Goal: Task Accomplishment & Management: Use online tool/utility

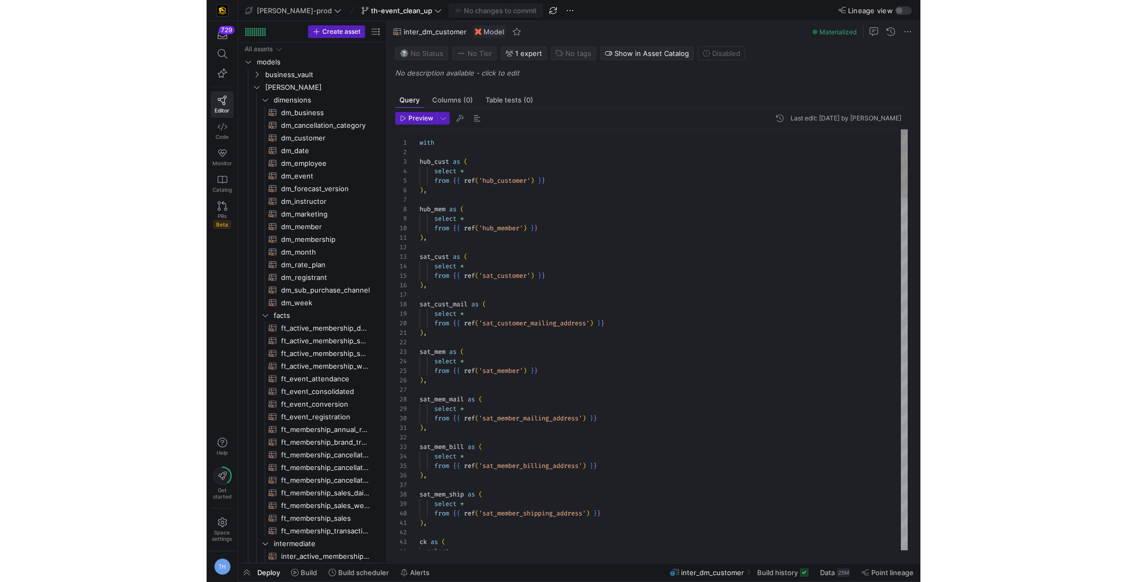
scroll to position [67, 45]
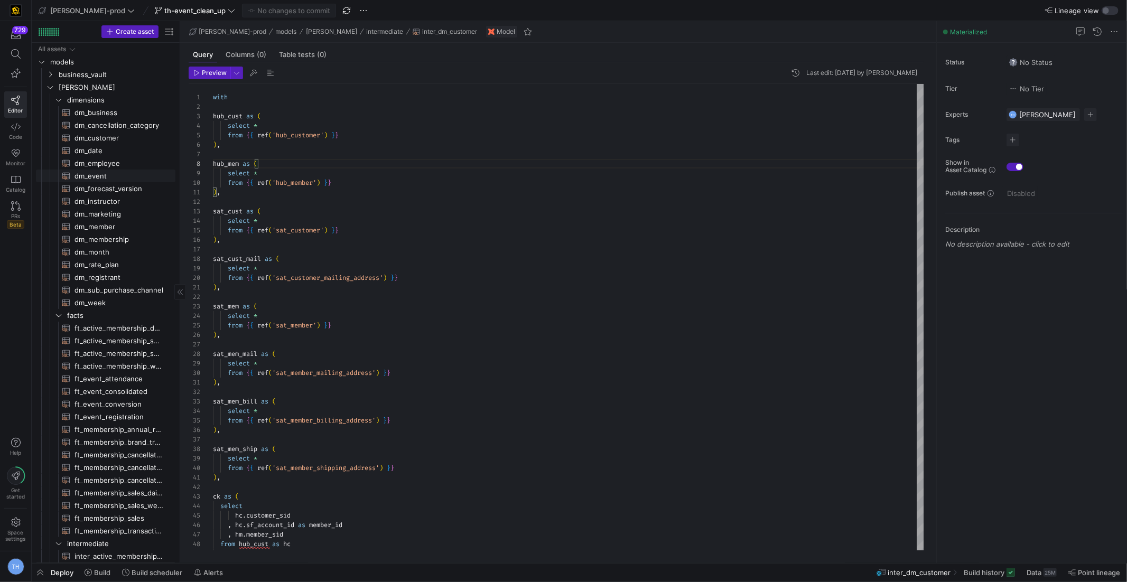
click at [111, 171] on span "dm_event​​​​​​​​​​" at bounding box center [119, 176] width 89 height 12
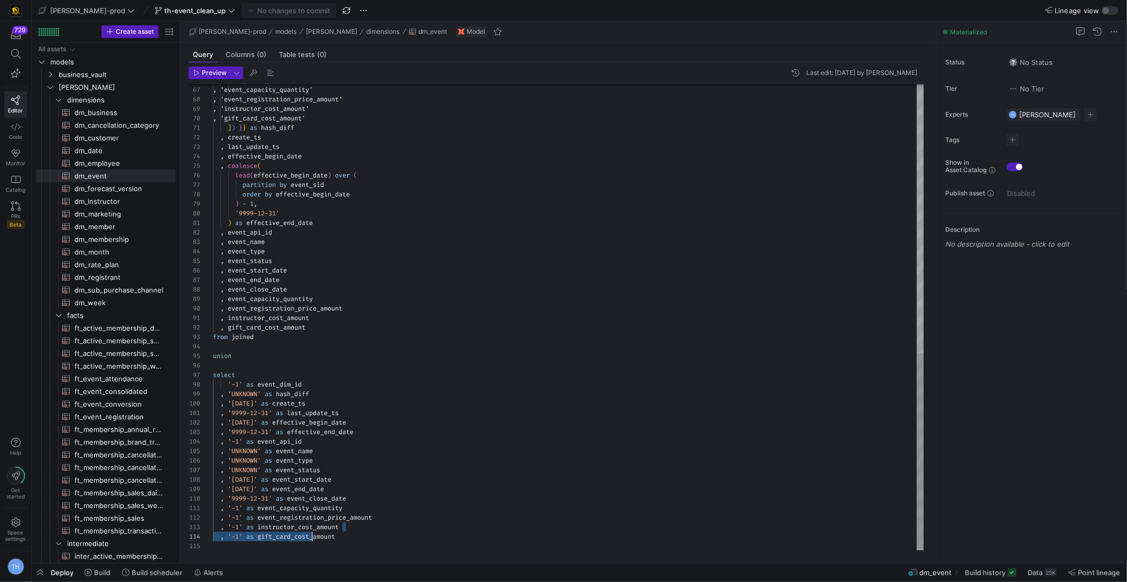
scroll to position [19, 0]
drag, startPoint x: 358, startPoint y: 528, endPoint x: 180, endPoint y: 531, distance: 178.1
click at [213, 531] on div ", 'event_close_date' , 'event_capacity_quantity' , 'event_registration_price_am…" at bounding box center [568, 0] width 711 height 1102
click at [341, 508] on div ", 'event_close_date' , 'event_capacity_quantity' , 'event_registration_price_am…" at bounding box center [568, 0] width 711 height 1102
drag, startPoint x: 347, startPoint y: 535, endPoint x: 196, endPoint y: 528, distance: 151.3
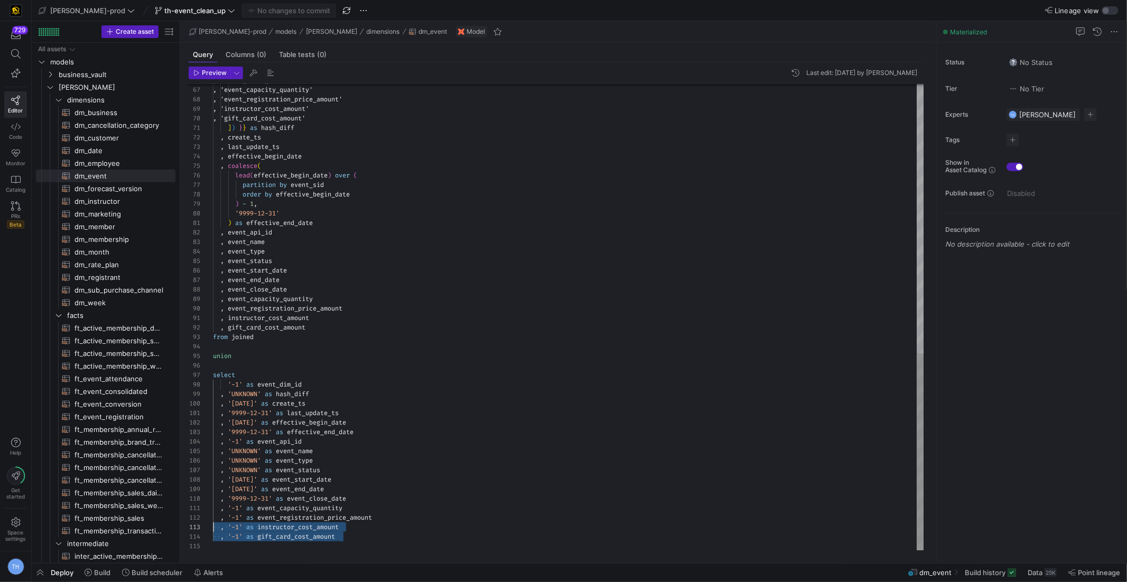
click at [213, 528] on div ", 'event_close_date' , 'event_capacity_quantity' , 'event_registration_price_am…" at bounding box center [568, 0] width 711 height 1102
click at [379, 526] on div ", 'event_close_date' , 'event_capacity_quantity' , 'event_registration_price_am…" at bounding box center [568, 0] width 711 height 1102
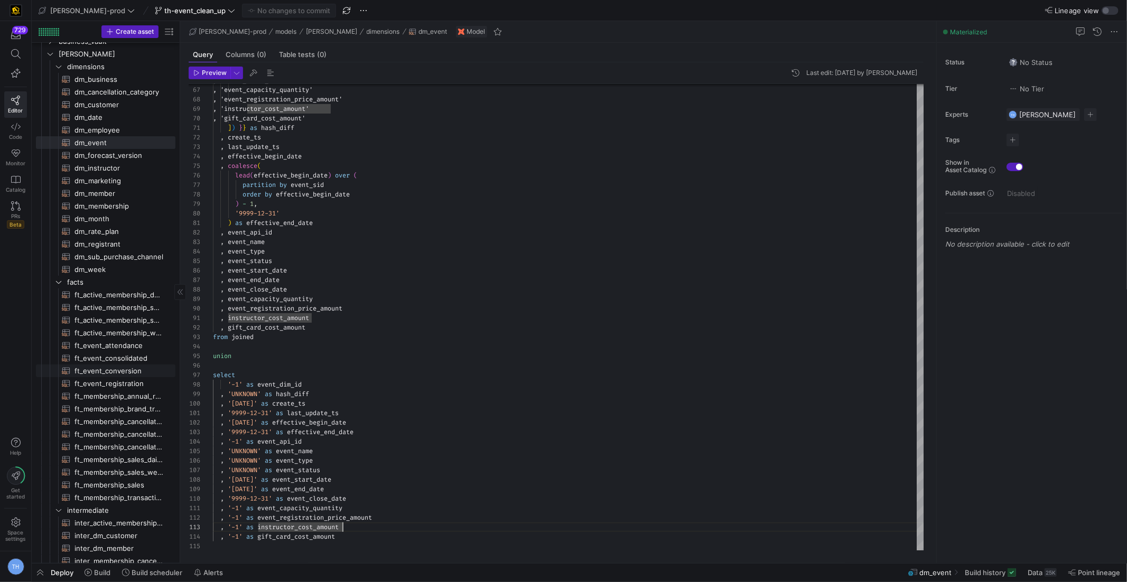
scroll to position [37, 0]
click at [133, 352] on span "ft_event_consolidated​​​​​​​​​​" at bounding box center [119, 355] width 89 height 12
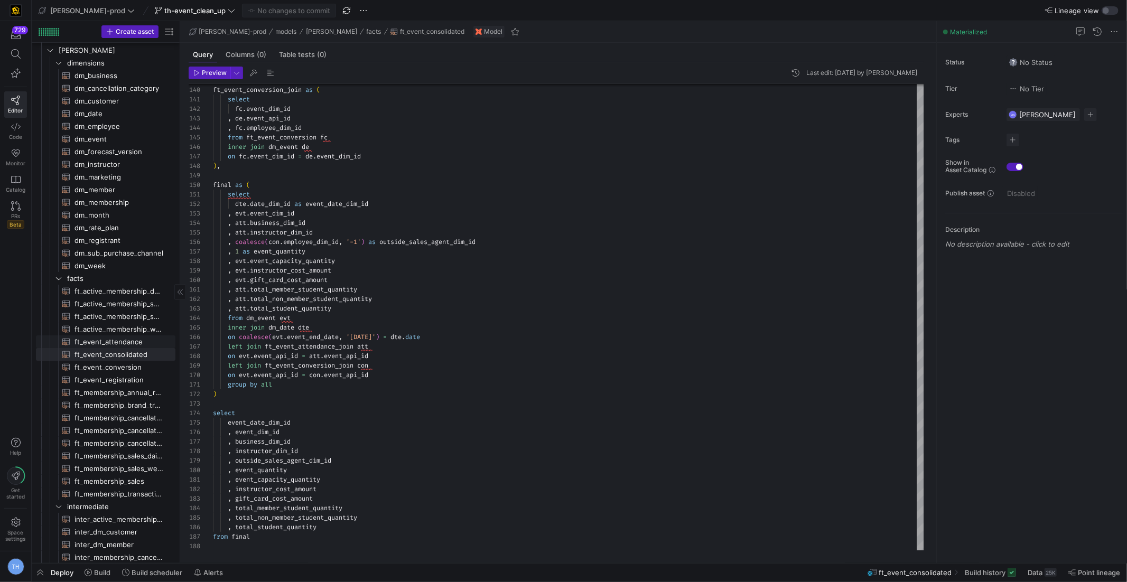
click at [132, 342] on span "ft_event_attendance​​​​​​​​​​" at bounding box center [119, 342] width 89 height 12
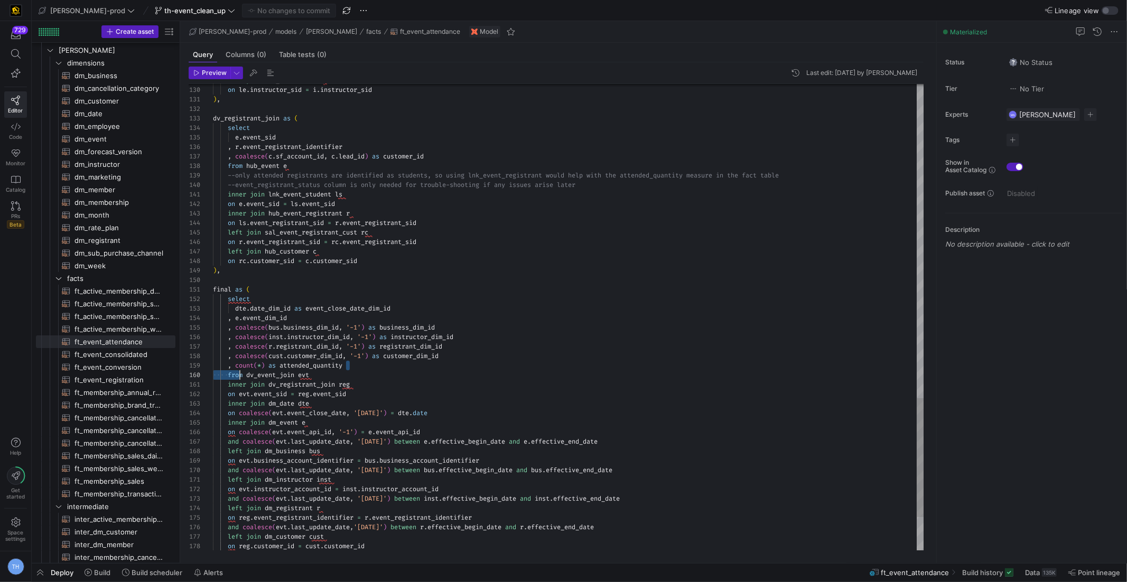
scroll to position [76, 22]
drag, startPoint x: 355, startPoint y: 361, endPoint x: 236, endPoint y: 367, distance: 119.6
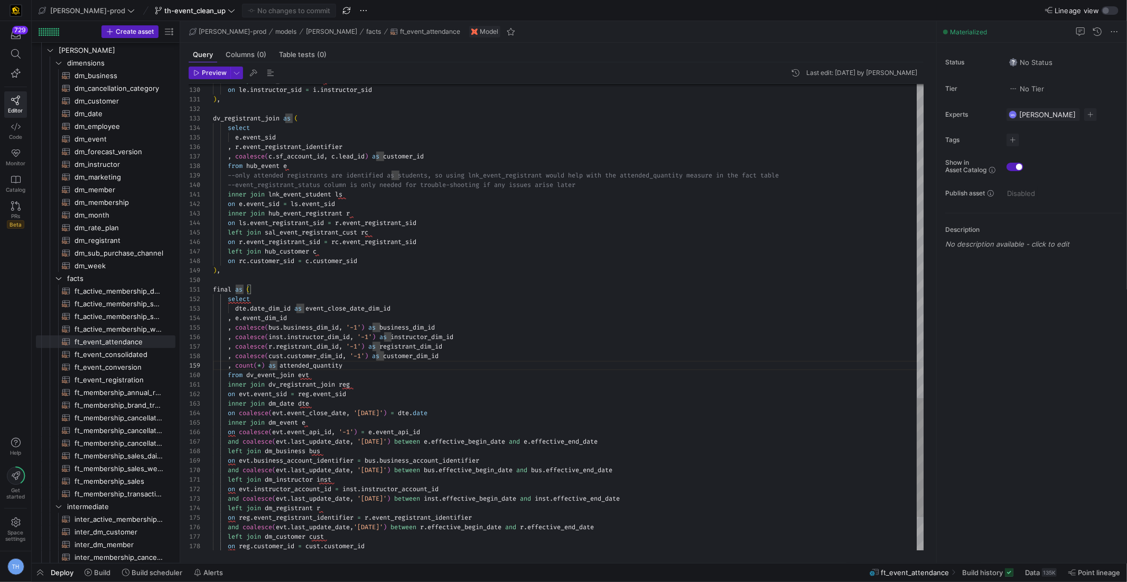
scroll to position [76, 53]
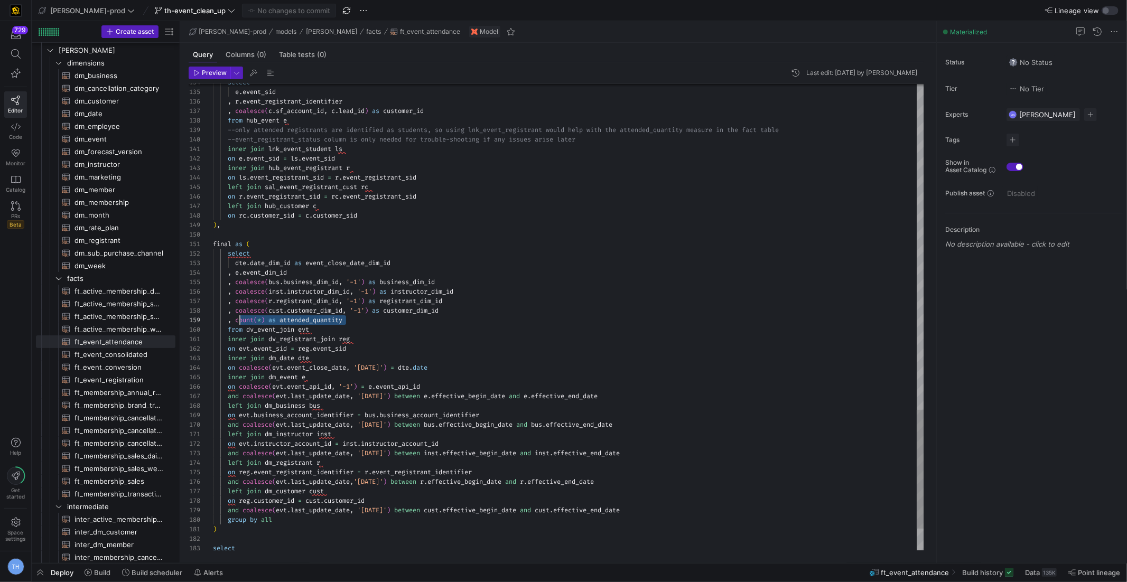
scroll to position [76, 22]
drag, startPoint x: 353, startPoint y: 319, endPoint x: 237, endPoint y: 320, distance: 116.3
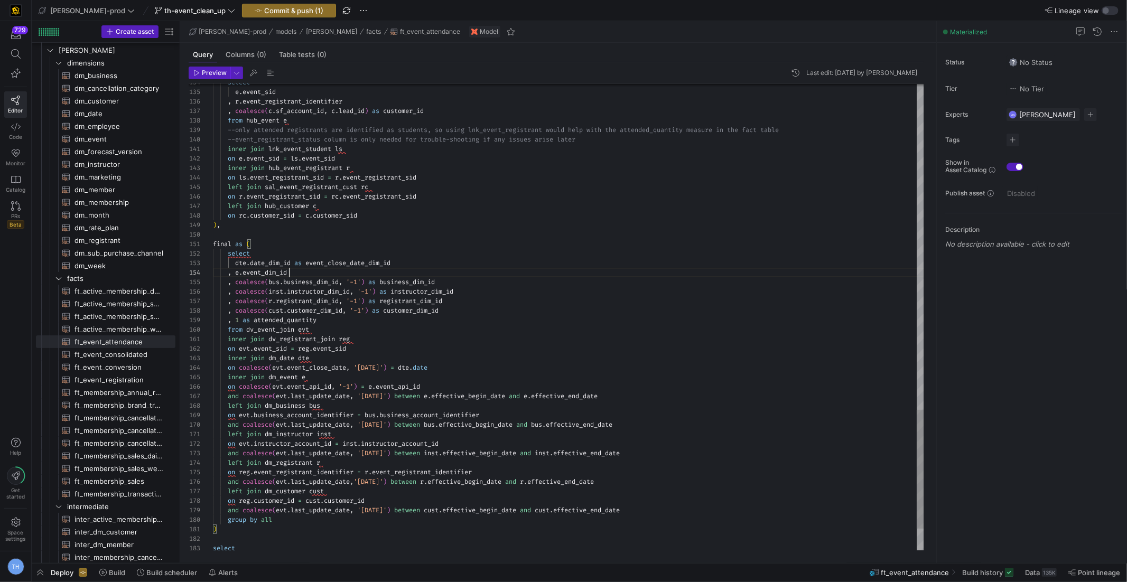
drag, startPoint x: 233, startPoint y: 272, endPoint x: 305, endPoint y: 271, distance: 72.4
click at [306, 271] on div ", e . event_dim_id" at bounding box center [568, 273] width 711 height 10
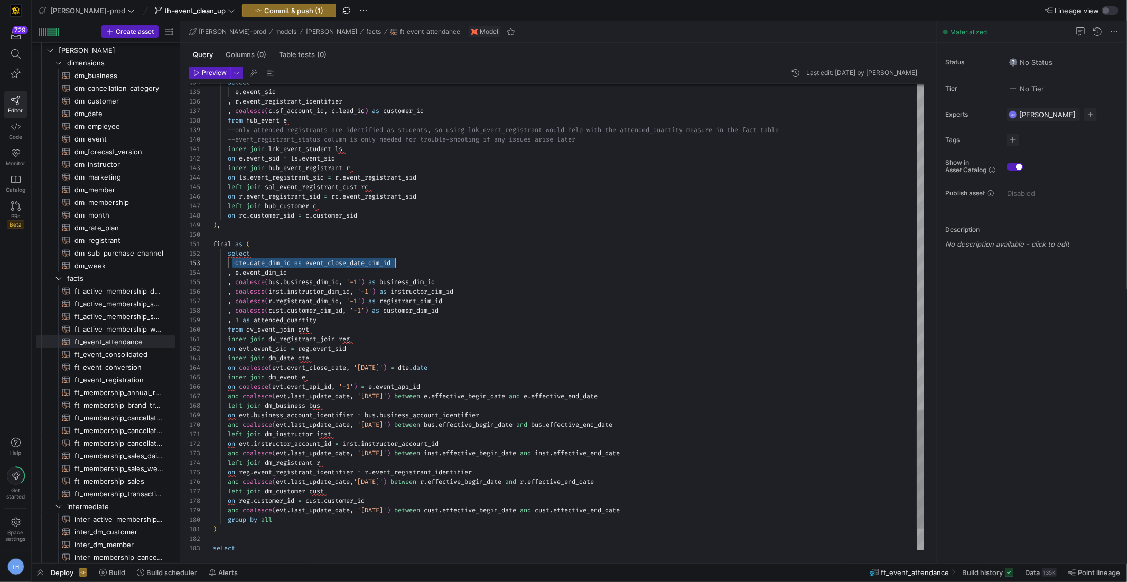
drag, startPoint x: 233, startPoint y: 261, endPoint x: 410, endPoint y: 258, distance: 176.5
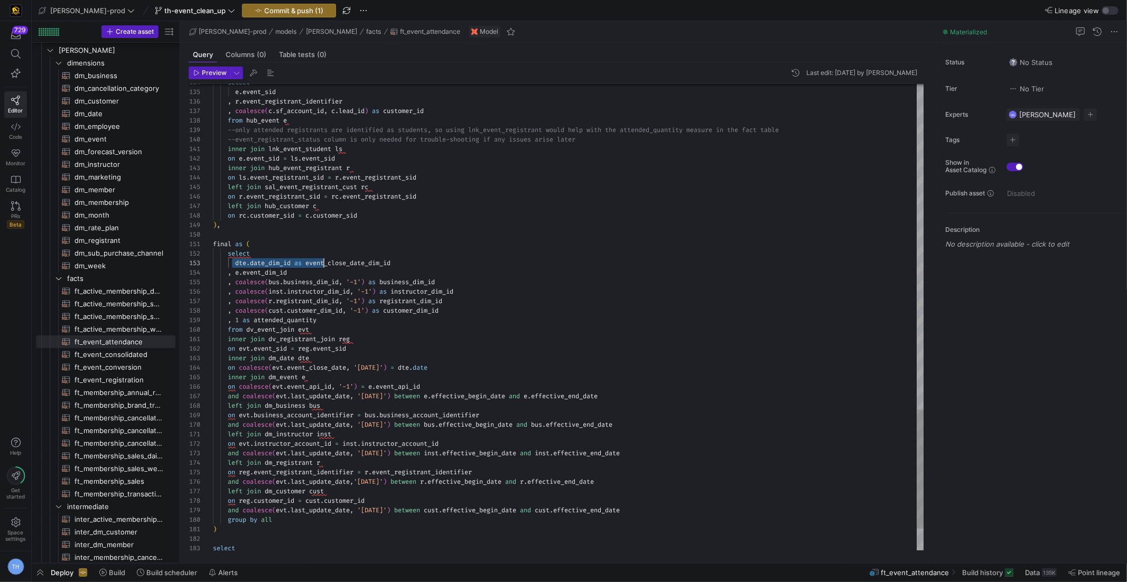
scroll to position [19, 110]
drag, startPoint x: 230, startPoint y: 263, endPoint x: 323, endPoint y: 262, distance: 92.5
click at [125, 355] on span "ft_event_consolidated​​​​​​​​​​" at bounding box center [119, 355] width 89 height 12
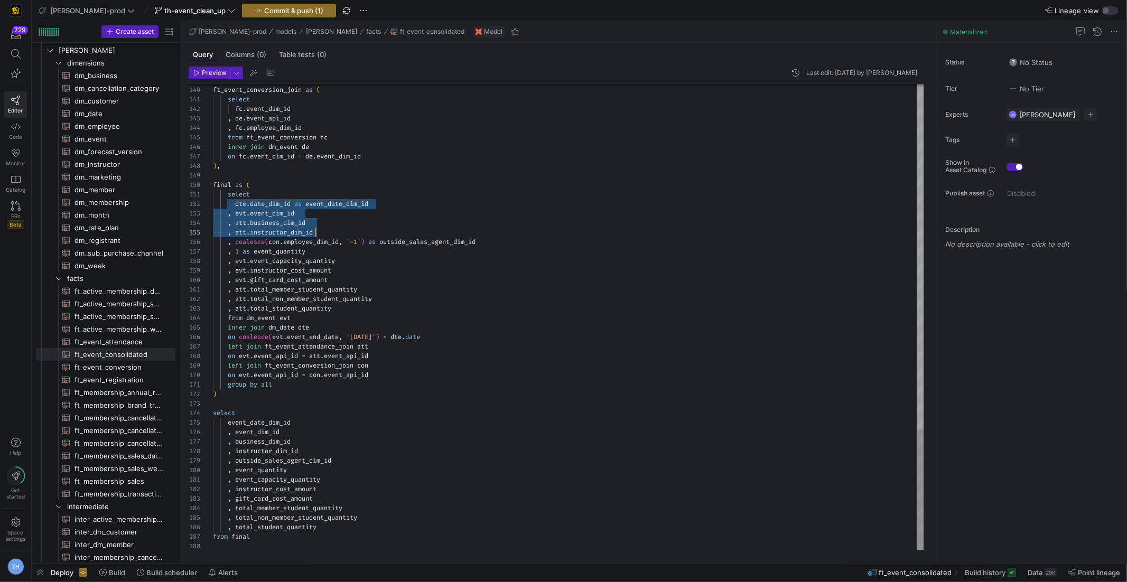
scroll to position [9, 269]
drag, startPoint x: 232, startPoint y: 200, endPoint x: 513, endPoint y: 244, distance: 284.1
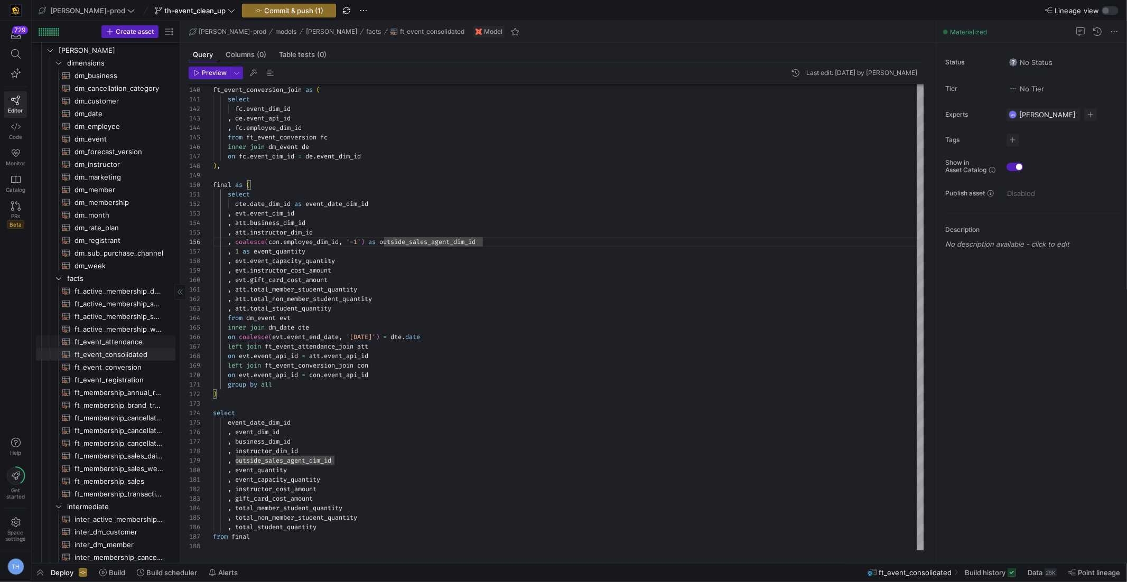
click at [132, 338] on span "ft_event_attendance​​​​​​​​​​" at bounding box center [119, 342] width 89 height 12
type textarea "{{ config( post_hook = [ "alter table {{ this }} add primary key (event_close_d…"
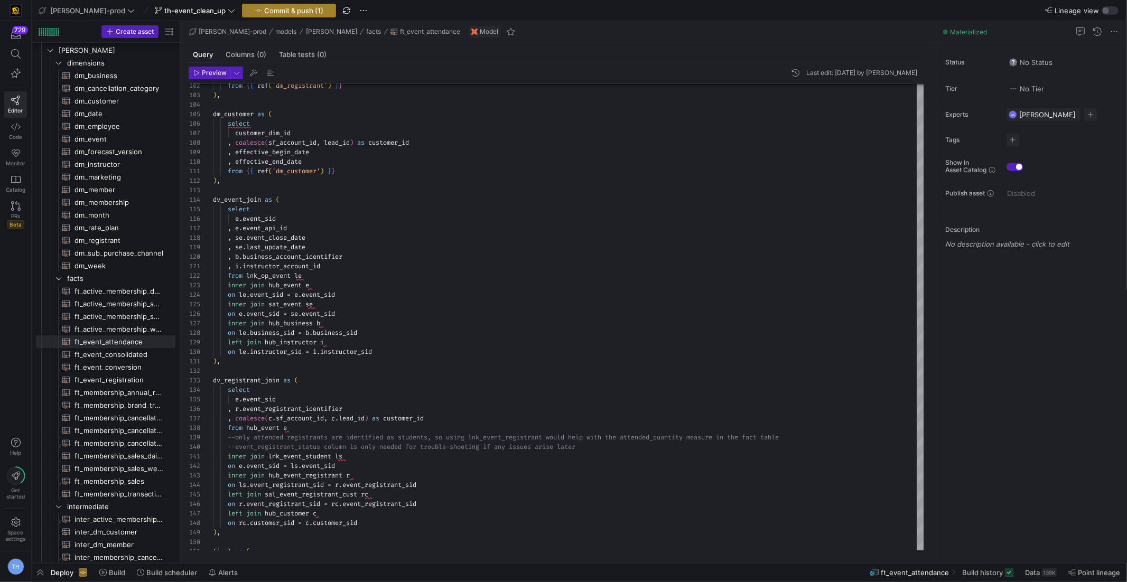
click at [264, 7] on span "Commit & push (1)" at bounding box center [293, 10] width 59 height 8
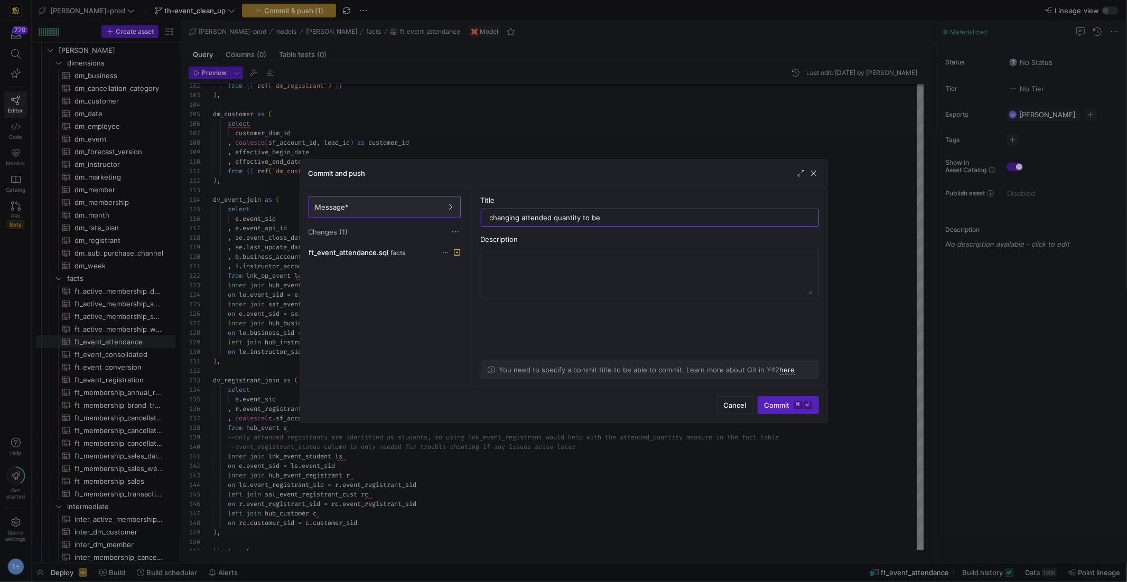
type input "changing attended quantity to be 1"
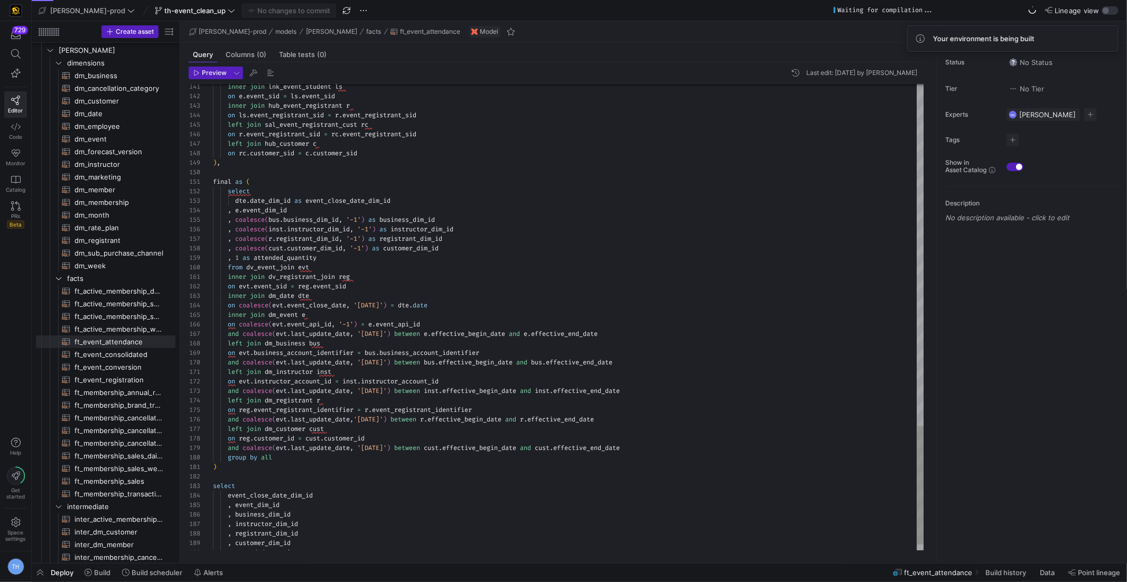
drag, startPoint x: 233, startPoint y: 218, endPoint x: 457, endPoint y: 224, distance: 223.6
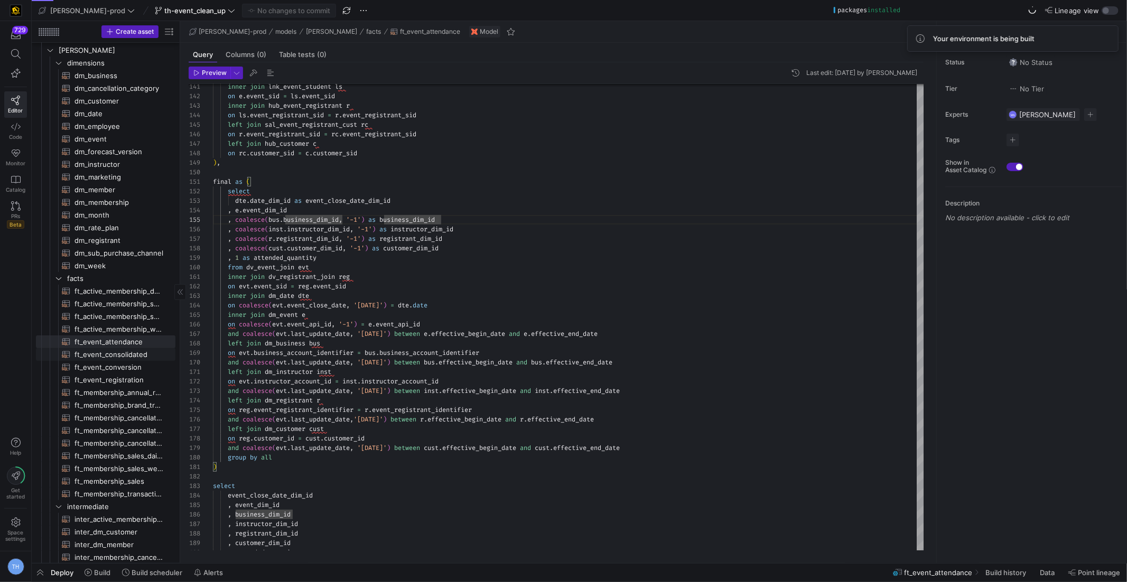
click at [128, 352] on span "ft_event_consolidated​​​​​​​​​​" at bounding box center [119, 355] width 89 height 12
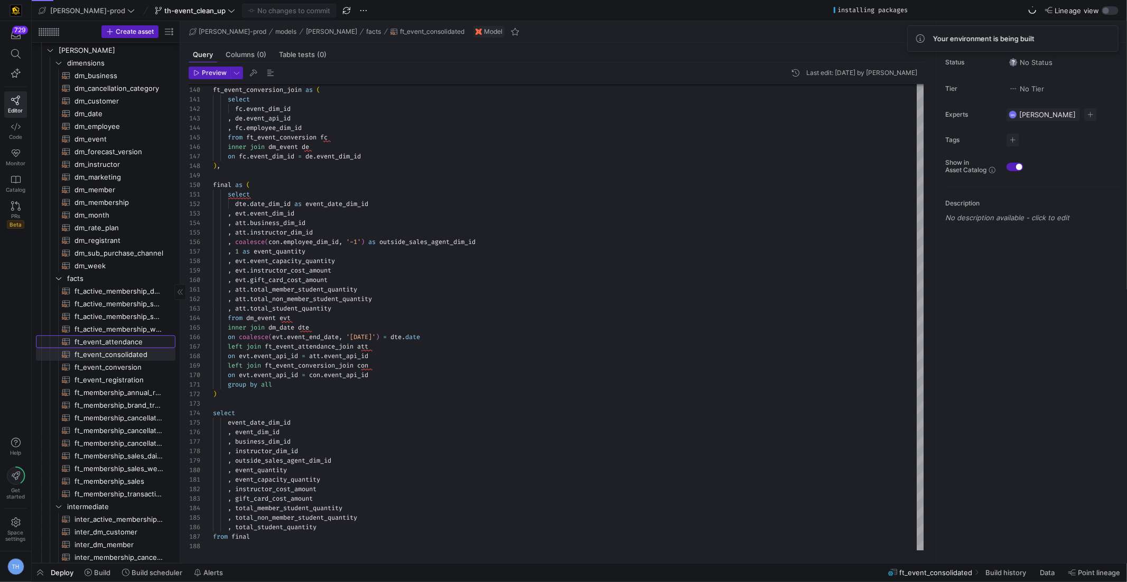
click at [142, 345] on span "ft_event_attendance​​​​​​​​​​" at bounding box center [119, 342] width 89 height 12
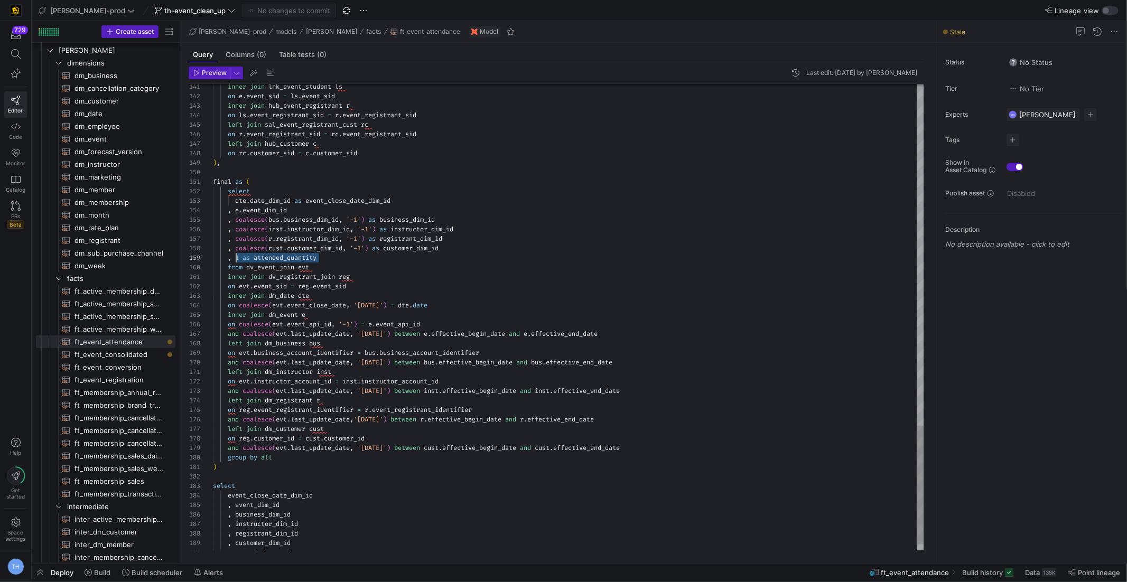
drag, startPoint x: 325, startPoint y: 257, endPoint x: 235, endPoint y: 254, distance: 89.9
drag, startPoint x: 337, startPoint y: 261, endPoint x: 237, endPoint y: 253, distance: 100.2
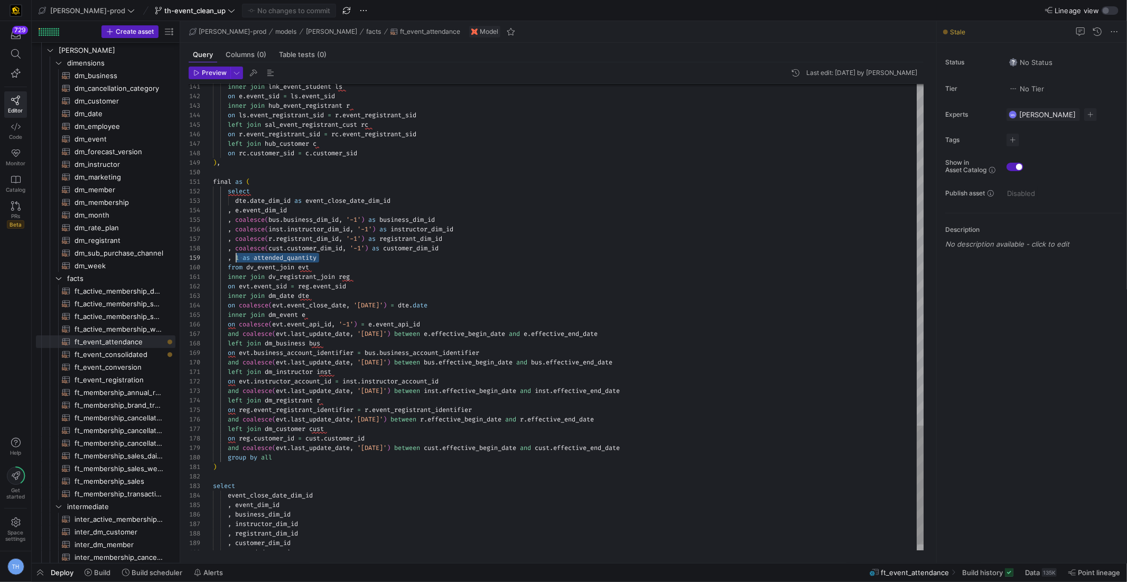
click at [237, 253] on div ", 1 as attended_quantity" at bounding box center [568, 258] width 711 height 10
drag, startPoint x: 345, startPoint y: 258, endPoint x: 236, endPoint y: 256, distance: 108.9
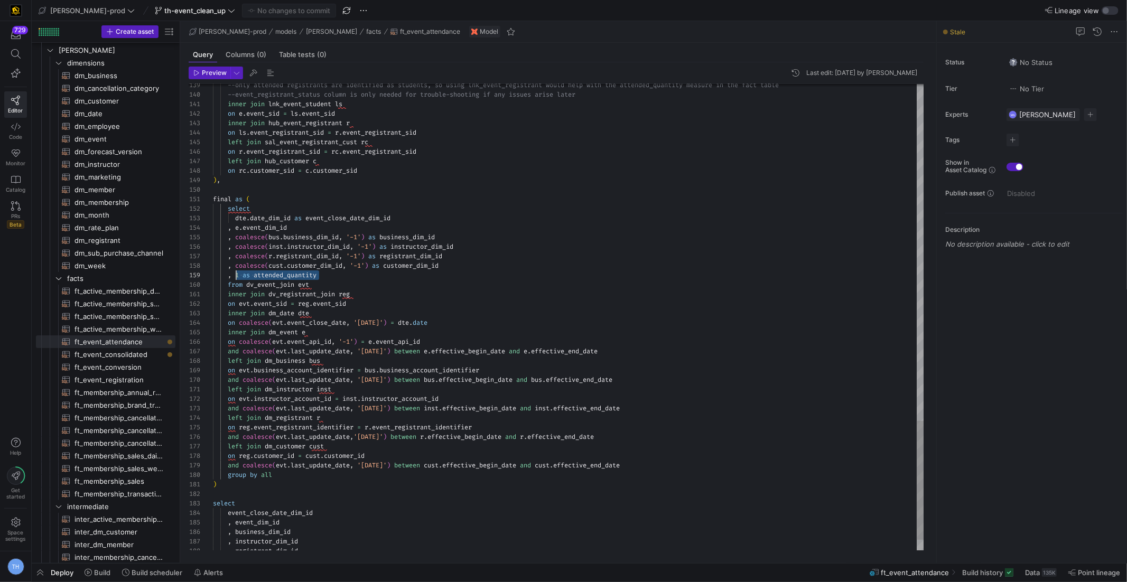
scroll to position [76, 22]
drag, startPoint x: 330, startPoint y: 276, endPoint x: 237, endPoint y: 274, distance: 93.5
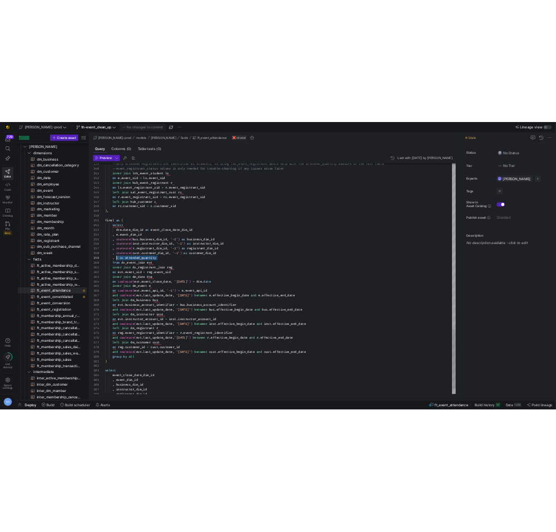
scroll to position [76, 106]
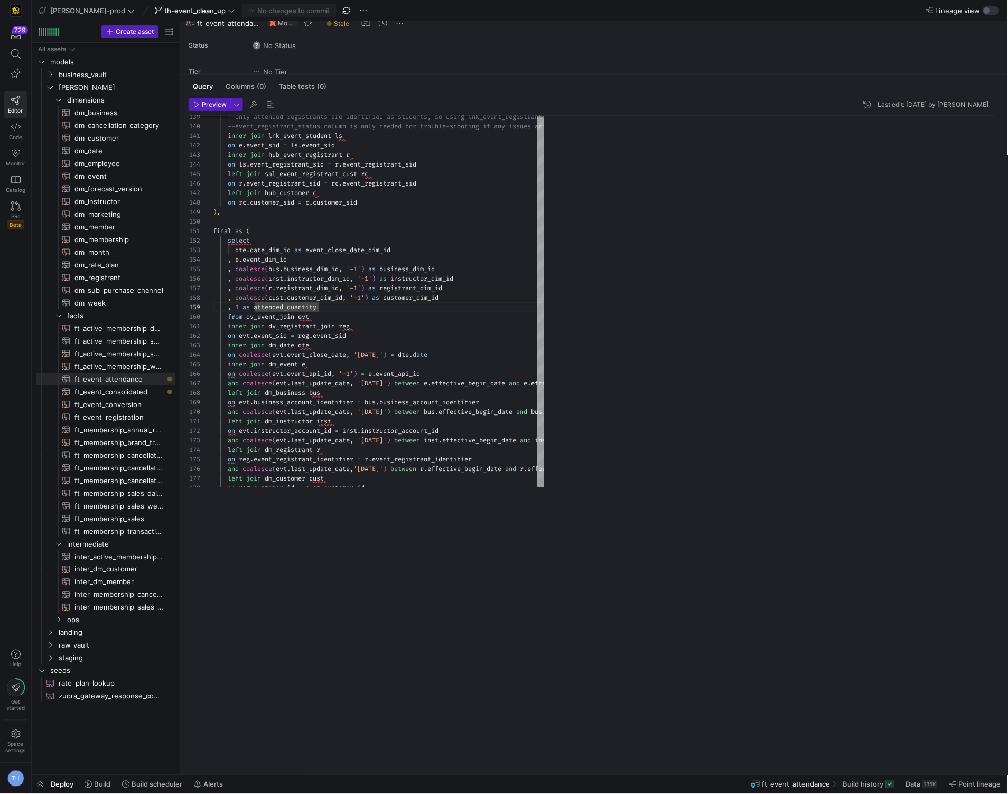
scroll to position [0, 0]
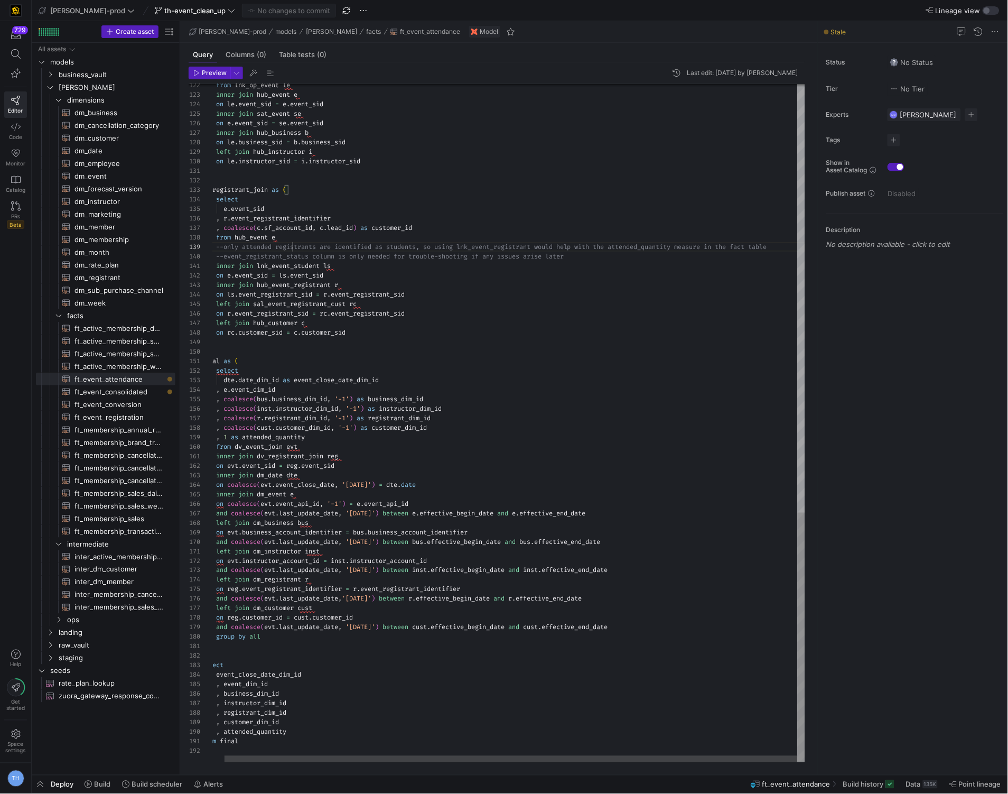
scroll to position [76, 91]
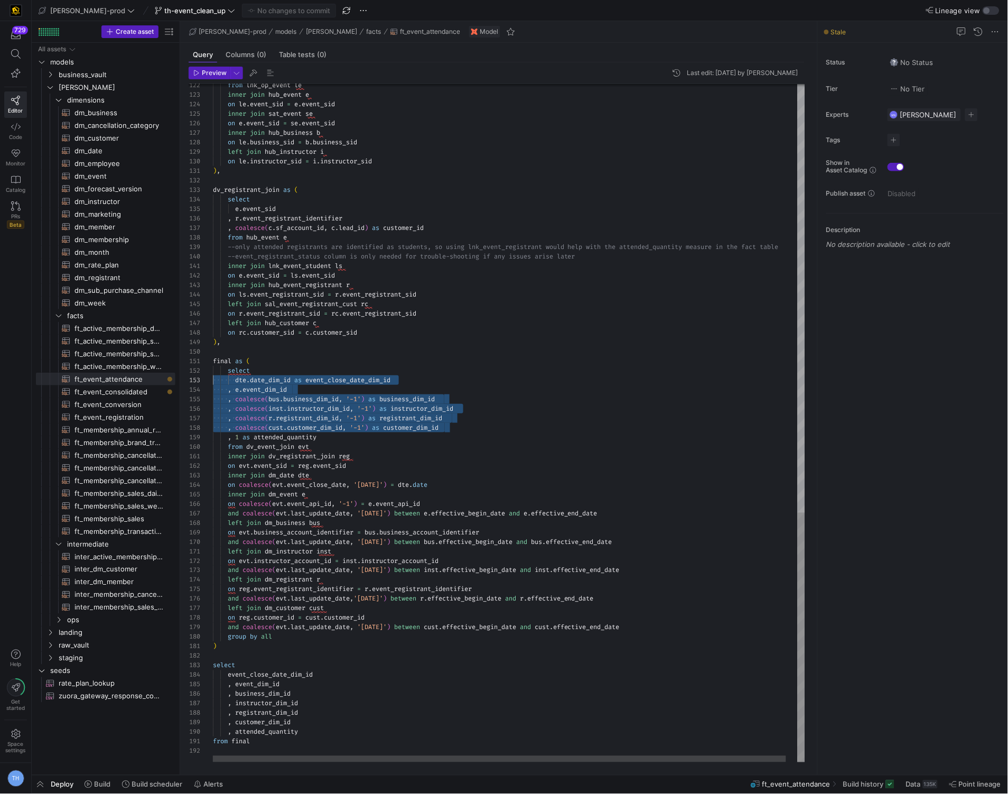
scroll to position [18, 0]
drag, startPoint x: 449, startPoint y: 426, endPoint x: 129, endPoint y: 382, distance: 322.3
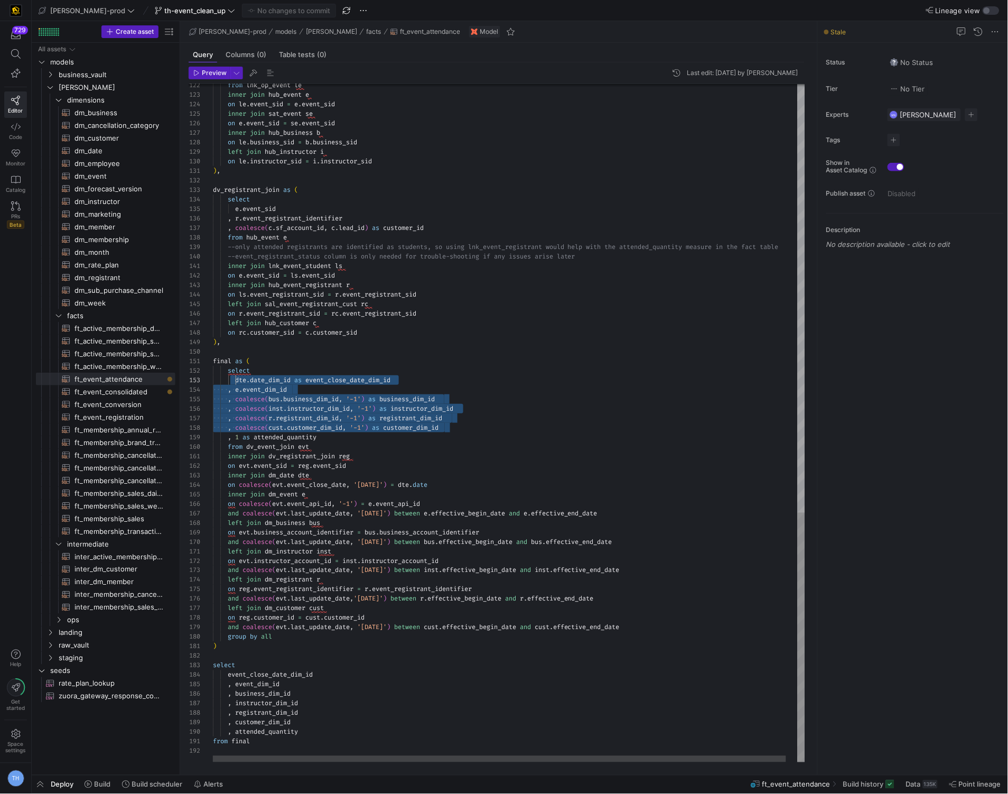
scroll to position [18, 23]
drag, startPoint x: 457, startPoint y: 429, endPoint x: 234, endPoint y: 380, distance: 227.8
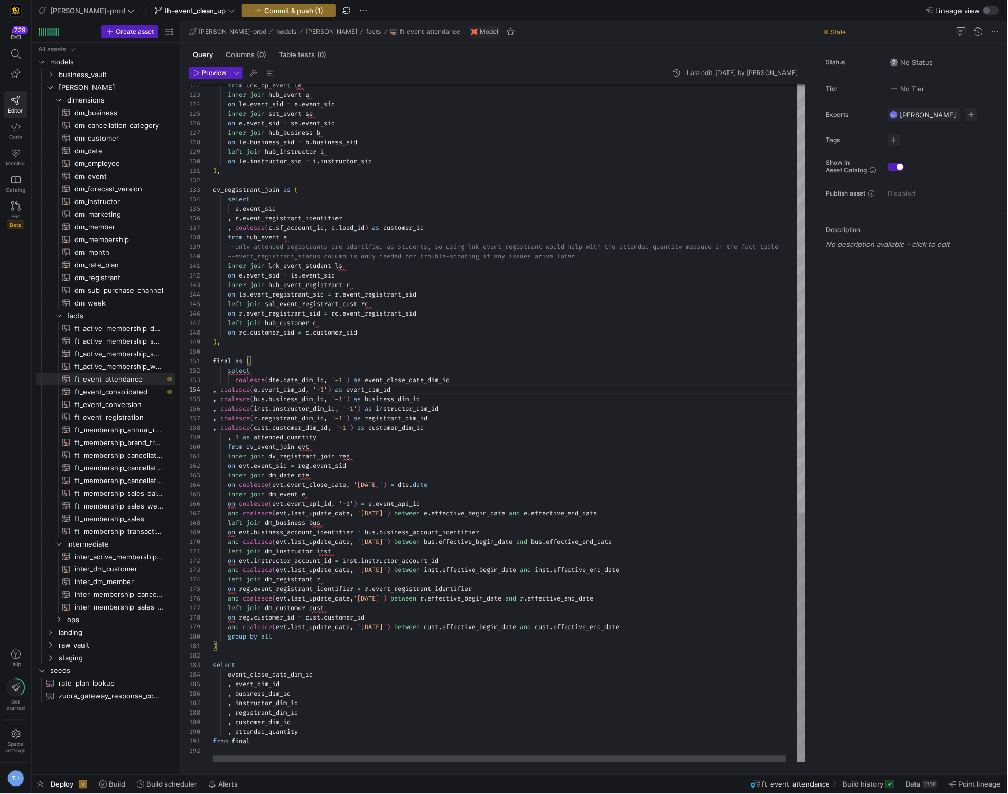
scroll to position [29, 0]
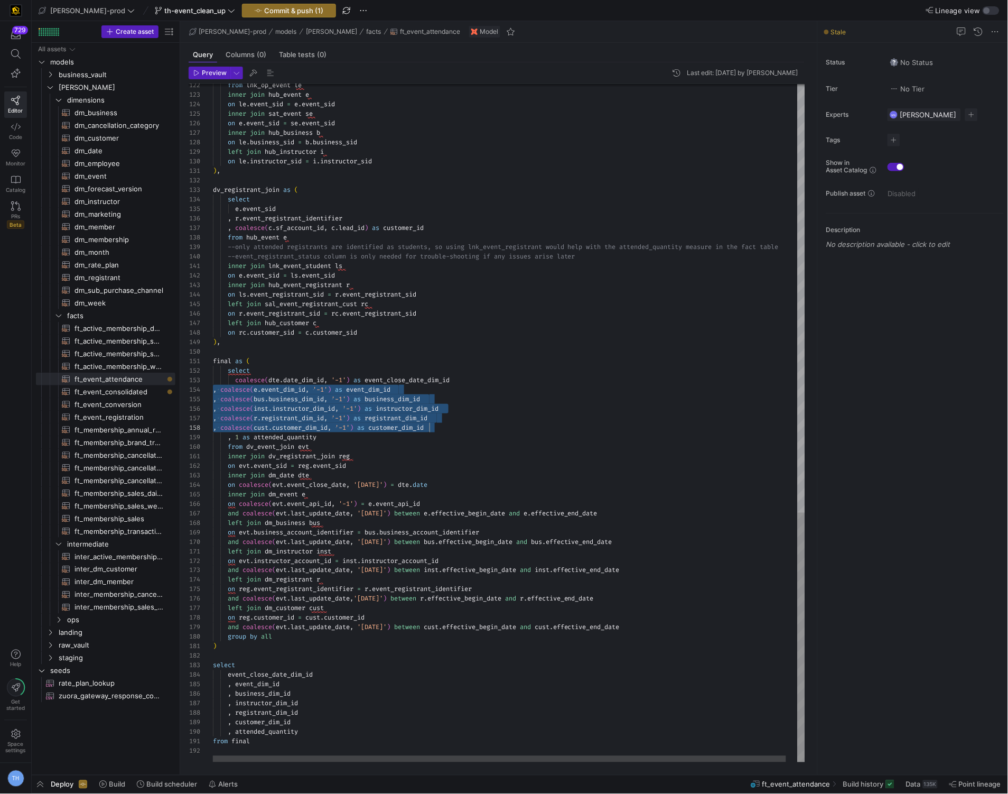
drag, startPoint x: 213, startPoint y: 392, endPoint x: 468, endPoint y: 428, distance: 256.8
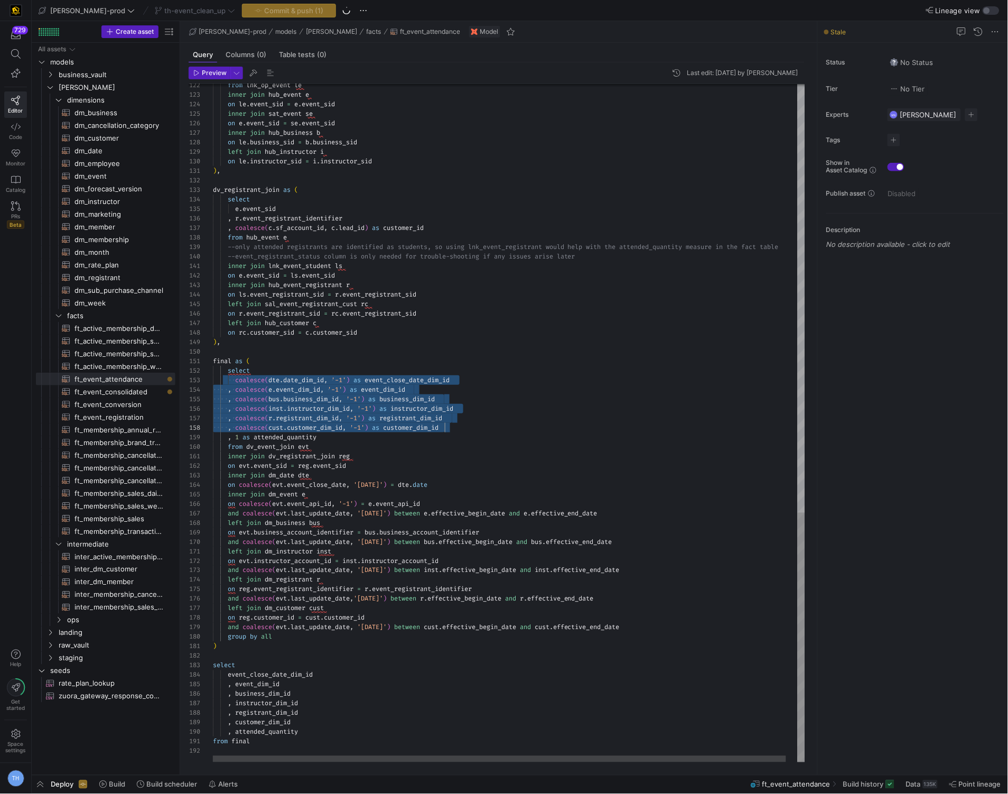
scroll to position [18, 231]
drag, startPoint x: 230, startPoint y: 381, endPoint x: 470, endPoint y: 433, distance: 246.1
type textarea "final as ( select coalesce(dte.date_dim_id, '-1') as event_close_date_dim_id , …"
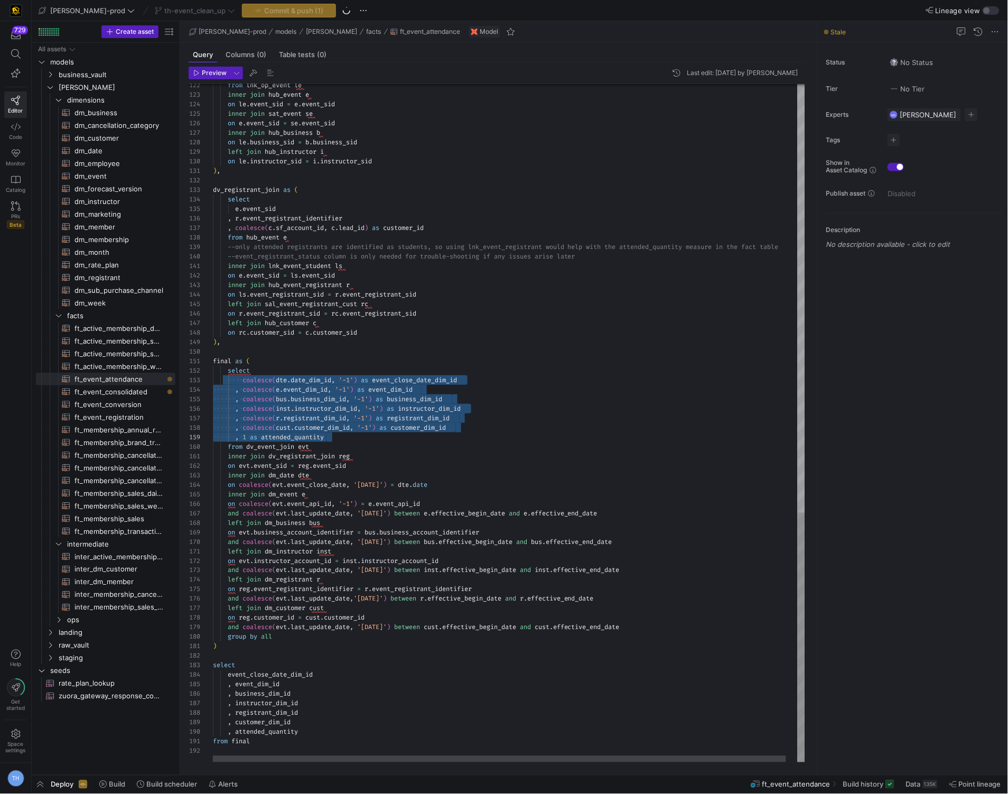
scroll to position [38, 235]
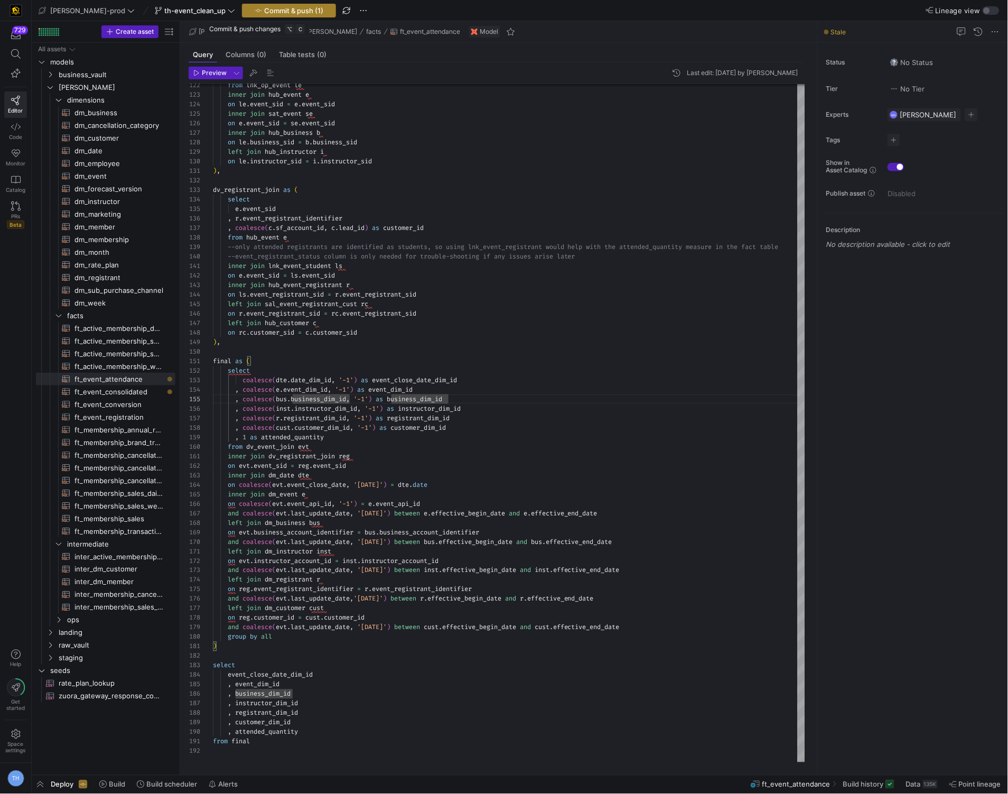
click at [266, 5] on span "button" at bounding box center [289, 10] width 93 height 13
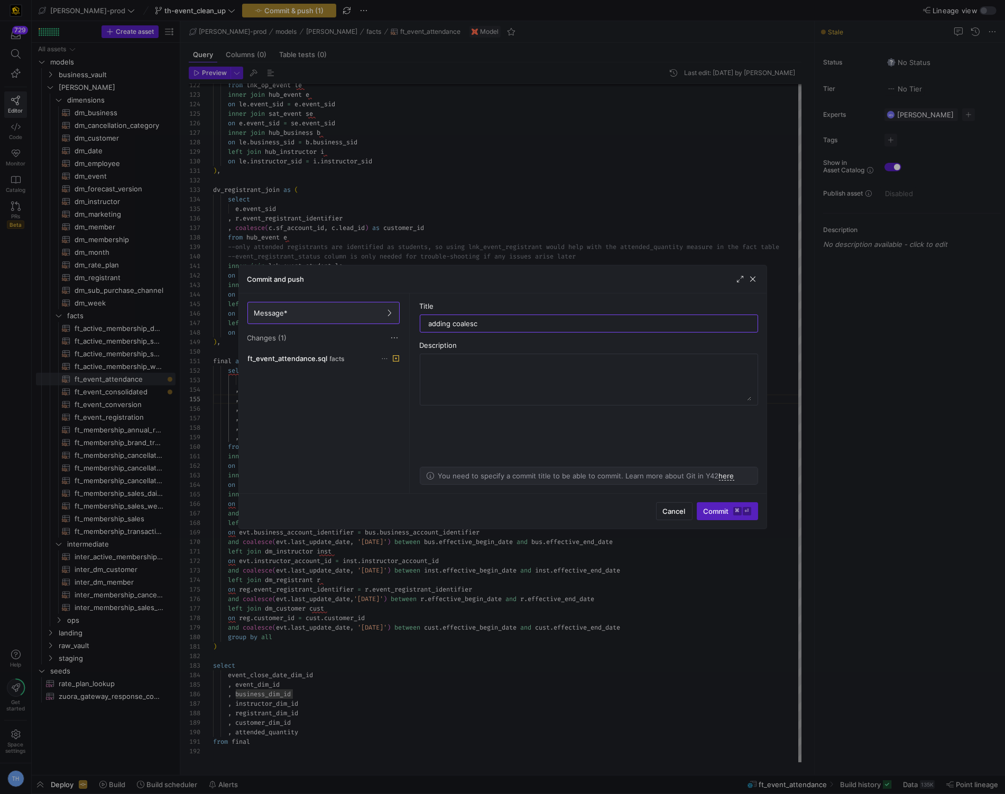
type input "adding coalesce"
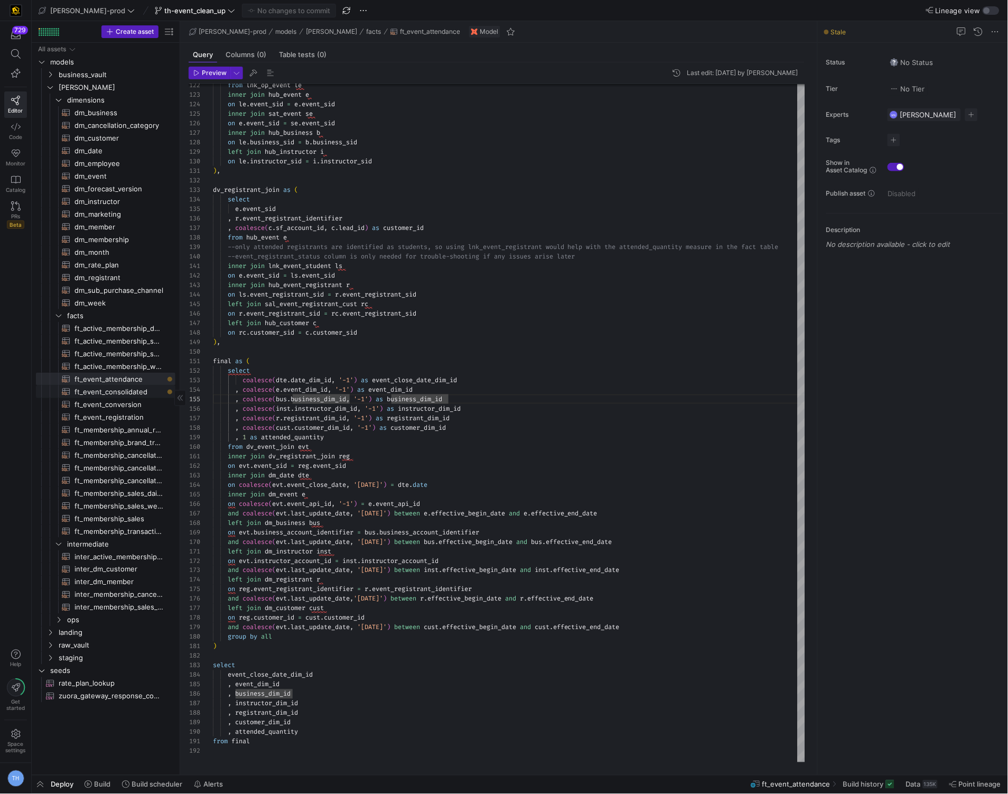
click at [137, 392] on span "ft_event_consolidated​​​​​​​​​​" at bounding box center [119, 392] width 89 height 12
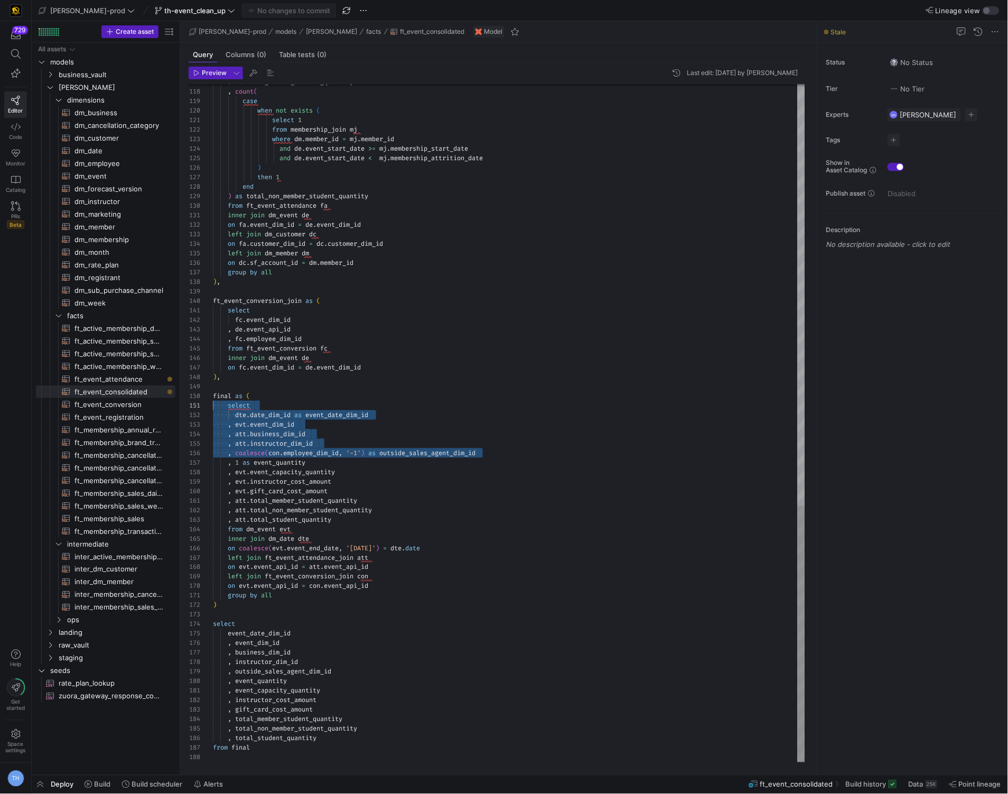
scroll to position [9, 0]
drag, startPoint x: 501, startPoint y: 449, endPoint x: 99, endPoint y: 416, distance: 404.0
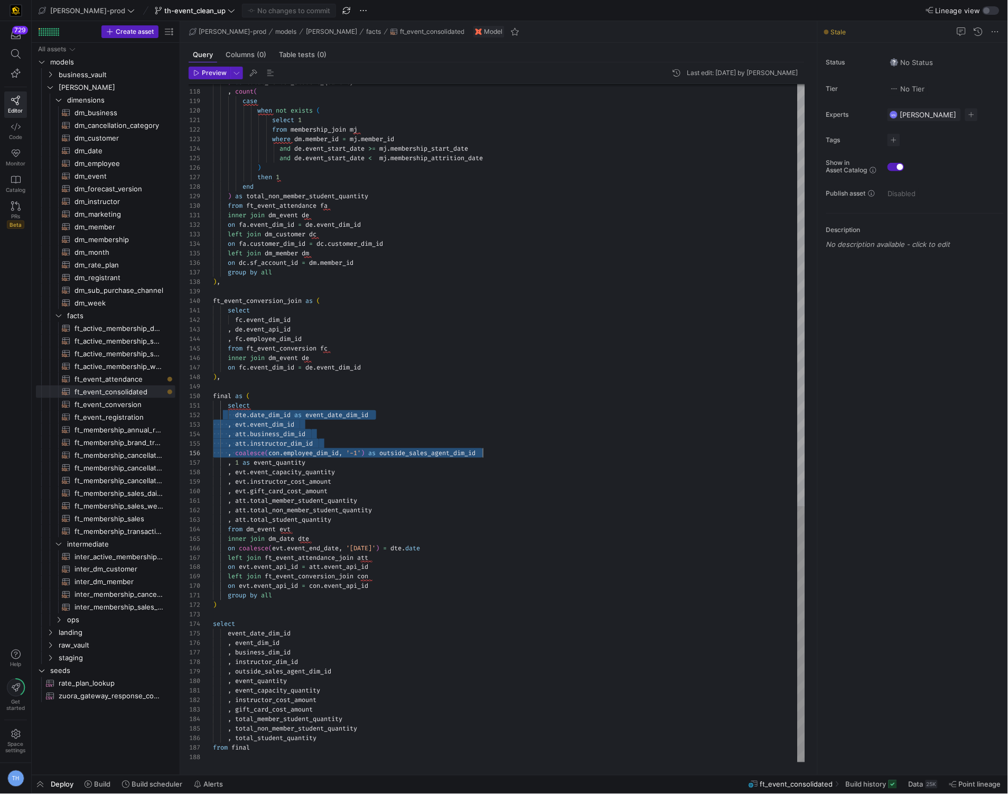
scroll to position [9, 269]
drag, startPoint x: 228, startPoint y: 416, endPoint x: 497, endPoint y: 451, distance: 270.8
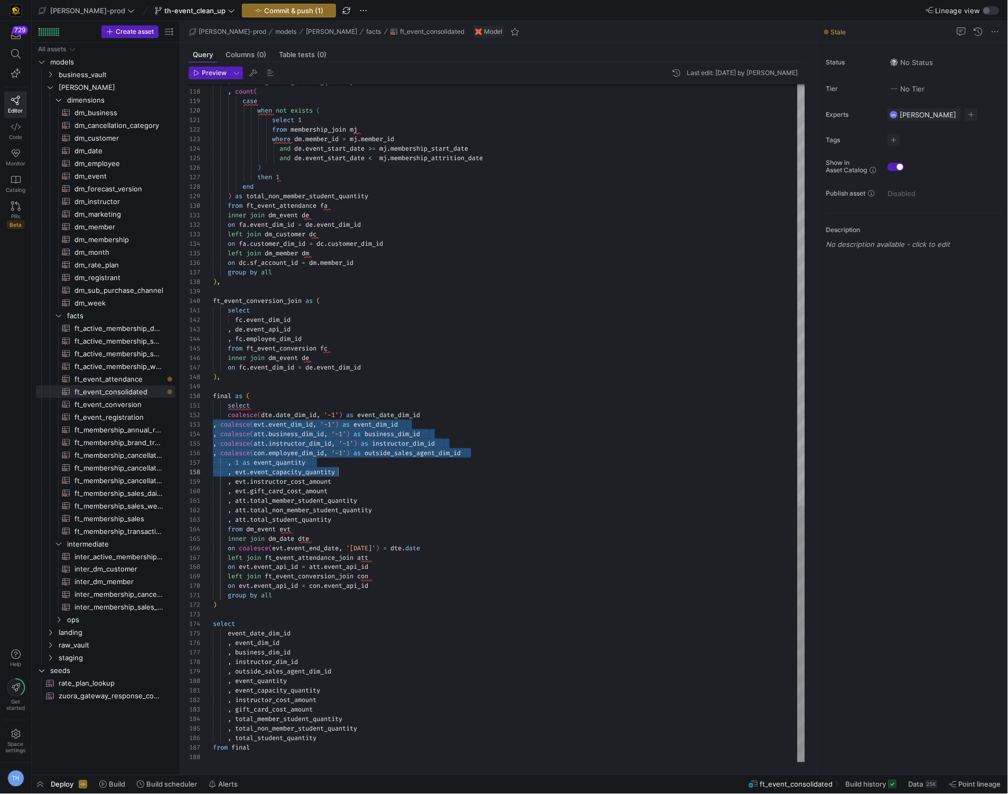
scroll to position [18, 254]
drag, startPoint x: 214, startPoint y: 424, endPoint x: 539, endPoint y: 452, distance: 326.2
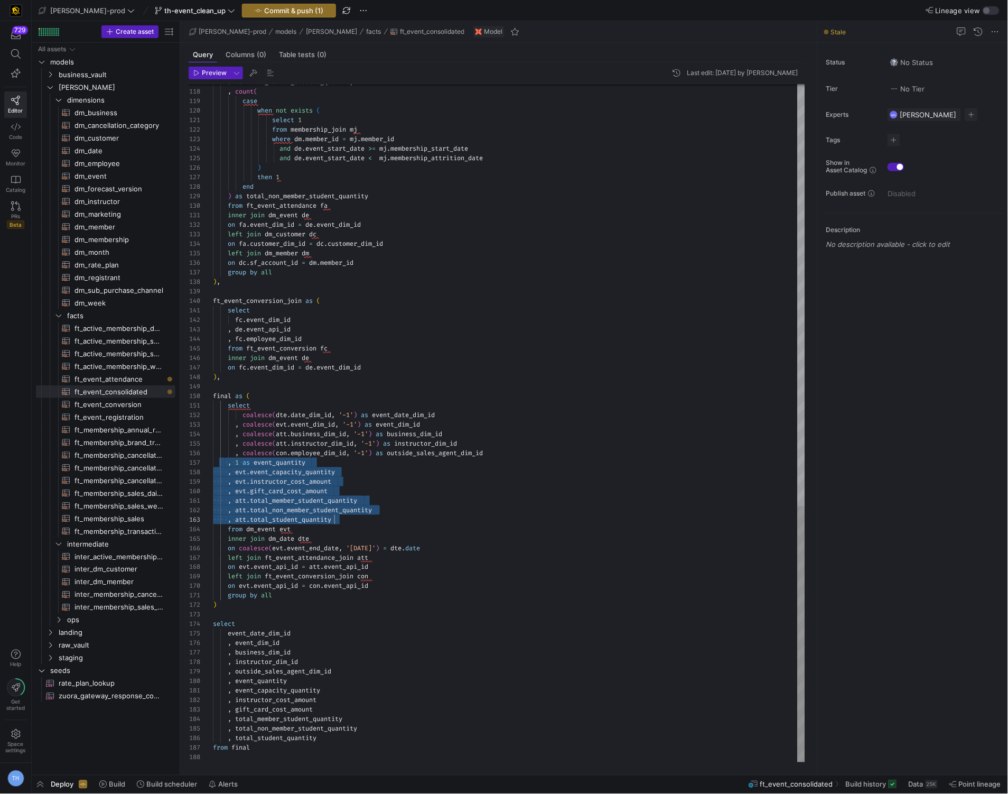
drag, startPoint x: 225, startPoint y: 465, endPoint x: 395, endPoint y: 522, distance: 179.5
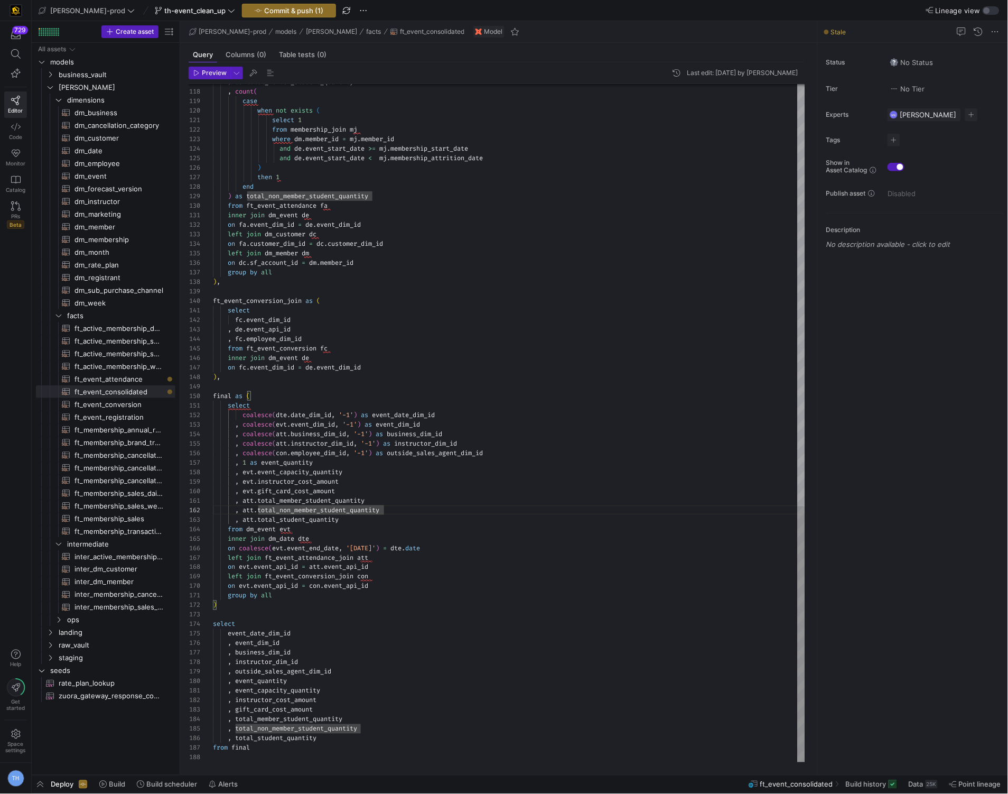
scroll to position [76, 129]
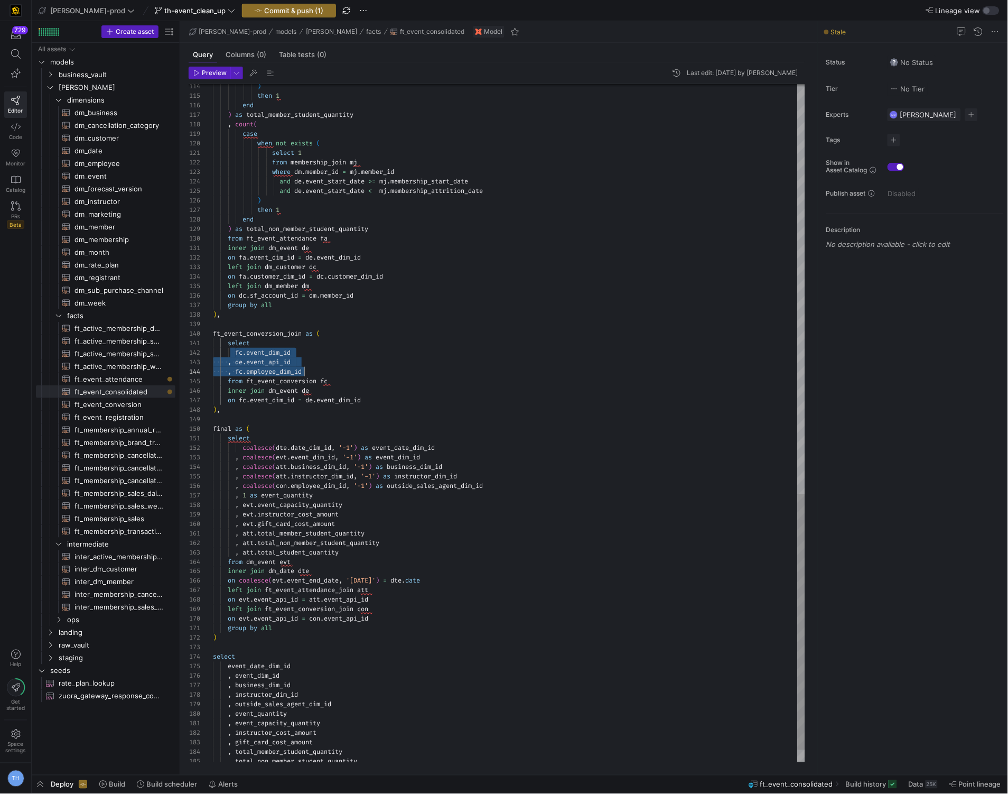
drag, startPoint x: 235, startPoint y: 354, endPoint x: 333, endPoint y: 373, distance: 100.1
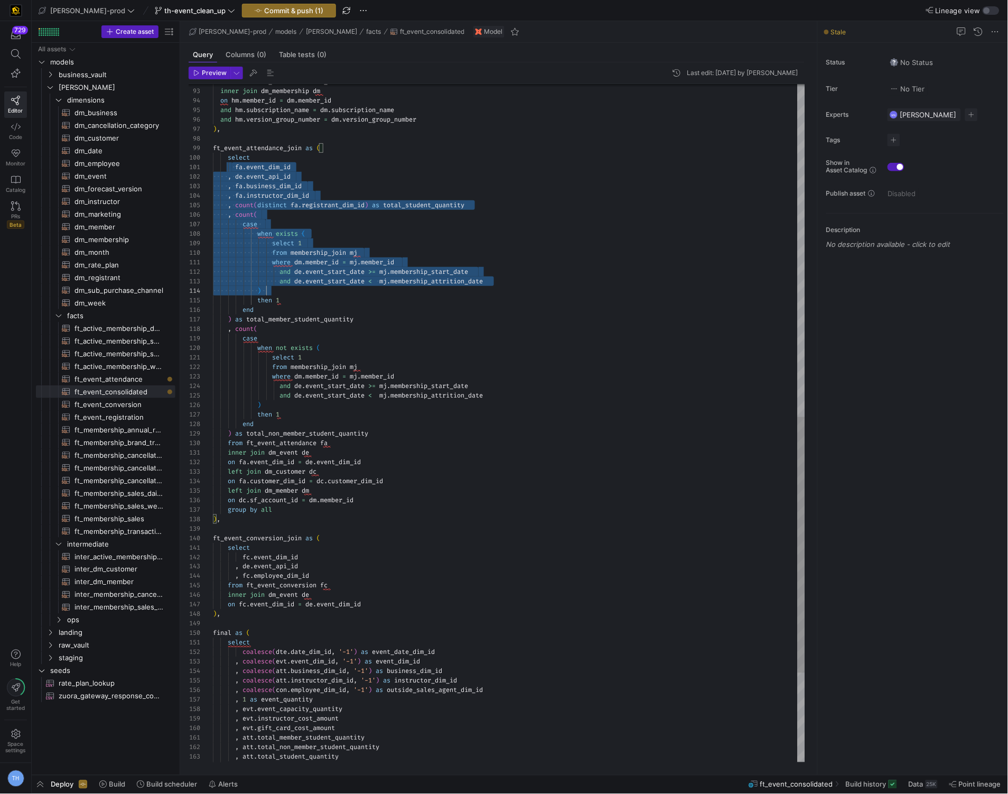
scroll to position [0, 45]
drag, startPoint x: 232, startPoint y: 165, endPoint x: 465, endPoint y: 330, distance: 285.2
click at [465, 330] on div ", count ( case when not exists ( select 1 from membership_join mj where dm . me…" at bounding box center [509, 101] width 592 height 1797
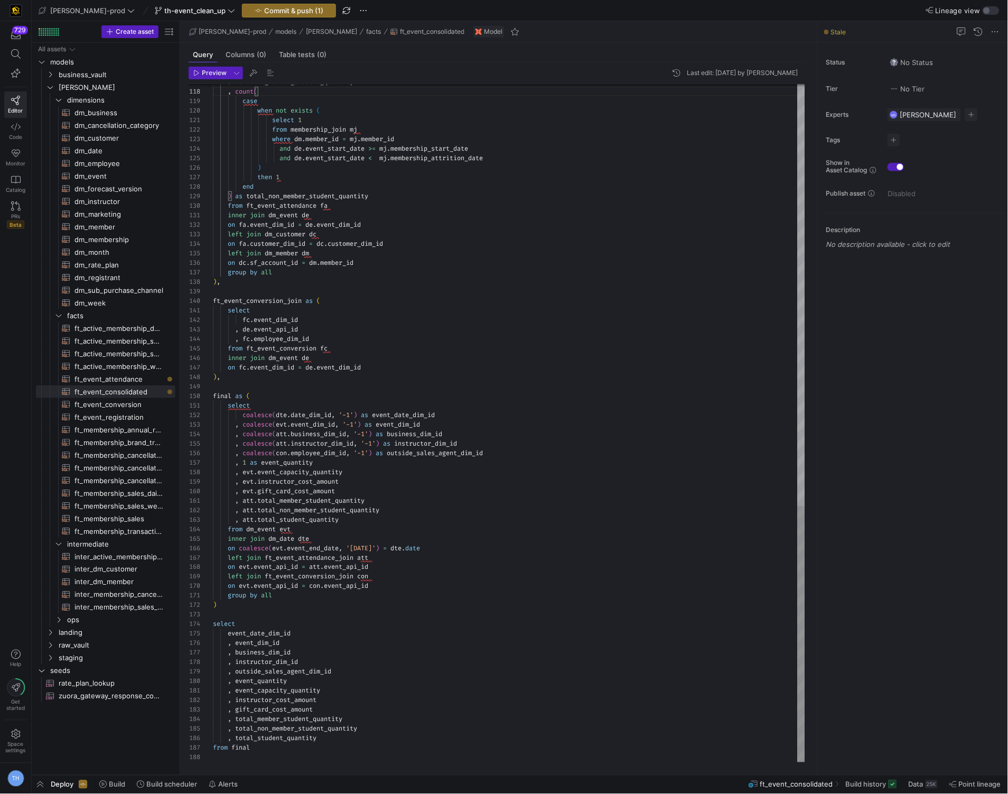
type textarea "group by all ) select event_date_dim_id , event_dim_id , business_dim_id , inst…"
click at [268, 8] on span "Commit & push (1)" at bounding box center [293, 10] width 59 height 8
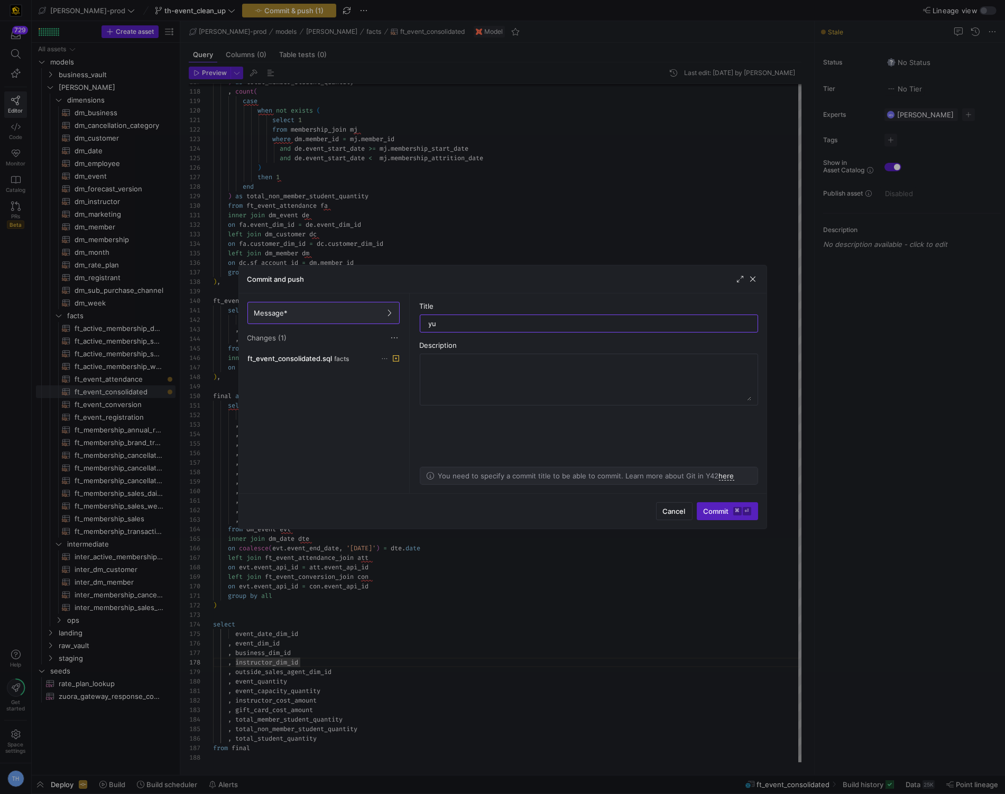
type input "y"
type input "adding coalesce"
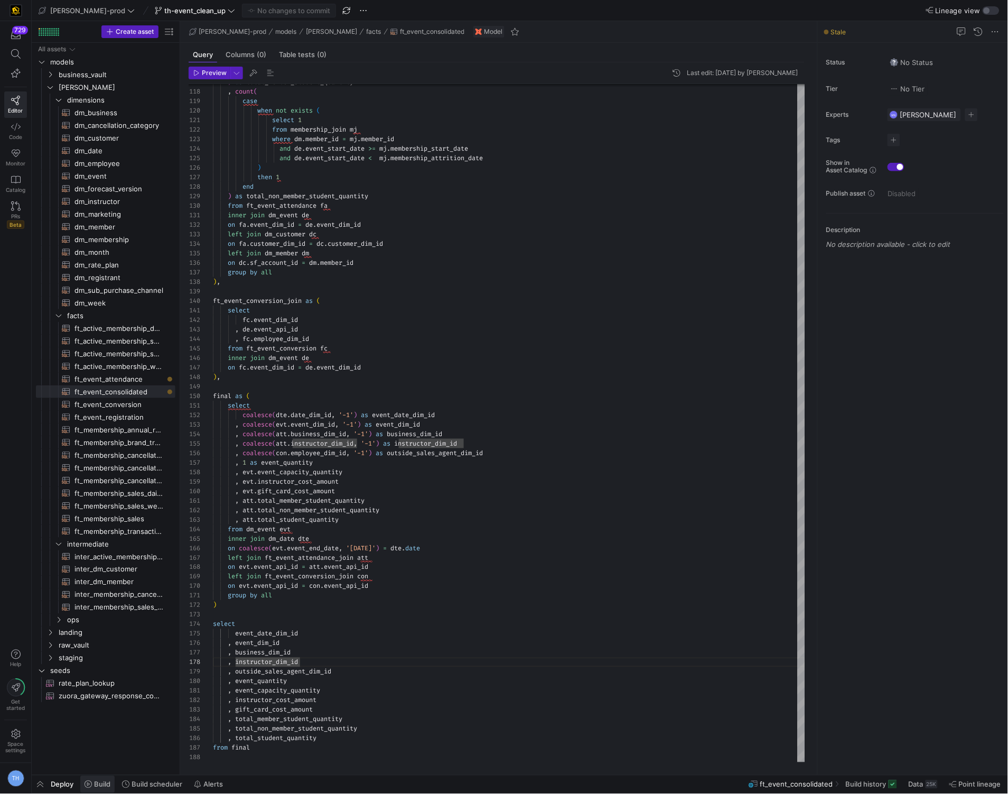
click at [94, 582] on span at bounding box center [97, 784] width 34 height 17
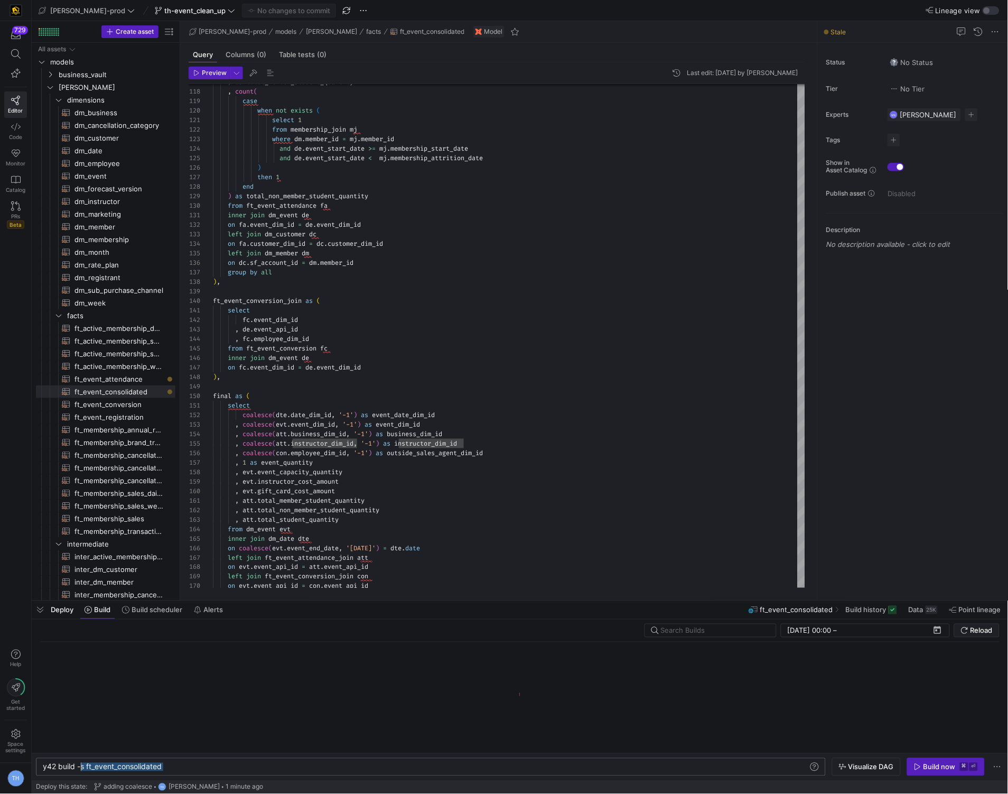
drag, startPoint x: 172, startPoint y: 767, endPoint x: 81, endPoint y: 766, distance: 90.9
click at [81, 582] on div "y42 build -s ft_event_consolidated" at bounding box center [426, 767] width 766 height 8
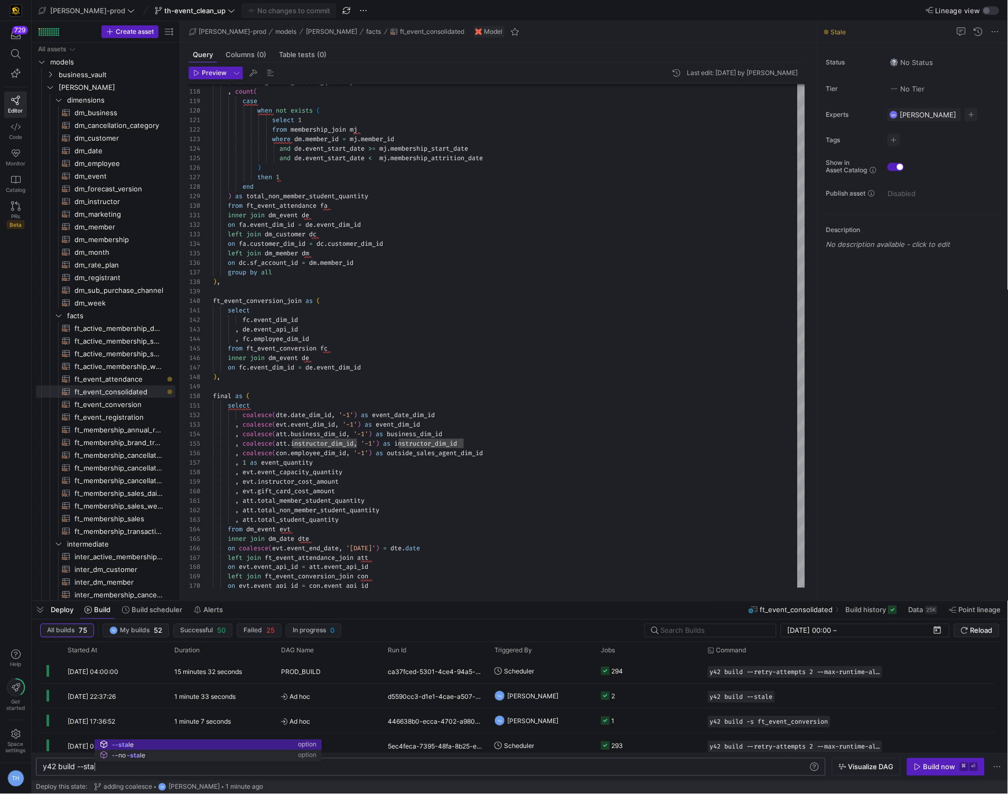
scroll to position [0, 57]
type textarea "y42 build --stale"
click at [713, 582] on div "Build now" at bounding box center [940, 767] width 32 height 8
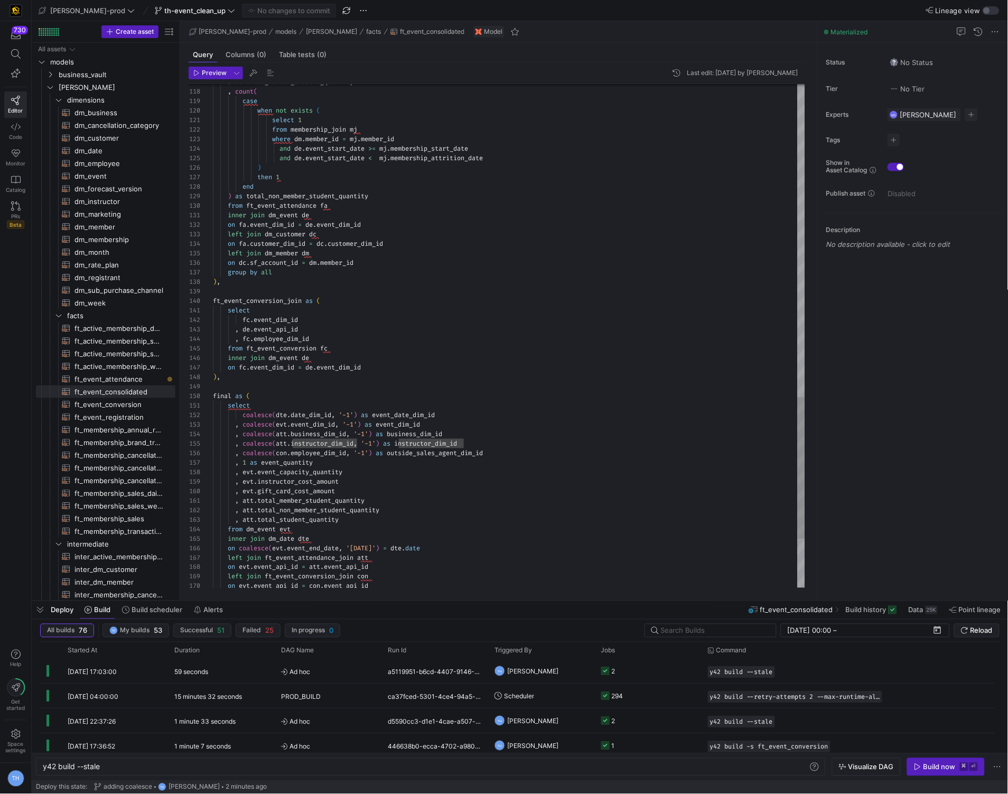
type textarea "select fc.event_dim_id , de.event_api_id , fc.employee_dim_id from ft_event_con…"
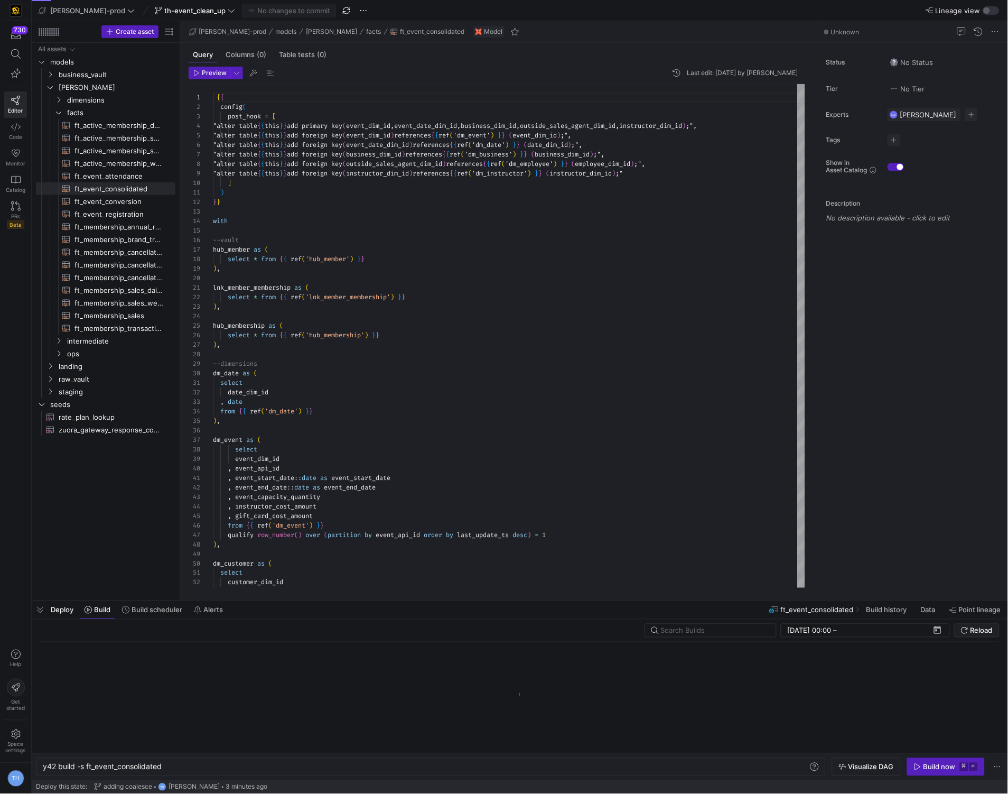
scroll to position [0, 119]
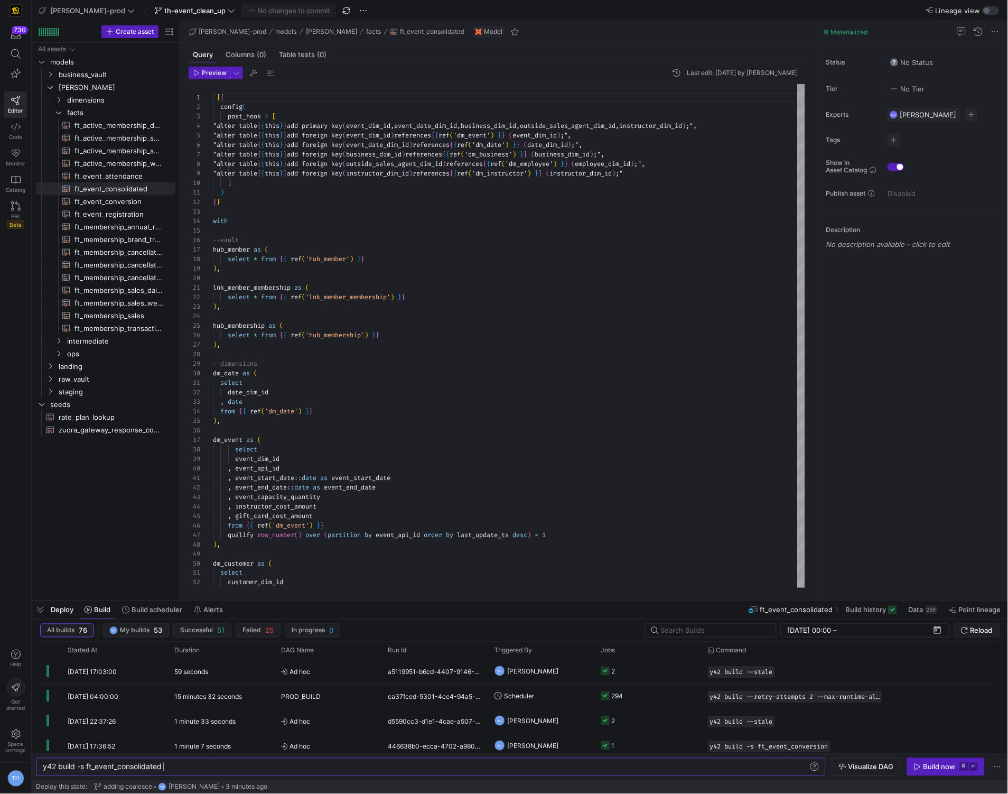
type textarea ") }} with --vault hub_member as ( select * from {{ ref('hub_member') }} ),"
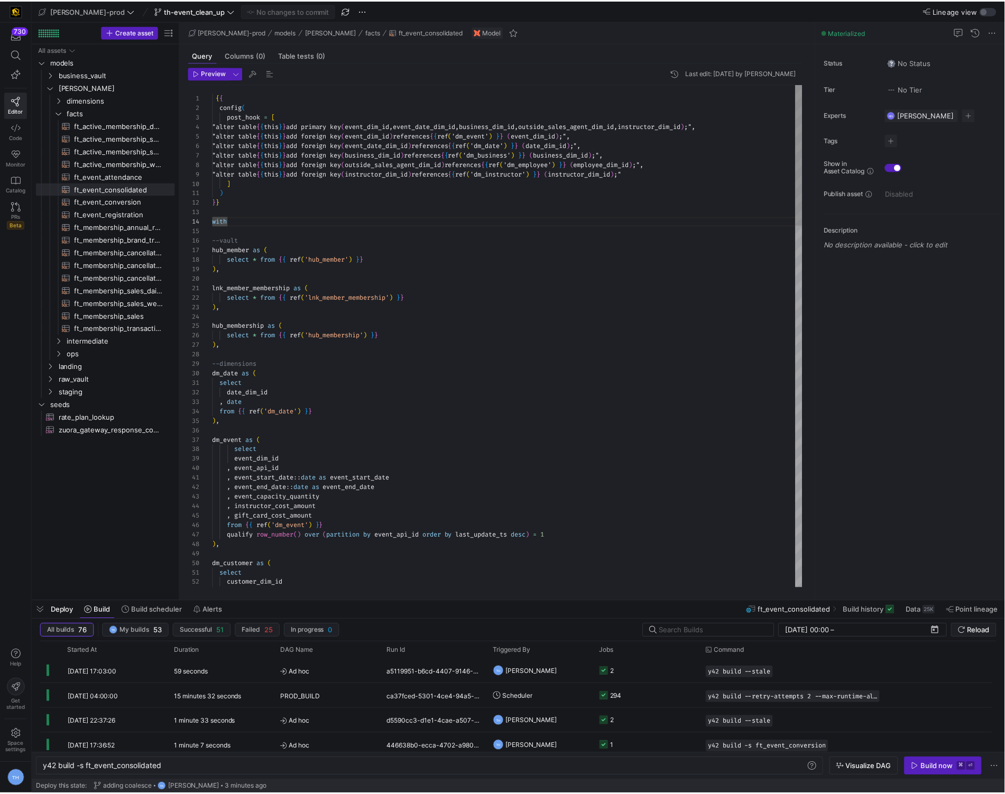
scroll to position [38, 0]
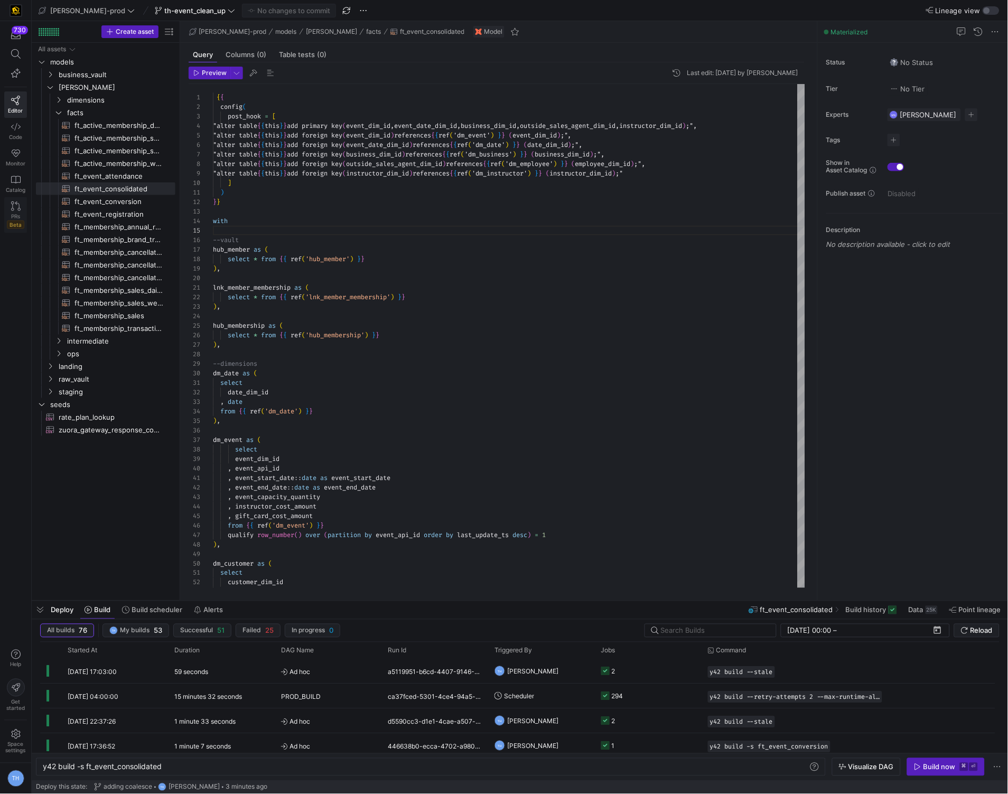
click at [13, 210] on icon at bounding box center [16, 206] width 10 height 10
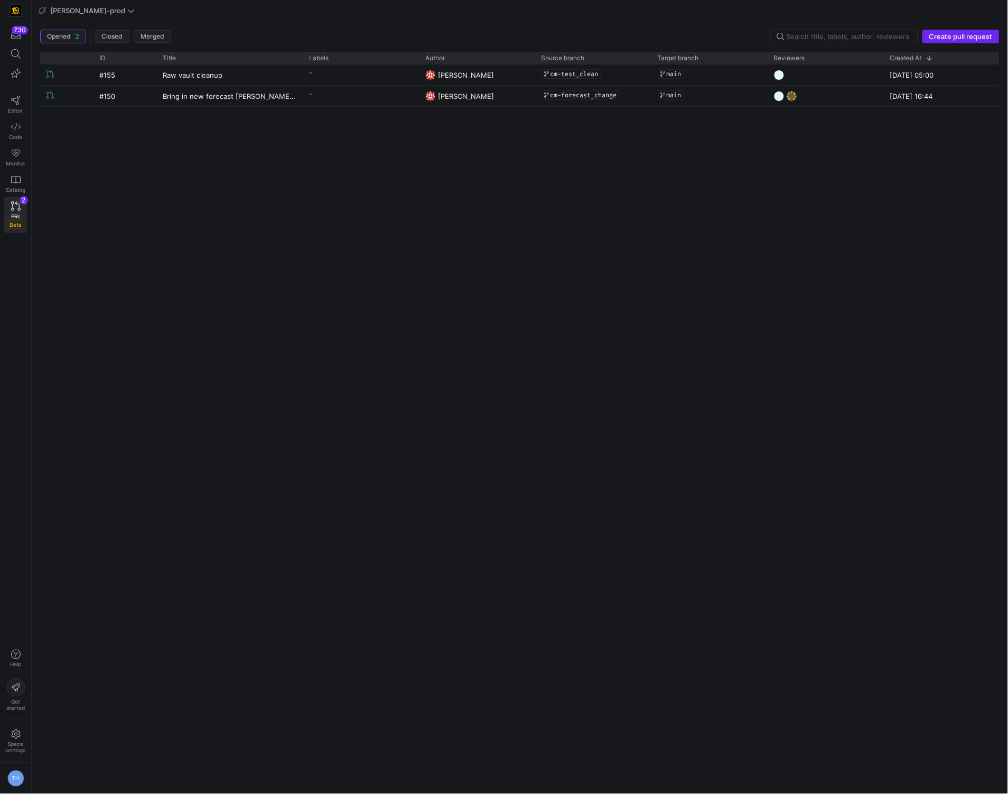
click at [941, 35] on span "Create pull request" at bounding box center [960, 36] width 63 height 8
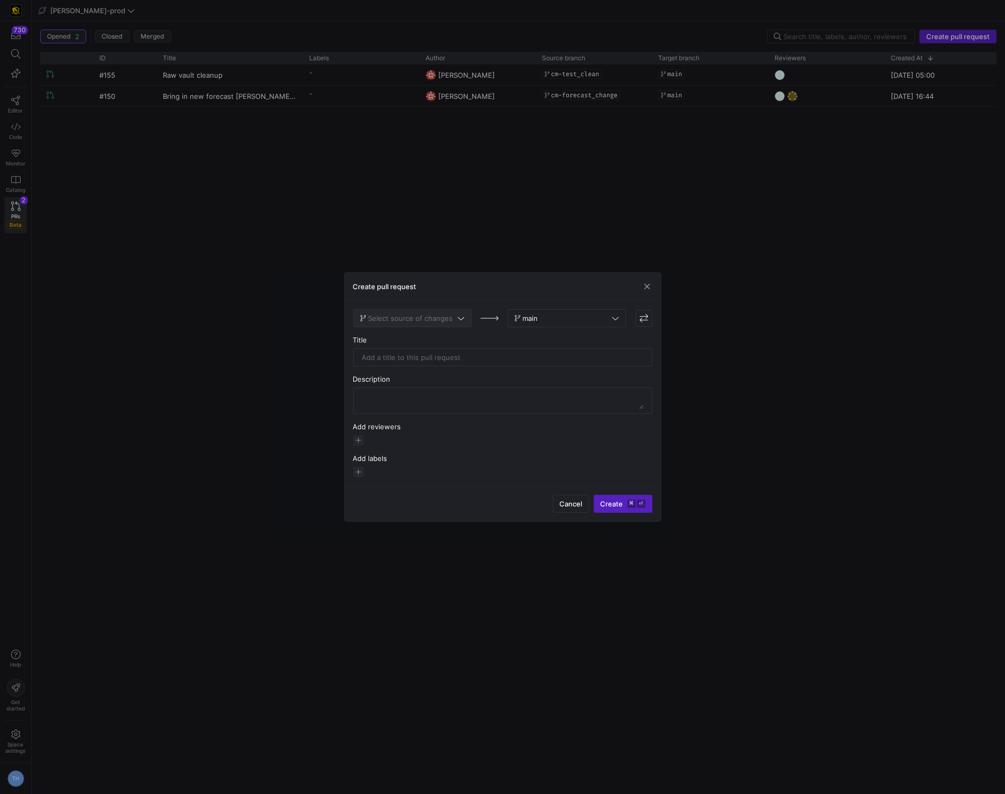
click at [417, 321] on span "Select source of changes" at bounding box center [410, 318] width 85 height 8
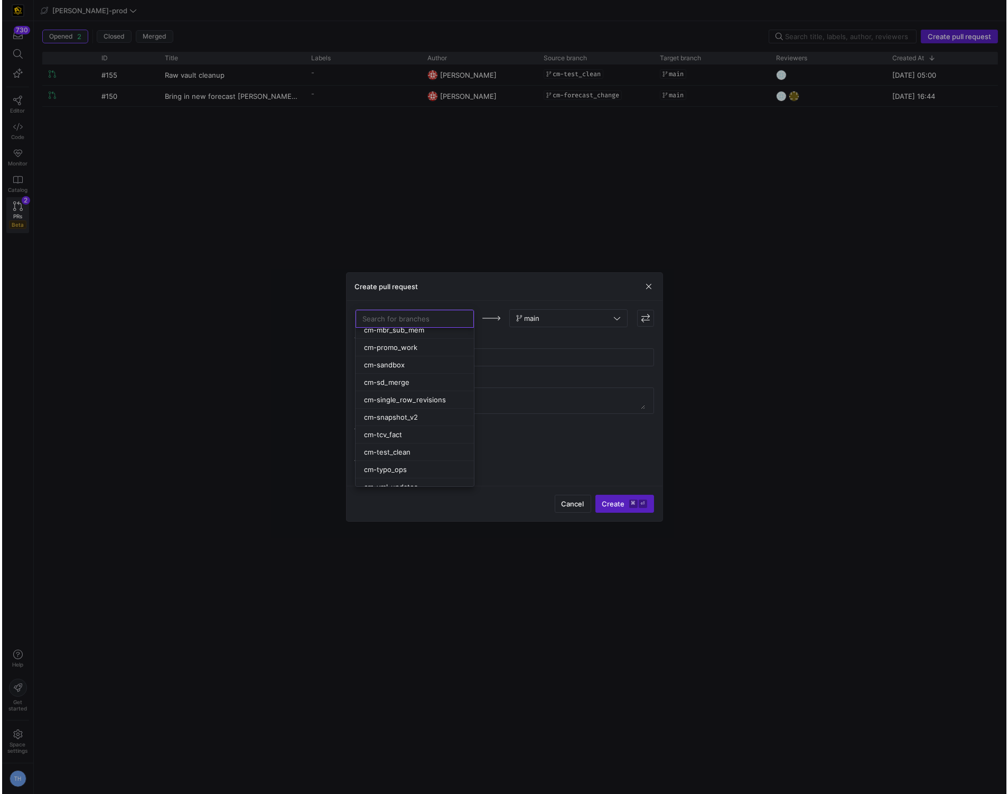
scroll to position [733, 0]
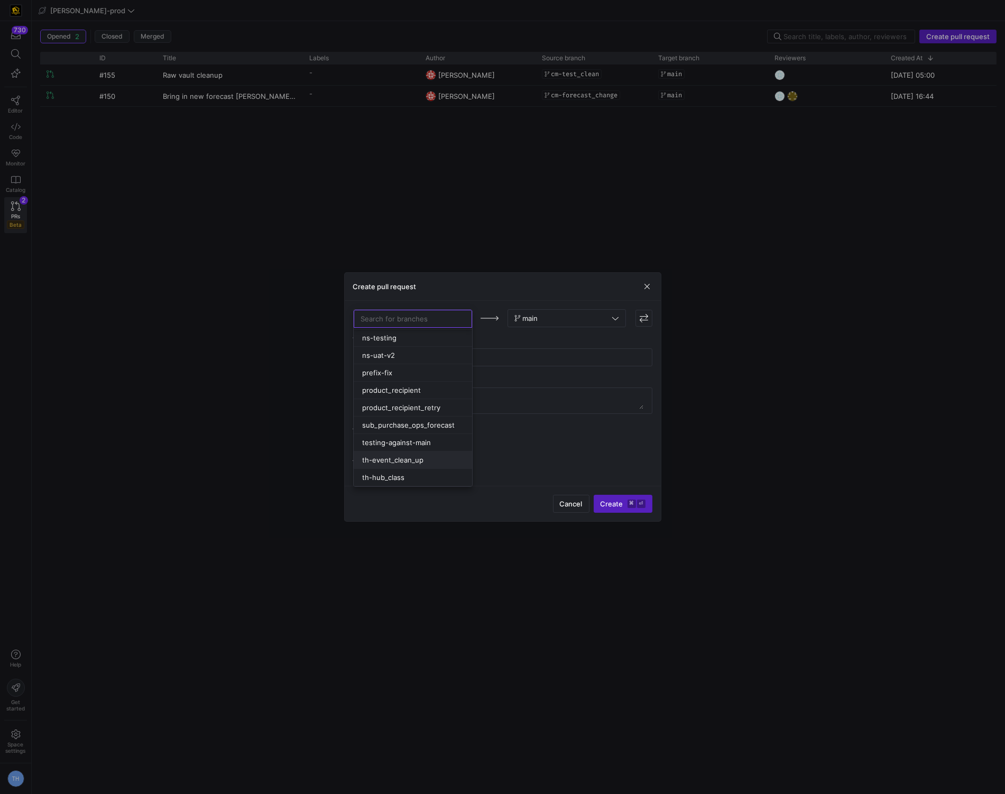
click at [414, 462] on span "th-event_clean_up" at bounding box center [392, 460] width 61 height 8
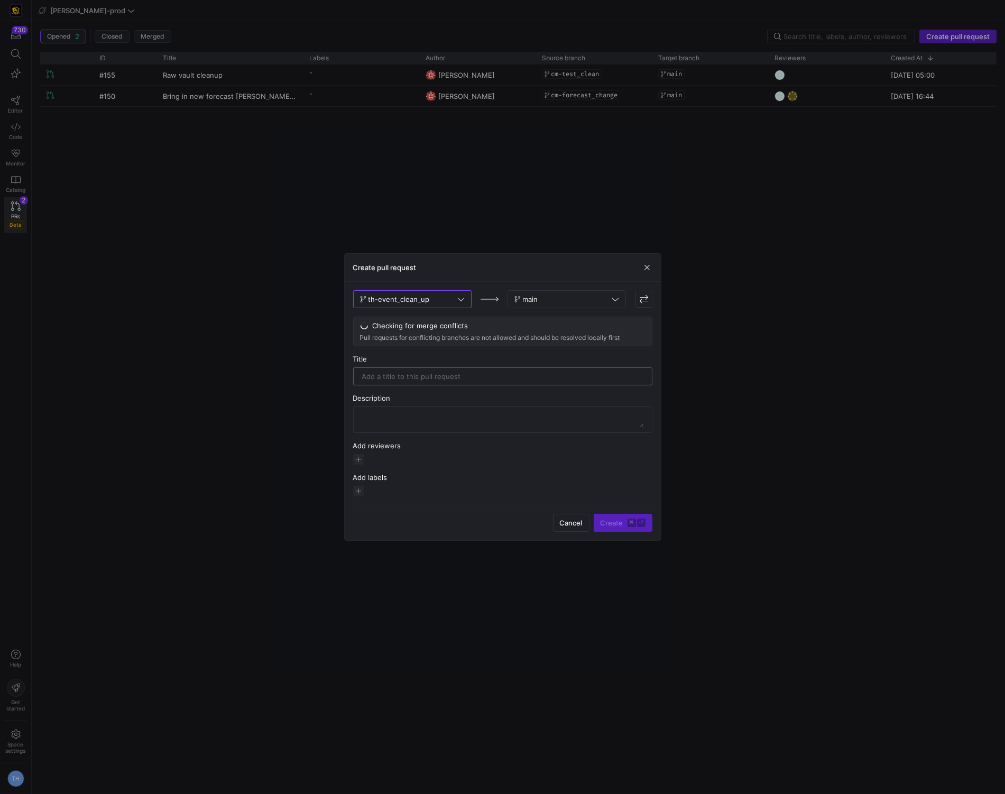
click at [424, 374] on input "text" at bounding box center [502, 376] width 281 height 8
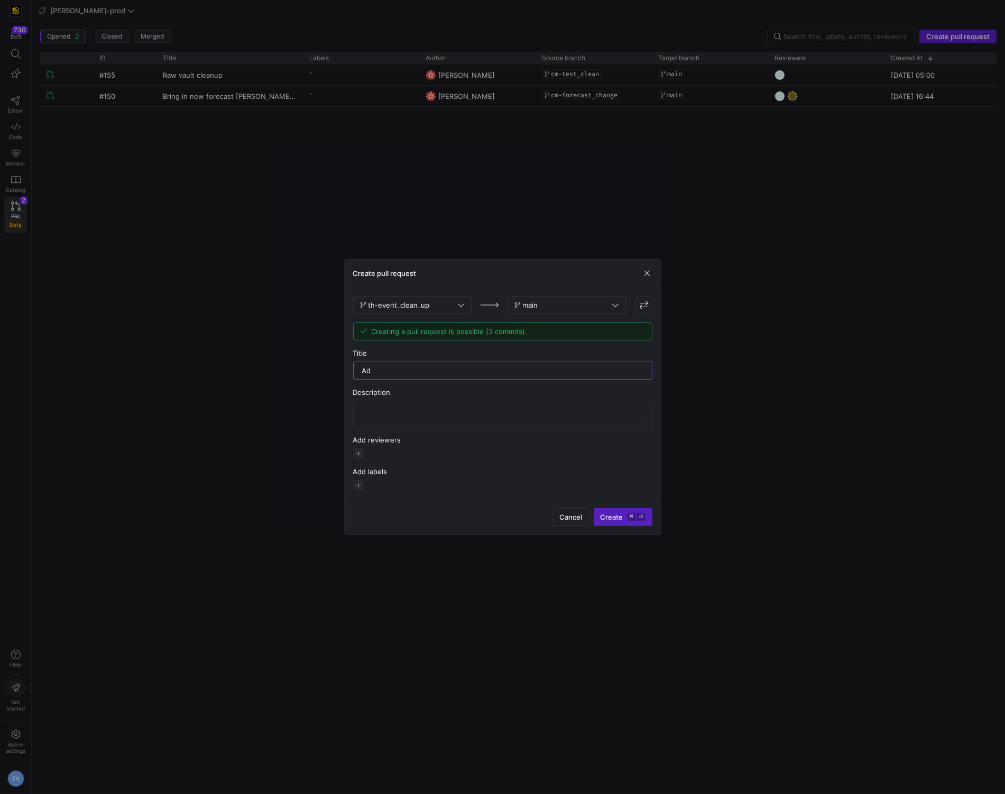
type input "A"
type input "D"
type input "Cleaning up some models"
click at [495, 368] on input "Cleaning up some models" at bounding box center [502, 370] width 281 height 8
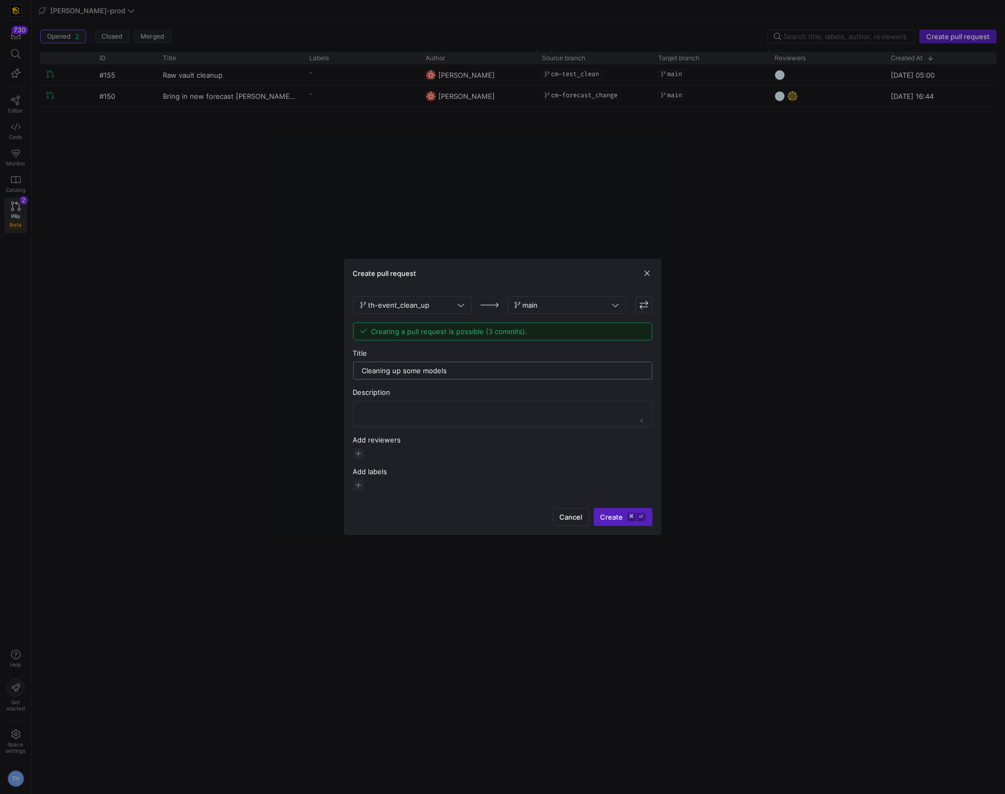
click at [495, 368] on input "Cleaning up some models" at bounding box center [502, 370] width 281 height 8
type input "cleaning up final events stuff"
click at [615, 506] on div "Cancel Create ⌘ ⏎" at bounding box center [503, 516] width 316 height 35
click at [615, 511] on span "submit" at bounding box center [623, 516] width 58 height 17
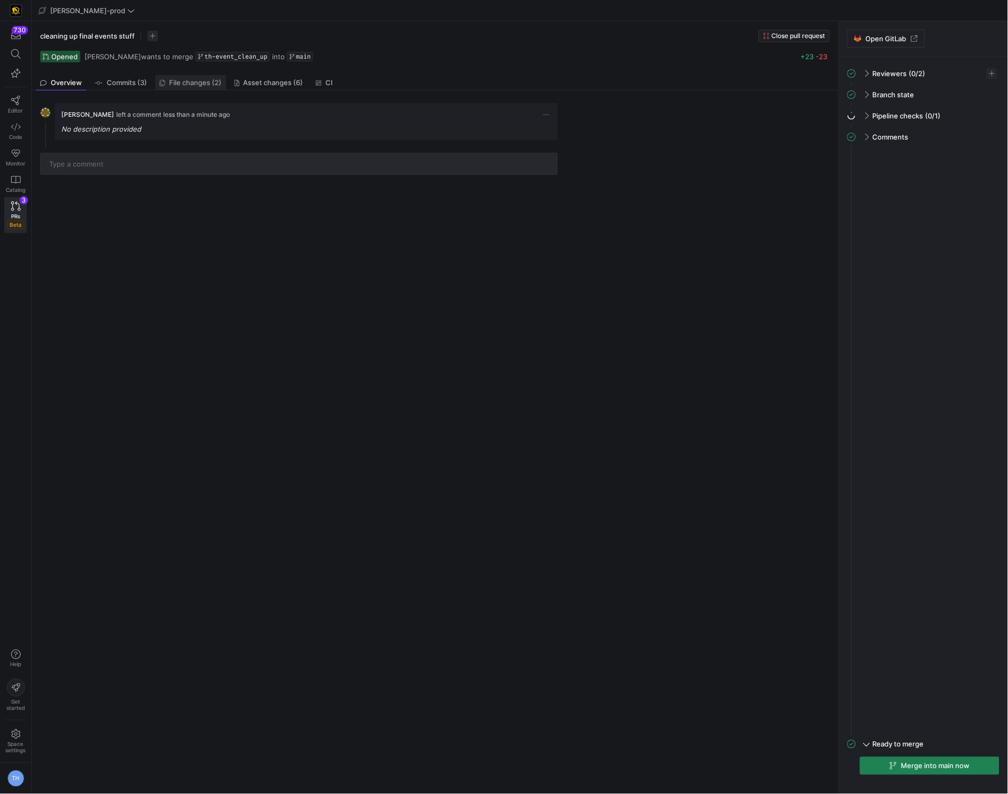
click at [188, 83] on span "File changes (2)" at bounding box center [196, 82] width 52 height 7
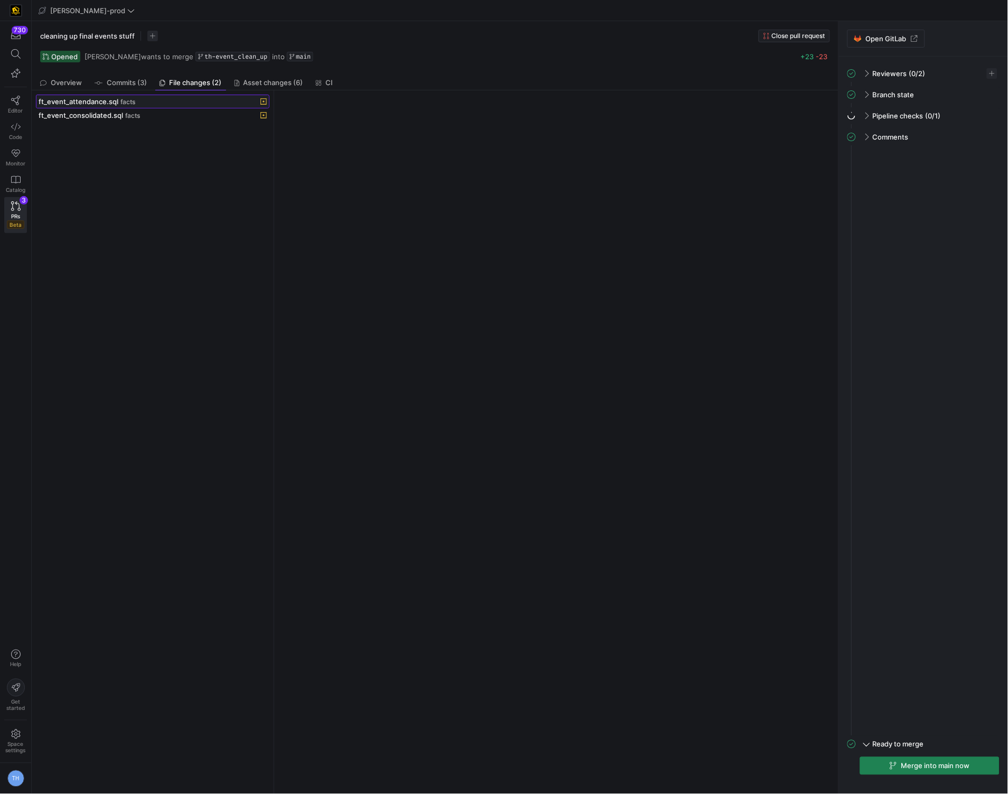
click at [137, 101] on div "ft_event_attendance.sql facts" at bounding box center [141, 101] width 205 height 8
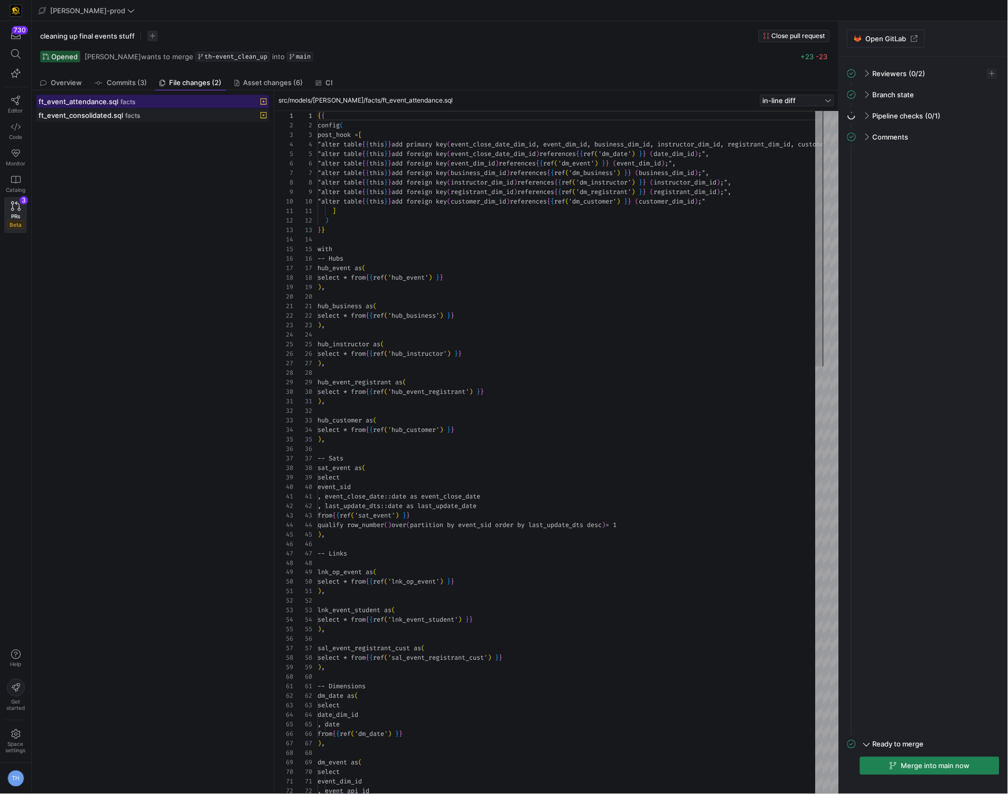
scroll to position [57, 0]
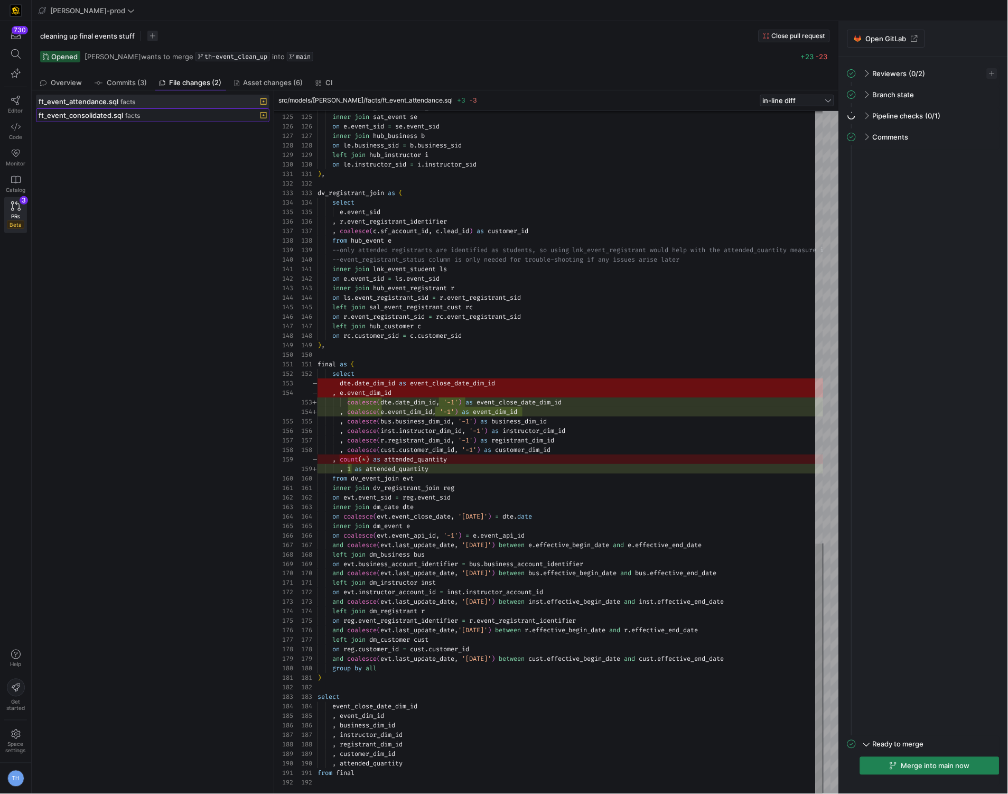
click at [187, 113] on div "ft_event_consolidated.sql facts" at bounding box center [141, 115] width 205 height 8
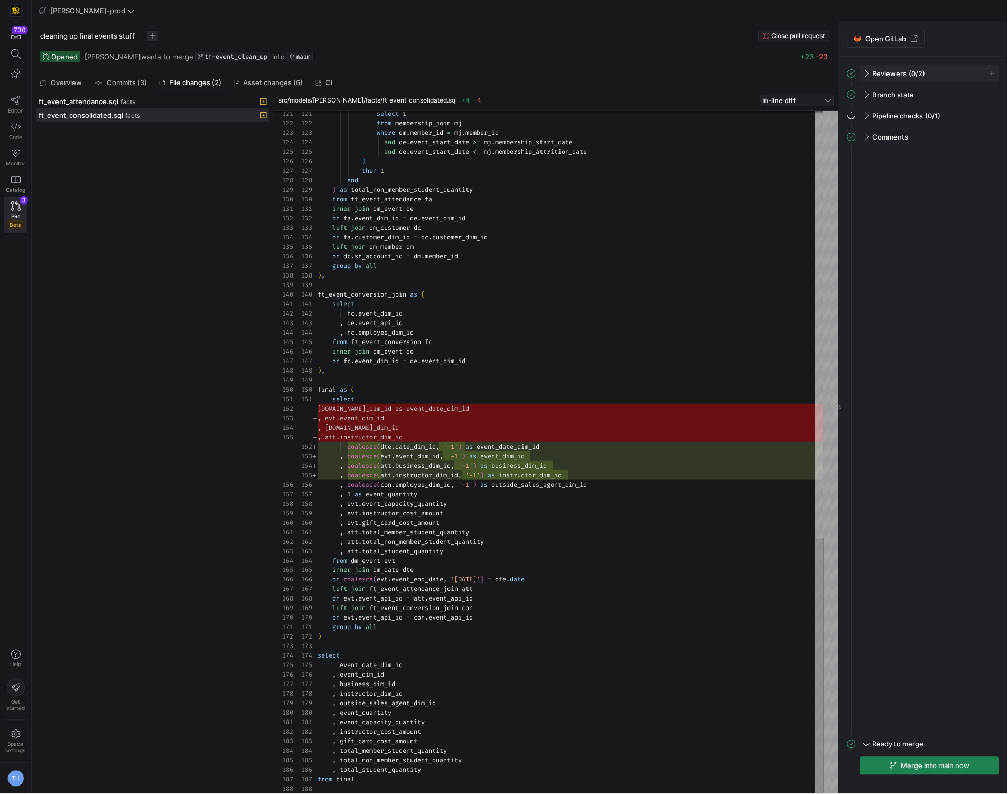
click at [878, 68] on div "Reviewers (0/2)" at bounding box center [930, 73] width 140 height 17
click at [993, 71] on span "button" at bounding box center [992, 73] width 11 height 11
click at [908, 164] on span "Caden Miller" at bounding box center [925, 167] width 57 height 8
click at [908, 180] on span "[PERSON_NAME]" at bounding box center [925, 184] width 57 height 8
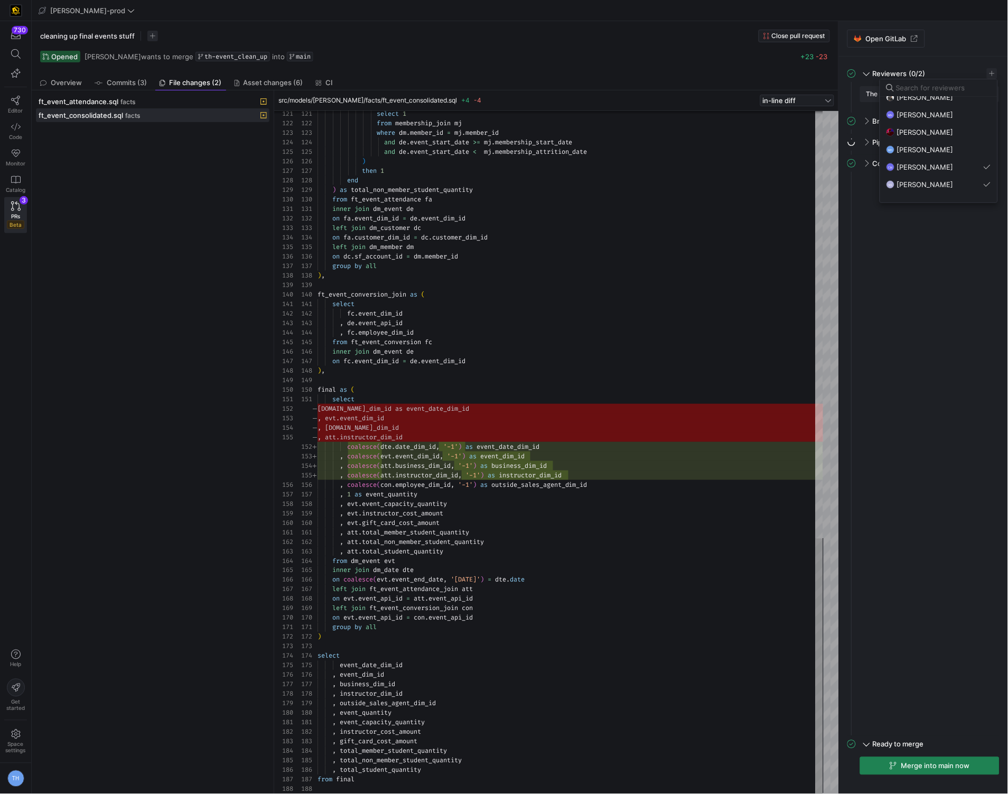
click at [894, 266] on div at bounding box center [504, 397] width 1008 height 794
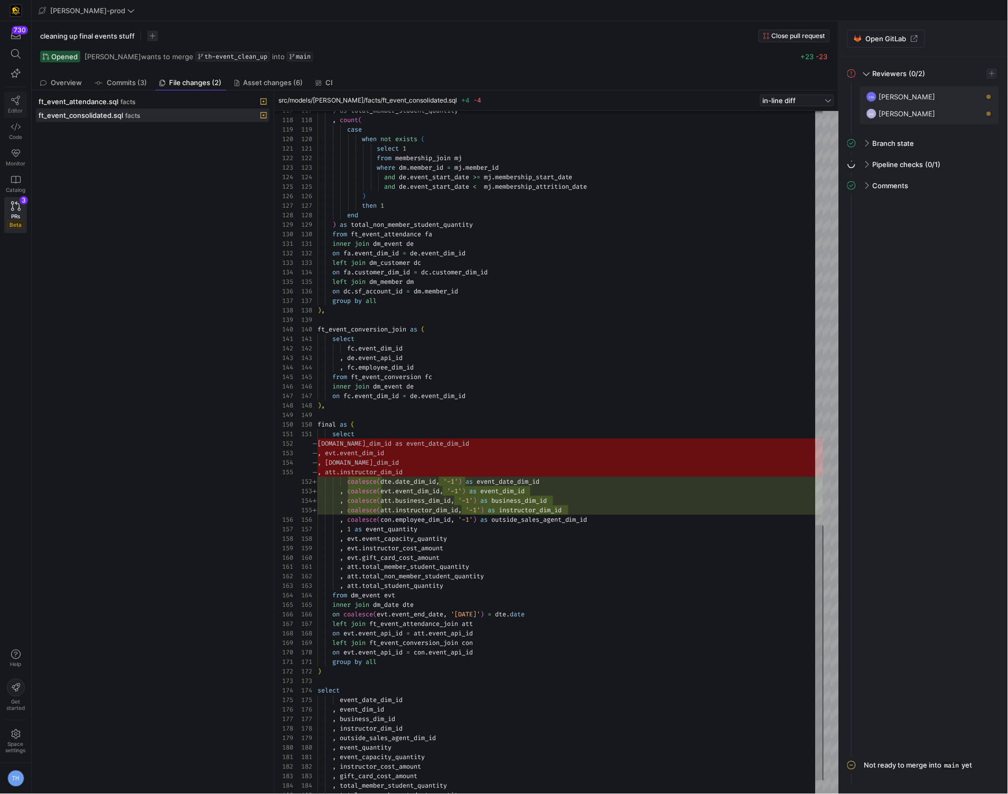
click at [17, 101] on icon at bounding box center [15, 101] width 9 height 10
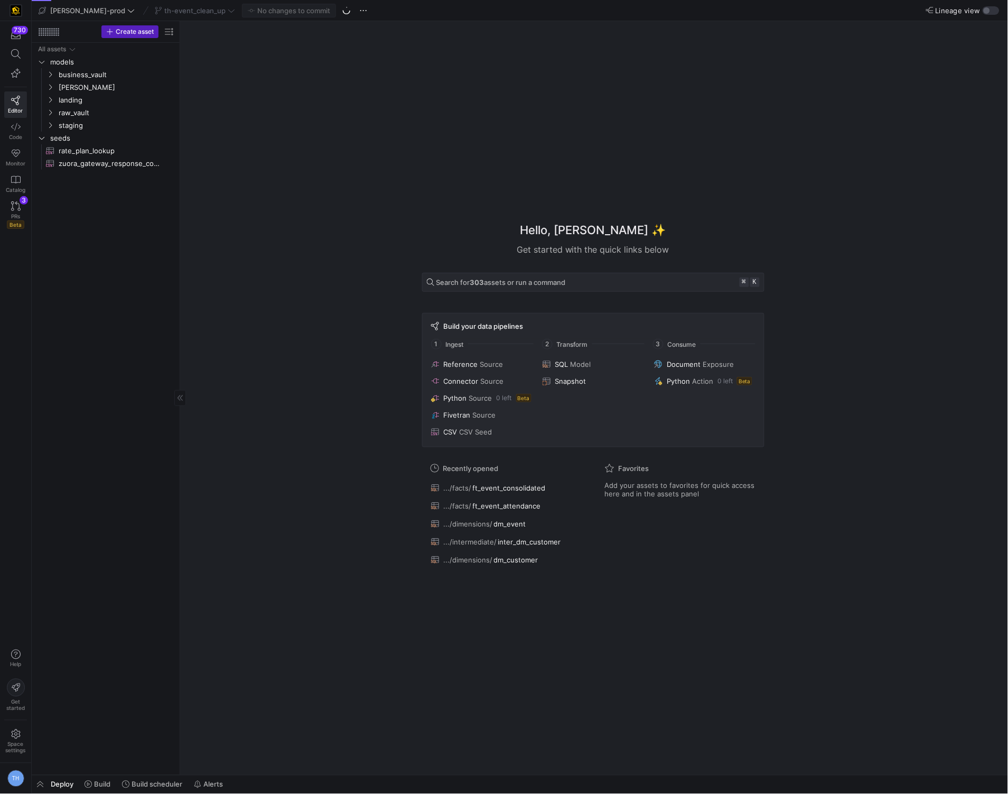
click at [119, 287] on div "All assets models business_vault edw landing raw_vault staging seeds rate_plan_…" at bounding box center [106, 407] width 140 height 728
click at [188, 9] on span "th-event_clean_up" at bounding box center [194, 10] width 61 height 8
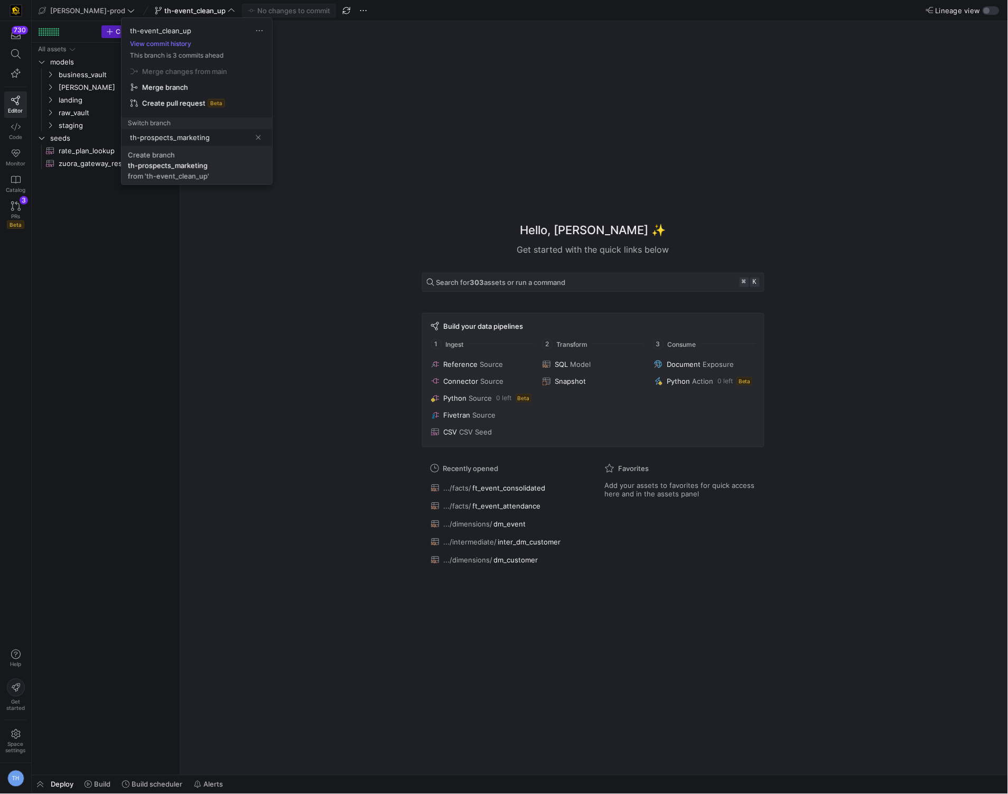
type input "th-prospects_marketing"
click at [166, 171] on span "Create branch th-prospects_marketing from 'th-event_clean_up'" at bounding box center [197, 166] width 138 height 30
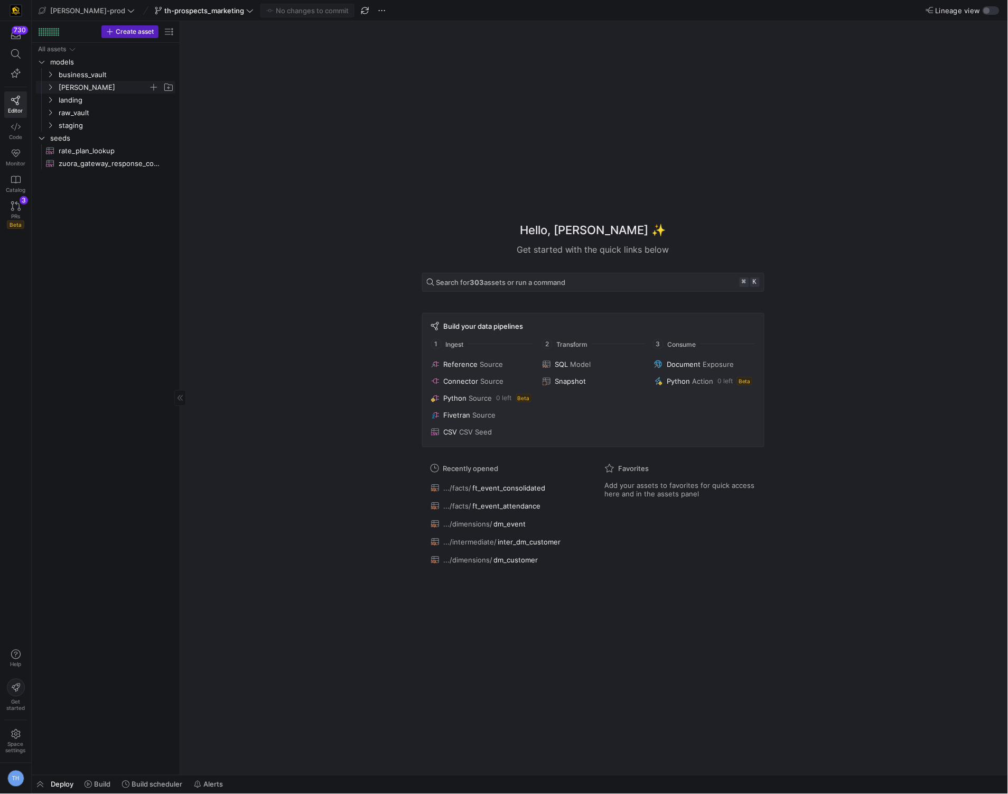
click at [95, 88] on span "[PERSON_NAME]" at bounding box center [104, 87] width 90 height 12
click at [106, 91] on span "[PERSON_NAME]" at bounding box center [104, 87] width 90 height 12
click at [110, 78] on span "business_vault" at bounding box center [104, 75] width 90 height 12
click at [95, 153] on span "raw_vault" at bounding box center [104, 151] width 90 height 12
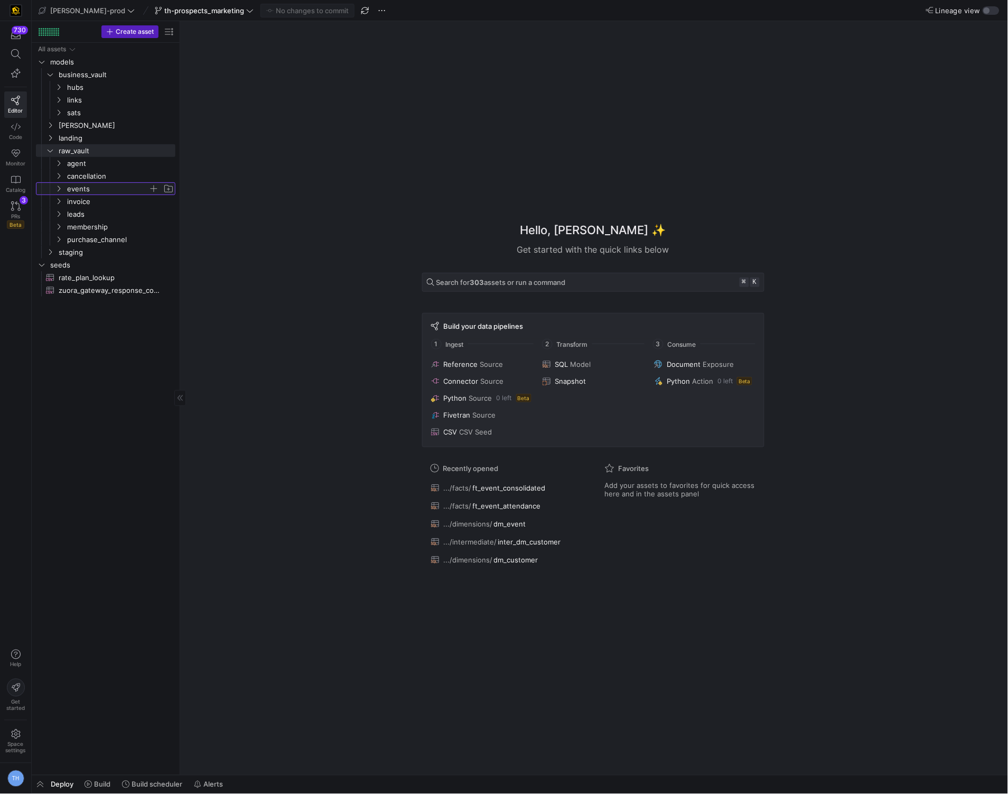
click at [109, 185] on span "events" at bounding box center [107, 189] width 81 height 12
click at [109, 201] on span "invoice" at bounding box center [107, 202] width 81 height 12
click at [152, 150] on span "Press SPACE to select this row." at bounding box center [153, 150] width 11 height 11
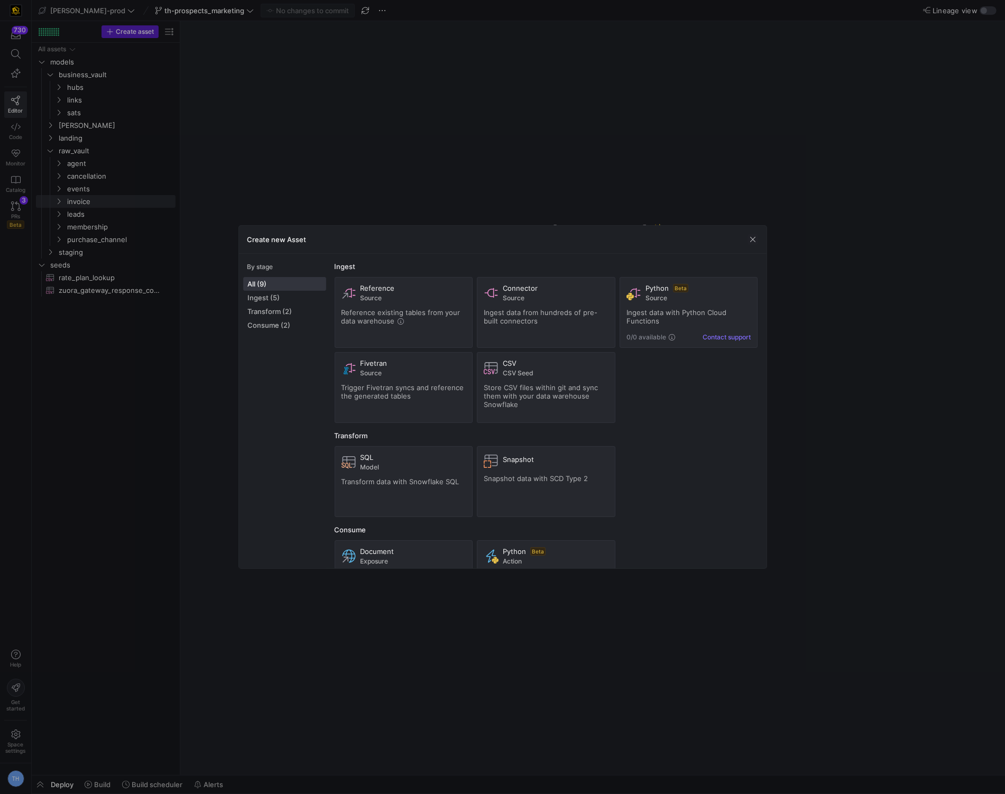
click at [431, 178] on div at bounding box center [502, 397] width 1005 height 794
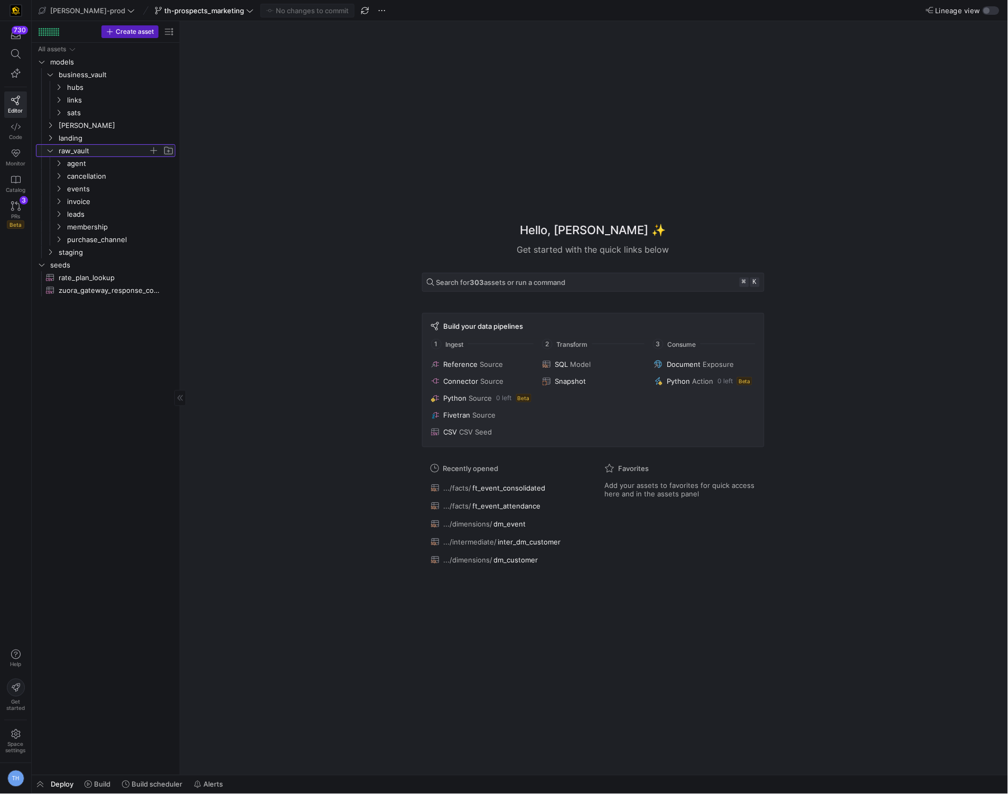
click at [171, 150] on span "Press SPACE to select this row." at bounding box center [168, 150] width 11 height 11
type input "P"
type input "prospects"
click at [118, 238] on span "prospects" at bounding box center [107, 240] width 81 height 12
click at [152, 239] on span "button" at bounding box center [153, 239] width 11 height 11
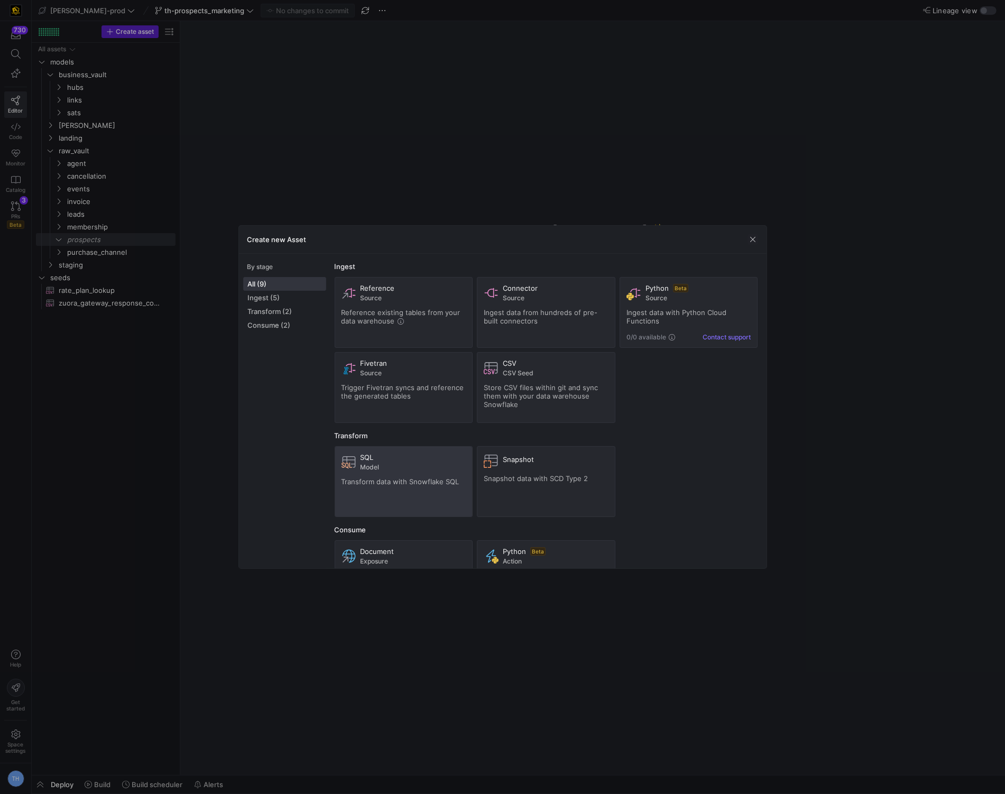
click at [366, 482] on span "Transform data with Snowflake SQL" at bounding box center [400, 481] width 118 height 8
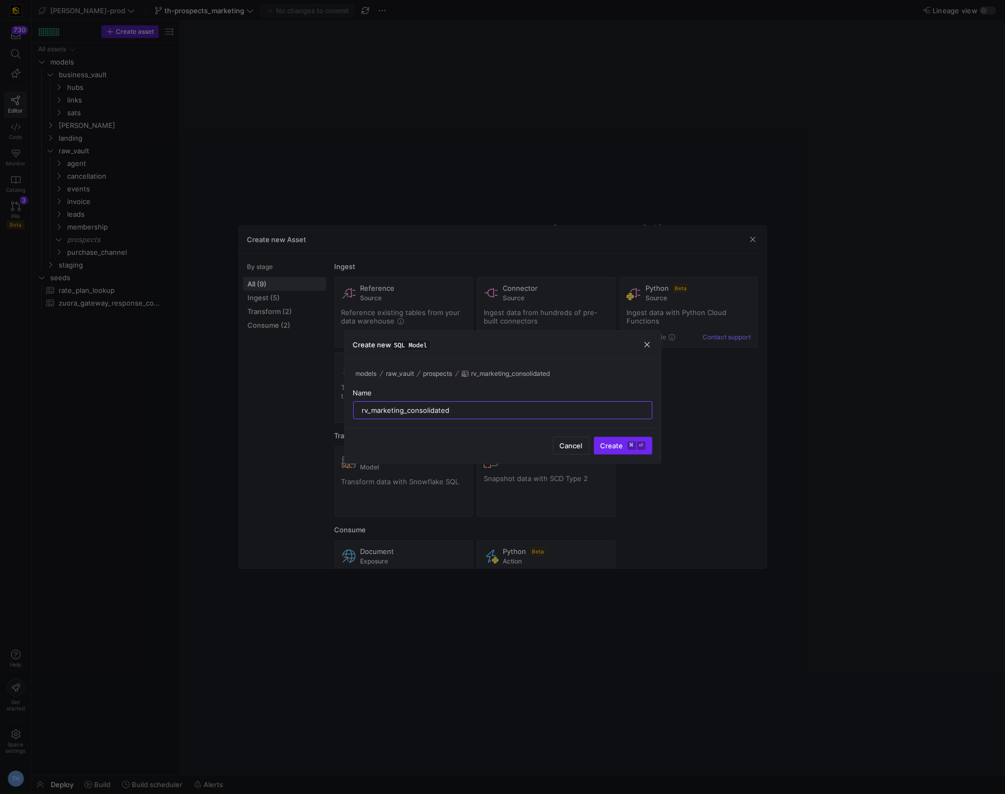
type input "rv_marketing_consolidated"
click at [629, 443] on kbd "⌘" at bounding box center [631, 445] width 8 height 8
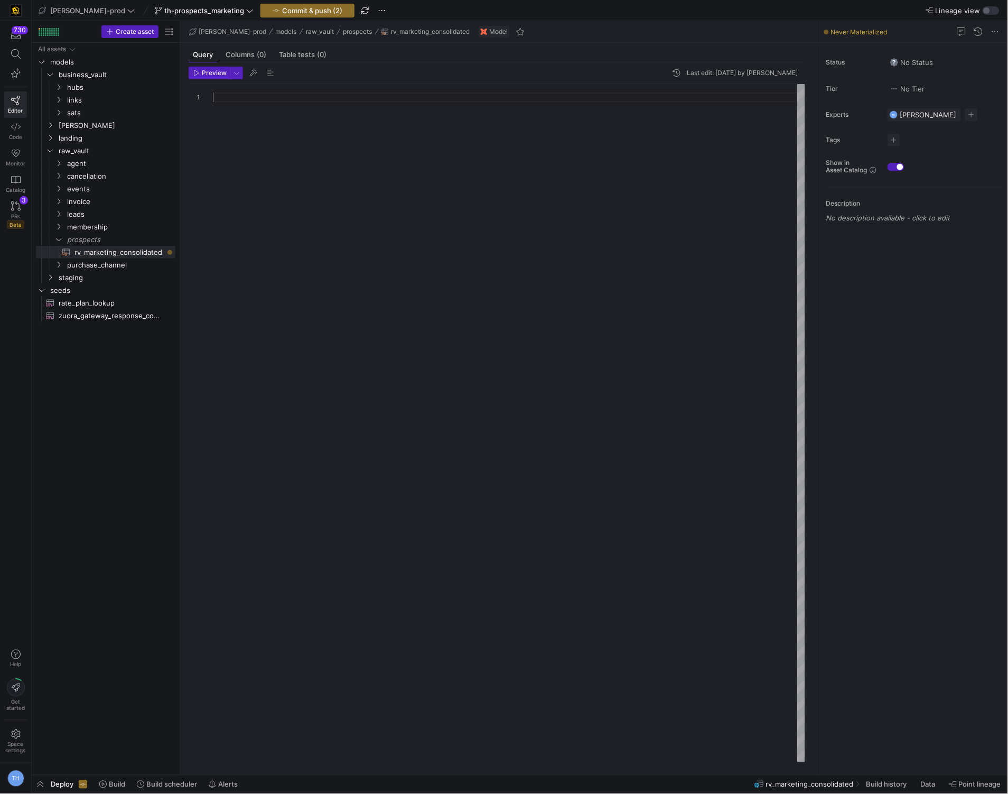
click at [284, 277] on div at bounding box center [509, 423] width 592 height 678
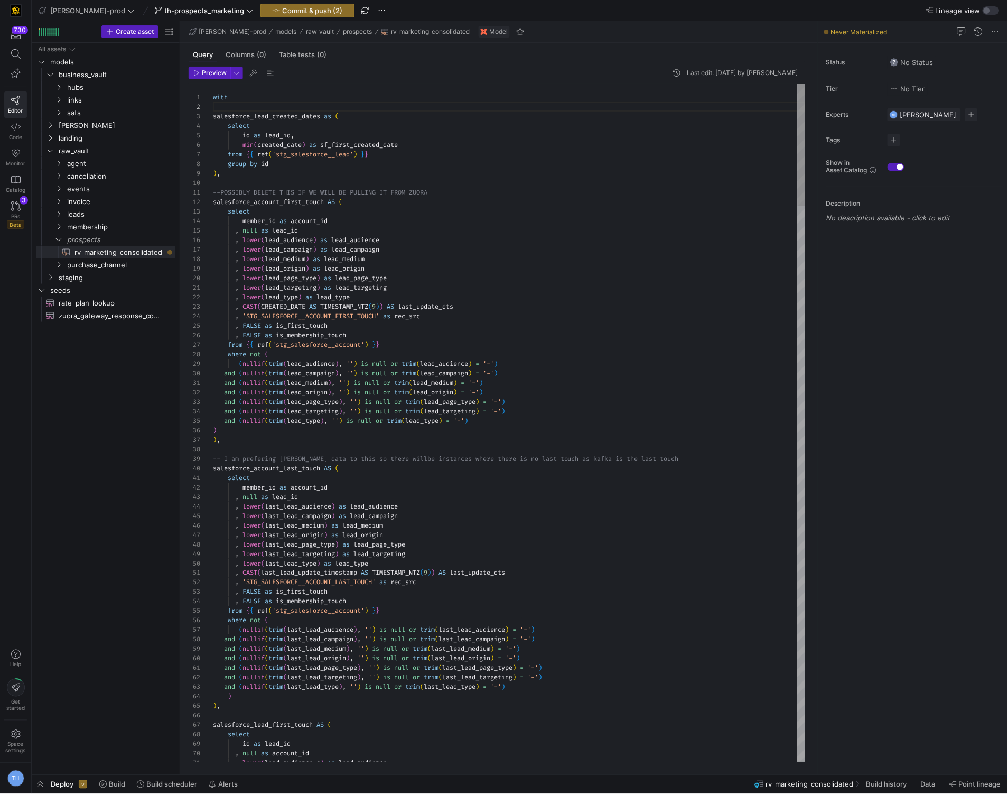
scroll to position [9, 0]
type textarea "with salesforce_lead_created_dates as ( select id as lead_id, min(created_date)…"
click at [292, 10] on span "Commit & push (2)" at bounding box center [312, 10] width 60 height 8
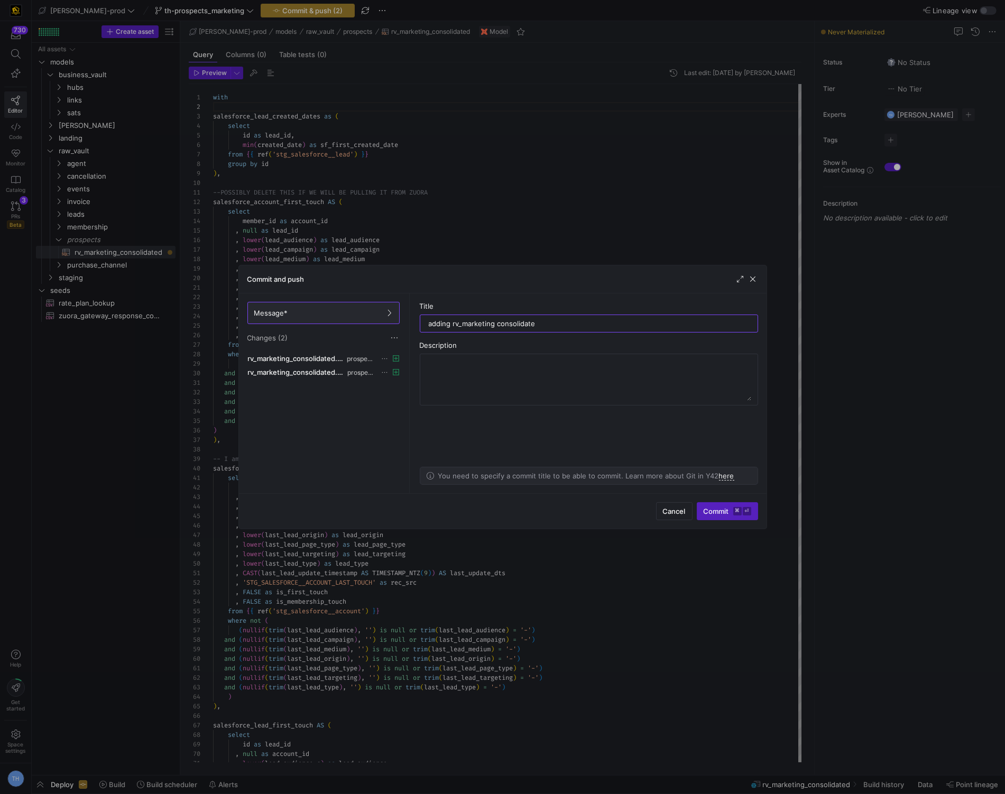
type input "adding rv_marketing consolidated"
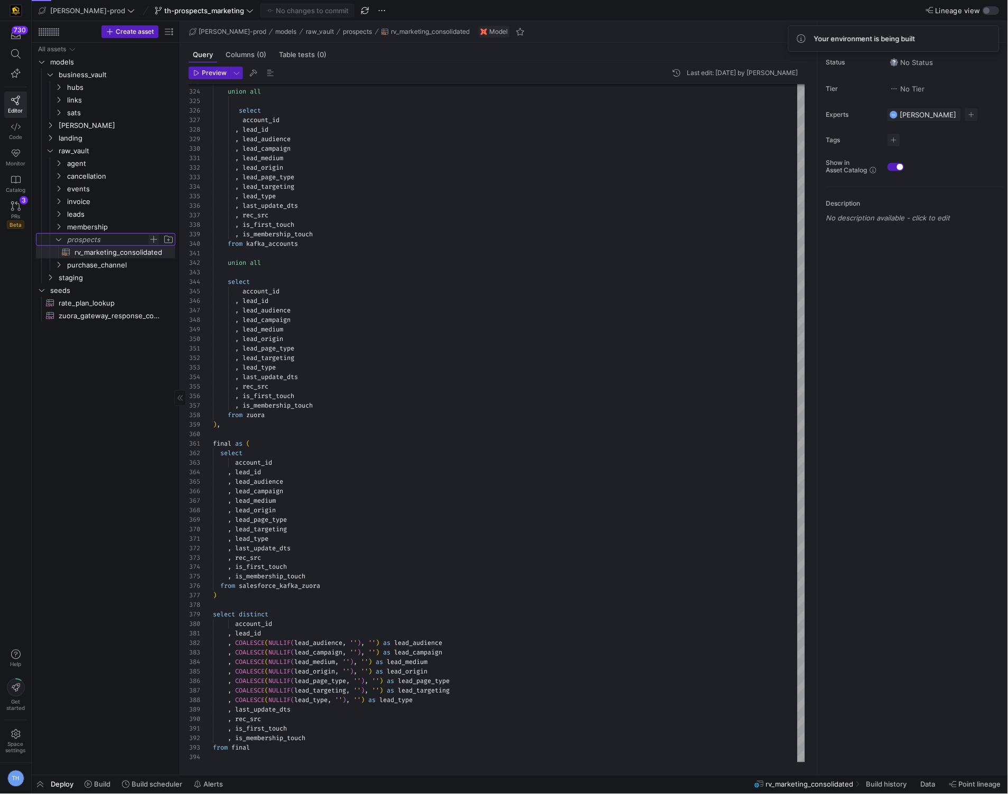
click at [155, 239] on span "Press SPACE to select this row." at bounding box center [153, 239] width 11 height 11
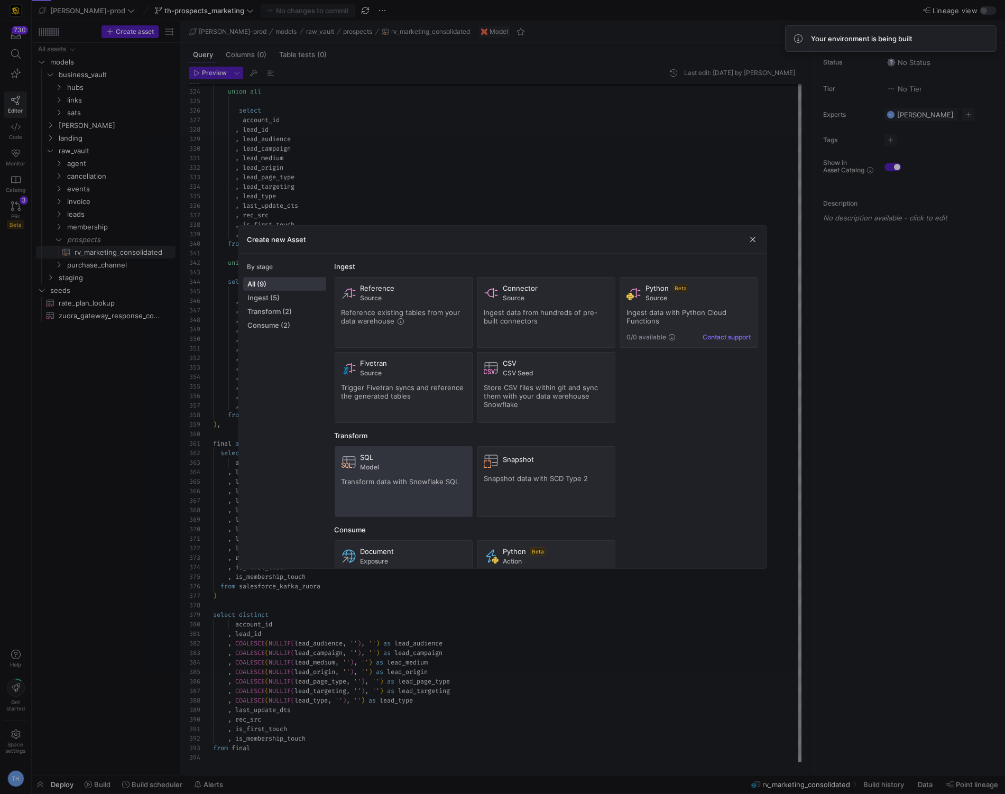
click at [403, 461] on div "SQL" at bounding box center [413, 457] width 106 height 8
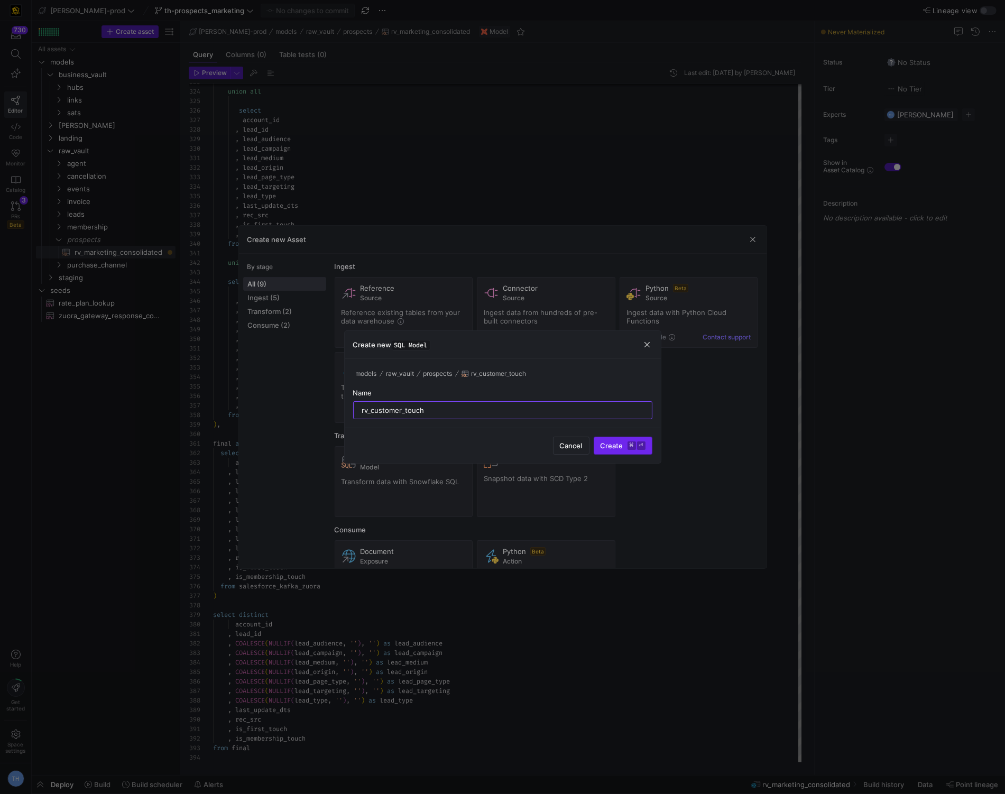
type input "rv_customer_touch"
click at [628, 439] on span "submit" at bounding box center [623, 445] width 58 height 17
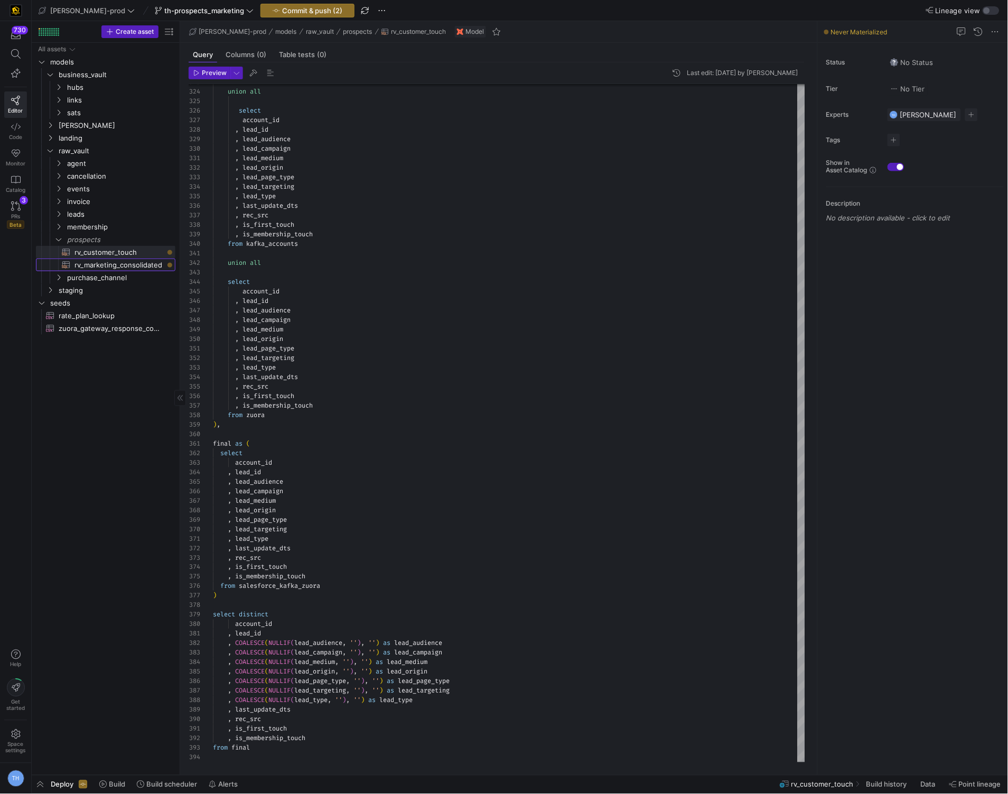
click at [151, 271] on link "rv_marketing_consolidated​​​​​​​​​​" at bounding box center [106, 264] width 140 height 13
click at [151, 253] on span "rv_customer_touch​​​​​​​​​​" at bounding box center [119, 252] width 89 height 12
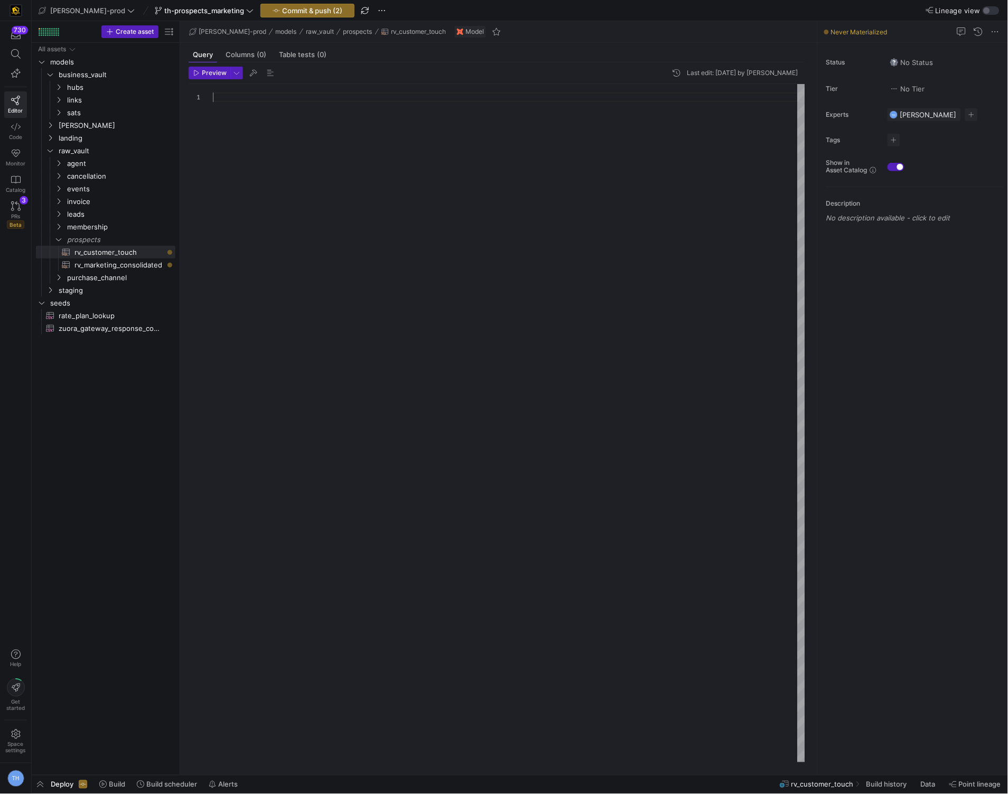
click at [352, 144] on div at bounding box center [509, 423] width 592 height 678
type textarea ") select * from final_classification"
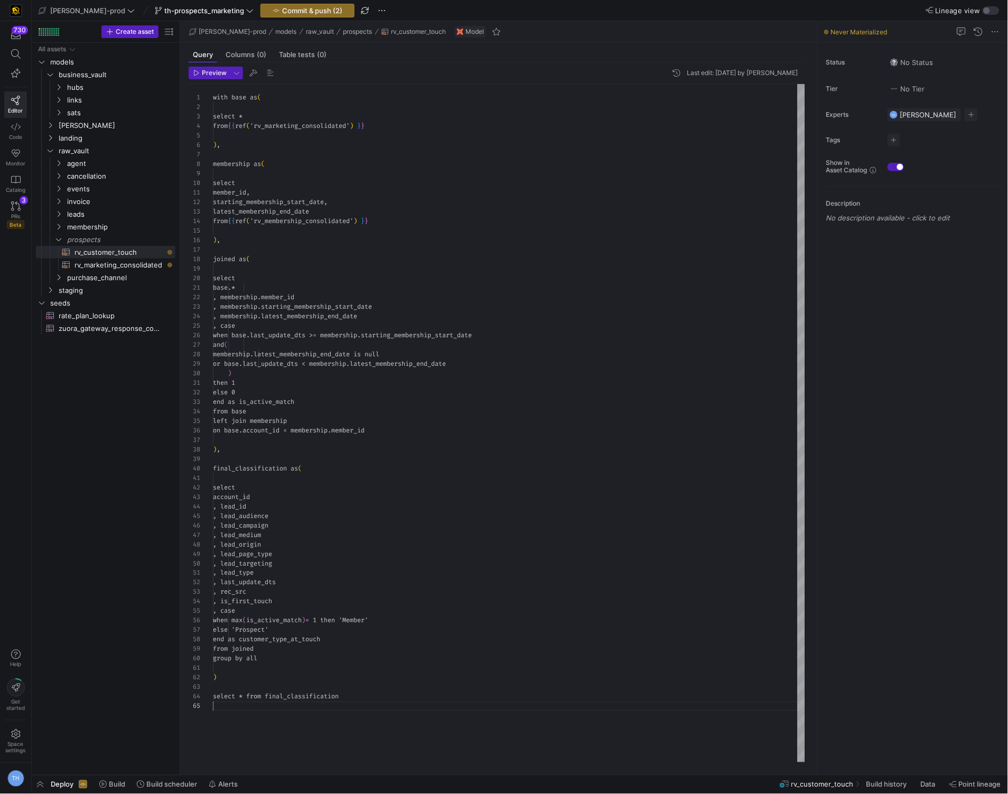
scroll to position [38, 0]
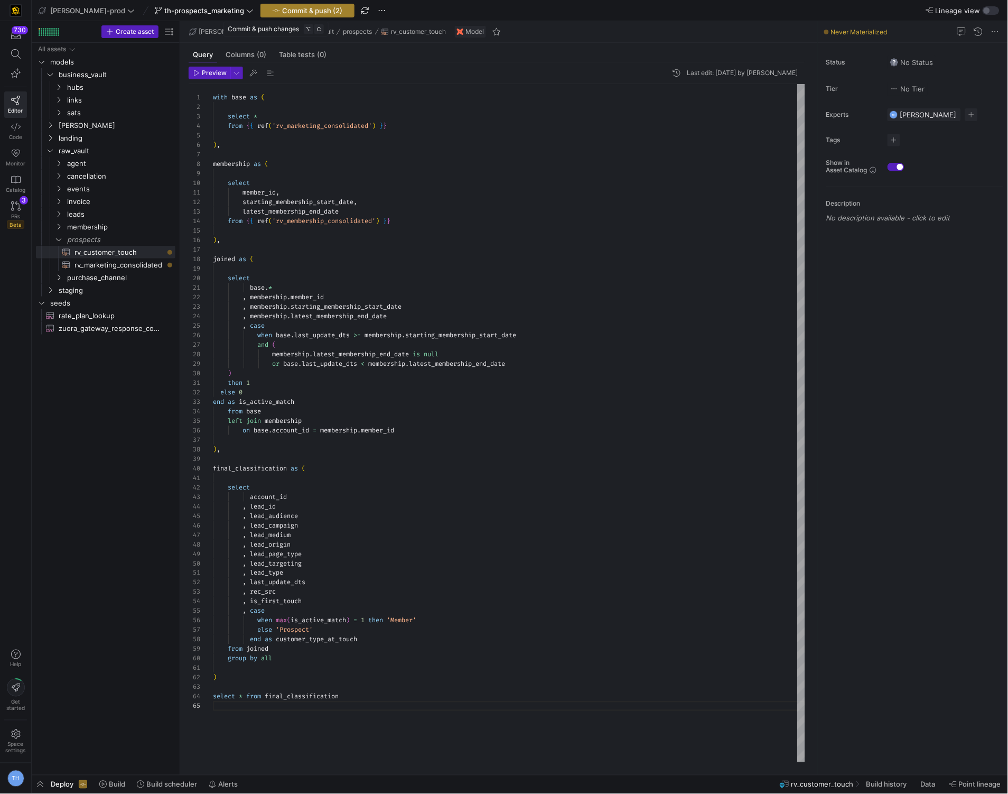
click at [291, 9] on span "Commit & push (2)" at bounding box center [312, 10] width 60 height 8
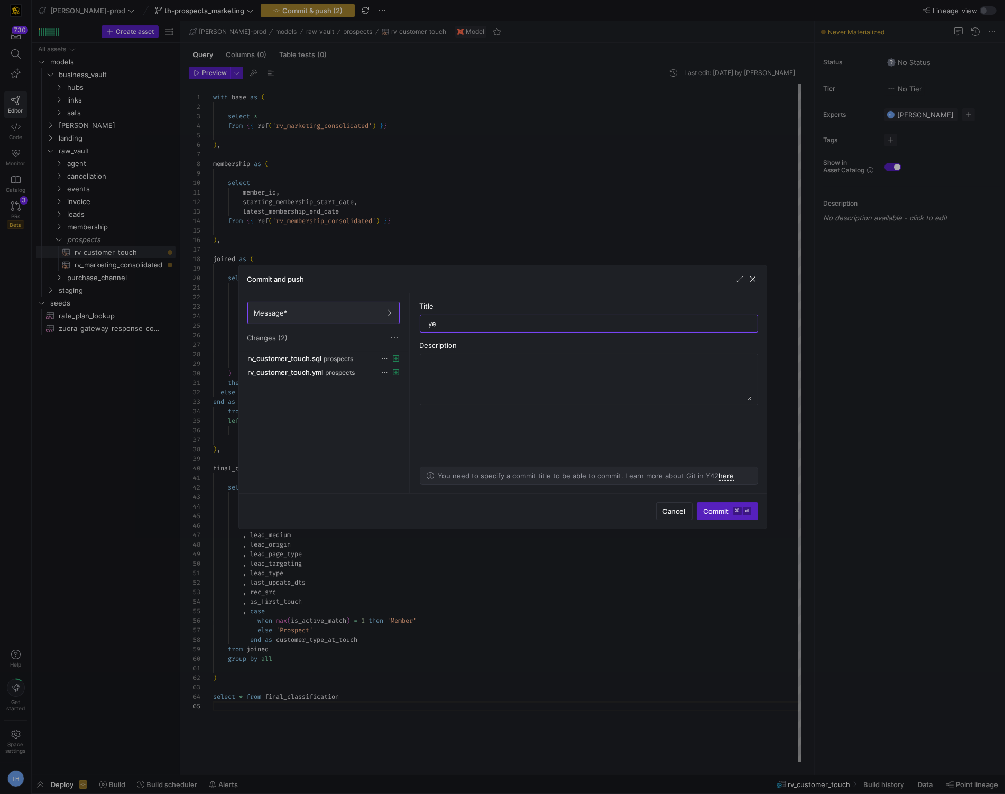
type input "y"
type input "adding rv_customer_touch"
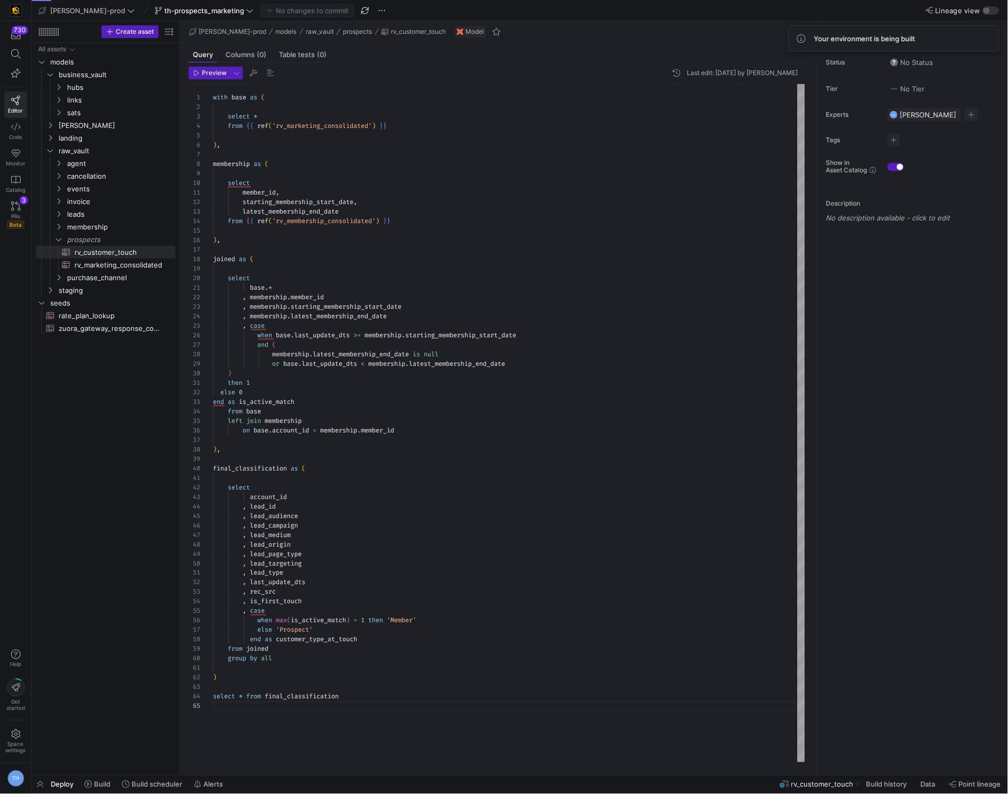
click at [277, 264] on div "with base as ( select * from { { ref ( 'rv_marketing_consolidated' ) } } ) , me…" at bounding box center [509, 423] width 592 height 678
click at [122, 262] on span "rv_marketing_consolidated​​​​​​​​​​" at bounding box center [119, 265] width 89 height 12
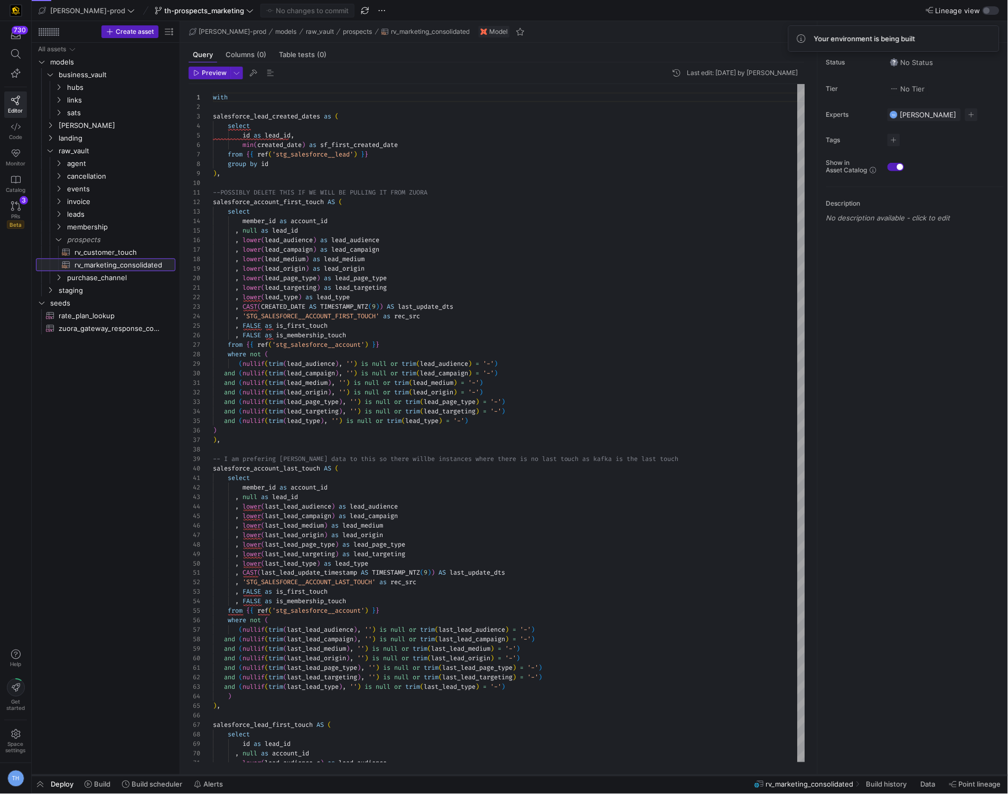
click at [105, 776] on div at bounding box center [520, 775] width 977 height 4
click at [96, 787] on span "Build" at bounding box center [102, 784] width 16 height 8
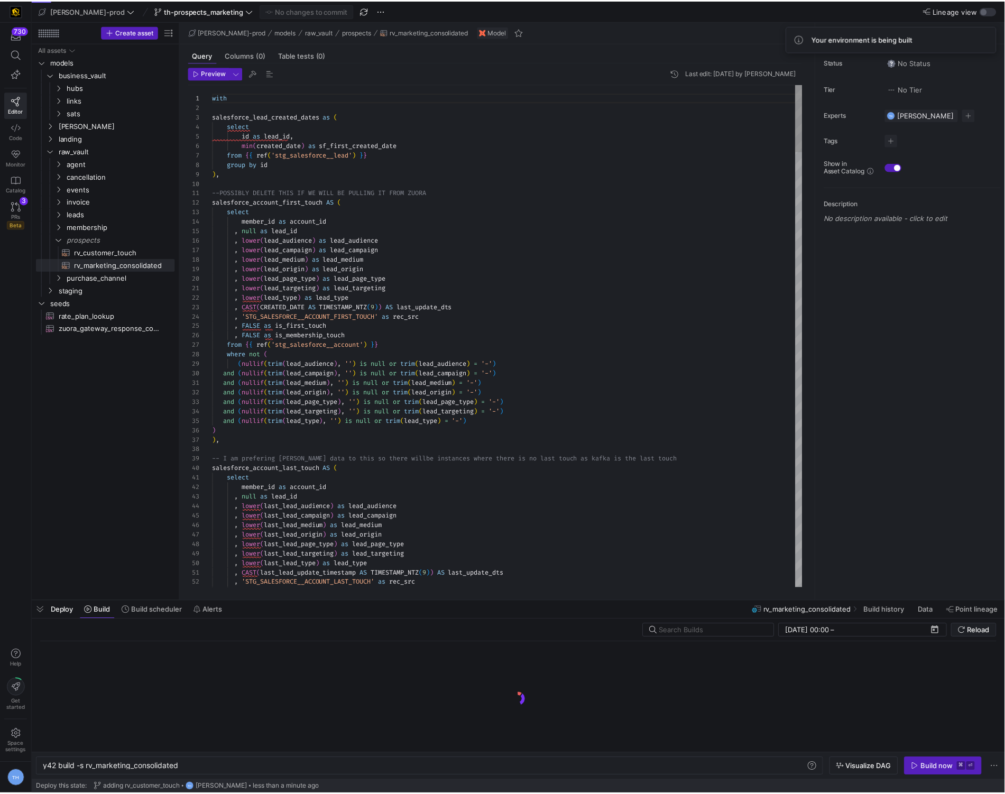
scroll to position [0, 136]
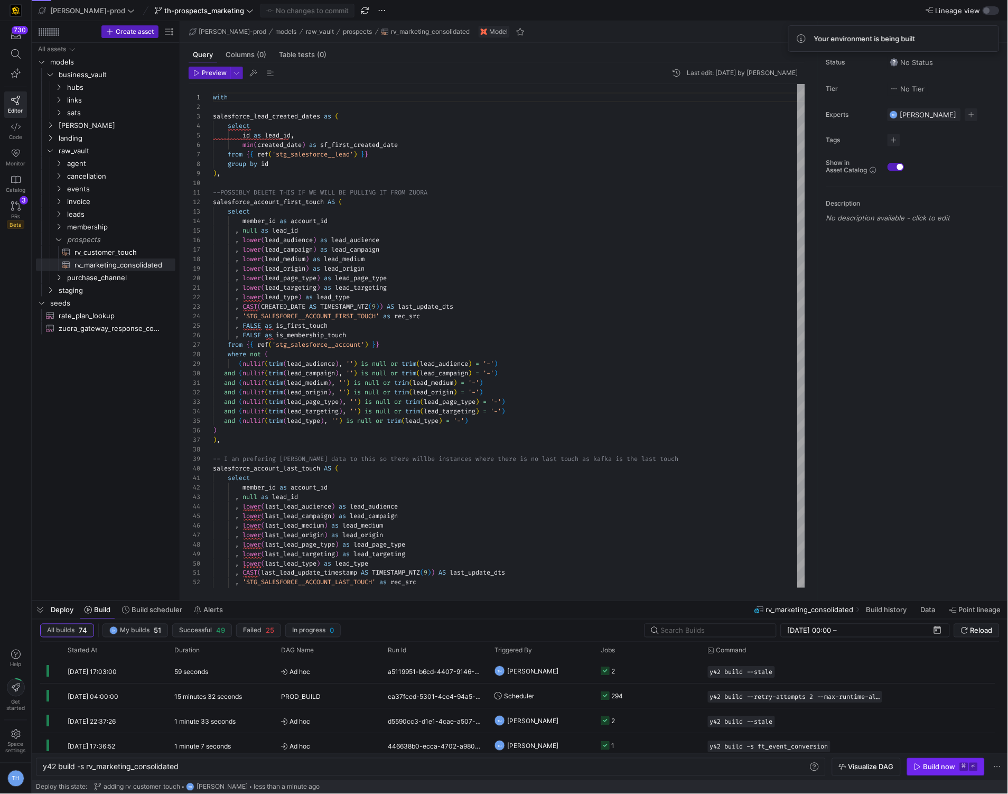
click at [944, 763] on div "Build now" at bounding box center [940, 767] width 32 height 8
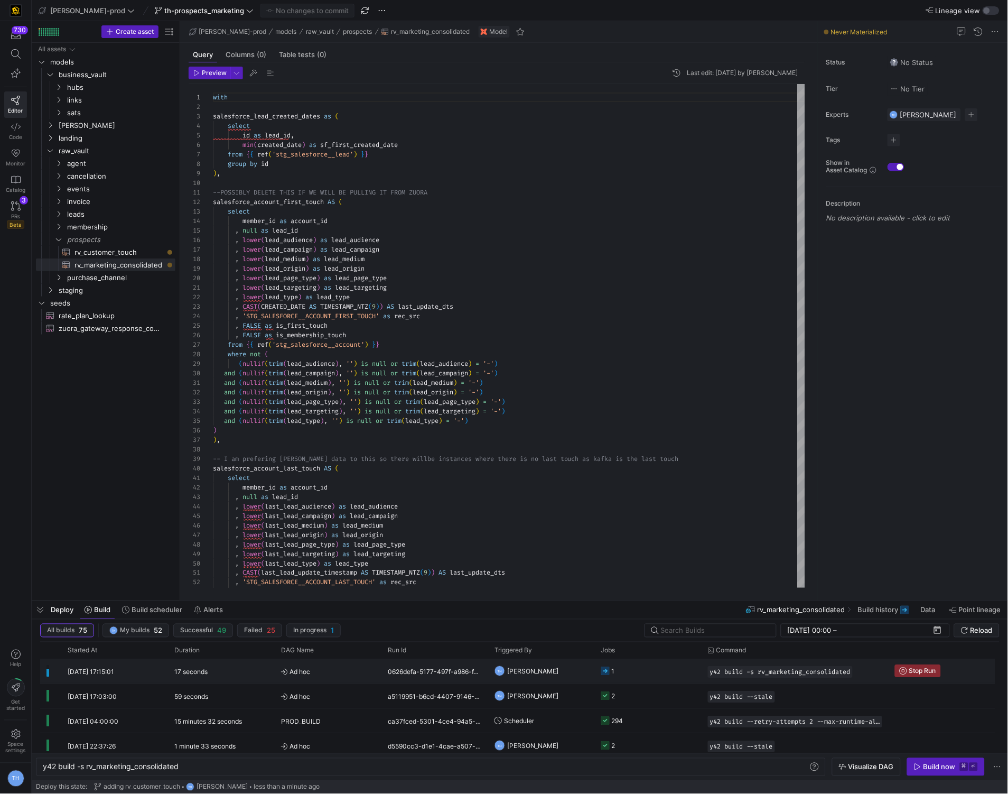
click at [637, 668] on y42-job-status-cell-renderer "1" at bounding box center [648, 670] width 94 height 23
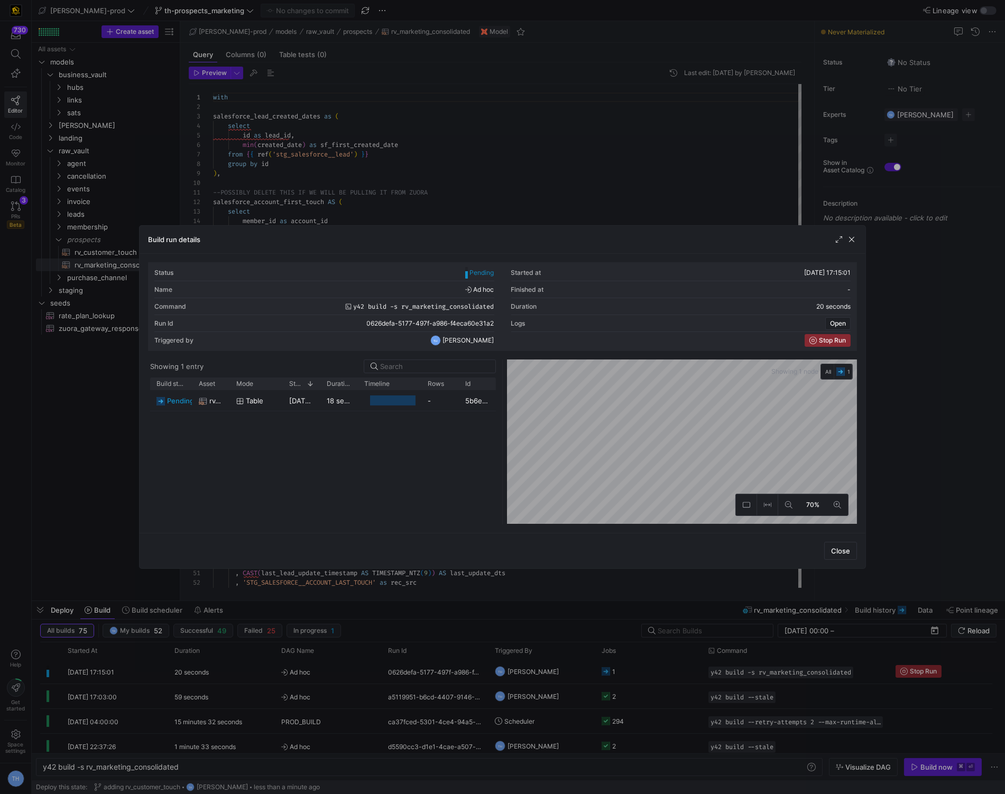
click at [572, 187] on div at bounding box center [502, 397] width 1005 height 794
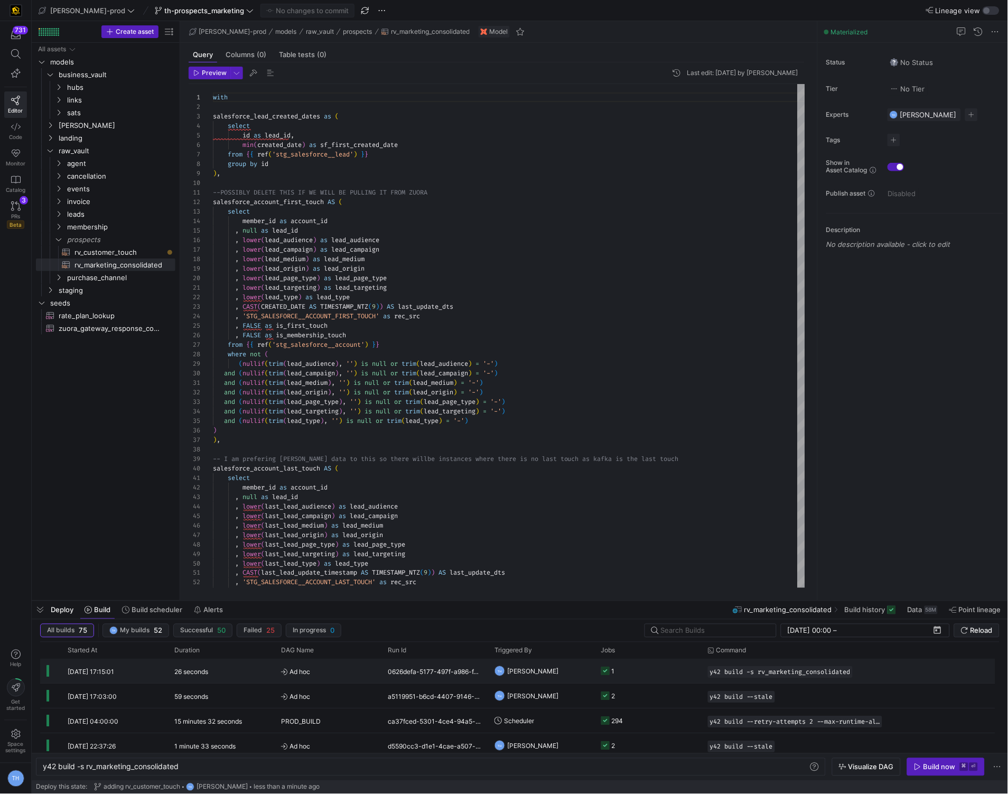
click at [631, 668] on y42-job-status-cell-renderer "1" at bounding box center [648, 670] width 94 height 23
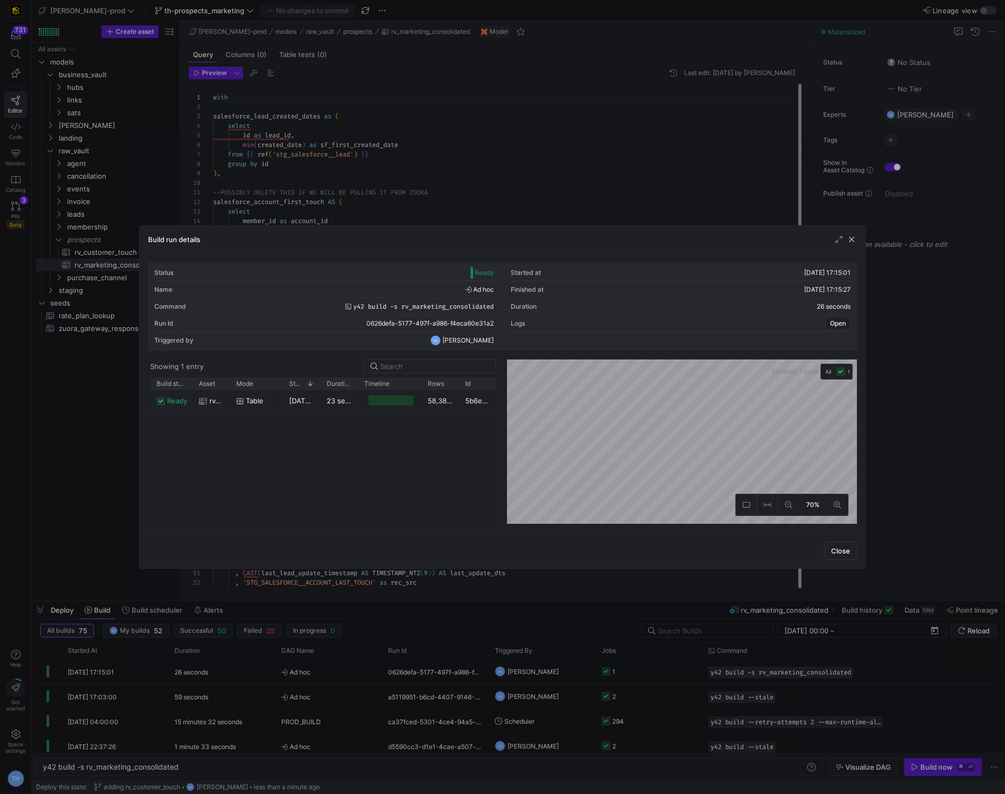
click at [505, 399] on div "Showing 1 node All 1 70%" at bounding box center [680, 441] width 354 height 165
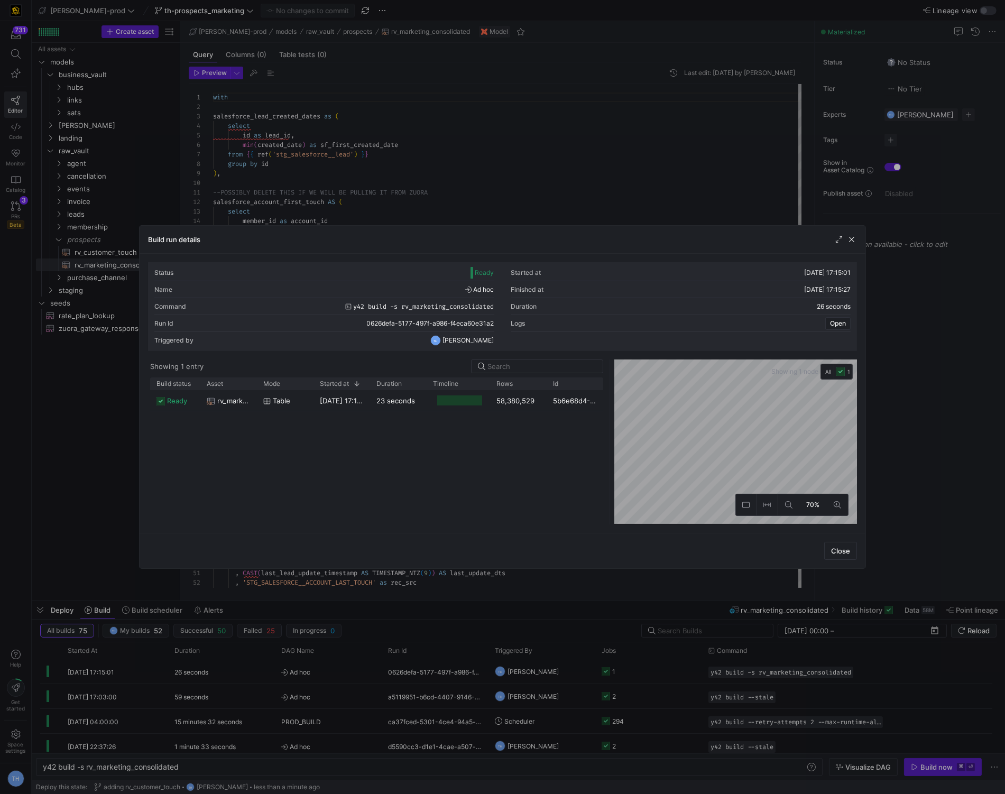
drag, startPoint x: 503, startPoint y: 399, endPoint x: 623, endPoint y: 408, distance: 120.3
click at [612, 408] on div at bounding box center [610, 441] width 4 height 165
click at [522, 398] on div "58,380,529" at bounding box center [531, 400] width 59 height 21
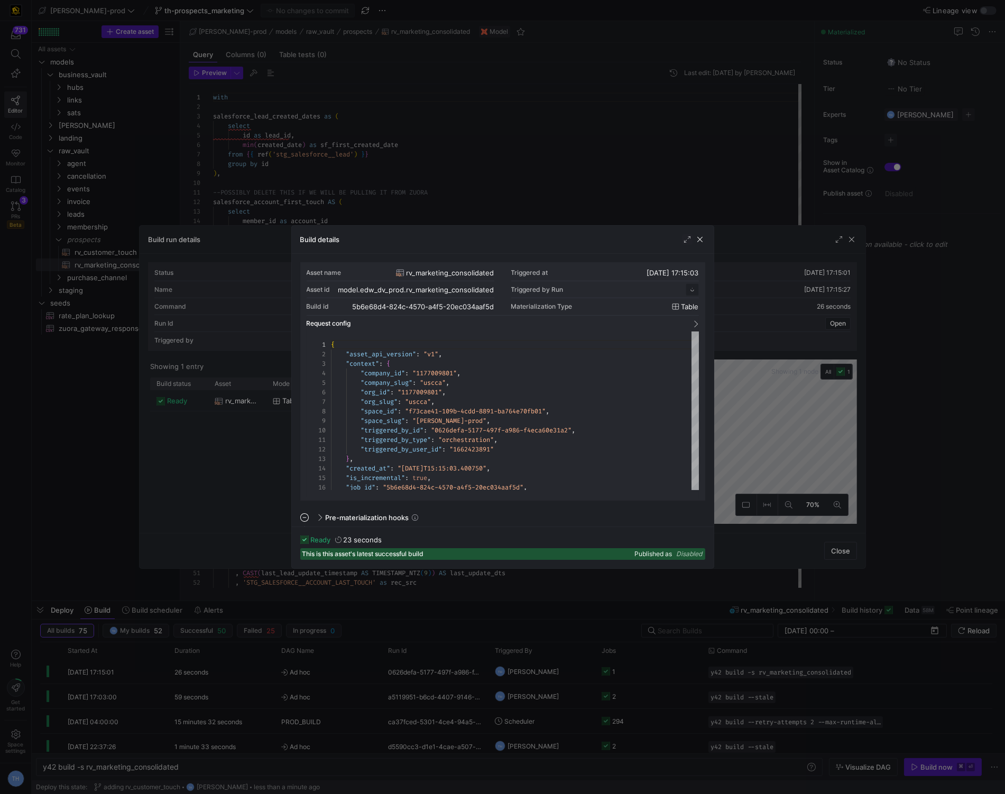
scroll to position [95, 0]
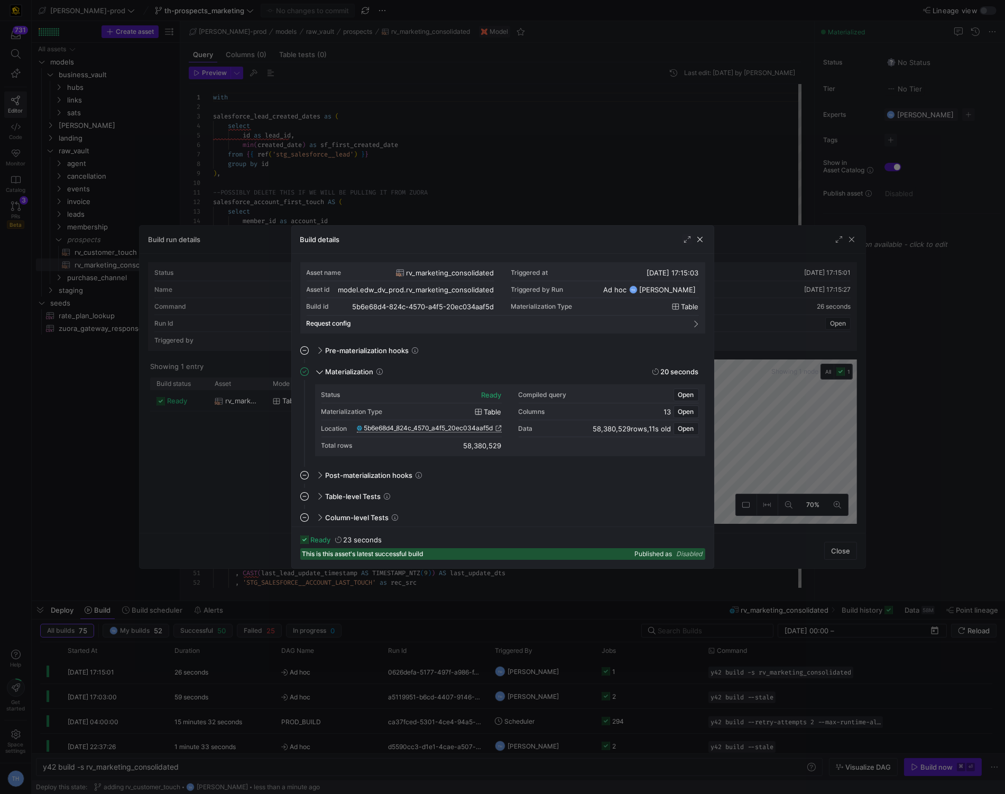
click at [459, 426] on span "5b6e68d4_824c_4570_a4f5_20ec034aaf5d" at bounding box center [428, 427] width 129 height 7
click at [415, 126] on div at bounding box center [502, 397] width 1005 height 794
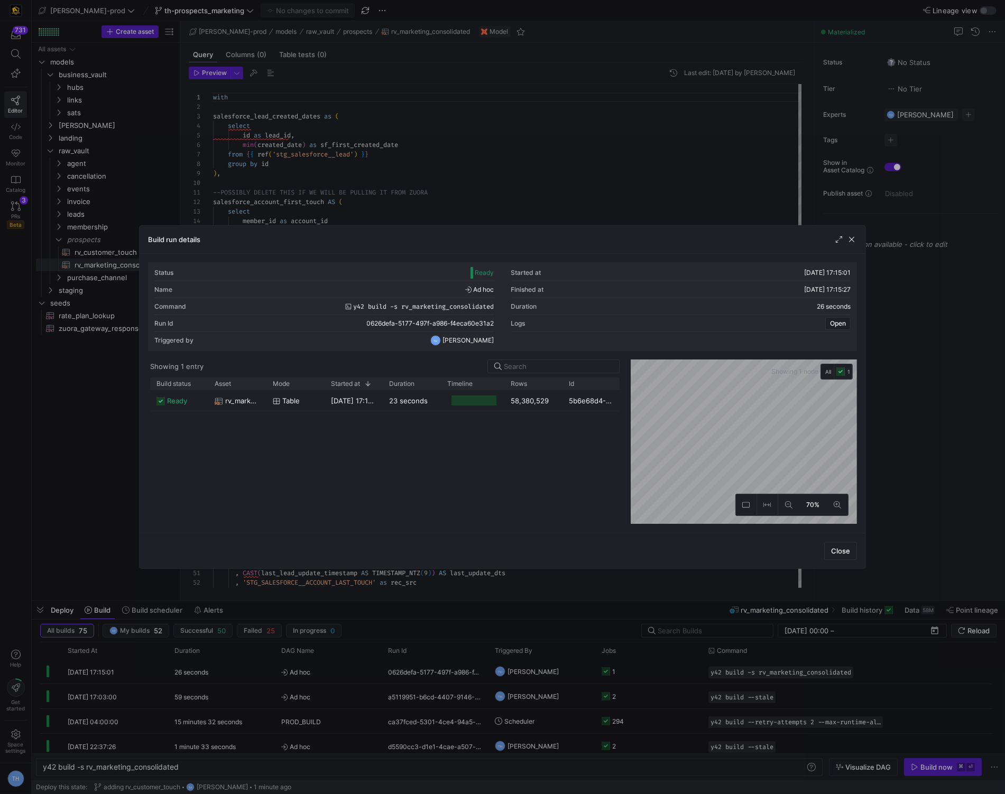
click at [415, 126] on div at bounding box center [502, 397] width 1005 height 794
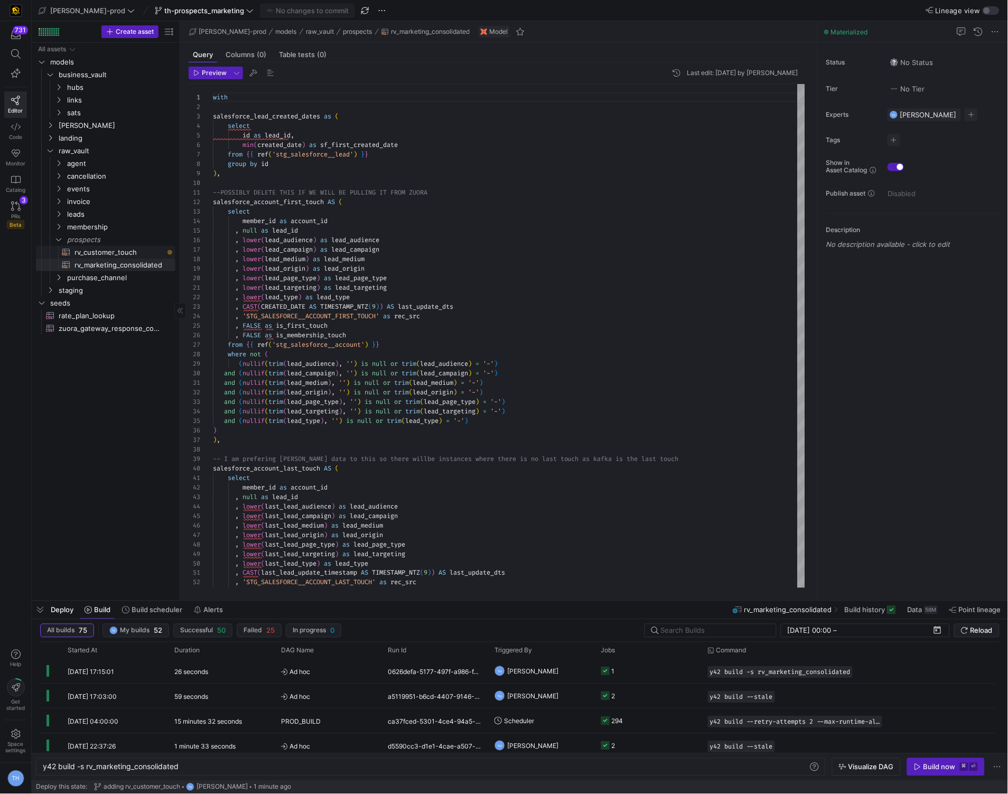
click at [129, 256] on span "rv_customer_touch​​​​​​​​​​" at bounding box center [119, 252] width 89 height 12
type textarea "with base as ( select * from {{ ref('rv_marketing_consolidated') }} ), membersh…"
type textarea "y42 build -s rv_customer_touch"
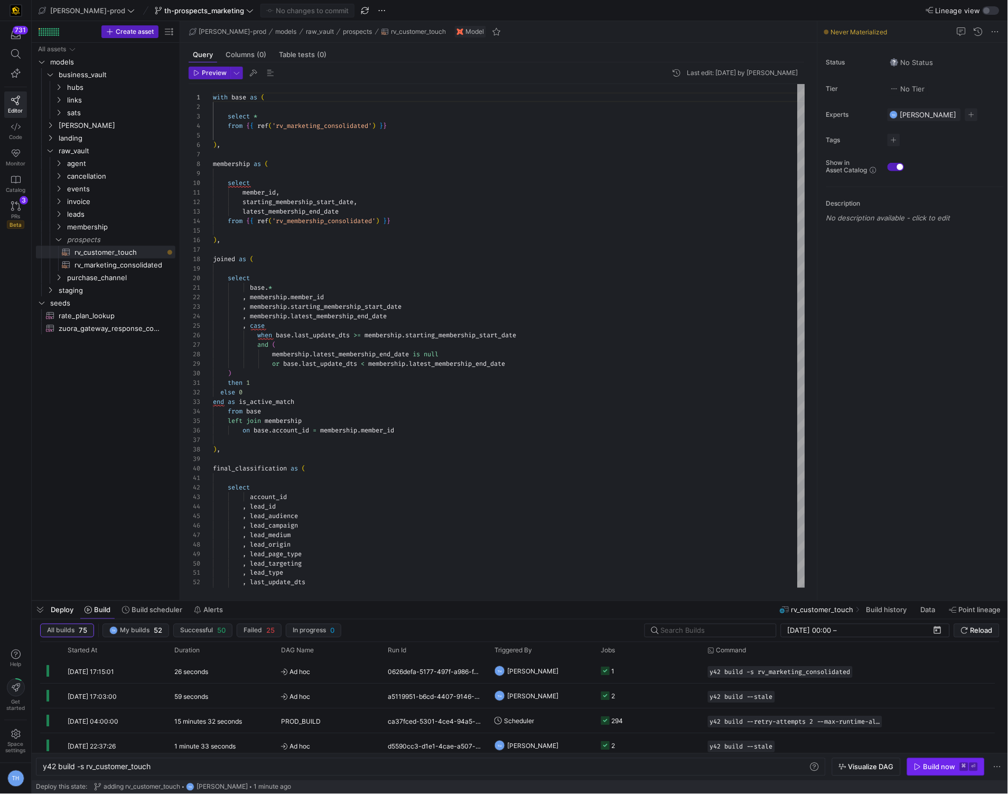
click at [945, 770] on div "Build now" at bounding box center [940, 767] width 32 height 8
click at [94, 86] on span "hubs" at bounding box center [107, 87] width 81 height 12
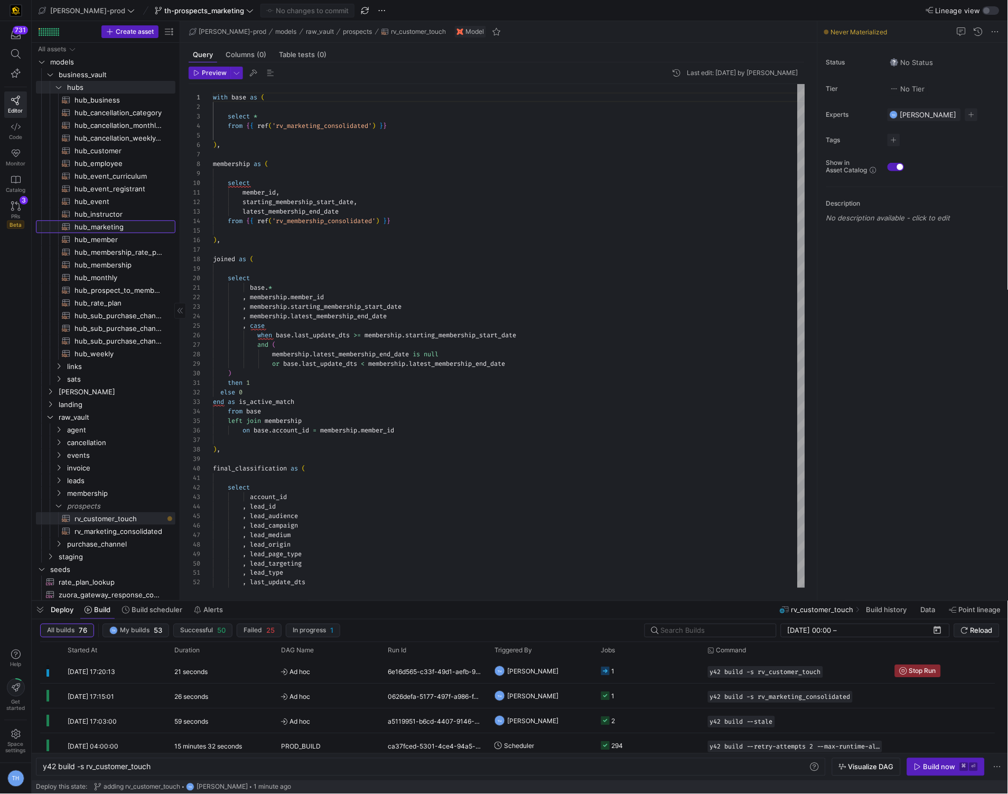
click at [125, 228] on span "hub_marketing​​​​​​​​​​" at bounding box center [119, 227] width 89 height 12
type textarea "{{ config( materialized='incremental', incremental_strategy='merge', unique_key…"
type textarea "y42 build -s hub_marketing"
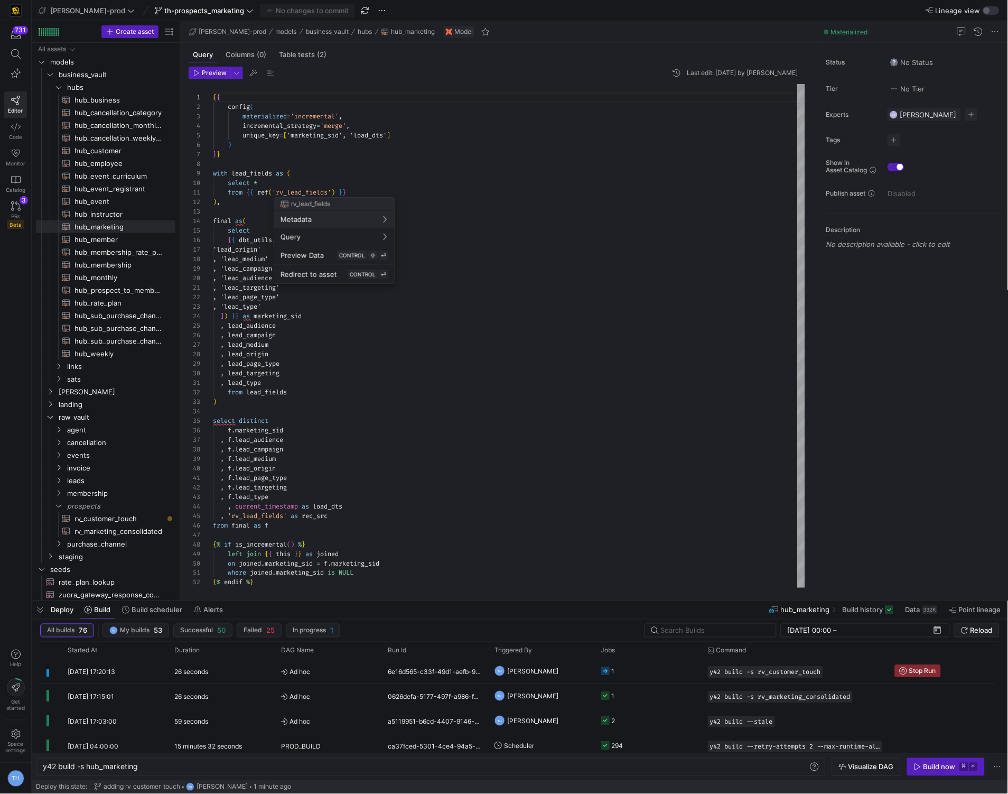
click at [464, 170] on div at bounding box center [504, 397] width 1008 height 794
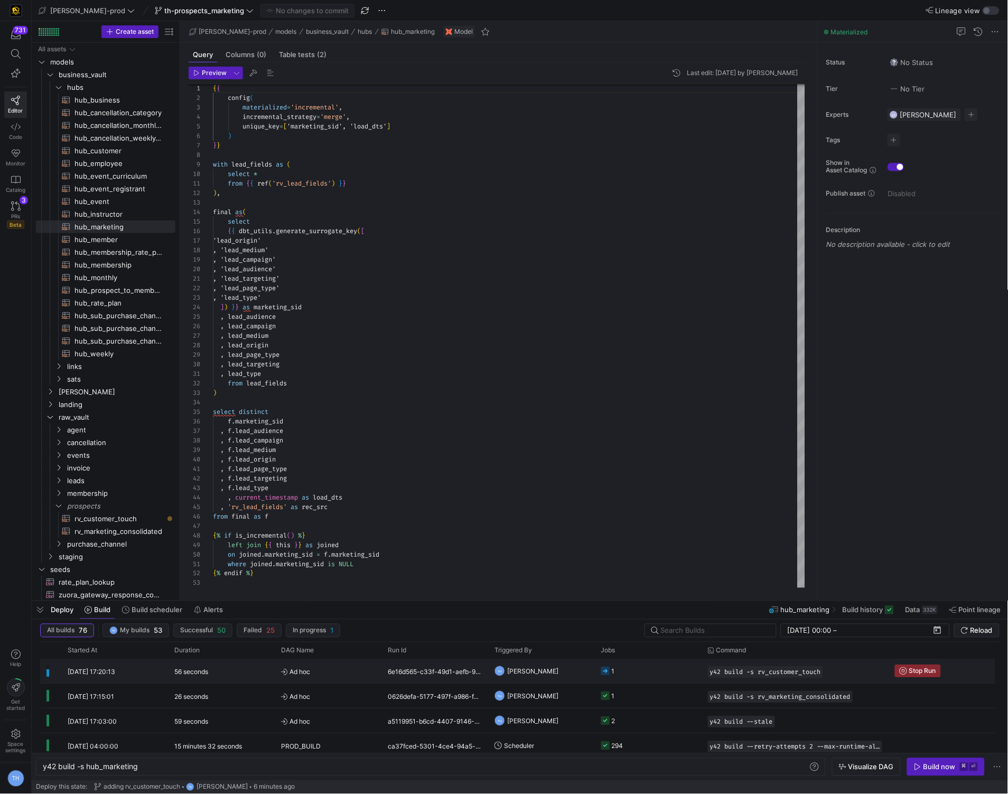
click at [637, 672] on y42-job-status-cell-renderer "1" at bounding box center [648, 670] width 94 height 23
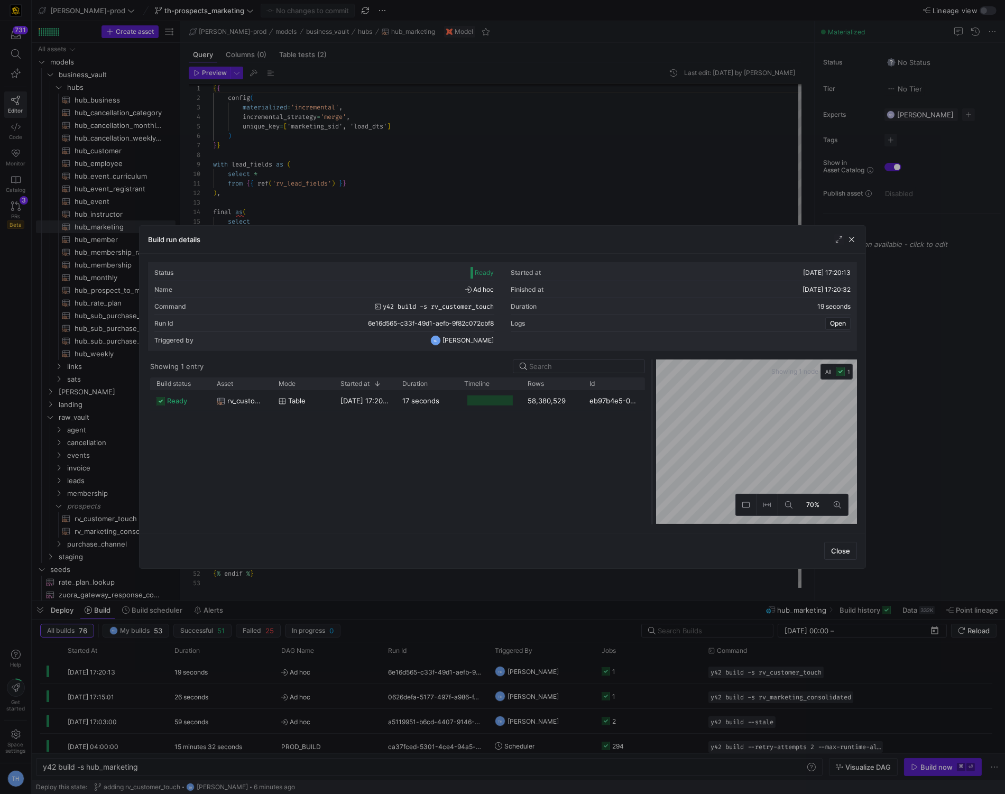
drag, startPoint x: 502, startPoint y: 391, endPoint x: 651, endPoint y: 391, distance: 149.0
click at [651, 391] on div at bounding box center [651, 441] width 4 height 165
click at [568, 402] on div "58,380,529" at bounding box center [552, 400] width 62 height 21
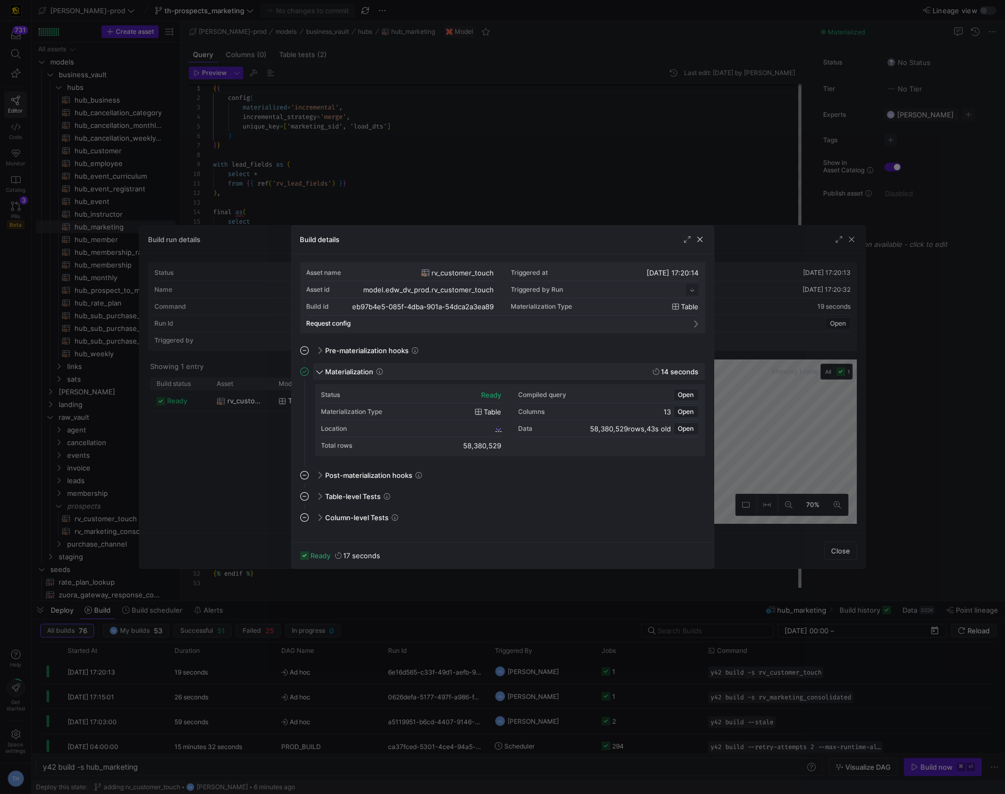
scroll to position [95, 0]
click at [434, 427] on span "eb97b4e5_085f_4dba_901a_54dca2a3ea89" at bounding box center [429, 427] width 128 height 7
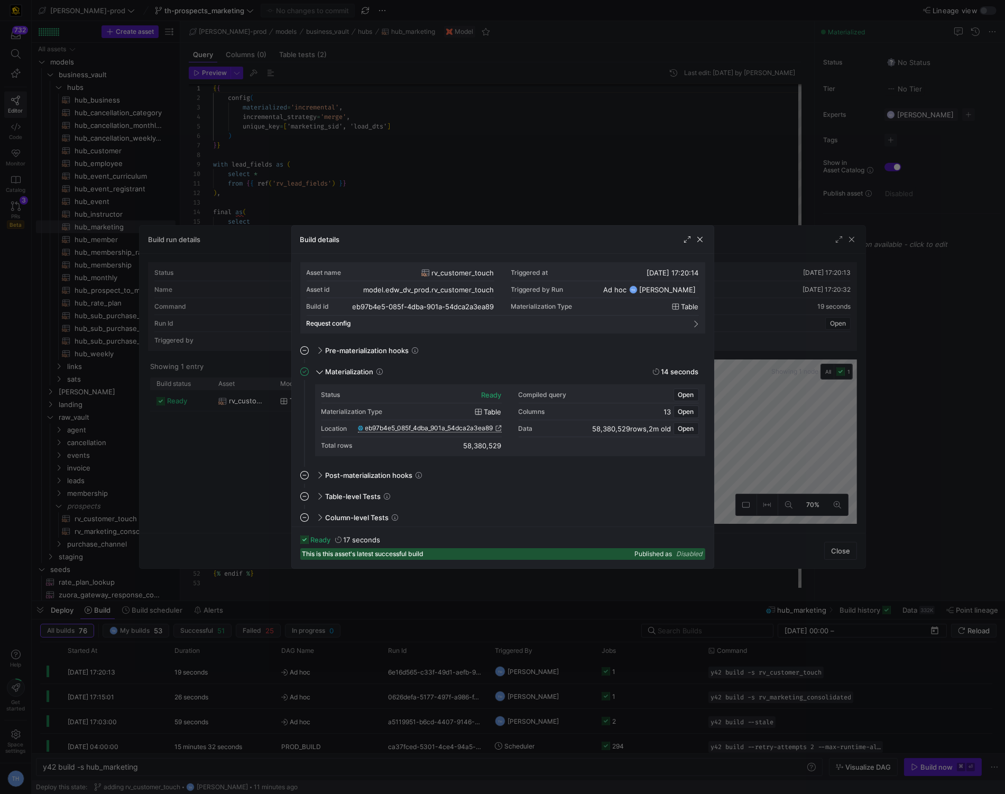
click at [348, 177] on div at bounding box center [502, 397] width 1005 height 794
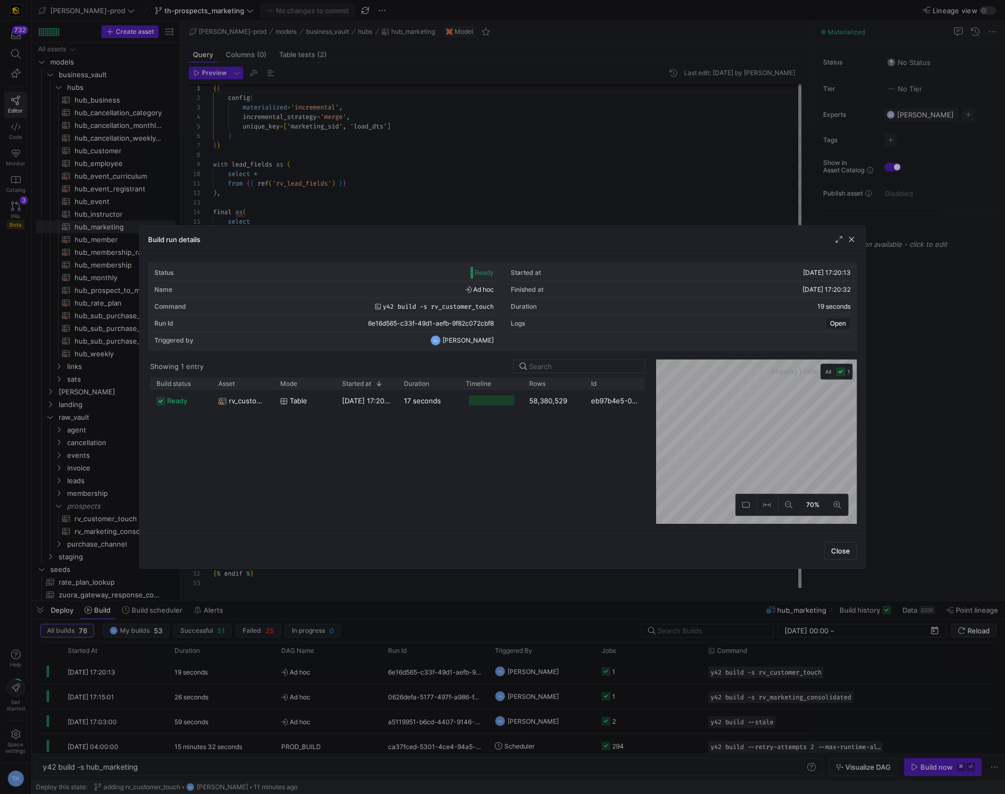
click at [348, 177] on div at bounding box center [502, 397] width 1005 height 794
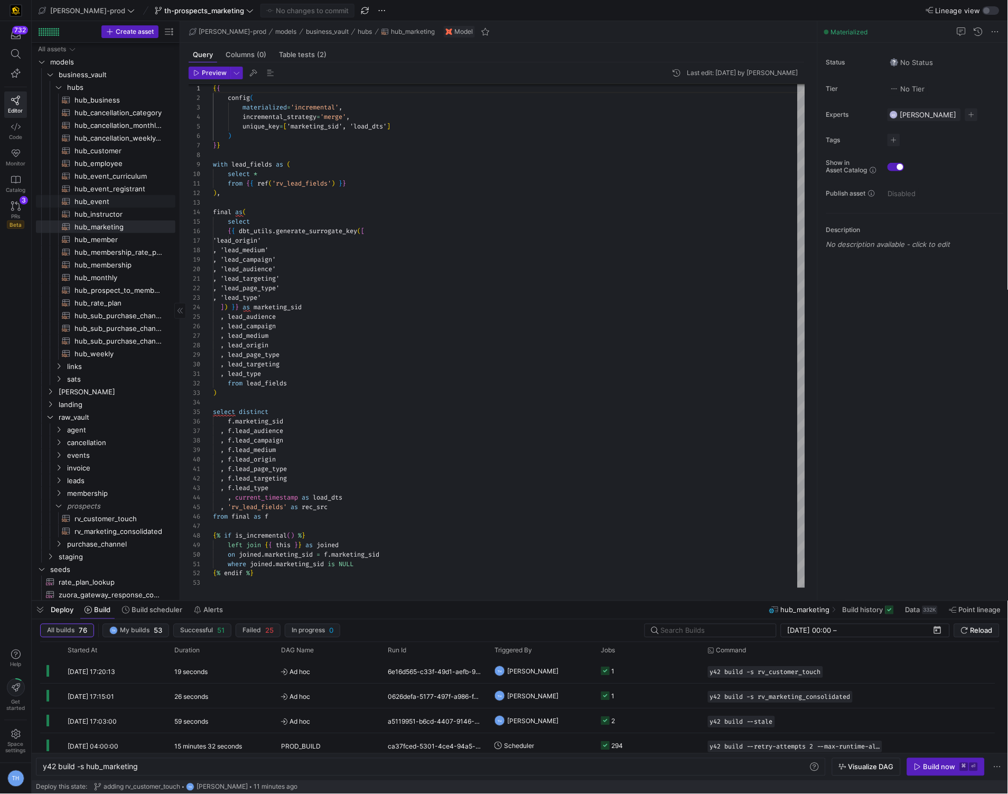
scroll to position [1, 0]
click at [153, 85] on span "Press SPACE to select this row." at bounding box center [153, 83] width 11 height 11
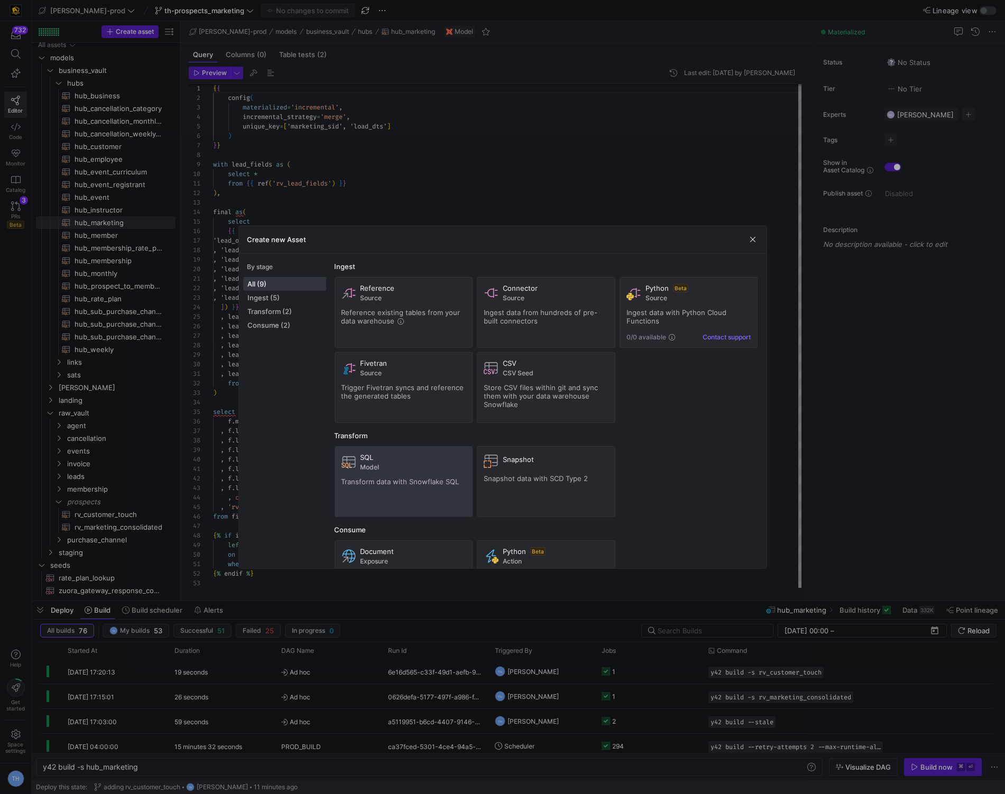
click at [369, 481] on span "Transform data with Snowflake SQL" at bounding box center [400, 481] width 118 height 8
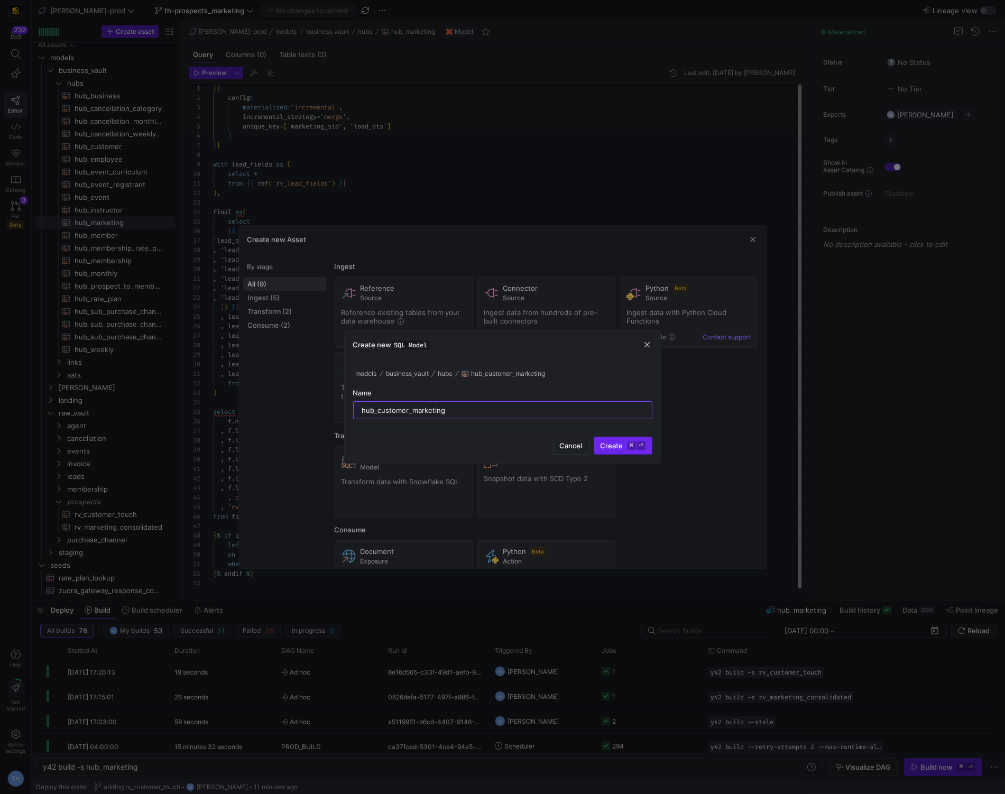
type input "hub_customer_marketing"
click at [622, 442] on span "Create ⌘ ⏎" at bounding box center [622, 445] width 45 height 8
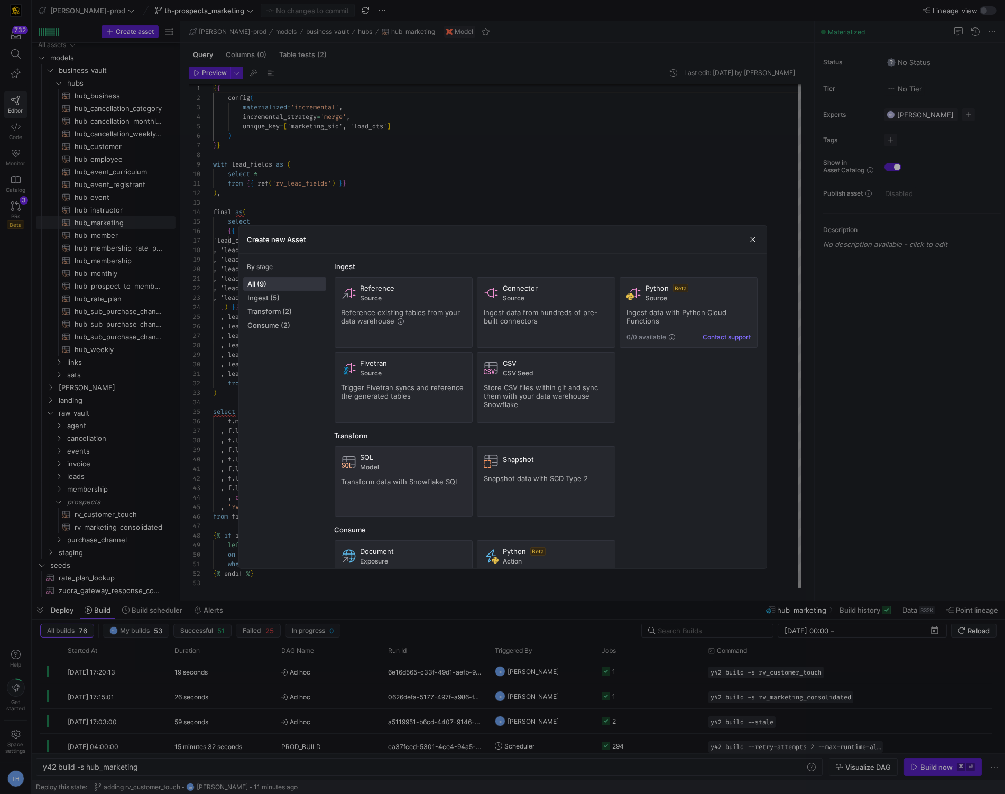
type textarea "y42 build -s hub_customer_marketing"
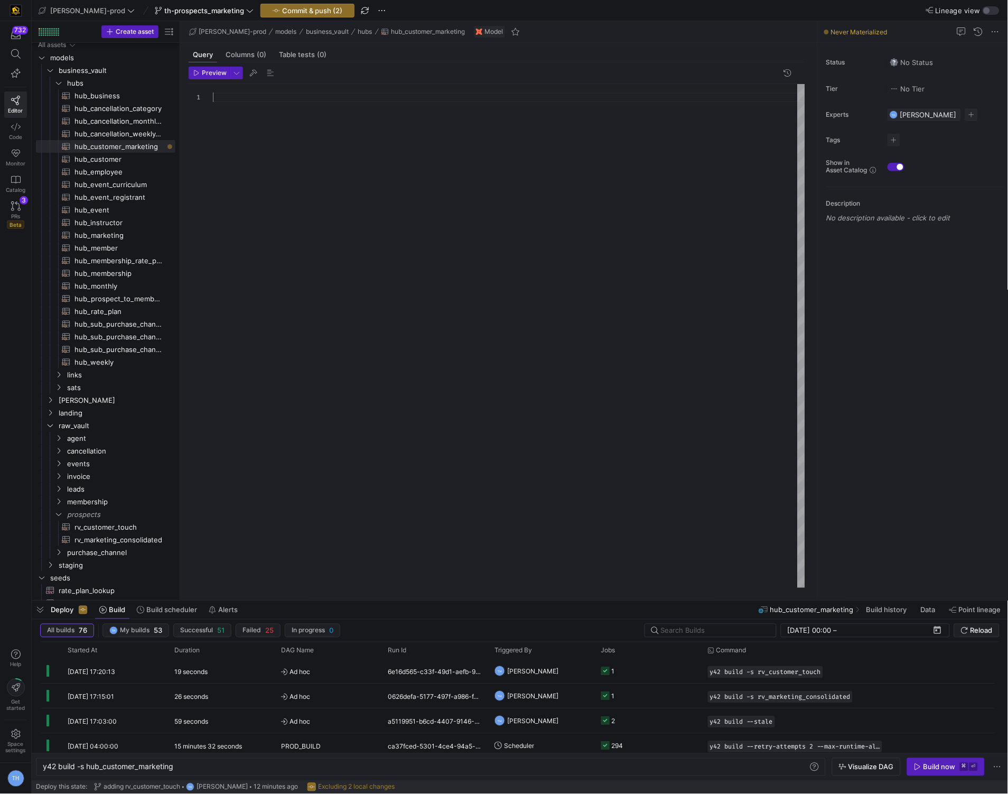
click at [351, 141] on div at bounding box center [509, 336] width 592 height 504
type textarea "from final_call as f {% if is_incremental() %} left join {{ this }} as existing…"
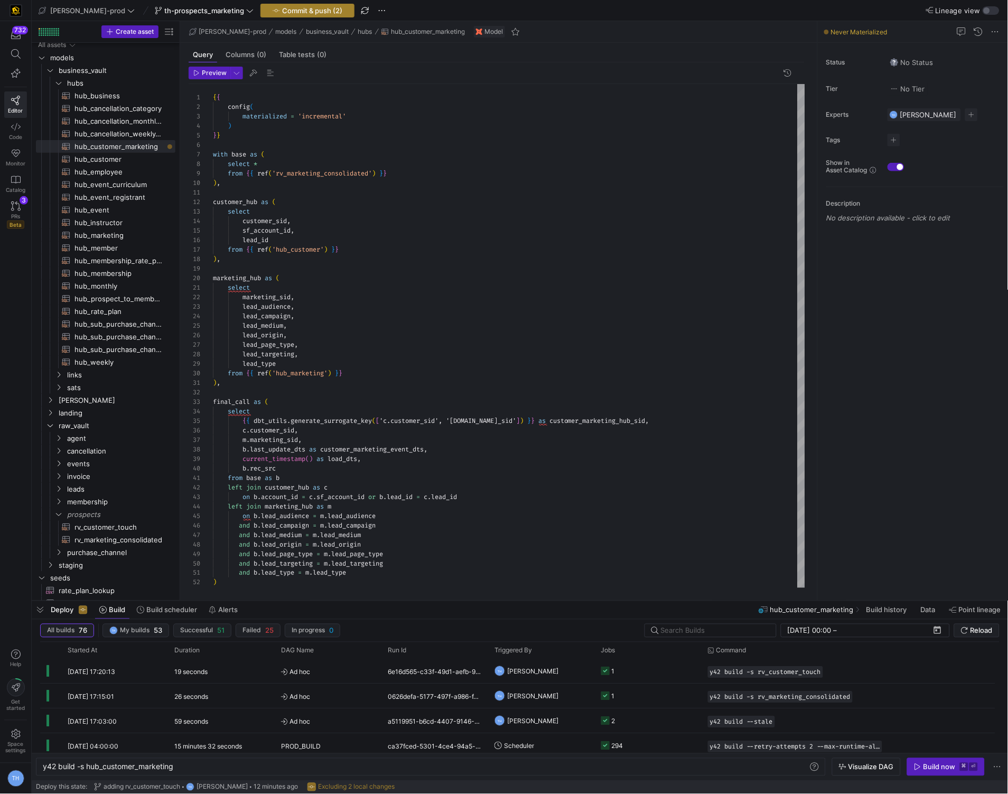
click at [285, 13] on span "Commit & push (2)" at bounding box center [312, 10] width 60 height 8
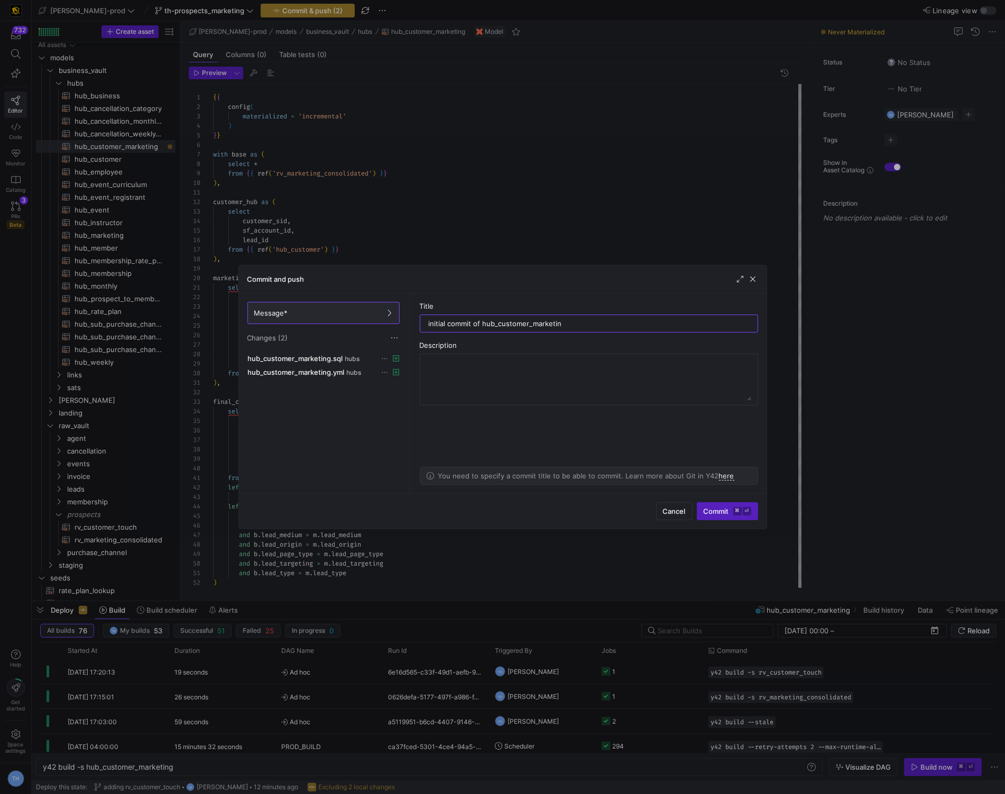
type input "initial commit of hub_customer_marketing"
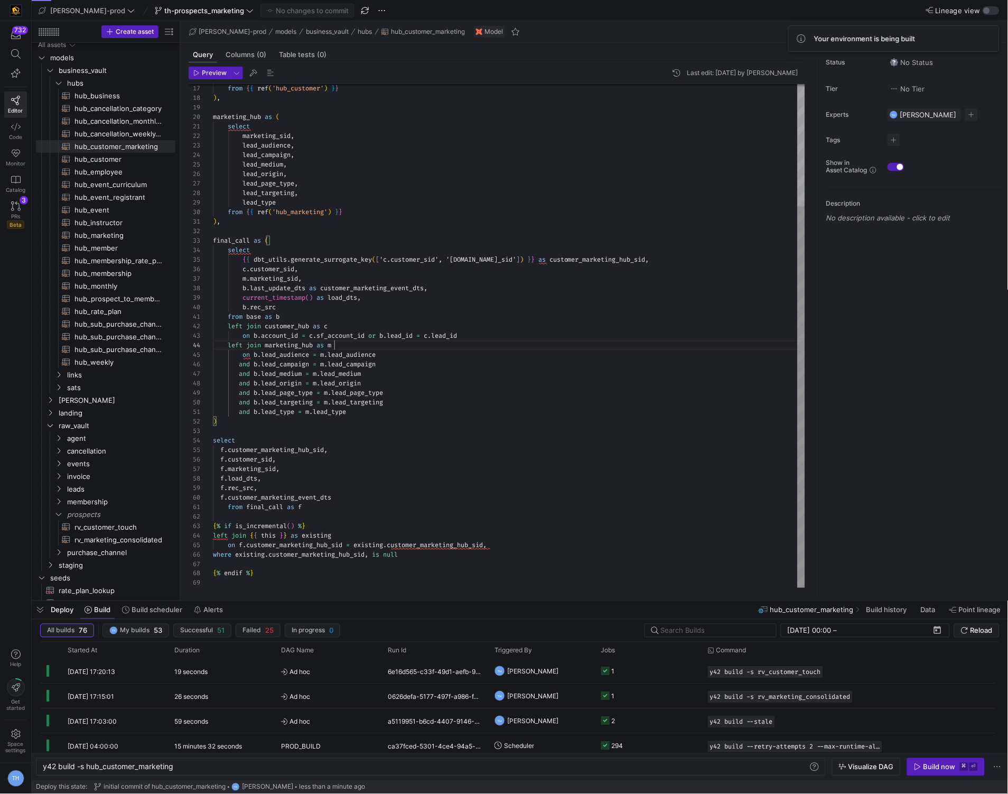
scroll to position [29, 122]
click at [345, 345] on div "from { { ref ( 'hub_customer' ) } } ) , marketing_hub as ( select marketing_sid…" at bounding box center [509, 255] width 592 height 665
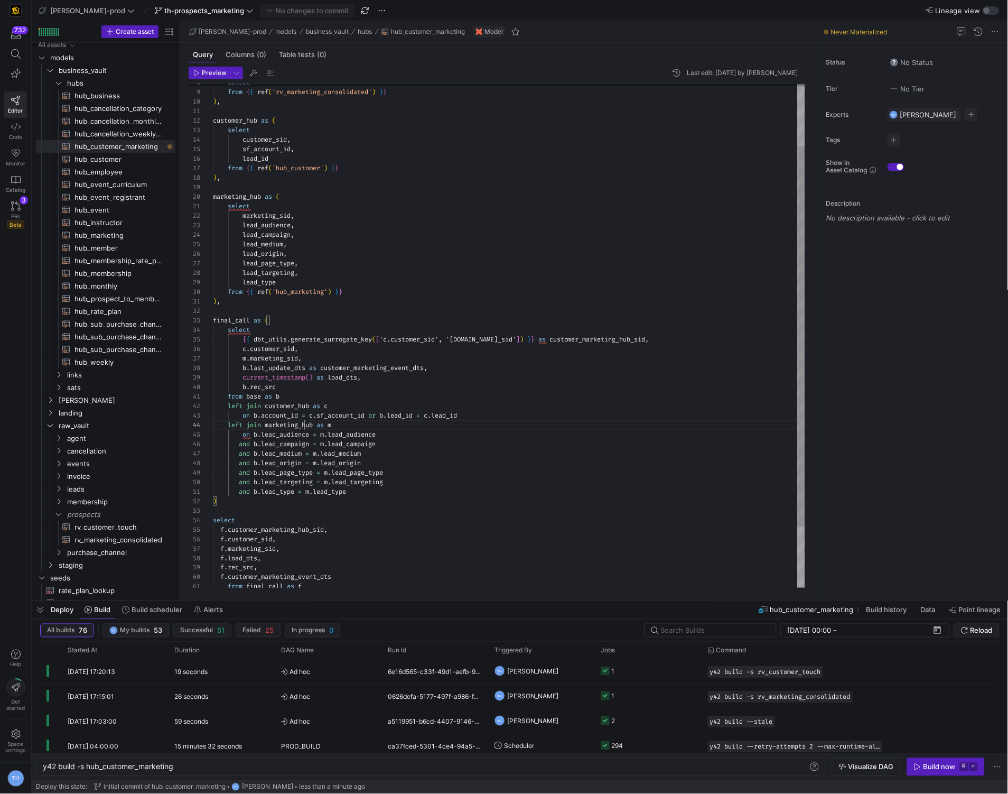
scroll to position [29, 91]
drag, startPoint x: 304, startPoint y: 421, endPoint x: 285, endPoint y: 417, distance: 19.4
click at [303, 421] on span "marketing_hub" at bounding box center [289, 425] width 48 height 8
drag, startPoint x: 255, startPoint y: 415, endPoint x: 491, endPoint y: 419, distance: 236.2
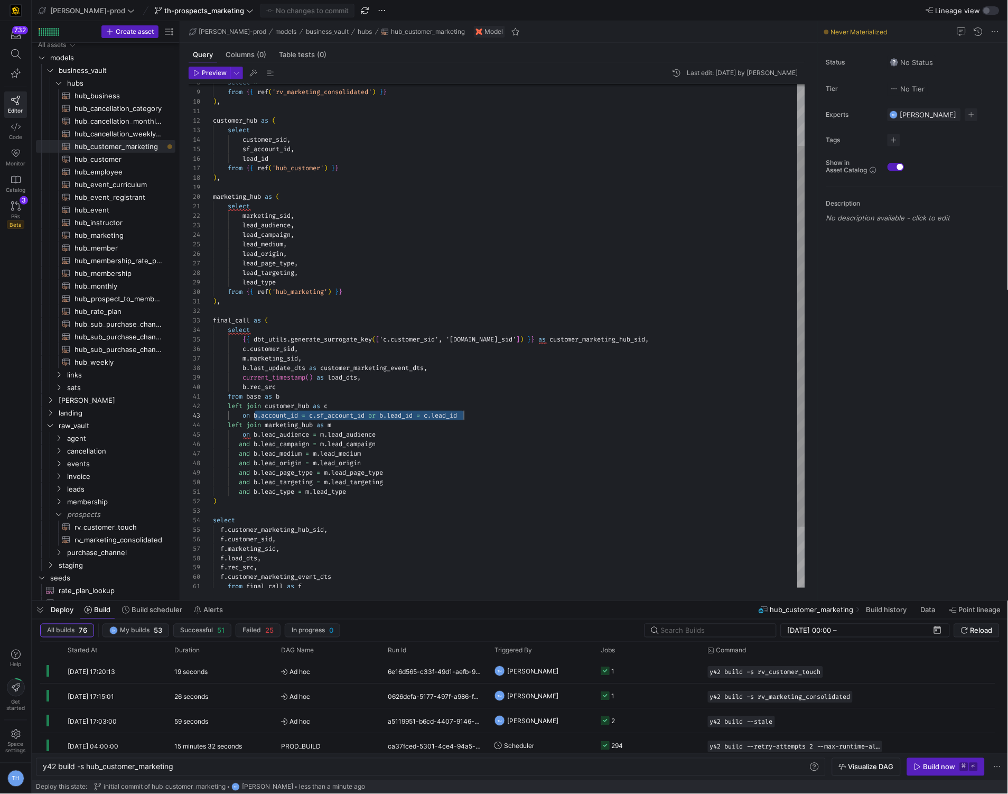
click at [491, 419] on div "from { { ref ( 'hub_customer' ) } } ) , marketing_hub as ( select marketing_sid…" at bounding box center [509, 335] width 592 height 665
click at [315, 160] on div "from { { ref ( 'hub_customer' ) } } ) , marketing_hub as ( select marketing_sid…" at bounding box center [509, 336] width 592 height 665
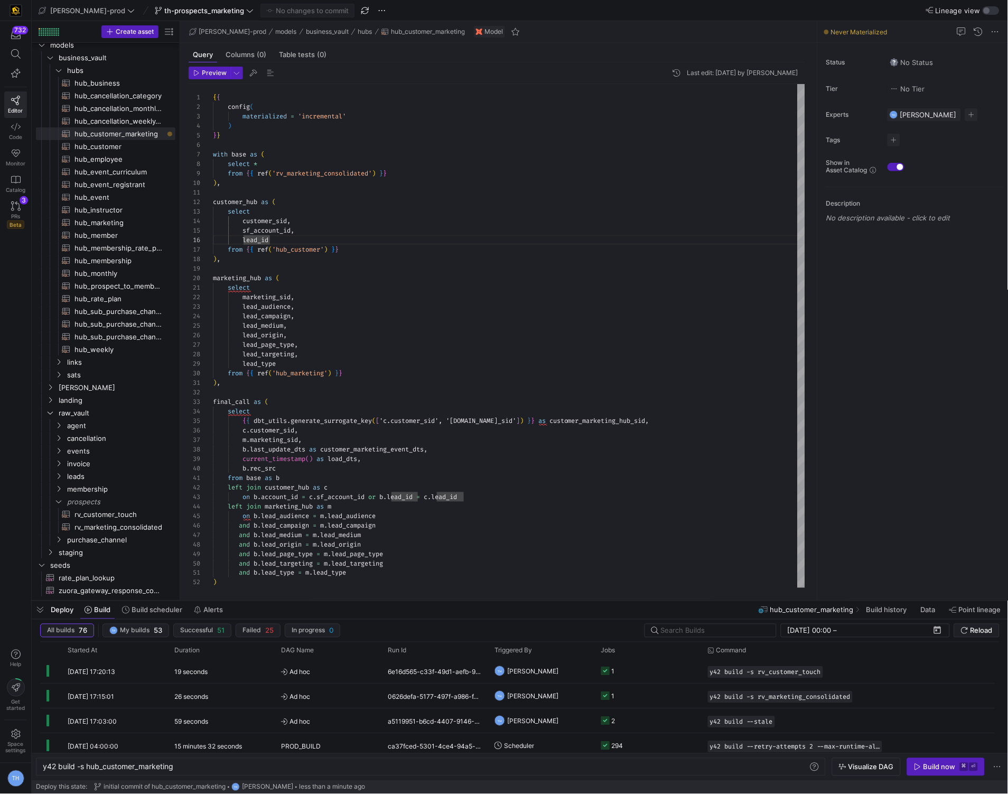
scroll to position [13, 0]
click at [137, 526] on span "rv_marketing_consolidated​​​​​​​​​​" at bounding box center [119, 527] width 89 height 12
type textarea "with salesforce_lead_created_dates as ( select id as lead_id, min(created_date)…"
type textarea "y42 build -s rv_marketing_consolidated"
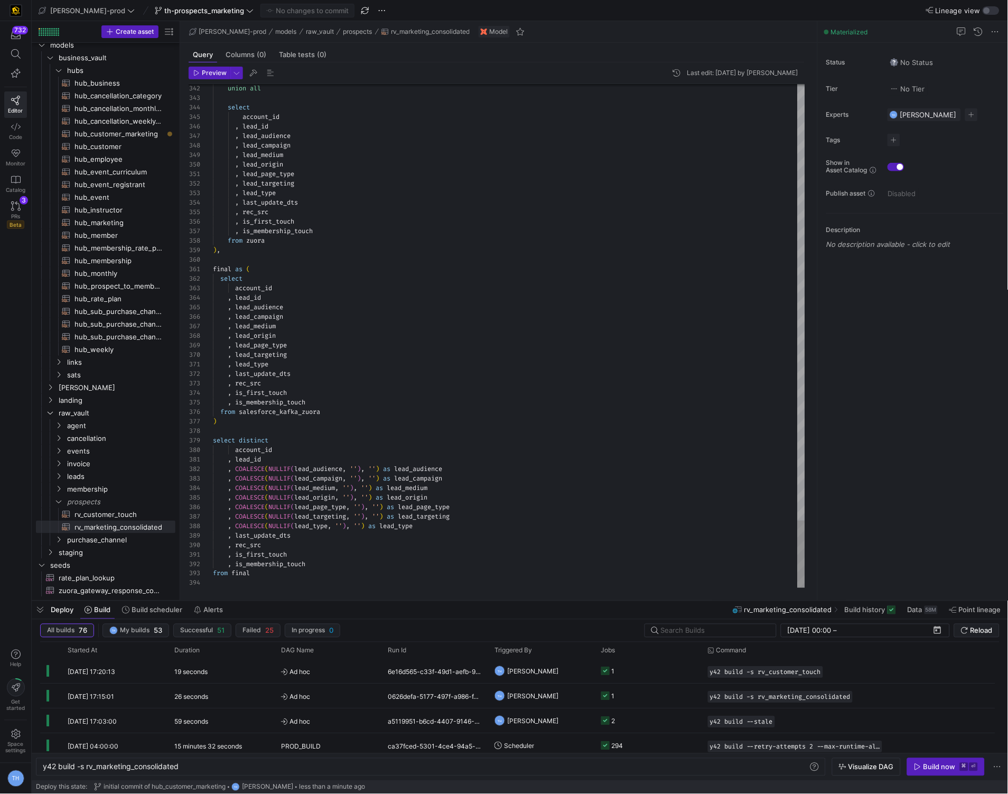
scroll to position [18, 61]
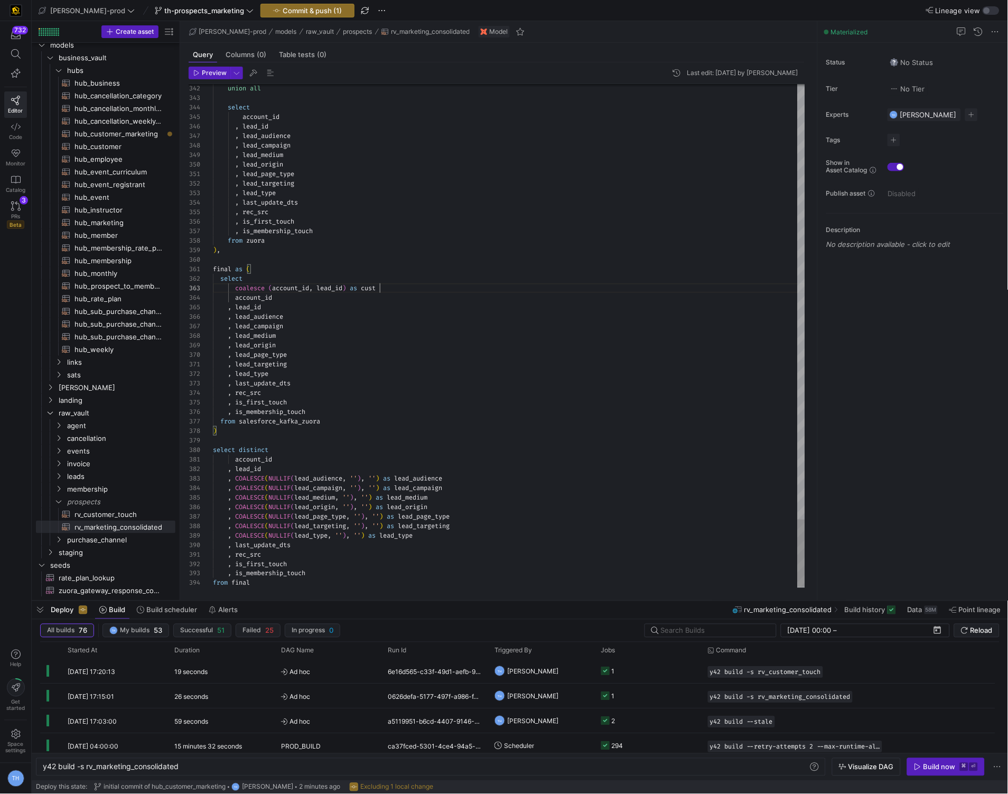
scroll to position [18, 166]
type textarea "final as ( select coalesce (account_id, lead_id) as customer_id , account_id , …"
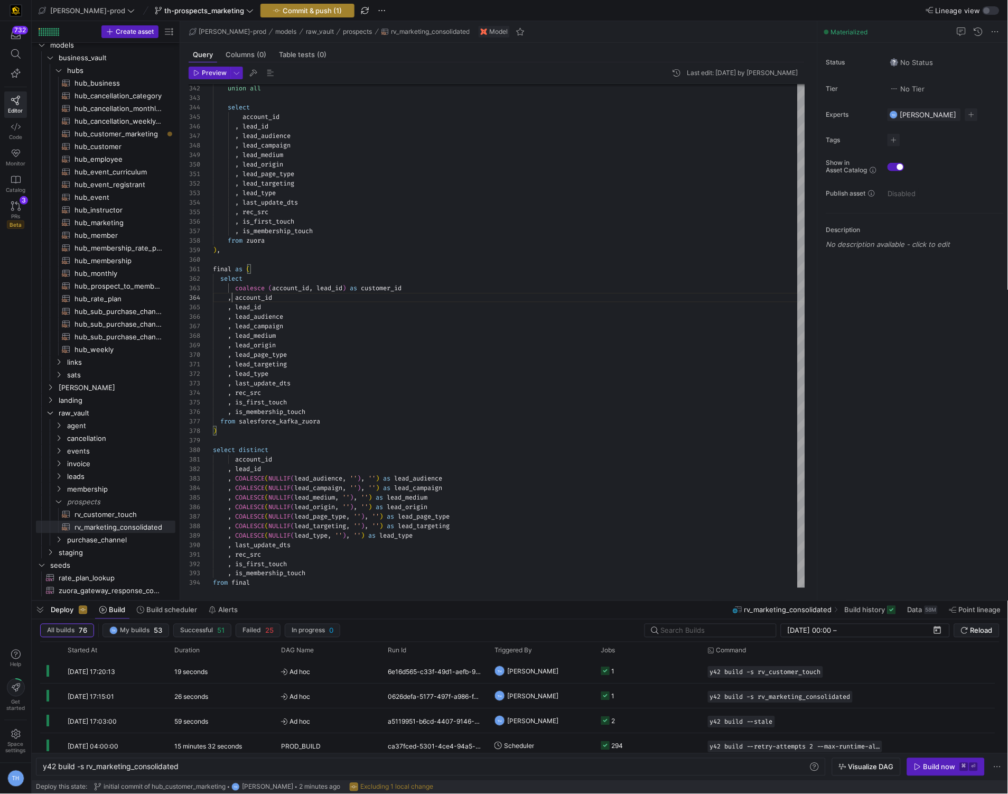
click at [274, 15] on span "button" at bounding box center [307, 10] width 93 height 13
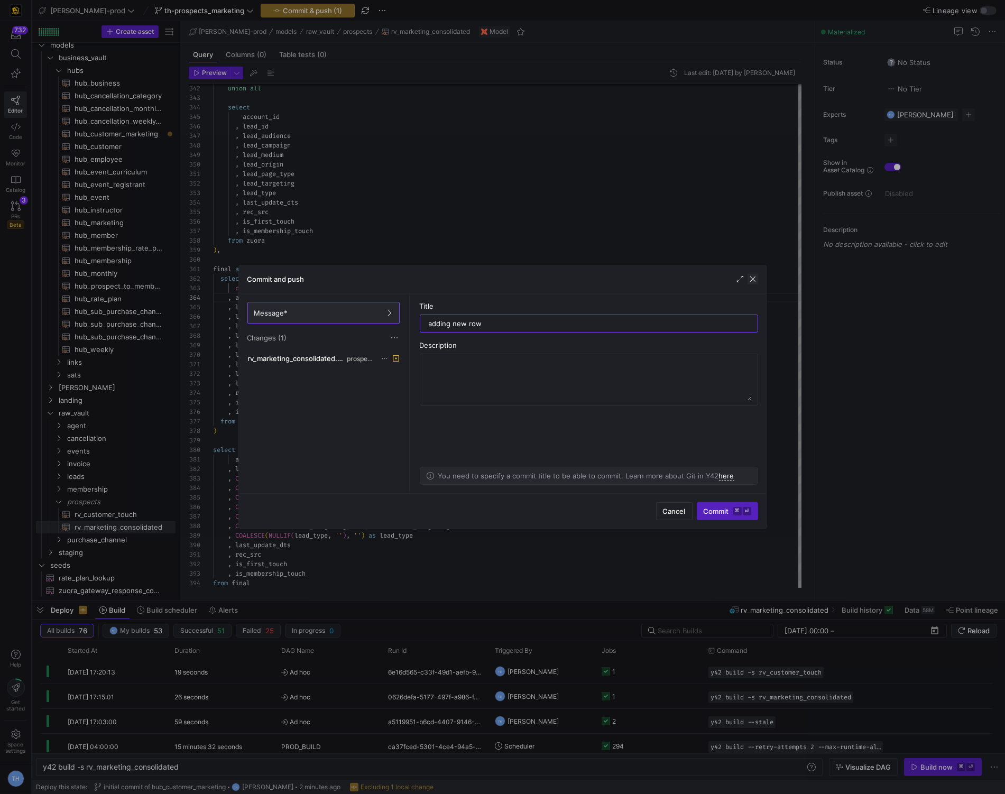
type input "adding new row"
click at [752, 280] on span "button" at bounding box center [752, 279] width 11 height 11
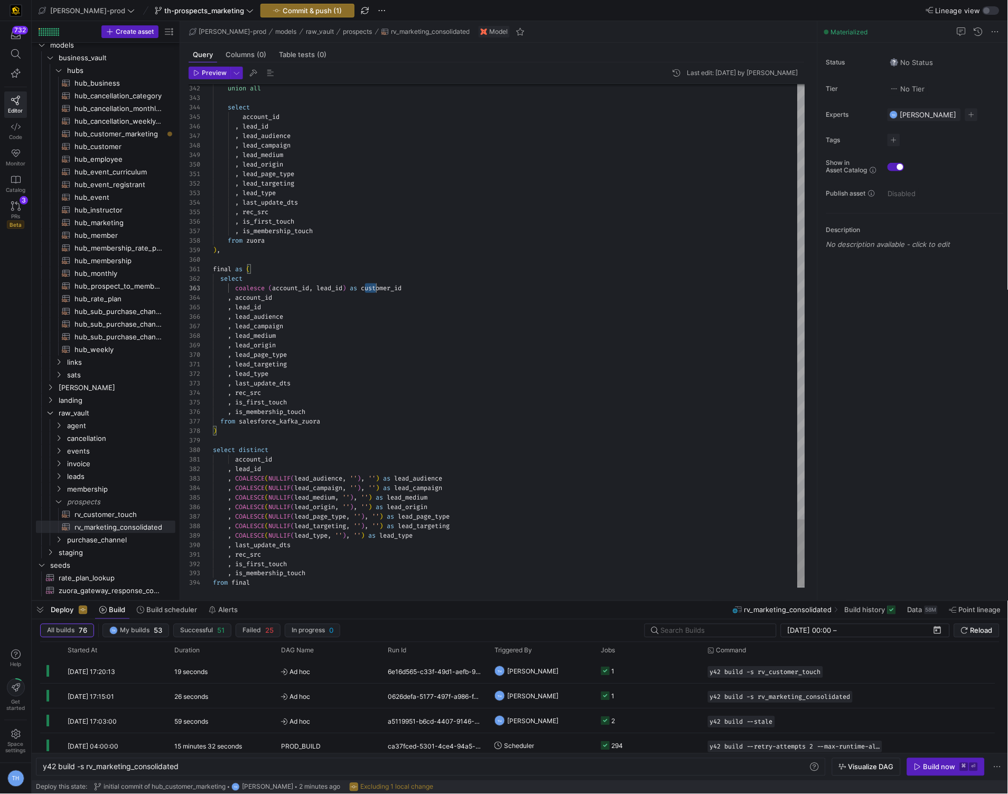
scroll to position [18, 193]
drag, startPoint x: 364, startPoint y: 292, endPoint x: 463, endPoint y: 291, distance: 98.8
click at [463, 291] on div "coalesce ( account_id , lead_id ) as customer_id" at bounding box center [509, 288] width 592 height 10
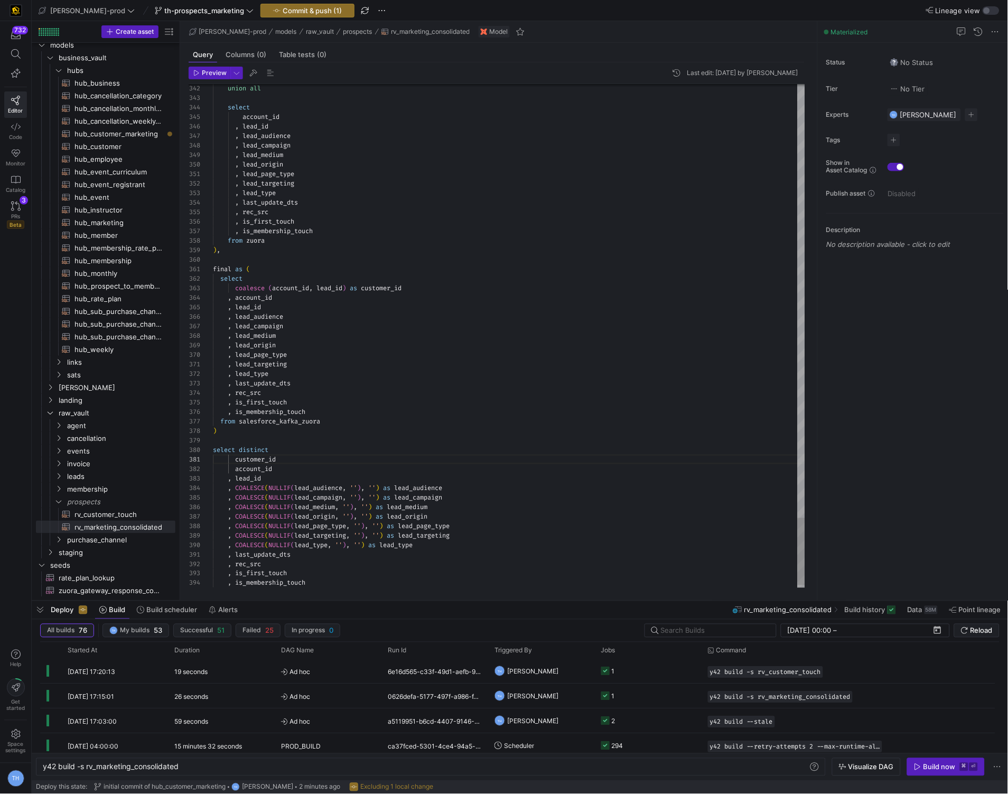
type textarea ", lead_targeting , lead_type , last_update_dts , rec_src , is_first_touch , is_…"
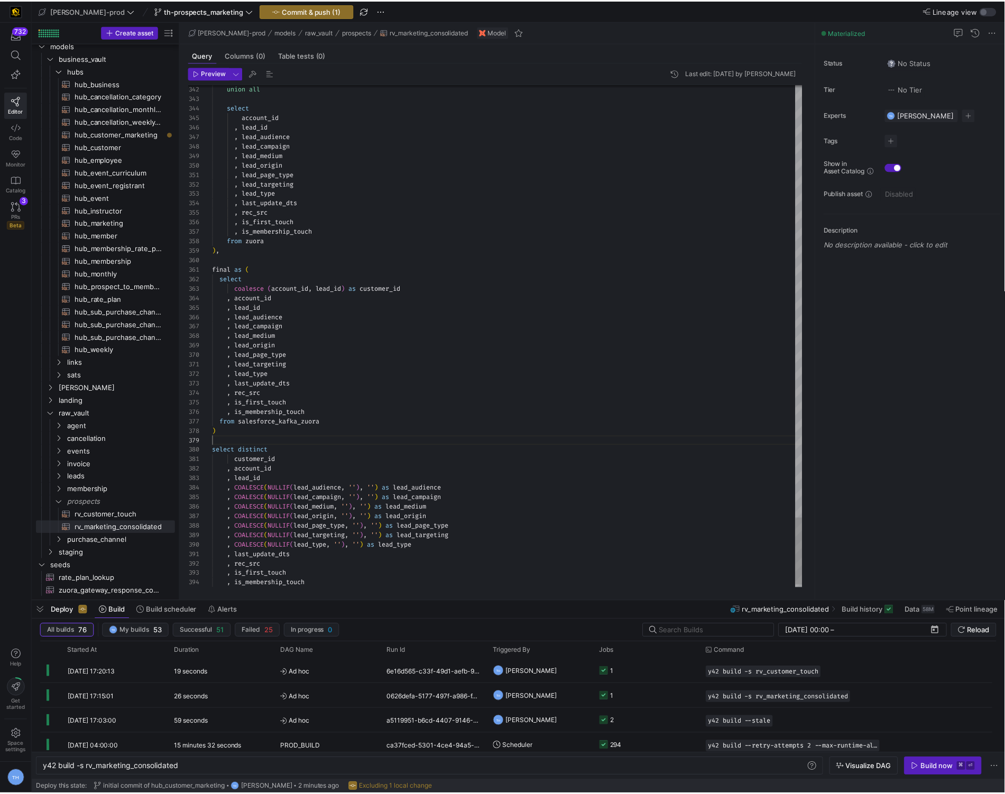
scroll to position [76, 0]
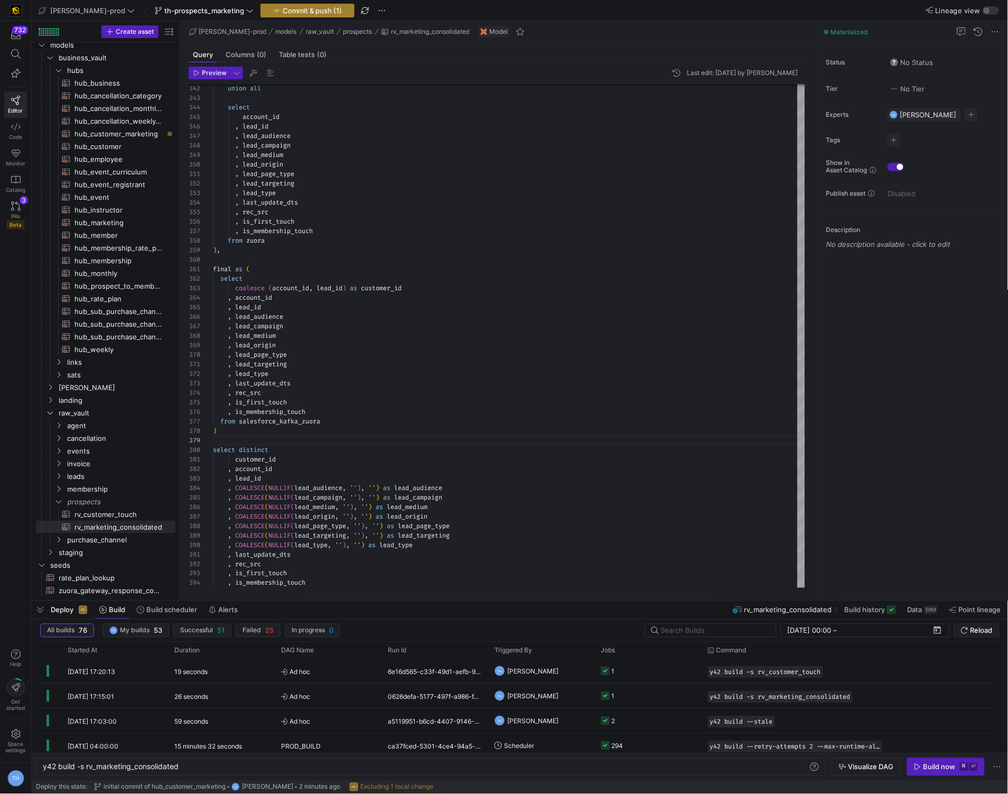
click at [291, 8] on span "Commit & push (1)" at bounding box center [312, 10] width 59 height 8
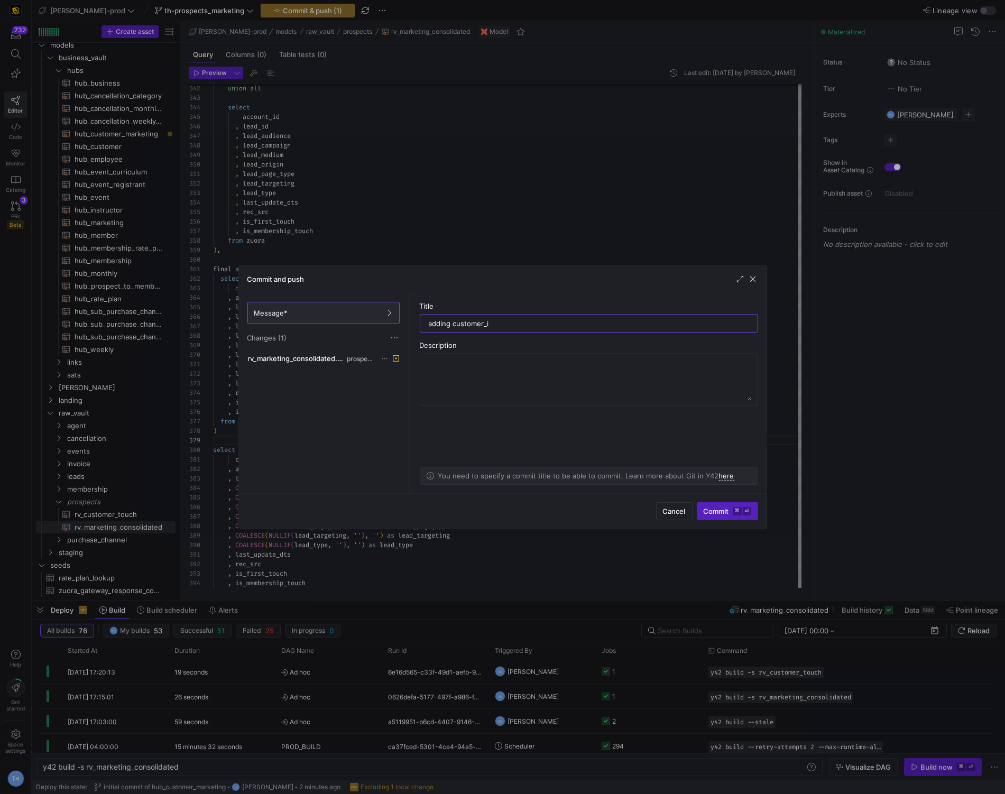
type input "adding customer_id"
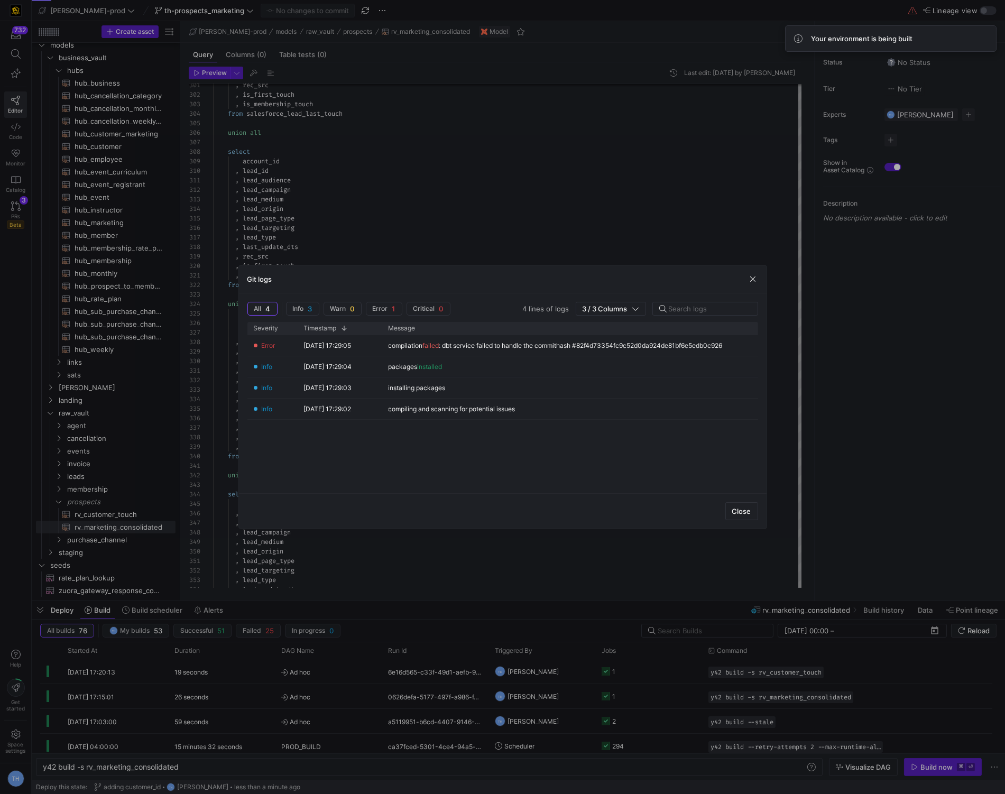
click at [487, 161] on div at bounding box center [502, 397] width 1005 height 794
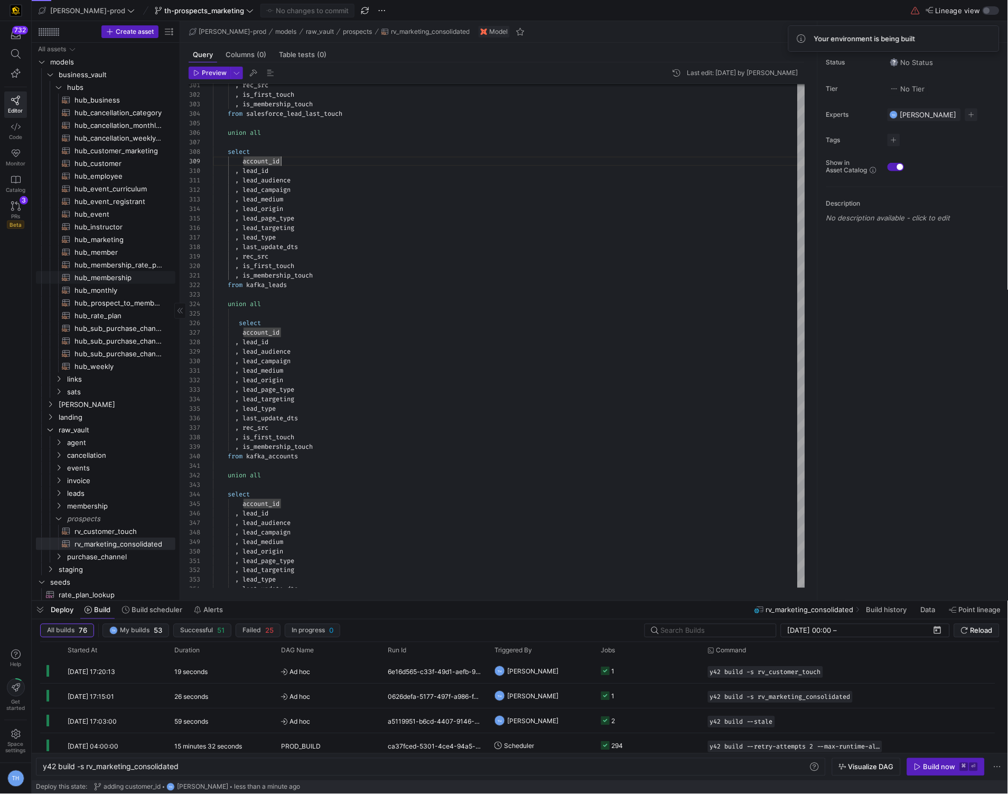
scroll to position [13, 0]
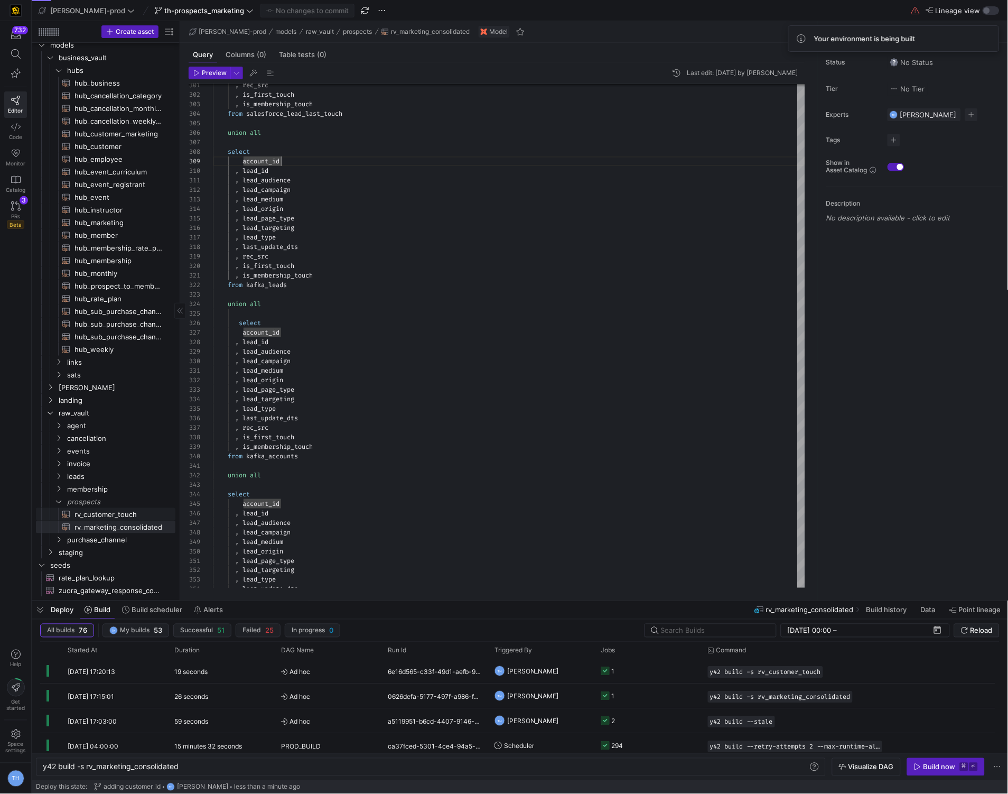
click at [125, 514] on span "rv_customer_touch​​​​​​​​​​" at bounding box center [119, 514] width 89 height 12
type textarea "with base as ( select * from {{ ref('rv_marketing_consolidated') }} ), membersh…"
type textarea "y42 build -s rv_customer_touch"
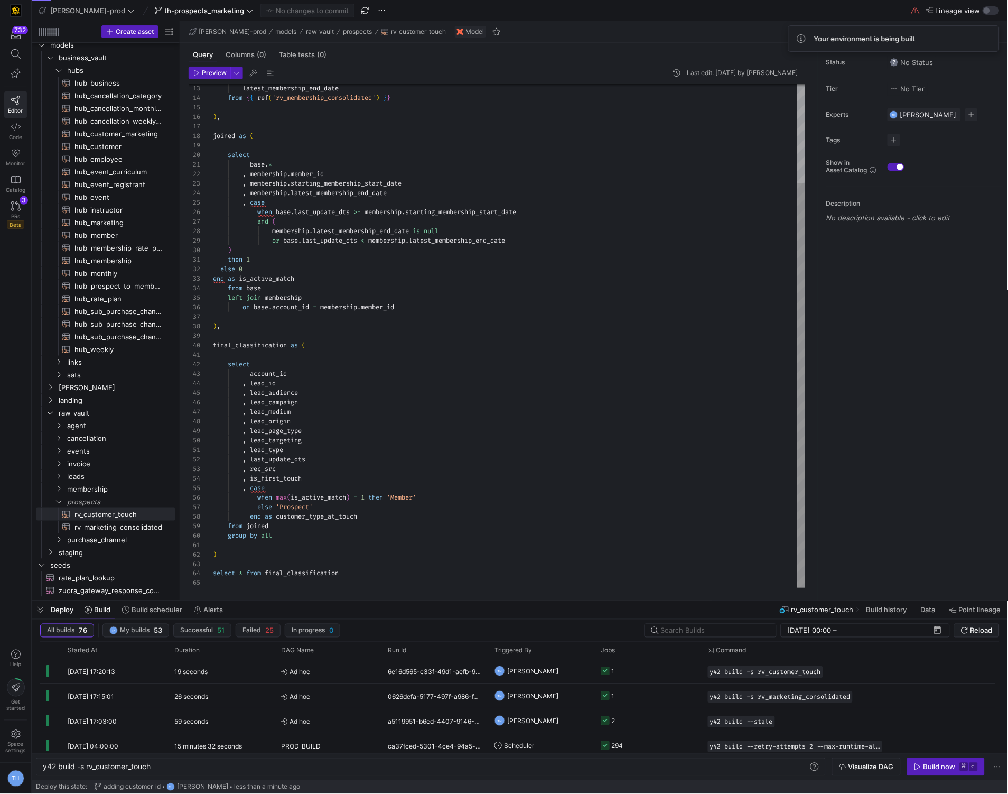
scroll to position [18, 38]
click at [252, 373] on div "latest_membership_end_date from { { ref ( 'rv_membership_consolidated' ) } } ) …" at bounding box center [509, 274] width 592 height 627
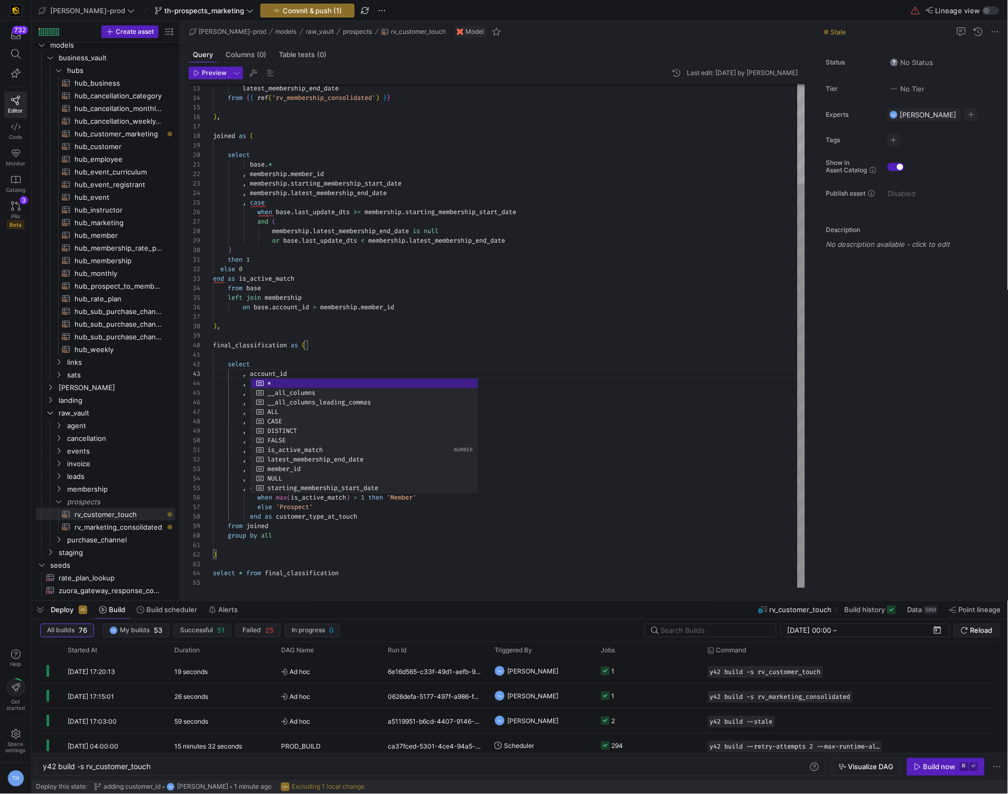
click at [275, 369] on div "latest_membership_end_date from { { ref ( 'rv_membership_consolidated' ) } } ) …" at bounding box center [509, 274] width 592 height 627
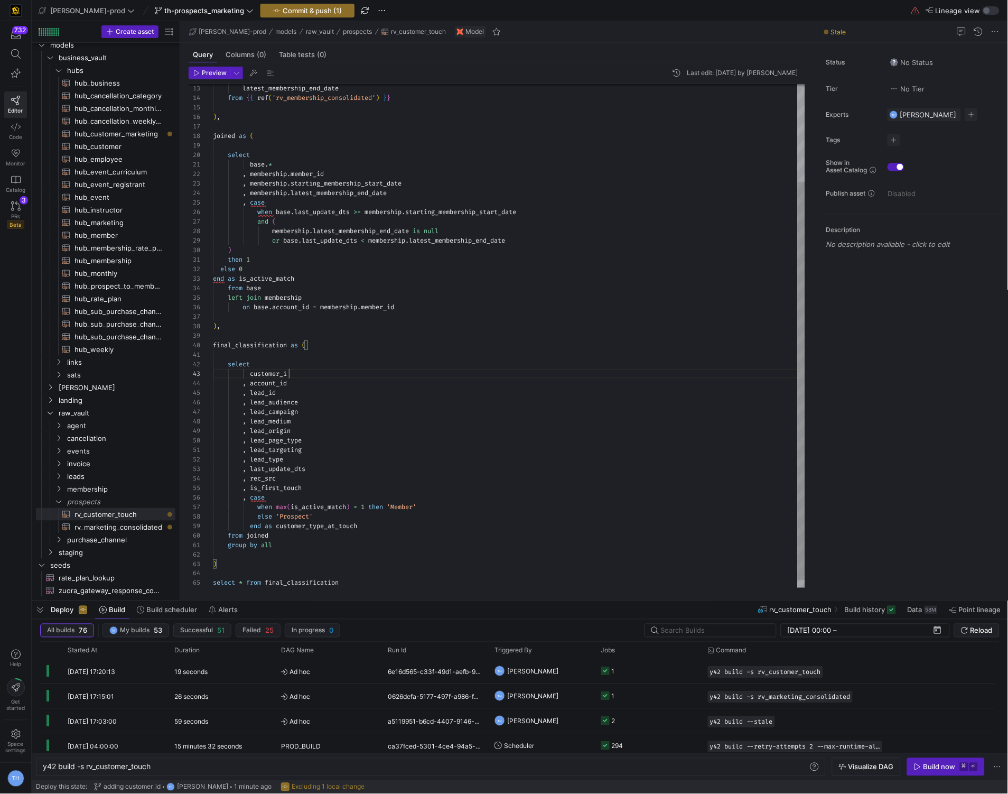
scroll to position [18, 80]
type textarea "select customer_id , account_id , lead_id , lead_audience , lead_campaign , lea…"
click at [283, 12] on span "Commit & push (1)" at bounding box center [312, 10] width 59 height 8
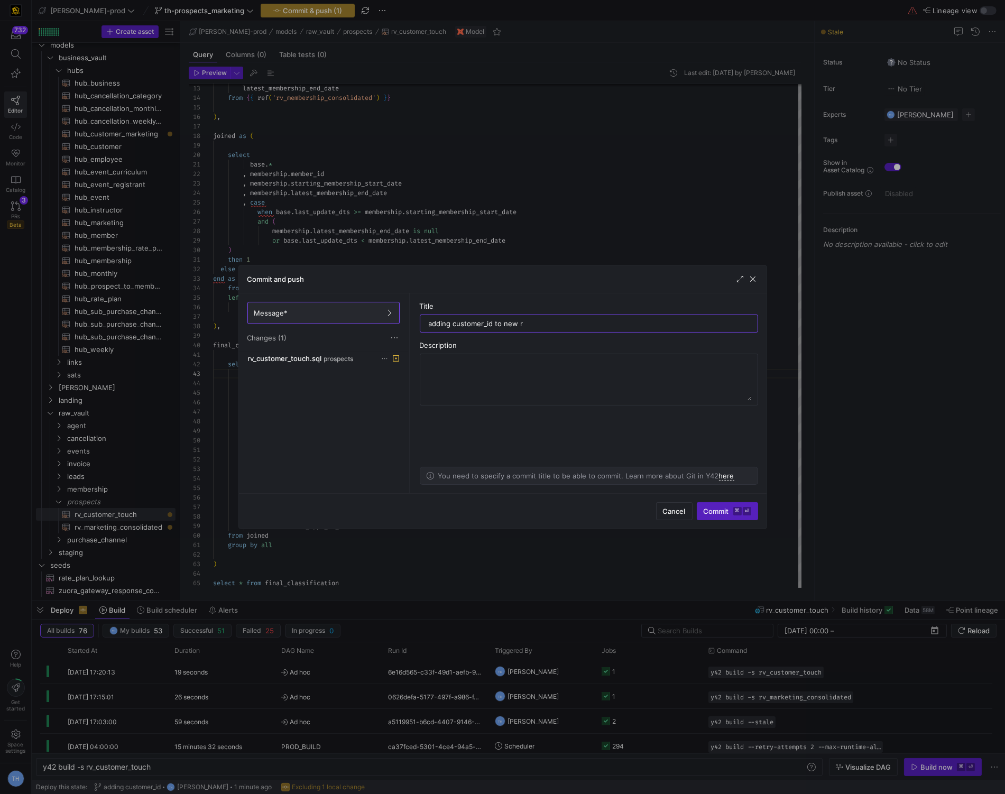
type input "adding customer_id to new rv"
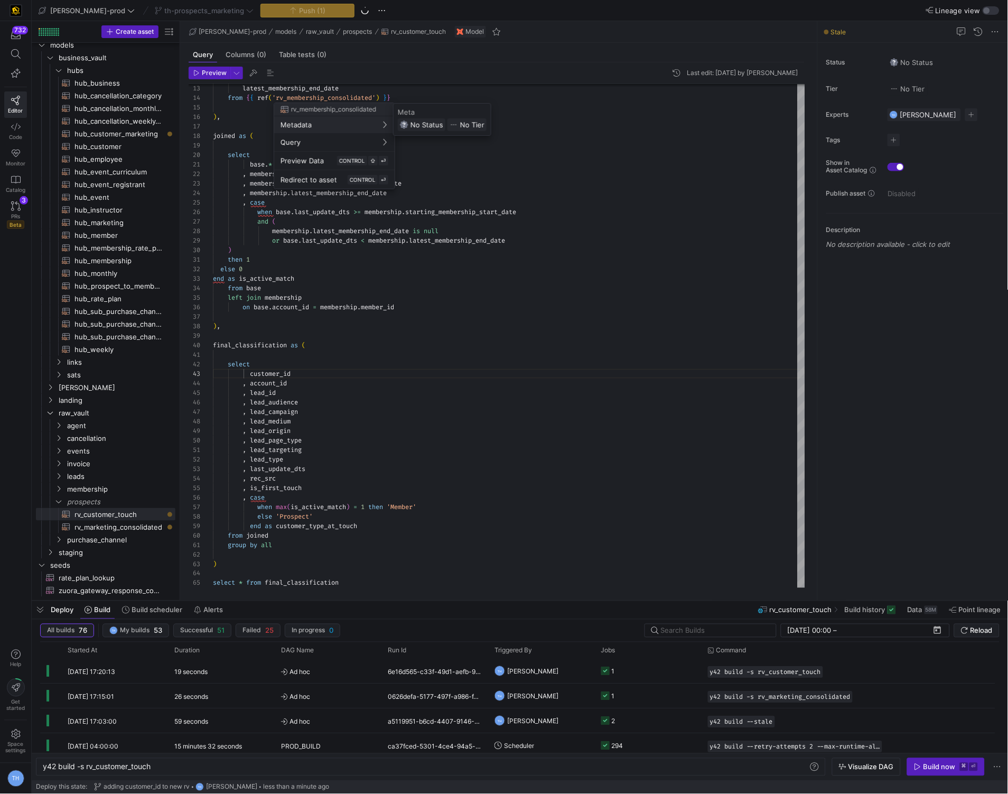
click at [497, 271] on div at bounding box center [504, 397] width 1008 height 794
click at [448, 309] on div "latest_membership_end_date from { { ref ( 'rv_membership_consolidated' ) } } ) …" at bounding box center [509, 279] width 592 height 636
click at [423, 333] on div "latest_membership_end_date from { { ref ( 'rv_membership_consolidated' ) } } ) …" at bounding box center [509, 279] width 592 height 636
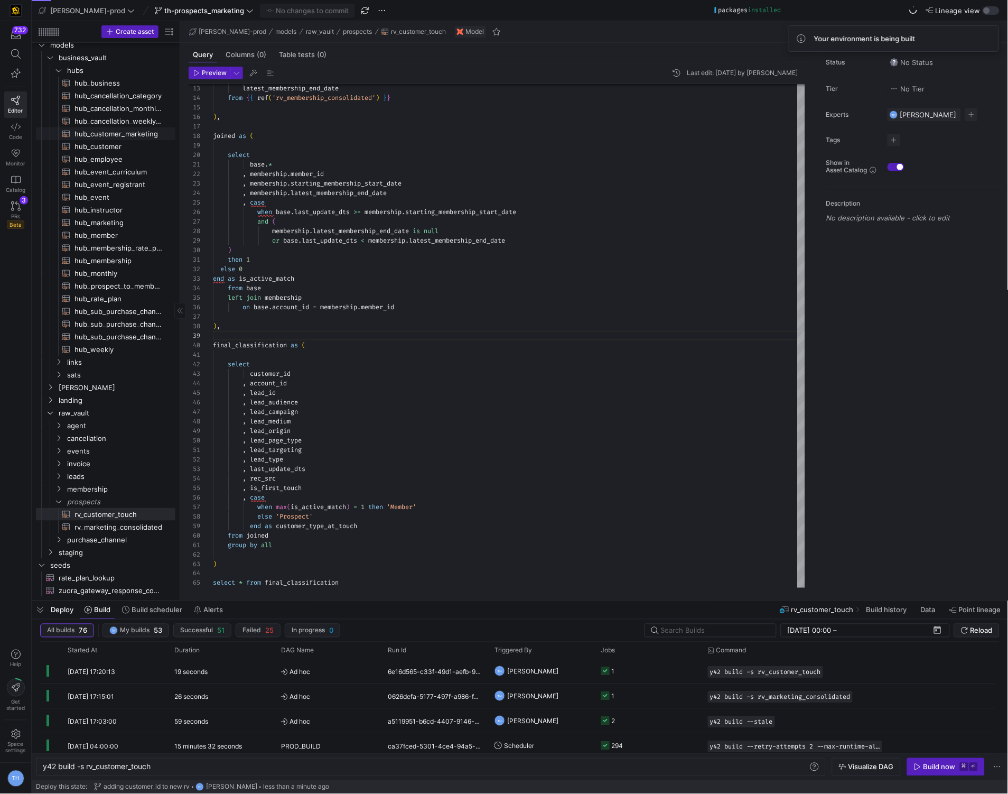
click at [150, 131] on span "hub_customer_marketing​​​​​​​​​​" at bounding box center [119, 134] width 89 height 12
type textarea "{{ config( materialized = 'incremental' ) }} with base as ( select * from {{ re…"
type textarea "y42 build -s hub_customer_marketing"
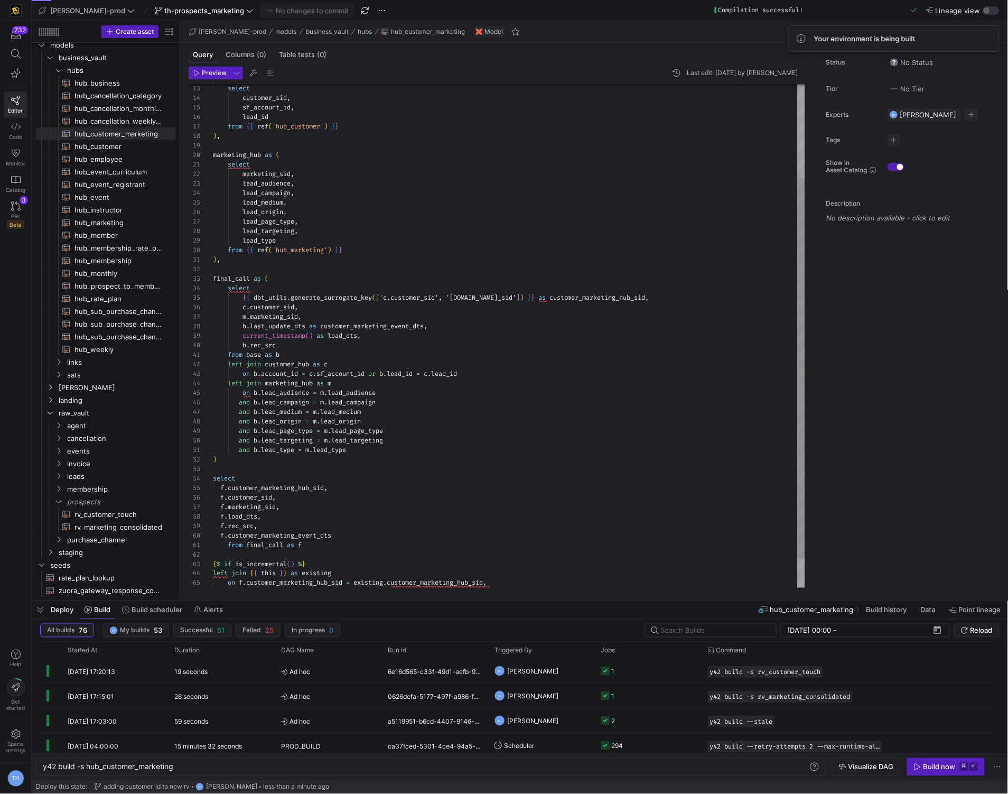
click at [499, 490] on div "select customer_sid , sf_account_id , lead_id from { { ref ( 'hub_customer' ) }…" at bounding box center [509, 293] width 592 height 665
click at [448, 463] on div "select customer_sid , sf_account_id , lead_id from { { ref ( 'hub_customer' ) }…" at bounding box center [509, 293] width 592 height 665
click at [444, 480] on div "select customer_sid , sf_account_id , lead_id from { { ref ( 'hub_customer' ) }…" at bounding box center [509, 293] width 592 height 665
click at [444, 476] on div "select customer_sid , sf_account_id , lead_id from { { ref ( 'hub_customer' ) }…" at bounding box center [509, 293] width 592 height 665
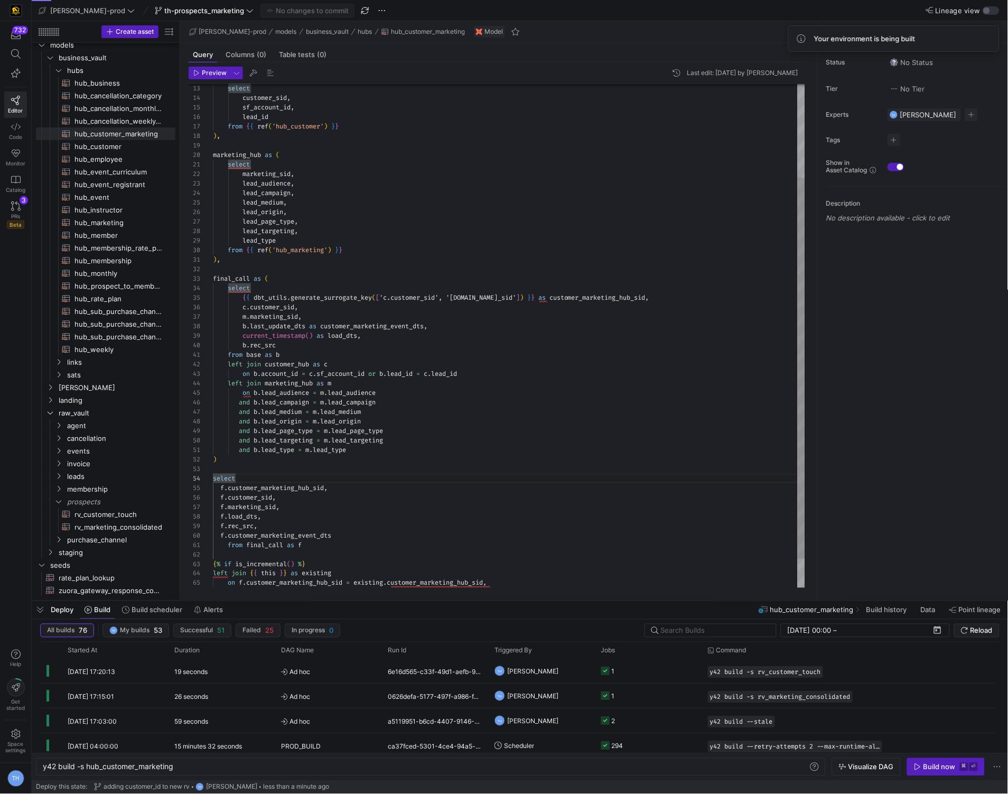
scroll to position [18, 0]
click at [443, 469] on div "select customer_sid , sf_account_id , lead_id from { { ref ( 'hub_customer' ) }…" at bounding box center [509, 293] width 592 height 665
click at [936, 770] on div "Build now" at bounding box center [940, 767] width 32 height 8
type textarea "), final_call as ( select {{ dbt_utils.generate_surrogate_key(['c.customer_sid'…"
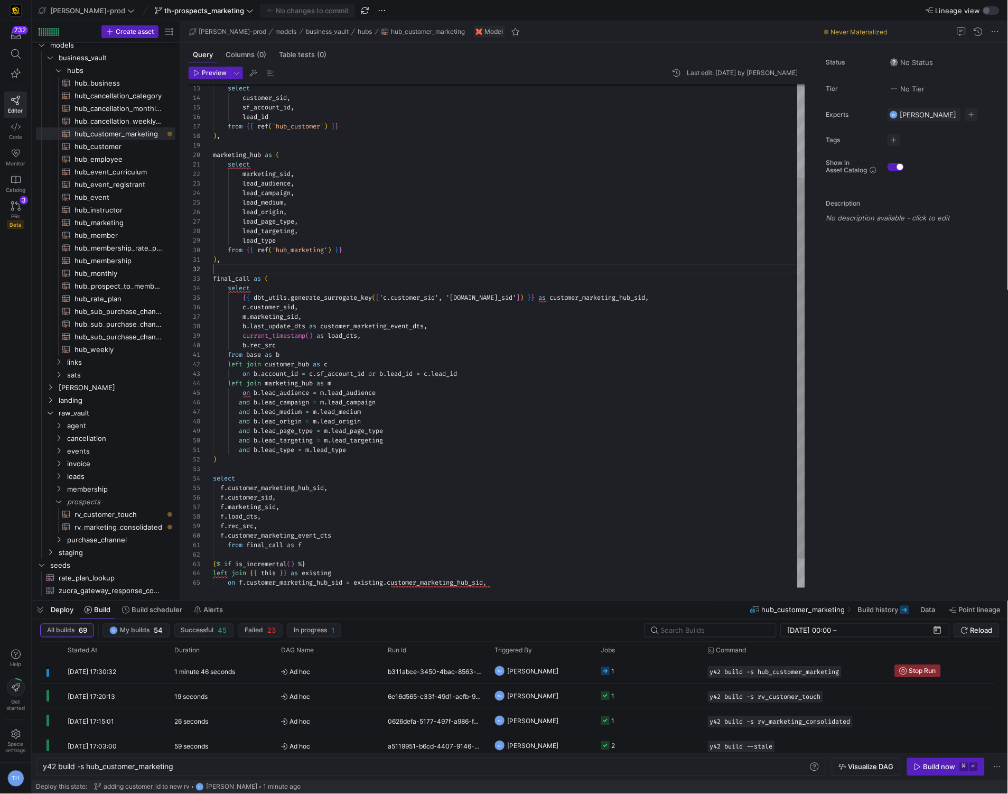
click at [413, 272] on div "select customer_sid , sf_account_id , lead_id from { { ref ( 'hub_customer' ) }…" at bounding box center [509, 293] width 592 height 665
click at [411, 262] on div "select customer_sid , sf_account_id , lead_id from { { ref ( 'hub_customer' ) }…" at bounding box center [509, 293] width 592 height 665
click at [411, 280] on div "select customer_sid , sf_account_id , lead_id from { { ref ( 'hub_customer' ) }…" at bounding box center [509, 293] width 592 height 665
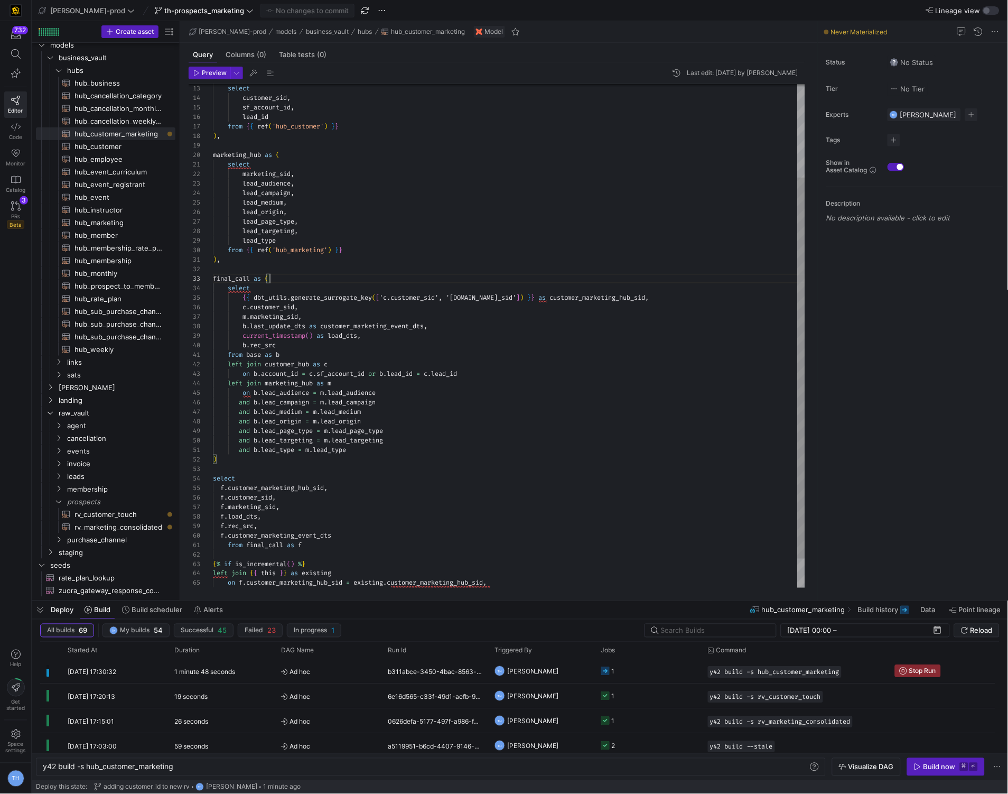
click at [411, 274] on div "select customer_sid , sf_account_id , lead_id from { { ref ( 'hub_customer' ) }…" at bounding box center [509, 293] width 592 height 665
click at [411, 270] on div "select customer_sid , sf_account_id , lead_id from { { ref ( 'hub_customer' ) }…" at bounding box center [509, 293] width 592 height 665
drag, startPoint x: 190, startPoint y: 768, endPoint x: 83, endPoint y: 765, distance: 106.3
click at [83, 765] on div "y42 build -s hub_customer_marketing" at bounding box center [426, 767] width 766 height 8
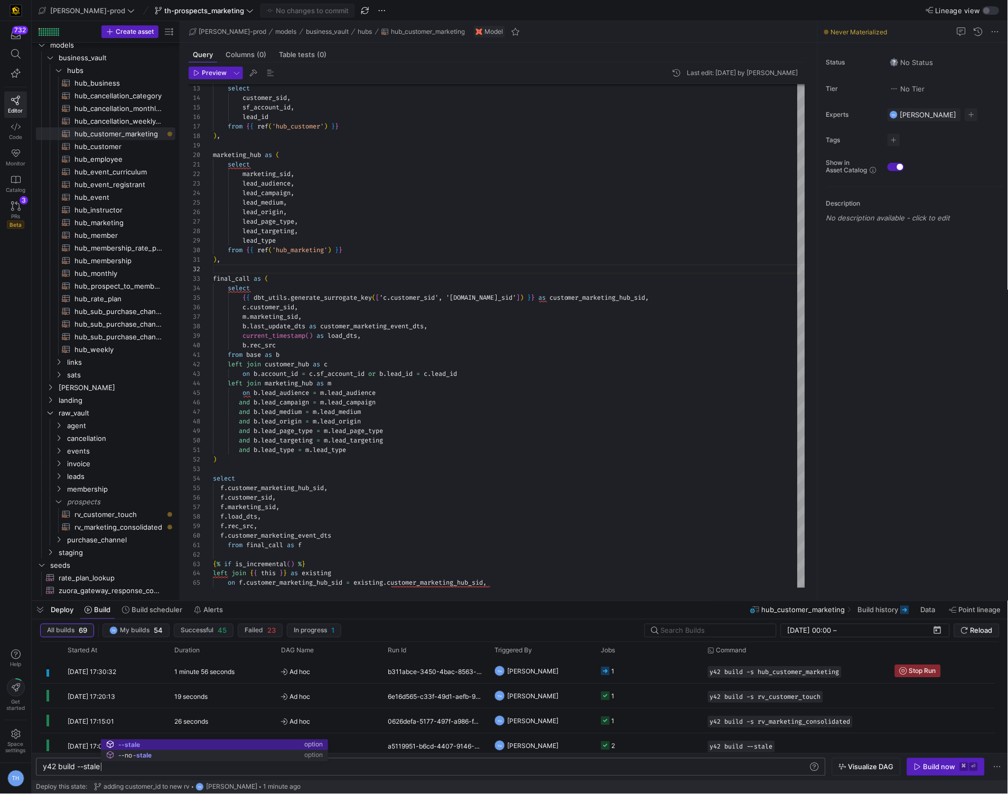
scroll to position [0, 57]
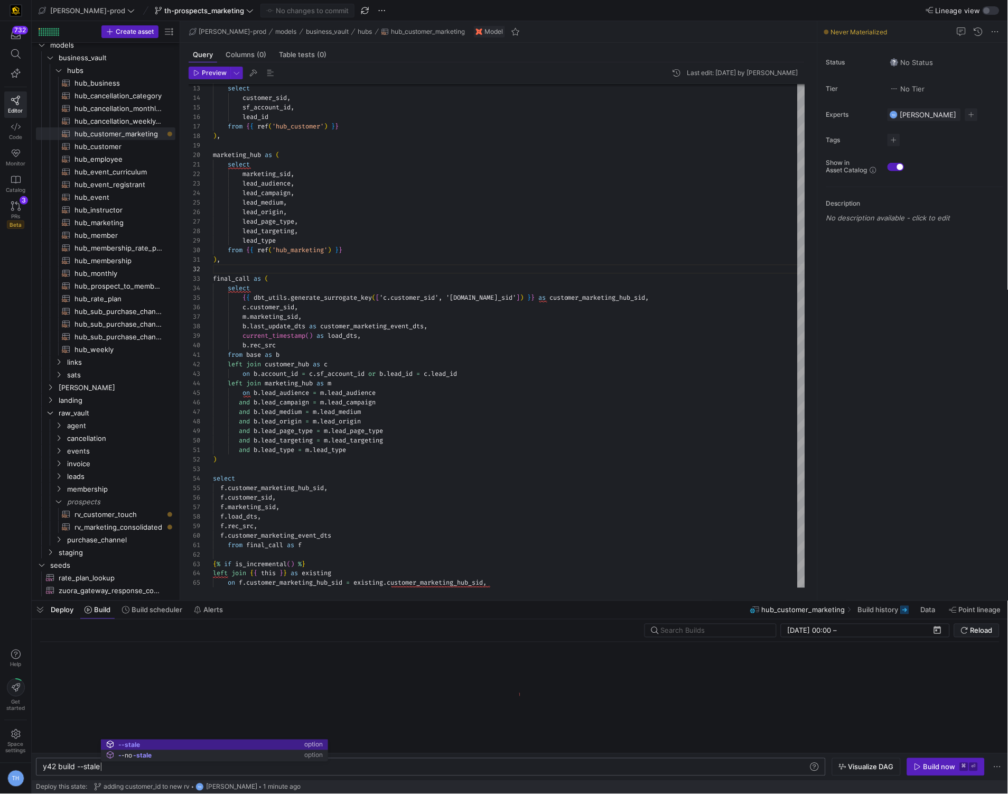
click at [444, 763] on div "y42 build --stale" at bounding box center [426, 767] width 766 height 8
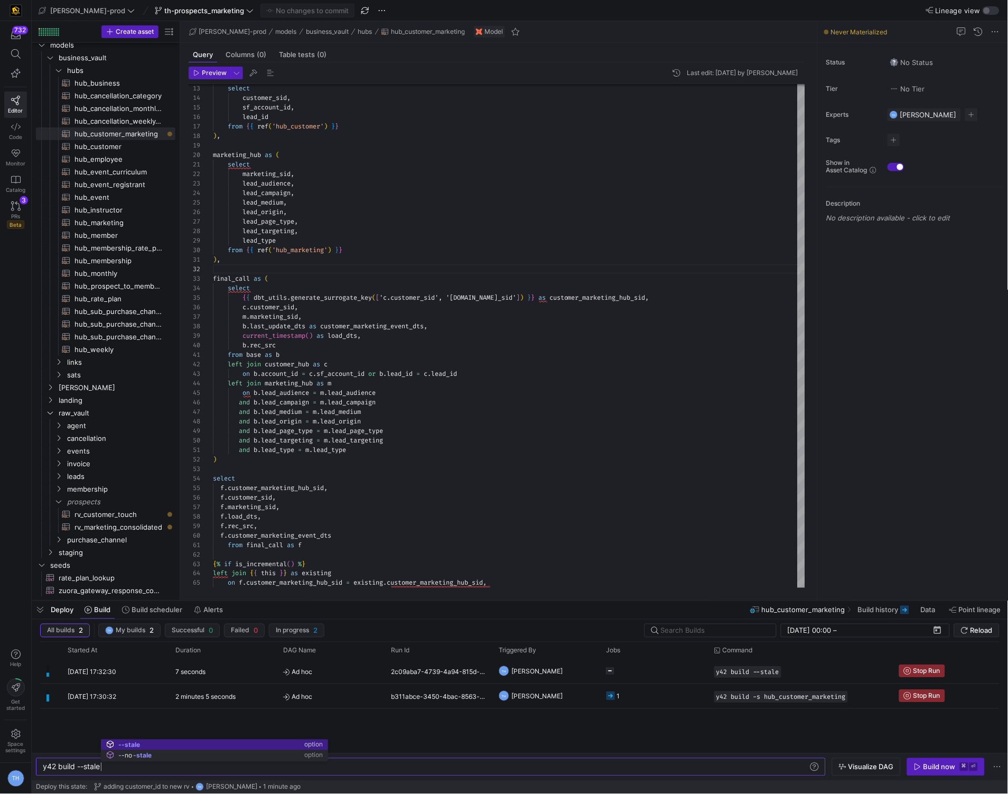
type textarea "y42 build --stale"
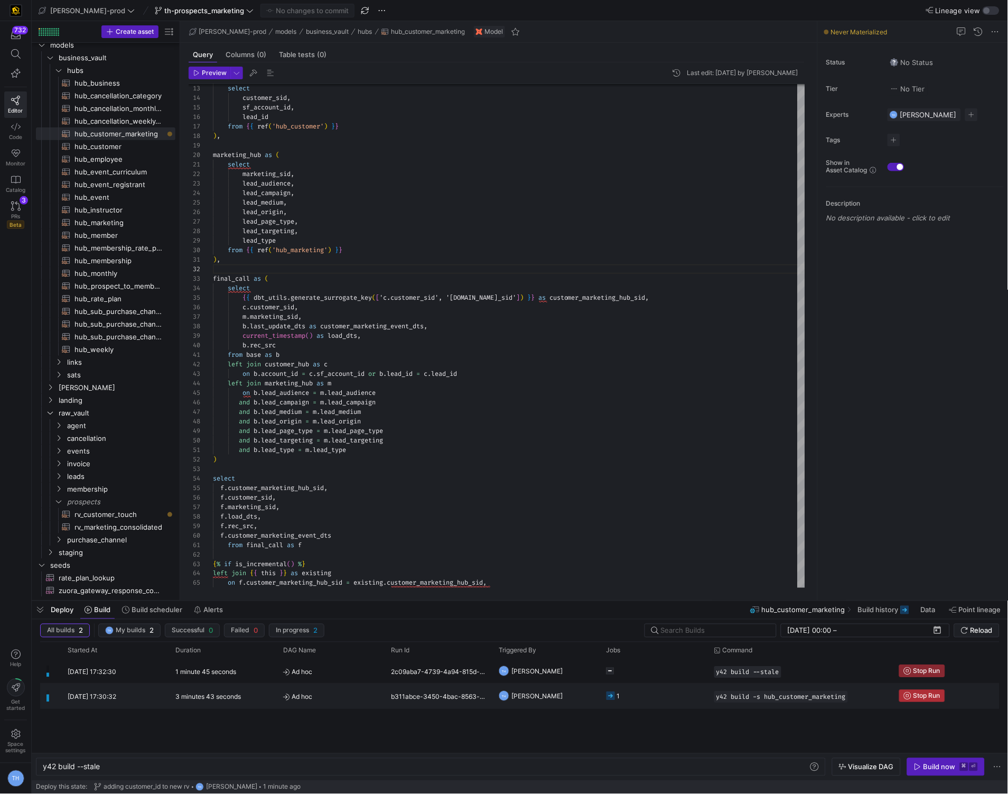
click at [927, 693] on span "Stop Run" at bounding box center [927, 695] width 27 height 7
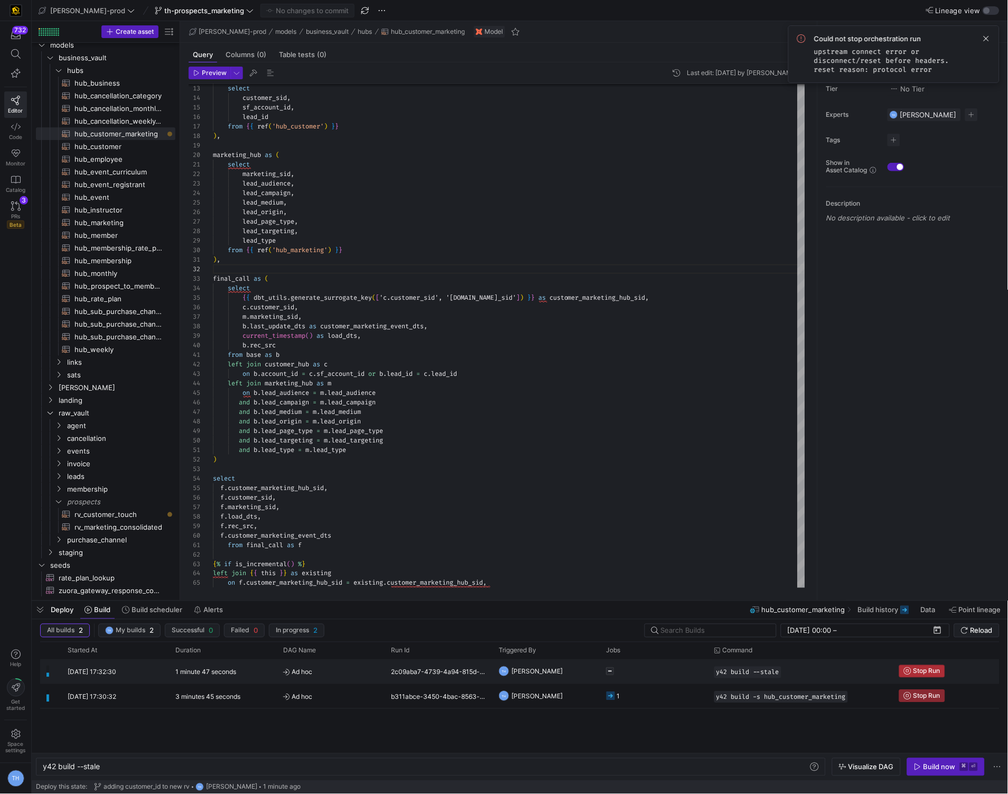
click at [926, 672] on span "Stop Run" at bounding box center [927, 670] width 27 height 7
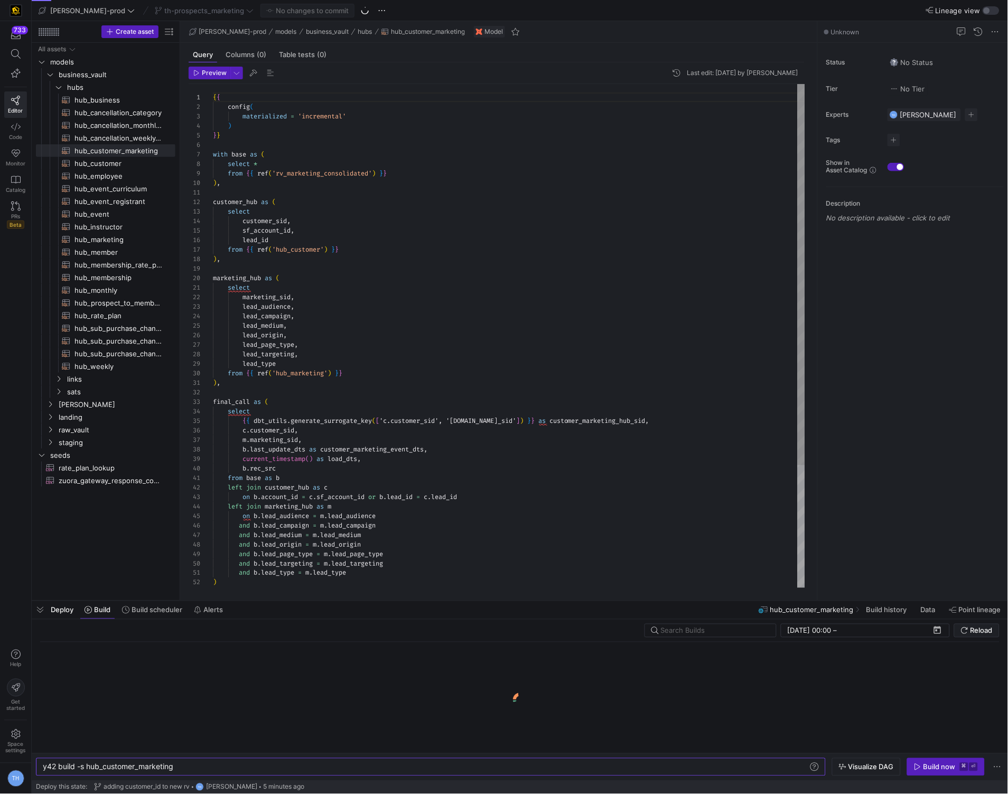
scroll to position [18, 57]
click at [394, 402] on div "{ { config ( materialized = 'incremental' ) } } with base as ( select * from { …" at bounding box center [509, 416] width 592 height 665
click at [393, 393] on div "{ { config ( materialized = 'incremental' ) } } with base as ( select * from { …" at bounding box center [509, 416] width 592 height 665
type textarea "select marketing_sid, lead_audience, lead_campaign, lead_medium, lead_origin, l…"
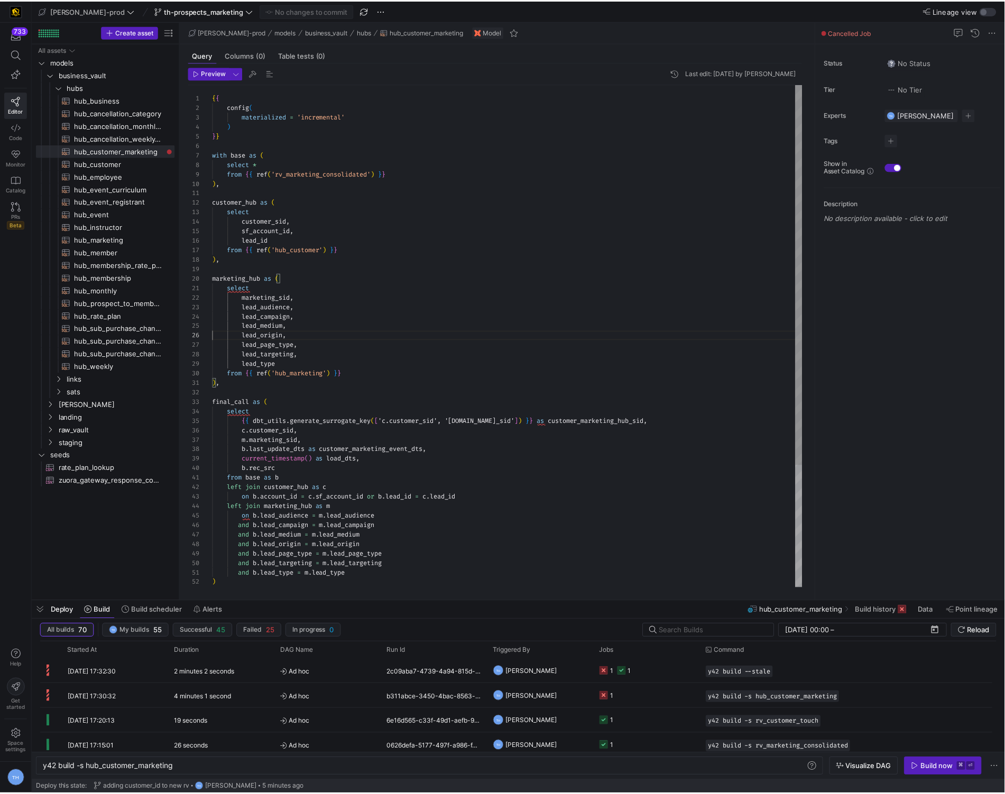
scroll to position [48, 0]
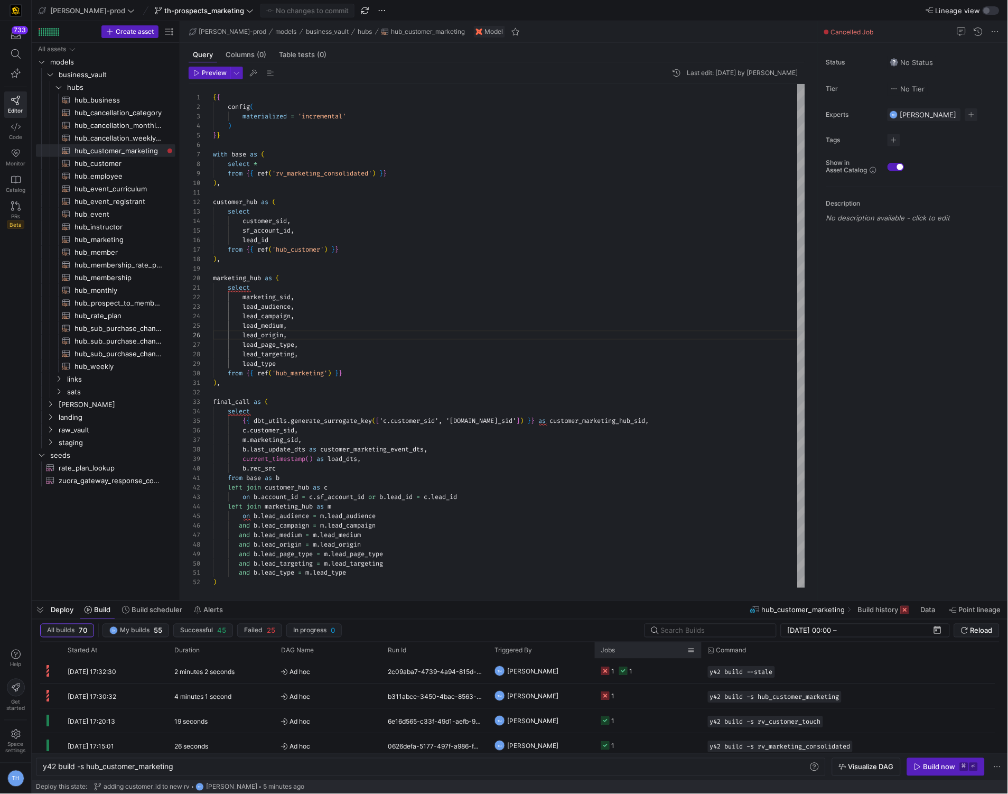
click at [650, 655] on div "Jobs" at bounding box center [644, 650] width 87 height 11
click at [629, 646] on div "Jobs 1" at bounding box center [644, 650] width 87 height 11
click at [629, 650] on div "Jobs 1" at bounding box center [644, 650] width 87 height 11
click at [645, 674] on y42-job-status-cell-renderer "1 1" at bounding box center [648, 670] width 94 height 23
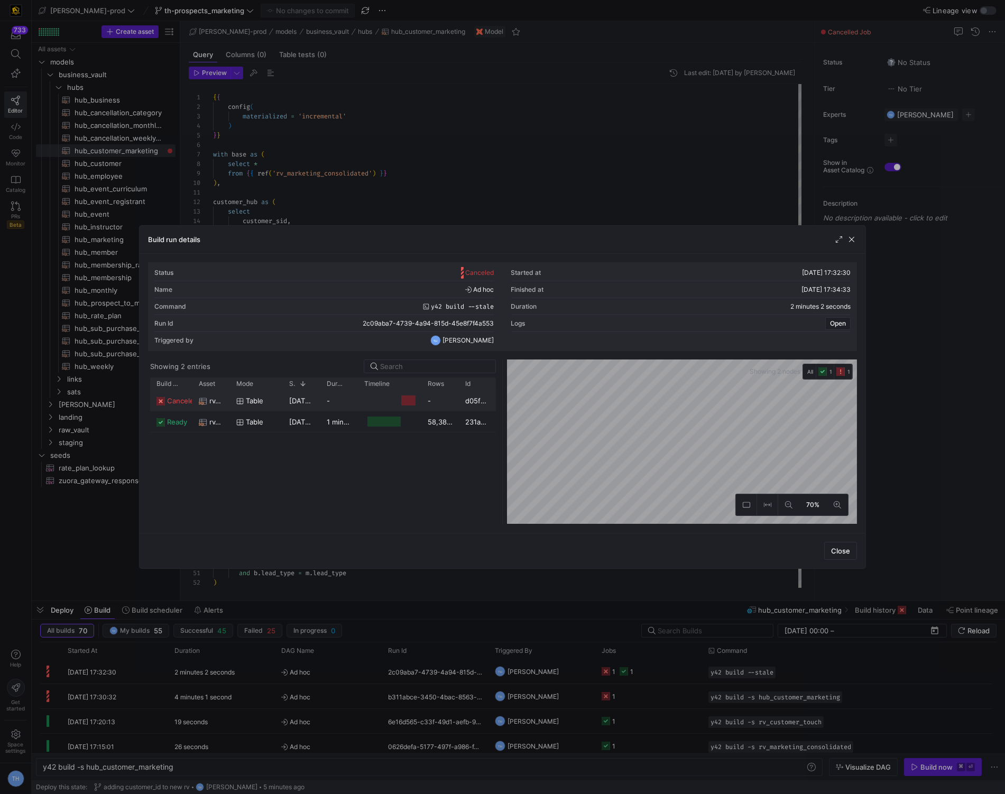
click at [402, 392] on y42-job-duration-timeline-cell-renderer at bounding box center [389, 401] width 51 height 20
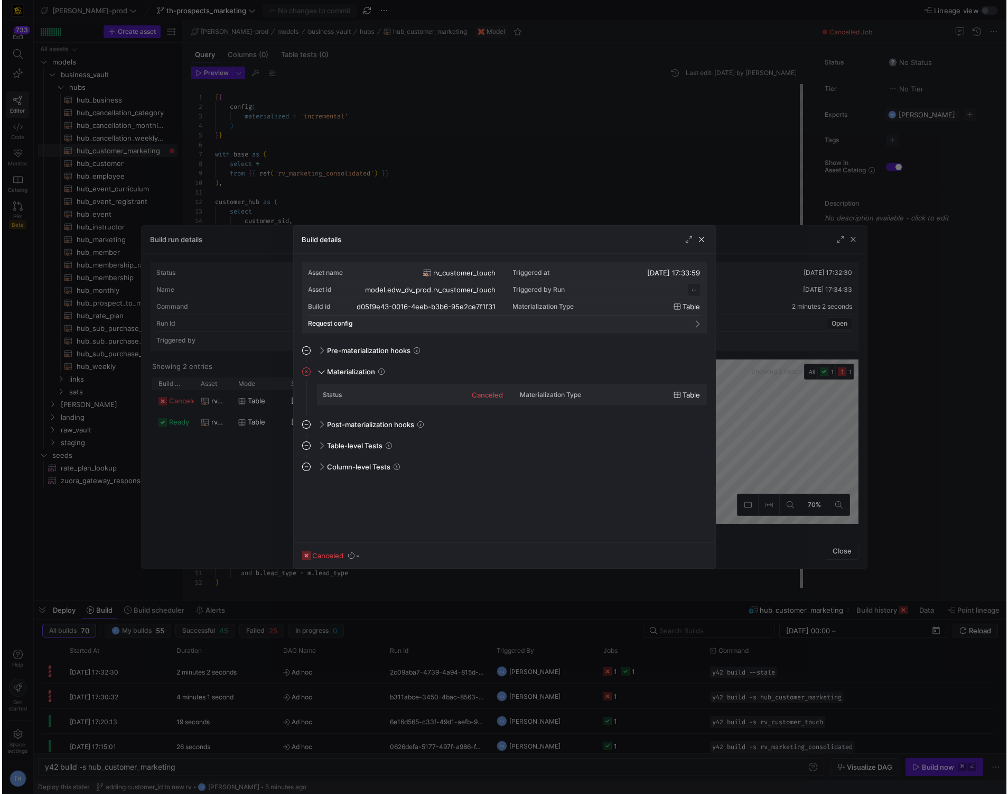
scroll to position [95, 0]
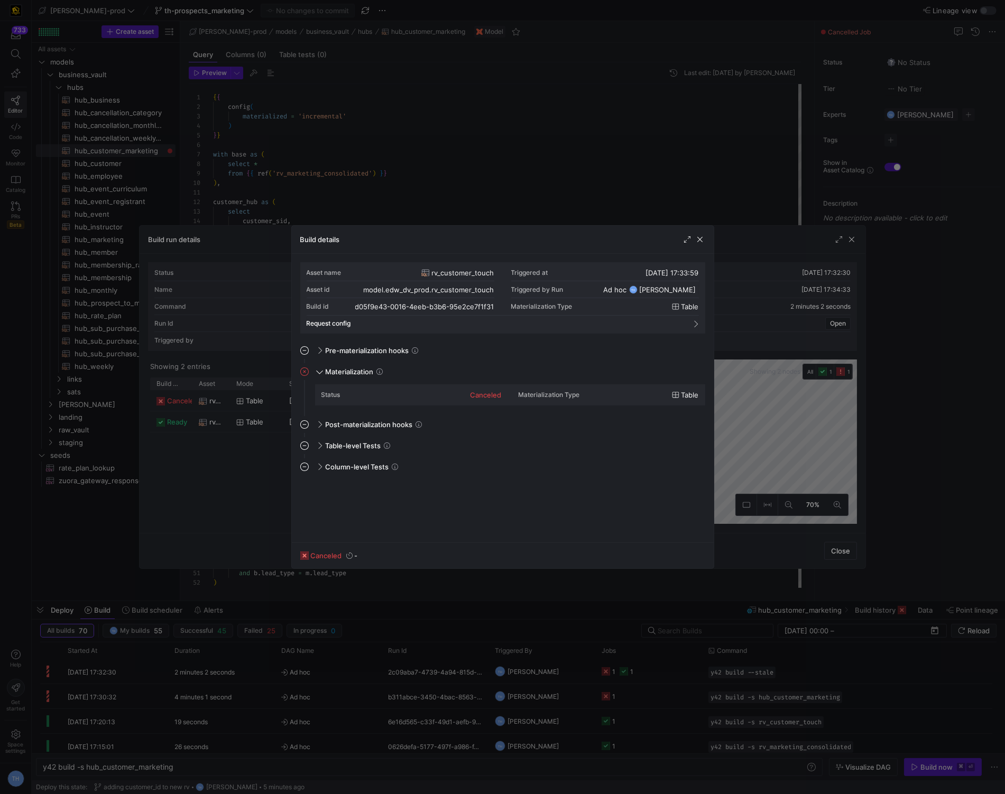
click at [509, 170] on div at bounding box center [502, 397] width 1005 height 794
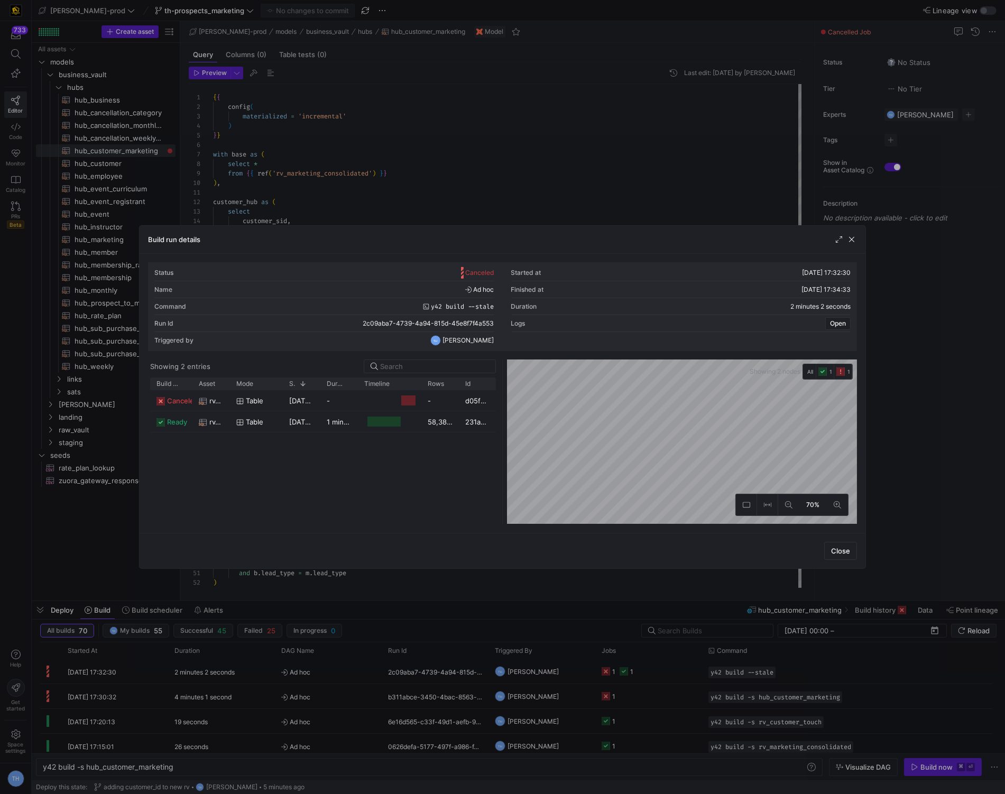
click at [509, 170] on div at bounding box center [502, 397] width 1005 height 794
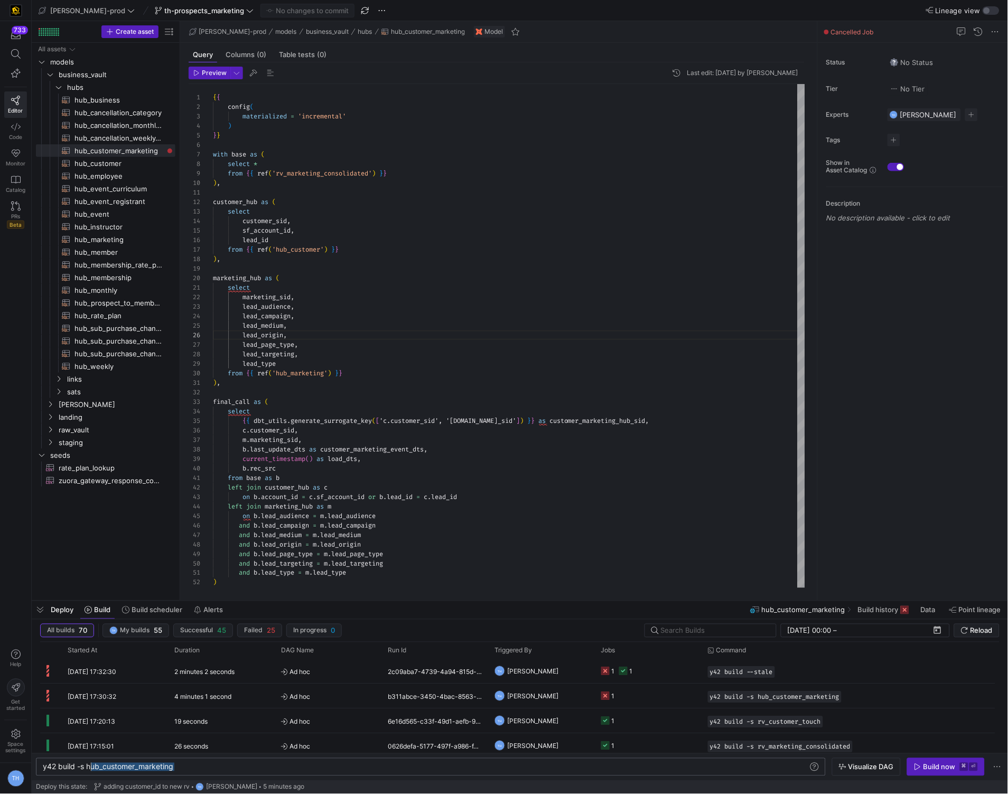
drag, startPoint x: 199, startPoint y: 768, endPoint x: 87, endPoint y: 758, distance: 112.0
click at [87, 763] on div "y42 build -s hub_customer_marketing" at bounding box center [426, 767] width 766 height 8
type textarea "y42 build --stale"
click at [406, 773] on div "y42 build --stale y42 build --stale" at bounding box center [431, 767] width 790 height 18
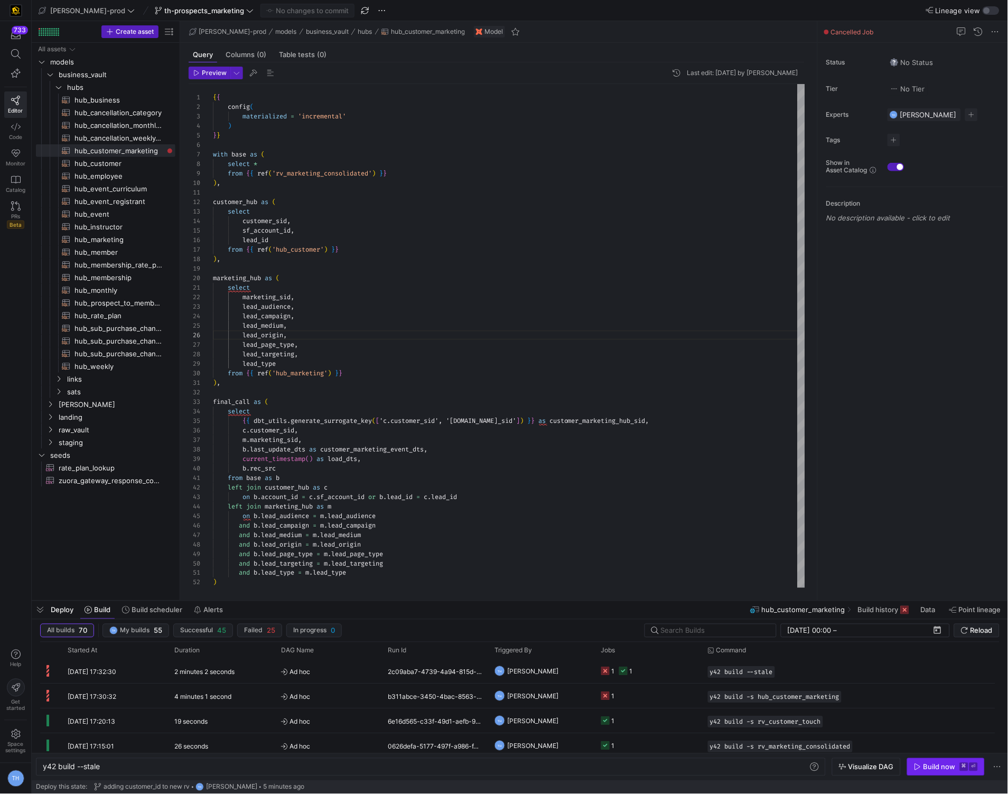
click at [928, 766] on div "Build now" at bounding box center [940, 767] width 32 height 8
click at [447, 397] on div "{ { config ( materialized = 'incremental' ) } } with base as ( select * from { …" at bounding box center [509, 416] width 592 height 665
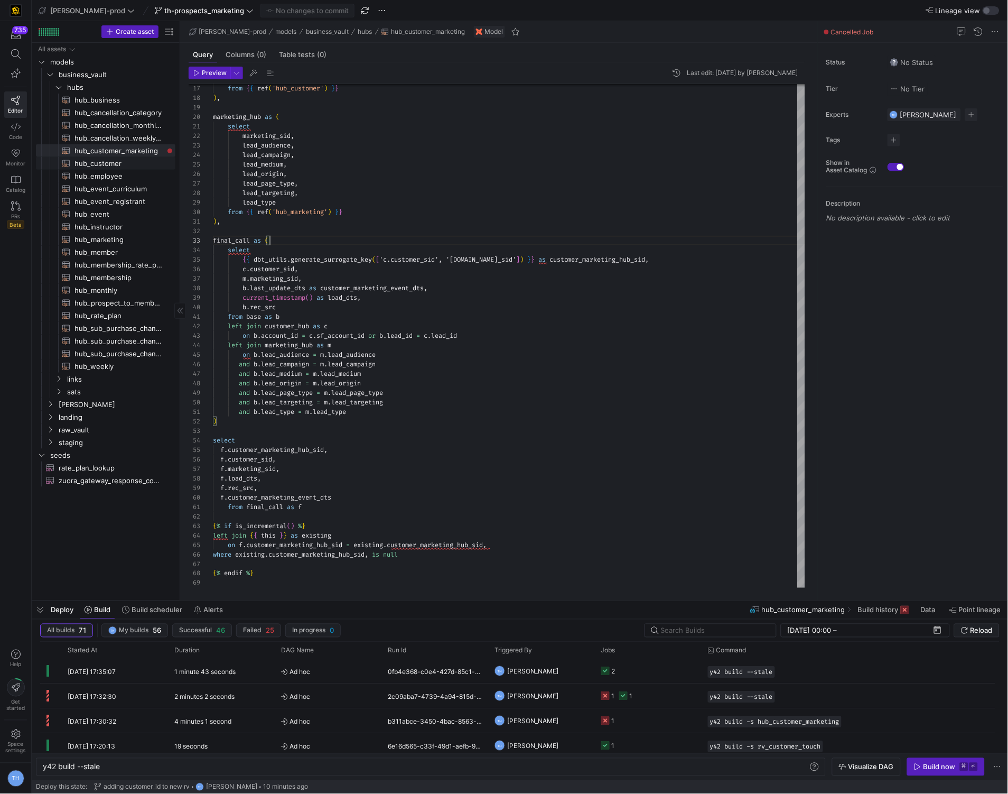
click at [138, 157] on span "hub_customer​​​​​​​​​​" at bounding box center [119, 163] width 89 height 12
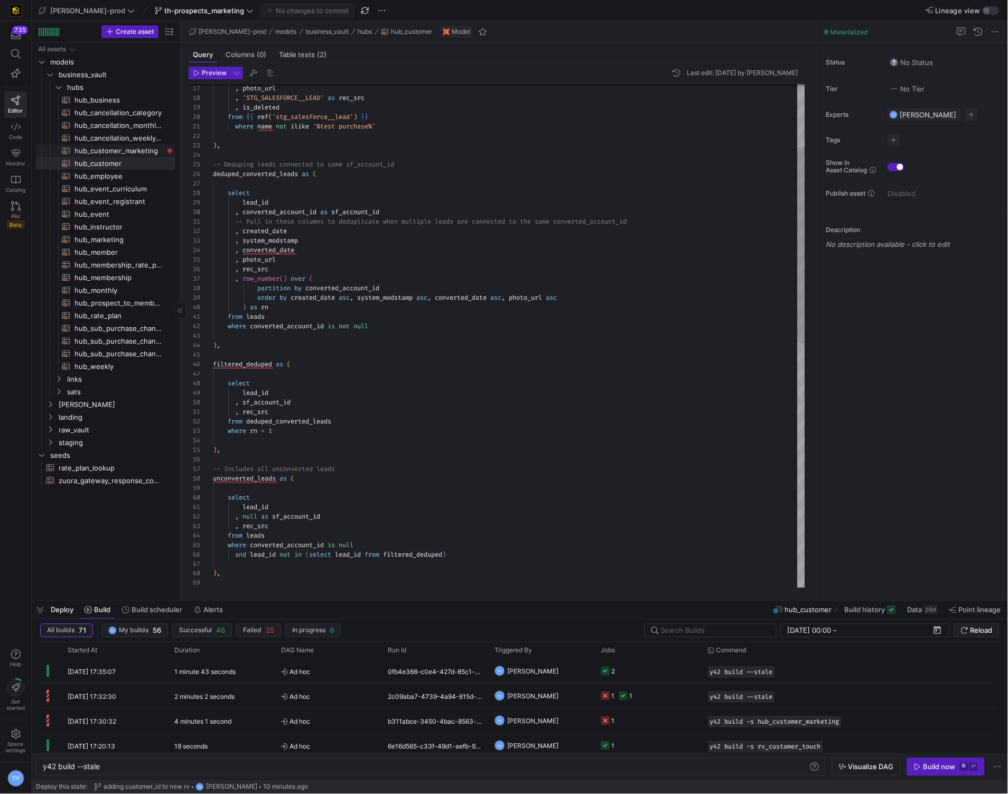
click at [138, 149] on span "hub_customer_marketing​​​​​​​​​​" at bounding box center [119, 151] width 89 height 12
type textarea "{{ config( materialized = 'incremental' ) }} with base as ( select * from {{ re…"
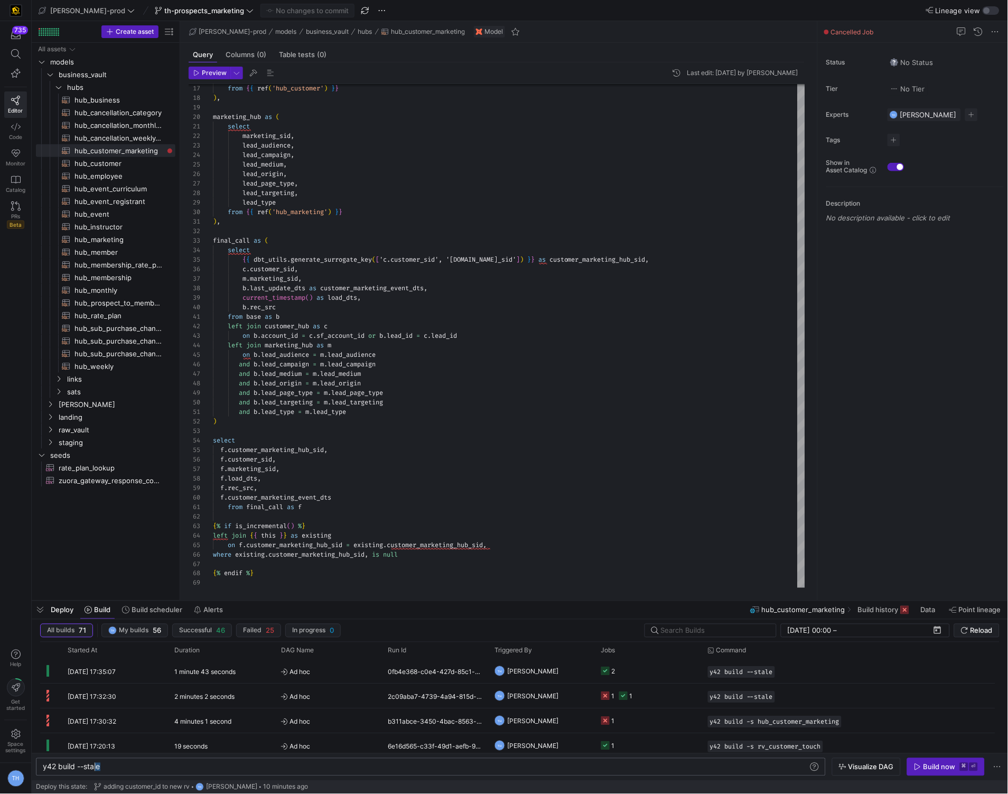
drag, startPoint x: 290, startPoint y: 766, endPoint x: 95, endPoint y: 764, distance: 195.0
click at [95, 764] on div "y42 build --stale" at bounding box center [426, 767] width 766 height 8
type textarea "y42 build -s hub_customer_marketing"
click at [956, 767] on span "Build now ⌘ ⏎" at bounding box center [946, 767] width 64 height 8
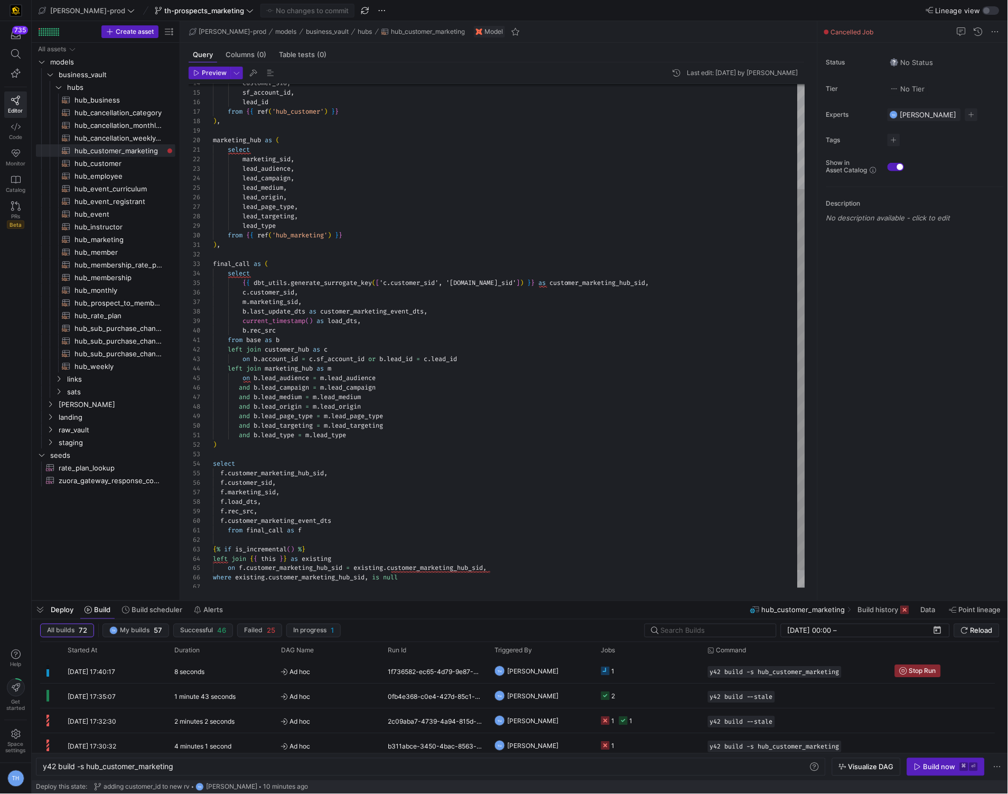
scroll to position [18, 246]
click at [459, 357] on div "from { { ref ( 'hub_customer' ) } } ) , marketing_hub as ( select marketing_sid…" at bounding box center [509, 278] width 592 height 665
click at [479, 359] on div "from { { ref ( 'hub_customer' ) } } ) , marketing_hub as ( select marketing_sid…" at bounding box center [509, 278] width 592 height 665
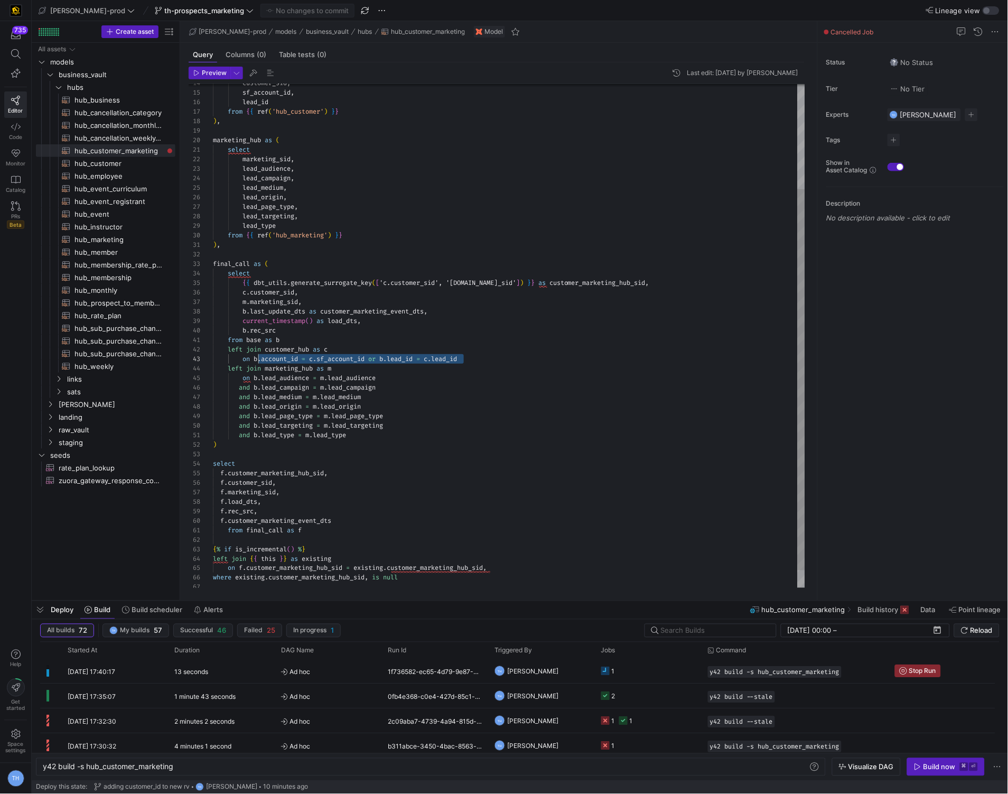
drag, startPoint x: 491, startPoint y: 358, endPoint x: 256, endPoint y: 360, distance: 234.6
click at [256, 360] on div "from { { ref ( 'hub_customer' ) } } ) , marketing_hub as ( select marketing_sid…" at bounding box center [509, 278] width 592 height 665
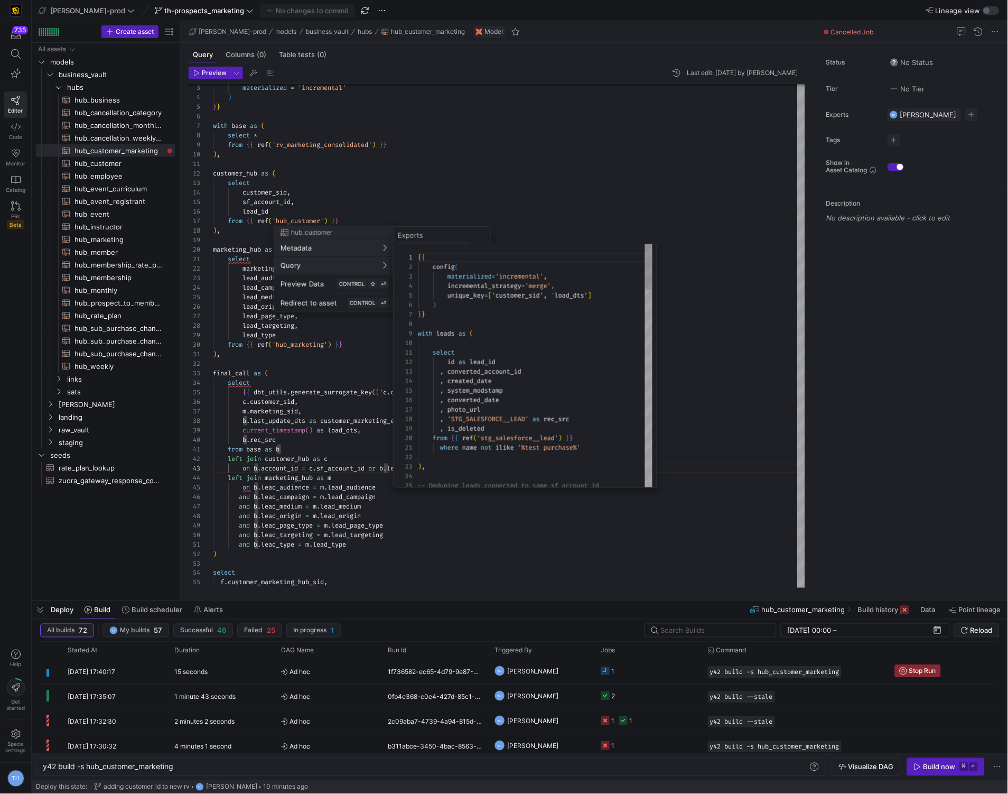
scroll to position [95, 0]
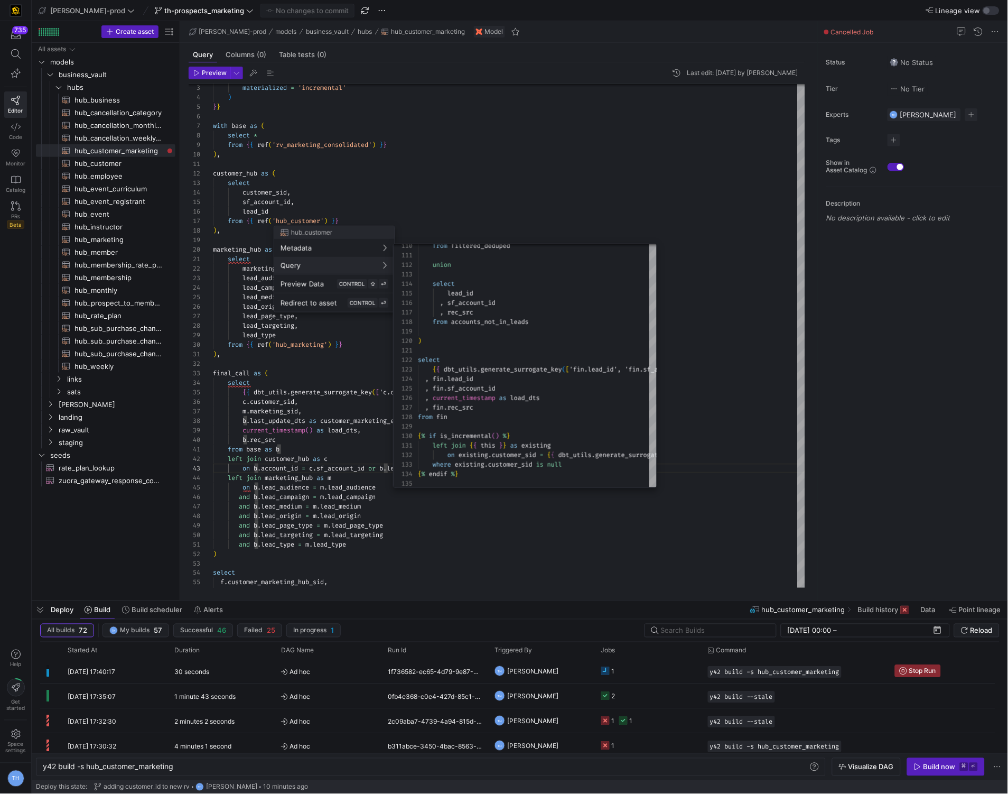
click at [516, 199] on div at bounding box center [504, 397] width 1008 height 794
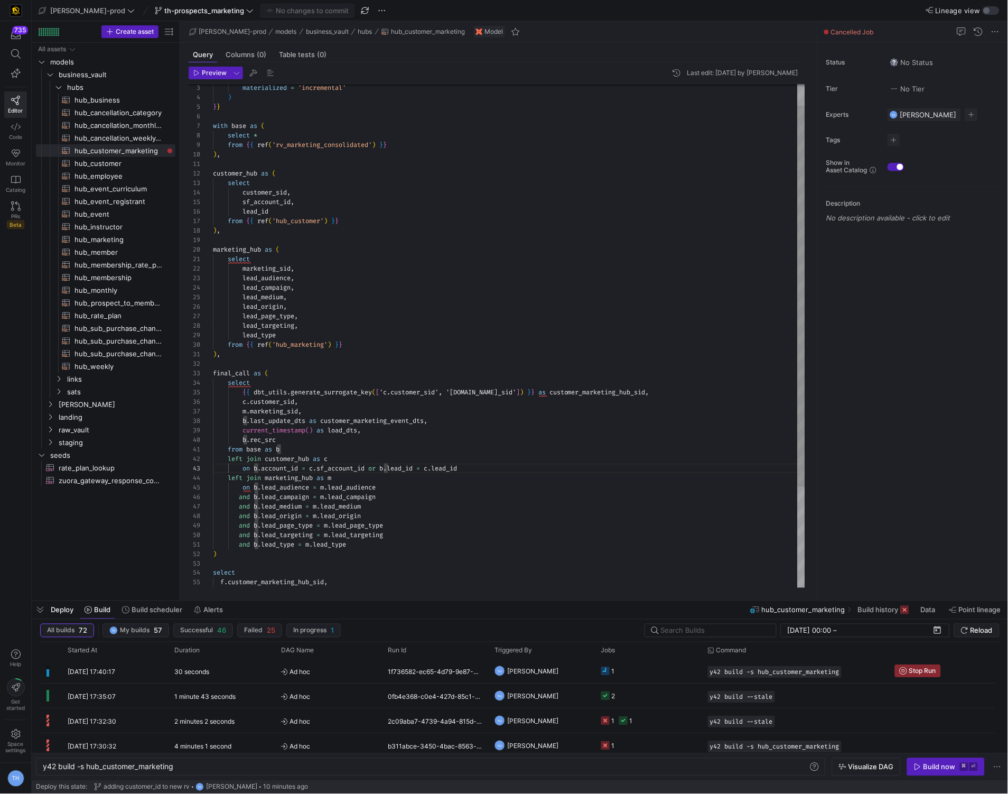
click at [496, 236] on div "from { { ref ( 'hub_customer' ) } } ) , marketing_hub as ( select marketing_sid…" at bounding box center [509, 387] width 592 height 665
click at [931, 668] on span "Stop Run" at bounding box center [922, 670] width 27 height 7
click at [429, 340] on div "from { { ref ( 'hub_customer' ) } } ) , marketing_hub as ( select marketing_sid…" at bounding box center [509, 387] width 592 height 665
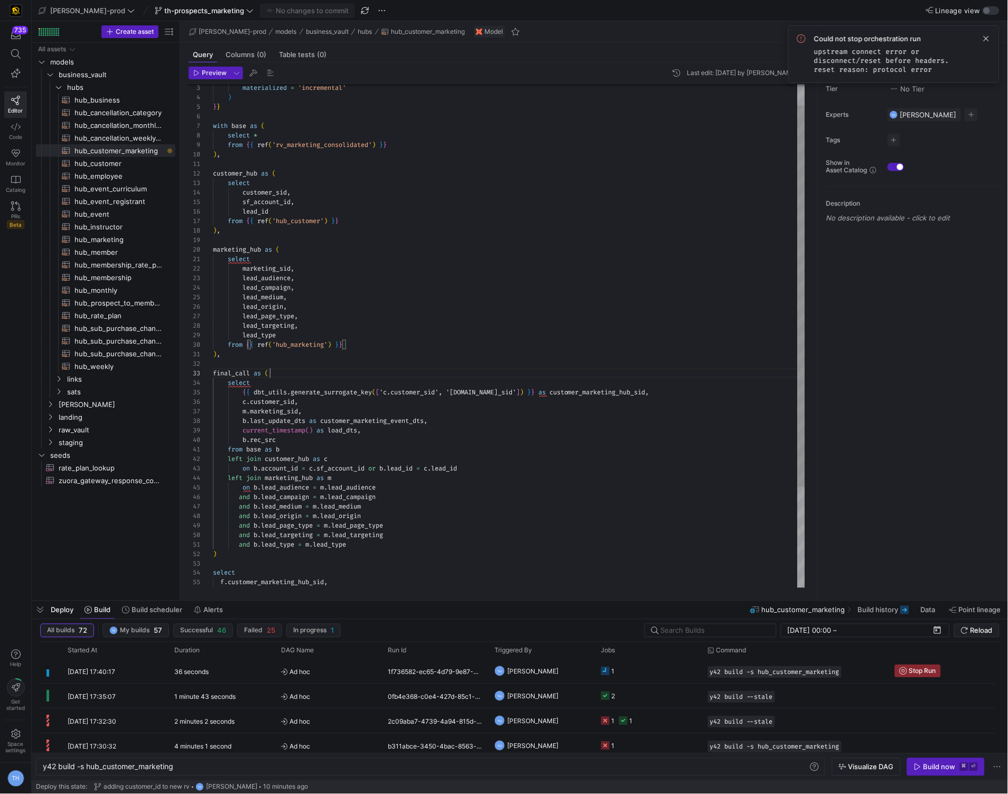
click at [425, 370] on div "from { { ref ( 'hub_customer' ) } } ) , marketing_hub as ( select marketing_sid…" at bounding box center [509, 387] width 592 height 665
click at [423, 365] on div "from { { ref ( 'hub_customer' ) } } ) , marketing_hub as ( select marketing_sid…" at bounding box center [509, 387] width 592 height 665
click at [492, 431] on div "from { { ref ( 'hub_customer' ) } } ) , marketing_hub as ( select marketing_sid…" at bounding box center [509, 387] width 592 height 665
click at [487, 395] on div "from { { ref ( 'hub_customer' ) } } ) , marketing_hub as ( select marketing_sid…" at bounding box center [509, 387] width 592 height 665
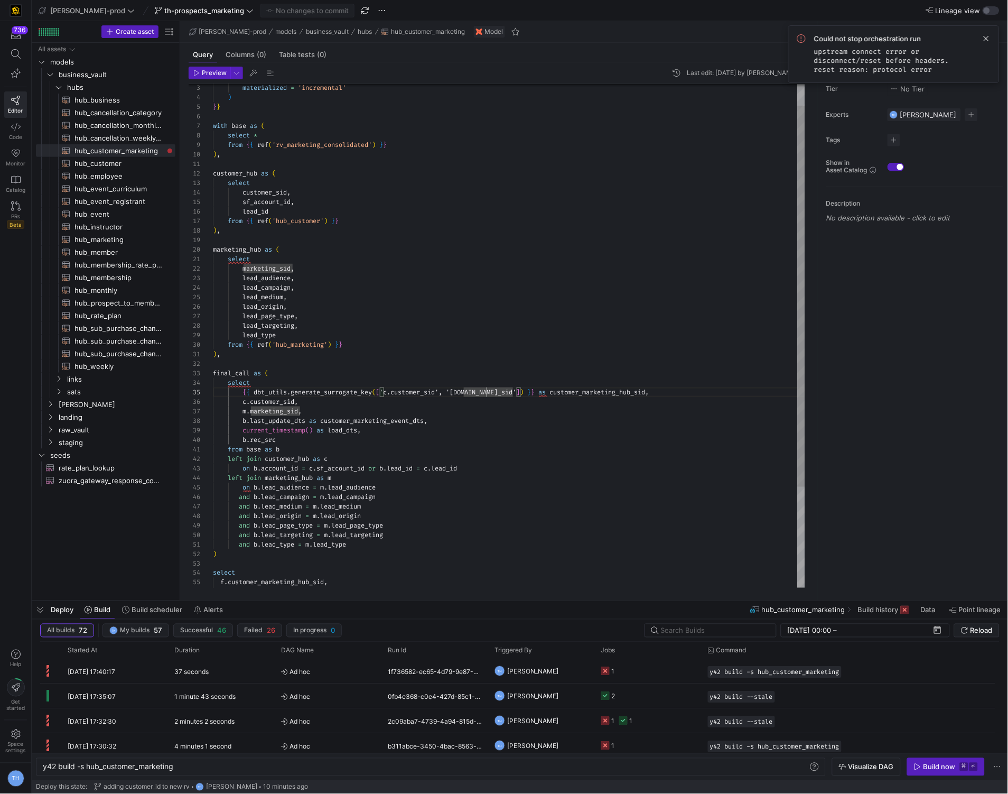
type textarea "select marketing_sid, lead_audience, lead_campaign, lead_medium, lead_origin, l…"
click at [453, 312] on div "from { { ref ( 'hub_customer' ) } } ) , marketing_hub as ( select marketing_sid…" at bounding box center [509, 387] width 592 height 665
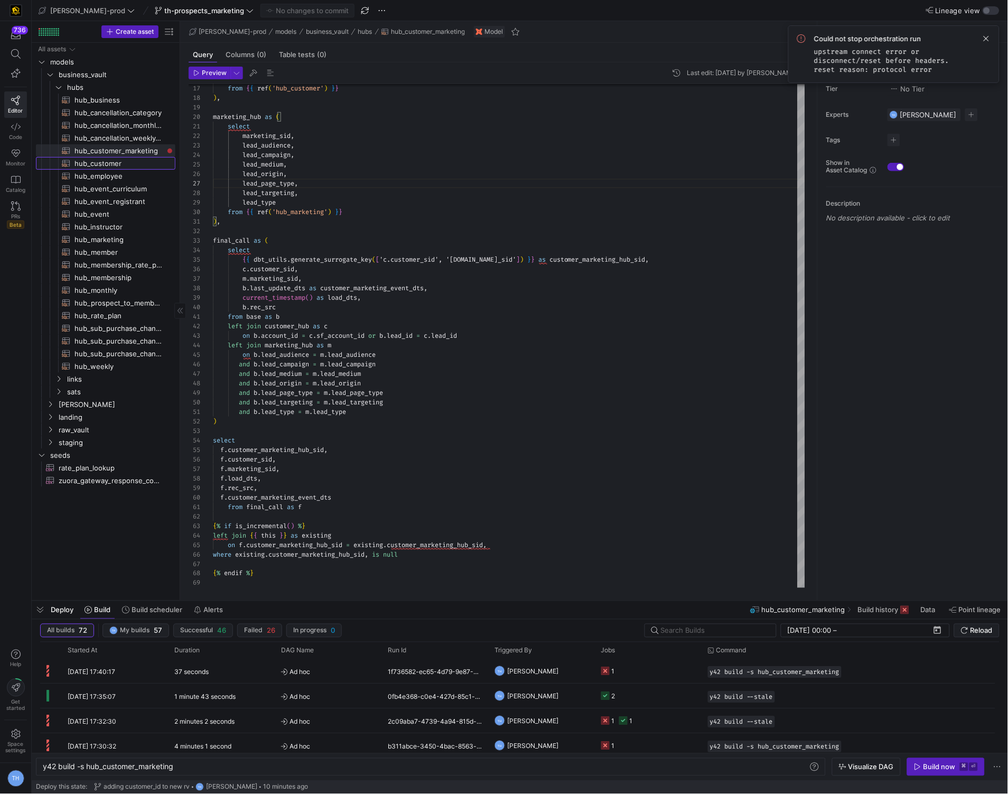
click at [127, 158] on span "hub_customer​​​​​​​​​​" at bounding box center [119, 163] width 89 height 12
type textarea "y42 build -s hub_customer"
type textarea "{{ config( materialized='incremental', incremental_strategy='merge', unique_key…"
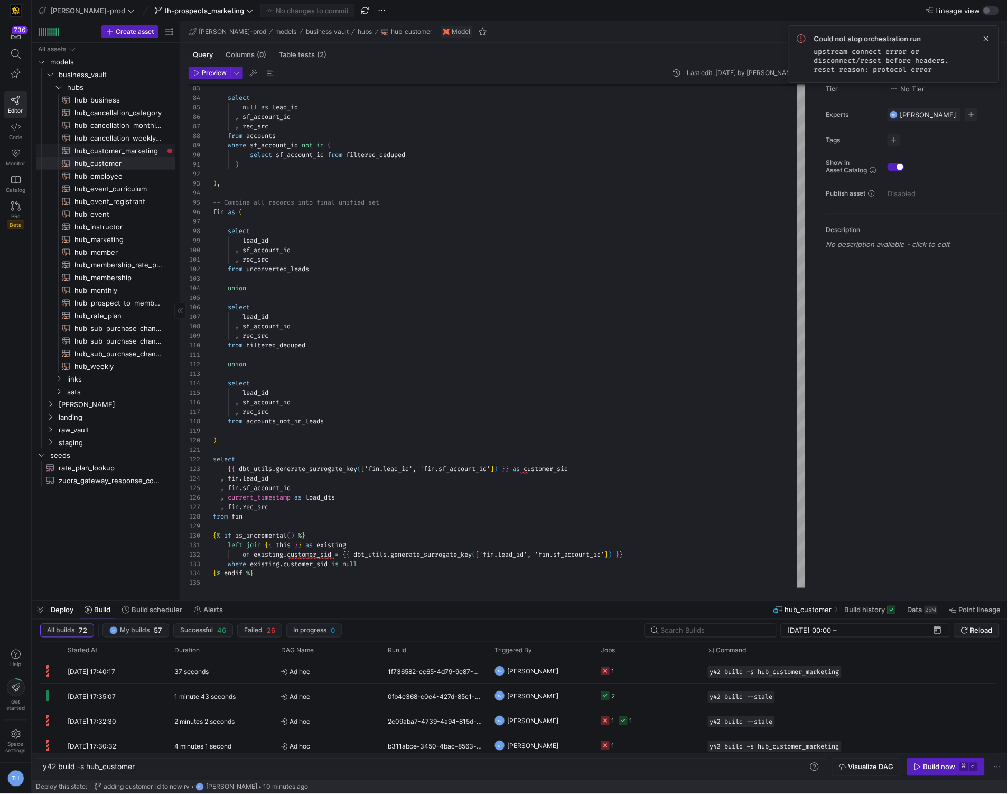
click at [140, 145] on span "hub_customer_marketing​​​​​​​​​​" at bounding box center [119, 151] width 89 height 12
type textarea "y42 build -s hub_customer_marketing"
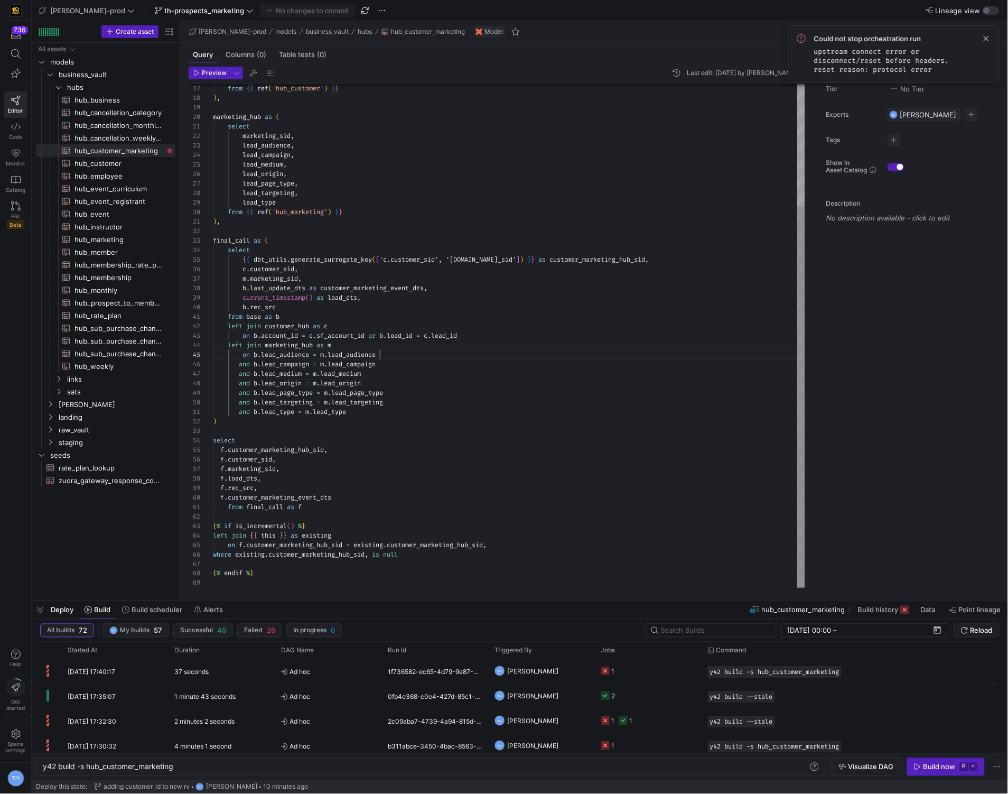
click at [391, 357] on div "from { { ref ( 'hub_customer' ) } } ) , marketing_hub as ( select marketing_sid…" at bounding box center [509, 255] width 592 height 665
click at [416, 331] on div "from { { ref ( 'hub_customer' ) } } ) , marketing_hub as ( select marketing_sid…" at bounding box center [509, 255] width 592 height 665
click at [415, 304] on div "from { { ref ( 'hub_customer' ) } } ) , marketing_hub as ( select marketing_sid…" at bounding box center [509, 255] width 592 height 665
click at [427, 285] on div "from { { ref ( 'hub_customer' ) } } ) , marketing_hub as ( select marketing_sid…" at bounding box center [509, 255] width 592 height 665
click at [432, 271] on div "from { { ref ( 'hub_customer' ) } } ) , marketing_hub as ( select marketing_sid…" at bounding box center [509, 255] width 592 height 665
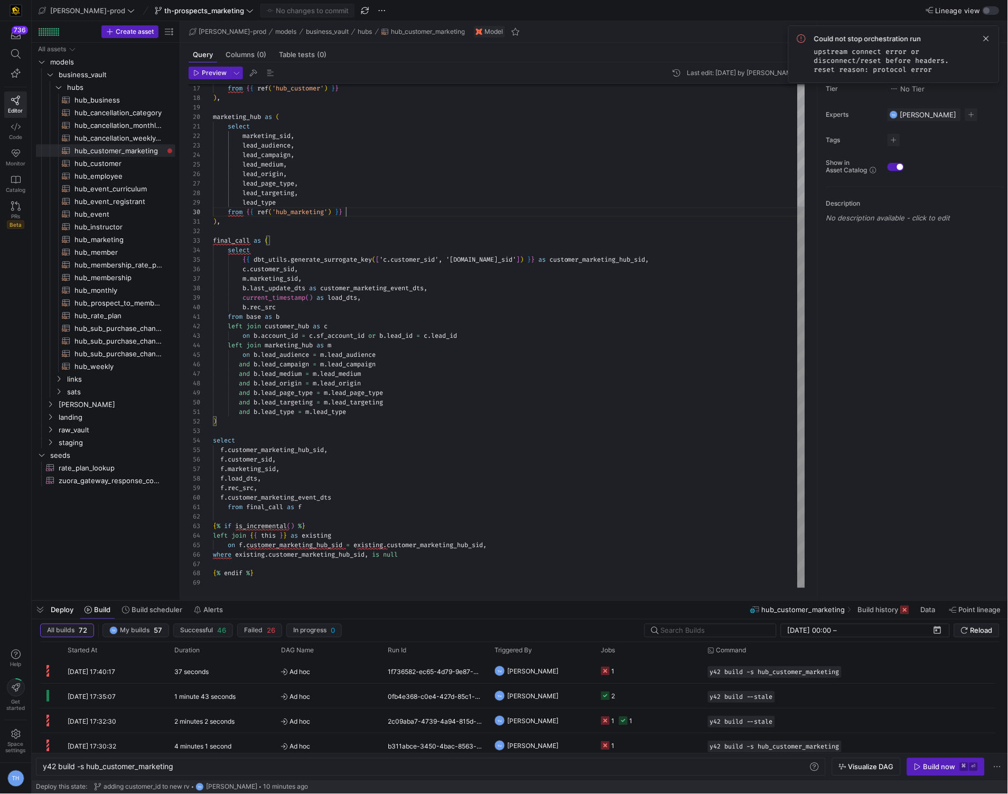
scroll to position [86, 133]
click at [432, 216] on div "from { { ref ( 'hub_customer' ) } } ) , marketing_hub as ( select marketing_sid…" at bounding box center [509, 255] width 592 height 665
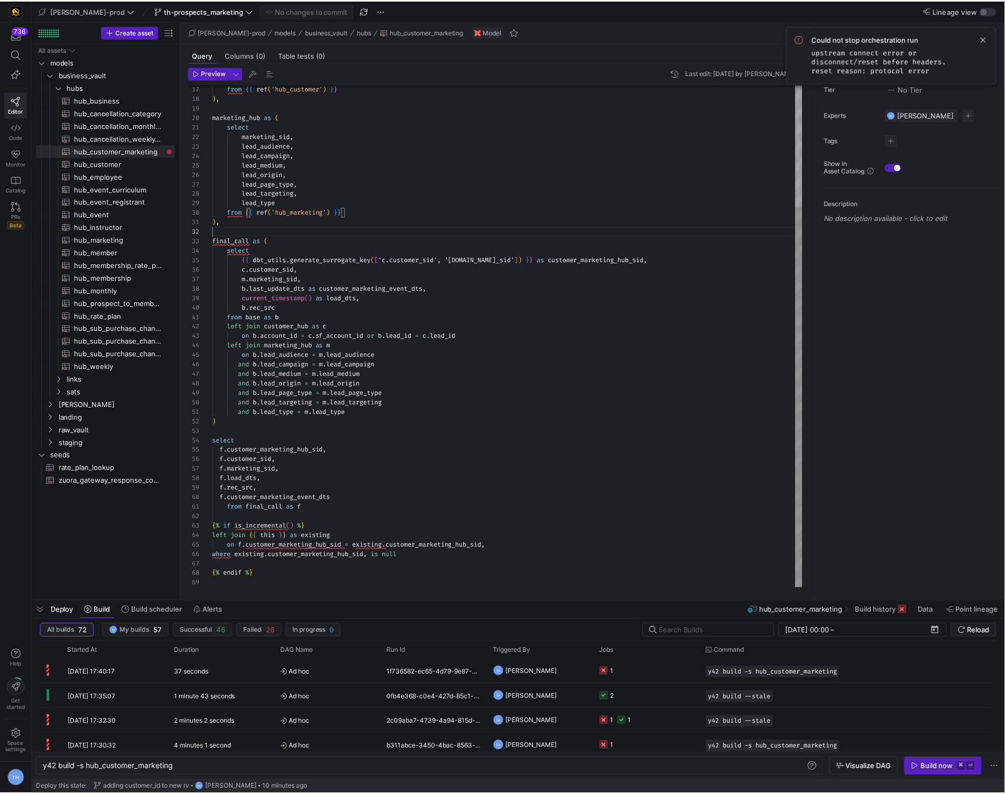
scroll to position [9, 0]
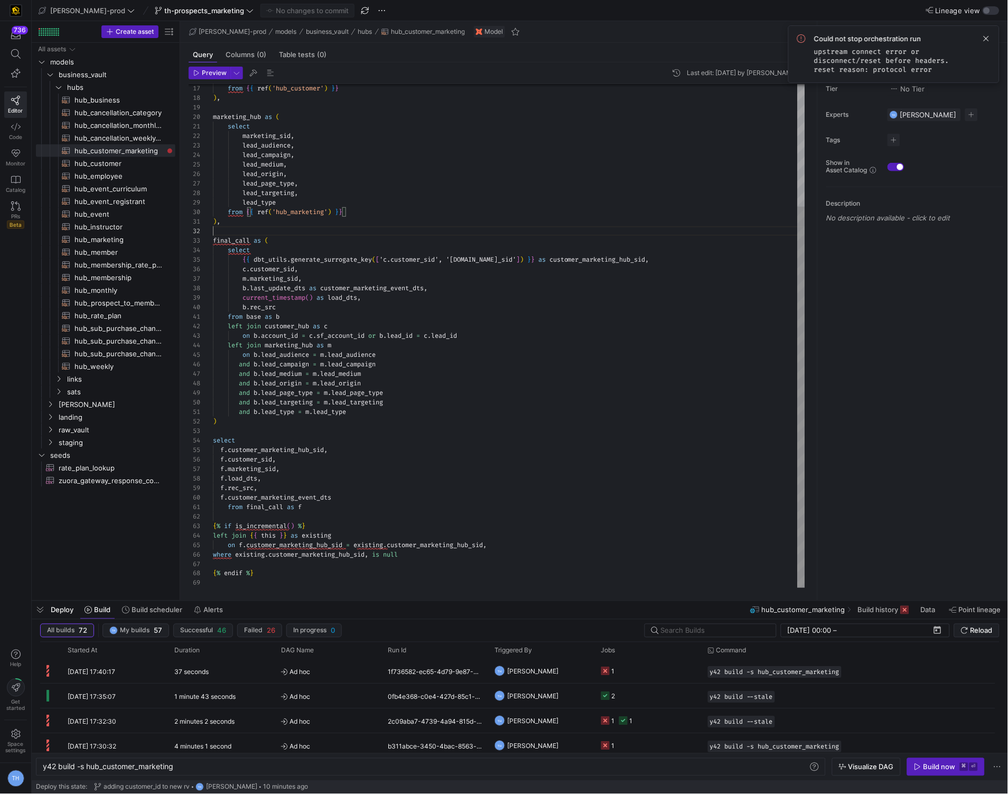
click at [430, 229] on div "from { { ref ( 'hub_customer' ) } } ) , marketing_hub as ( select marketing_sid…" at bounding box center [509, 255] width 592 height 665
click at [622, 663] on y42-job-status-cell-renderer "1" at bounding box center [648, 670] width 94 height 23
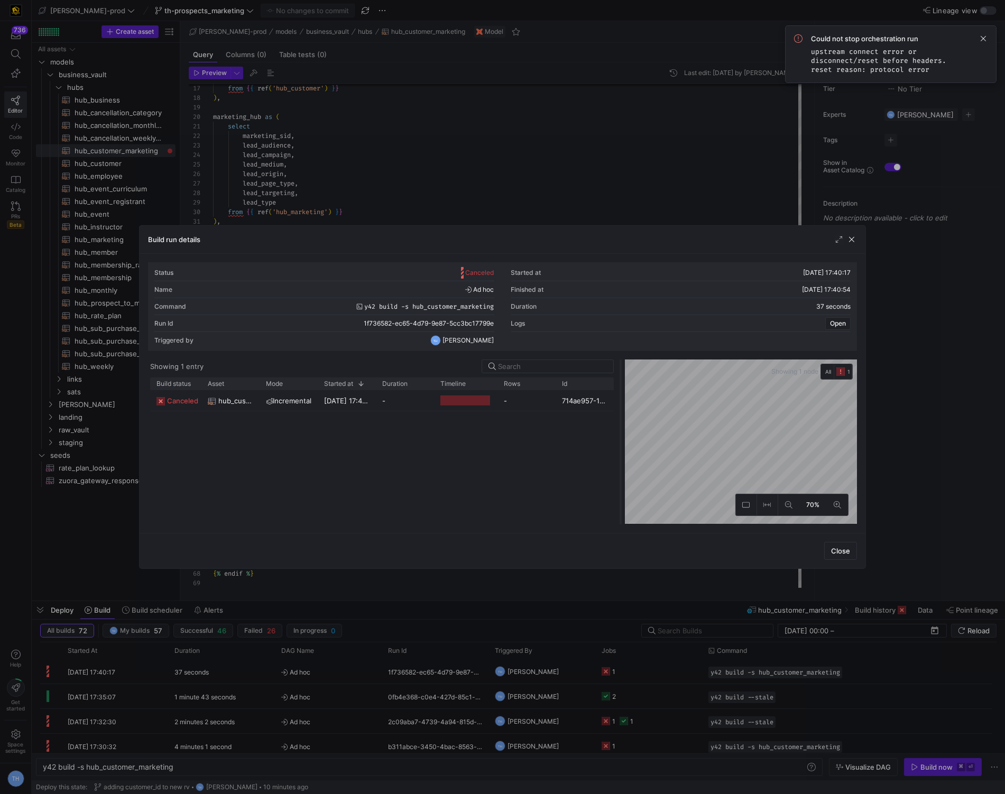
drag, startPoint x: 502, startPoint y: 407, endPoint x: 620, endPoint y: 398, distance: 118.2
click at [620, 398] on div at bounding box center [620, 441] width 4 height 165
click at [573, 391] on div "714ae957-1b74-46cb-8c20-132162cdda2d" at bounding box center [584, 400] width 58 height 21
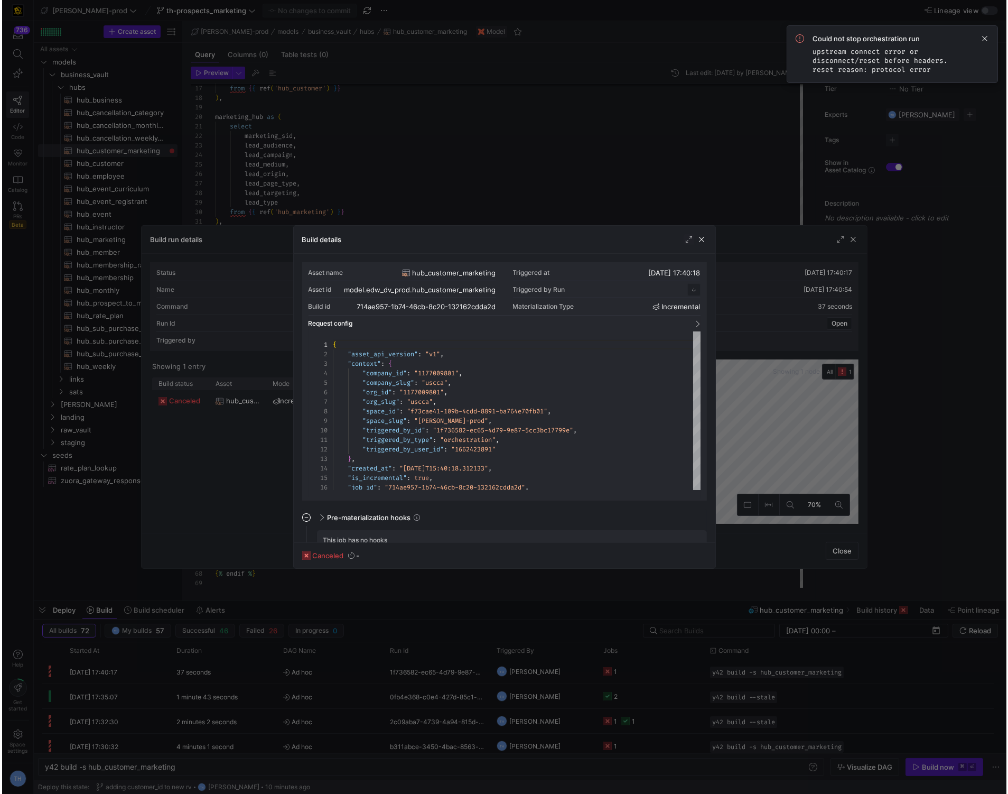
scroll to position [95, 0]
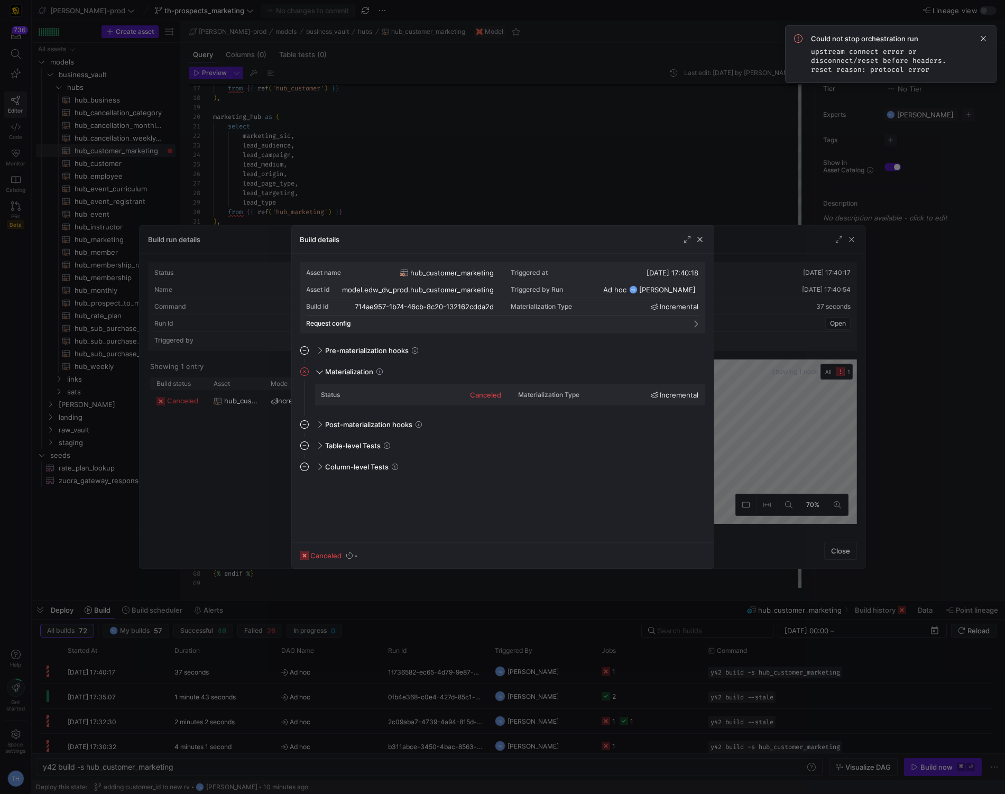
click at [524, 201] on div at bounding box center [502, 397] width 1005 height 794
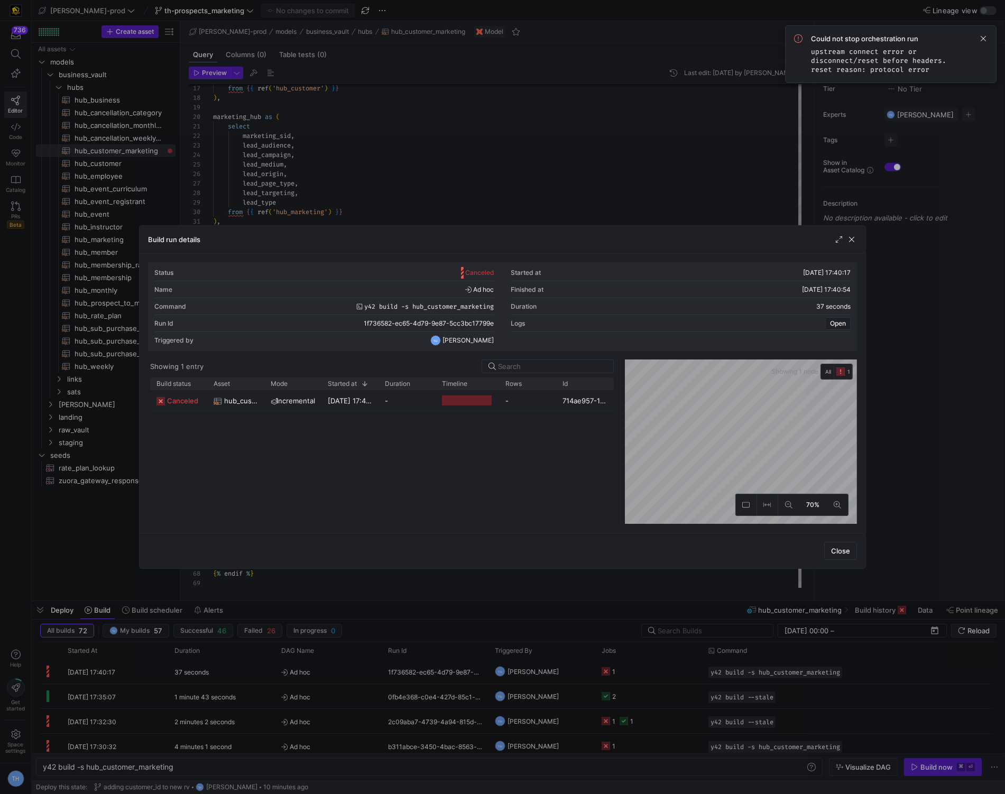
click at [524, 201] on div at bounding box center [502, 397] width 1005 height 794
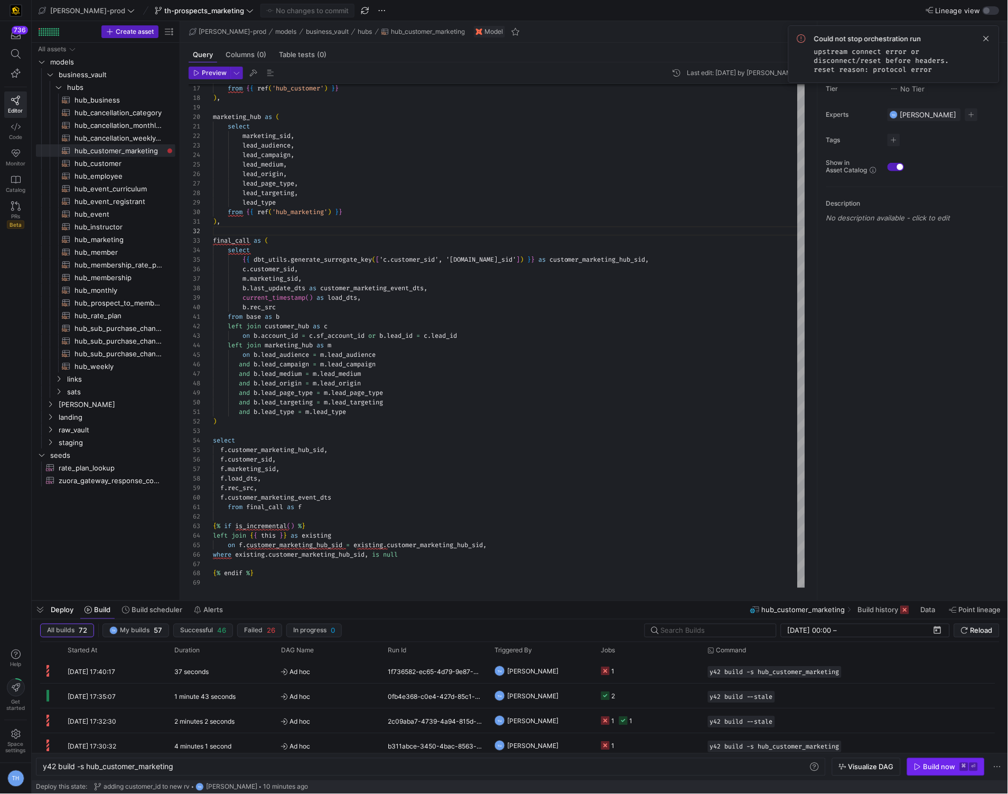
click at [919, 773] on span "button" at bounding box center [946, 766] width 77 height 17
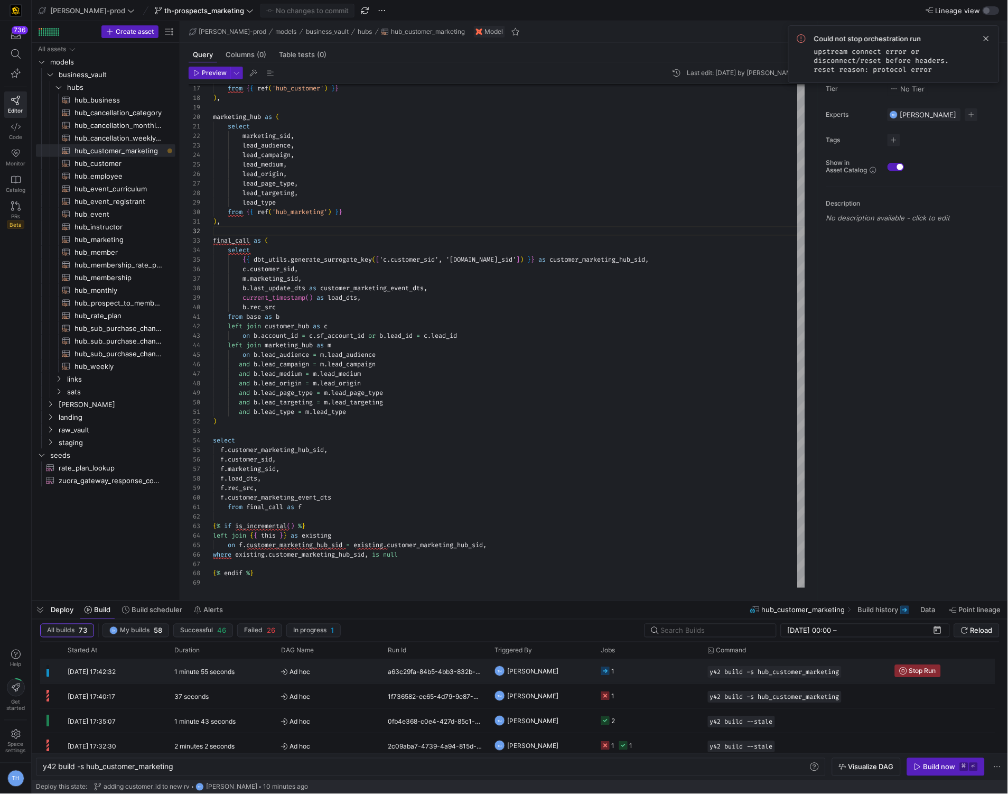
click at [334, 678] on span "Ad hoc" at bounding box center [328, 671] width 94 height 25
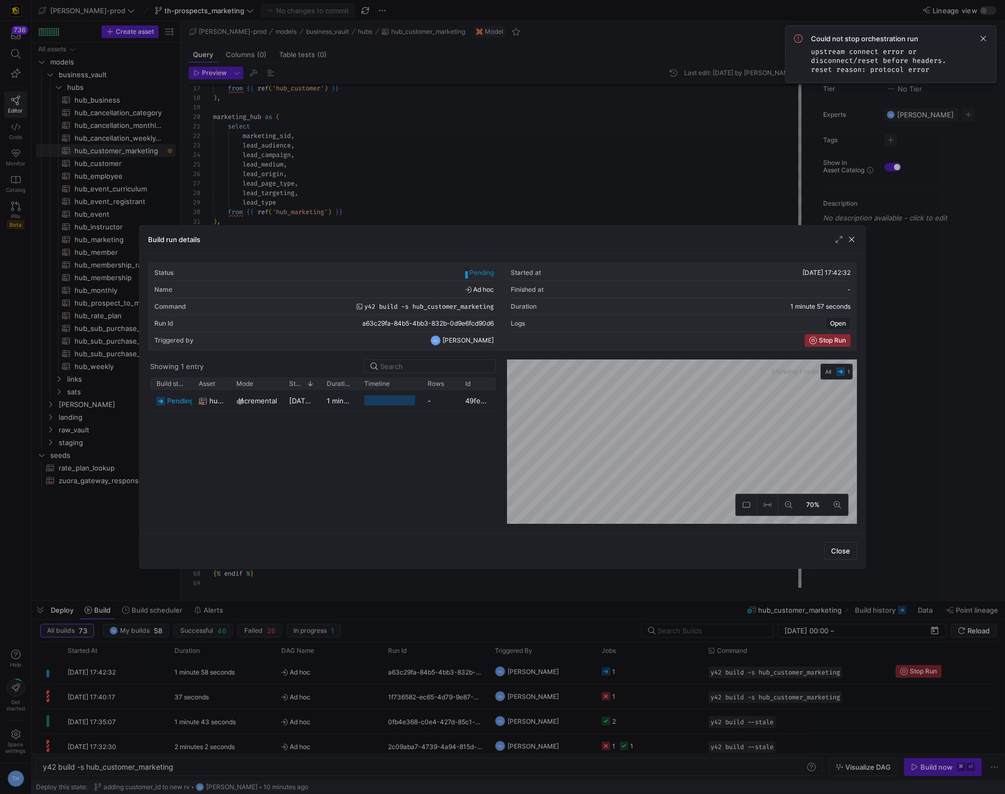
click at [385, 162] on div at bounding box center [502, 397] width 1005 height 794
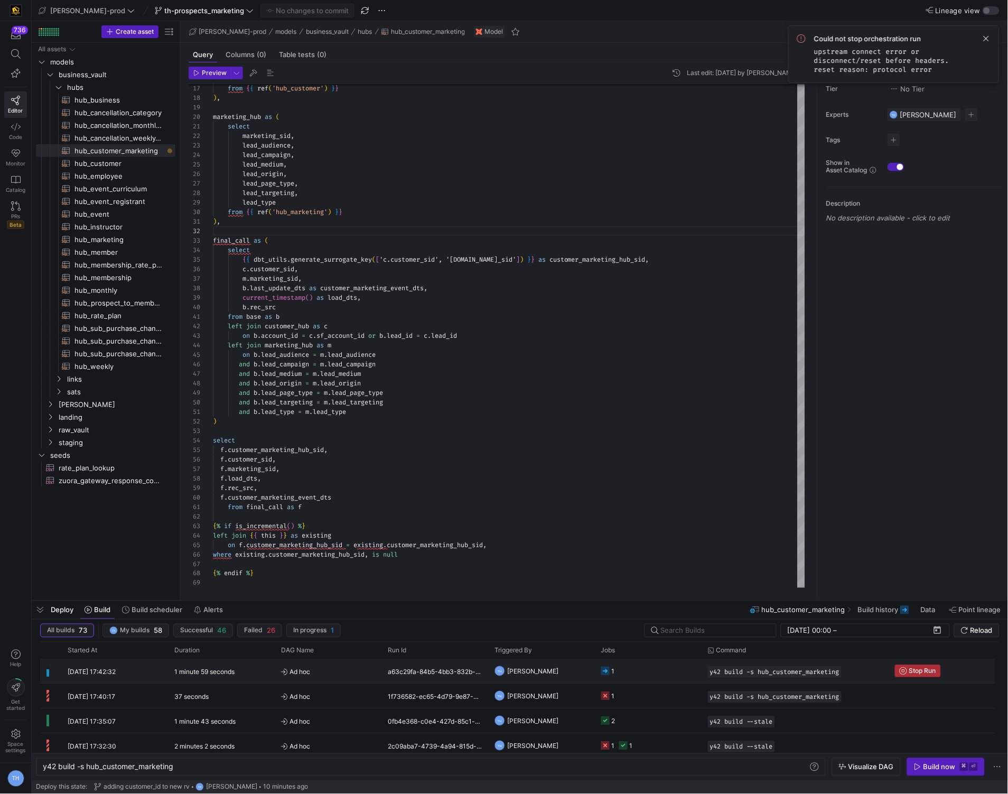
click at [923, 671] on span "Stop Run" at bounding box center [922, 670] width 27 height 7
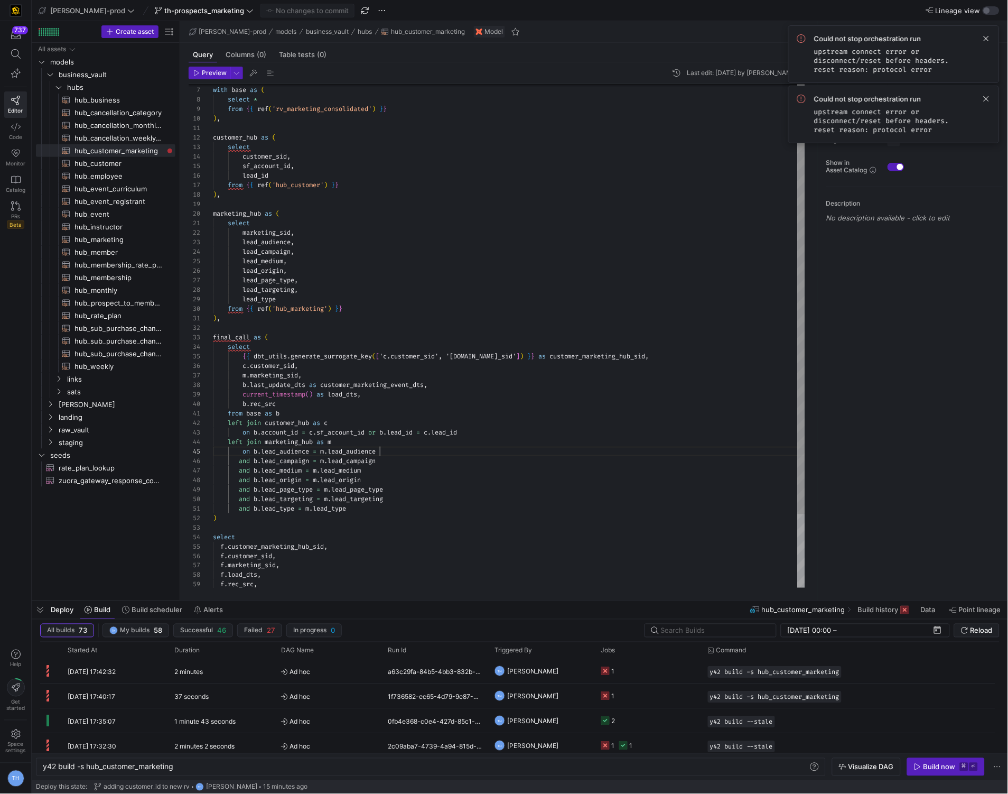
scroll to position [38, 166]
click at [396, 448] on div "from { { ref ( 'hub_customer' ) } } ) , marketing_hub as ( select marketing_sid…" at bounding box center [509, 352] width 592 height 665
click at [403, 477] on div "from { { ref ( 'hub_customer' ) } } ) , marketing_hub as ( select marketing_sid…" at bounding box center [509, 352] width 592 height 665
click at [339, 470] on div "from { { ref ( 'hub_customer' ) } } ) , marketing_hub as ( select marketing_sid…" at bounding box center [509, 352] width 592 height 665
click at [433, 470] on div "from { { ref ( 'hub_customer' ) } } ) , marketing_hub as ( select marketing_sid…" at bounding box center [509, 352] width 592 height 665
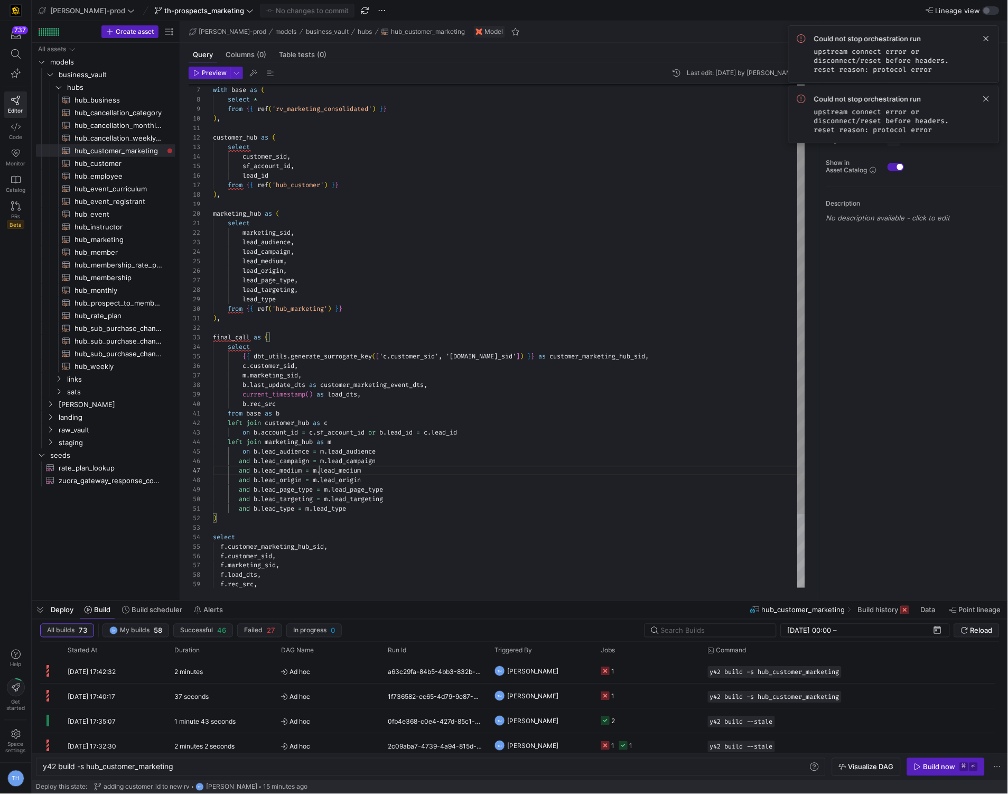
click at [320, 473] on div "from { { ref ( 'hub_customer' ) } } ) , marketing_hub as ( select marketing_sid…" at bounding box center [509, 352] width 592 height 665
click at [326, 522] on div "from { { ref ( 'hub_customer' ) } } ) , marketing_hub as ( select marketing_sid…" at bounding box center [509, 352] width 592 height 665
click at [308, 542] on div "from { { ref ( 'hub_customer' ) } } ) , marketing_hub as ( select marketing_sid…" at bounding box center [509, 352] width 592 height 665
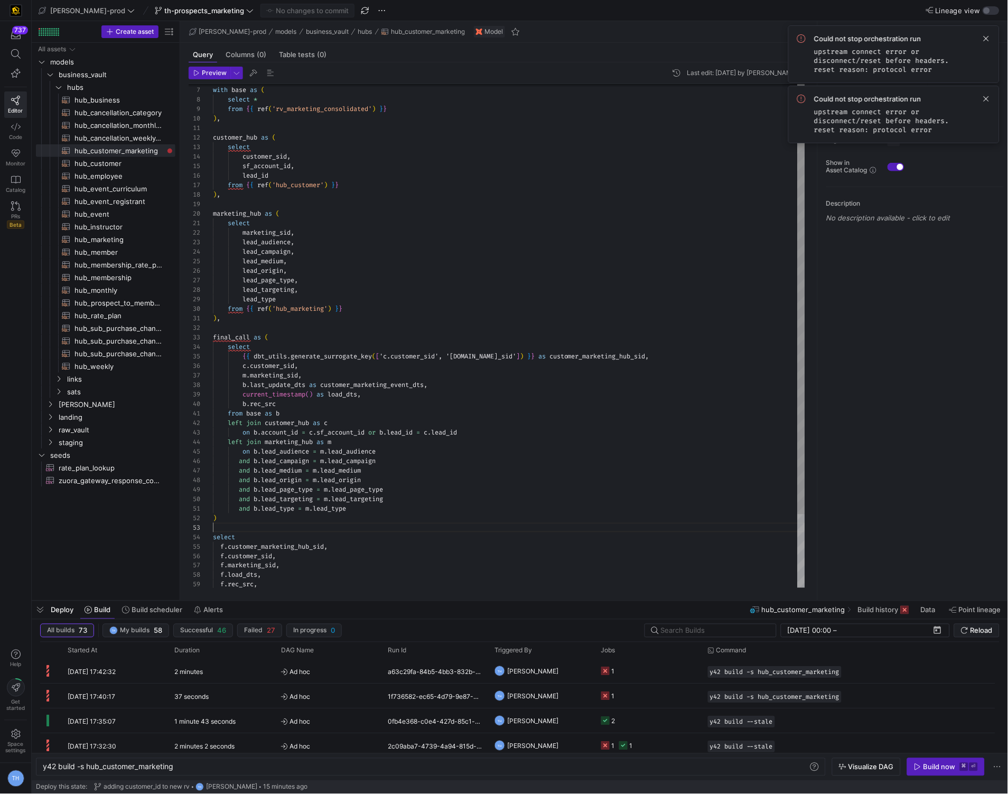
click at [308, 530] on div "from { { ref ( 'hub_customer' ) } } ) , marketing_hub as ( select marketing_sid…" at bounding box center [509, 352] width 592 height 665
click at [312, 517] on div "from { { ref ( 'hub_customer' ) } } ) , marketing_hub as ( select marketing_sid…" at bounding box center [509, 352] width 592 height 665
click at [322, 518] on div "from { { ref ( 'hub_customer' ) } } ) , marketing_hub as ( select marketing_sid…" at bounding box center [509, 352] width 592 height 665
click at [387, 510] on div "from { { ref ( 'hub_customer' ) } } ) , marketing_hub as ( select marketing_sid…" at bounding box center [509, 352] width 592 height 665
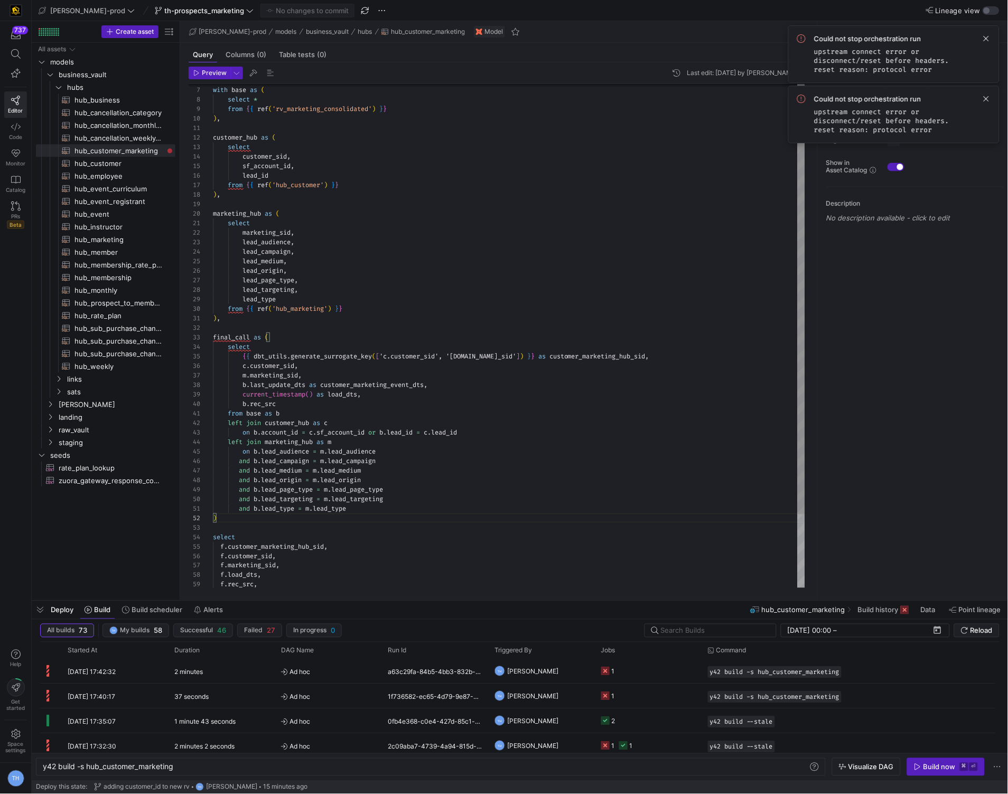
scroll to position [0, 136]
click at [402, 506] on div "from { { ref ( 'hub_customer' ) } } ) , marketing_hub as ( select marketing_sid…" at bounding box center [509, 352] width 592 height 665
click at [405, 500] on div "from { { ref ( 'hub_customer' ) } } ) , marketing_hub as ( select marketing_sid…" at bounding box center [509, 352] width 592 height 665
click at [405, 495] on div "from { { ref ( 'hub_customer' ) } } ) , marketing_hub as ( select marketing_sid…" at bounding box center [509, 352] width 592 height 665
click at [405, 488] on div "from { { ref ( 'hub_customer' ) } } ) , marketing_hub as ( select marketing_sid…" at bounding box center [509, 352] width 592 height 665
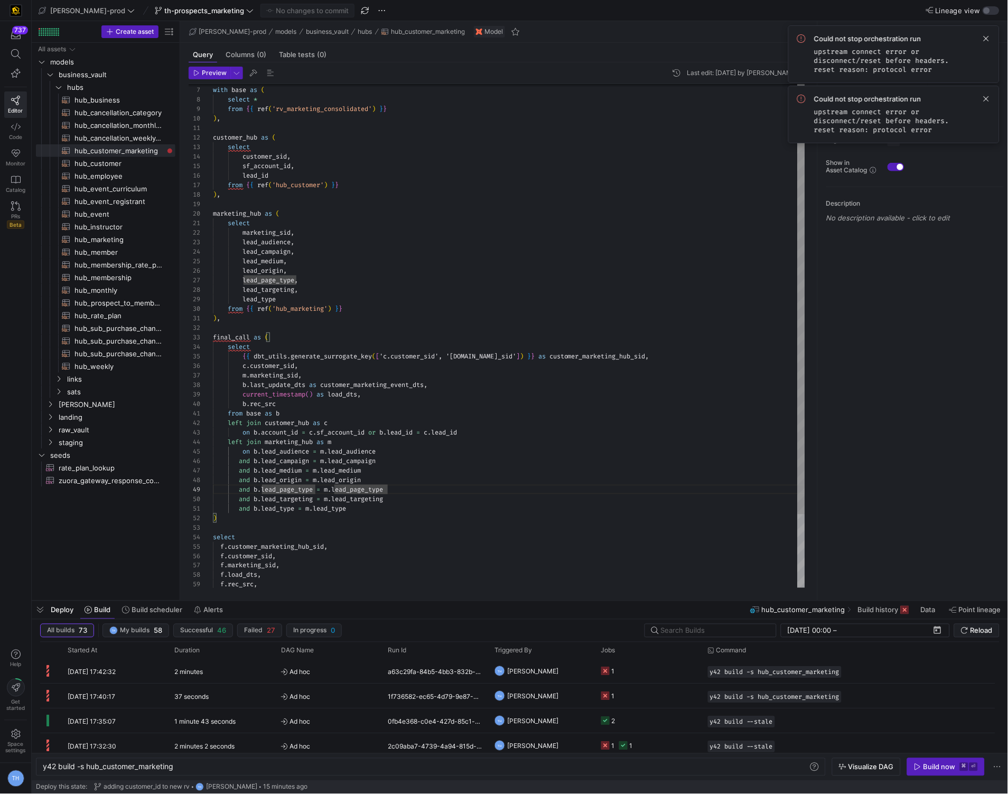
click at [405, 481] on div "from { { ref ( 'hub_customer' ) } } ) , marketing_hub as ( select marketing_sid…" at bounding box center [509, 352] width 592 height 665
click at [405, 475] on div "from { { ref ( 'hub_customer' ) } } ) , marketing_hub as ( select marketing_sid…" at bounding box center [509, 352] width 592 height 665
click at [405, 467] on div "from { { ref ( 'hub_customer' ) } } ) , marketing_hub as ( select marketing_sid…" at bounding box center [509, 352] width 592 height 665
click at [405, 463] on div "from { { ref ( 'hub_customer' ) } } ) , marketing_hub as ( select marketing_sid…" at bounding box center [509, 352] width 592 height 665
click at [405, 458] on div "from { { ref ( 'hub_customer' ) } } ) , marketing_hub as ( select marketing_sid…" at bounding box center [509, 352] width 592 height 665
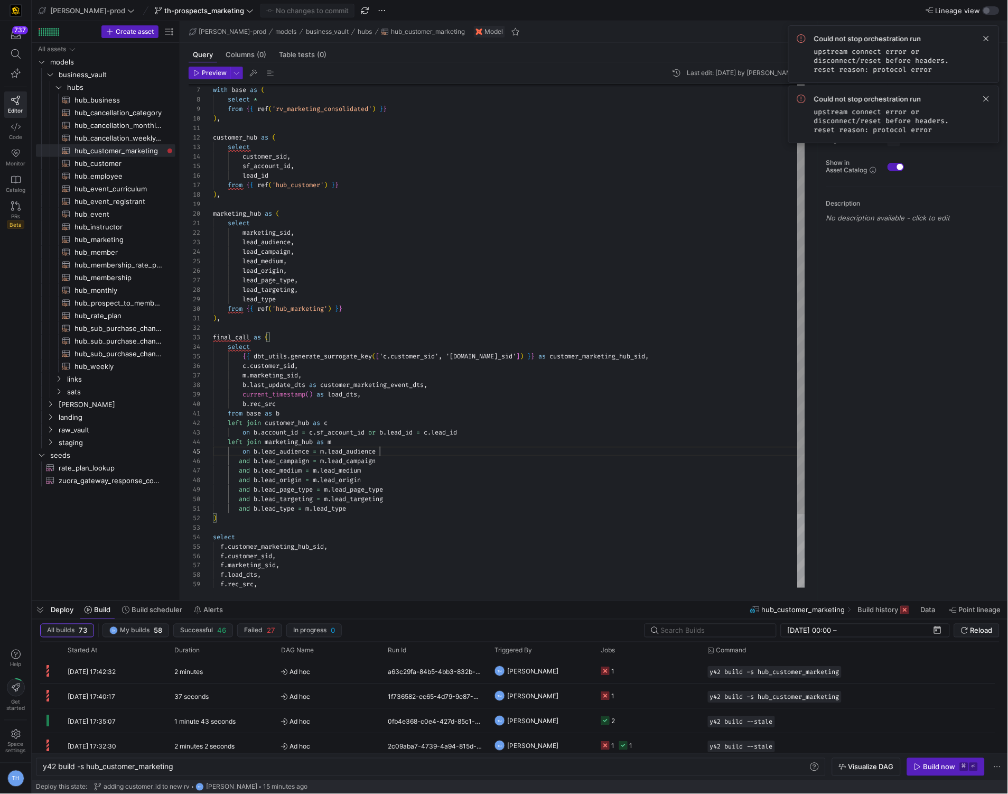
click at [405, 456] on div "from { { ref ( 'hub_customer' ) } } ) , marketing_hub as ( select marketing_sid…" at bounding box center [509, 352] width 592 height 665
click at [405, 445] on div "from { { ref ( 'hub_customer' ) } } ) , marketing_hub as ( select marketing_sid…" at bounding box center [509, 352] width 592 height 665
click at [505, 429] on div "from { { ref ( 'hub_customer' ) } } ) , marketing_hub as ( select marketing_sid…" at bounding box center [509, 352] width 592 height 665
click at [505, 423] on div "from { { ref ( 'hub_customer' ) } } ) , marketing_hub as ( select marketing_sid…" at bounding box center [509, 352] width 592 height 665
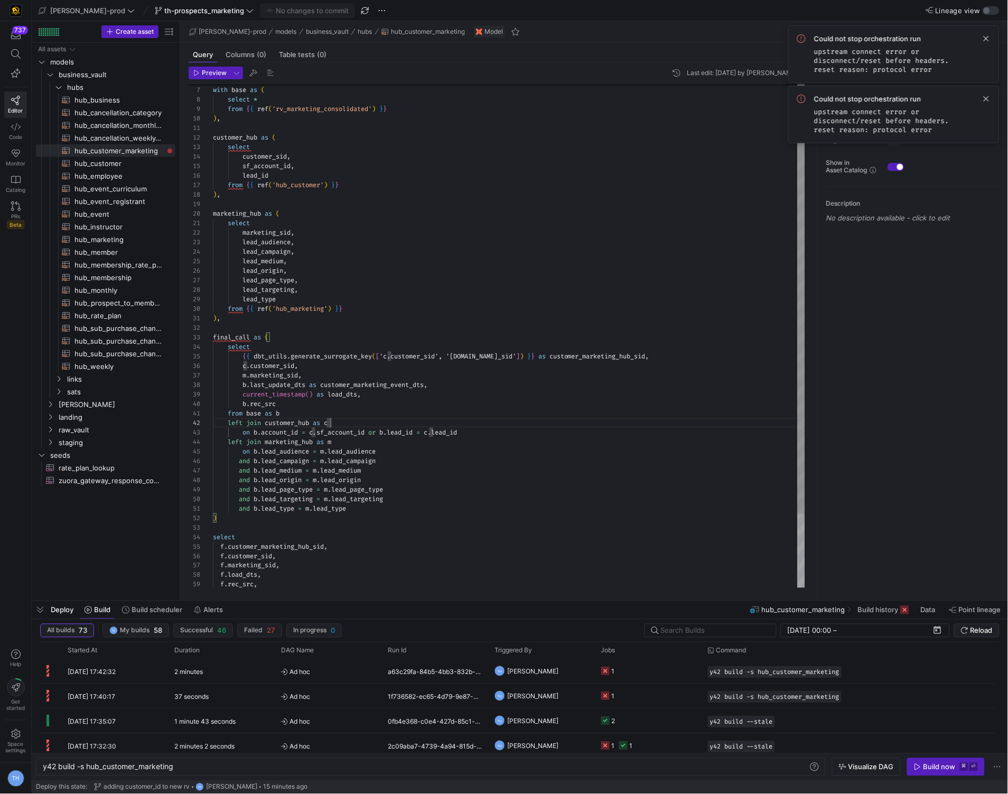
scroll to position [0, 68]
click at [505, 415] on div "from { { ref ( 'hub_customer' ) } } ) , marketing_hub as ( select marketing_sid…" at bounding box center [509, 352] width 592 height 665
type textarea "), final_call as ( select {{ dbt_utils.generate_surrogate_key(['c.customer_sid'…"
click at [505, 406] on div "from { { ref ( 'hub_customer' ) } } ) , marketing_hub as ( select marketing_sid…" at bounding box center [509, 352] width 592 height 665
click at [507, 396] on div "from { { ref ( 'hub_customer' ) } } ) , marketing_hub as ( select marketing_sid…" at bounding box center [509, 352] width 592 height 665
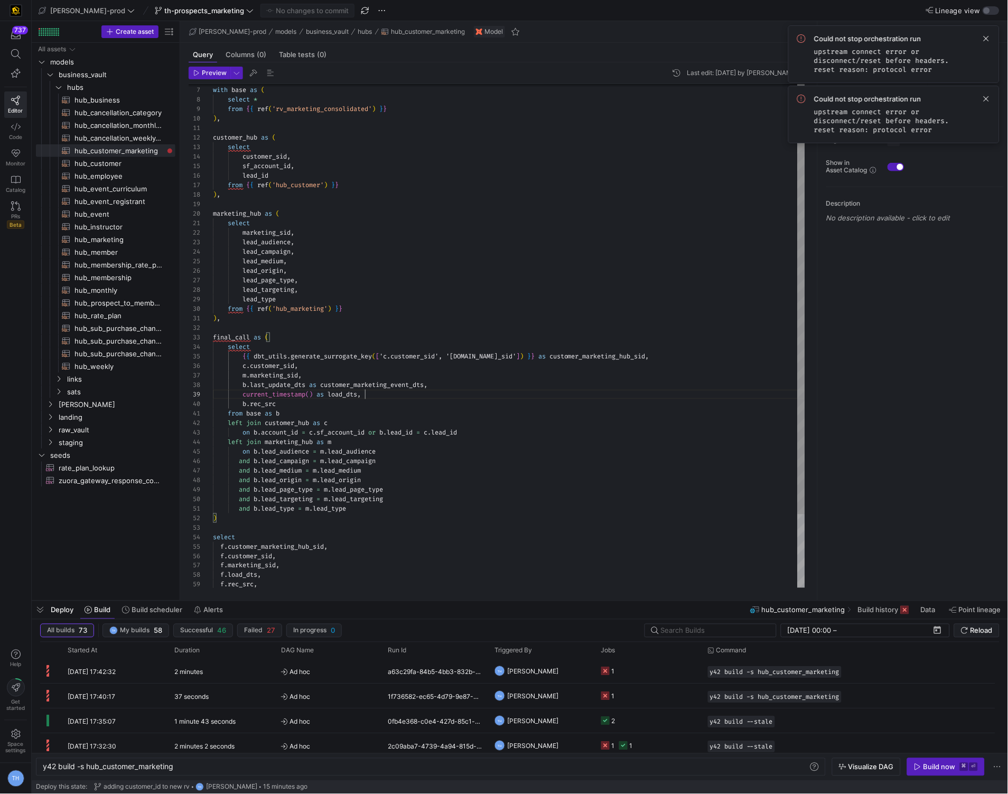
click at [508, 389] on div "from { { ref ( 'hub_customer' ) } } ) , marketing_hub as ( select marketing_sid…" at bounding box center [509, 352] width 592 height 665
click at [507, 370] on div "from { { ref ( 'hub_customer' ) } } ) , marketing_hub as ( select marketing_sid…" at bounding box center [509, 352] width 592 height 665
click at [504, 380] on div "from { { ref ( 'hub_customer' ) } } ) , marketing_hub as ( select marketing_sid…" at bounding box center [509, 352] width 592 height 665
click at [504, 376] on div "from { { ref ( 'hub_customer' ) } } ) , marketing_hub as ( select marketing_sid…" at bounding box center [509, 352] width 592 height 665
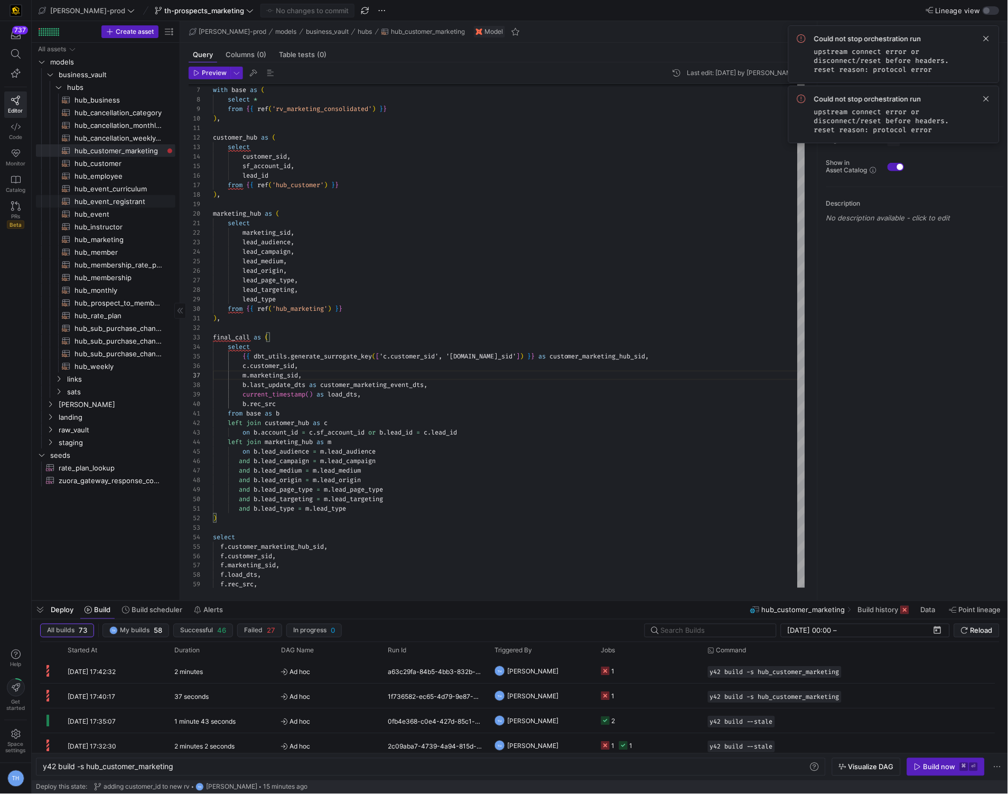
click at [106, 203] on span "hub_event_registrant​​​​​​​​​​" at bounding box center [119, 202] width 89 height 12
type textarea "y42 build -s hub_event_registrant"
type textarea "{{ config( materialized='incremental', incremental_strategy='merge', unique_key…"
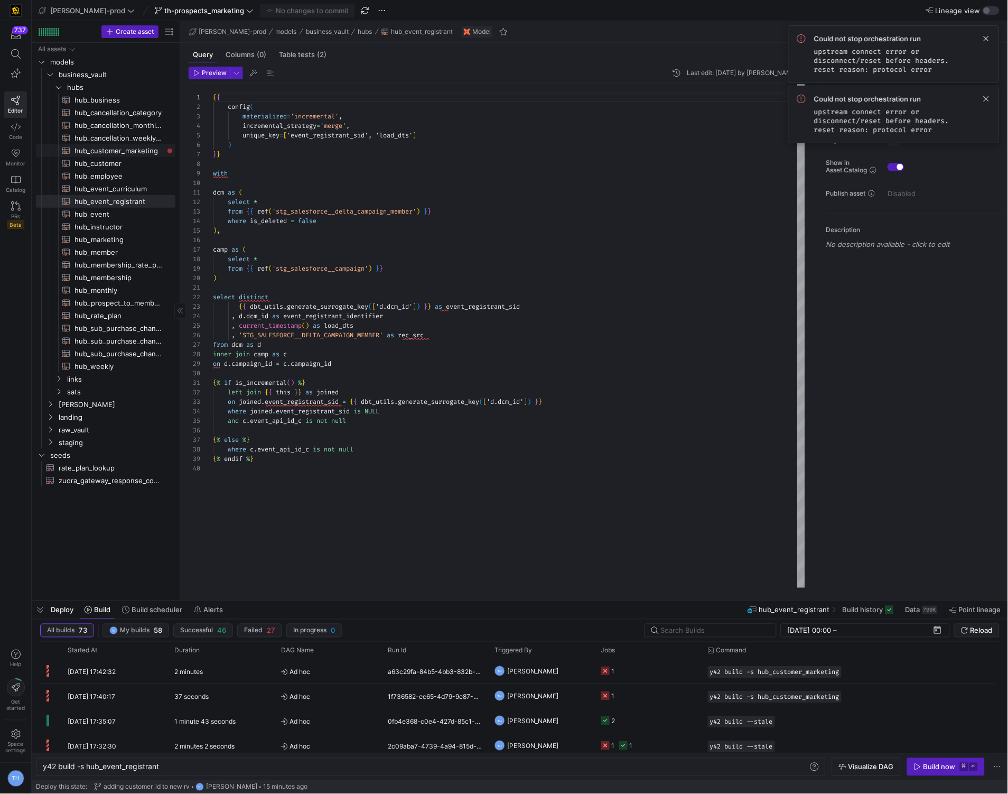
click at [117, 150] on span "hub_customer_marketing​​​​​​​​​​" at bounding box center [119, 151] width 89 height 12
type textarea "y42 build -s hub_customer_marketing"
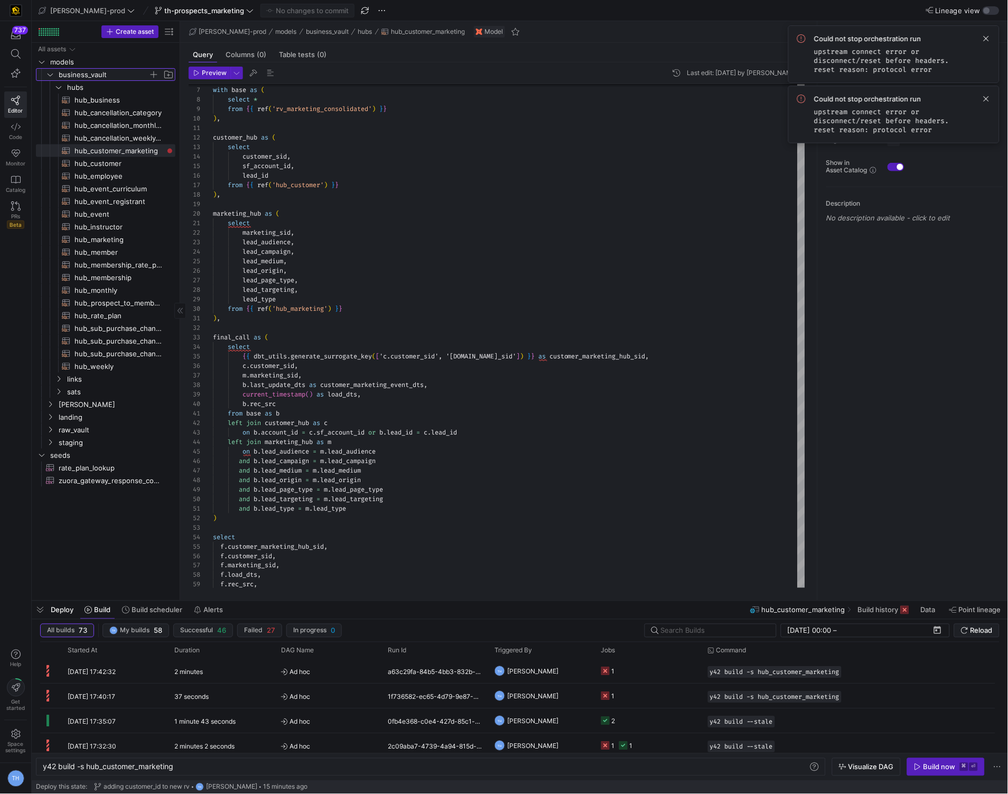
click at [118, 76] on span "business_vault" at bounding box center [104, 75] width 90 height 12
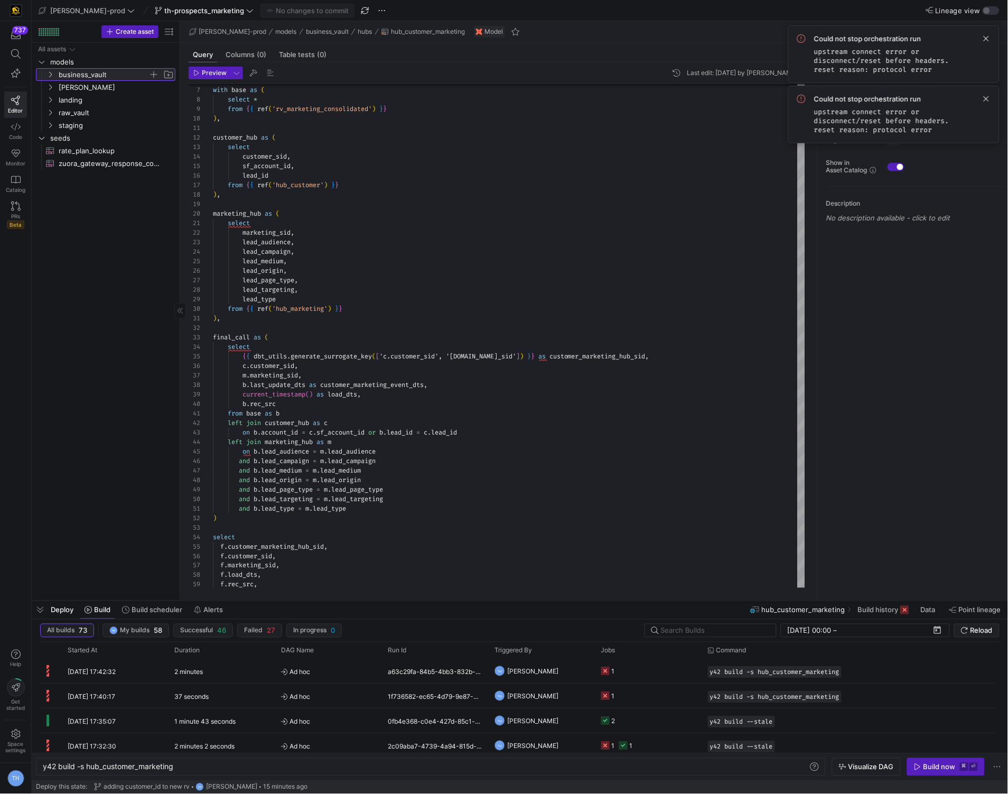
click at [117, 76] on span "business_vault" at bounding box center [104, 75] width 90 height 12
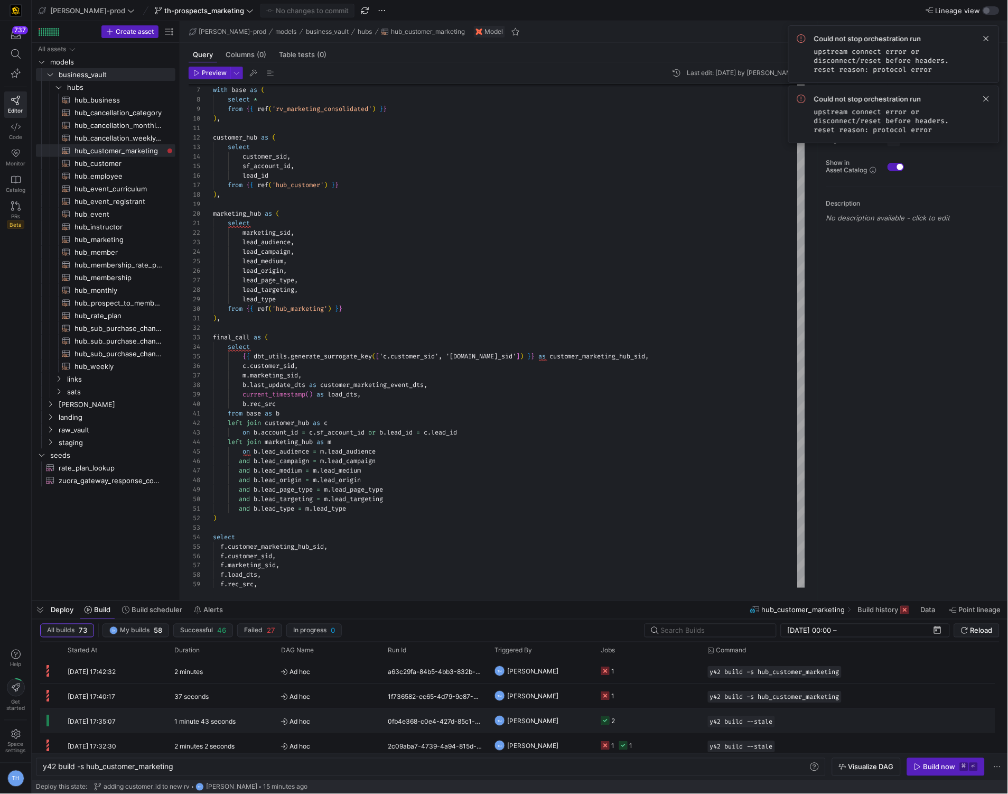
click at [533, 720] on span "[PERSON_NAME]" at bounding box center [532, 721] width 51 height 25
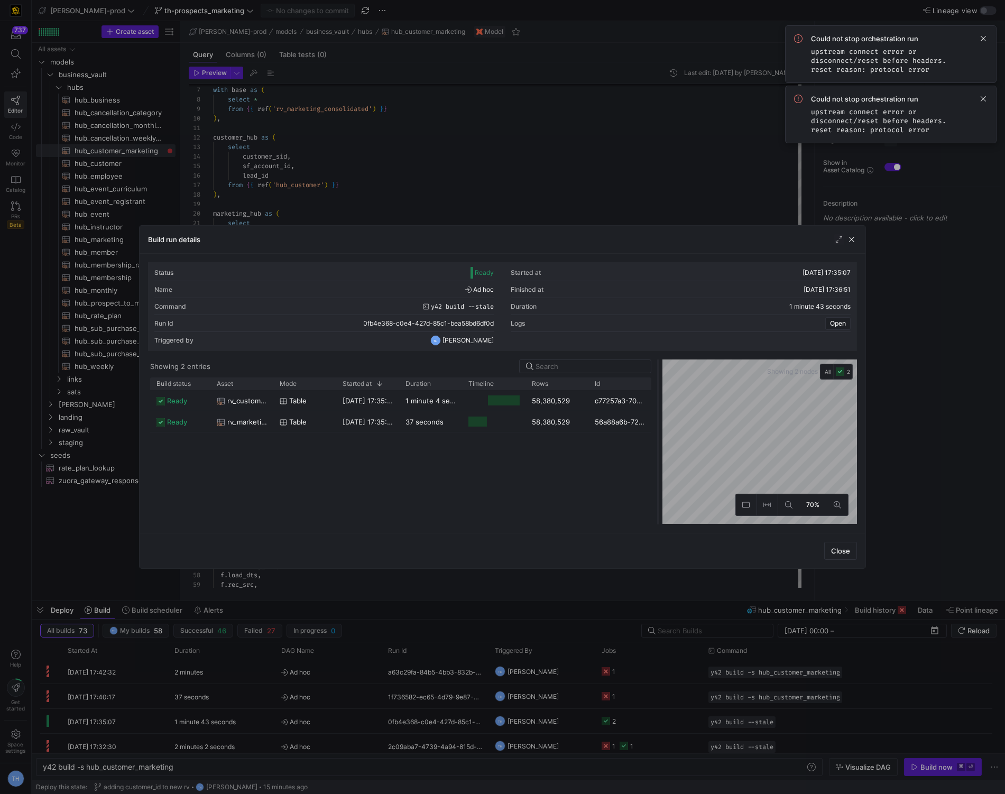
drag, startPoint x: 502, startPoint y: 387, endPoint x: 657, endPoint y: 386, distance: 154.8
click at [657, 386] on div at bounding box center [658, 441] width 4 height 165
click at [596, 399] on div "c77257a3-7043-44aa-afd9-bca9b6a378ba" at bounding box center [619, 400] width 62 height 21
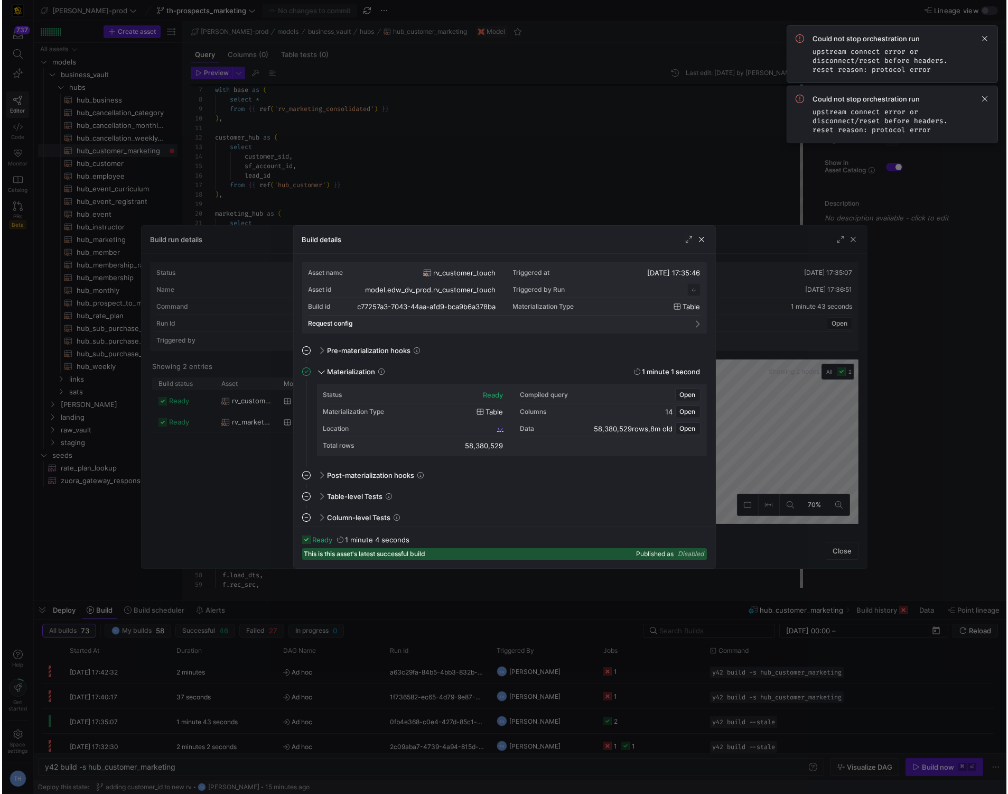
scroll to position [95, 0]
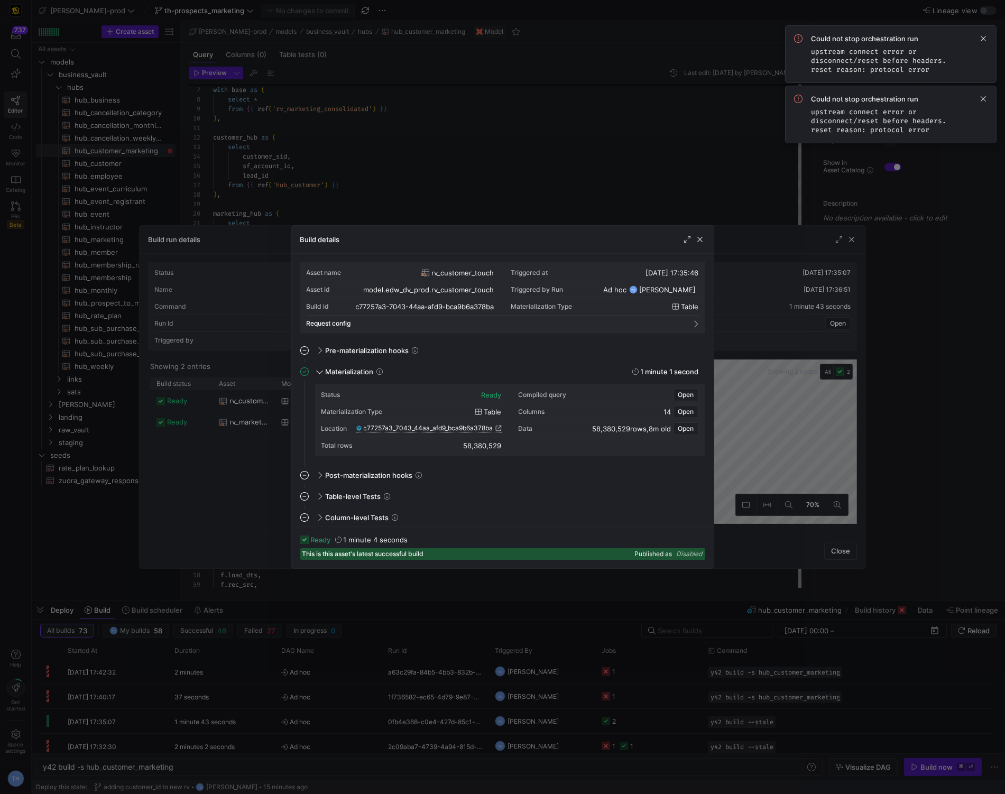
click at [449, 428] on span "c77257a3_7043_44aa_afd9_bca9b6a378ba" at bounding box center [428, 427] width 129 height 7
click at [338, 103] on div at bounding box center [502, 397] width 1005 height 794
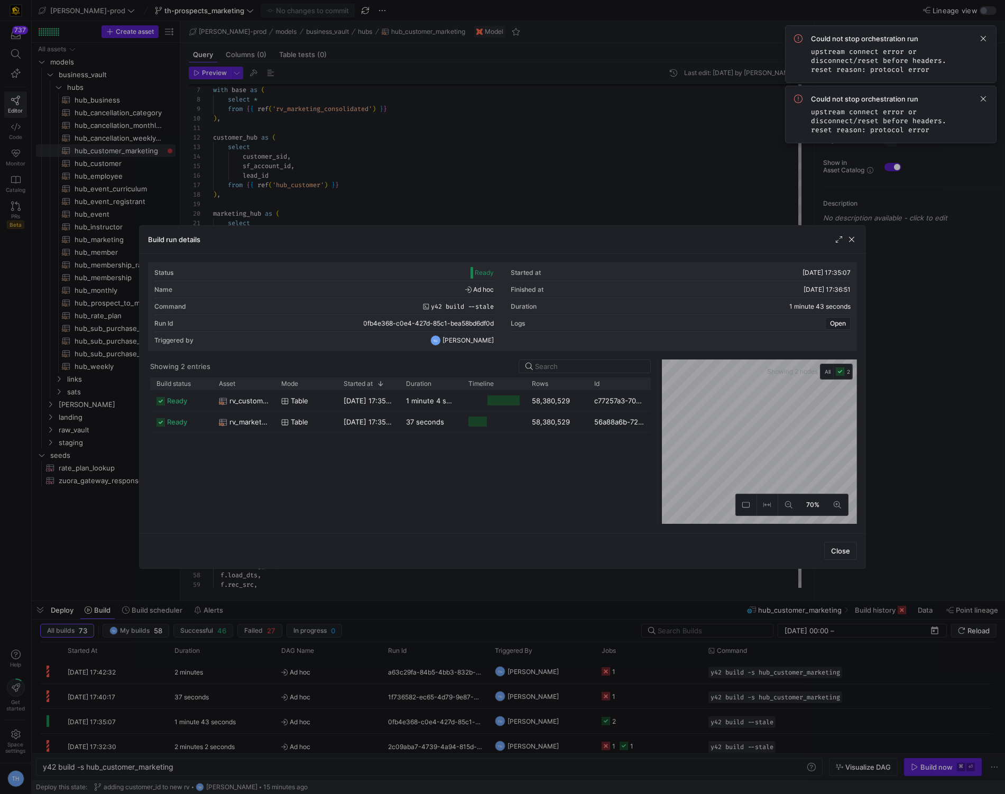
click at [338, 103] on div at bounding box center [502, 397] width 1005 height 794
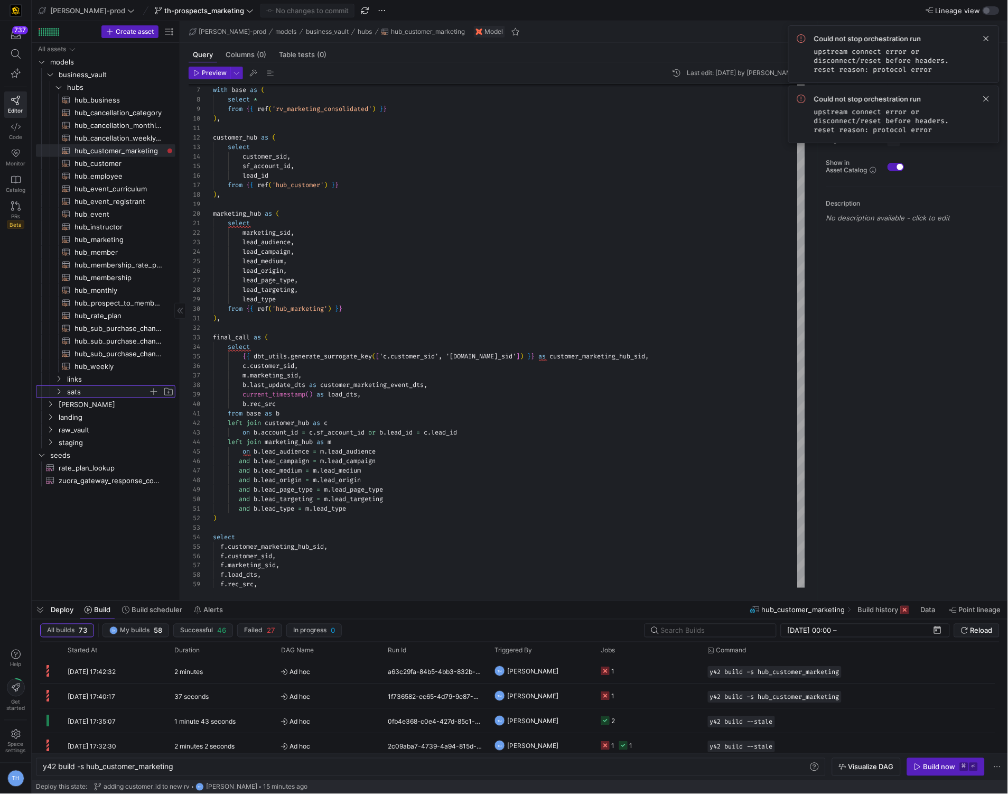
click at [94, 391] on span "sats" at bounding box center [107, 392] width 81 height 12
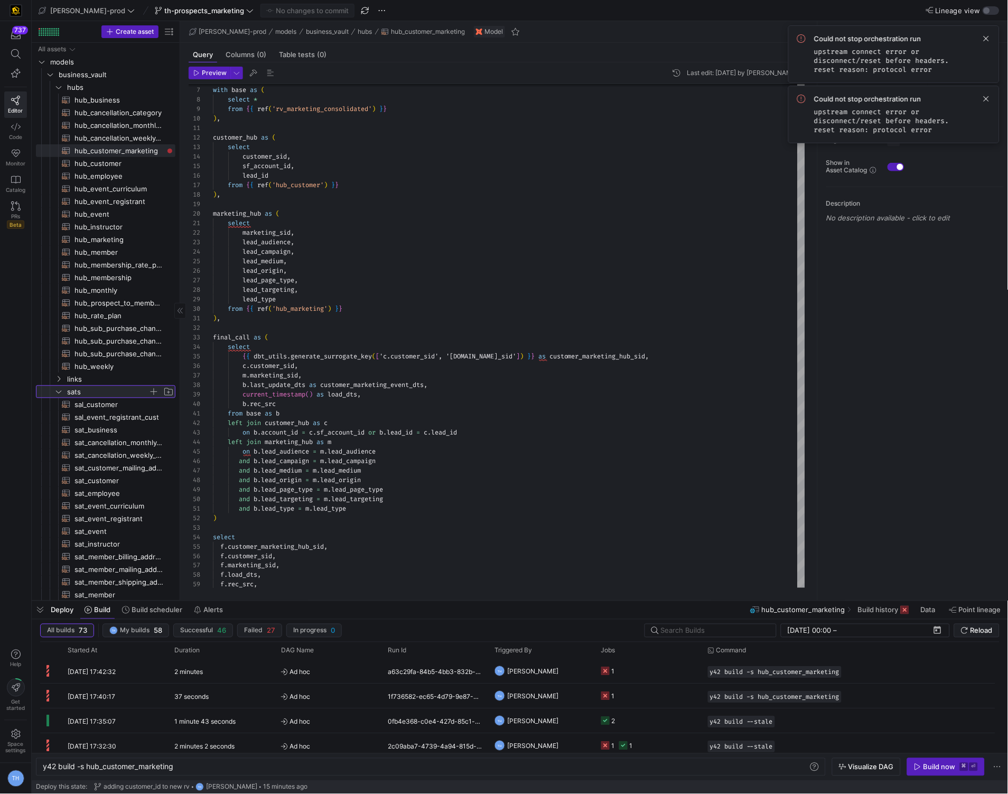
click at [94, 391] on span "sats" at bounding box center [107, 392] width 81 height 12
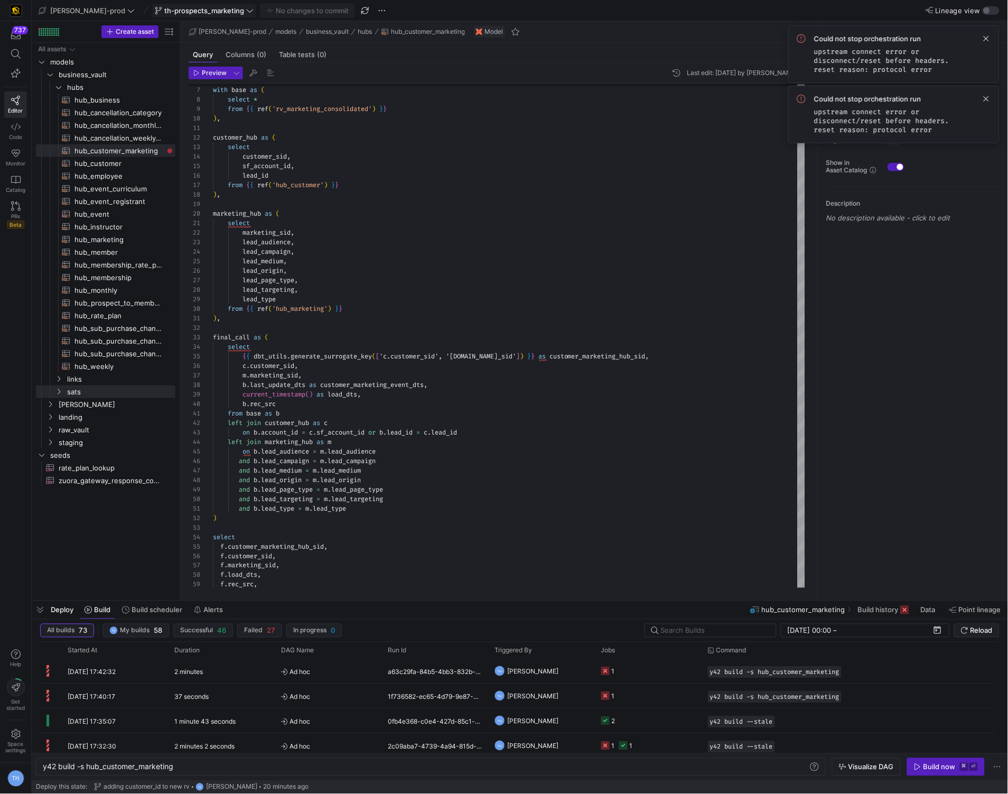
click at [188, 9] on span "th-prospects_marketing" at bounding box center [204, 10] width 80 height 8
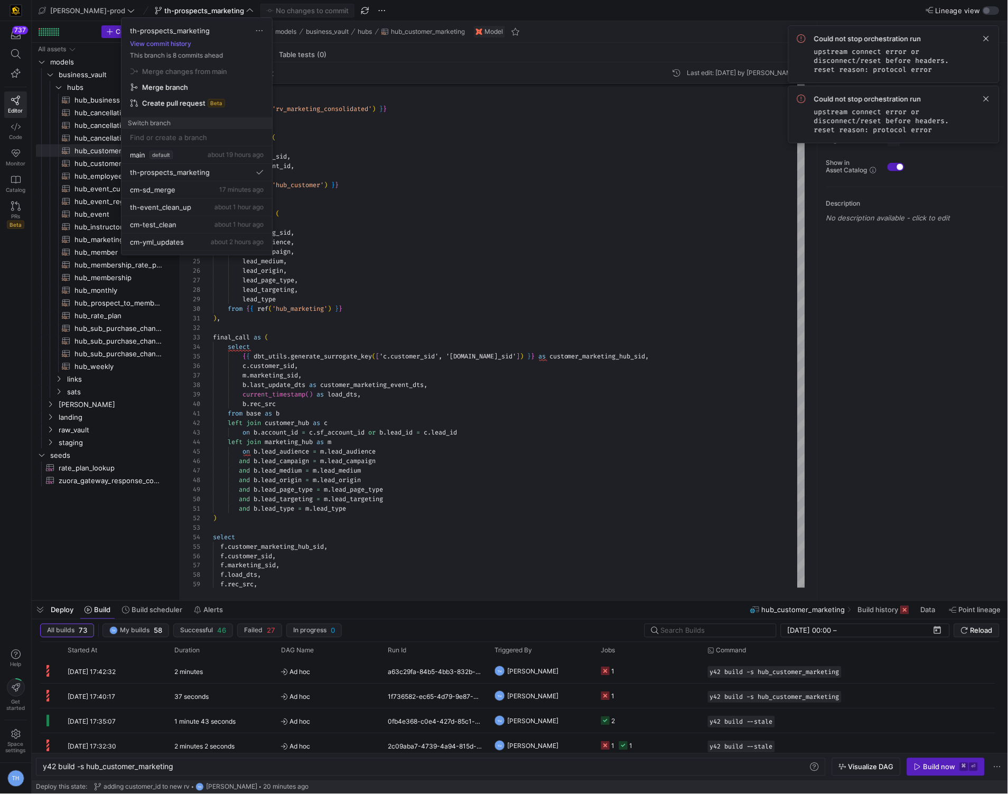
click at [188, 7] on div at bounding box center [504, 397] width 1008 height 794
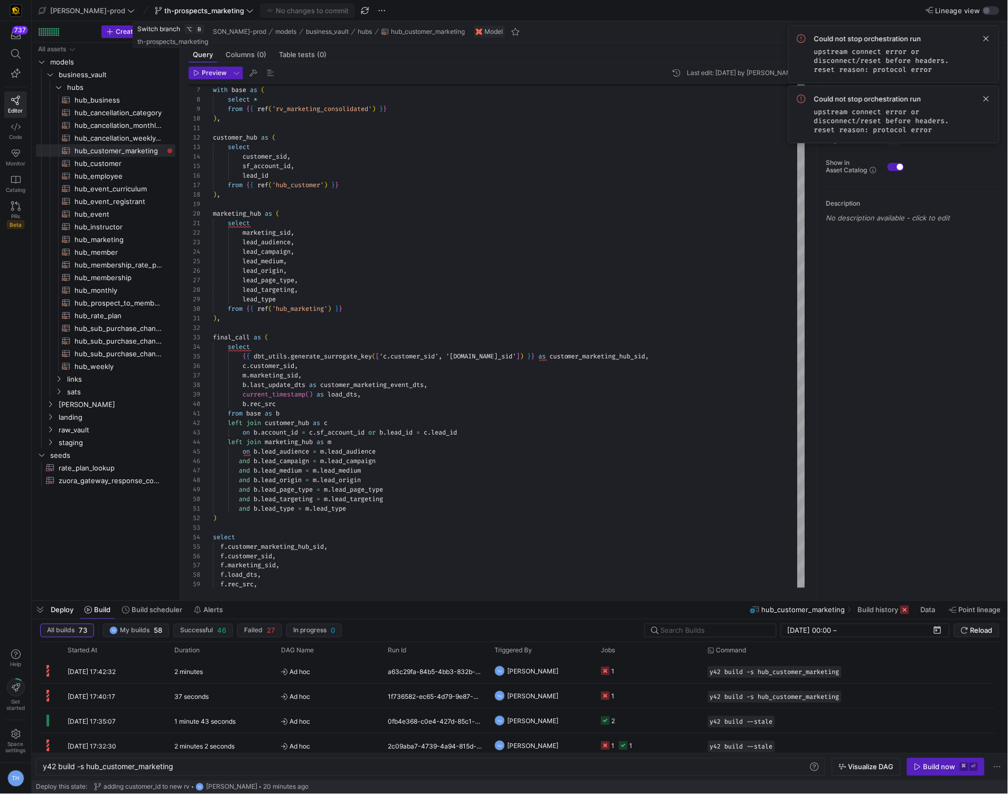
click at [188, 7] on span "th-prospects_marketing" at bounding box center [204, 10] width 80 height 8
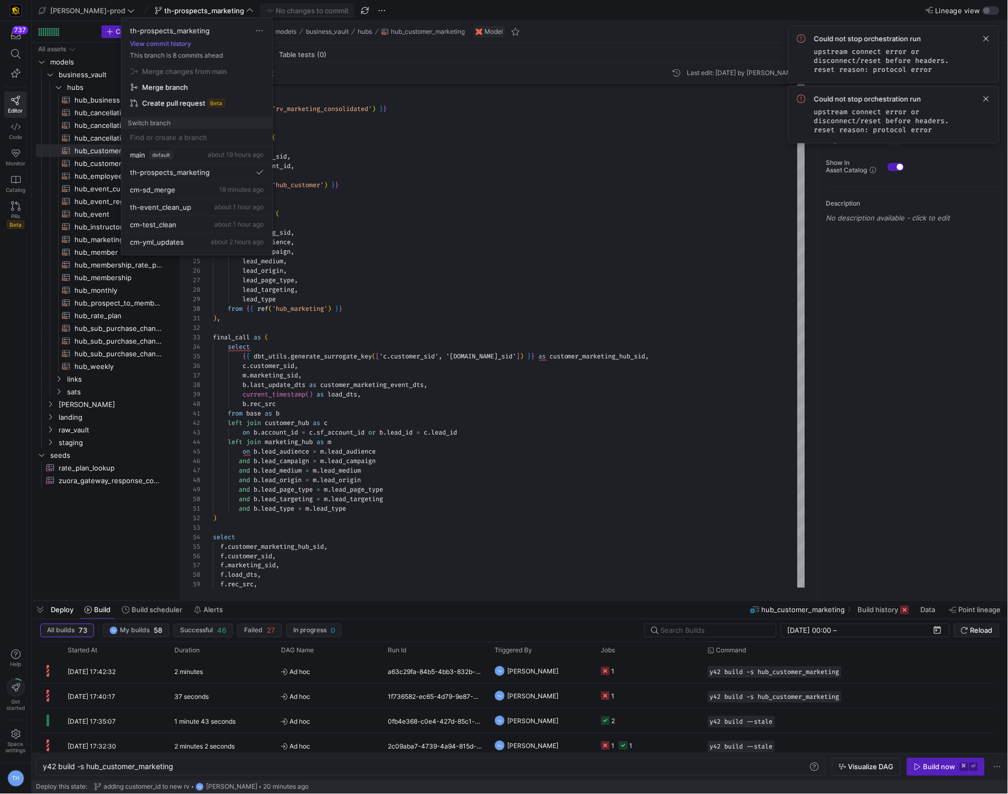
click at [175, 10] on div at bounding box center [504, 397] width 1008 height 794
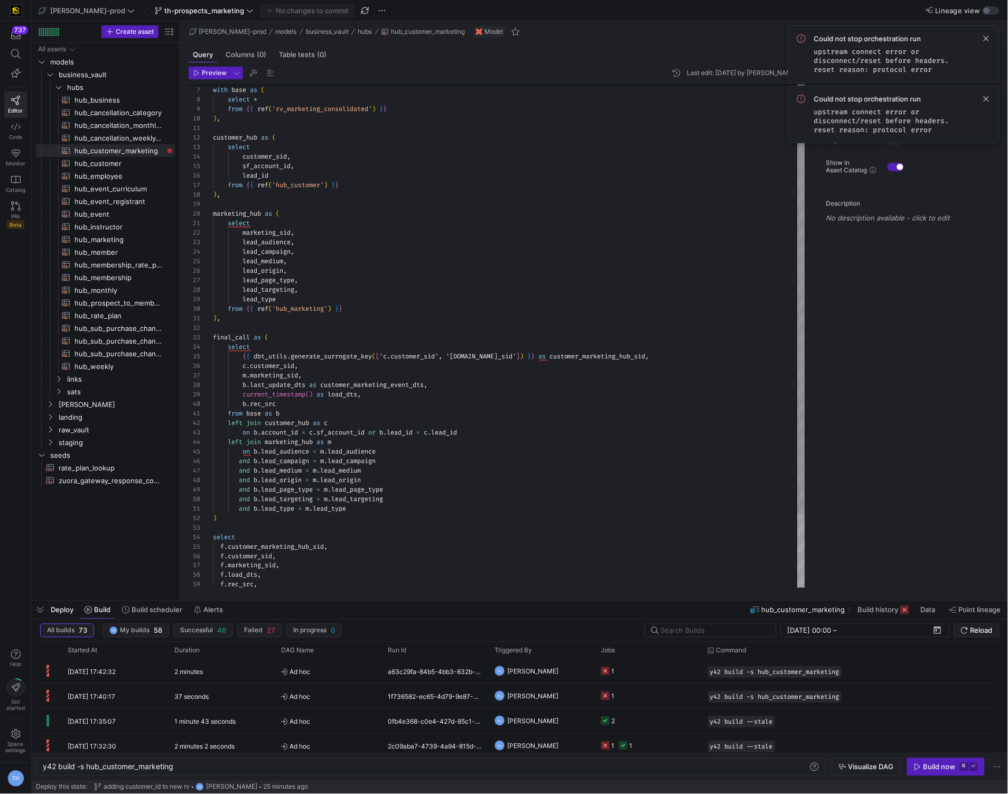
scroll to position [57, 68]
click at [476, 566] on div "with base as ( select * from { { ref ( 'rv_marketing_consolidated' ) } } ) , cu…" at bounding box center [509, 352] width 592 height 665
click at [445, 527] on div "with base as ( select * from { { ref ( 'rv_marketing_consolidated' ) } } ) , cu…" at bounding box center [509, 352] width 592 height 665
click at [343, 411] on div "with base as ( select * from { { ref ( 'rv_marketing_consolidated' ) } } ) , cu…" at bounding box center [509, 352] width 592 height 665
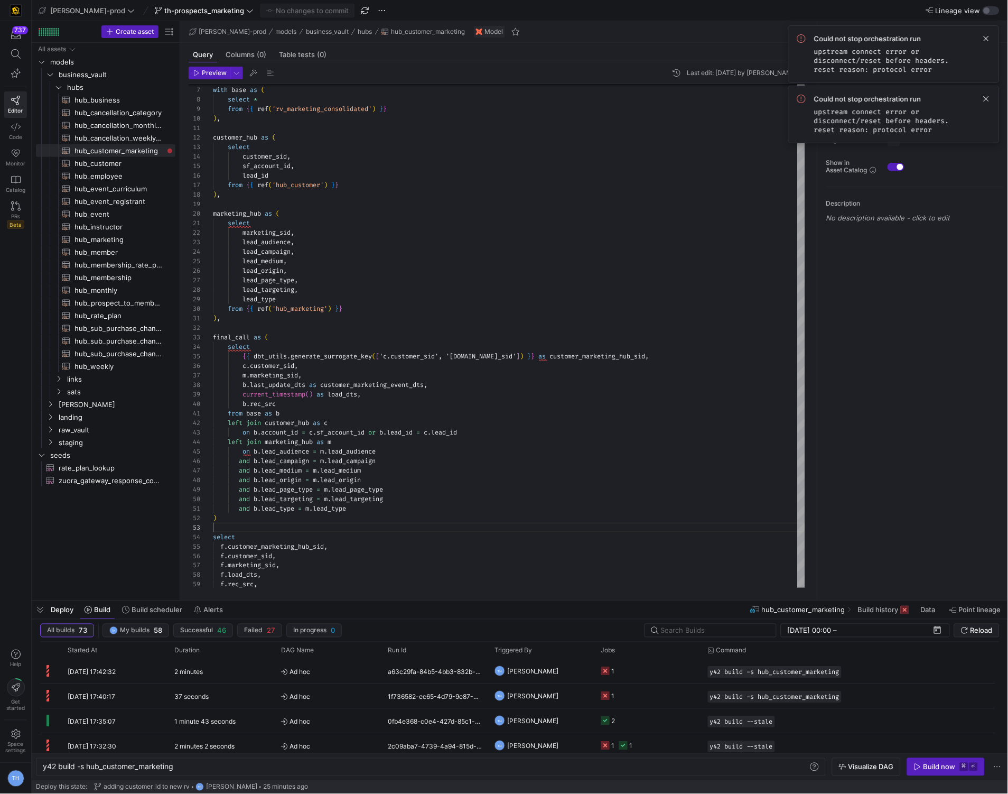
click at [343, 411] on div "with base as ( select * from { { ref ( 'rv_marketing_consolidated' ) } } ) , cu…" at bounding box center [509, 352] width 592 height 665
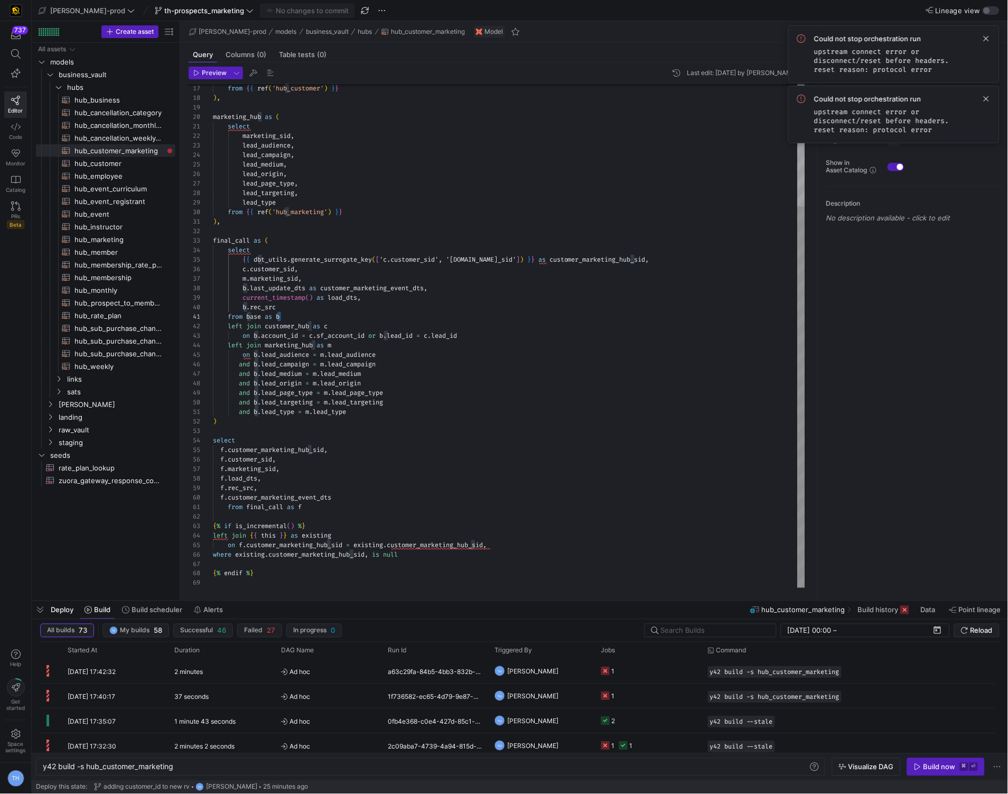
click at [343, 411] on div "from { { ref ( 'hub_customer' ) } } ) , marketing_hub as ( select marketing_sid…" at bounding box center [509, 255] width 592 height 665
type textarea "from base as b left join customer_hub as c on b.account_id = c.sf_account_id or…"
click at [525, 327] on div "from { { ref ( 'hub_customer' ) } } ) , marketing_hub as ( select marketing_sid…" at bounding box center [509, 255] width 592 height 665
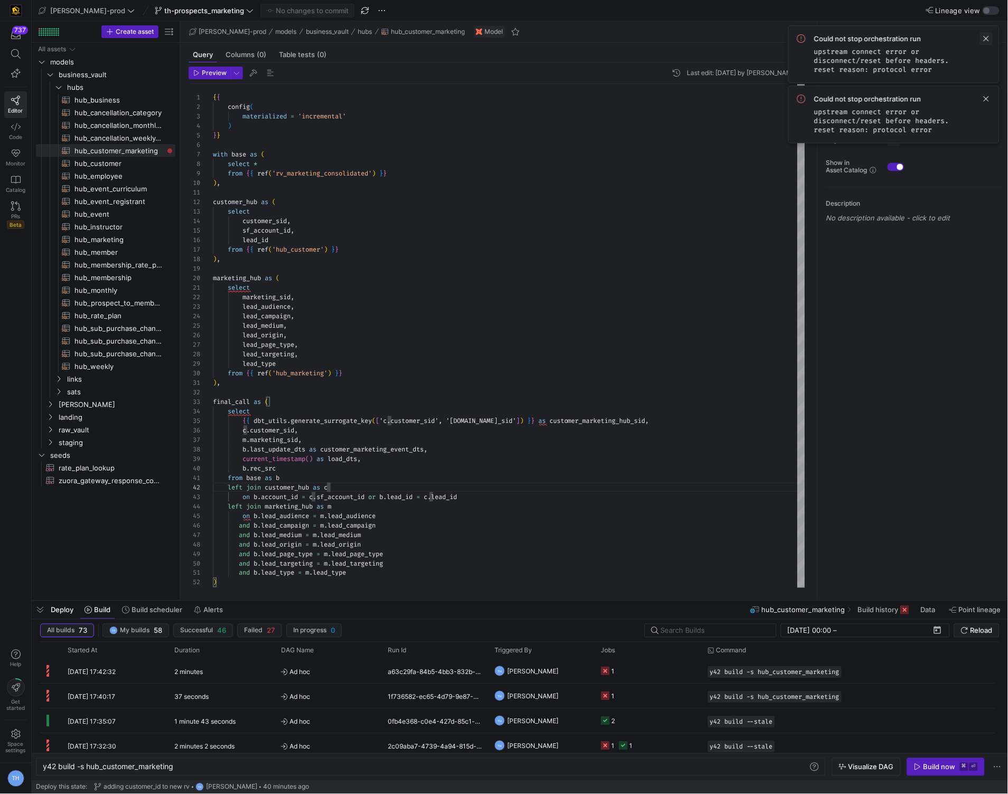
click at [985, 38] on span at bounding box center [986, 38] width 13 height 13
click at [988, 36] on span at bounding box center [986, 38] width 13 height 13
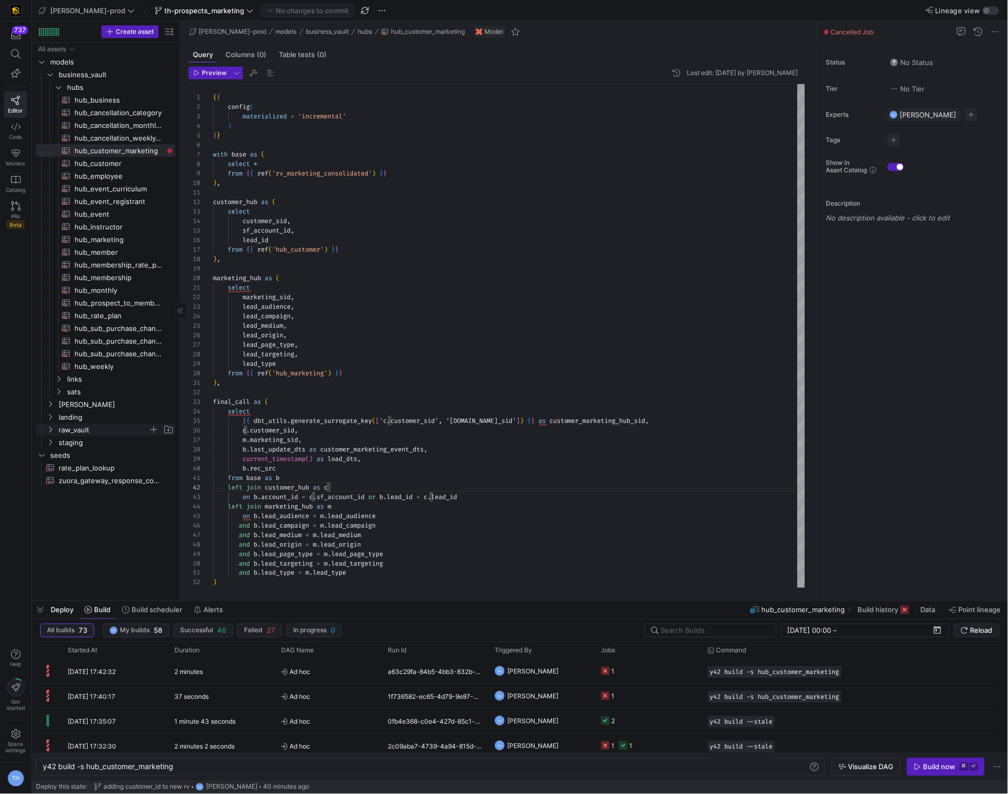
click at [98, 430] on span "raw_vault" at bounding box center [104, 430] width 90 height 12
click at [86, 495] on span "leads" at bounding box center [107, 493] width 81 height 12
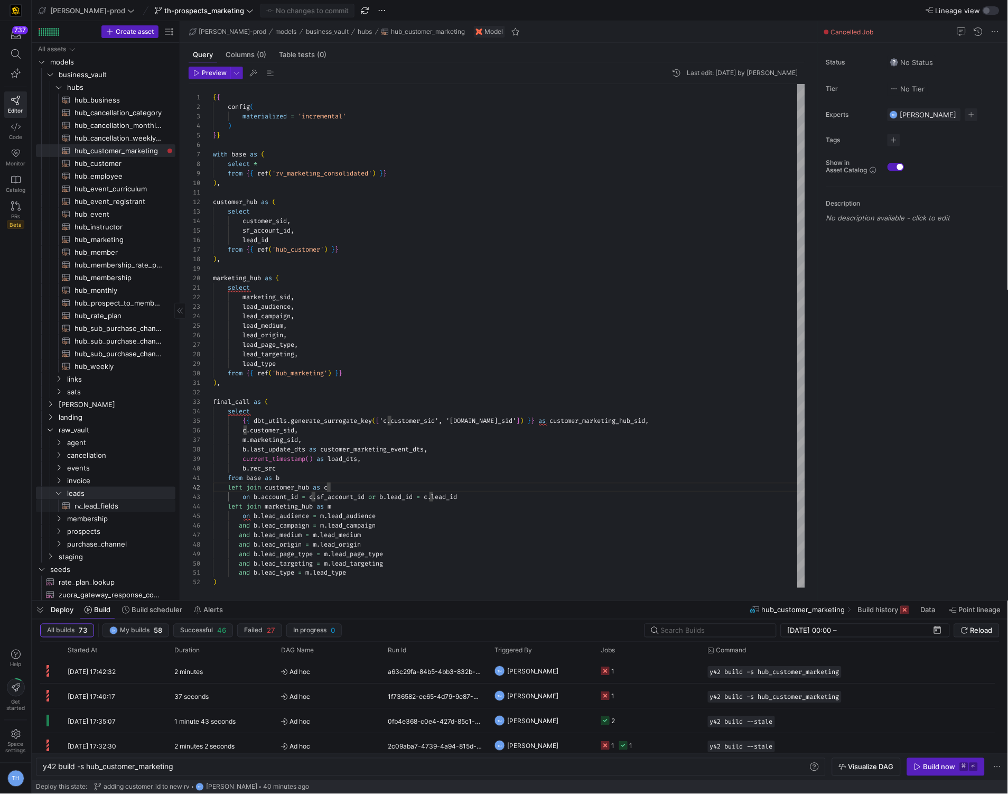
click at [90, 506] on span "rv_lead_fields​​​​​​​​​​" at bounding box center [119, 506] width 89 height 12
type textarea "y42 build -s rv_lead_fields"
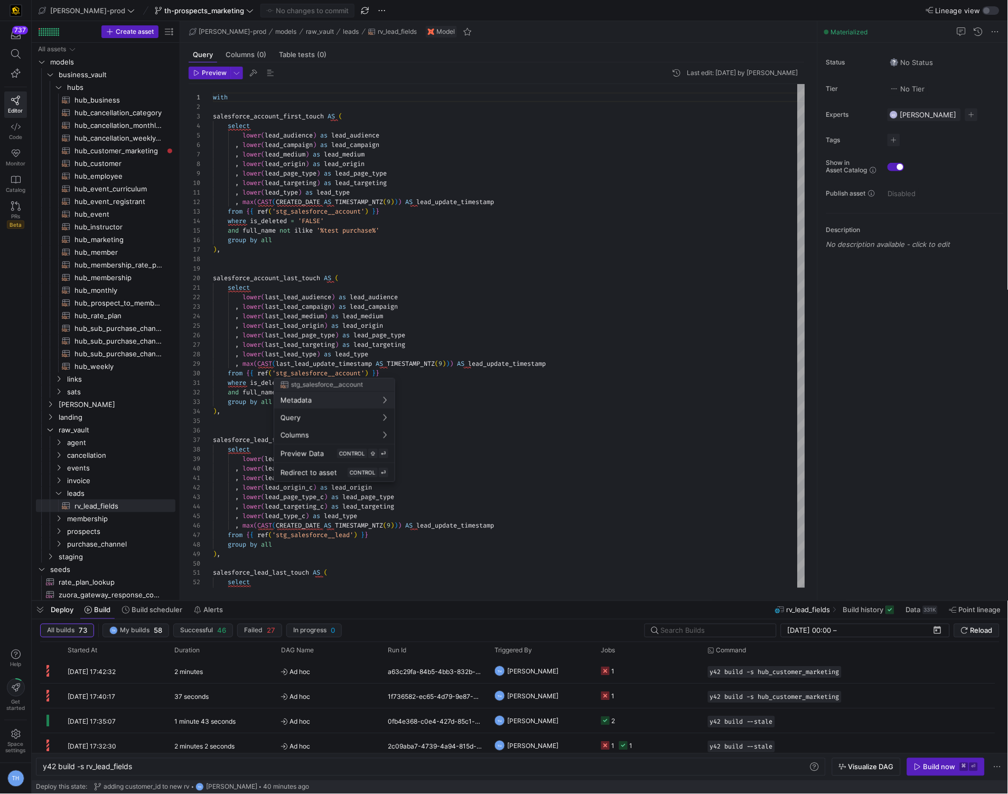
click at [365, 320] on div at bounding box center [504, 397] width 1008 height 794
type textarea ", lower(lead_type) as lead_type , max(CAST(CREATED_DATE AS TIMESTAMP_NTZ(9))) A…"
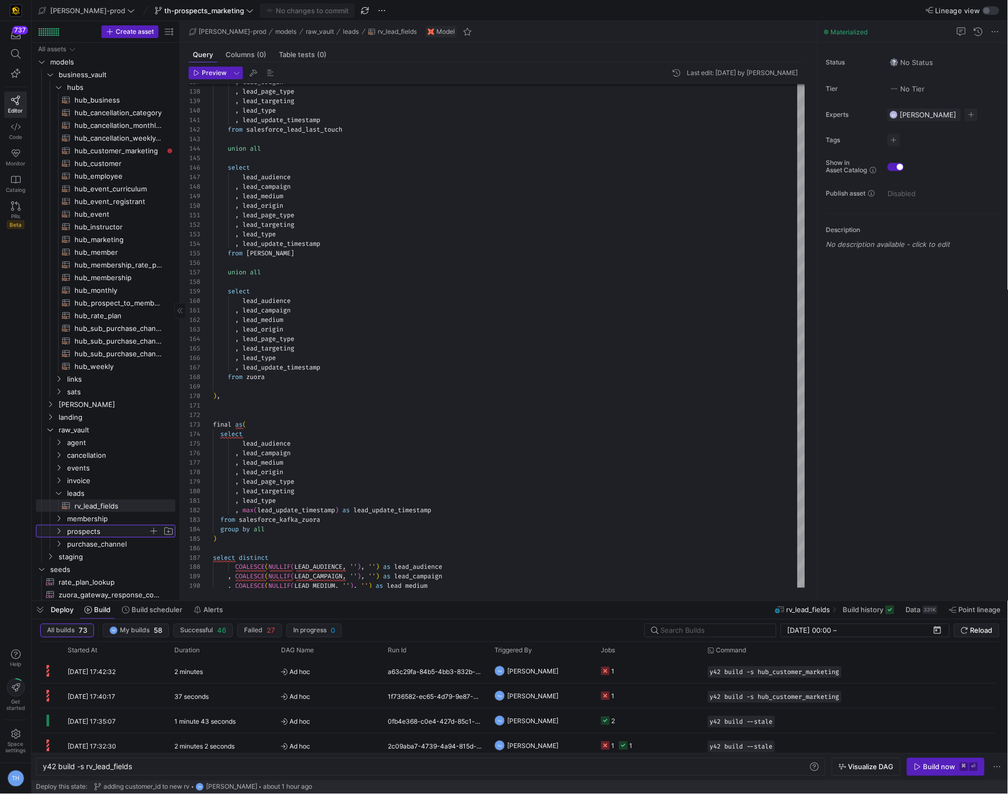
click at [94, 534] on span "prospects" at bounding box center [107, 531] width 81 height 12
click at [99, 546] on span "rv_customer_touch​​​​​​​​​​" at bounding box center [119, 544] width 89 height 12
type textarea "y42 build -s rv_customer_touch"
type textarea "with base as ( select * from {{ ref('rv_marketing_consolidated') }} ), membersh…"
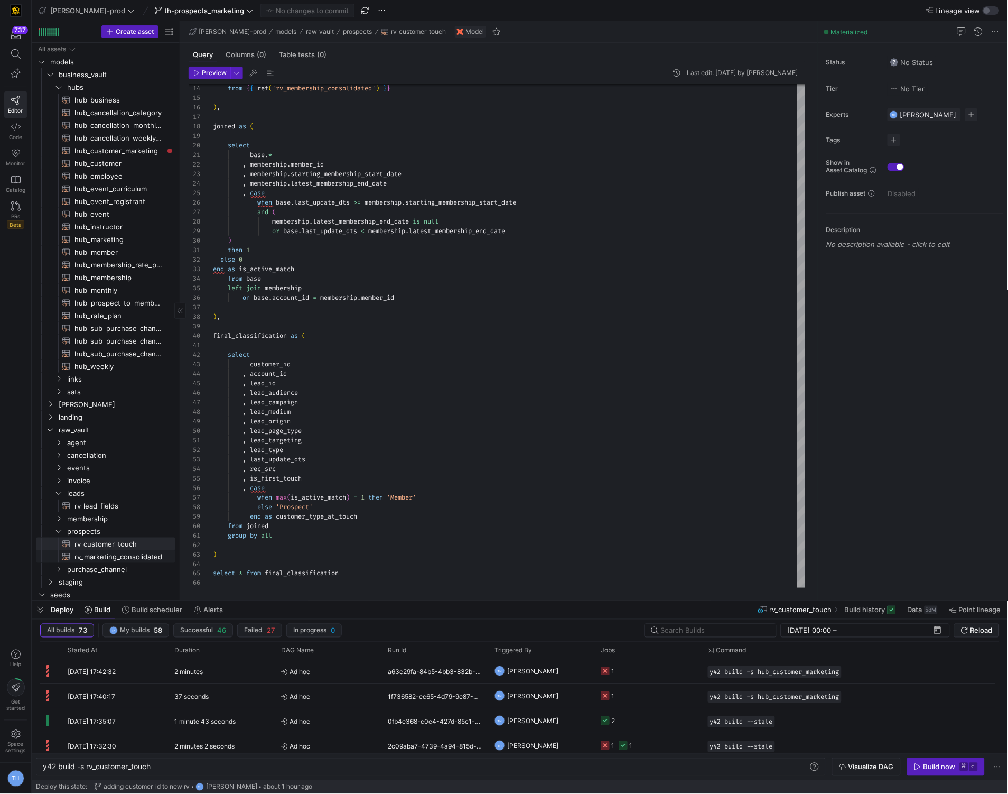
click at [106, 556] on span "rv_marketing_consolidated​​​​​​​​​​" at bounding box center [119, 557] width 89 height 12
type textarea "y42 build -s rv_marketing_consolidated"
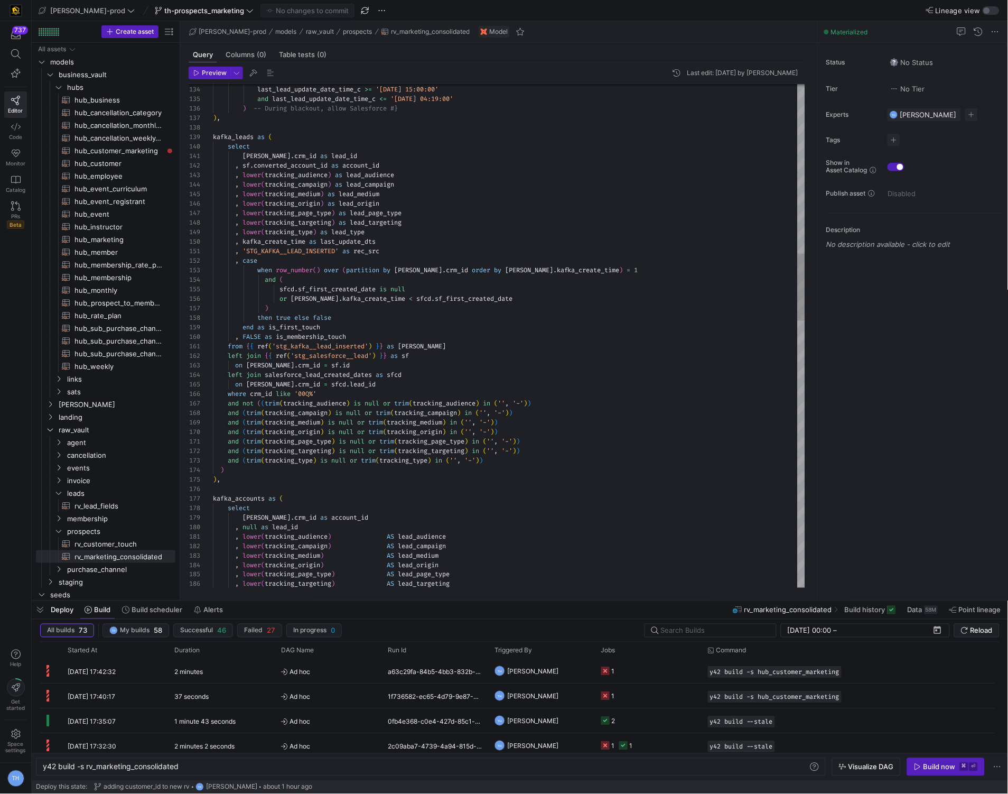
scroll to position [0, 118]
click at [347, 155] on div ", lower ( tracking_origin ) as lead_origin , lower ( tracking_page_type ) as le…" at bounding box center [509, 698] width 592 height 3775
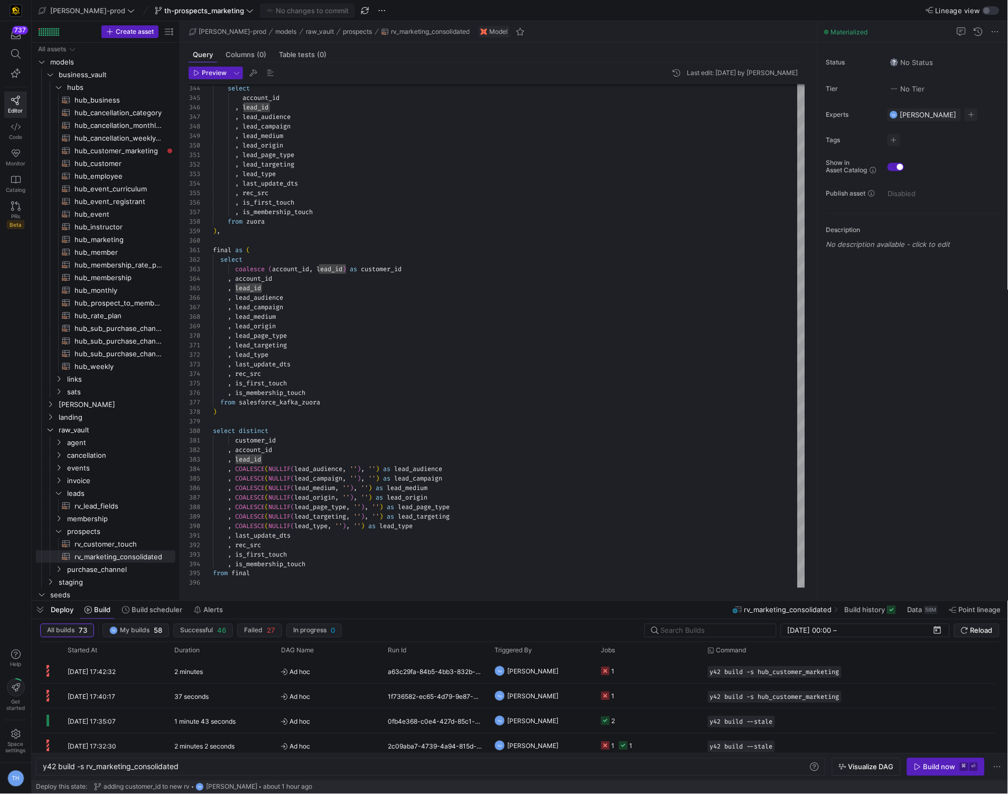
type textarea "customer_id , account_id , lead_id , COALESCE(NULLIF(lead_audience, ''), '') as…"
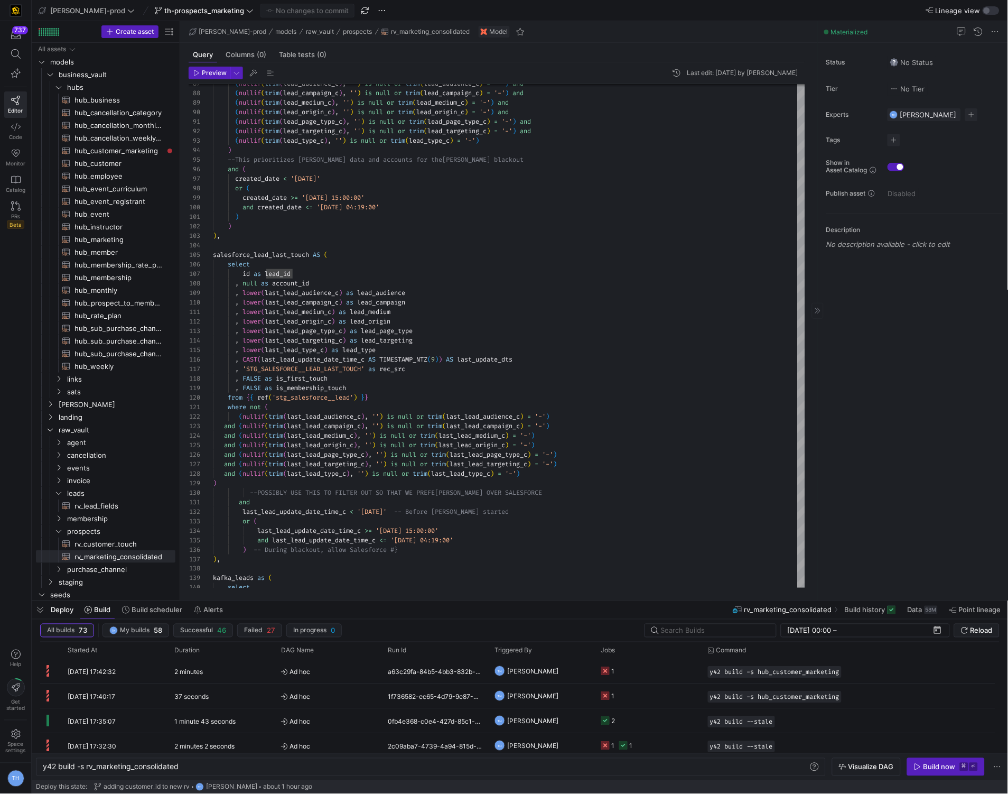
scroll to position [26, 0]
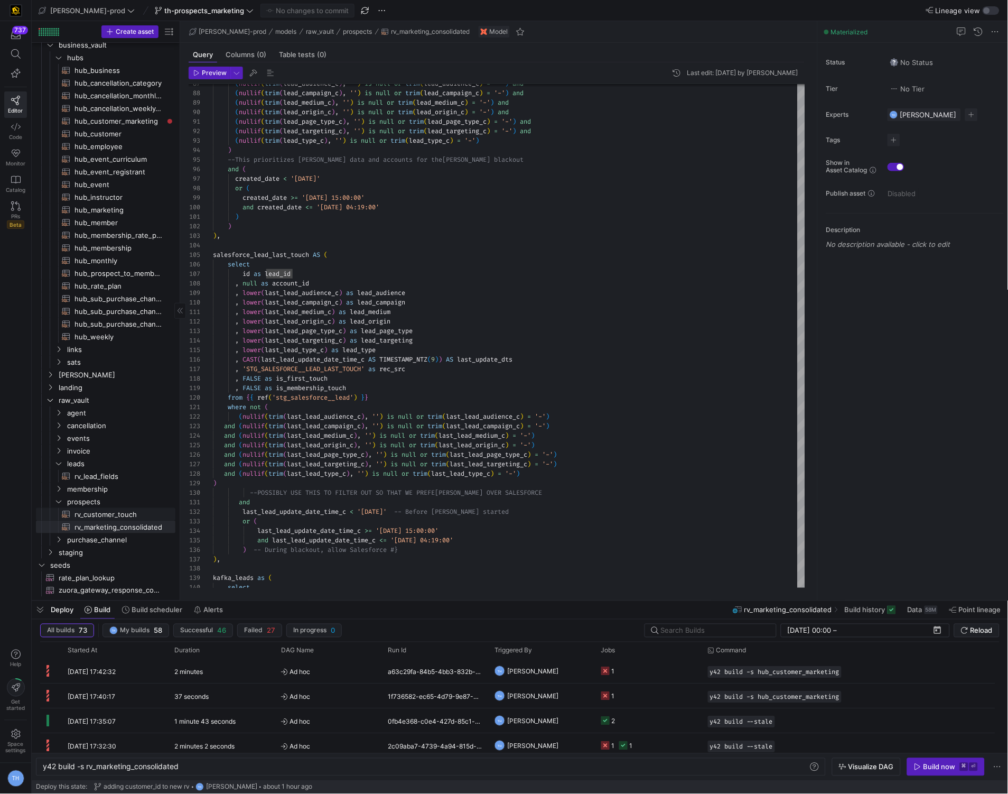
click at [97, 517] on span "rv_customer_touch​​​​​​​​​​" at bounding box center [119, 514] width 89 height 12
type textarea "y42 build -s rv_customer_touch"
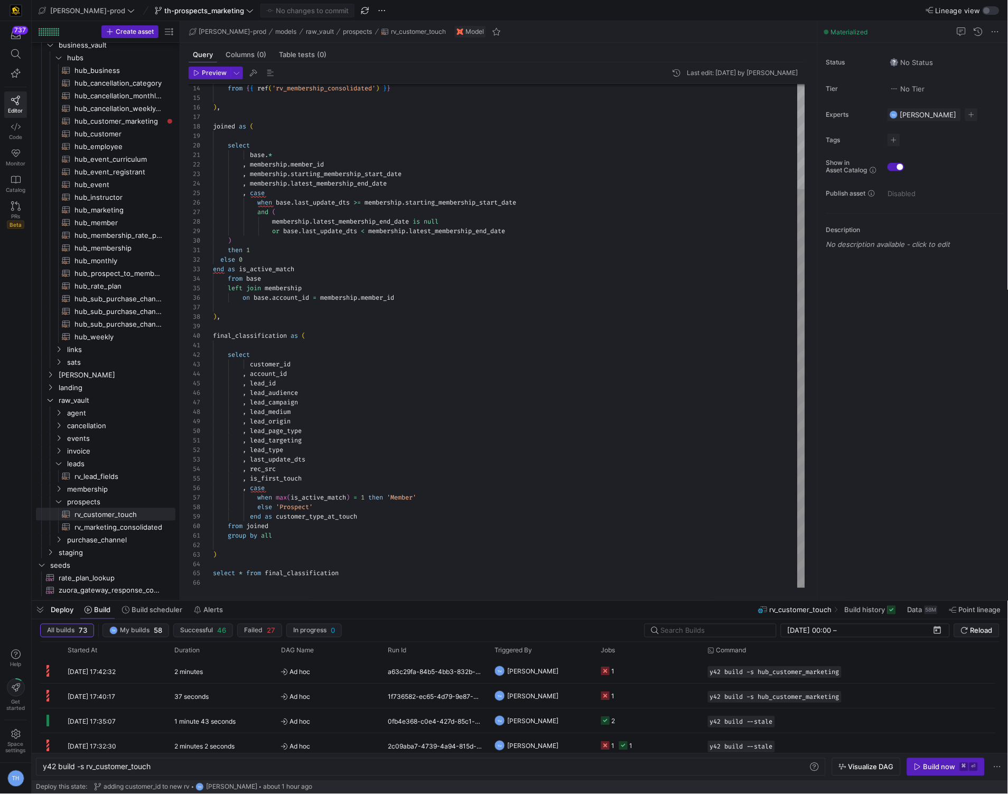
scroll to position [18, 80]
click at [317, 361] on div "from { { ref ( 'rv_membership_consolidated' ) } } ) , joined as ( select base .…" at bounding box center [509, 269] width 592 height 636
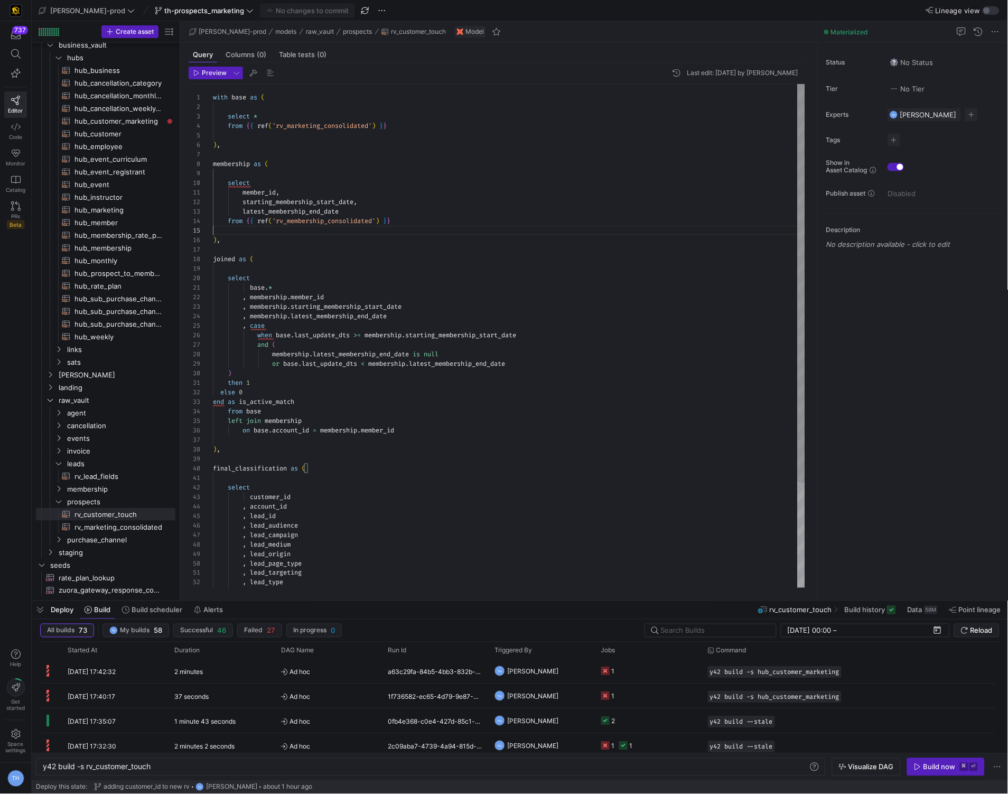
click at [271, 233] on div "from { { ref ( 'rv_membership_consolidated' ) } } ) , joined as ( select base .…" at bounding box center [509, 402] width 592 height 636
click at [265, 236] on div "from { { ref ( 'rv_membership_consolidated' ) } } ) , joined as ( select base .…" at bounding box center [509, 402] width 592 height 636
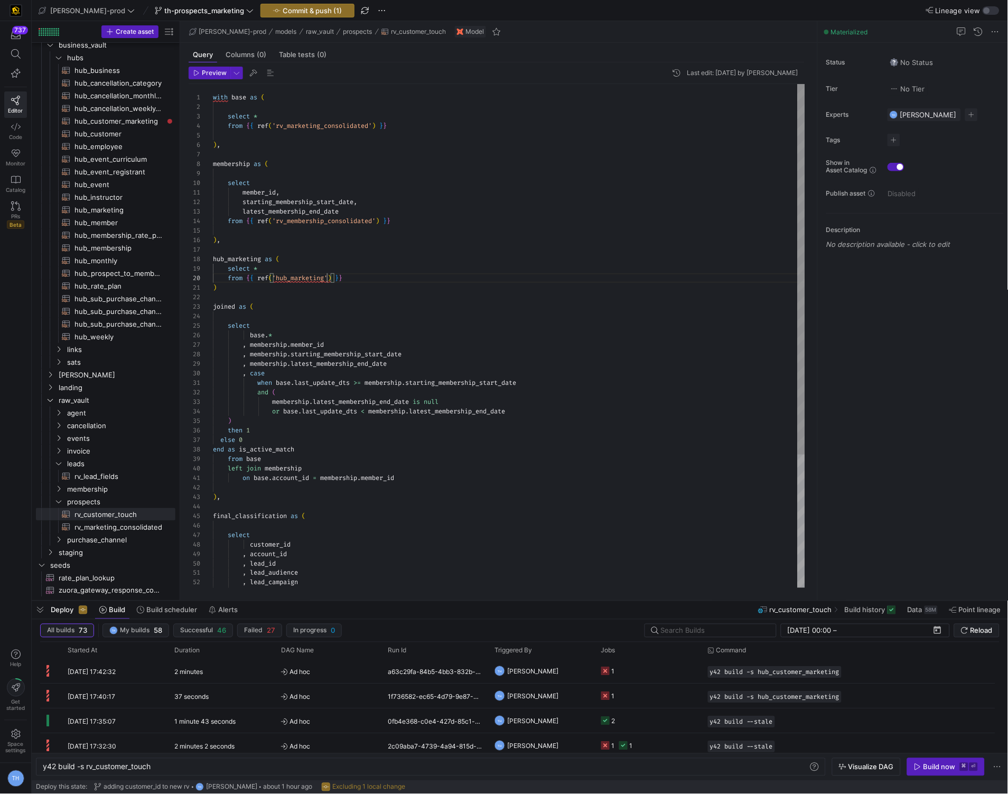
scroll to position [86, 114]
click at [322, 286] on div "from { { ref ( 'rv_membership_consolidated' ) } } ) , joined as ( select base .…" at bounding box center [509, 426] width 592 height 684
click at [382, 229] on div at bounding box center [504, 397] width 1008 height 794
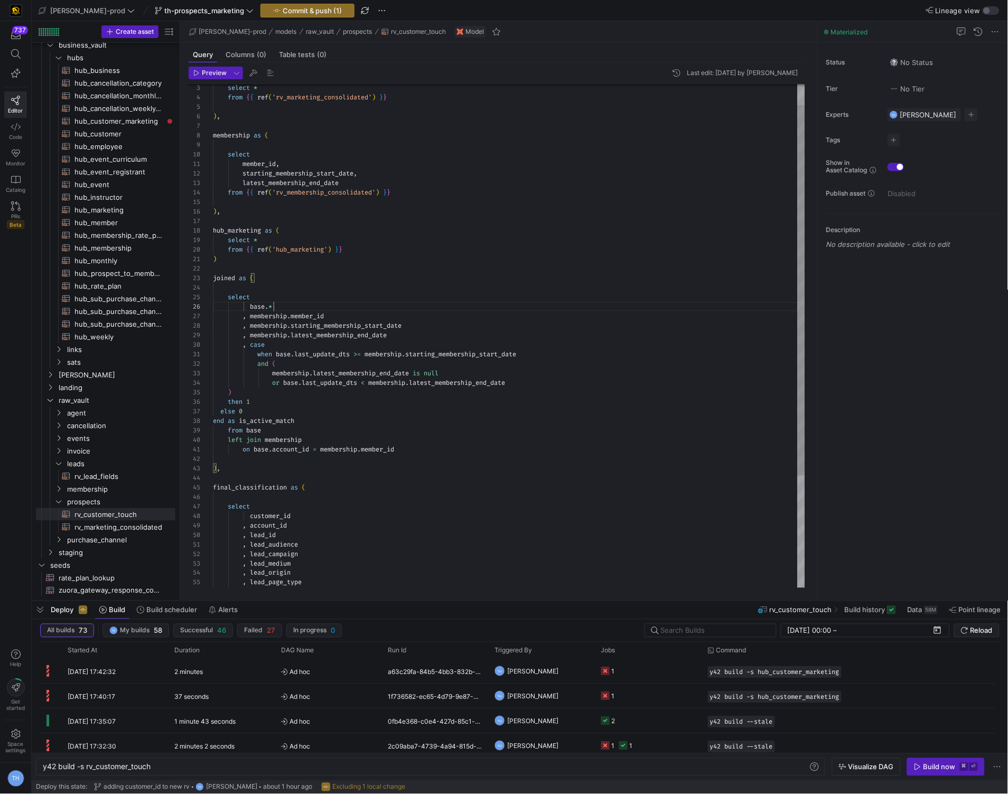
click at [312, 306] on div "joined as ( select base . * , membership . member_id , membership . starting_me…" at bounding box center [509, 397] width 592 height 684
click at [385, 349] on div "joined as ( select base . * , membership . member_id , membership . starting_me…" at bounding box center [509, 397] width 592 height 684
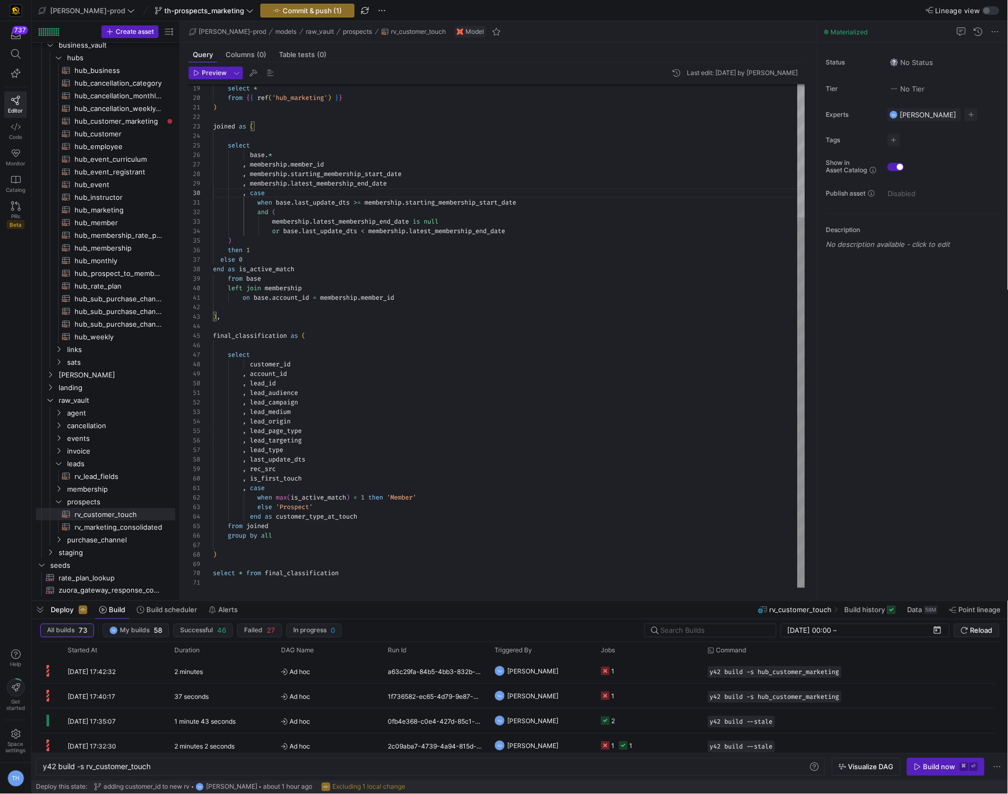
click at [314, 364] on div "joined as ( select base . * , membership . member_id , membership . starting_me…" at bounding box center [509, 246] width 592 height 684
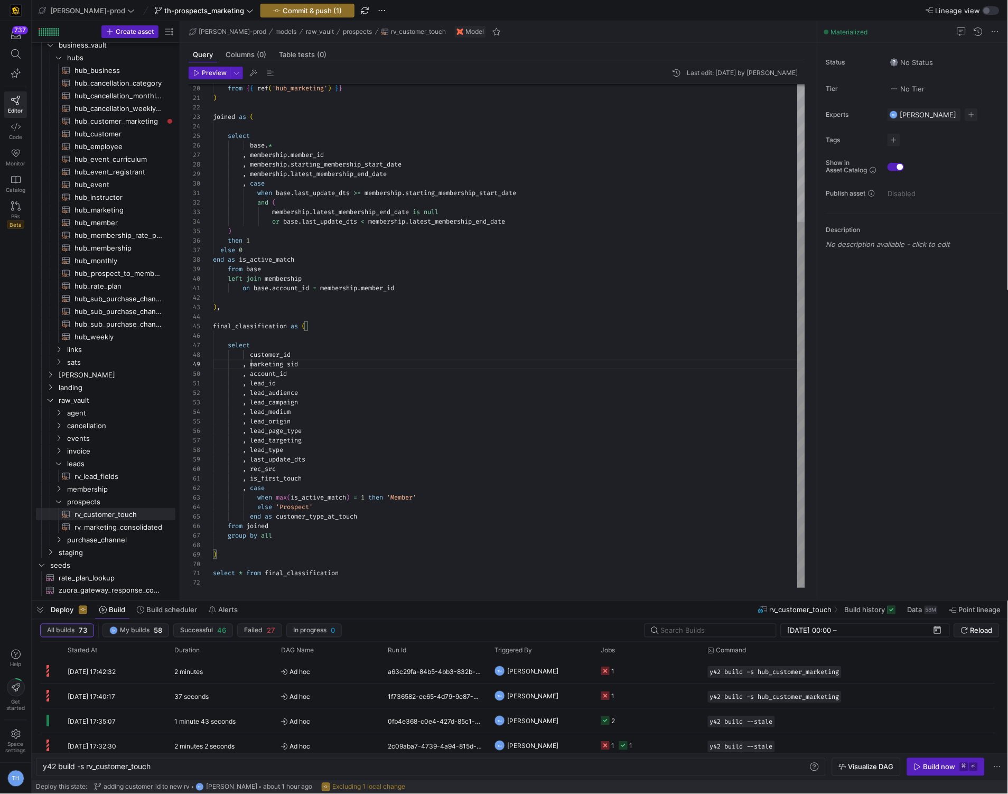
click at [250, 365] on div "joined as ( select base . * , membership . member_id , membership . starting_me…" at bounding box center [509, 240] width 592 height 693
click at [285, 526] on div "joined as ( select base . * , membership . member_id , membership . starting_me…" at bounding box center [509, 240] width 592 height 693
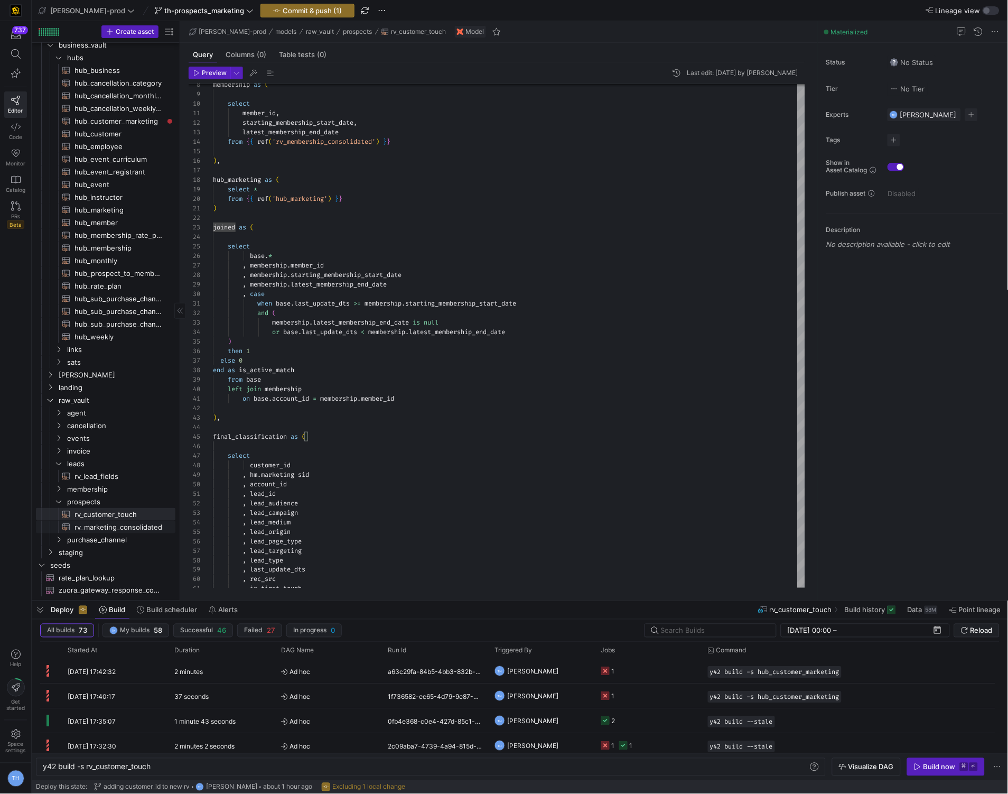
type textarea ", is_first_touch , case when max(is_active_match) = 1 then 'Member' else 'Prosp…"
click at [126, 526] on span "rv_marketing_consolidated​​​​​​​​​​" at bounding box center [119, 527] width 89 height 12
type textarea "y42 build -s rv_marketing_consolidated"
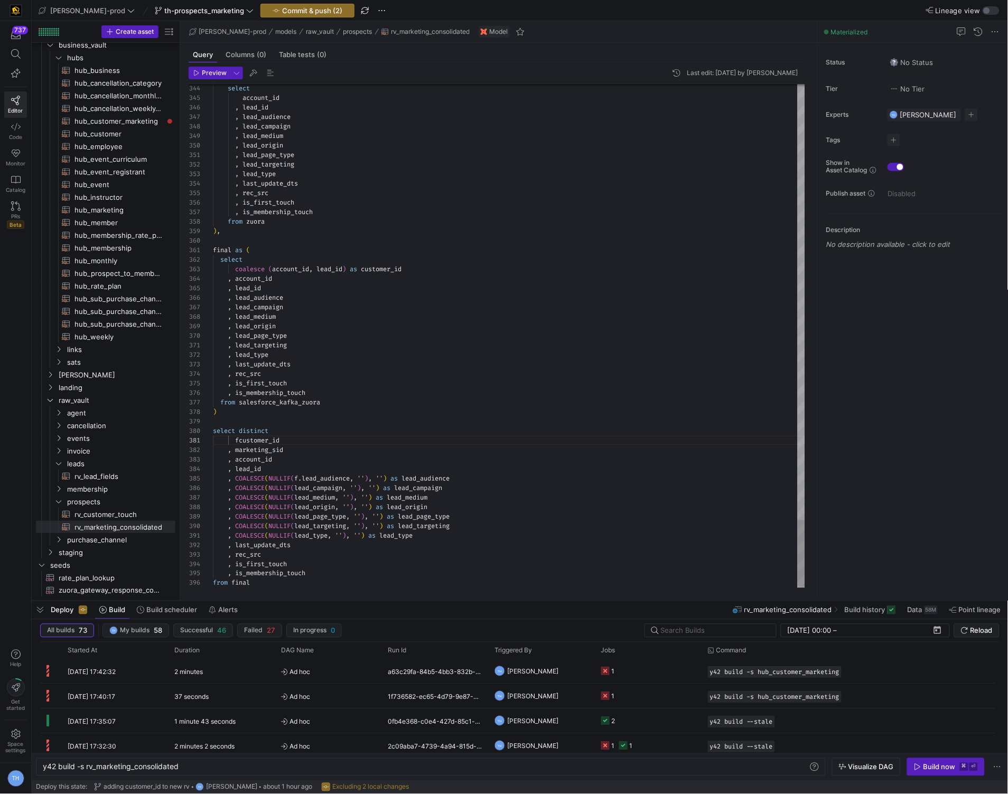
scroll to position [0, 30]
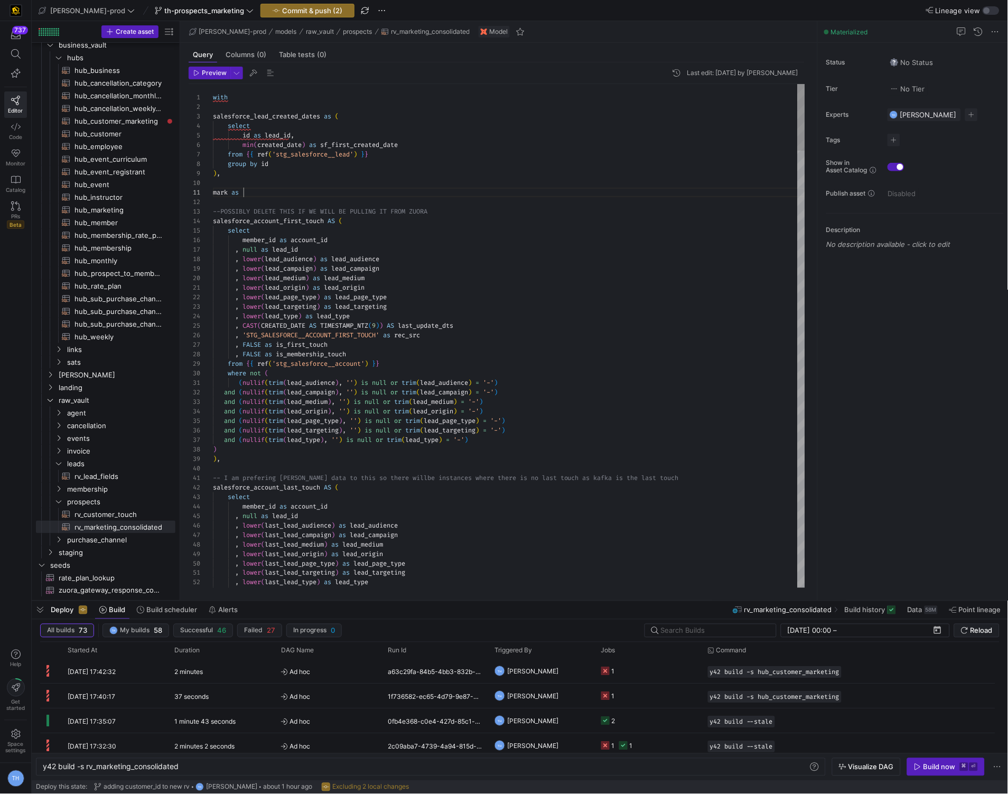
scroll to position [0, 34]
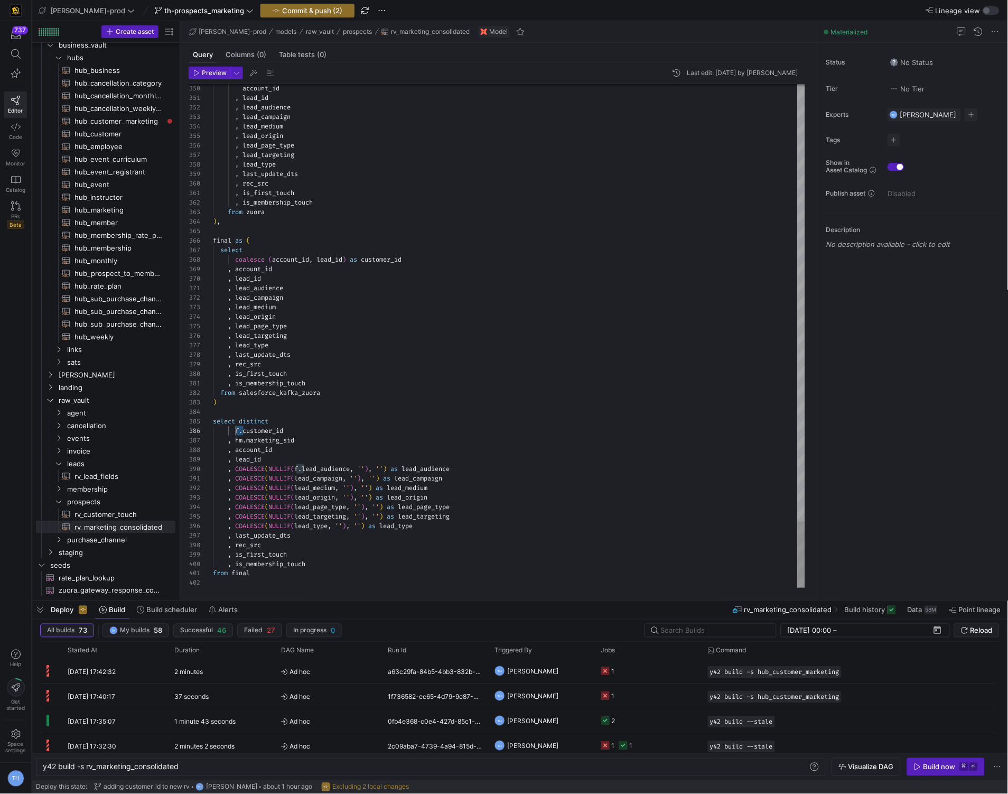
scroll to position [48, 23]
drag, startPoint x: 243, startPoint y: 431, endPoint x: 235, endPoint y: 431, distance: 7.4
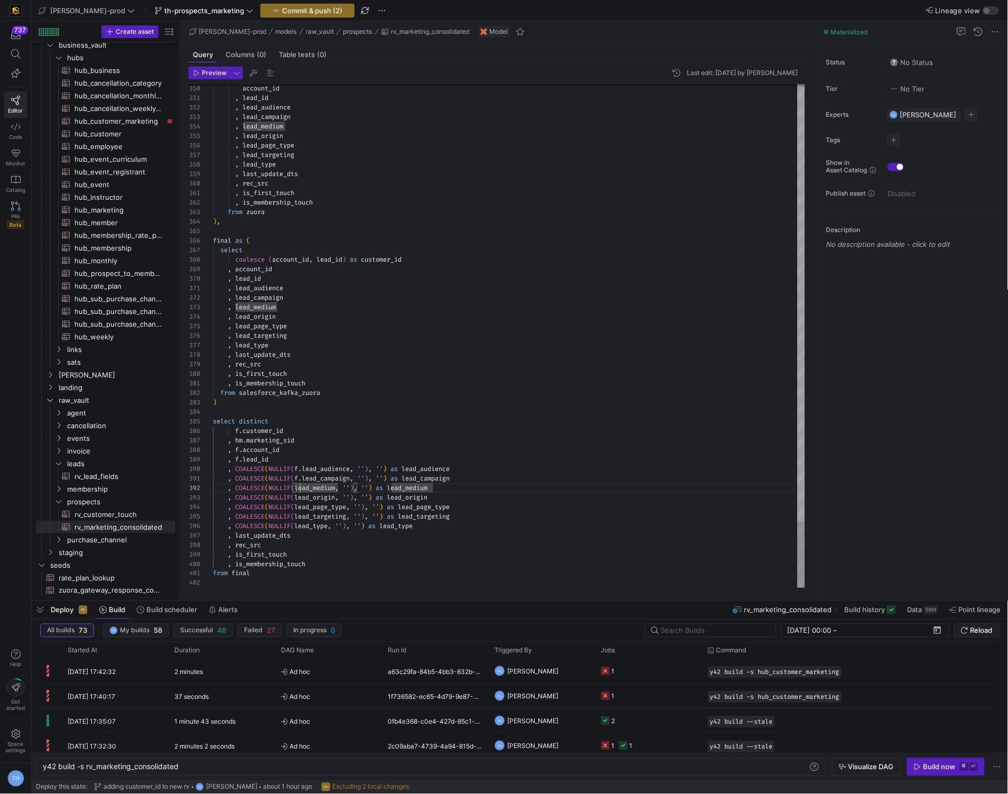
scroll to position [18, 87]
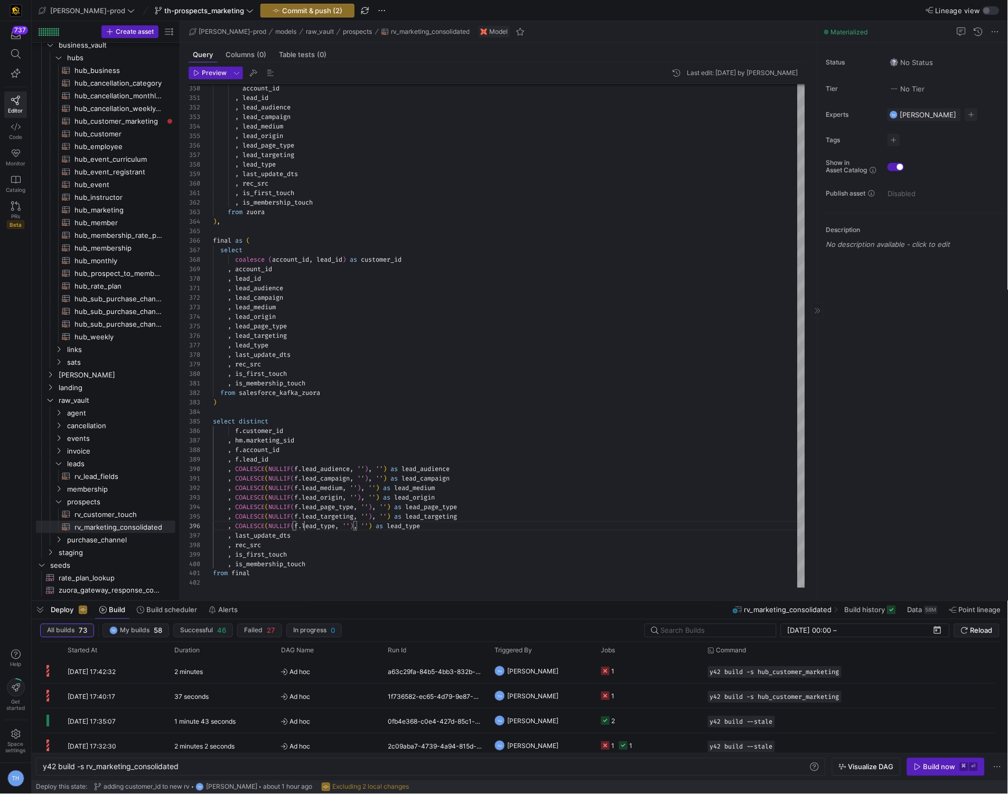
type textarea ", COALESCE(NULLIF(f.lead_campaign, ''), '') as lead_campaign , COALESCE(NULLIF(…"
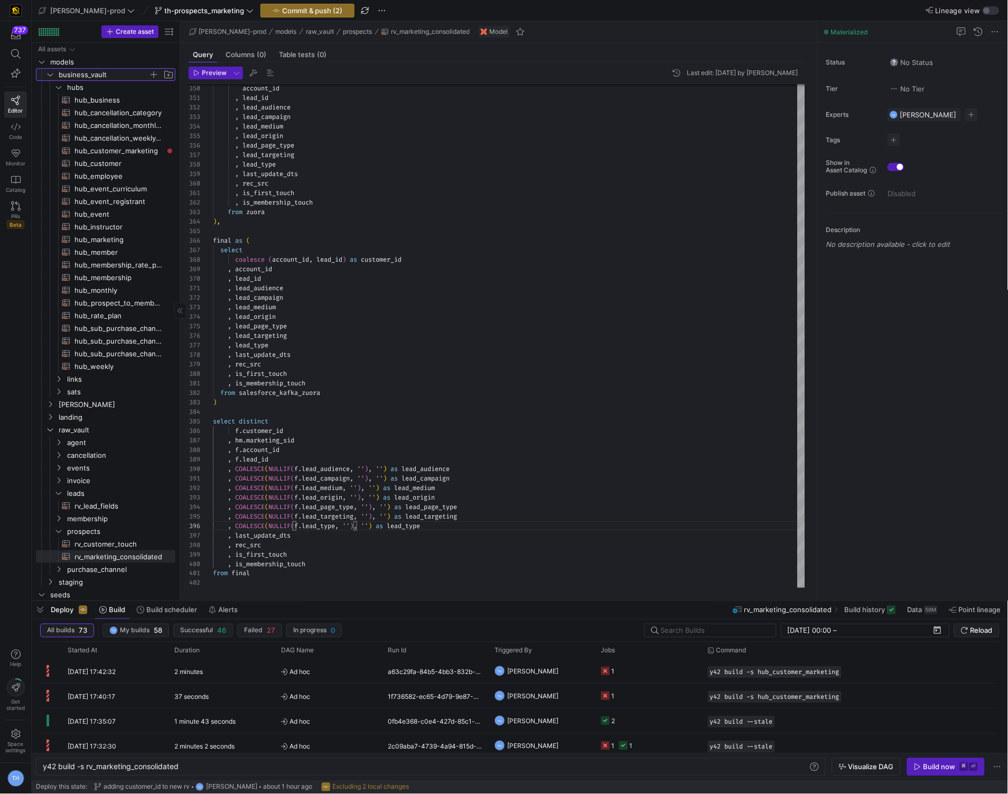
click at [98, 72] on span "business_vault" at bounding box center [104, 75] width 90 height 12
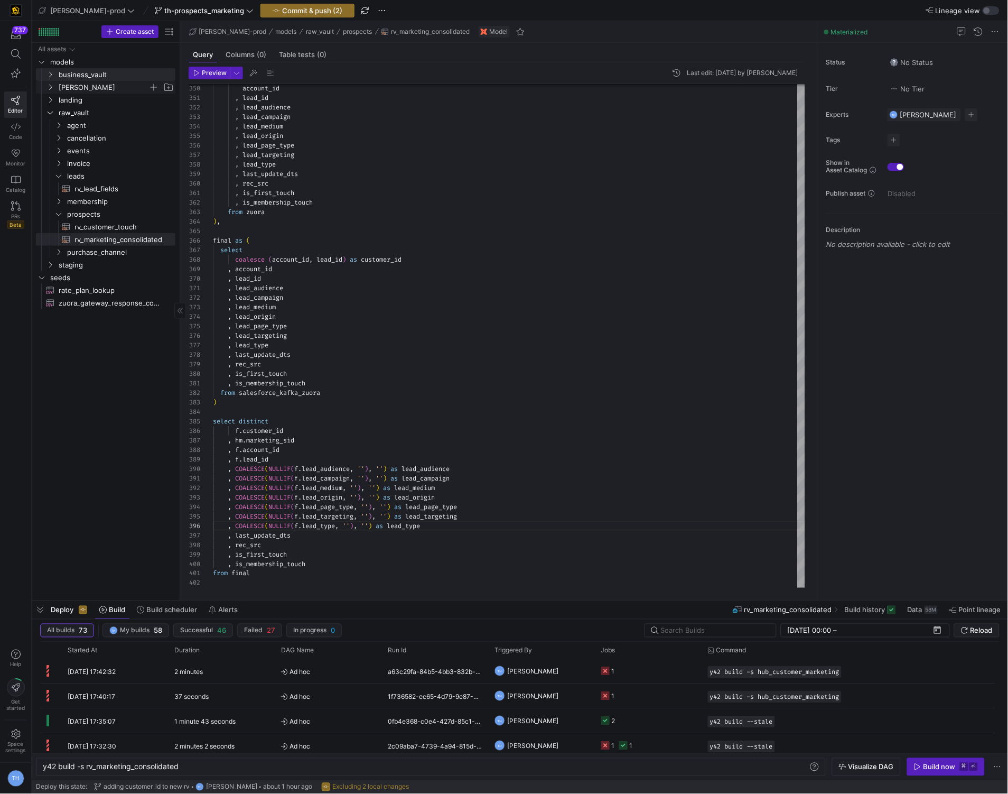
click at [96, 88] on span "[PERSON_NAME]" at bounding box center [104, 87] width 90 height 12
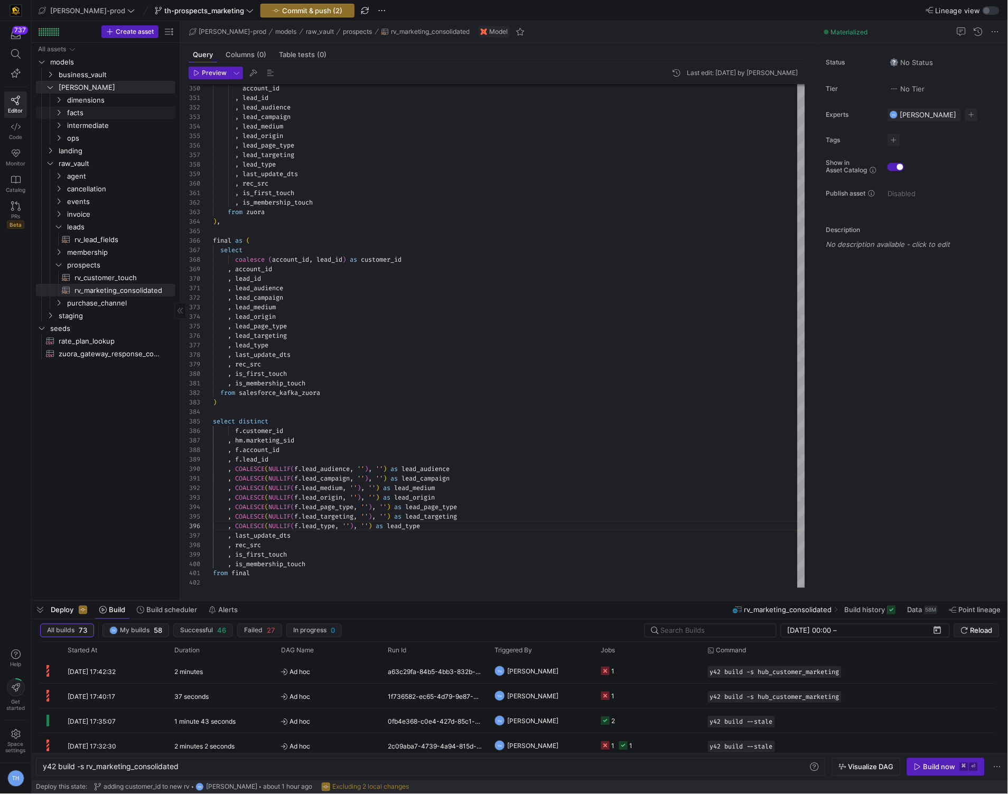
click at [106, 106] on link "facts" at bounding box center [106, 112] width 140 height 13
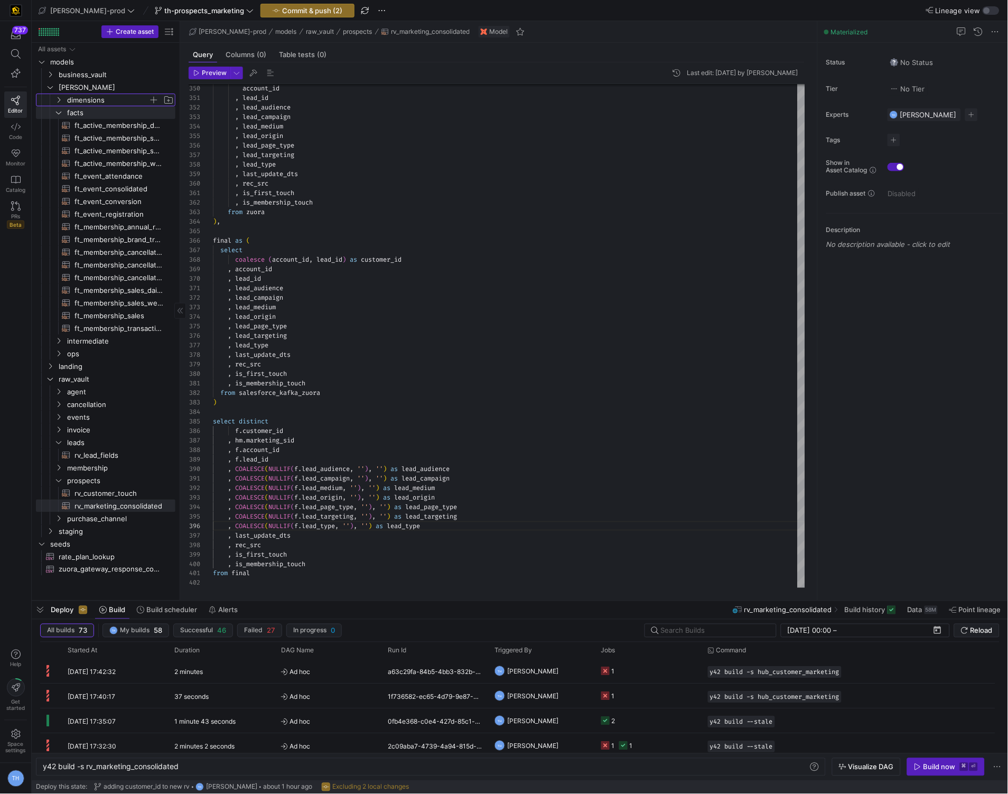
click at [106, 98] on span "dimensions" at bounding box center [107, 100] width 81 height 12
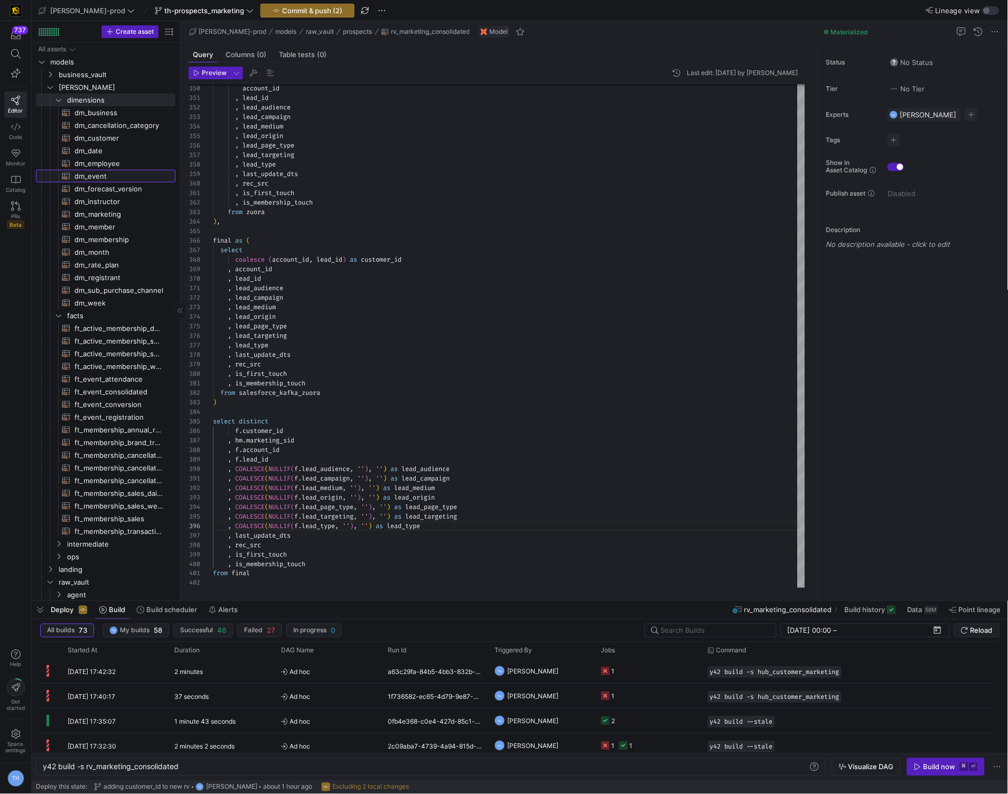
click at [107, 178] on span "dm_event​​​​​​​​​​" at bounding box center [119, 176] width 89 height 12
type textarea "y42 build -s dm_event"
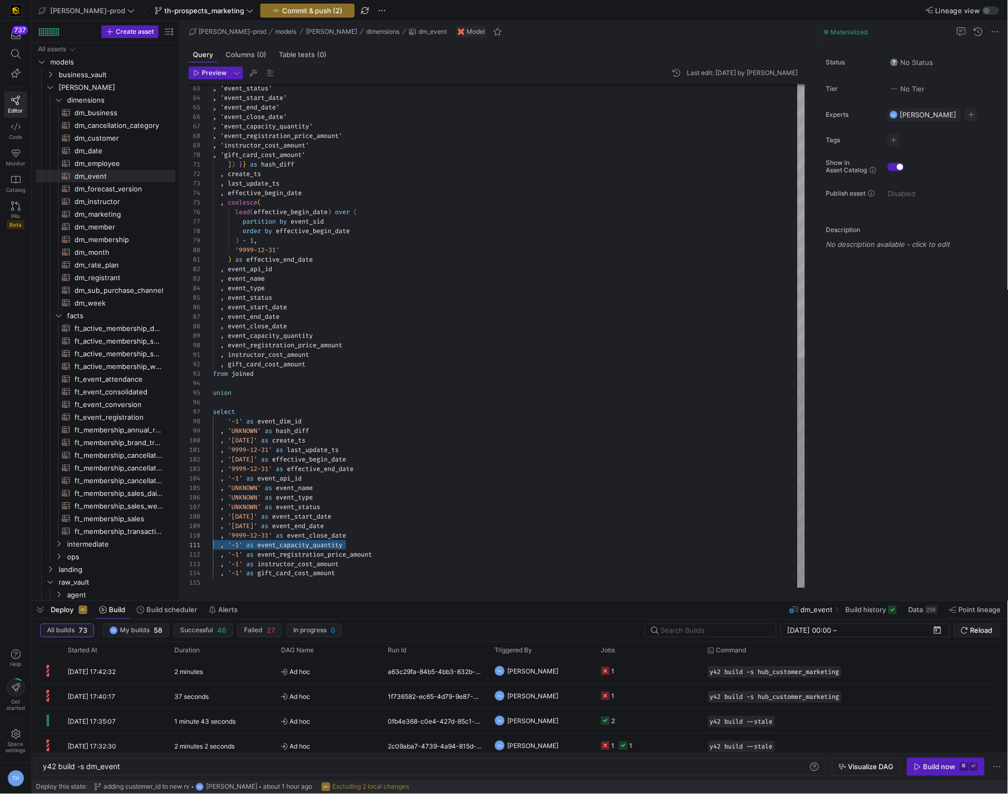
drag, startPoint x: 358, startPoint y: 544, endPoint x: 185, endPoint y: 542, distance: 172.8
click at [213, 542] on div ", 'event_status' , 'event_start_date' , 'event_end_date' , 'event_close_date' ,…" at bounding box center [509, 36] width 592 height 1102
click at [396, 547] on div ", 'event_status' , 'event_start_date' , 'event_end_date' , 'event_close_date' ,…" at bounding box center [509, 36] width 592 height 1102
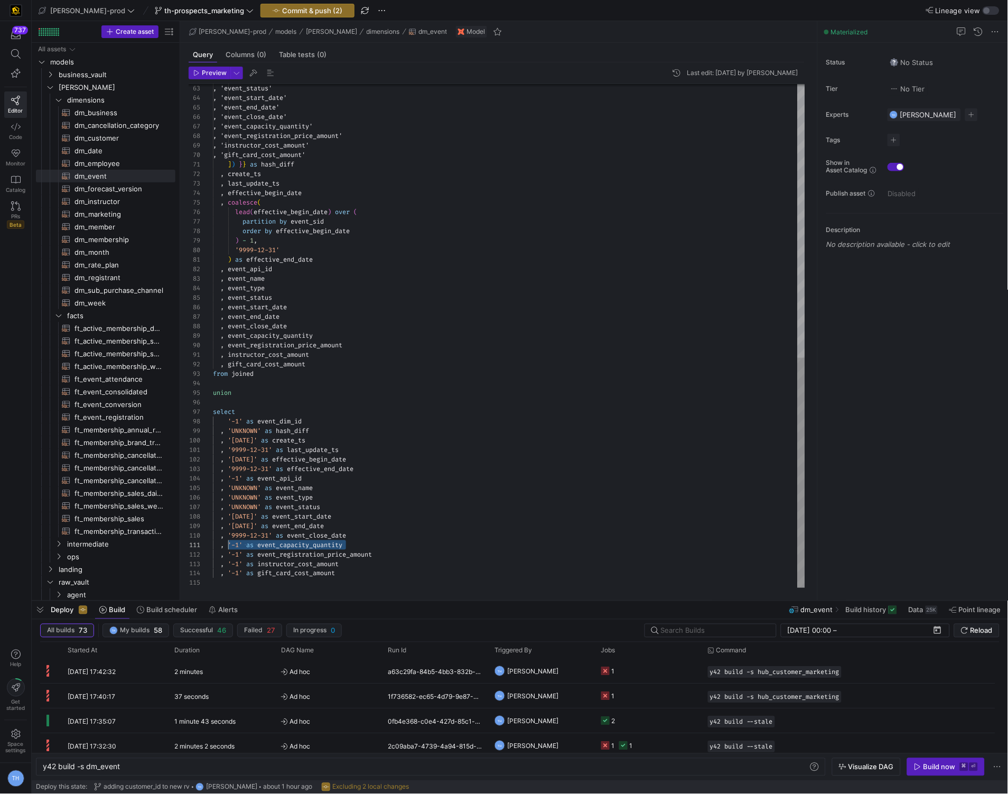
drag, startPoint x: 368, startPoint y: 544, endPoint x: 227, endPoint y: 542, distance: 141.6
click at [227, 542] on div ", 'event_status' , 'event_start_date' , 'event_end_date' , 'event_close_date' ,…" at bounding box center [509, 36] width 592 height 1102
drag, startPoint x: 346, startPoint y: 574, endPoint x: 149, endPoint y: 563, distance: 197.4
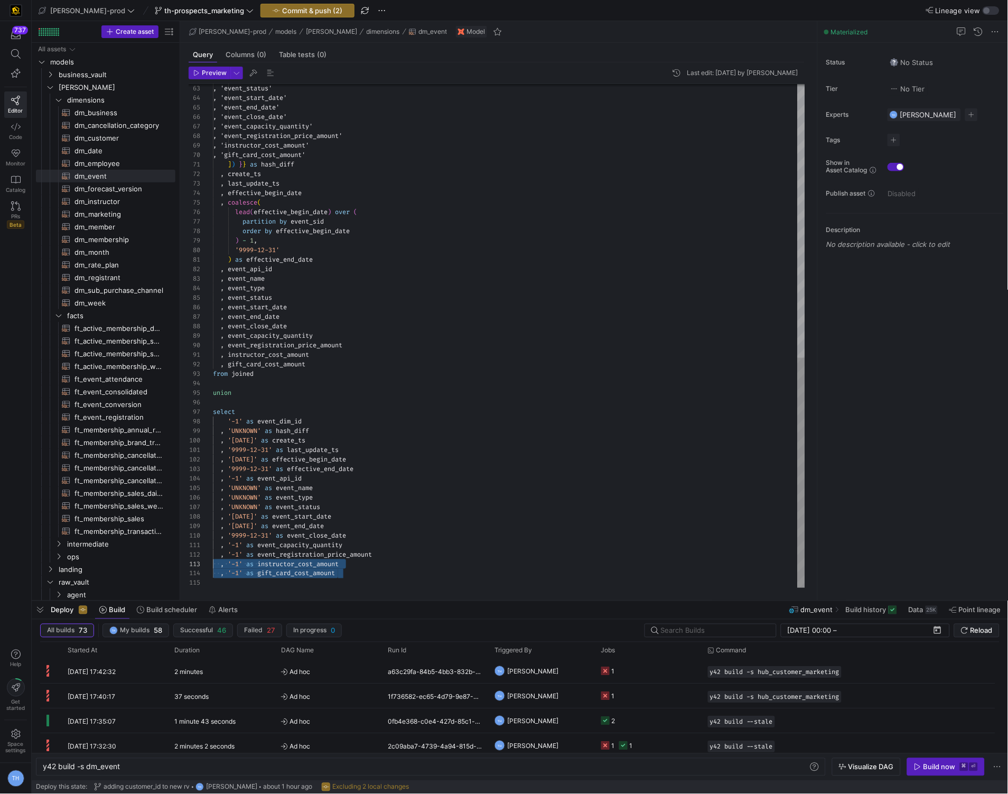
click at [213, 563] on div ", 'event_status' , 'event_start_date' , 'event_end_date' , 'event_close_date' ,…" at bounding box center [509, 36] width 592 height 1102
click at [369, 428] on div ", 'event_status' , 'event_start_date' , 'event_end_date' , 'event_close_date' ,…" at bounding box center [509, 36] width 592 height 1102
type textarea ", '-1' as event_capacity_quantity , '-1' as event_registration_price_amount , '…"
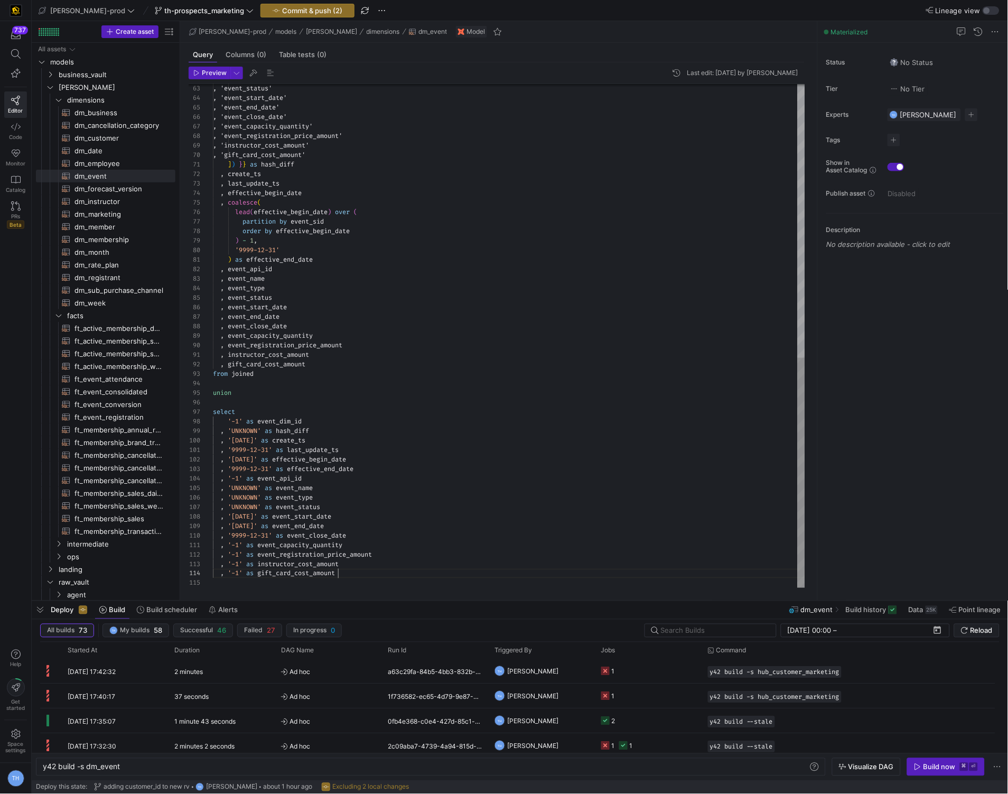
click at [350, 573] on div ", 'event_status' , 'event_start_date' , 'event_end_date' , 'event_close_date' ,…" at bounding box center [509, 36] width 592 height 1102
click at [118, 278] on span "dm_registrant​​​​​​​​​​" at bounding box center [119, 278] width 89 height 12
type textarea "y42 build -s dm_registrant"
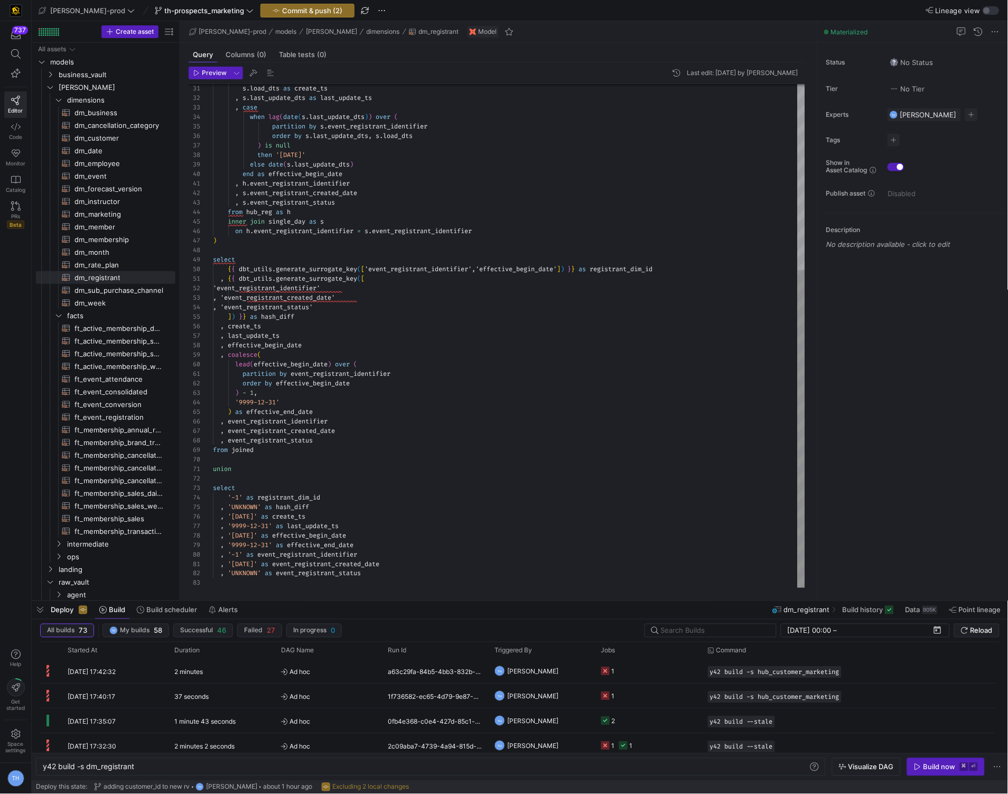
scroll to position [86, 0]
click at [362, 462] on div "s . load_dts as create_ts , s . last_update_dts as last_update_ts , case when l…" at bounding box center [509, 189] width 592 height 798
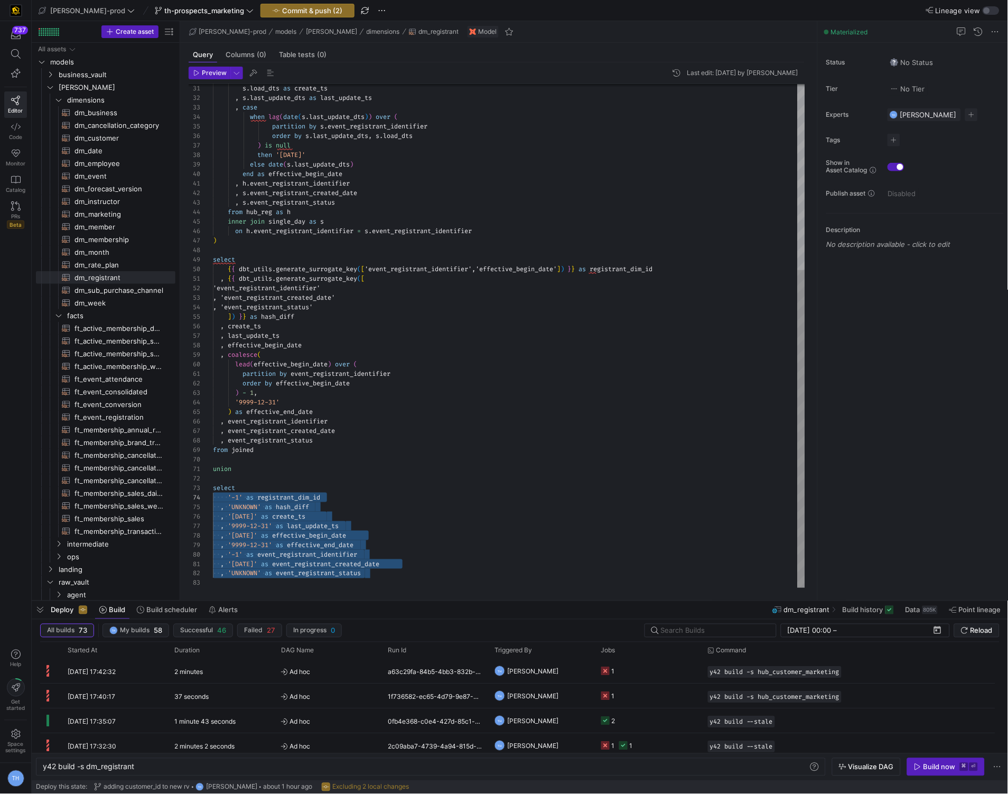
scroll to position [18, 0]
drag, startPoint x: 404, startPoint y: 577, endPoint x: 203, endPoint y: 490, distance: 218.7
click at [203, 489] on div "31 32 33 34 35 36 37 38 39 40 41 42 43 44 45 46 47 48 49 50 51 52 53 54 55 56 5…" at bounding box center [497, 336] width 617 height 504
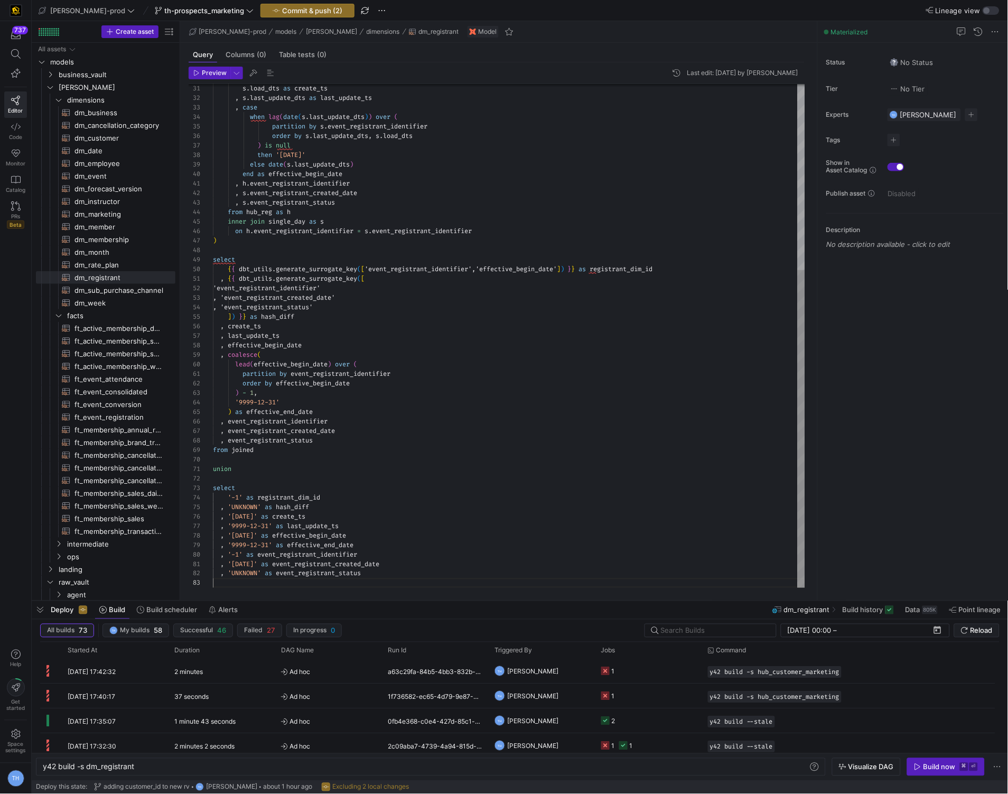
click at [407, 579] on div "s . load_dts as create_ts , s . last_update_dts as last_update_ts , case when l…" at bounding box center [509, 189] width 592 height 798
click at [410, 571] on div "s . load_dts as create_ts , s . last_update_dts as last_update_ts , case when l…" at bounding box center [509, 189] width 592 height 798
type textarea "union select '-1' as registrant_dim_id , 'UNKNOWN' as hash_diff , '1900-01-01' …"
click at [410, 559] on div "s . load_dts as create_ts , s . last_update_dts as last_update_ts , case when l…" at bounding box center [509, 189] width 592 height 798
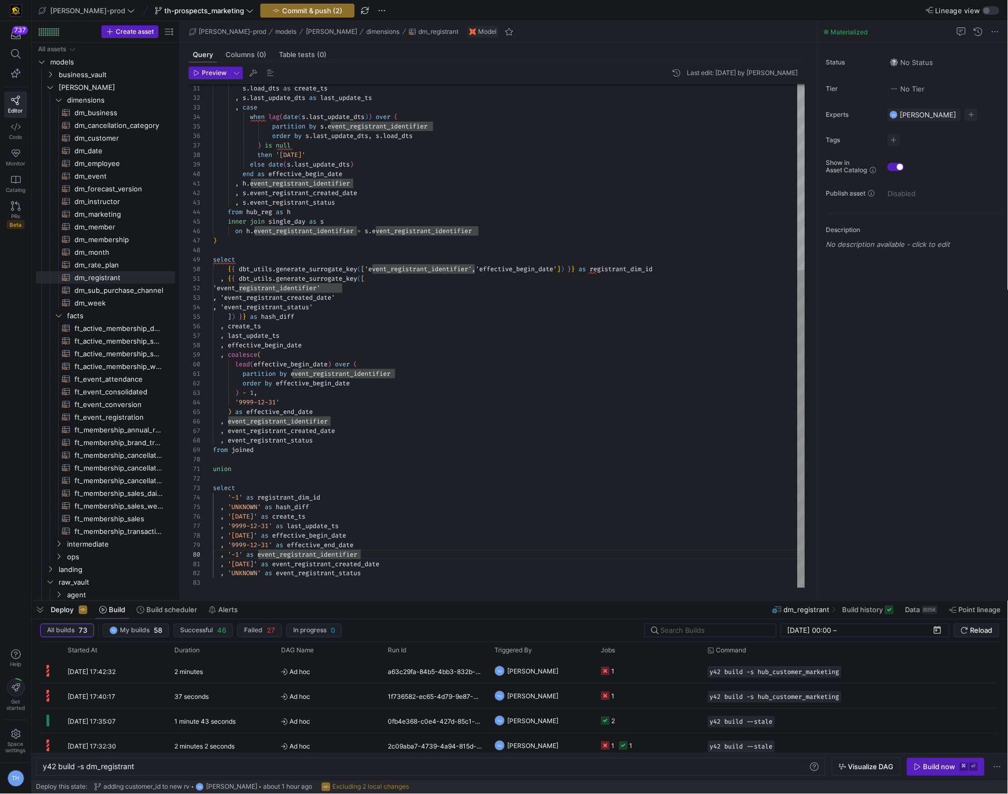
click at [406, 542] on div "s . load_dts as create_ts , s . last_update_dts as last_update_ts , case when l…" at bounding box center [509, 189] width 592 height 798
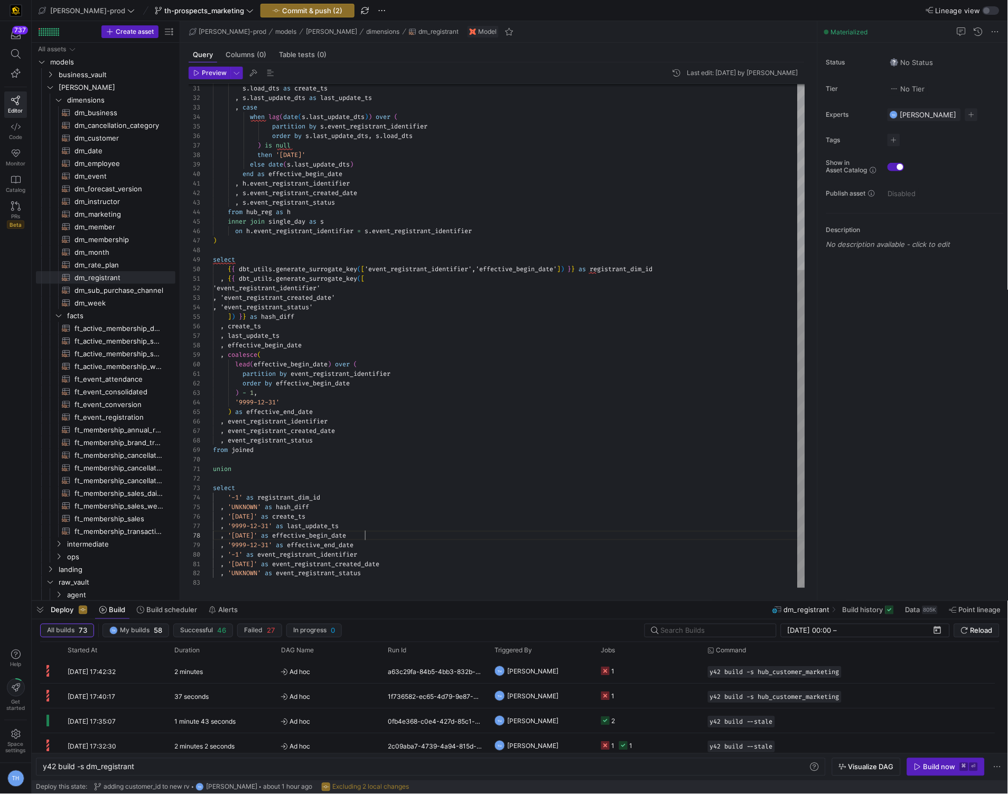
scroll to position [66, 151]
click at [404, 533] on div "s . load_dts as create_ts , s . last_update_dts as last_update_ts , case when l…" at bounding box center [509, 189] width 592 height 798
click at [303, 10] on span "Commit & push (2)" at bounding box center [312, 10] width 60 height 8
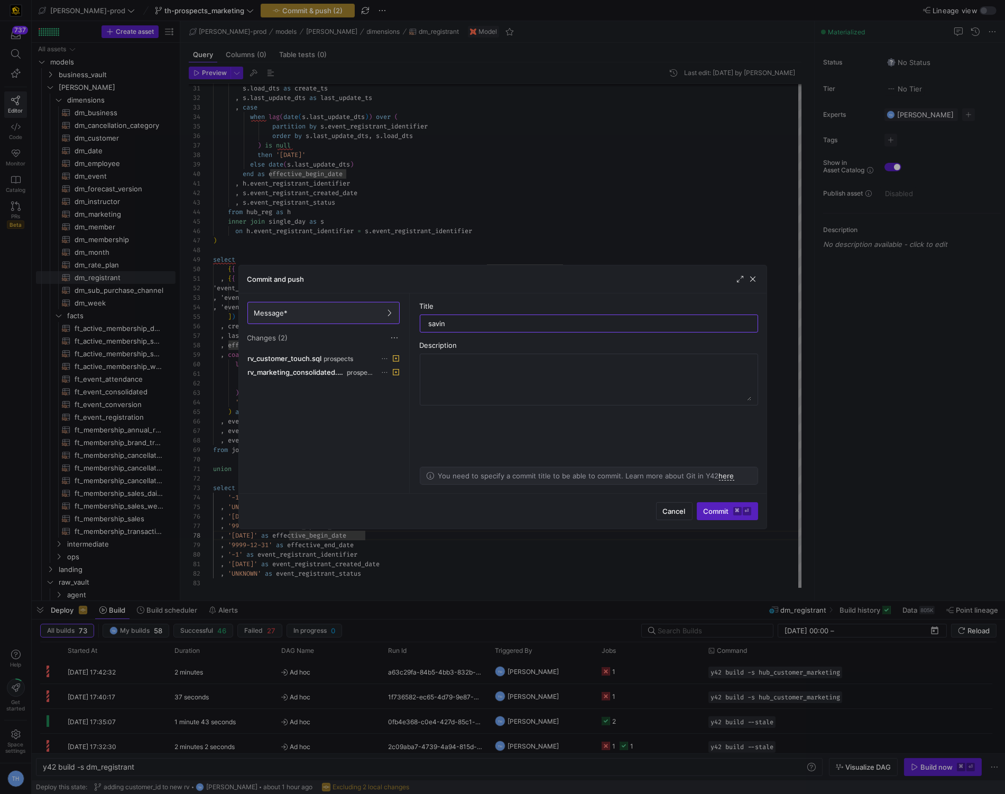
type input "saving"
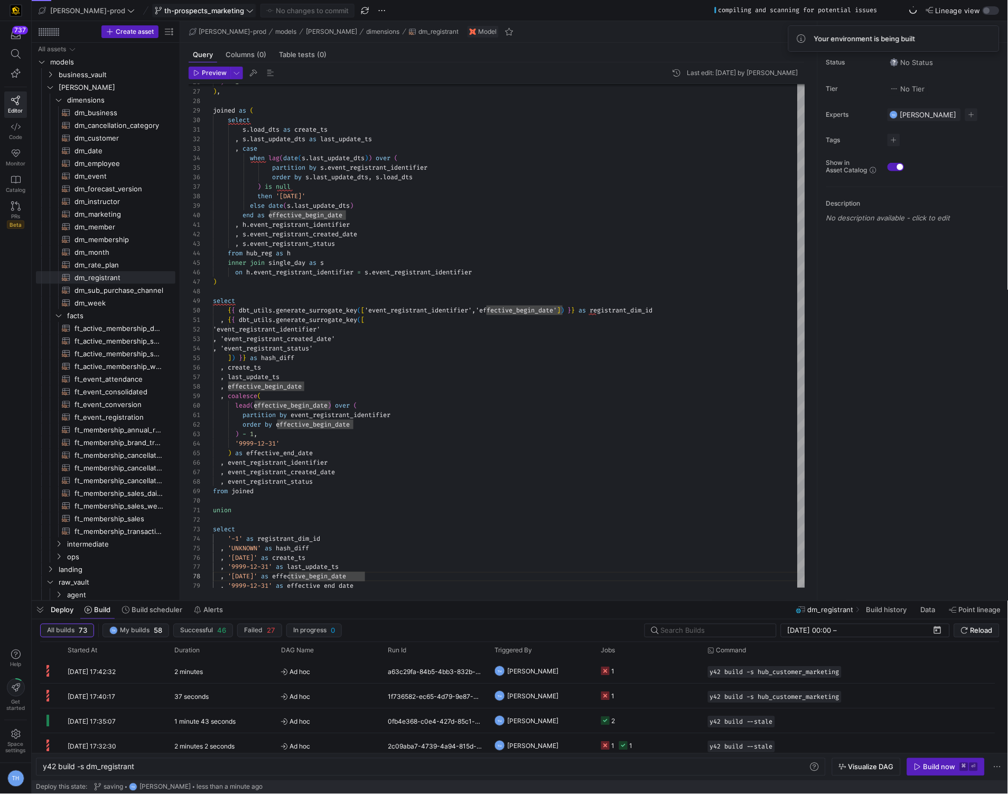
click at [187, 4] on span at bounding box center [204, 10] width 103 height 13
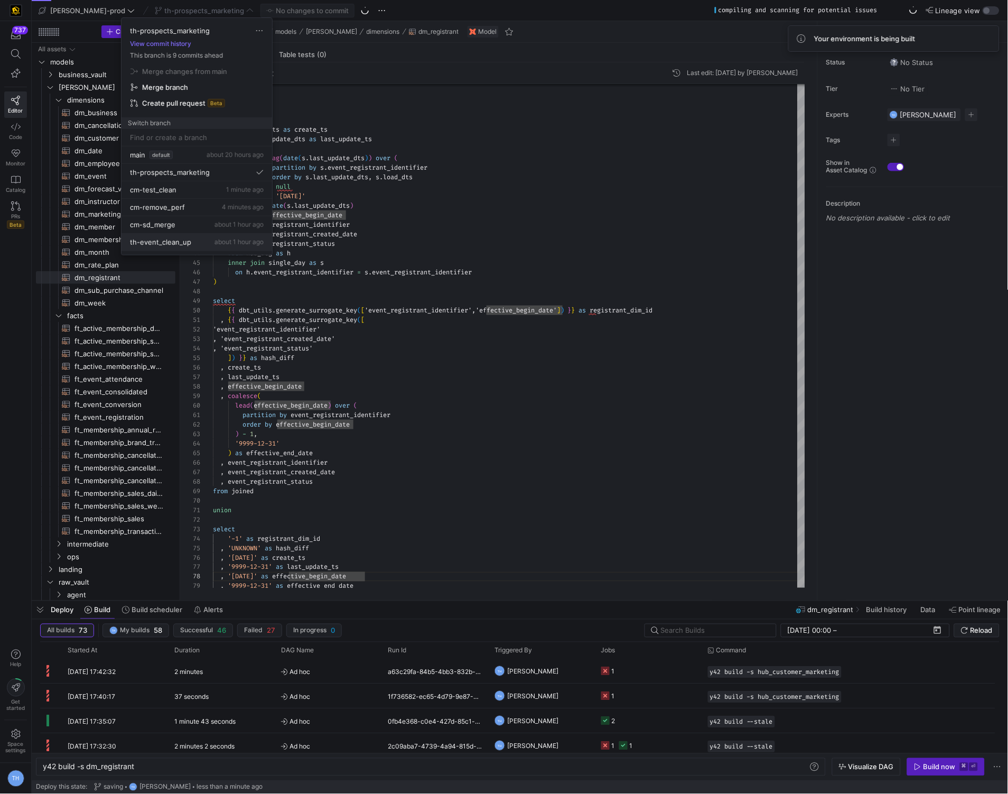
click at [182, 245] on span "th-event_clean_up" at bounding box center [160, 242] width 61 height 8
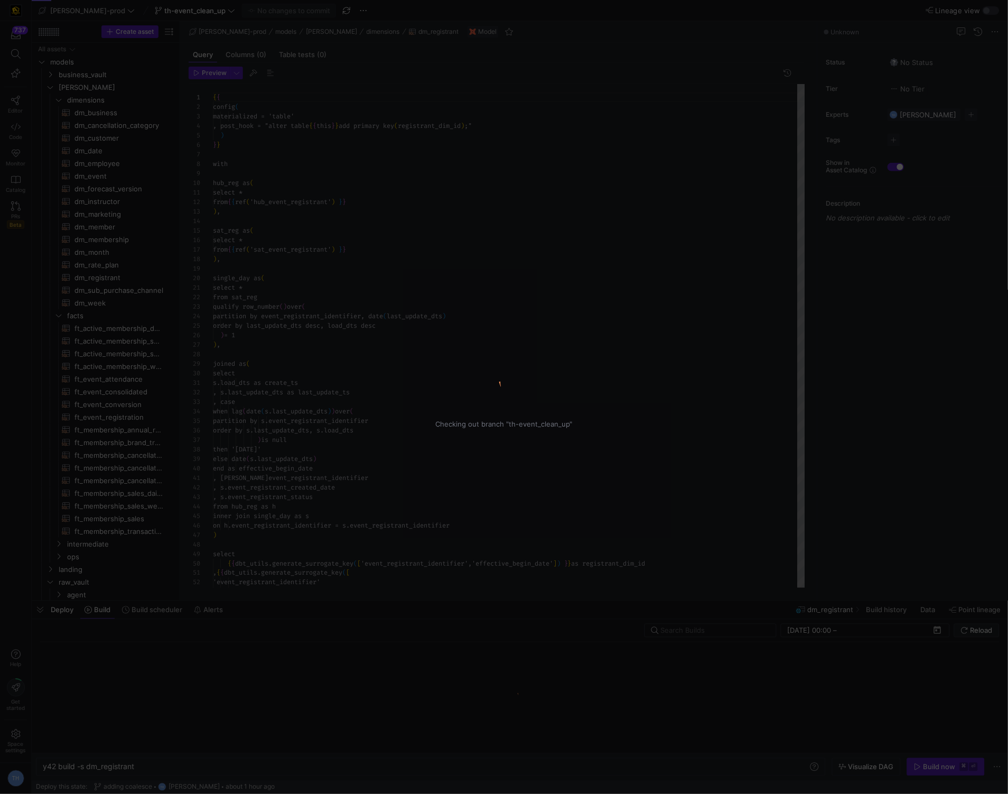
scroll to position [95, 0]
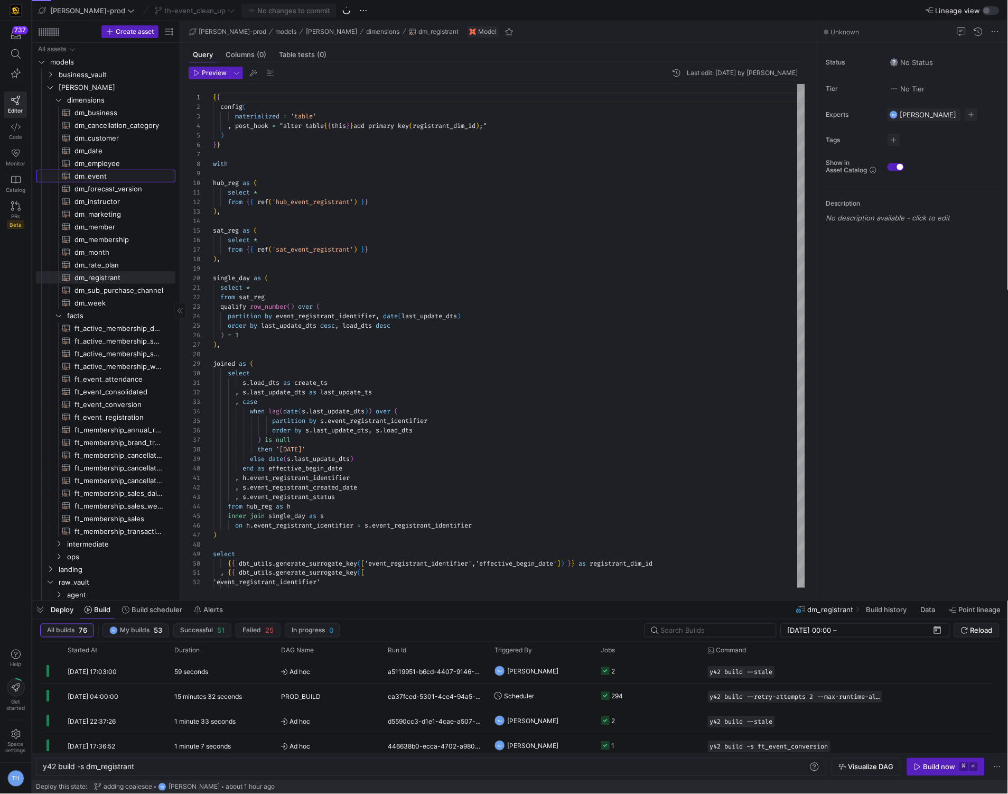
click at [124, 175] on span "dm_event​​​​​​​​​​" at bounding box center [119, 176] width 89 height 12
type textarea "y42 build -s dm_event"
type textarea "{{ config( materialized = 'table' , post_hook = "alter table {{ this }} add pri…"
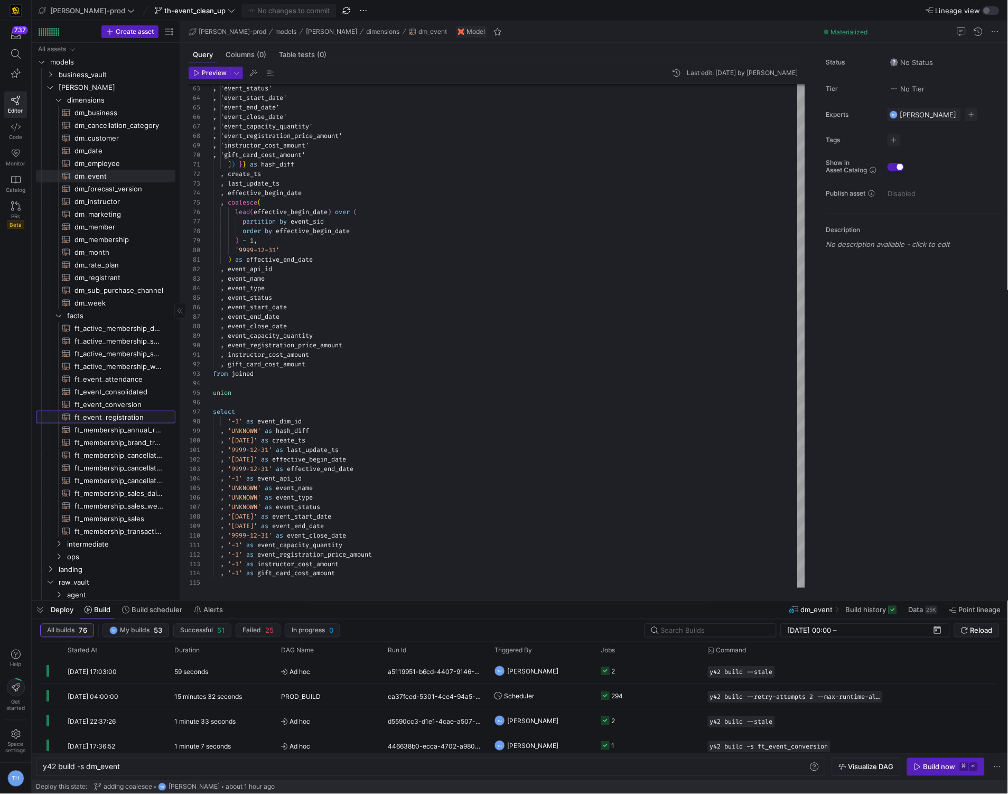
click at [118, 416] on span "ft_event_registration​​​​​​​​​​" at bounding box center [119, 417] width 89 height 12
type textarea "y42 build -s ft_event_registration"
type textarea "{{ config( post_hook = [ "alter table {{ this }} add primary key (registration_…"
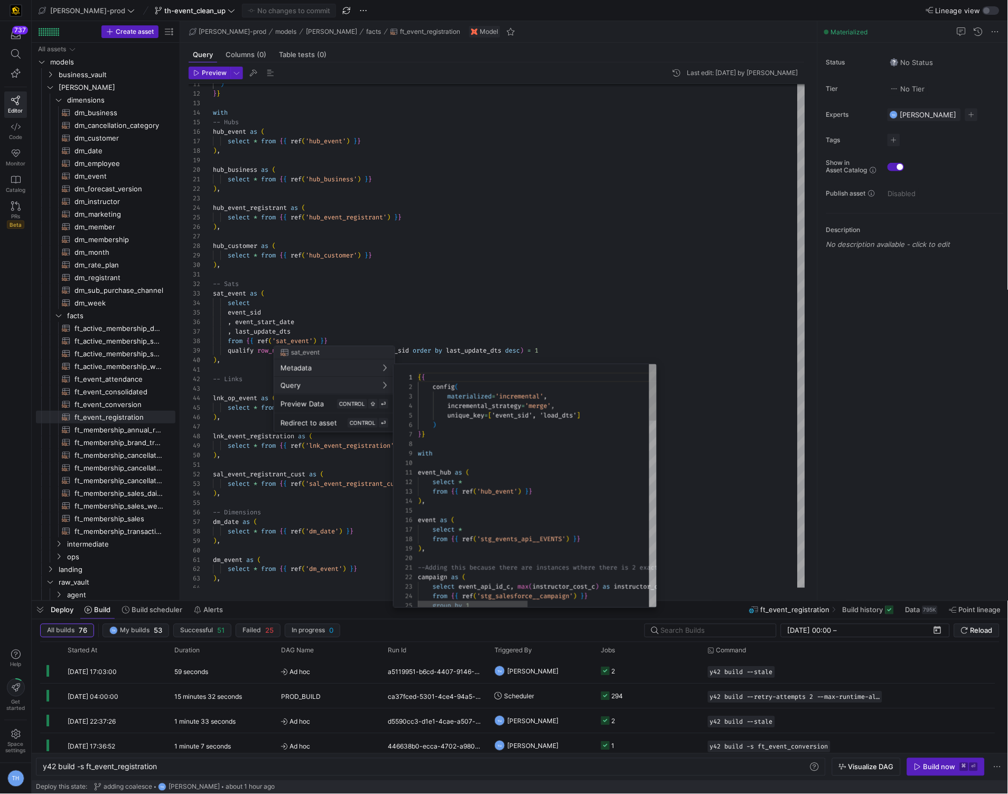
scroll to position [95, 0]
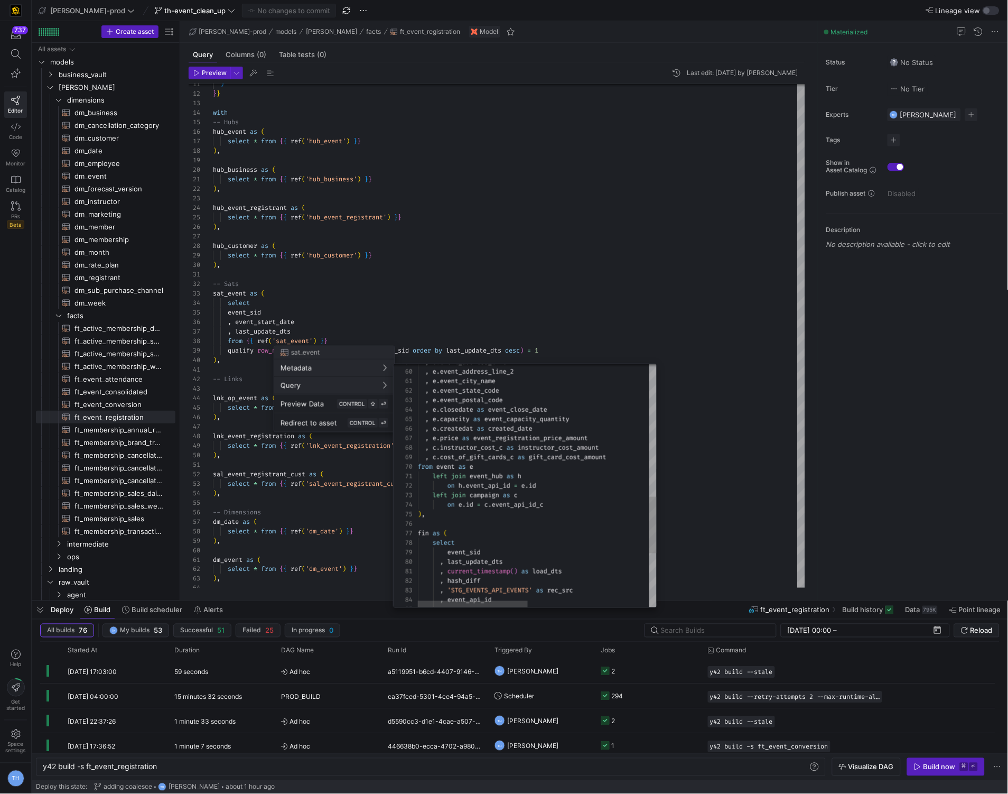
type textarea ", e.event_city_name , e.event_state_code , e.event_postal_code , e.closedate as…"
drag, startPoint x: 475, startPoint y: 440, endPoint x: 645, endPoint y: 440, distance: 170.7
click at [645, 440] on div ", last_update_dts , current_timestamp ( ) as load_dts fin as ( select event_sid…" at bounding box center [668, 318] width 501 height 1042
click at [306, 316] on div at bounding box center [504, 397] width 1008 height 794
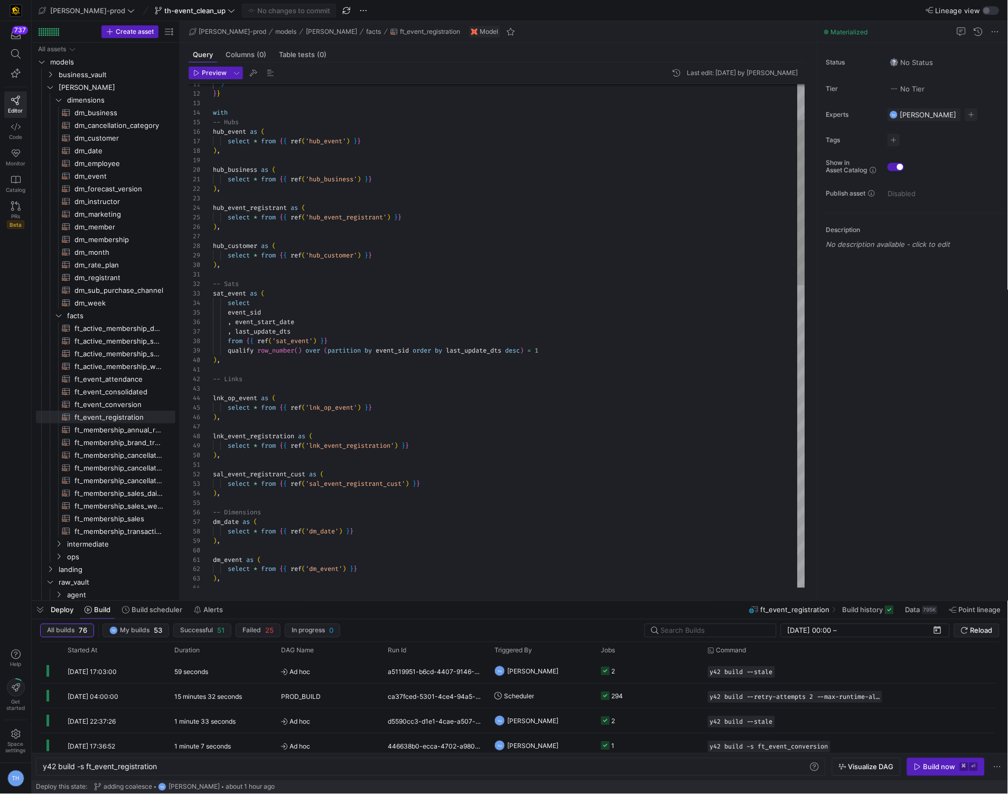
click at [306, 329] on div "sal_event_registrant_cust as ( select * from { { ref ( 'sal_event_registrant_cu…" at bounding box center [509, 741] width 592 height 1530
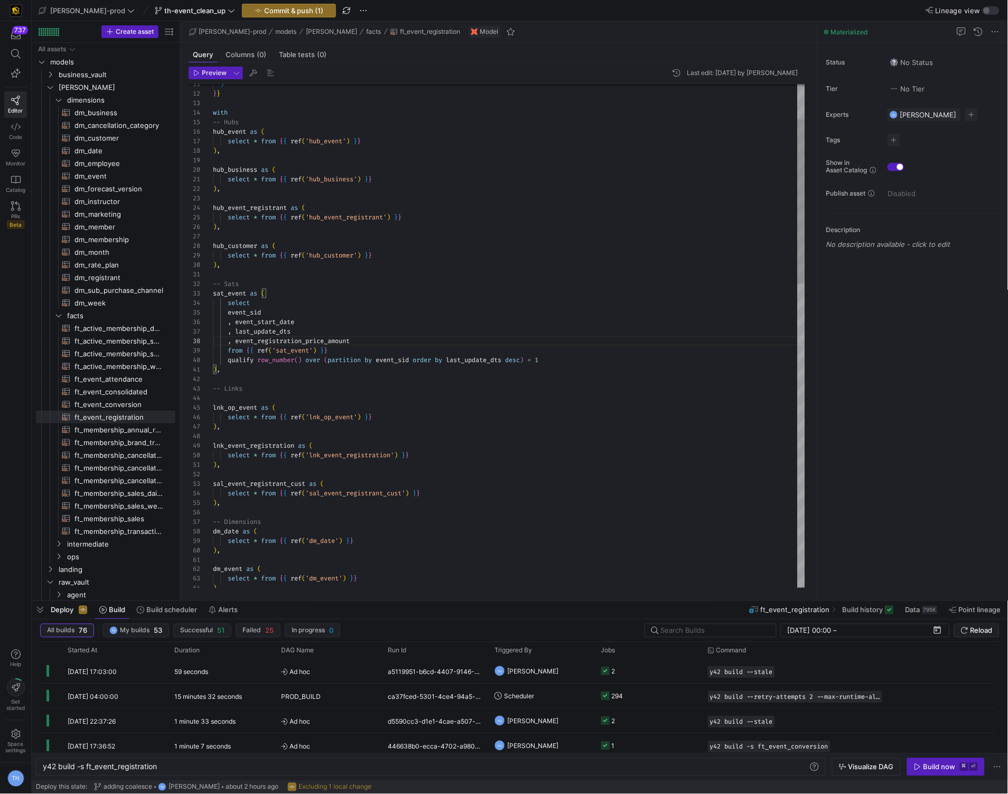
scroll to position [48, 83]
click at [395, 326] on div "sal_event_registrant_cust as ( select * from { { ref ( 'sal_event_registrant_cu…" at bounding box center [509, 746] width 592 height 1540
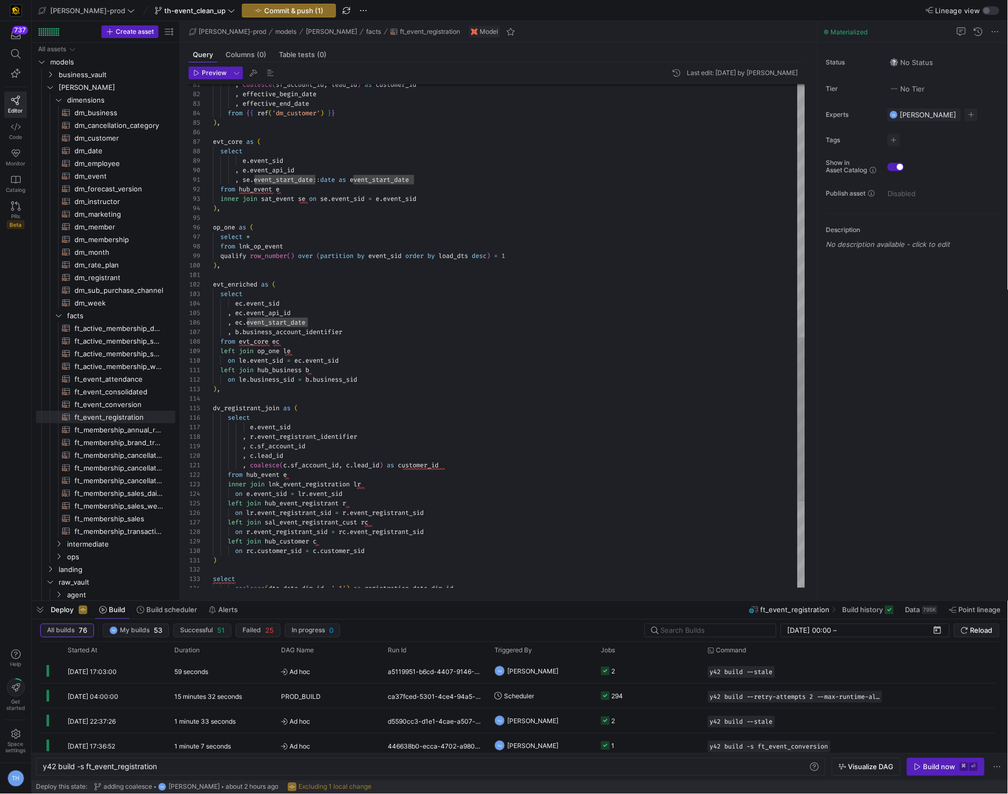
scroll to position [0, 201]
click at [435, 183] on div "left join op_one le on le . event_sid = ec . event_sid left join hub_business b…" at bounding box center [509, 80] width 592 height 1540
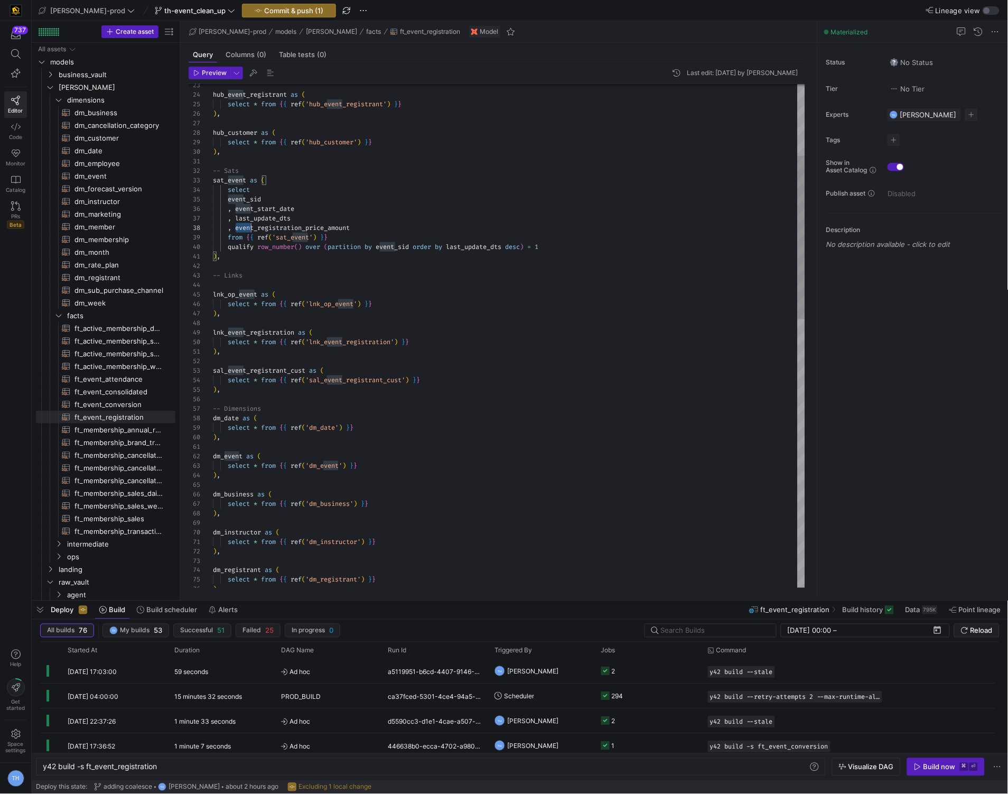
scroll to position [66, 140]
drag, startPoint x: 236, startPoint y: 226, endPoint x: 393, endPoint y: 226, distance: 156.9
click at [393, 226] on div "dm_registrant as ( select * from { { ref ( 'dm_registrant' ) } } ) , dm_instruc…" at bounding box center [509, 637] width 592 height 1549
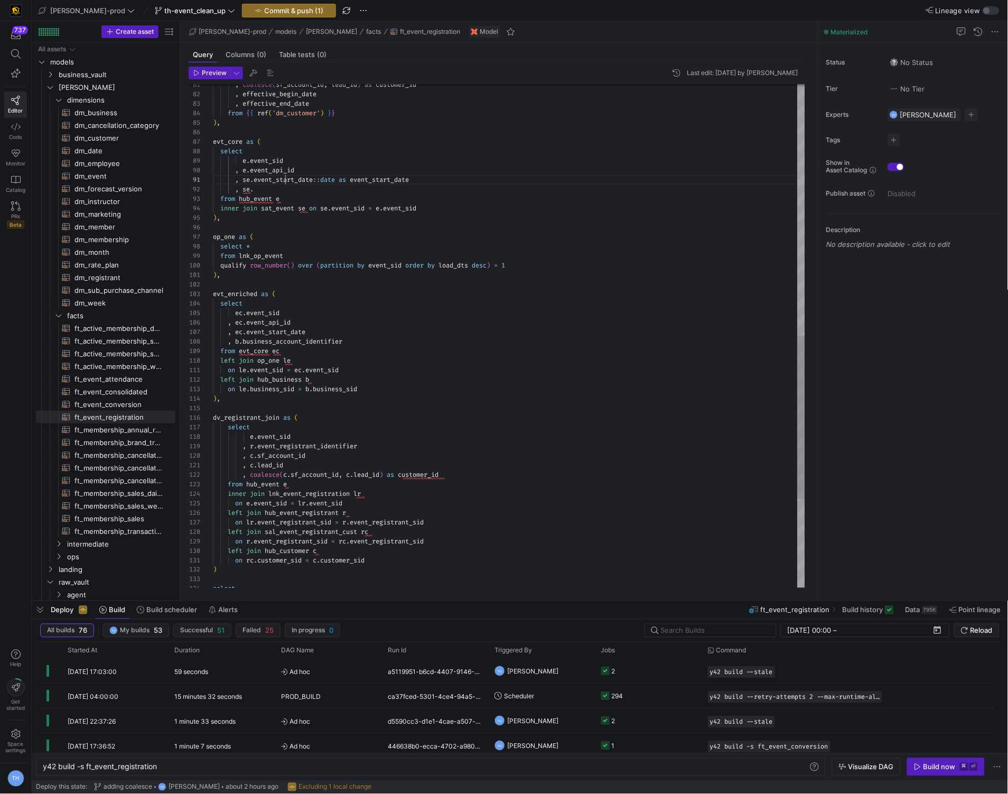
click at [284, 184] on div "left join op_one le on le . event_sid = ec . event_sid left join hub_business b…" at bounding box center [509, 84] width 592 height 1549
click at [276, 191] on div "left join op_one le on le . event_sid = ec . event_sid left join hub_business b…" at bounding box center [509, 84] width 592 height 1549
click at [424, 199] on div "left join op_one le on le . event_sid = ec . event_sid left join hub_business b…" at bounding box center [509, 84] width 592 height 1549
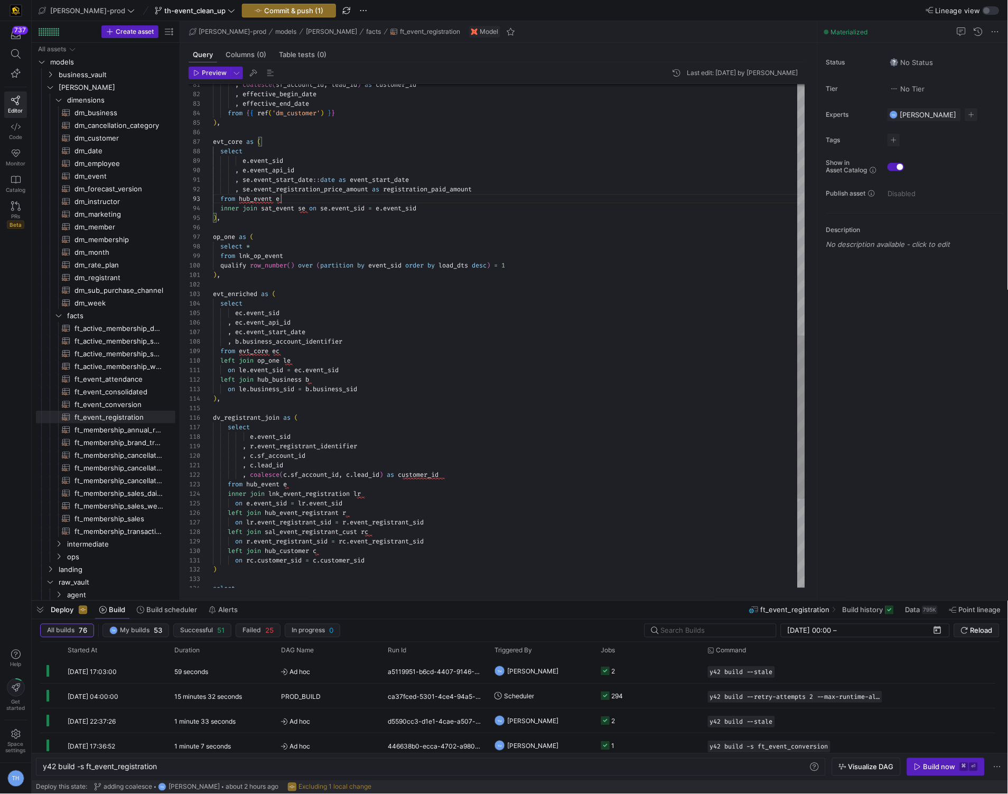
scroll to position [18, 68]
click at [360, 341] on div "left join op_one le on le . event_sid = ec . event_sid left join hub_business b…" at bounding box center [509, 84] width 592 height 1549
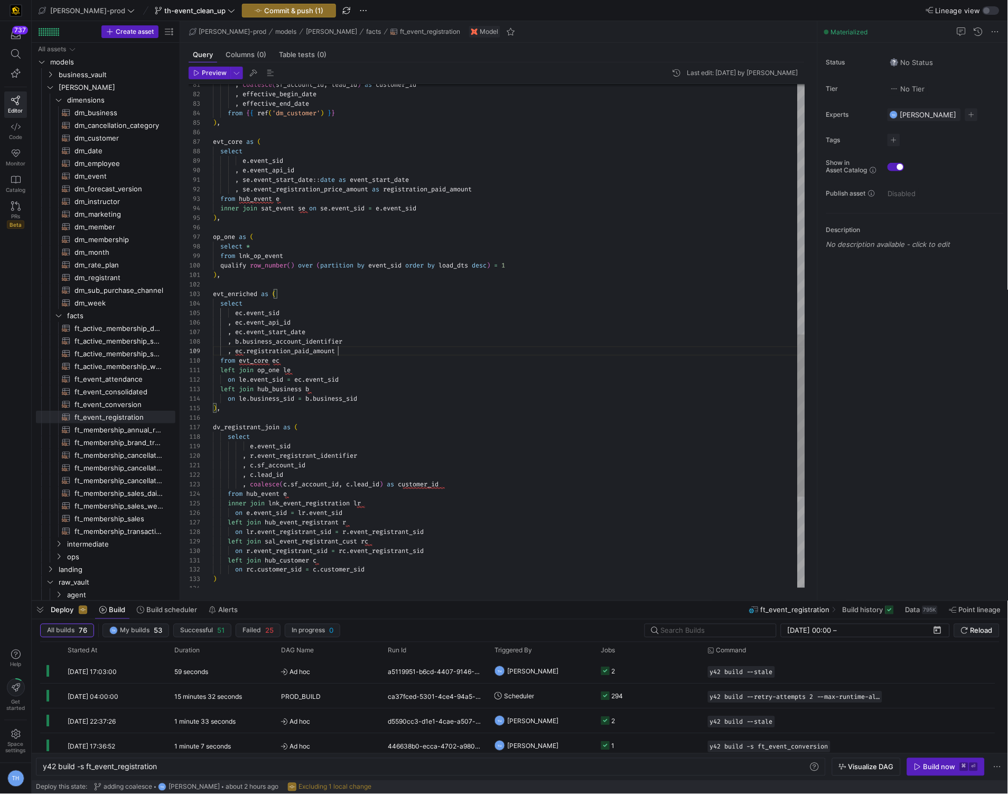
scroll to position [76, 125]
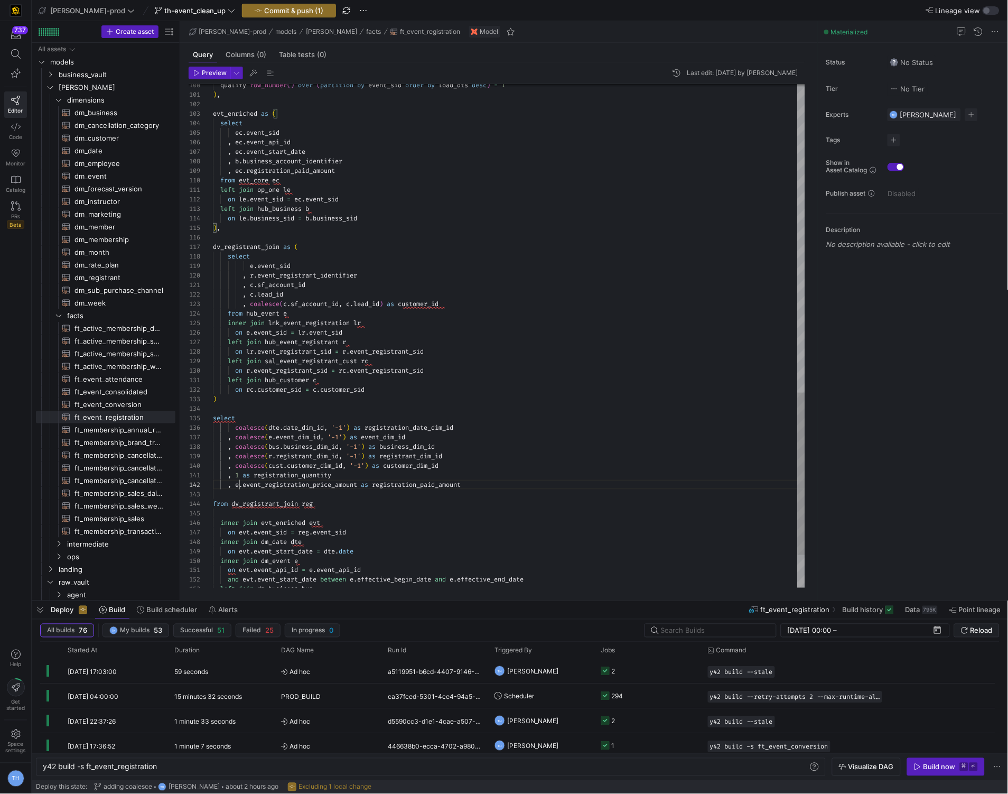
drag, startPoint x: 385, startPoint y: 485, endPoint x: 250, endPoint y: 485, distance: 134.2
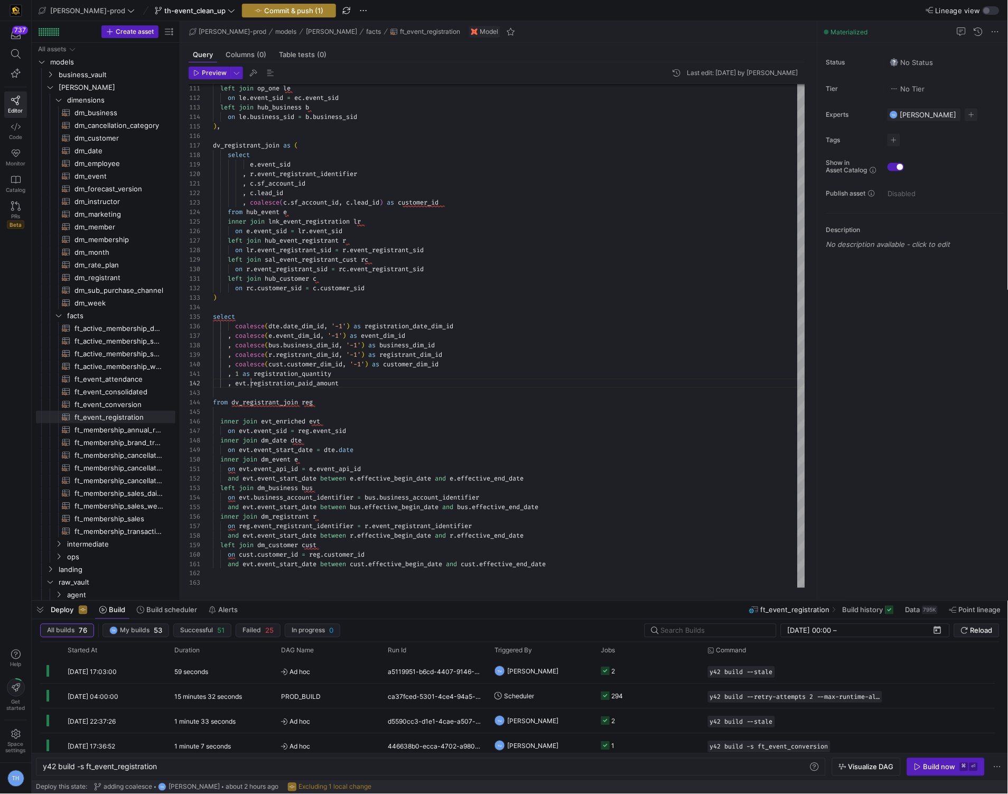
type textarea ", 1 as registration_quantity , evt.registration_paid_amount from dv_registrant_…"
click at [270, 14] on span "Commit & push (1)" at bounding box center [293, 10] width 59 height 8
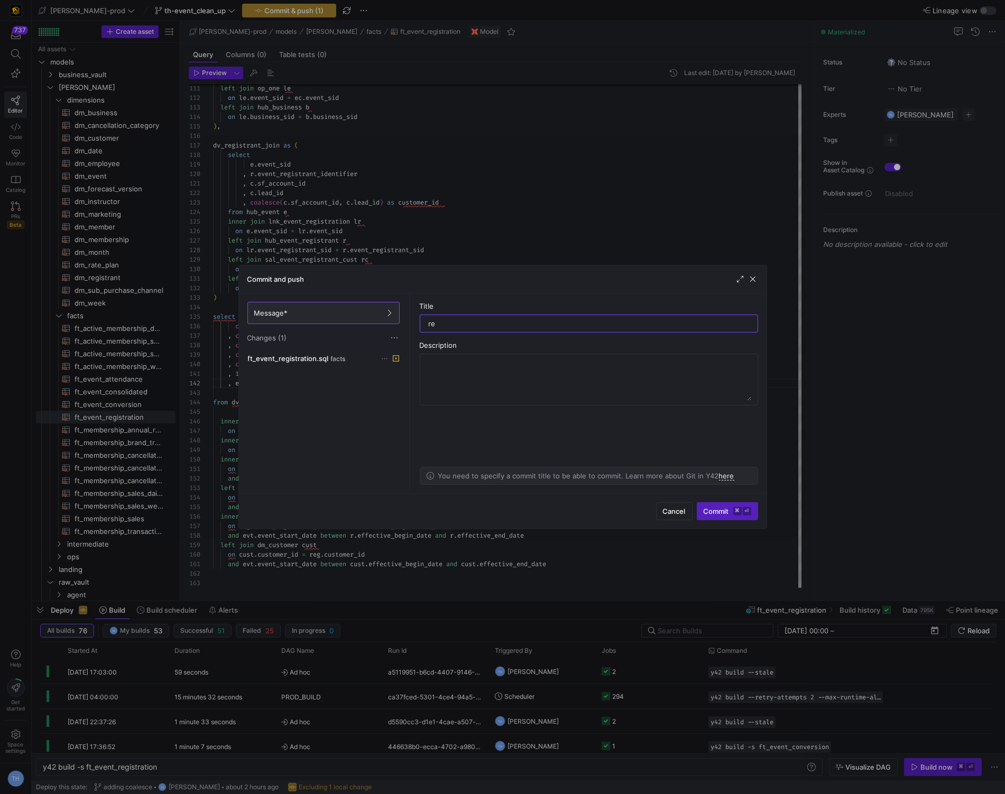
type input "r"
type input "y"
type input "c"
type input "remocing columns from dm_event"
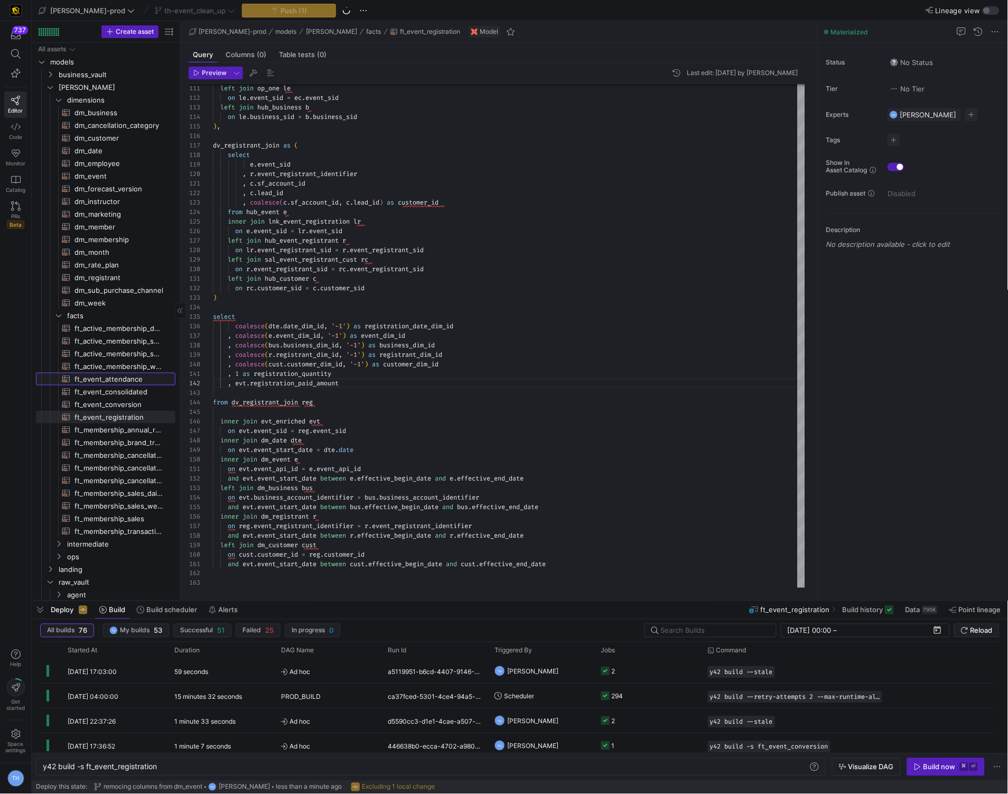
click at [115, 377] on span "ft_event_attendance​​​​​​​​​​" at bounding box center [119, 379] width 89 height 12
type textarea "y42 build -s ft_event_attendance"
type textarea "{{ config( post_hook = [ "alter table {{ this }} add primary key (event_close_d…"
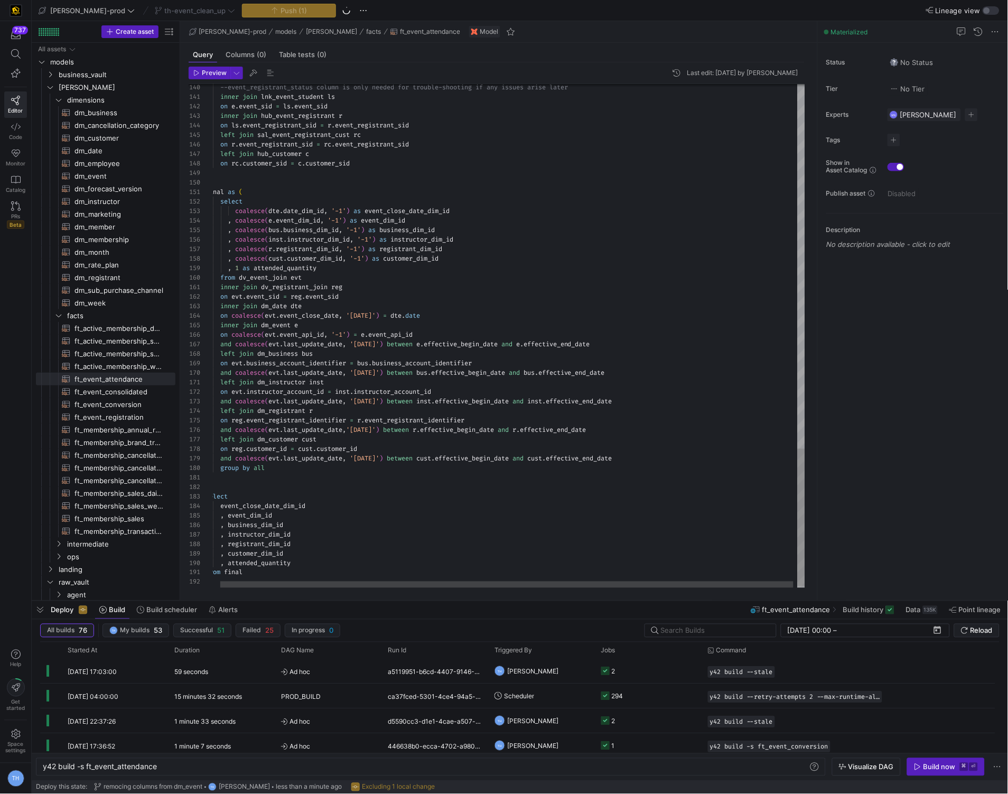
scroll to position [9, 38]
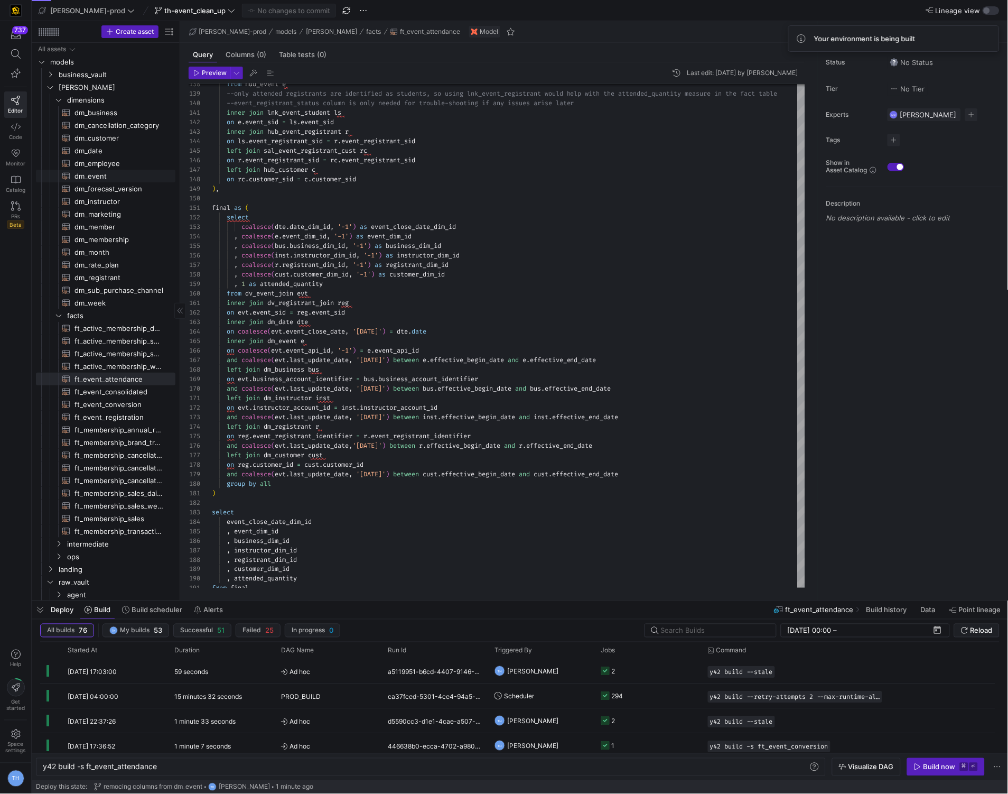
click at [112, 174] on span "dm_event​​​​​​​​​​" at bounding box center [119, 176] width 89 height 12
type textarea "{{ config( materialized = 'table' , post_hook = "alter table {{ this }} add pri…"
type textarea "y42 build -s dm_event"
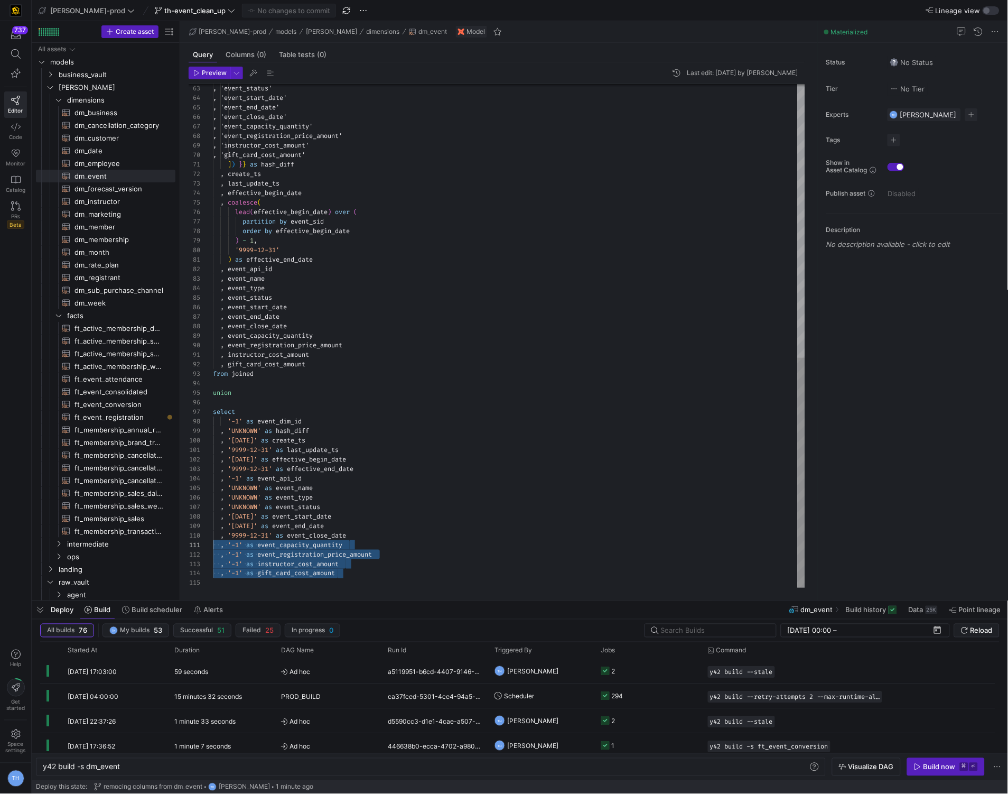
drag, startPoint x: 360, startPoint y: 574, endPoint x: 156, endPoint y: 544, distance: 206.7
click at [213, 544] on div ", 'event_status' , 'event_start_date' , 'event_end_date' , 'event_close_date' ,…" at bounding box center [509, 36] width 592 height 1102
click at [416, 567] on div ", 'event_status' , 'event_start_date' , 'event_end_date' , 'event_close_date' ,…" at bounding box center [509, 36] width 592 height 1102
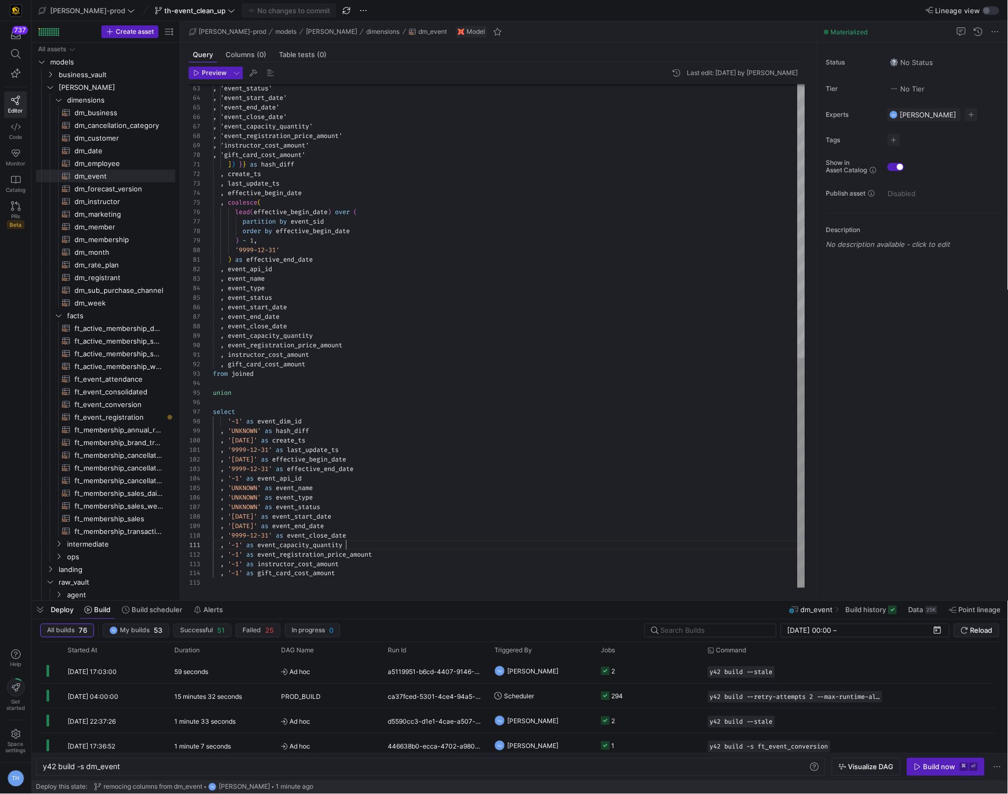
click at [369, 542] on div ", 'event_status' , 'event_start_date' , 'event_end_date' , 'event_close_date' ,…" at bounding box center [509, 36] width 592 height 1102
click at [136, 406] on span "ft_event_conversion​​​​​​​​​​" at bounding box center [119, 404] width 89 height 12
type textarea "{{ config( post_hook = [ "alter table {{ this }} add primary key (event_date_di…"
type textarea "y42 build -s ft_event_conversion"
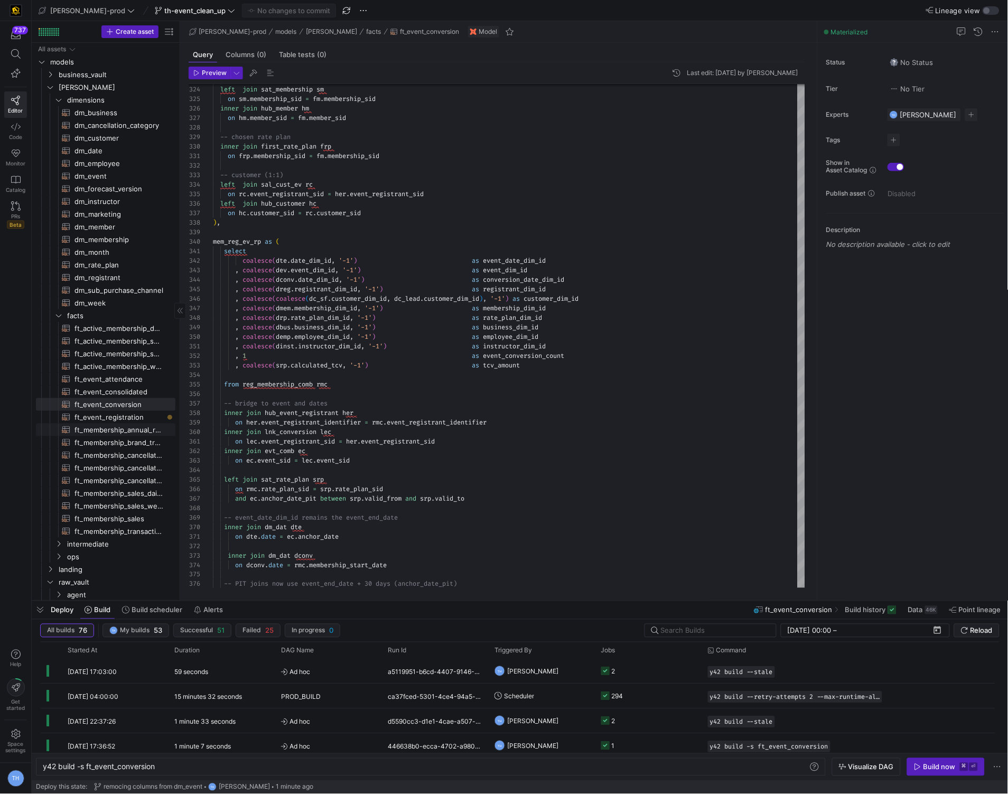
click at [140, 426] on span "ft_membership_annual_retention​​​​​​​​​​" at bounding box center [119, 430] width 89 height 12
type textarea "{{ config( post_hook = [ "alter table {{ this }} add primary key (membership_di…"
type textarea "y42 build -s ft_membership_annual_retention"
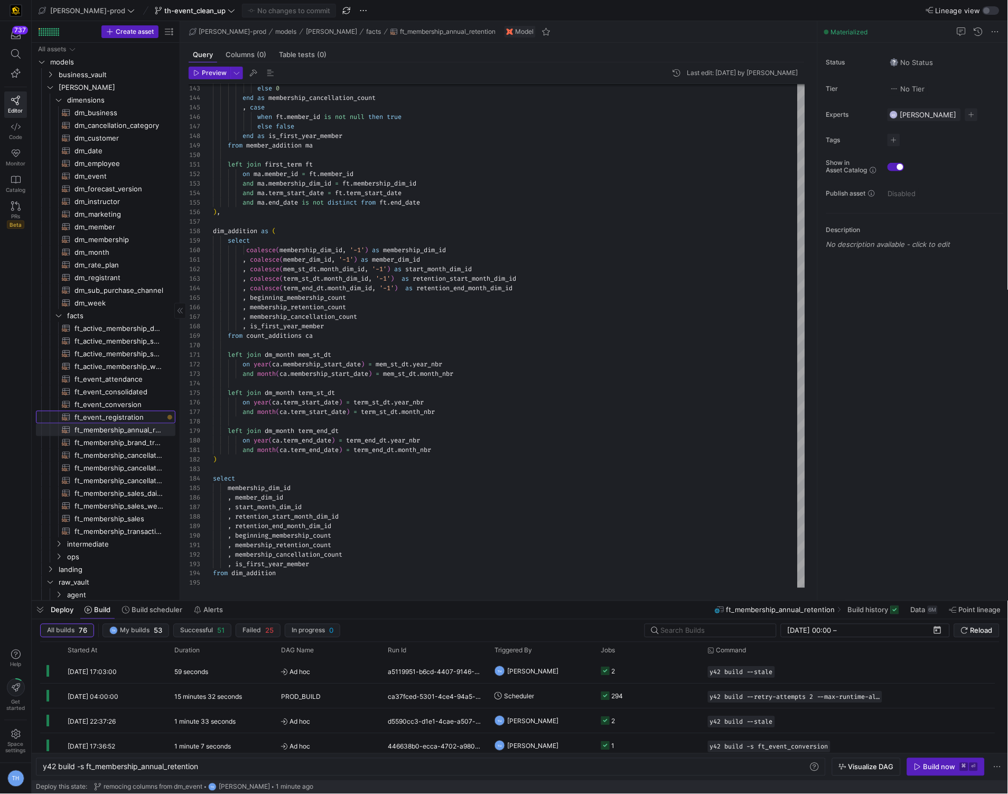
click at [137, 413] on span "ft_event_registration​​​​​​​​​​" at bounding box center [119, 417] width 89 height 12
type textarea "{{ config( post_hook = [ "alter table {{ this }} add primary key (registration_…"
type textarea "y42 build -s ft_event_registration"
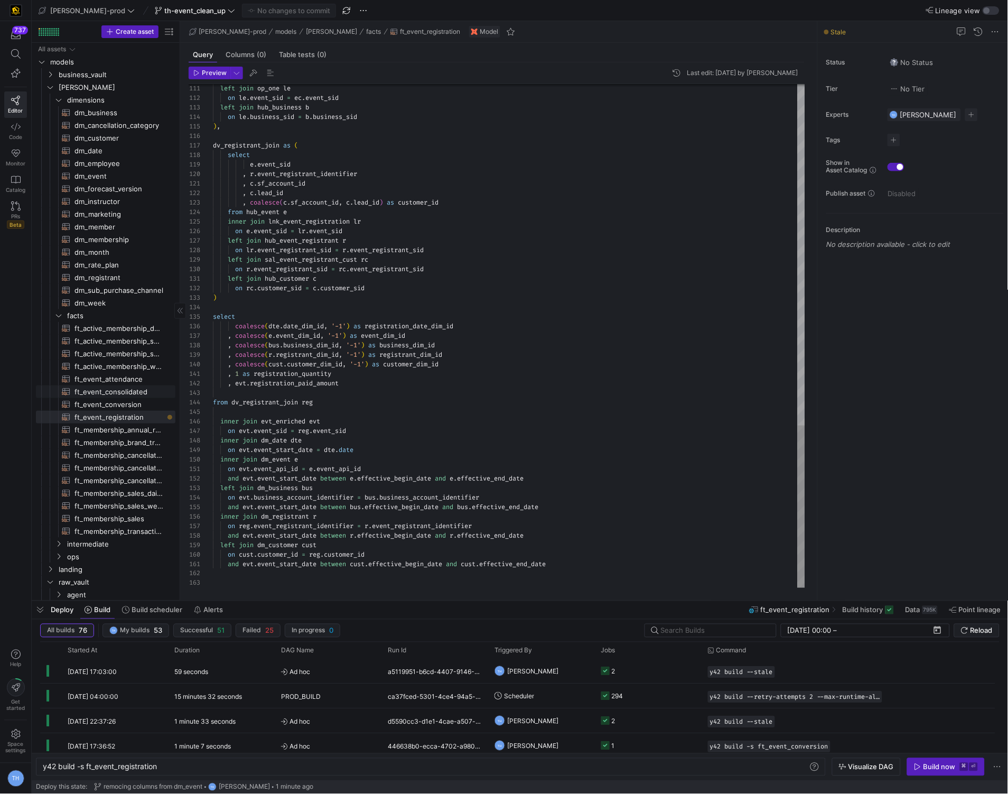
click at [137, 395] on span "ft_event_consolidated​​​​​​​​​​" at bounding box center [119, 392] width 89 height 12
type textarea "{{ config( post_hook = [ "alter table {{ this }} add primary key (event_dim_id,…"
type textarea "y42 build -s ft_event_consolidated"
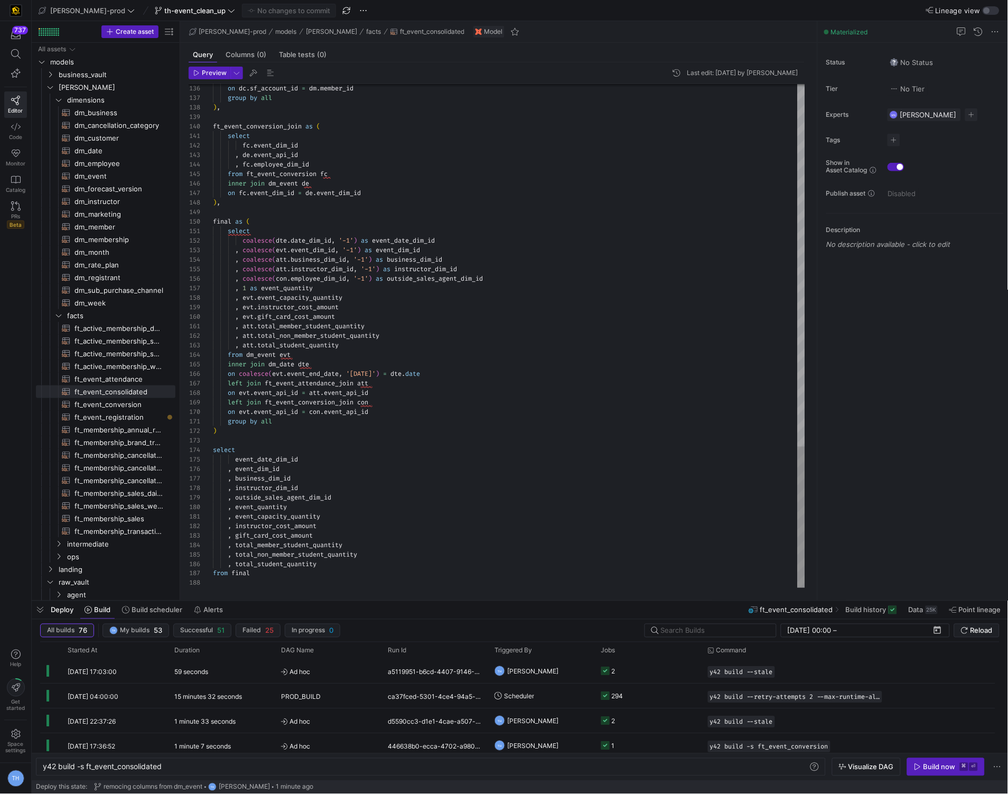
scroll to position [0, 156]
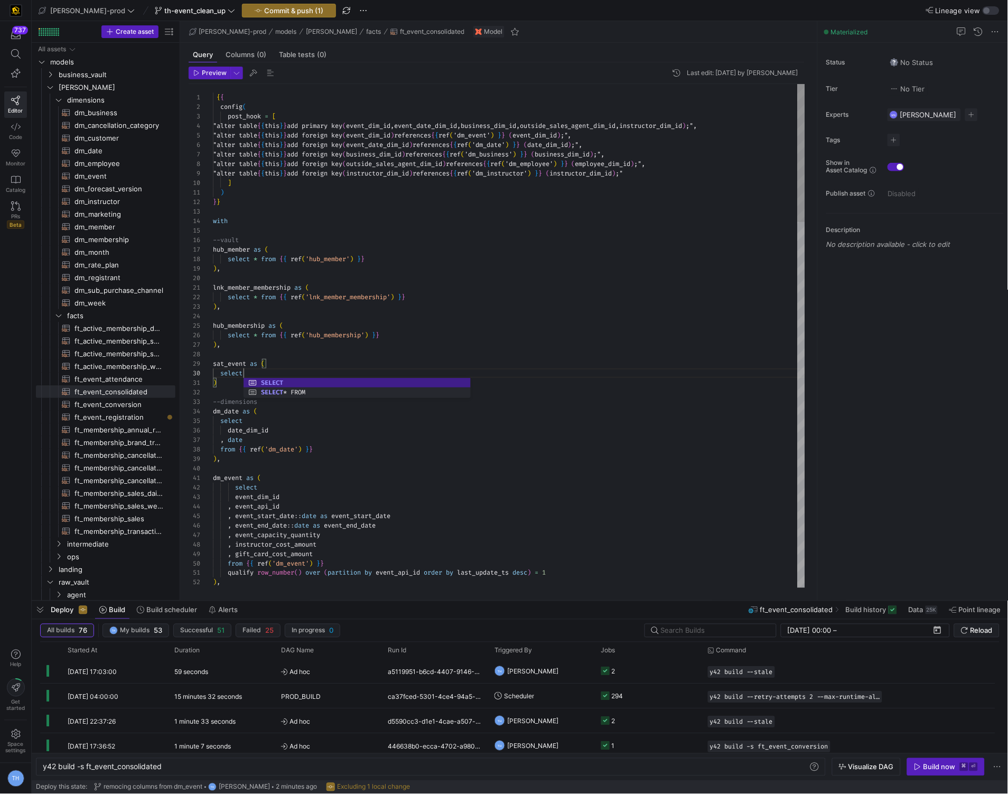
scroll to position [86, 34]
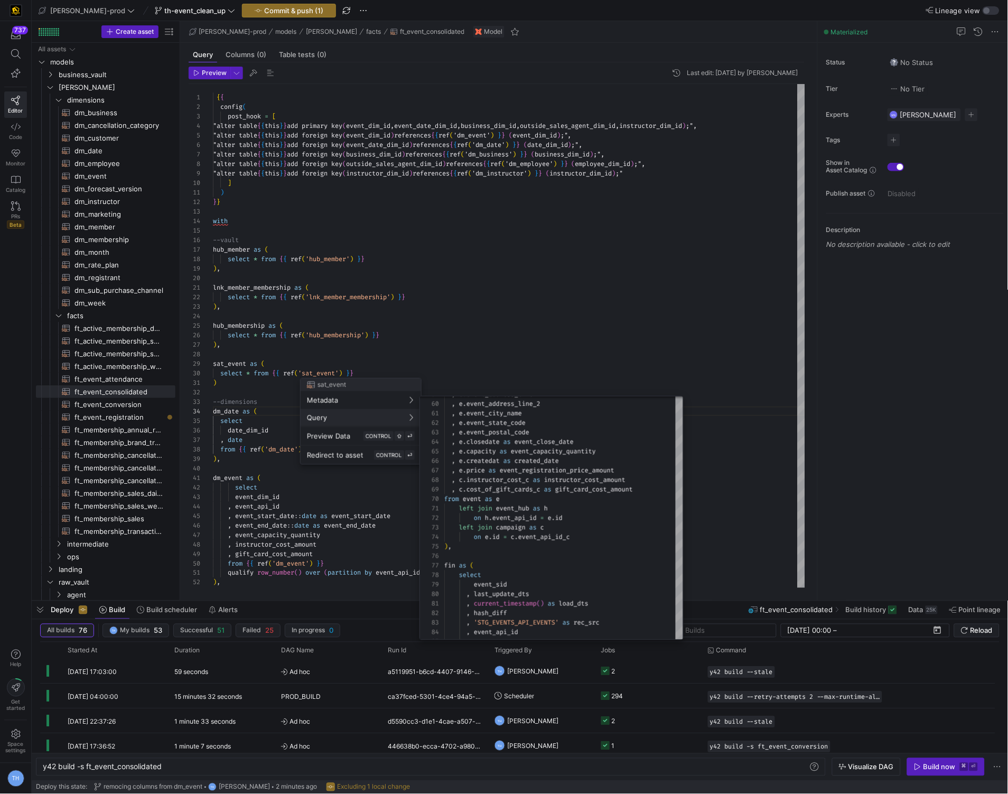
click at [468, 362] on div at bounding box center [504, 397] width 1008 height 794
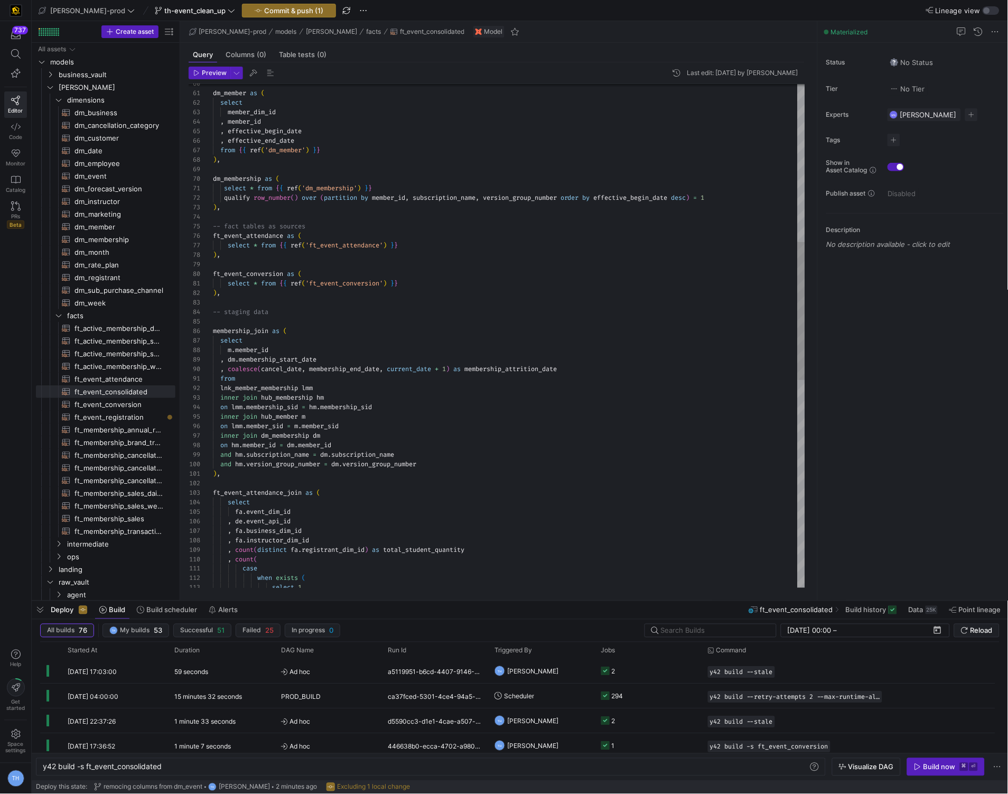
click at [230, 286] on div "dm_member as ( select member_dim_id , member_id , effective_begin_date , effect…" at bounding box center [509, 426] width 592 height 1835
click at [229, 248] on div "dm_member as ( select member_dim_id , member_id , effective_begin_date , effect…" at bounding box center [509, 426] width 592 height 1835
click at [225, 187] on div "dm_member as ( select member_dim_id , member_id , effective_begin_date , effect…" at bounding box center [509, 426] width 592 height 1835
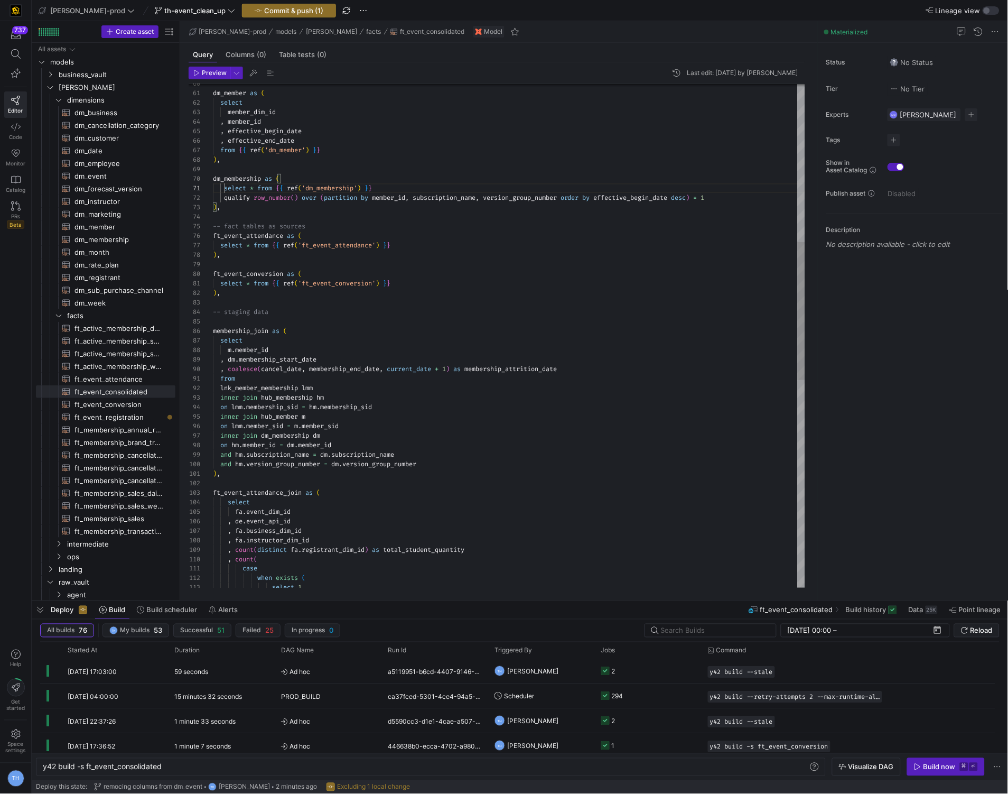
scroll to position [0, 7]
click at [224, 196] on div "dm_member as ( select member_dim_id , member_id , effective_begin_date , effect…" at bounding box center [509, 426] width 592 height 1835
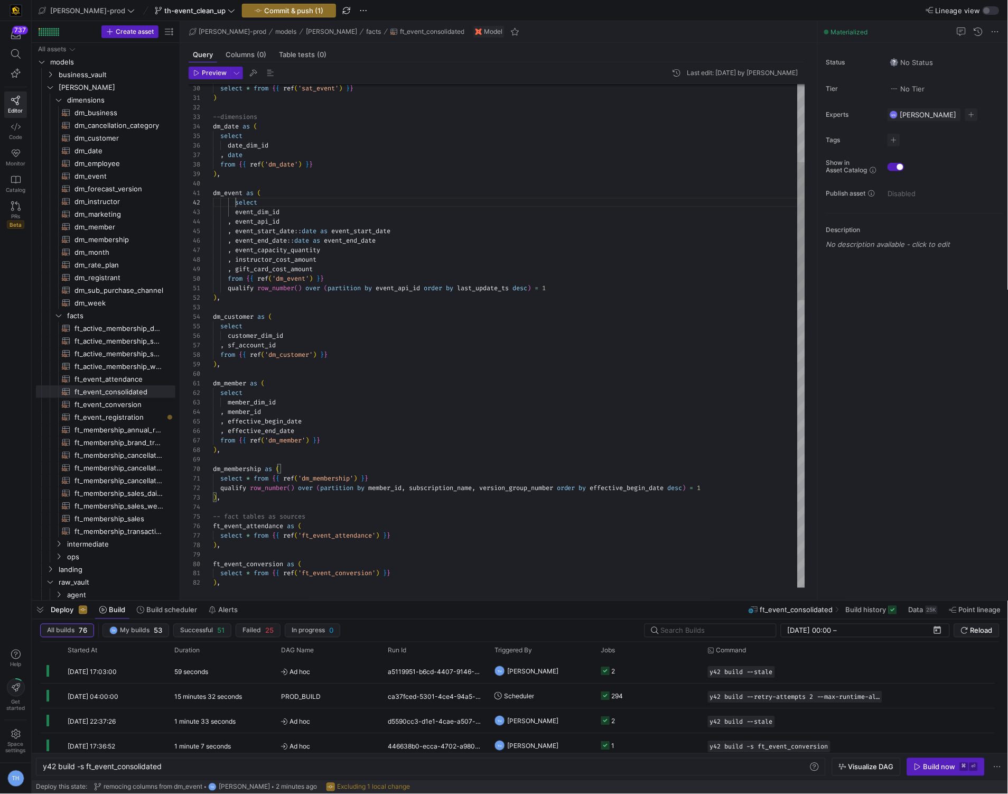
click at [236, 205] on div "dm_member as ( select member_dim_id , member_id , effective_begin_date , effect…" at bounding box center [509, 716] width 592 height 1835
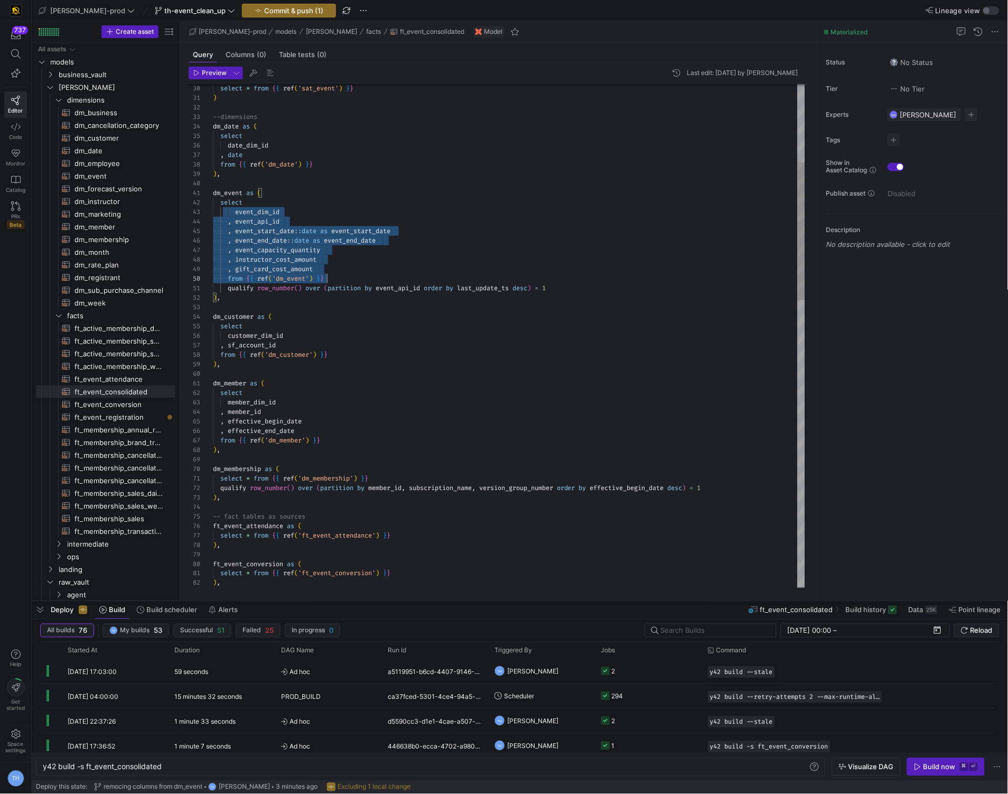
scroll to position [18, 0]
drag, startPoint x: 228, startPoint y: 211, endPoint x: 388, endPoint y: 308, distance: 187.3
click at [389, 309] on div "dm_member as ( select member_dim_id , member_id , effective_begin_date , effect…" at bounding box center [509, 716] width 592 height 1835
click at [244, 243] on div "dm_member as ( select member_dim_id , member_id , effective_begin_date , effect…" at bounding box center [509, 716] width 592 height 1835
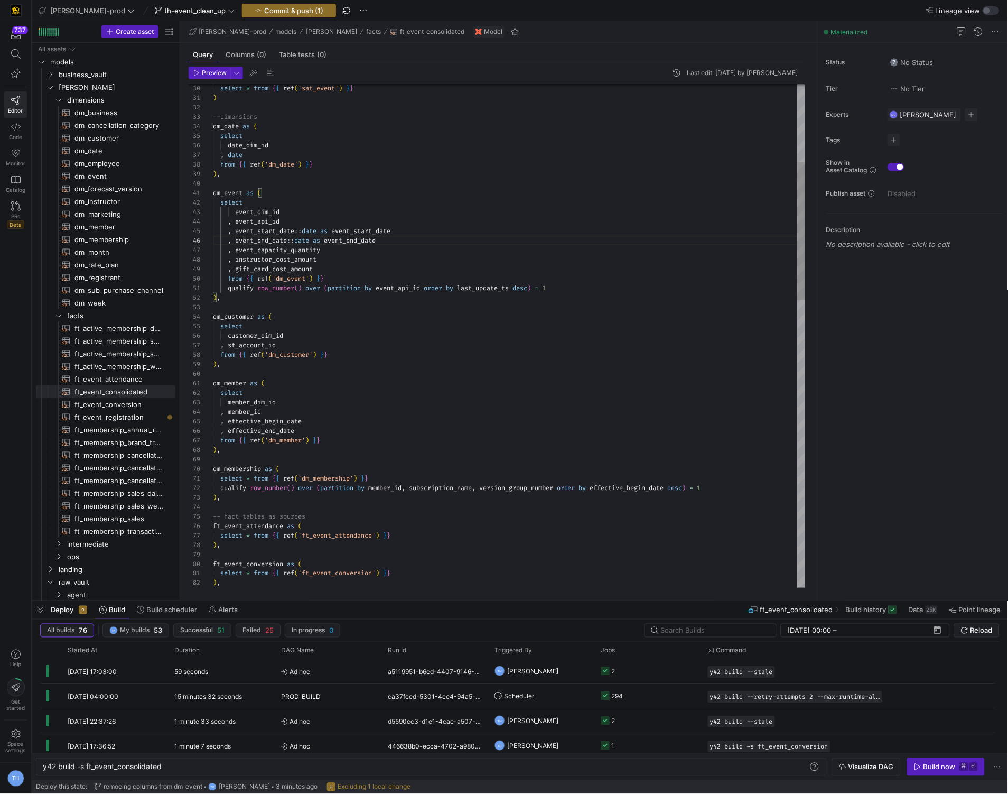
scroll to position [48, 30]
click at [227, 213] on div "dm_member as ( select member_dim_id , member_id , effective_begin_date , effect…" at bounding box center [509, 716] width 592 height 1835
click at [228, 211] on div "dm_member as ( select member_dim_id , member_id , effective_begin_date , effect…" at bounding box center [509, 716] width 592 height 1835
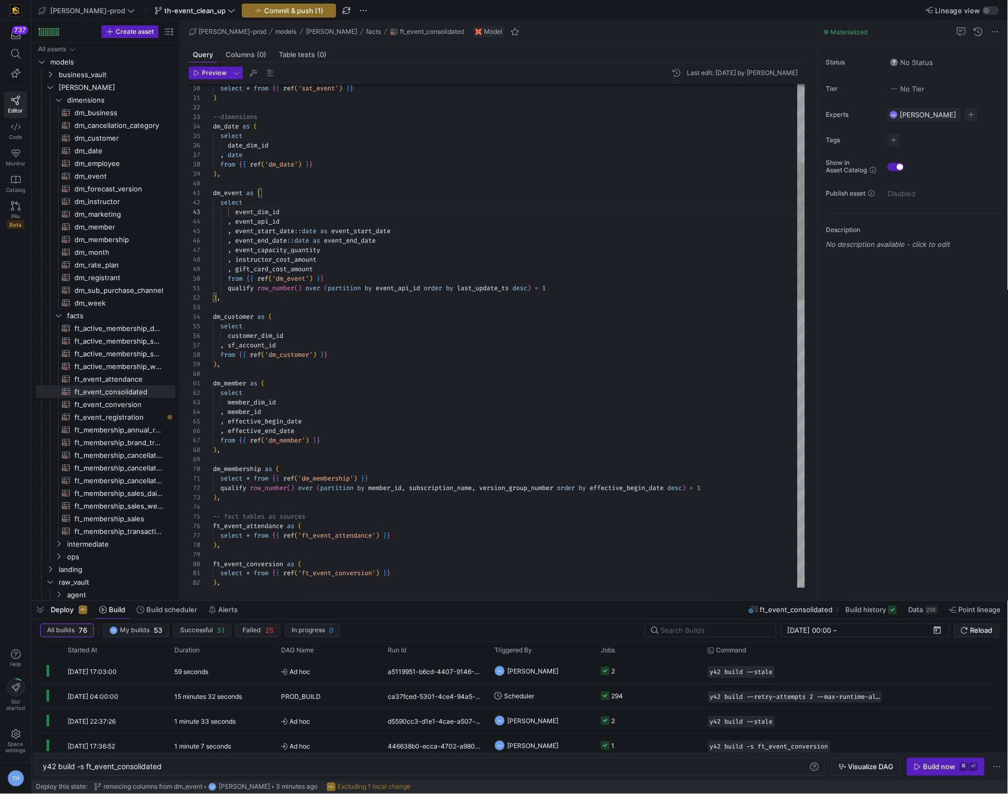
click at [286, 206] on div "dm_member as ( select member_dim_id , member_id , effective_begin_date , effect…" at bounding box center [509, 716] width 592 height 1835
click at [229, 280] on div "dm_member as ( select member_dim_id , member_id , effective_begin_date , effect…" at bounding box center [509, 716] width 592 height 1835
click at [229, 289] on div "dm_member as ( select member_dim_id , member_id , effective_begin_date , effect…" at bounding box center [509, 716] width 592 height 1835
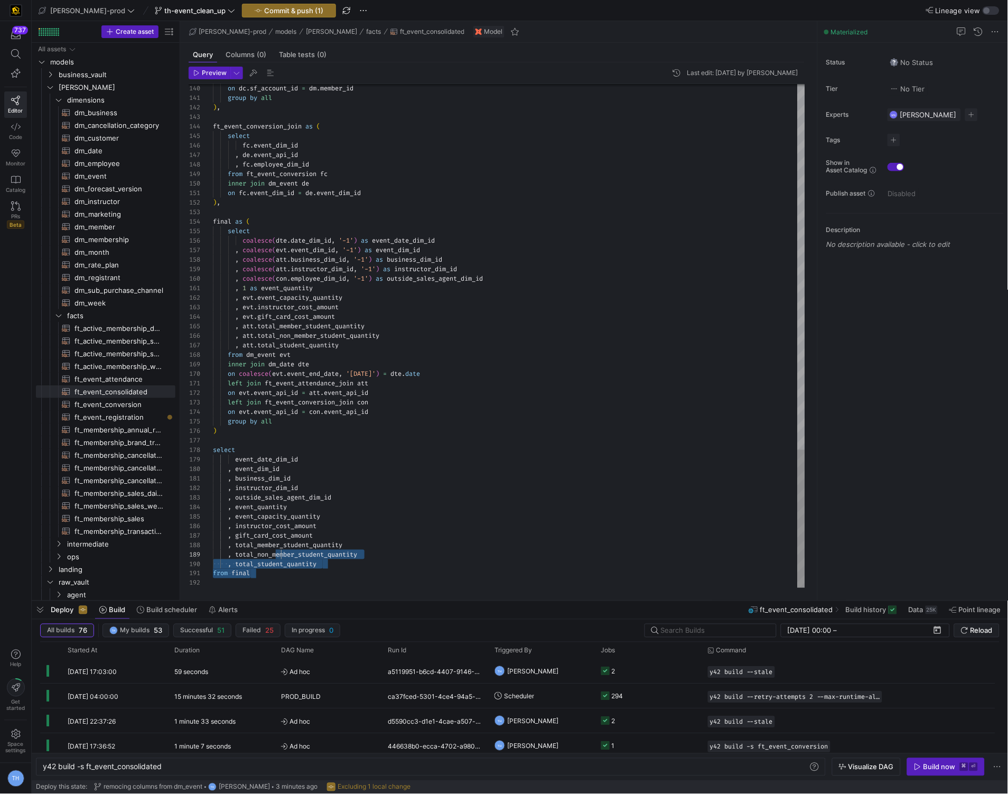
scroll to position [0, 0]
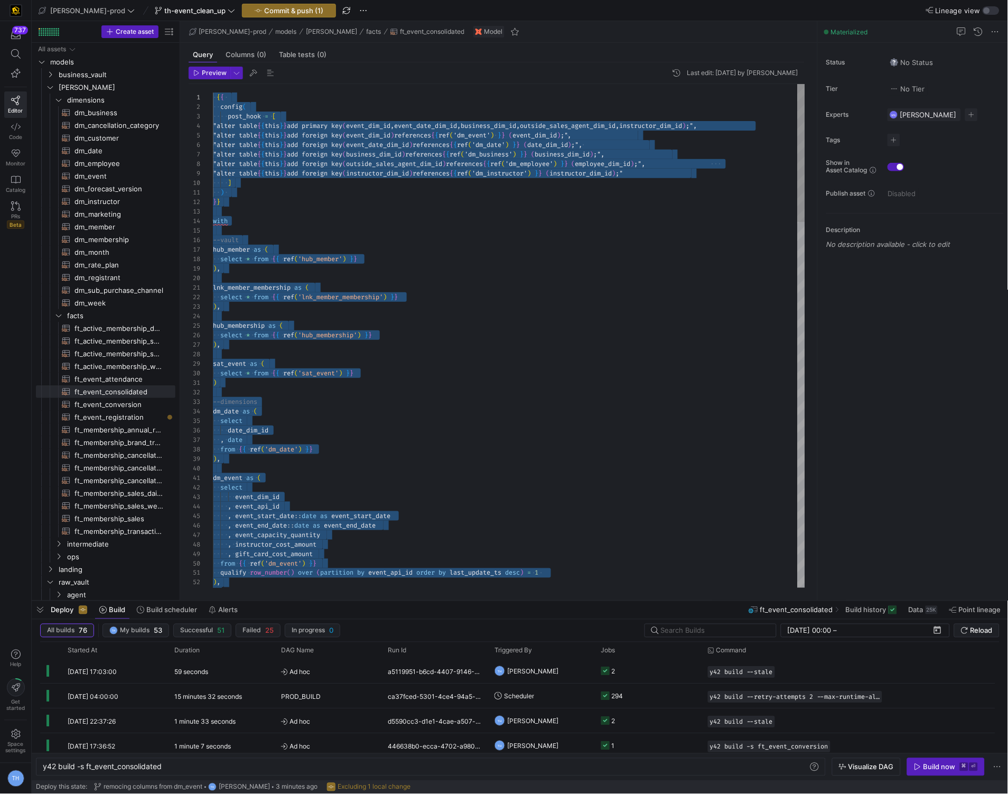
drag, startPoint x: 283, startPoint y: 578, endPoint x: 243, endPoint y: -51, distance: 630.1
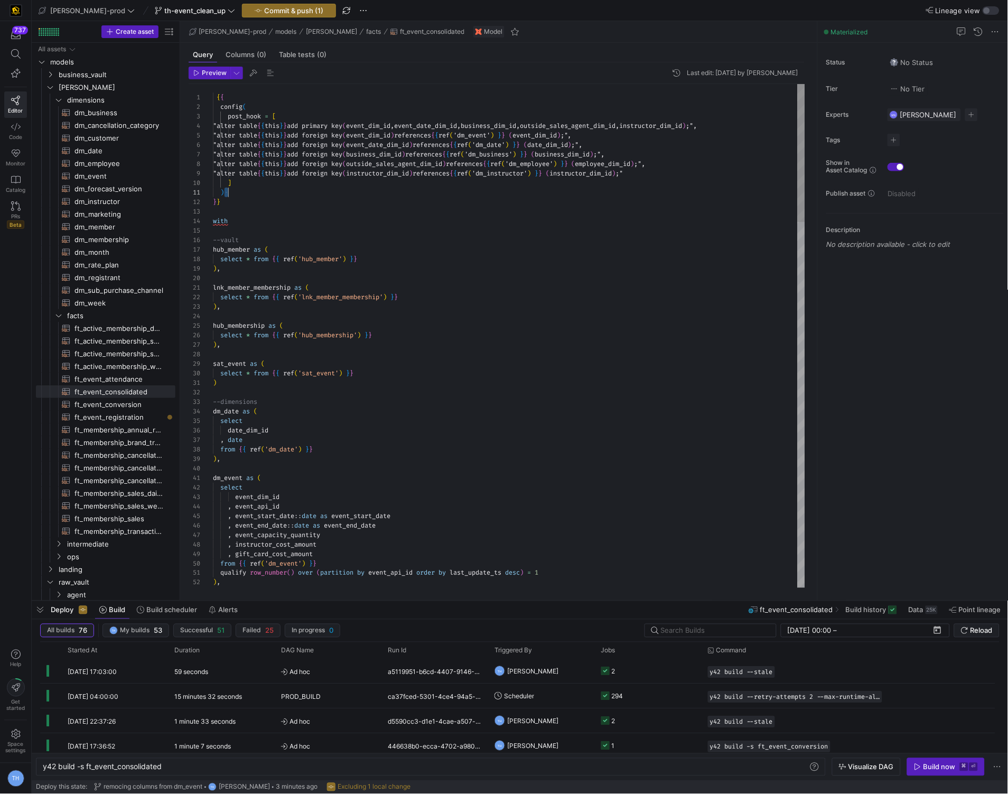
scroll to position [0, 15]
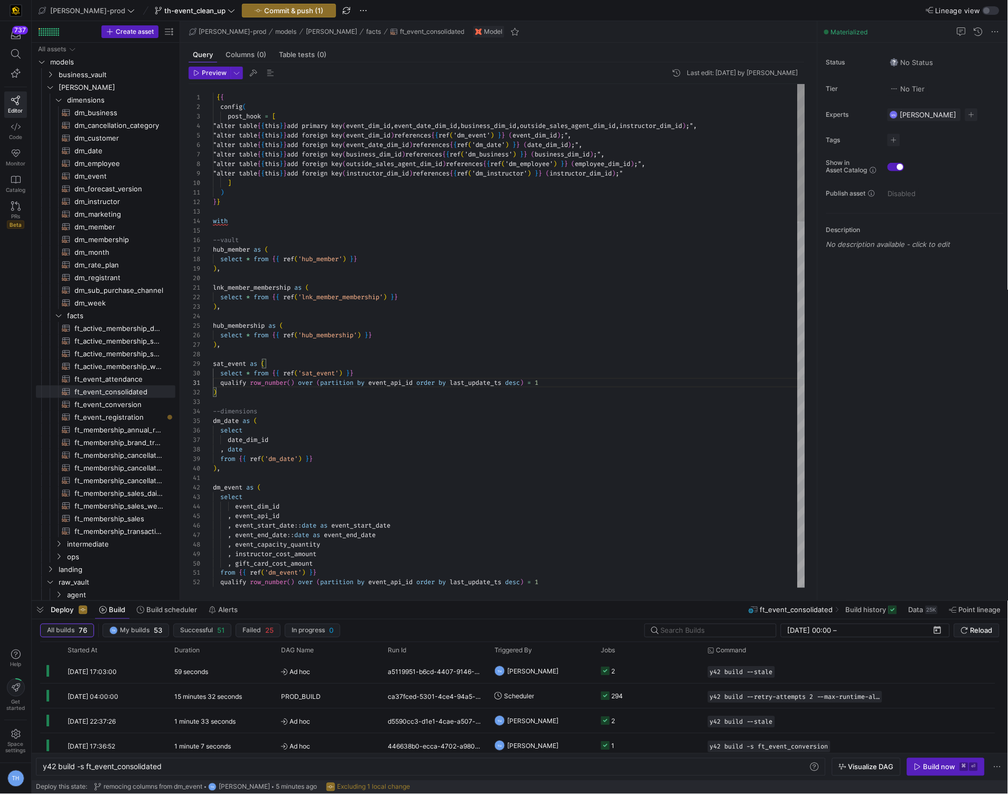
scroll to position [66, 0]
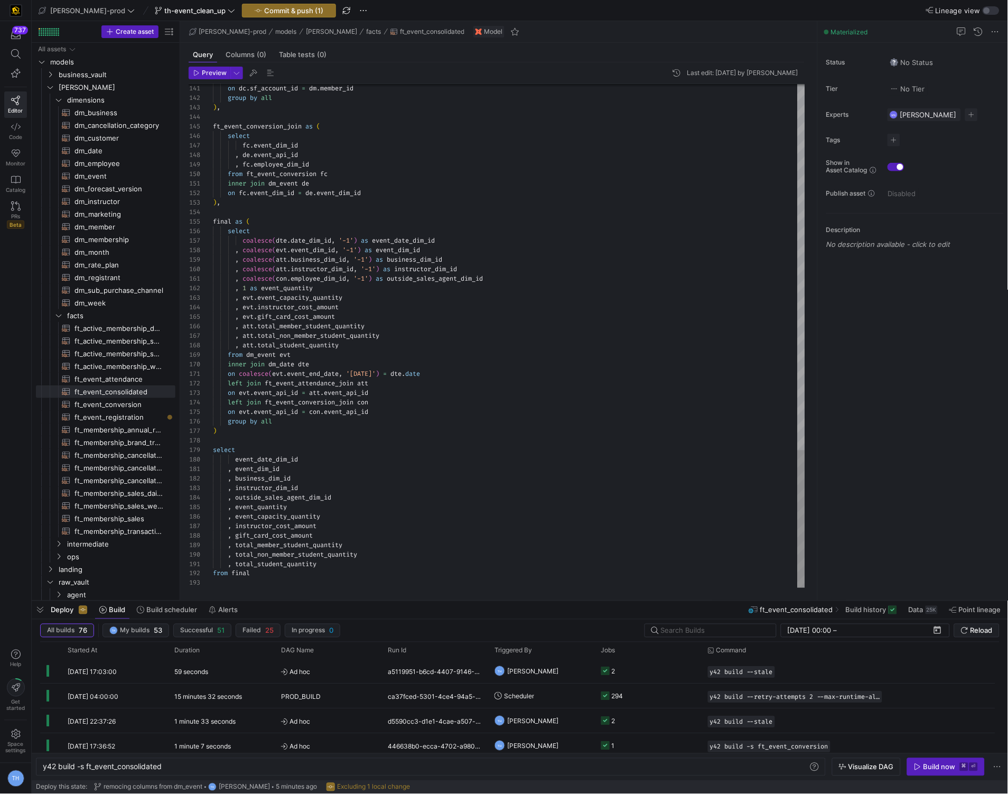
scroll to position [0, 227]
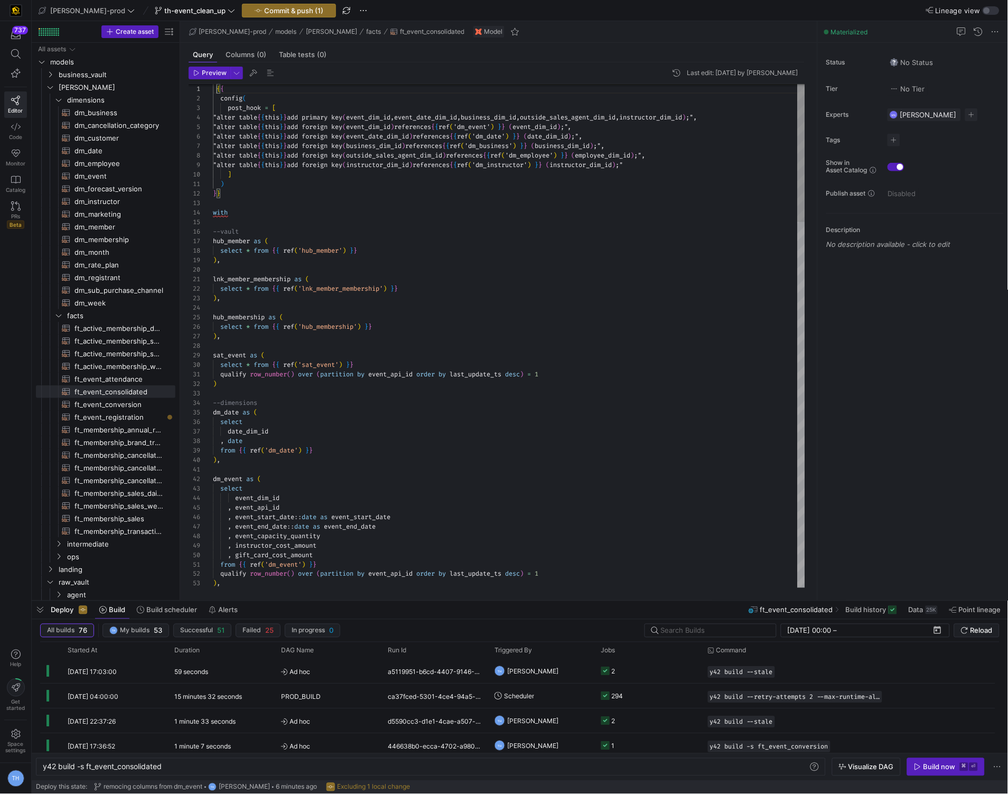
scroll to position [0, 0]
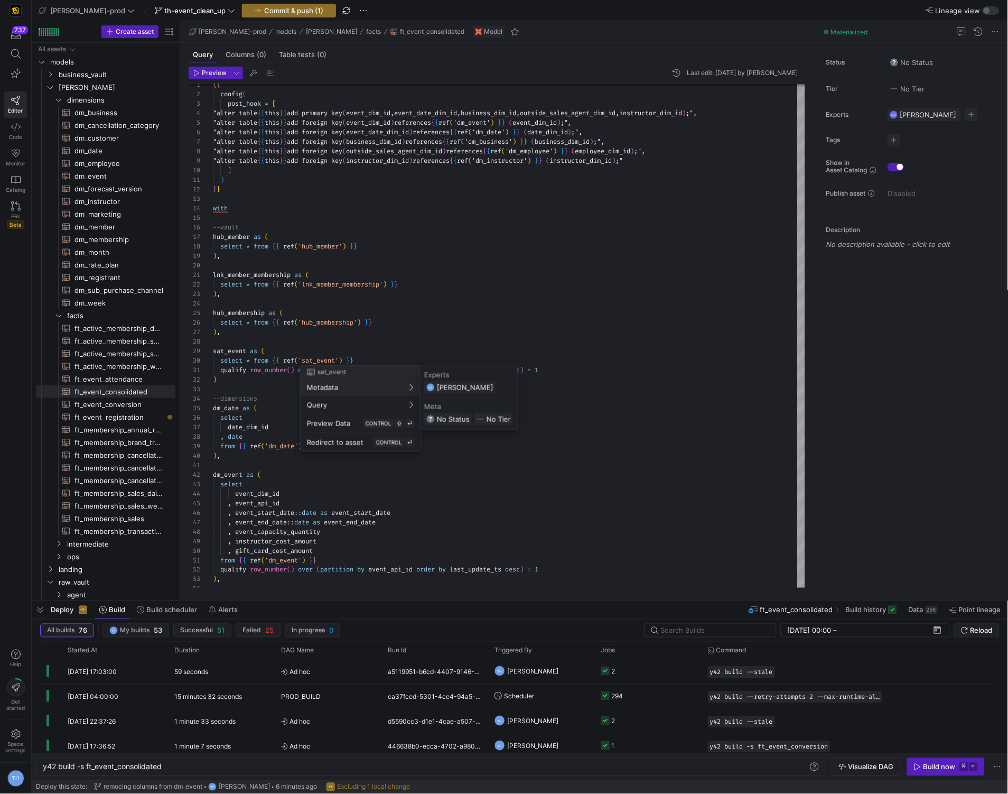
click at [317, 360] on div at bounding box center [504, 397] width 1008 height 794
click at [538, 280] on div at bounding box center [504, 397] width 1008 height 794
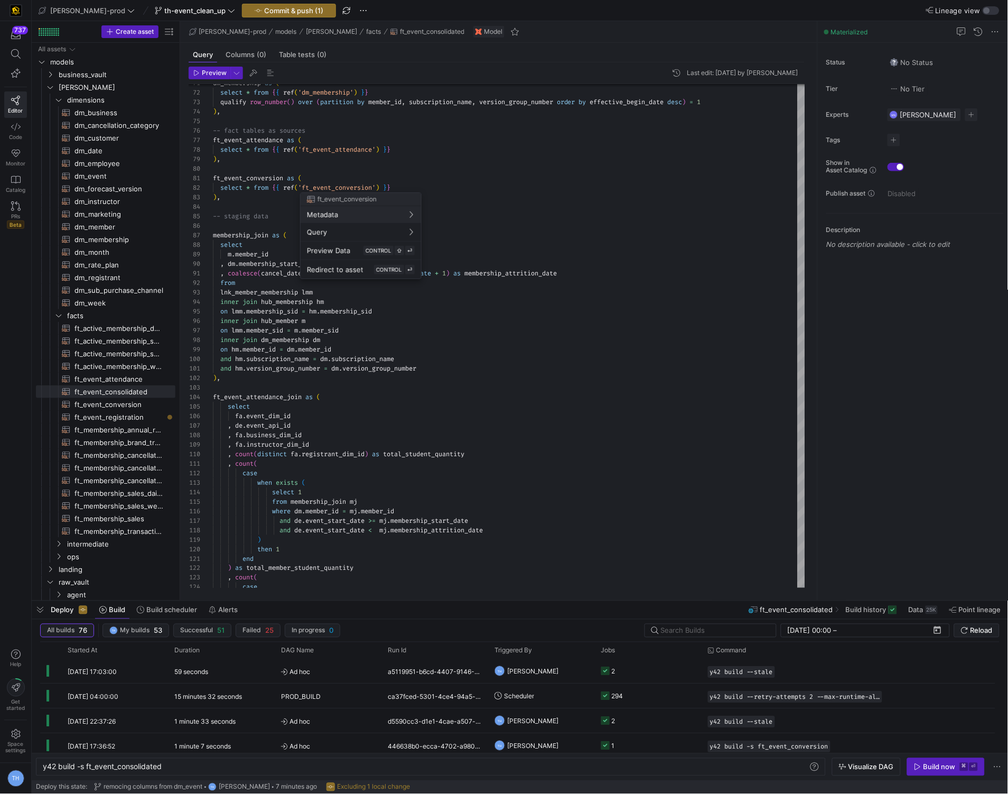
click at [358, 172] on div at bounding box center [504, 397] width 1008 height 794
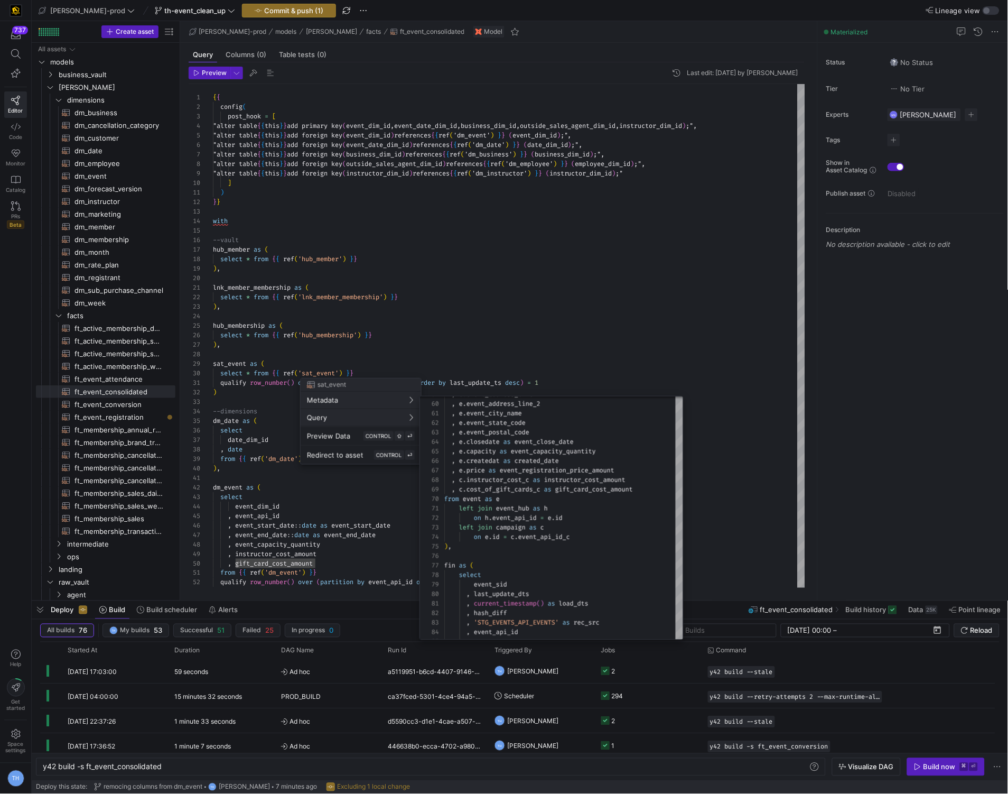
click at [519, 320] on div at bounding box center [504, 397] width 1008 height 794
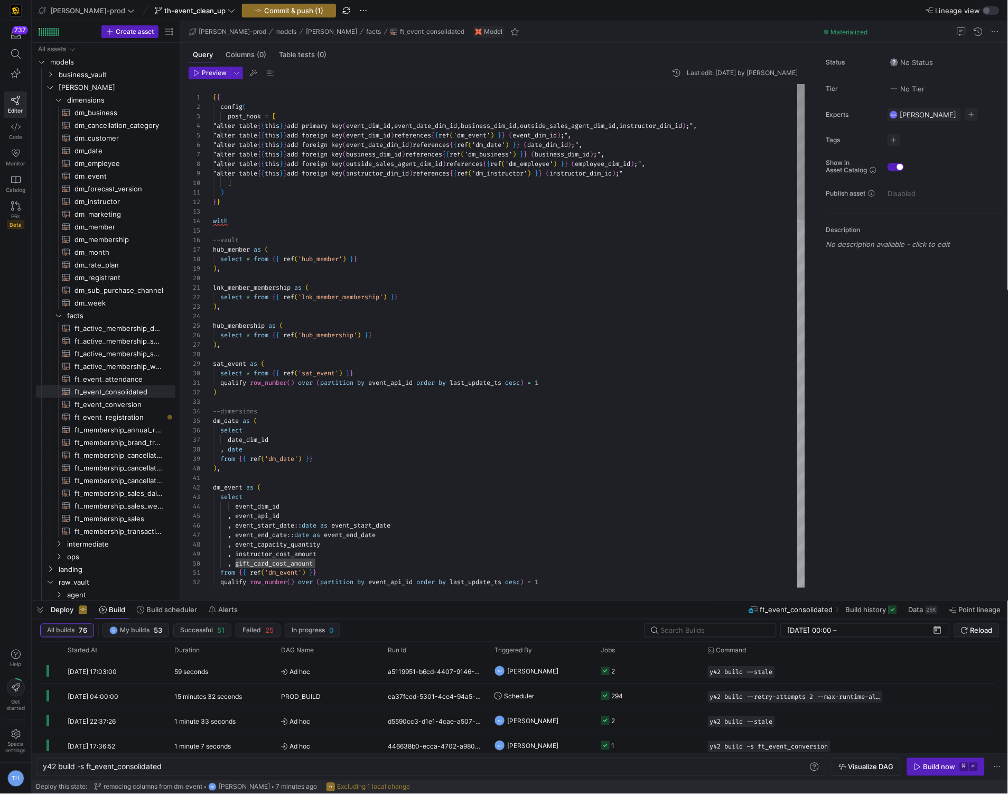
type textarea "lnk_member_membership as ( select * from {{ ref('lnk_member_membership') }} ), …"
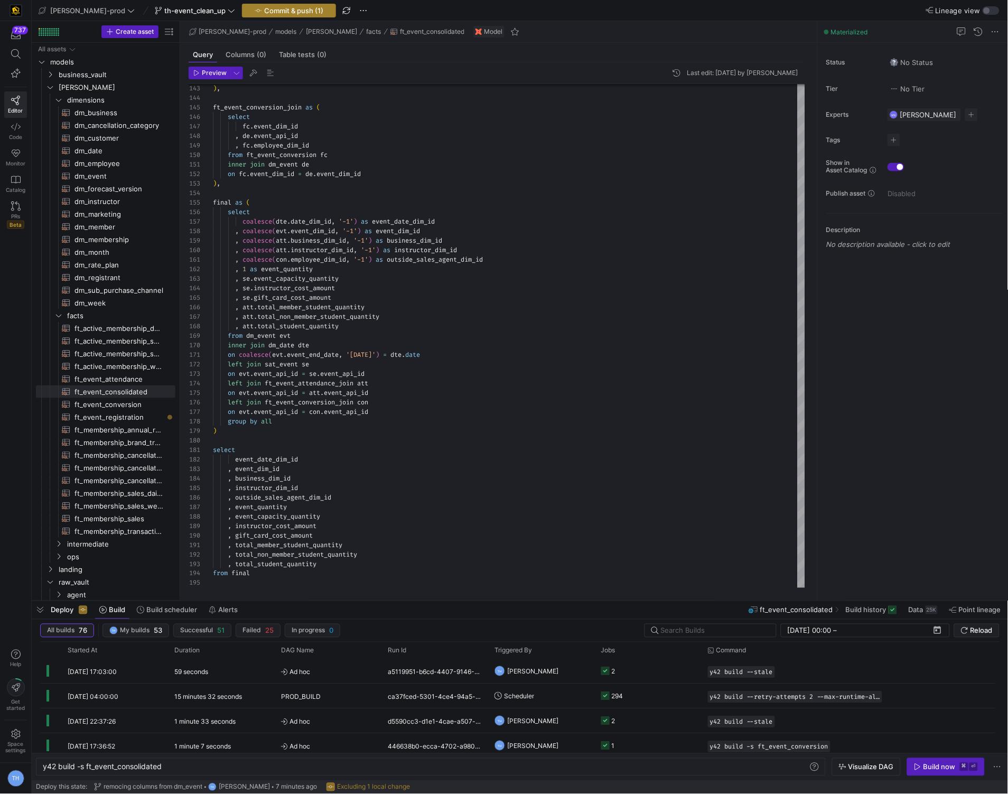
click at [272, 14] on span "button" at bounding box center [289, 10] width 93 height 13
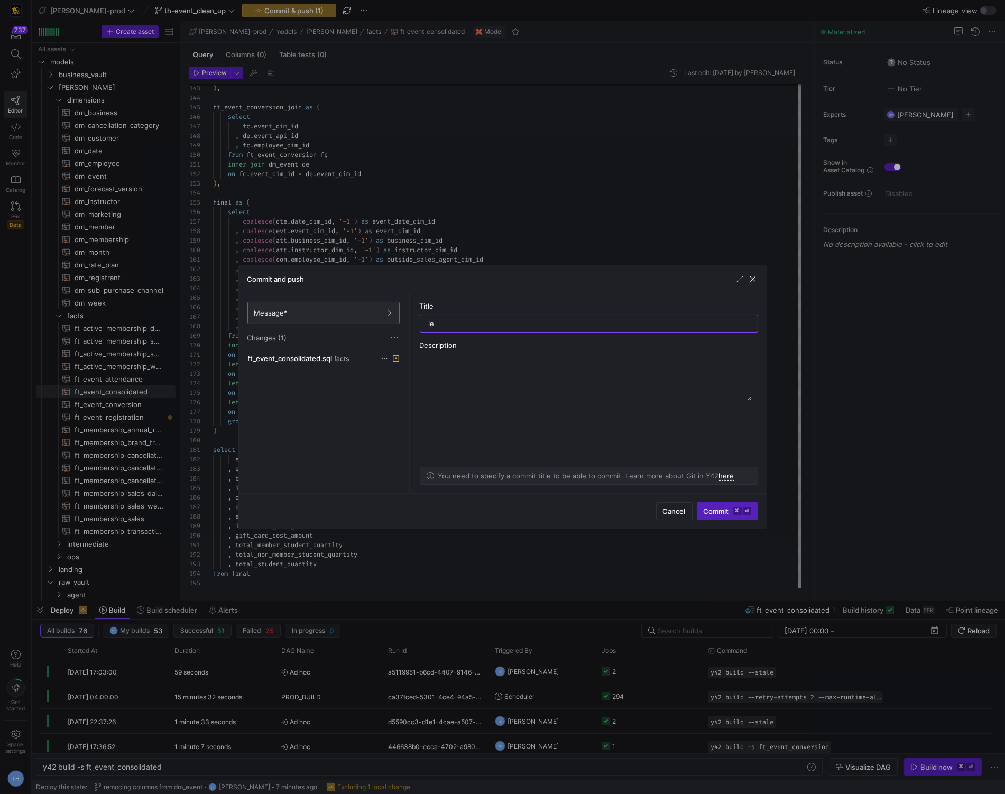
type input "l"
type input "r"
type input "changing sourcing to sats in this ft"
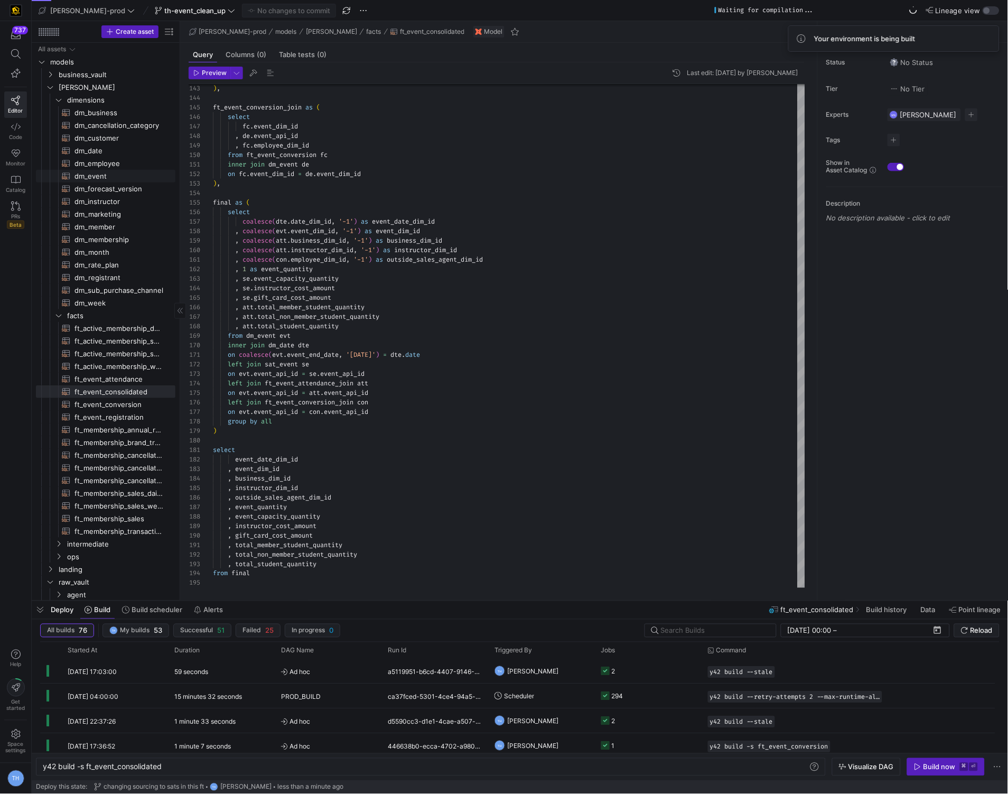
click at [117, 174] on span "dm_event​​​​​​​​​​" at bounding box center [119, 176] width 89 height 12
type textarea "{{ config( materialized = 'table' , post_hook = "alter table {{ this }} add pri…"
type textarea "y42 build -s dm_event"
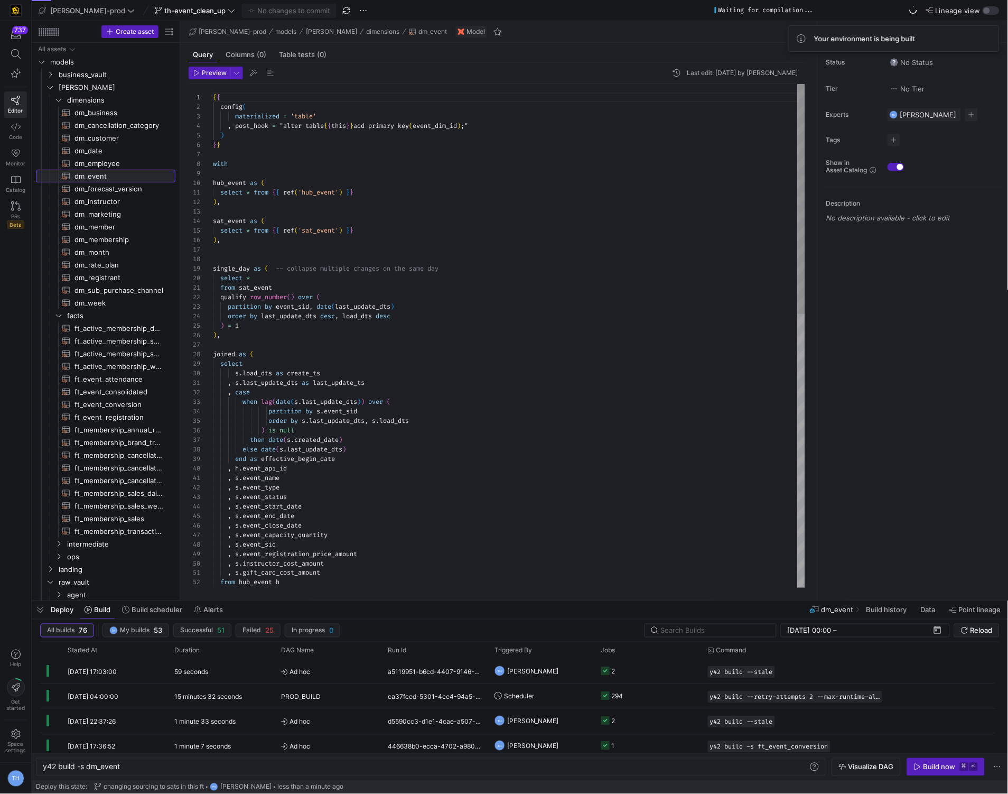
scroll to position [95, 0]
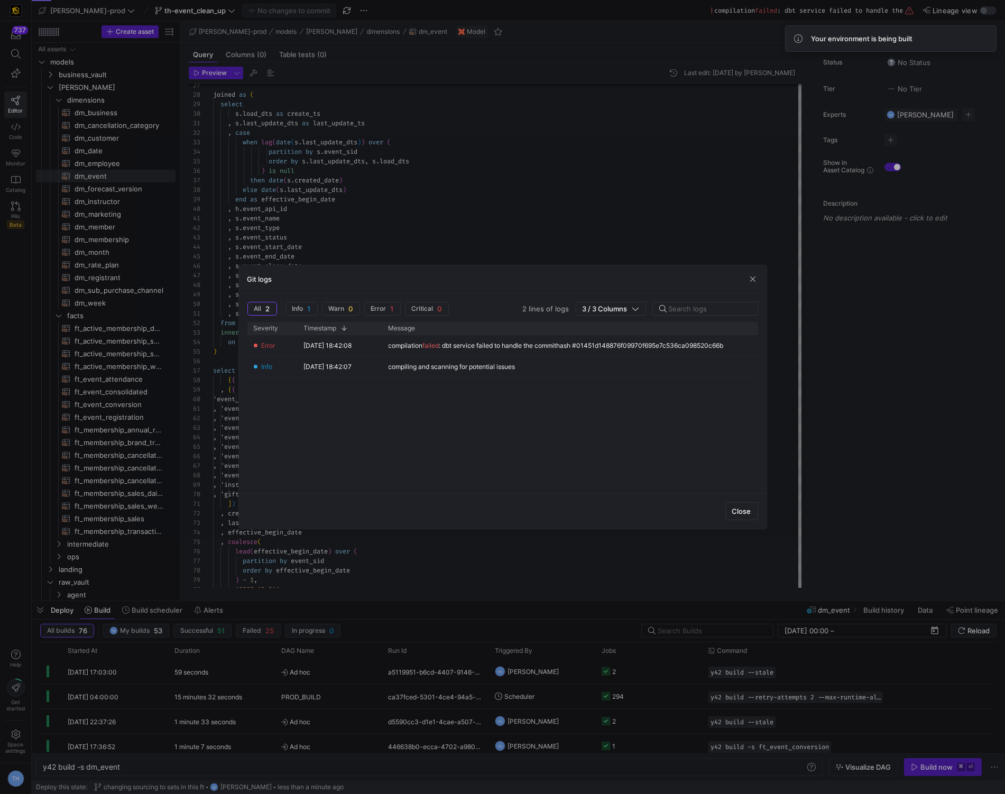
click at [468, 245] on div at bounding box center [502, 397] width 1005 height 794
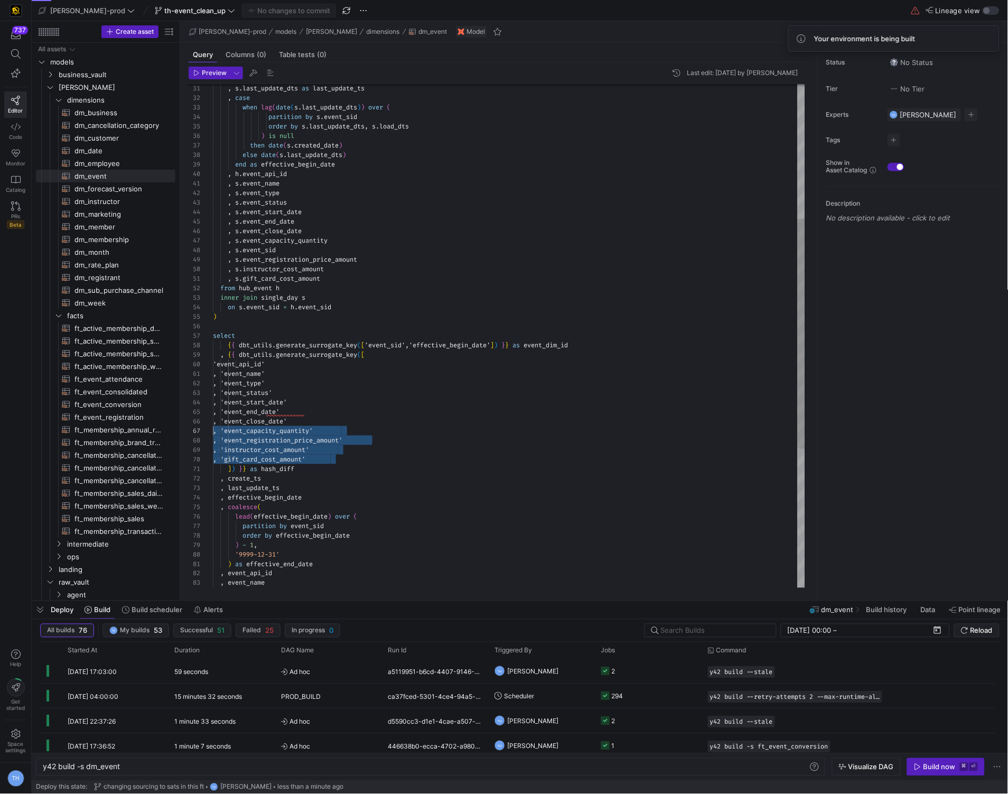
scroll to position [57, 0]
drag, startPoint x: 339, startPoint y: 459, endPoint x: 202, endPoint y: 430, distance: 139.9
click at [213, 430] on div ", s . event_sid , s . event_registration_price_amount , s . instructor_cost_amo…" at bounding box center [509, 341] width 592 height 1102
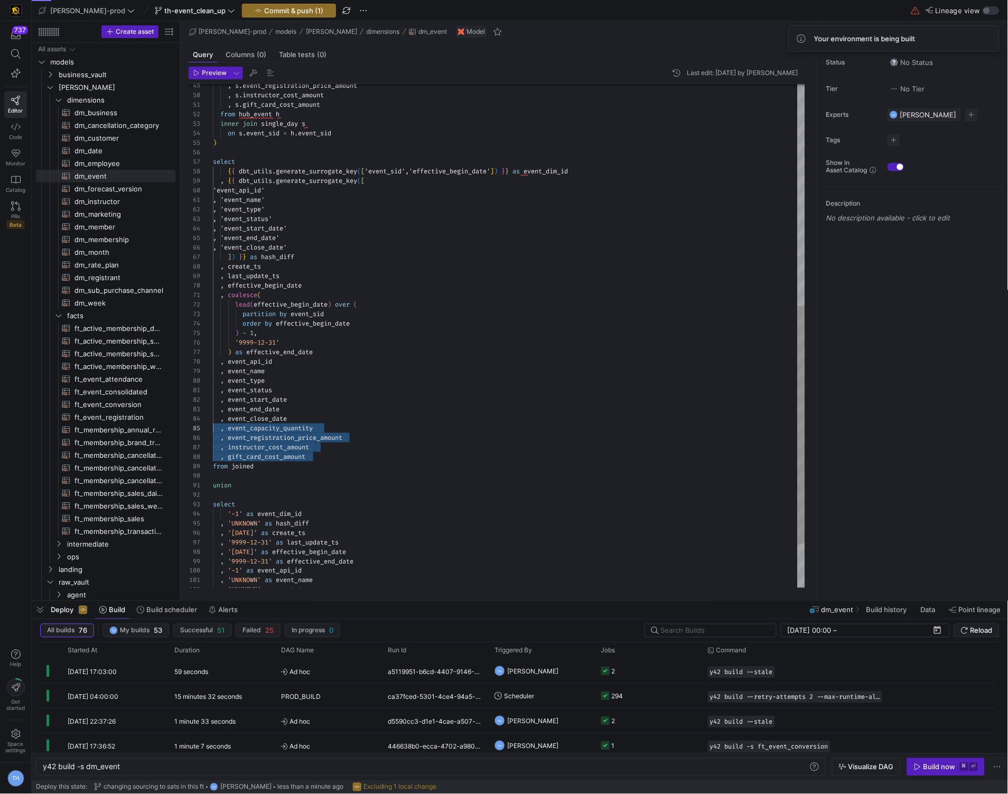
scroll to position [38, 0]
drag, startPoint x: 319, startPoint y: 456, endPoint x: 166, endPoint y: 429, distance: 155.5
click at [166, 429] on as-split "Create asset Drag here to set row groups Drag here to set column labels Group 1…" at bounding box center [520, 310] width 977 height 579
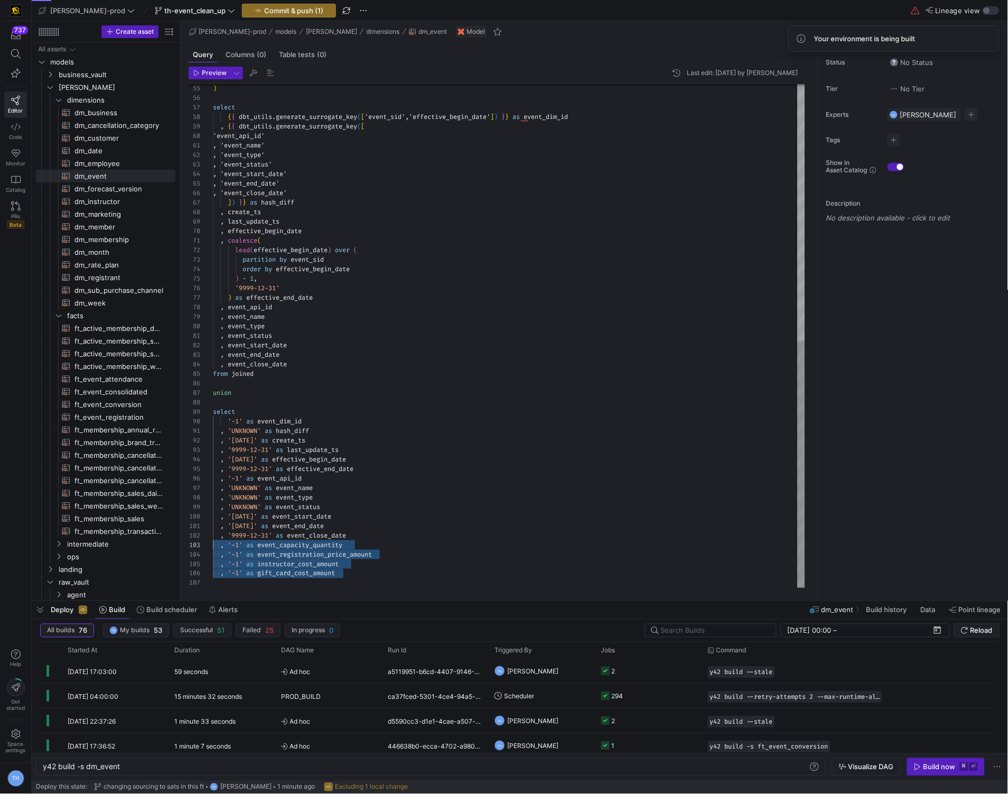
scroll to position [18, 0]
drag, startPoint x: 355, startPoint y: 575, endPoint x: 199, endPoint y: 541, distance: 159.5
click at [213, 541] on div ") select { { dbt_utils . generate_surrogate_key ( [ 'event_sid','effective_begi…" at bounding box center [509, 74] width 592 height 1026
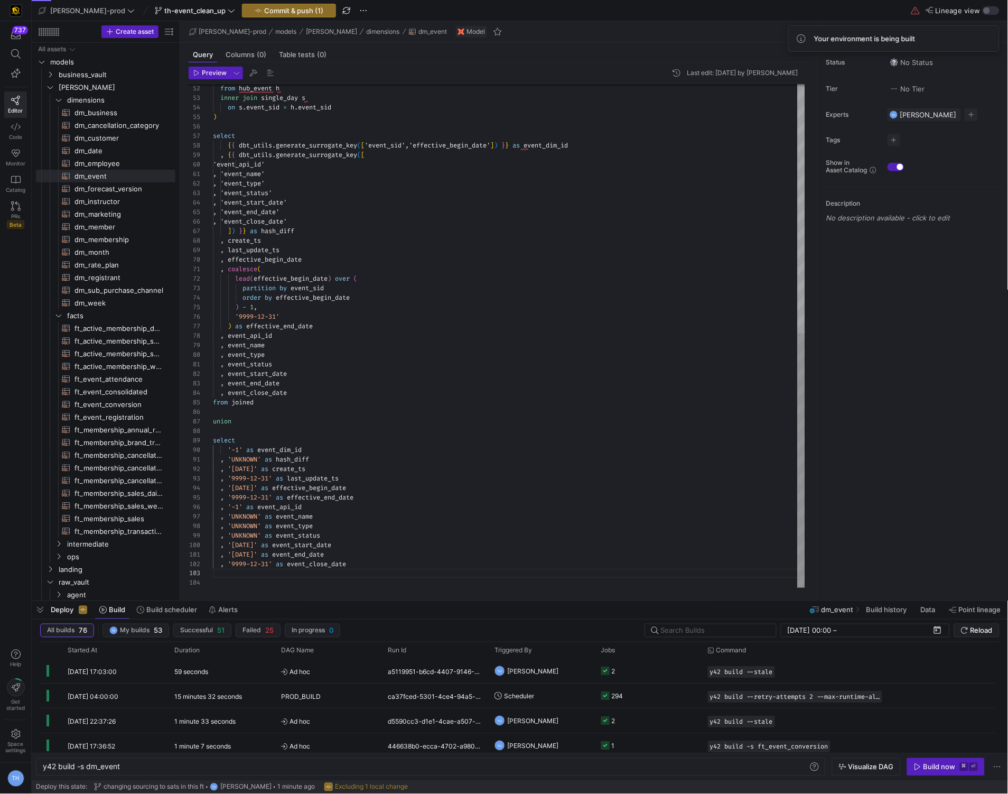
type textarea ", '1900-01-01' as event_end_date , '9999-12-31' as event_close_date"
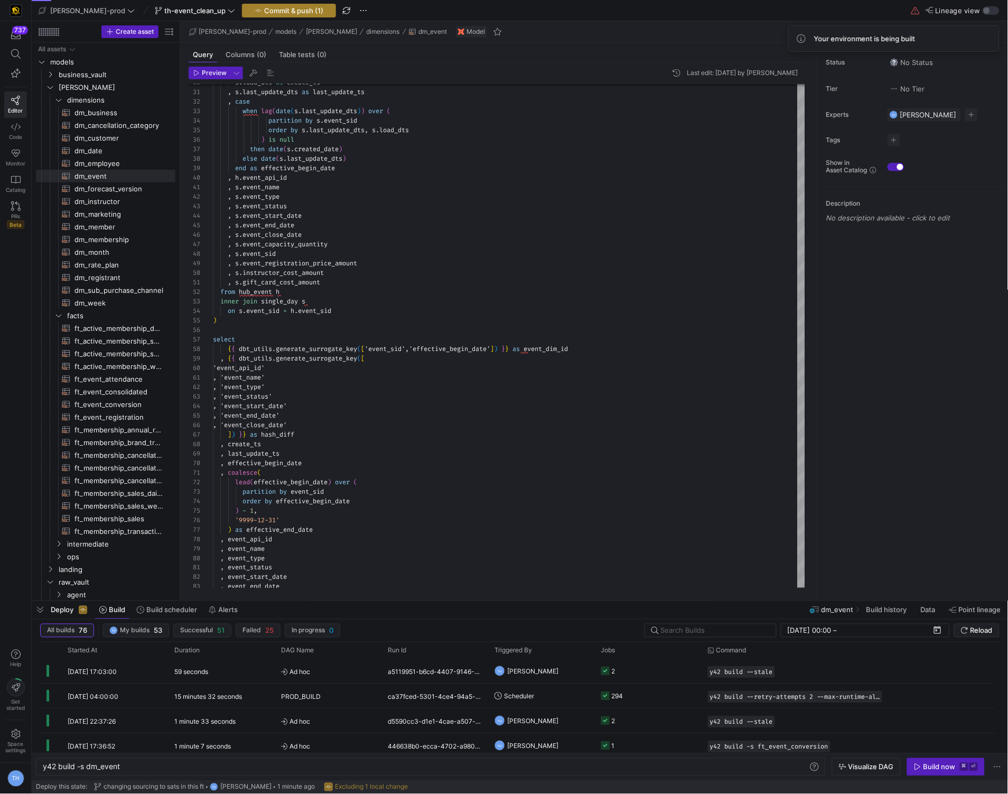
click at [278, 8] on span "Commit & push (1)" at bounding box center [293, 10] width 59 height 8
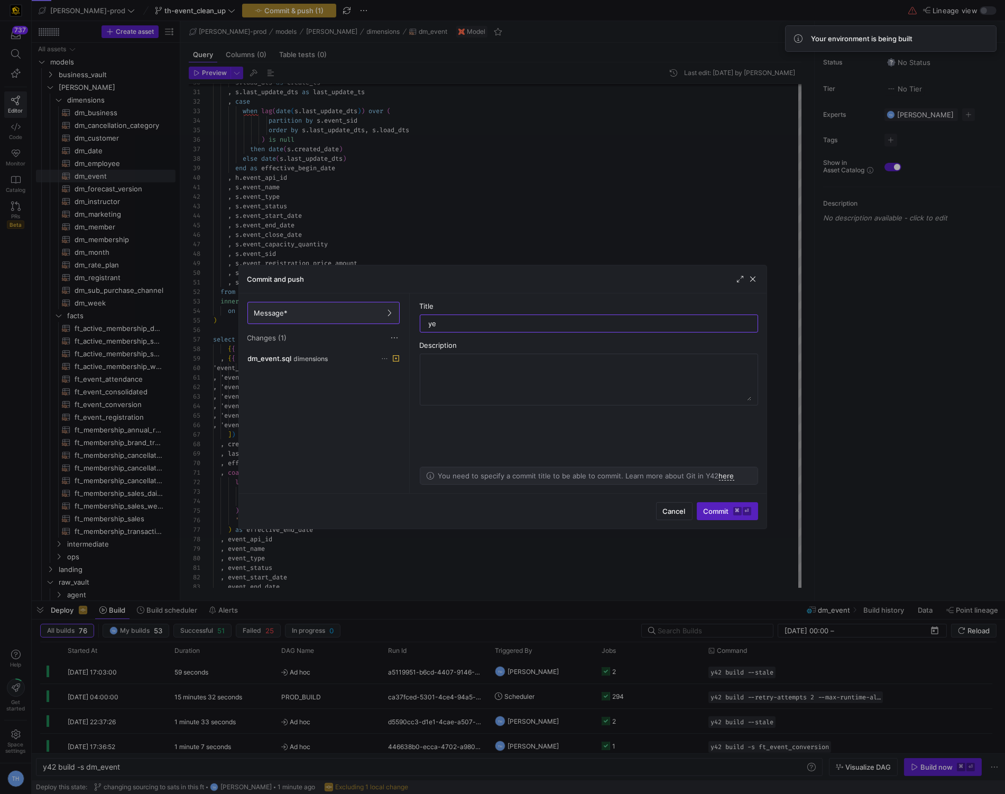
type input "yes"
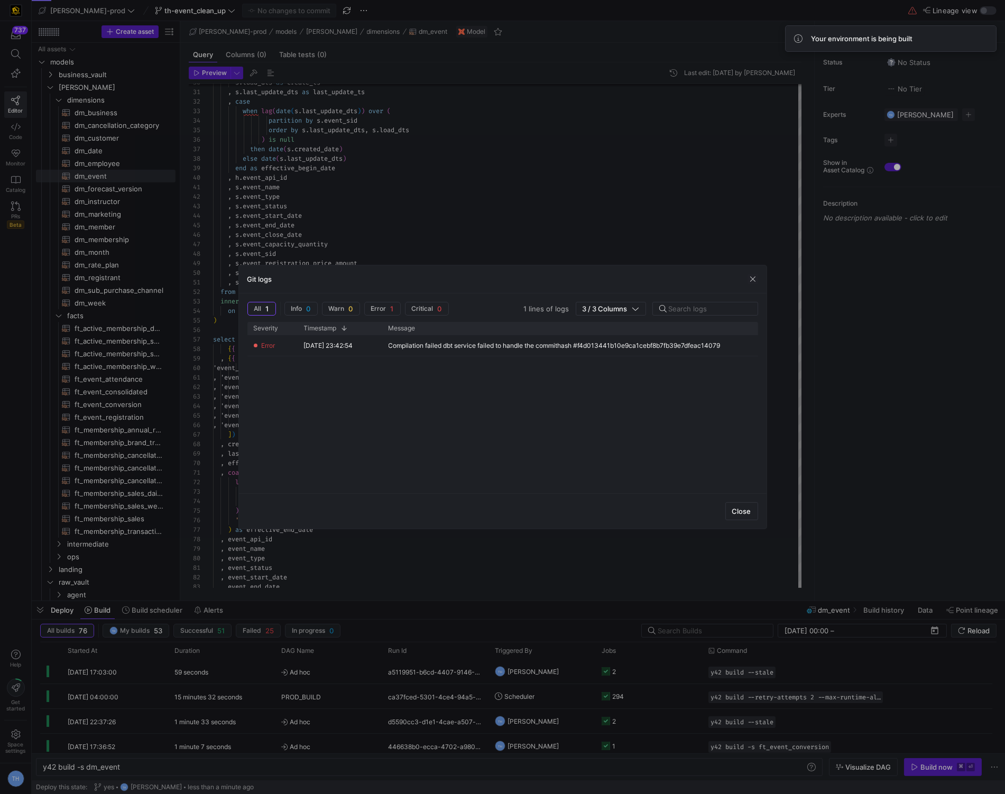
click at [450, 231] on div at bounding box center [502, 397] width 1005 height 794
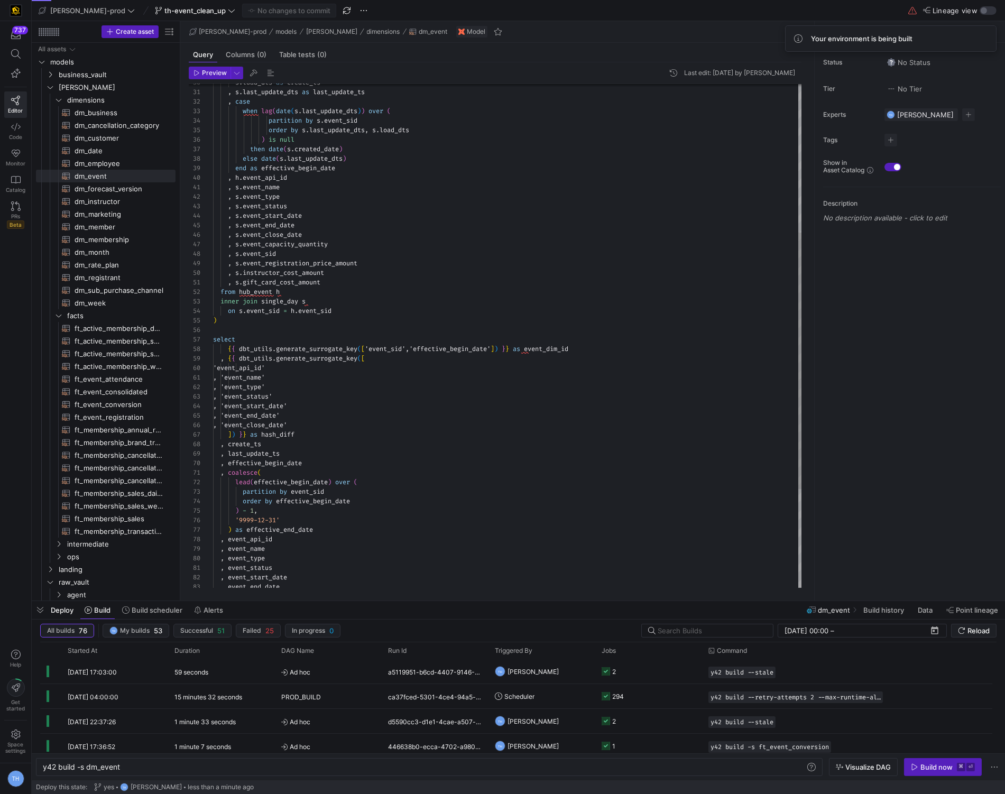
type textarea ", s.event_name , s.event_type , s.event_status , s.event_start_date , s.event_e…"
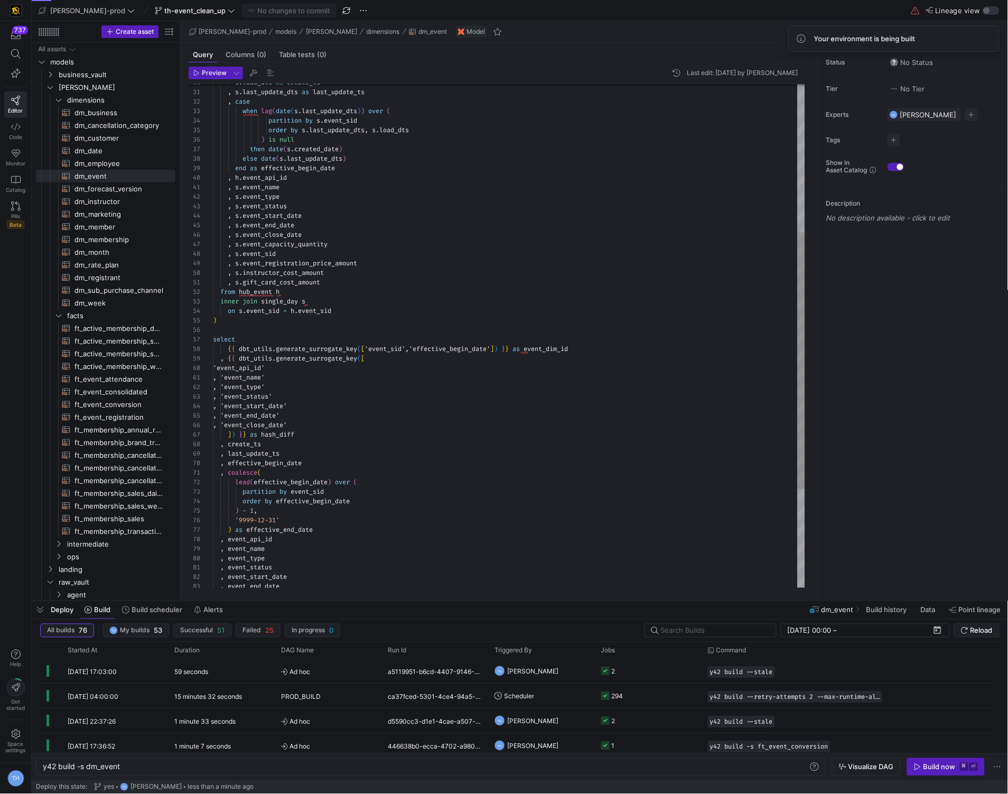
click at [450, 231] on div ") select { { dbt_utils . generate_surrogate_key ( [ 'event_sid','effective_begi…" at bounding box center [509, 287] width 592 height 988
click at [126, 764] on div "y42 build -s dm_event" at bounding box center [426, 767] width 766 height 8
type textarea "y42 build --stale"
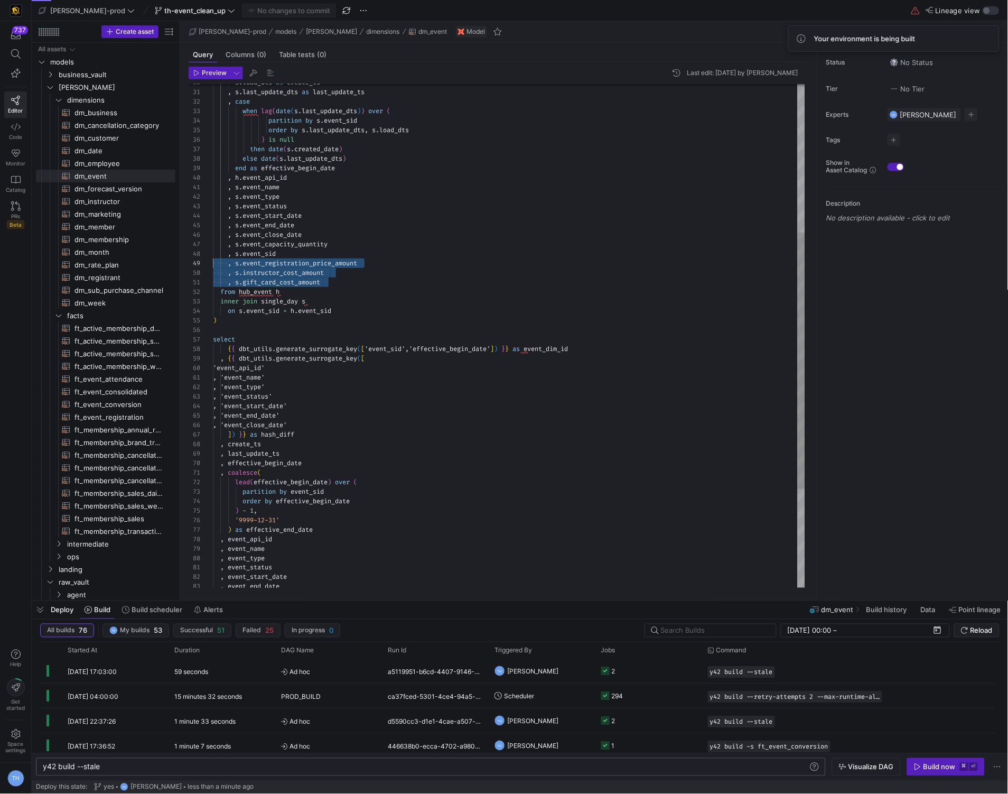
scroll to position [76, 0]
drag, startPoint x: 340, startPoint y: 284, endPoint x: 201, endPoint y: 265, distance: 139.7
click at [213, 265] on div ") select { { dbt_utils . generate_surrogate_key ( [ 'event_sid','effective_begi…" at bounding box center [509, 287] width 592 height 988
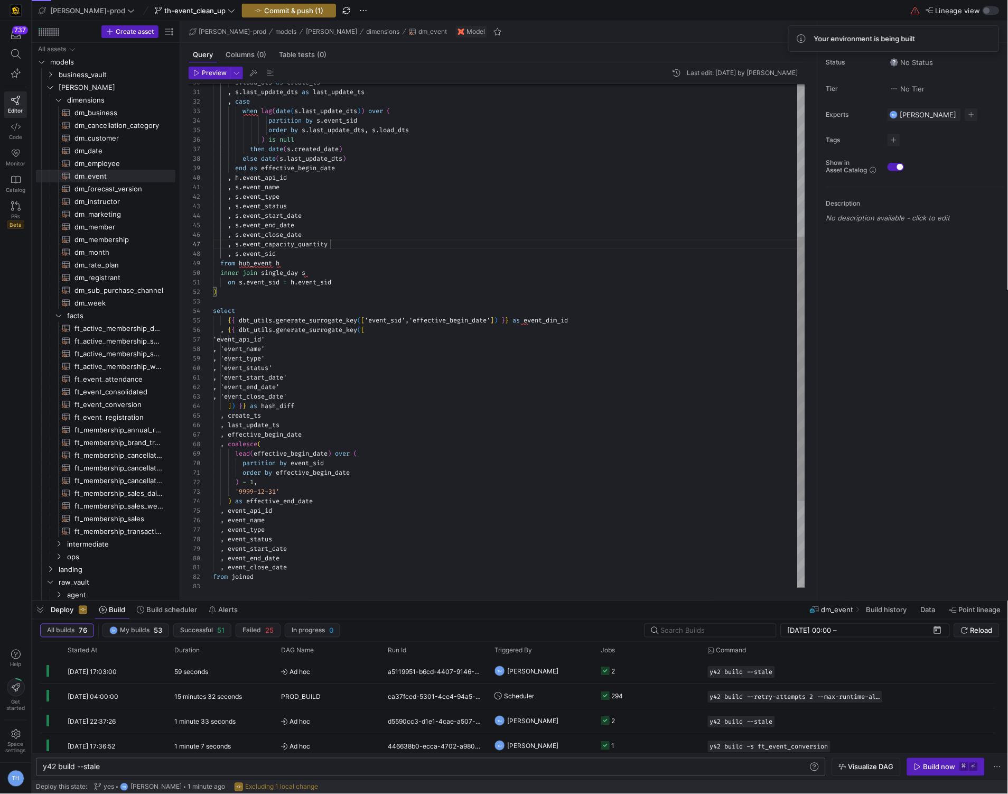
scroll to position [57, 0]
drag, startPoint x: 345, startPoint y: 244, endPoint x: 141, endPoint y: 244, distance: 204.0
click at [213, 244] on div ") select { { dbt_utils . generate_surrogate_key ( [ 'event_sid','effective_begi…" at bounding box center [509, 273] width 592 height 960
type textarea ", s.event_name , s.event_type , s.event_status , s.event_start_date , s.event_e…"
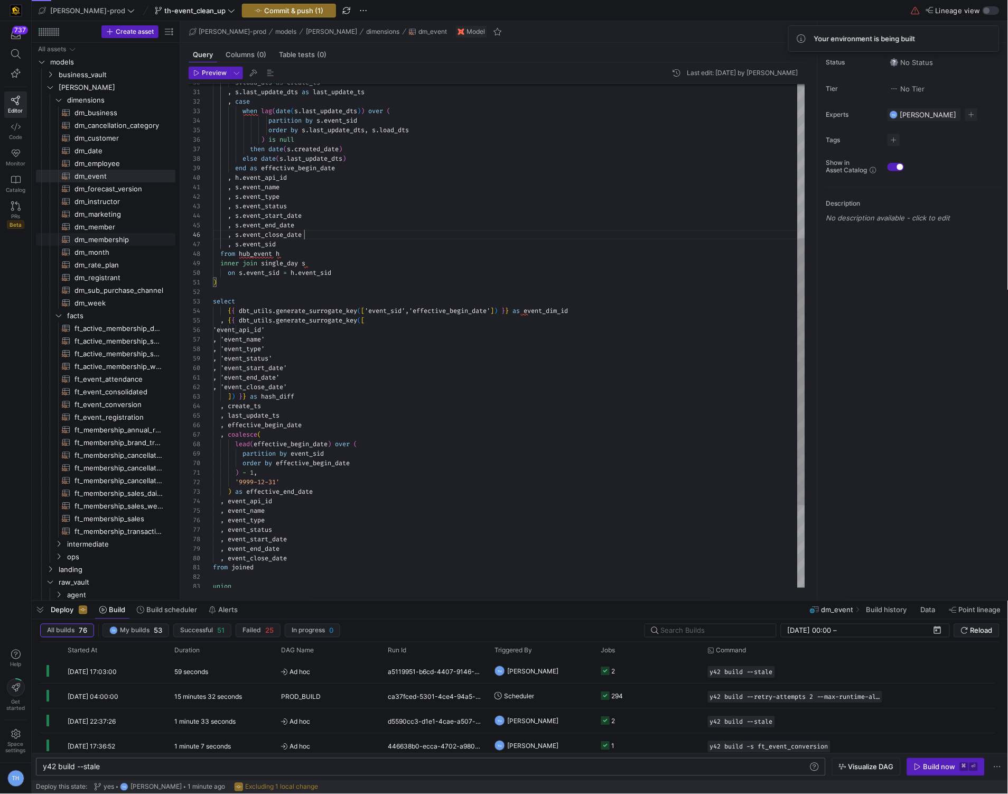
scroll to position [48, 91]
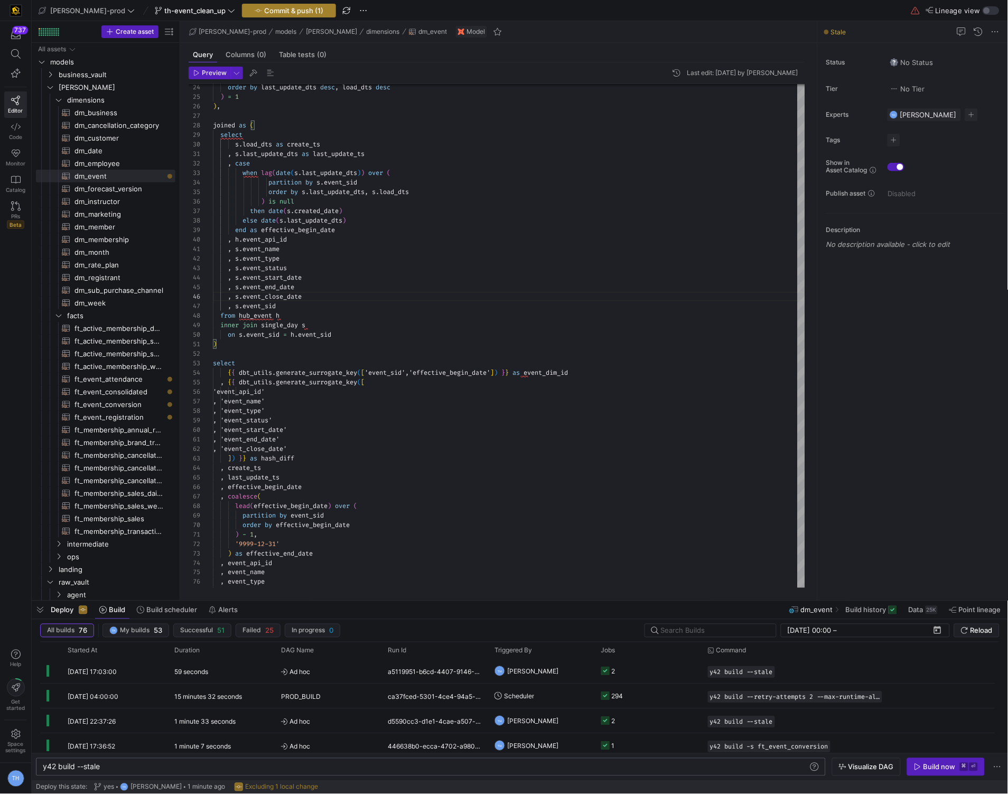
click at [277, 7] on span "Commit & push (1)" at bounding box center [293, 10] width 59 height 8
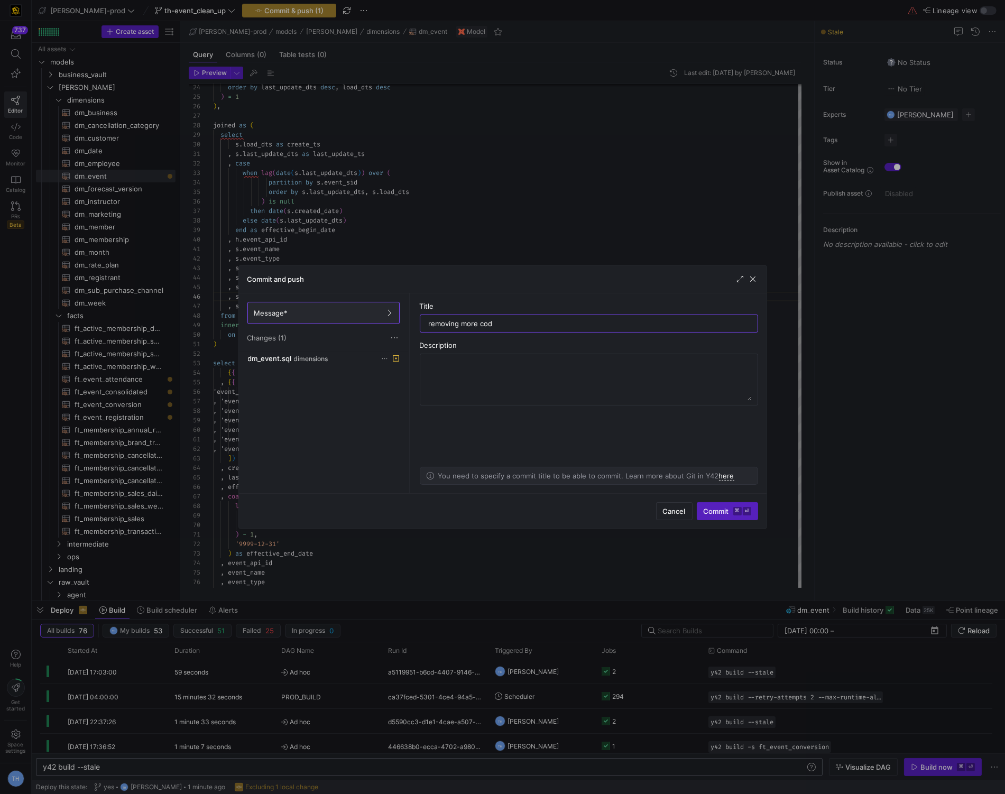
type input "removing more code"
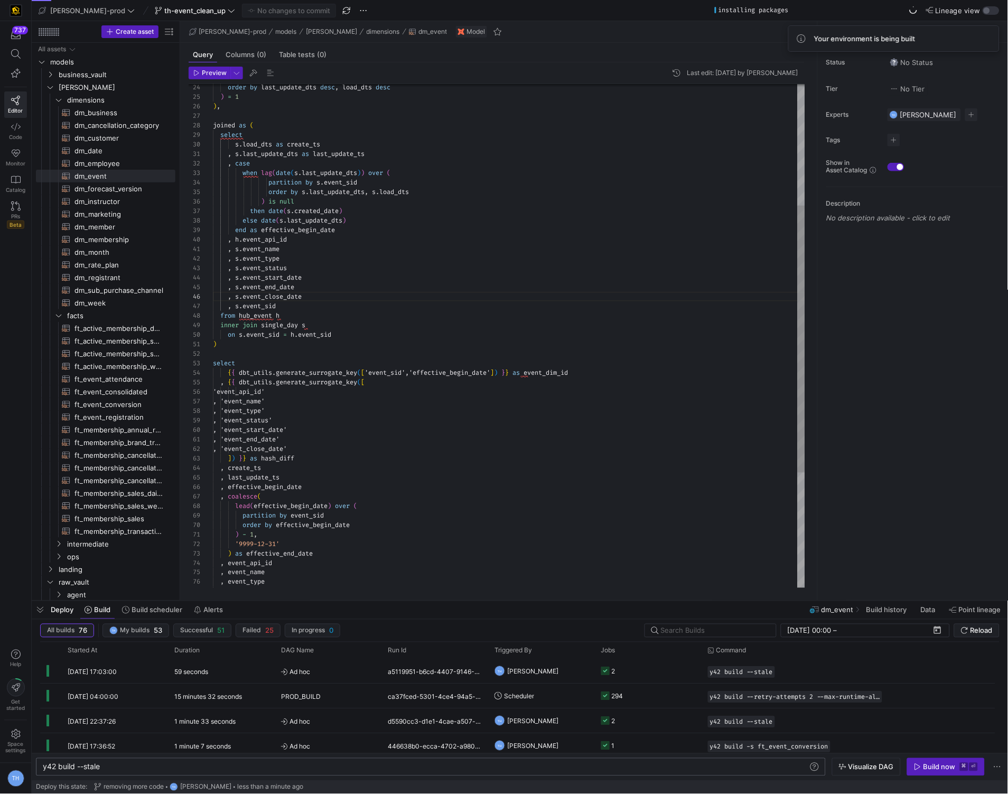
scroll to position [38, 7]
click at [221, 385] on div ") select from hub_event h inner join single_day s on s . event_sid = h . event_…" at bounding box center [509, 330] width 592 height 950
type textarea ", 'event_end_date' , 'event_close_date' ]) }} as hash_diff , create_ts , last_u…"
click at [379, 448] on div ") select from hub_event h inner join single_day s on s . event_sid = h . event_…" at bounding box center [509, 330] width 592 height 950
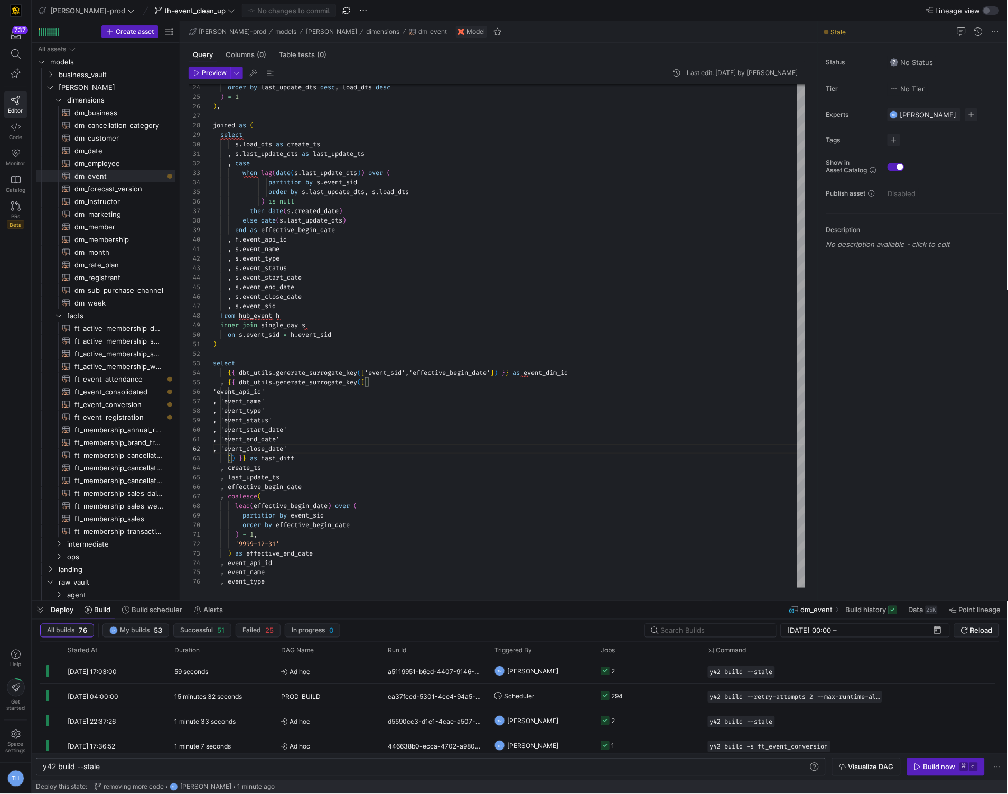
click at [115, 775] on div "y42 build --stale y42 build --stale" at bounding box center [431, 767] width 790 height 18
click at [115, 770] on div "y42 build --stale" at bounding box center [426, 767] width 766 height 8
click at [955, 764] on div "Build now" at bounding box center [940, 767] width 32 height 8
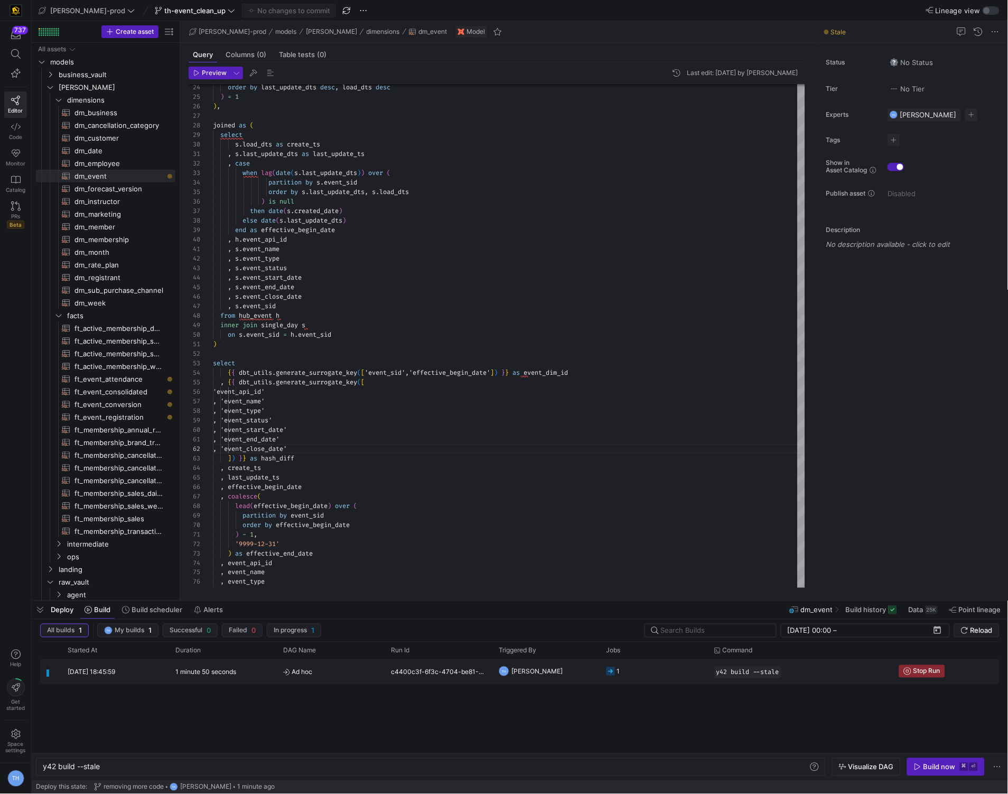
click at [648, 675] on y42-job-status-cell-renderer "1" at bounding box center [654, 670] width 95 height 23
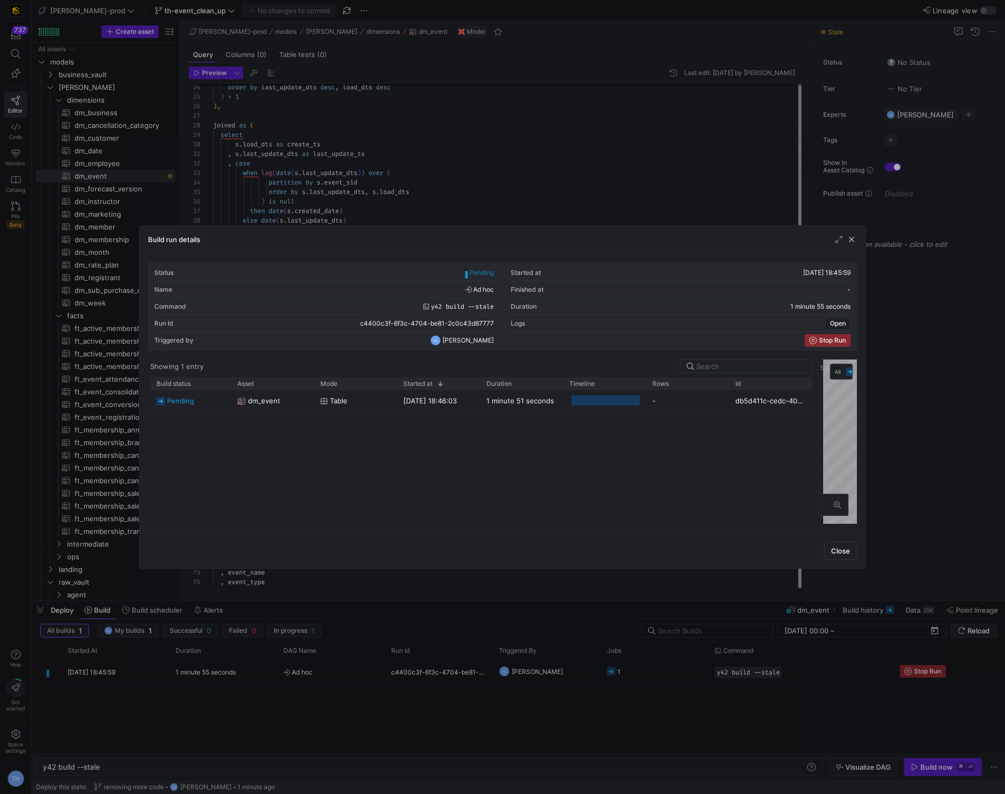
drag, startPoint x: 501, startPoint y: 407, endPoint x: 814, endPoint y: 395, distance: 313.6
click at [816, 396] on div at bounding box center [818, 441] width 4 height 165
click at [661, 146] on div at bounding box center [502, 397] width 1005 height 794
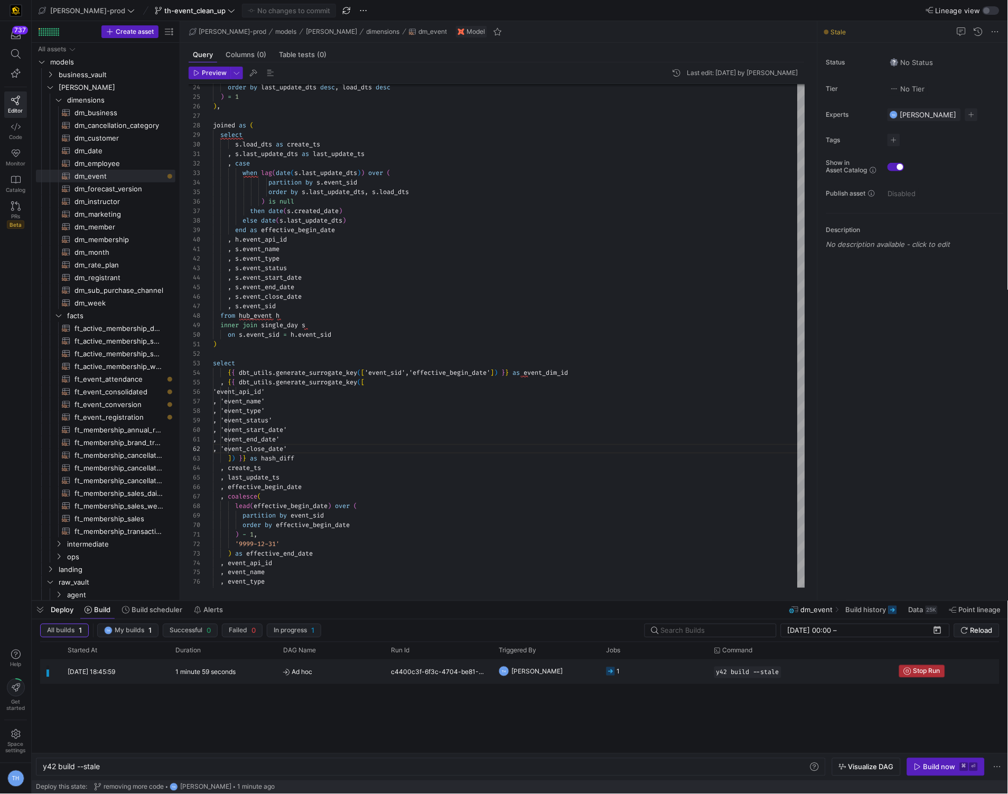
click at [909, 669] on icon "Press SPACE to select this row." at bounding box center [907, 670] width 7 height 7
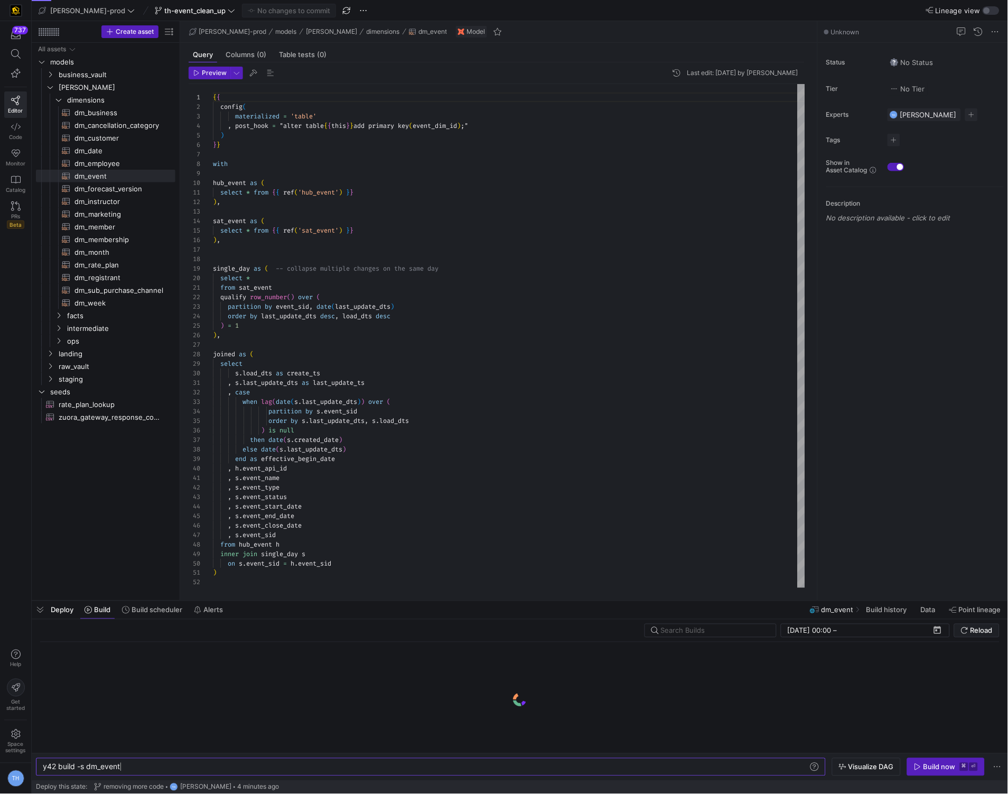
scroll to position [0, 77]
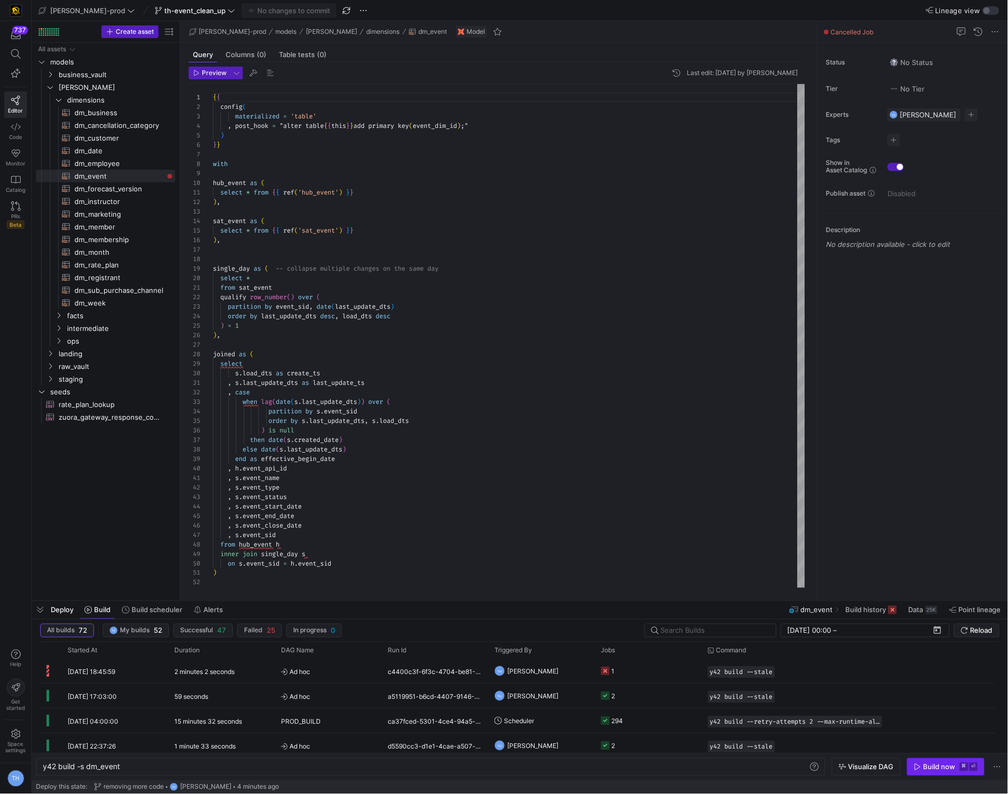
click at [938, 767] on div "Build now" at bounding box center [940, 767] width 32 height 8
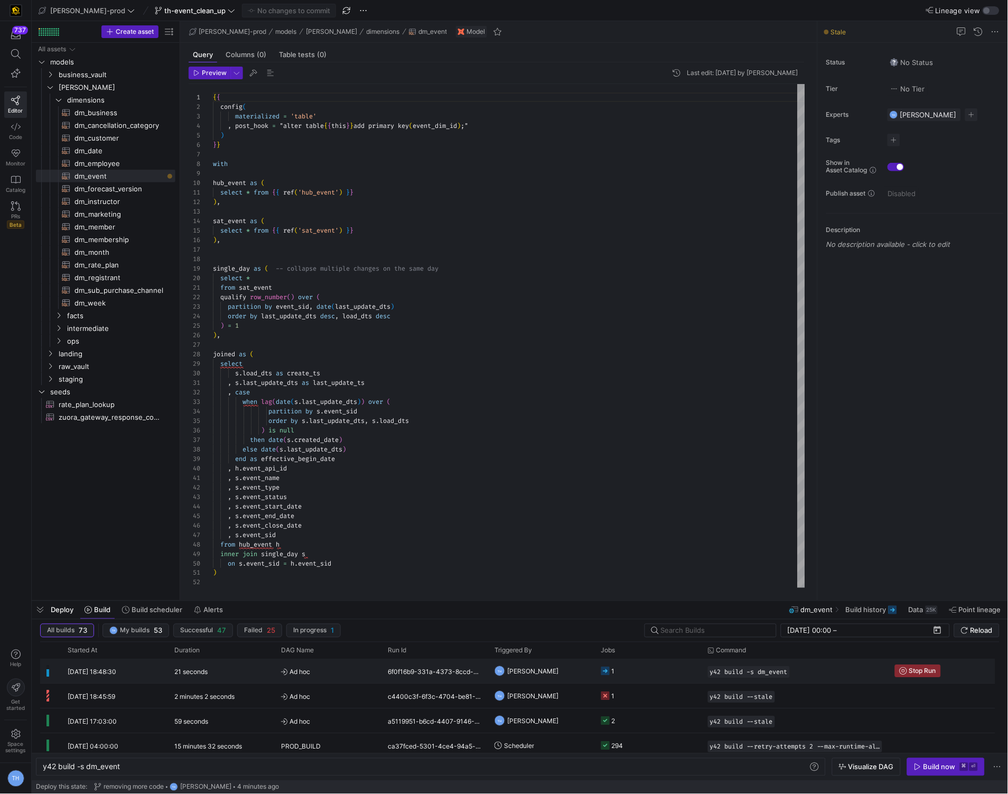
click at [660, 673] on y42-job-status-cell-renderer "1" at bounding box center [648, 670] width 94 height 23
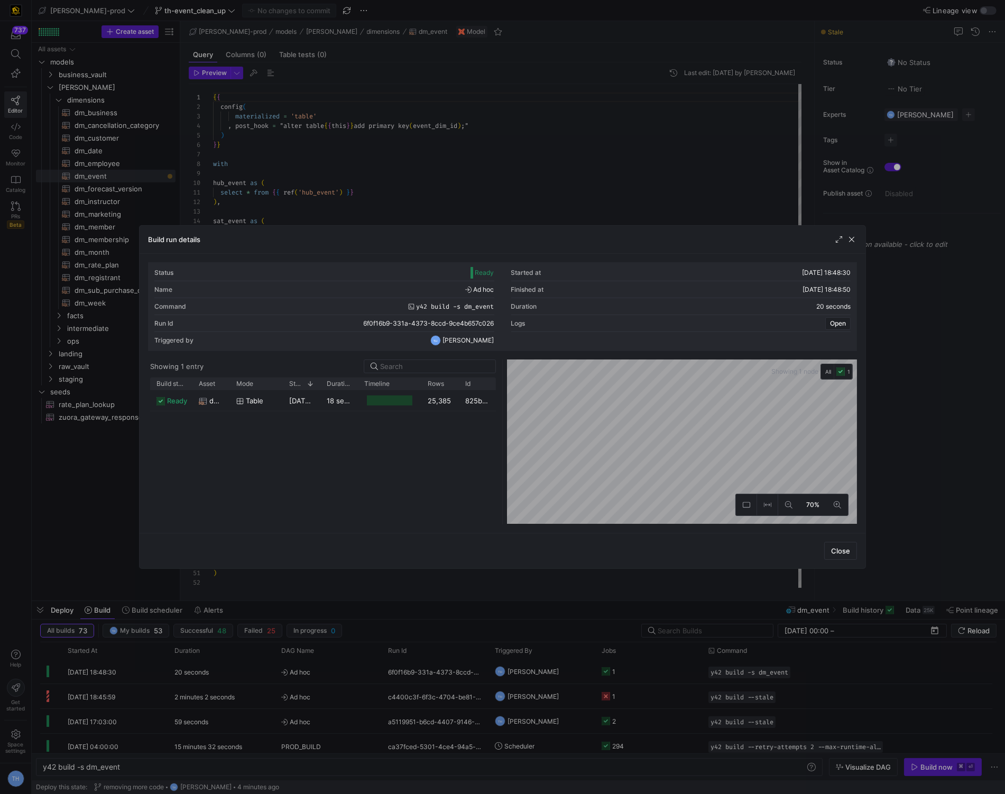
click at [565, 206] on div at bounding box center [502, 397] width 1005 height 794
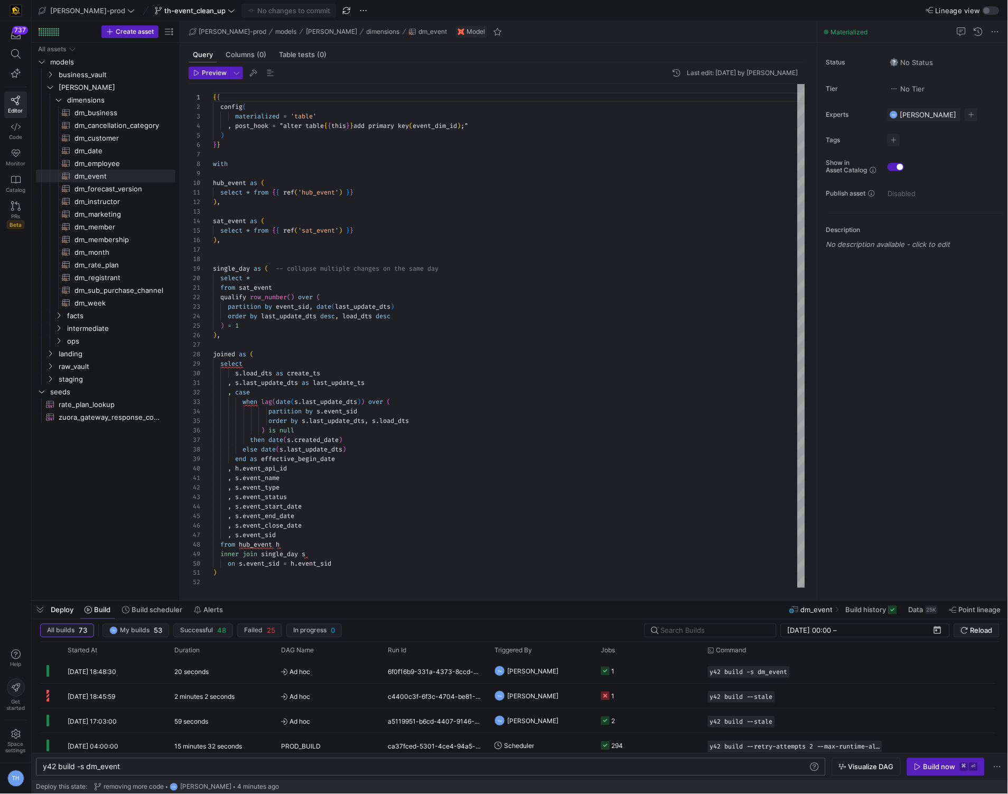
click at [141, 768] on div "y42 build -s dm_event" at bounding box center [426, 767] width 766 height 8
type textarea "y42 build -s dm_event+"
click at [937, 764] on div "Build now" at bounding box center [940, 767] width 32 height 8
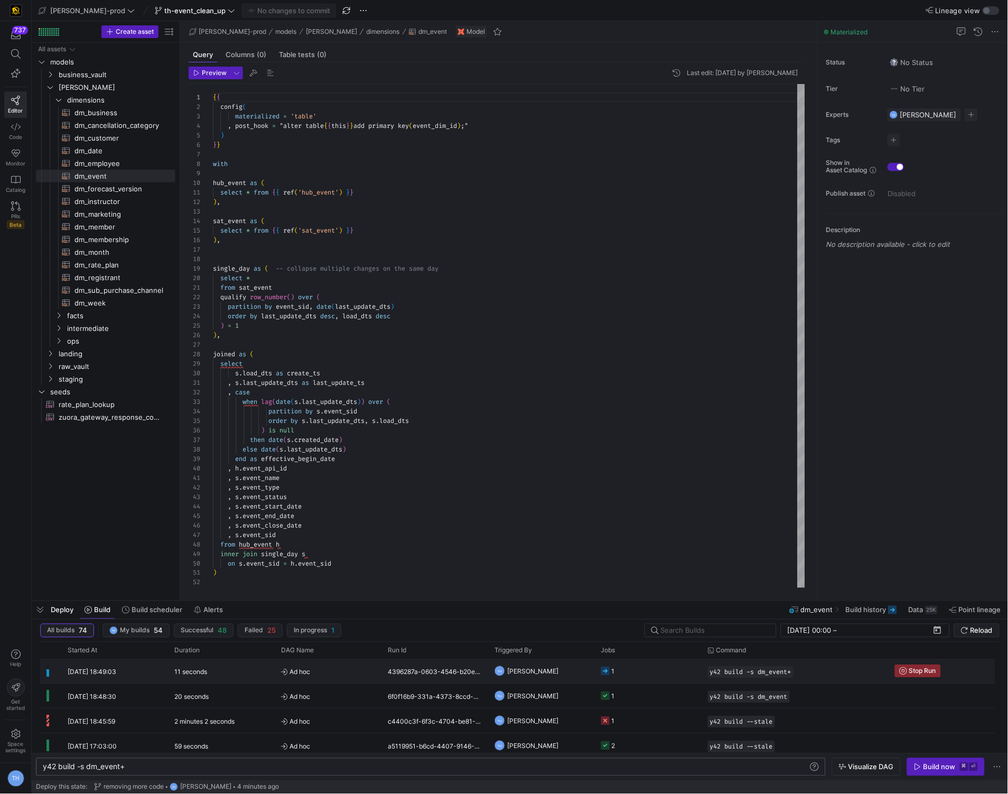
click at [526, 671] on span "[PERSON_NAME]" at bounding box center [532, 671] width 51 height 25
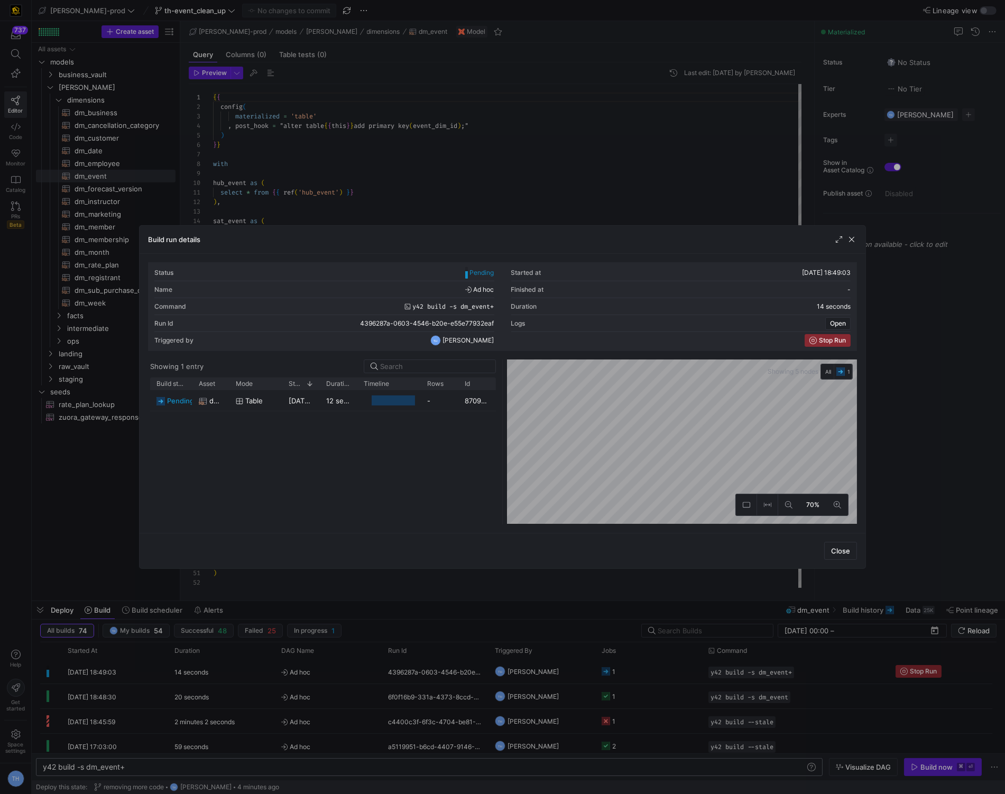
click at [545, 193] on div at bounding box center [502, 397] width 1005 height 794
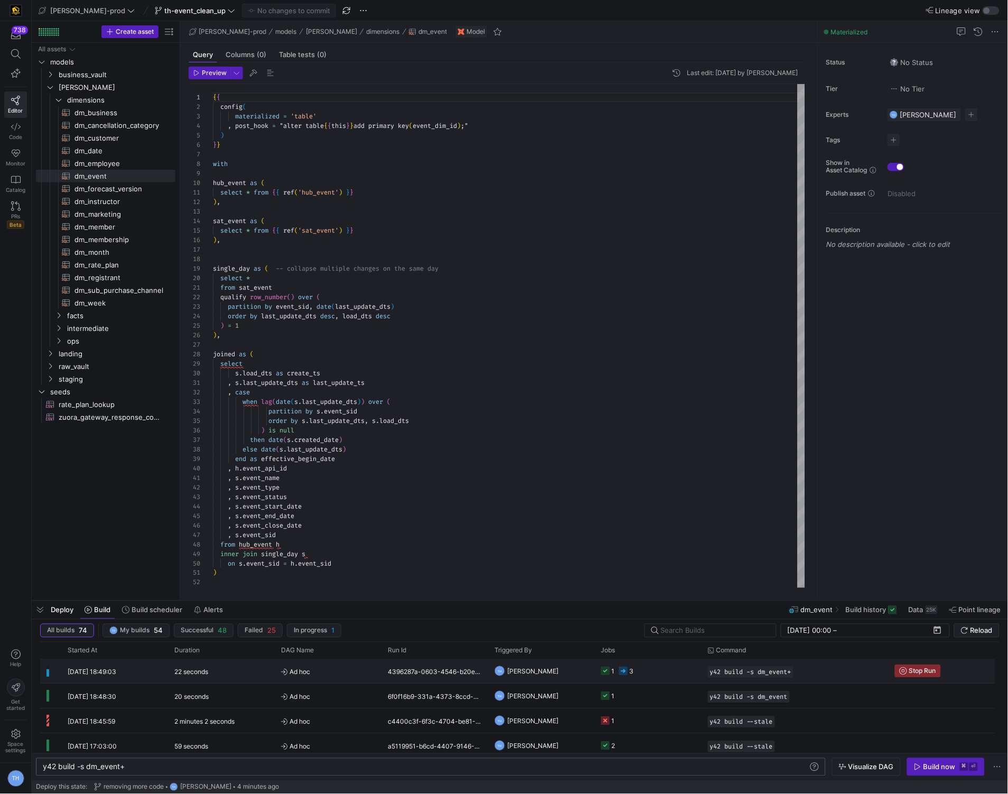
click at [645, 678] on y42-job-status-cell-renderer "1 3" at bounding box center [648, 670] width 94 height 23
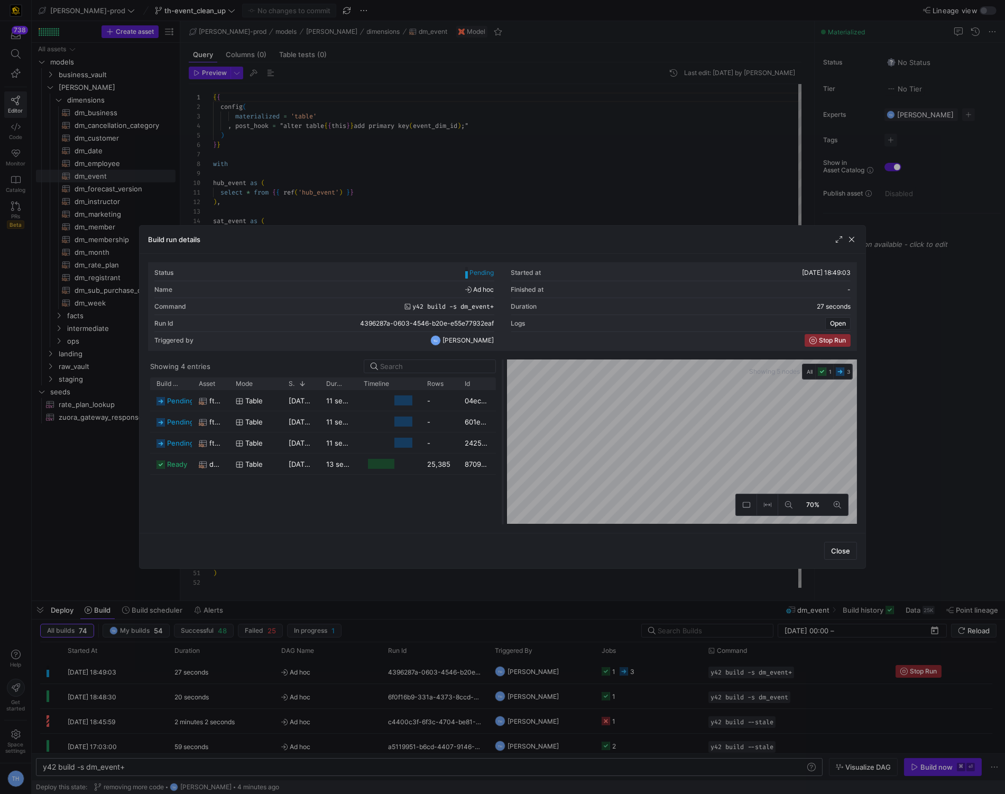
click at [500, 398] on as-split "Showing 4 entries Drag here to set row groups Drag here to set column labels Bu…" at bounding box center [502, 441] width 709 height 165
click at [520, 173] on div at bounding box center [502, 397] width 1005 height 794
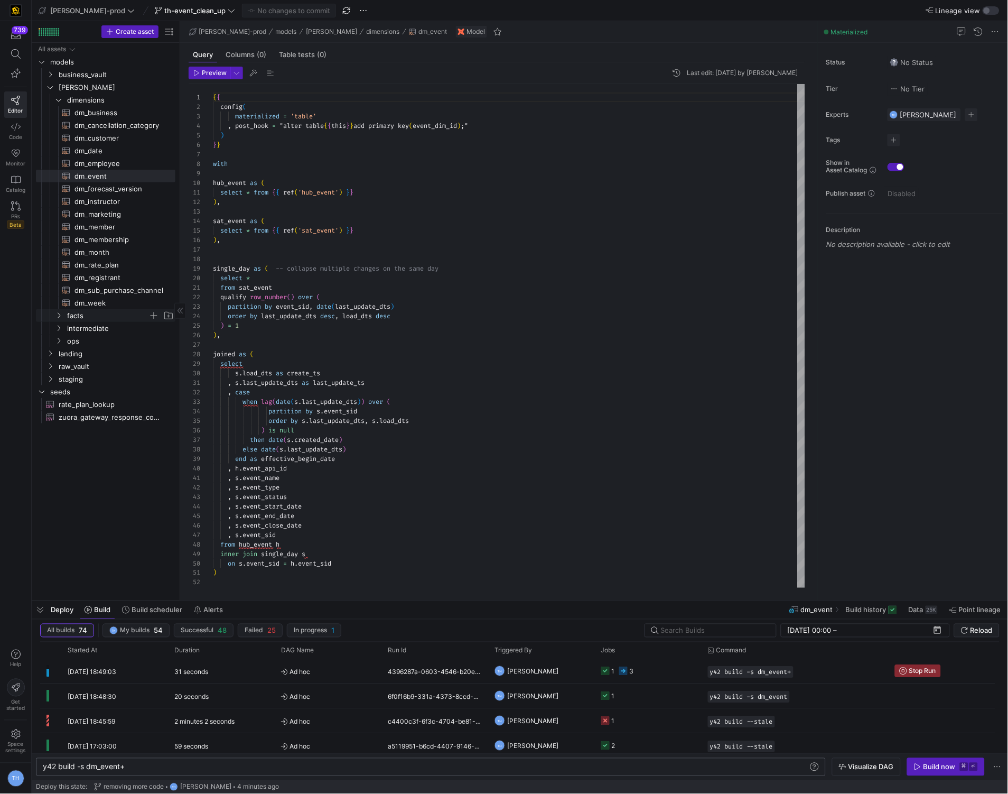
click at [100, 315] on span "facts" at bounding box center [107, 316] width 81 height 12
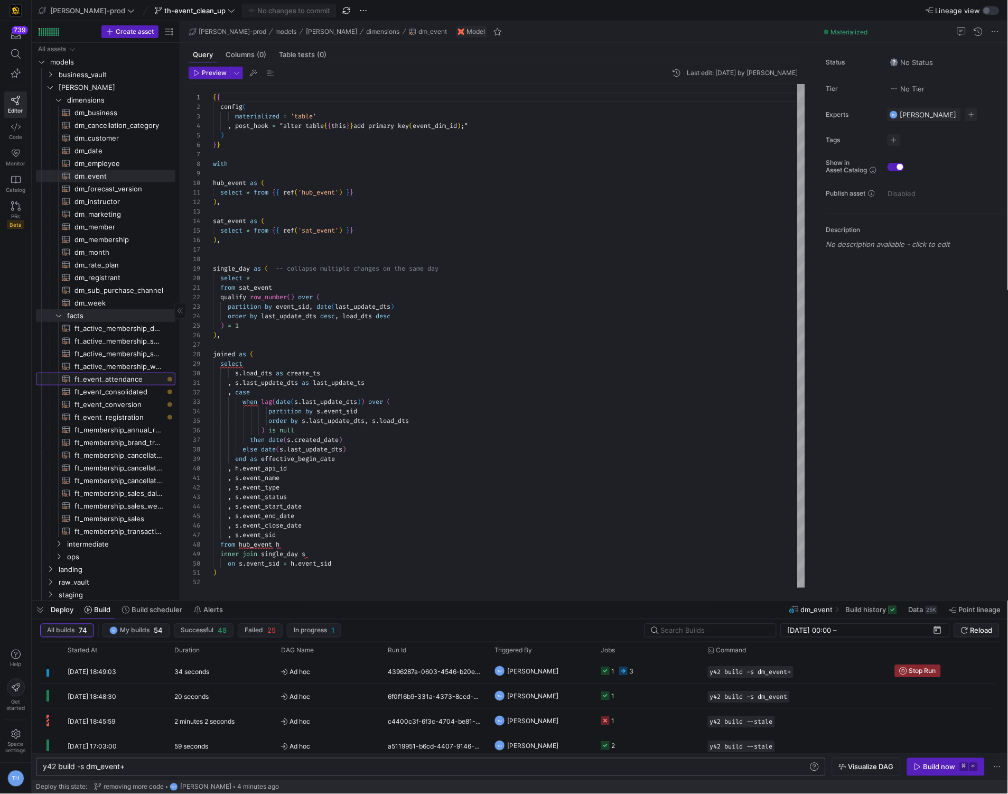
click at [128, 379] on span "ft_event_attendance​​​​​​​​​​" at bounding box center [119, 379] width 89 height 12
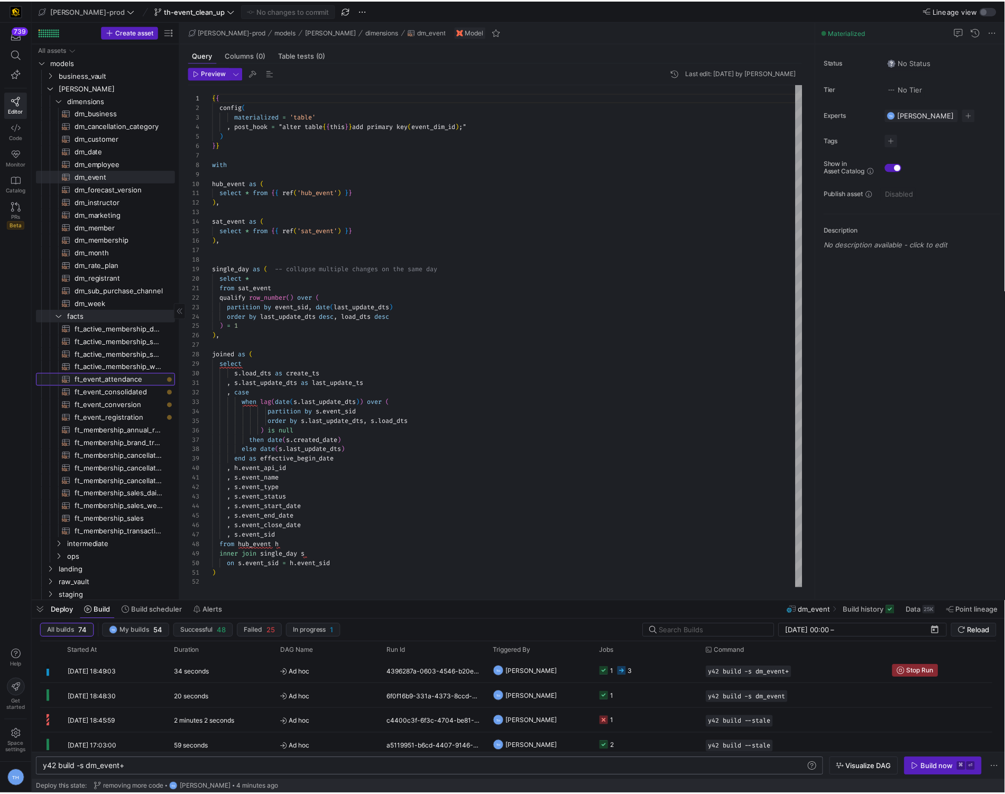
scroll to position [57, 0]
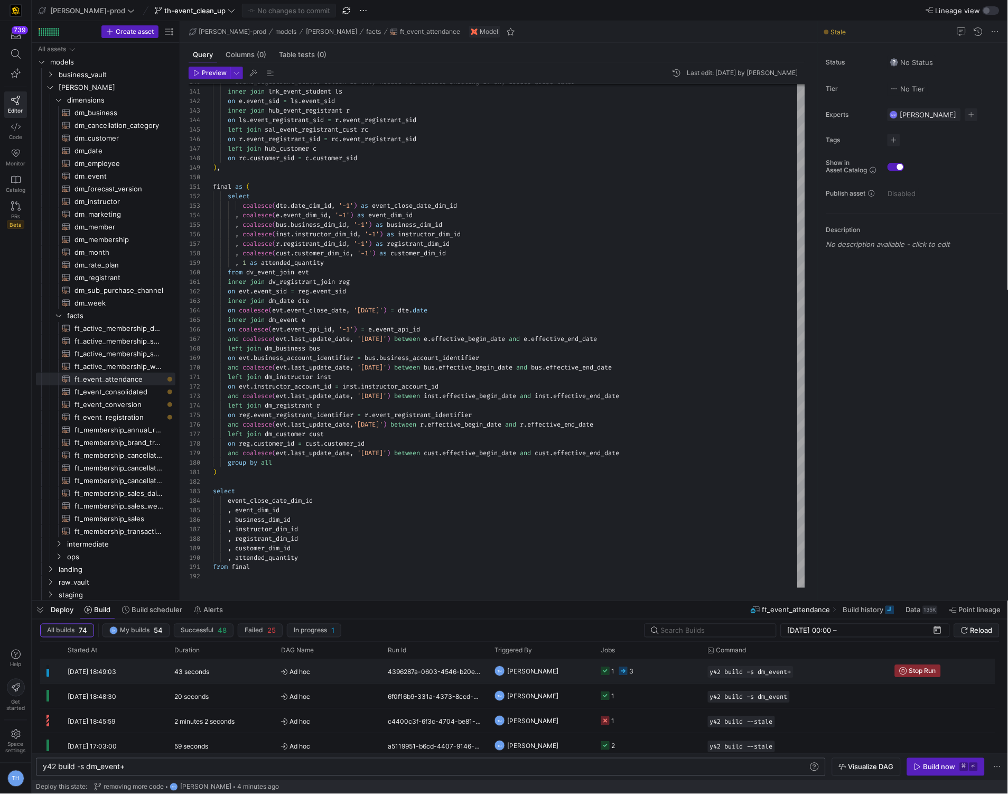
click at [674, 671] on y42-job-status-cell-renderer "1 3" at bounding box center [648, 670] width 94 height 23
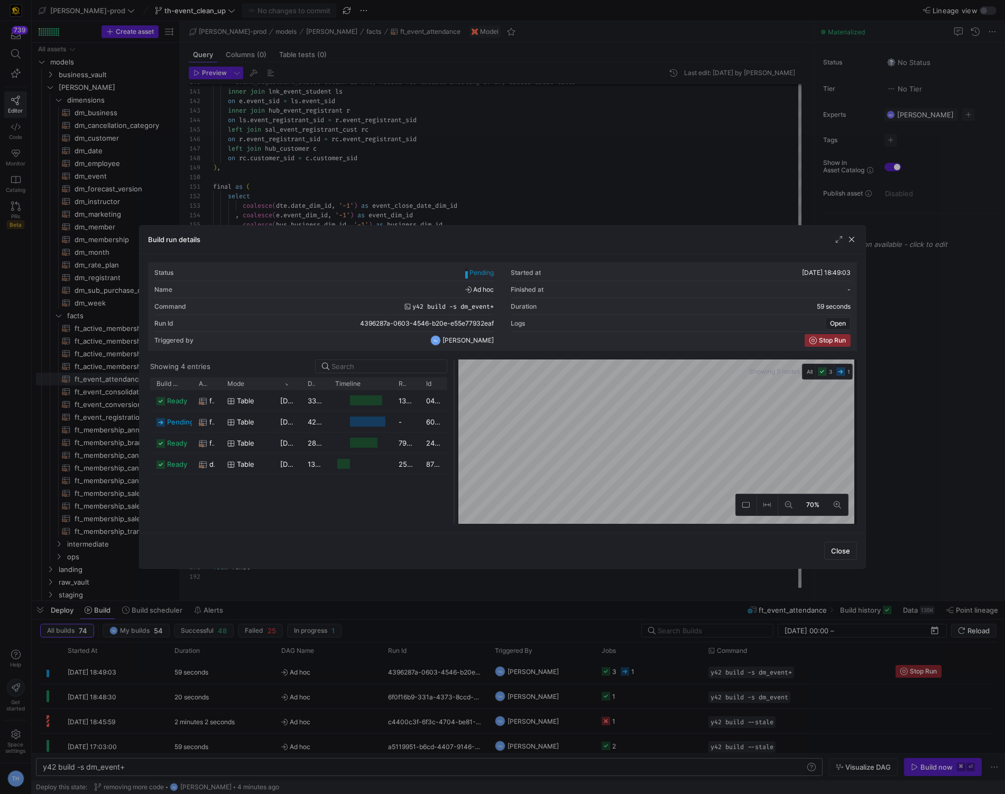
drag, startPoint x: 501, startPoint y: 402, endPoint x: 452, endPoint y: 388, distance: 50.7
click at [452, 388] on div at bounding box center [454, 441] width 4 height 165
click at [579, 189] on div at bounding box center [502, 397] width 1005 height 794
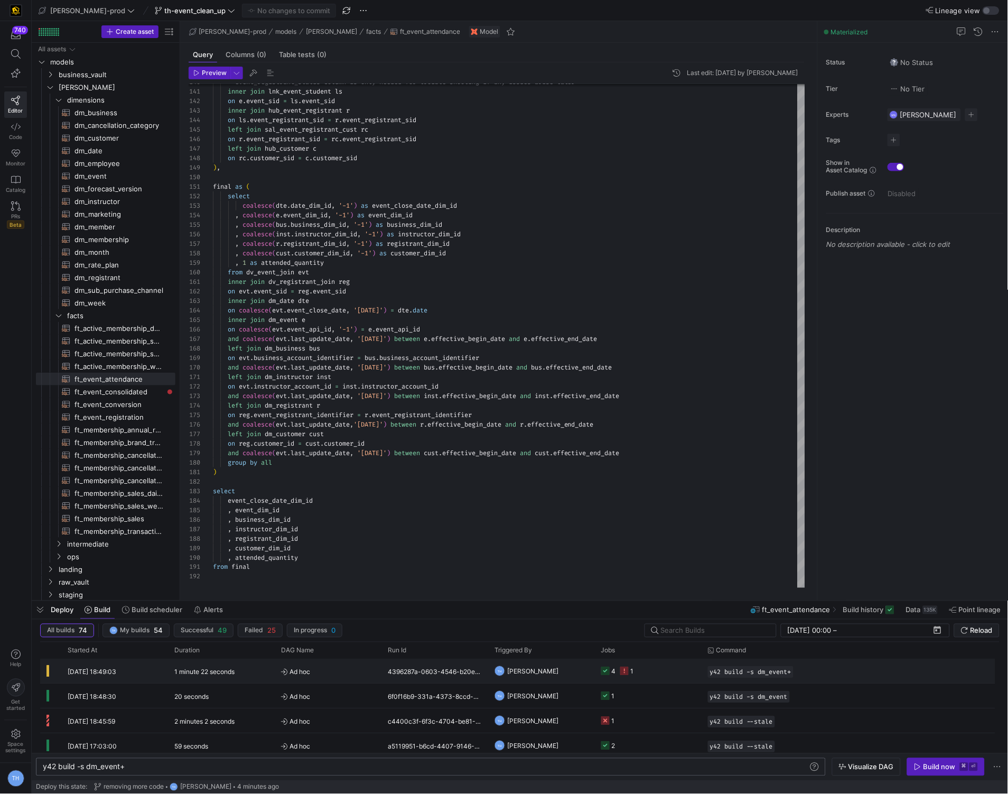
click at [656, 672] on y42-job-status-cell-renderer "4 1" at bounding box center [648, 670] width 94 height 23
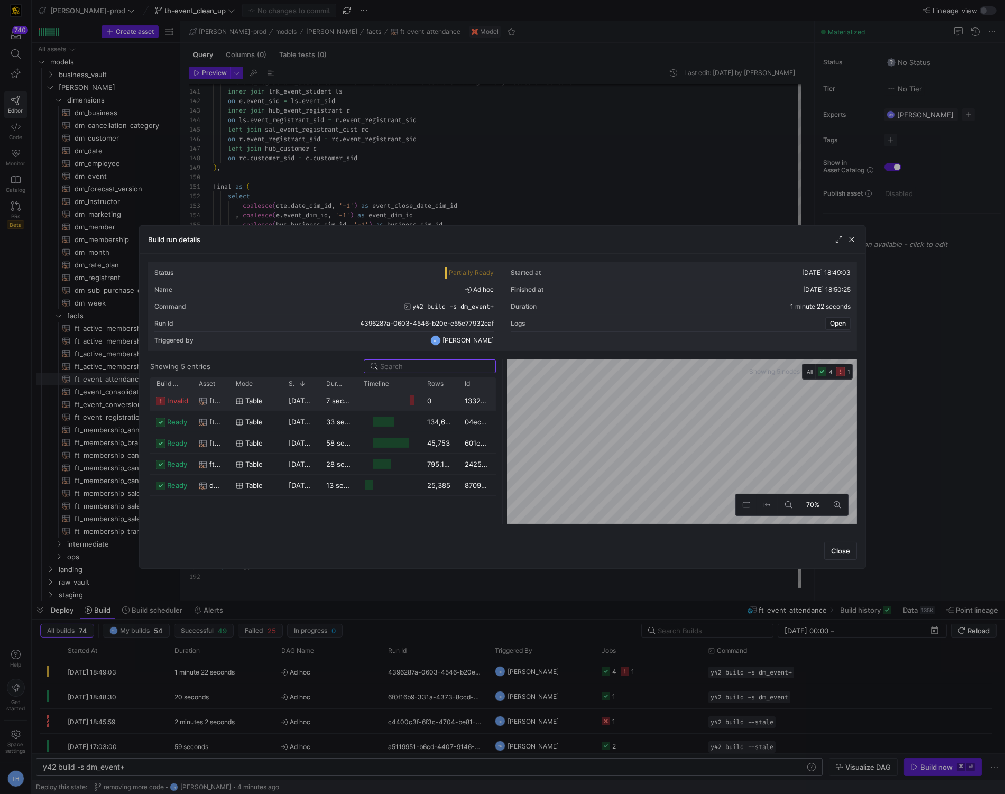
click at [439, 401] on div "0" at bounding box center [440, 400] width 38 height 21
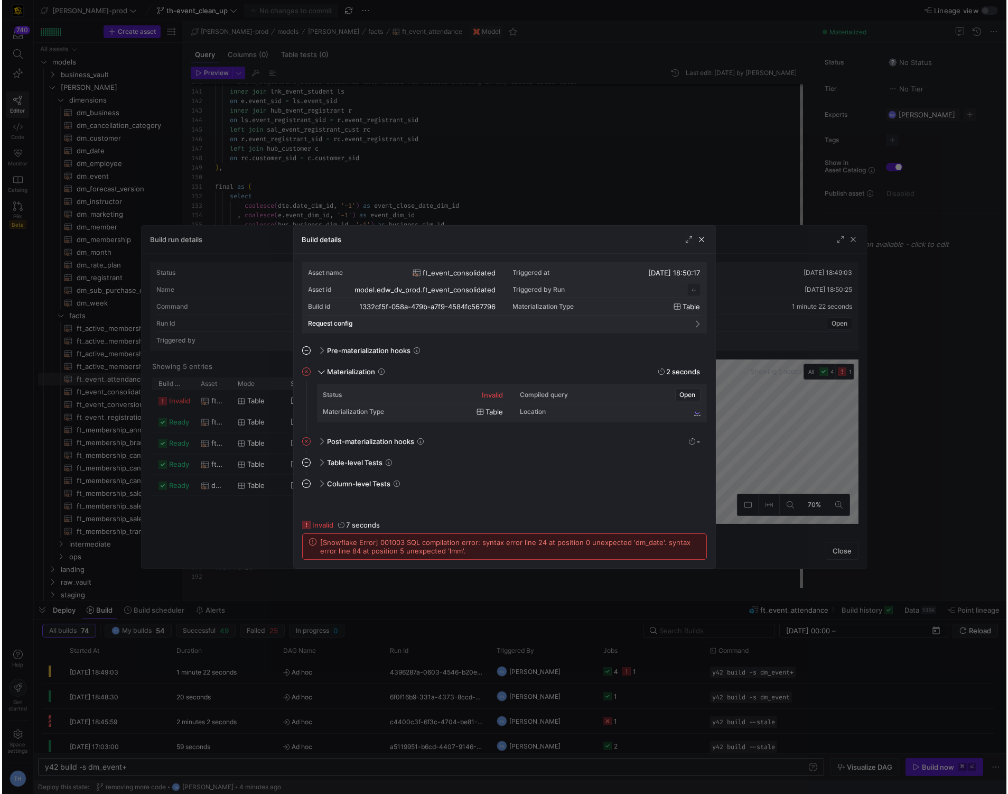
scroll to position [95, 0]
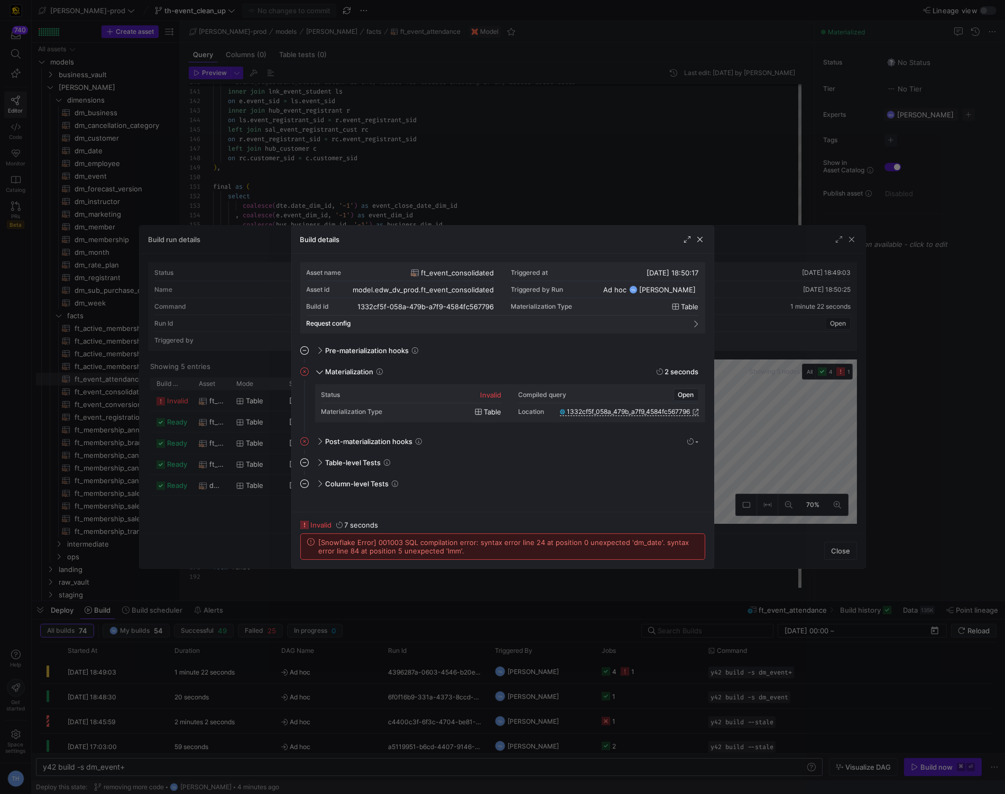
click at [462, 172] on div at bounding box center [502, 397] width 1005 height 794
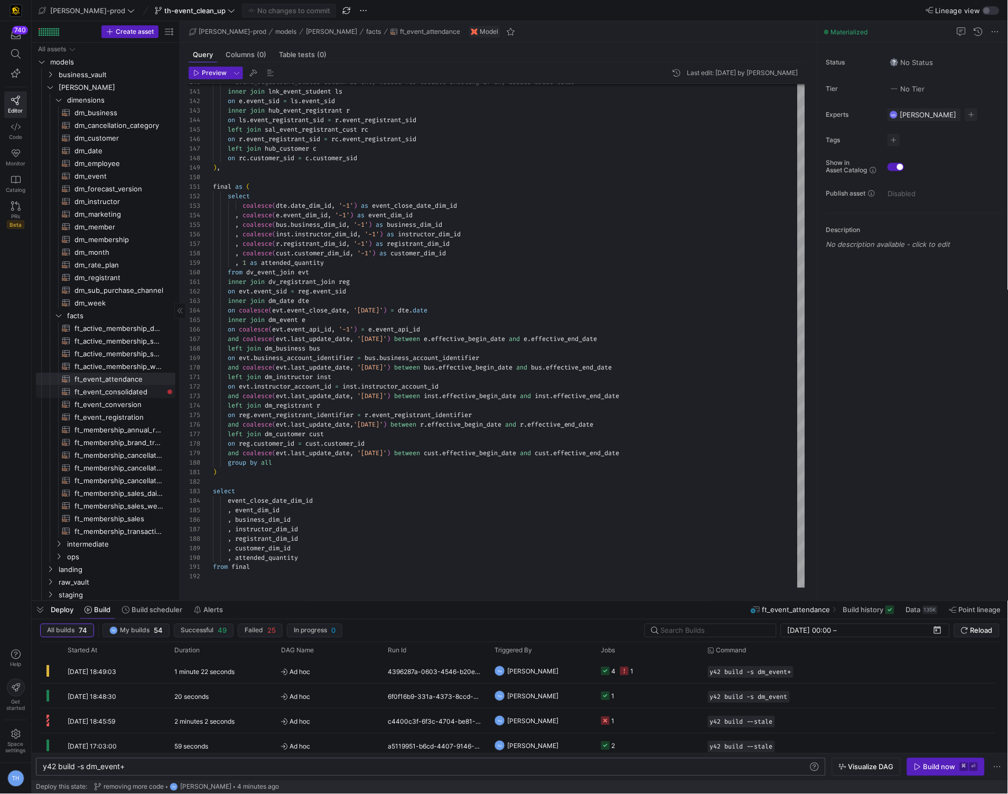
click at [142, 393] on span "ft_event_consolidated​​​​​​​​​​" at bounding box center [119, 392] width 89 height 12
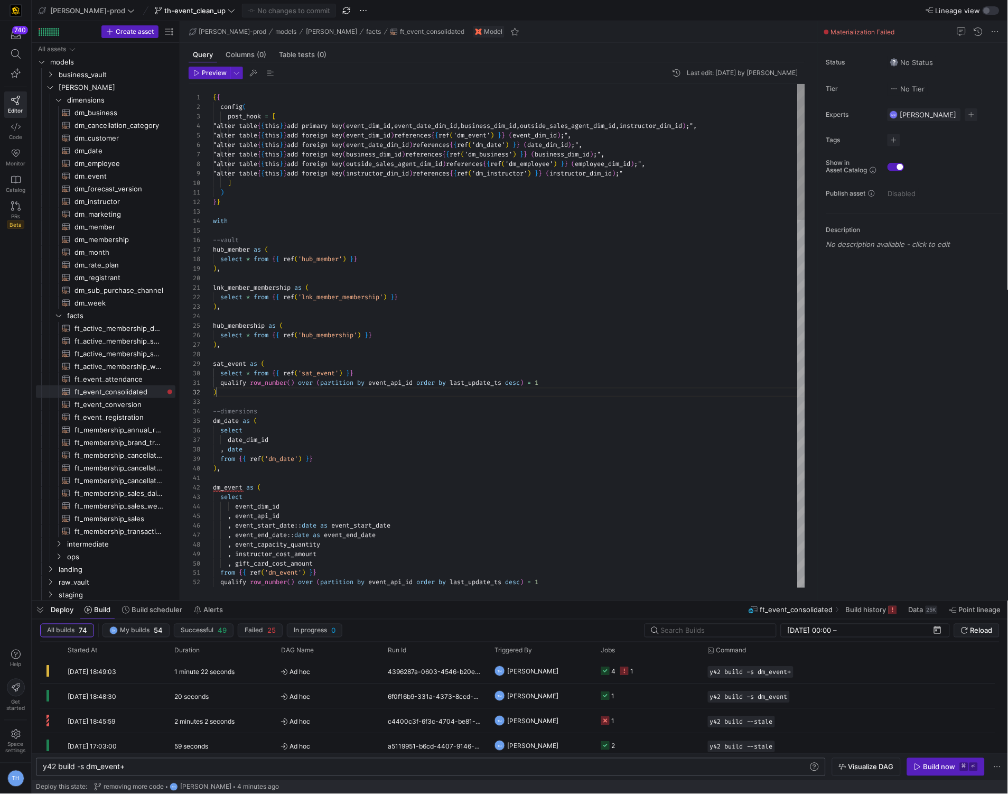
type textarea "qualify row_number() over (partition by event_api_id order by last_update_ts de…"
click at [175, 773] on div "y42 build -s dm_event+ y42 build -s dm_event+" at bounding box center [431, 767] width 790 height 18
click at [174, 769] on div "y42 build -s dm_event+" at bounding box center [426, 767] width 766 height 8
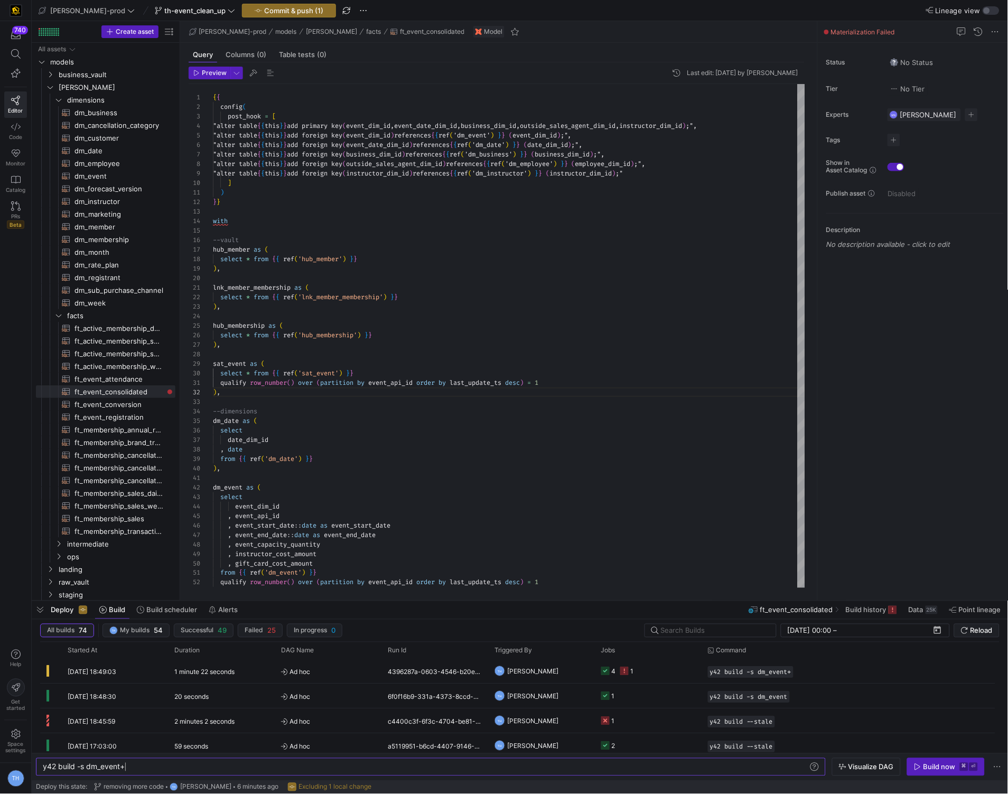
type textarea "y42 build -s dm_event"
click at [115, 172] on span "dm_event​​​​​​​​​​" at bounding box center [119, 176] width 89 height 12
type textarea "{{ config( materialized = 'table' , post_hook = "alter table {{ this }} add pri…"
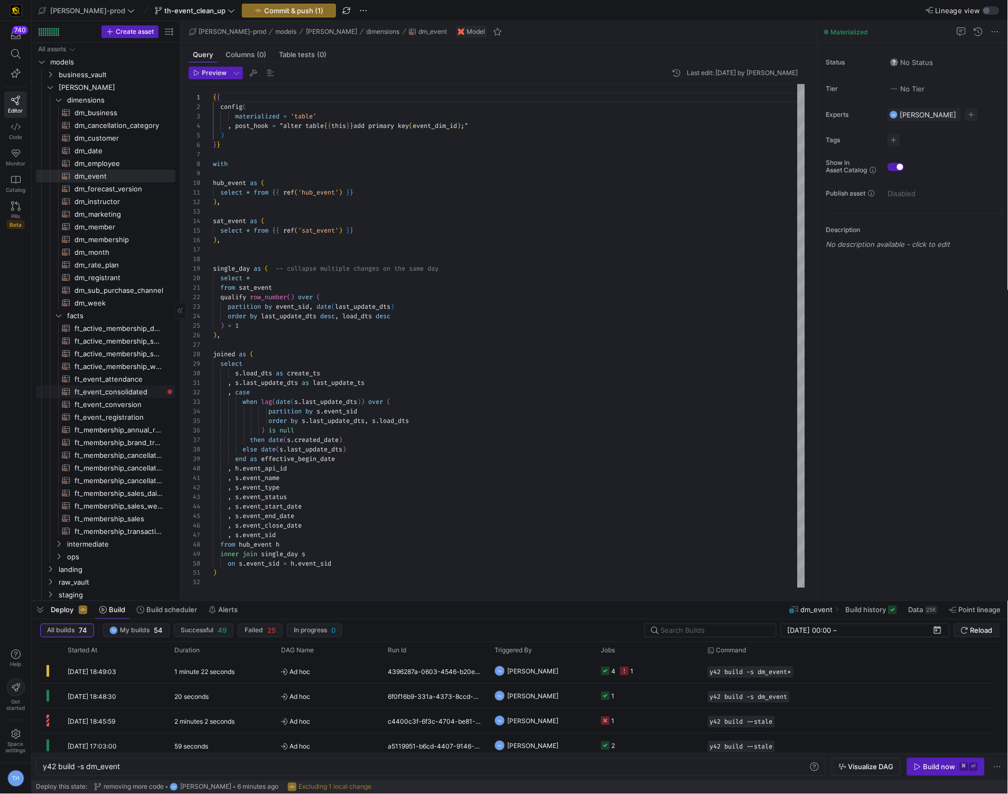
click at [148, 389] on span "ft_event_consolidated​​​​​​​​​​" at bounding box center [119, 392] width 89 height 12
type textarea "y42 build -s ft_event_consolidated"
type textarea "{{ config( post_hook = [ "alter table {{ this }} add primary key (event_dim_id,…"
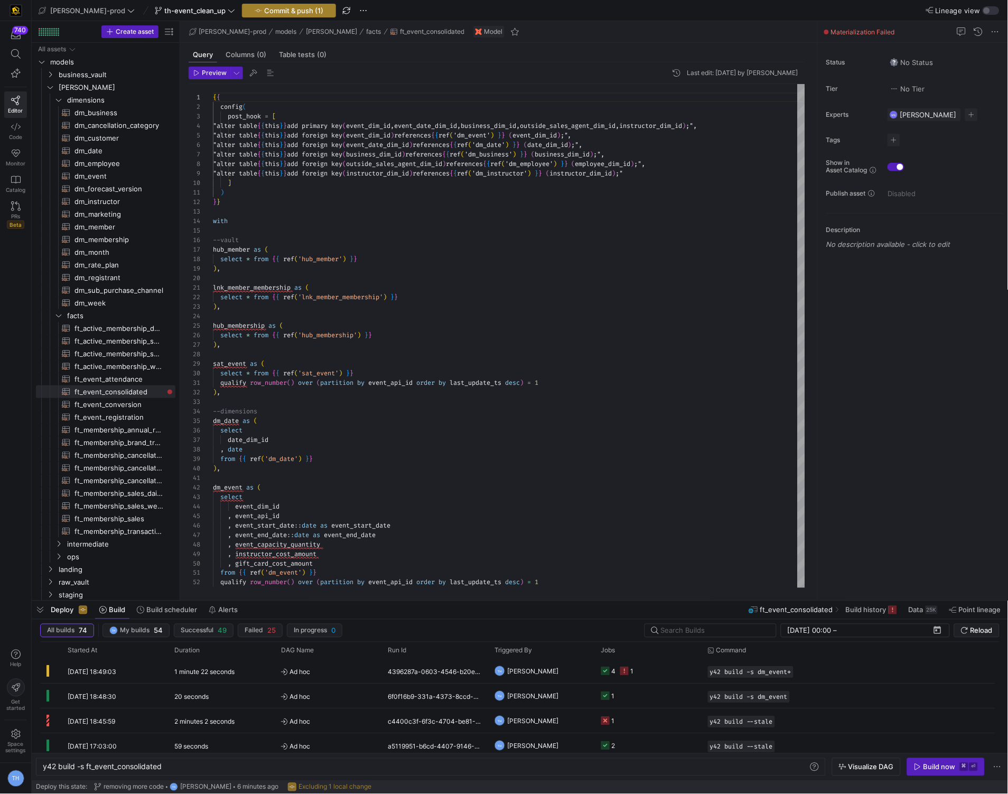
click at [253, 15] on span "button" at bounding box center [289, 10] width 93 height 13
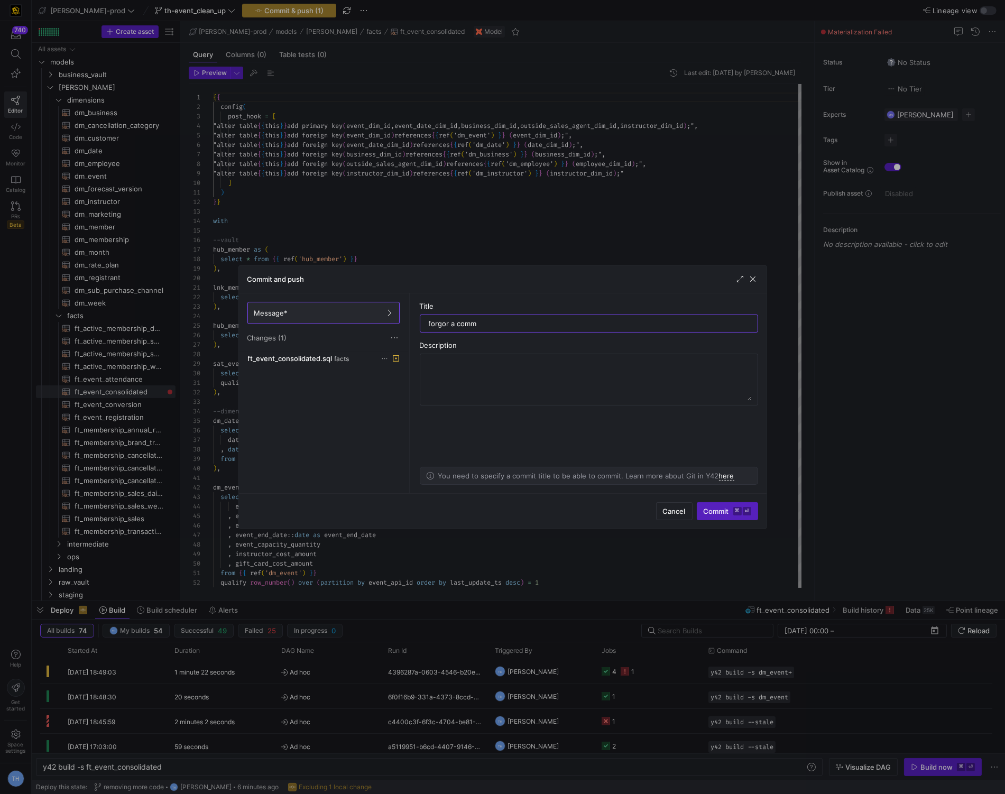
type input "forgor a comma"
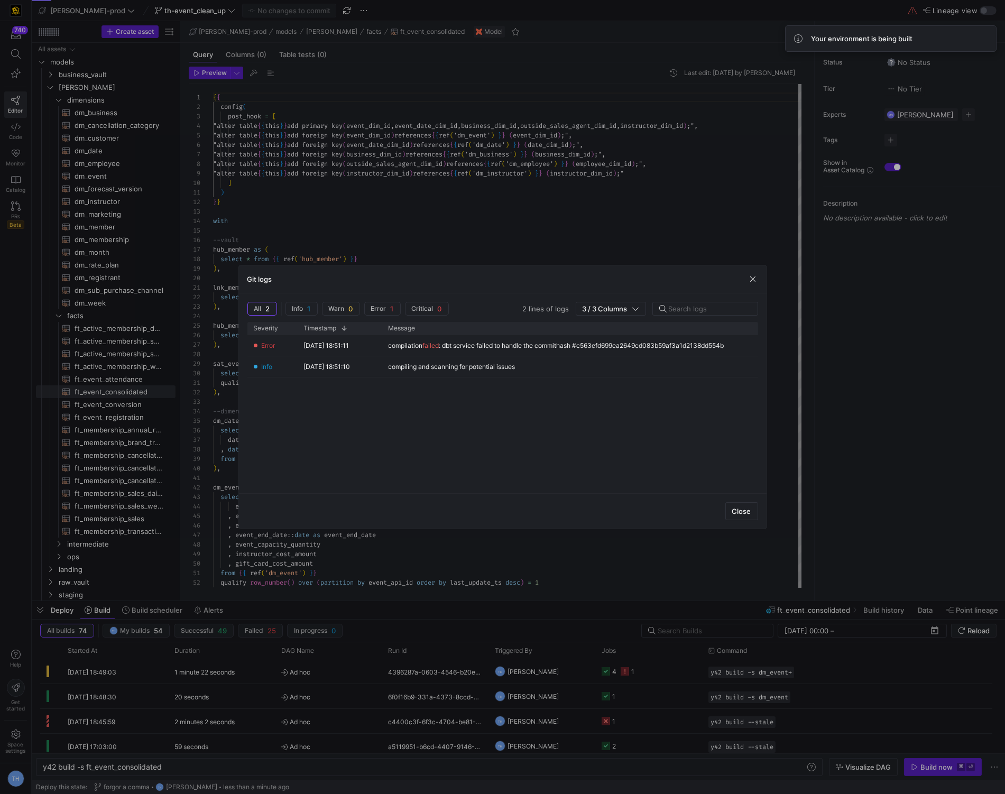
click at [599, 205] on div at bounding box center [502, 397] width 1005 height 794
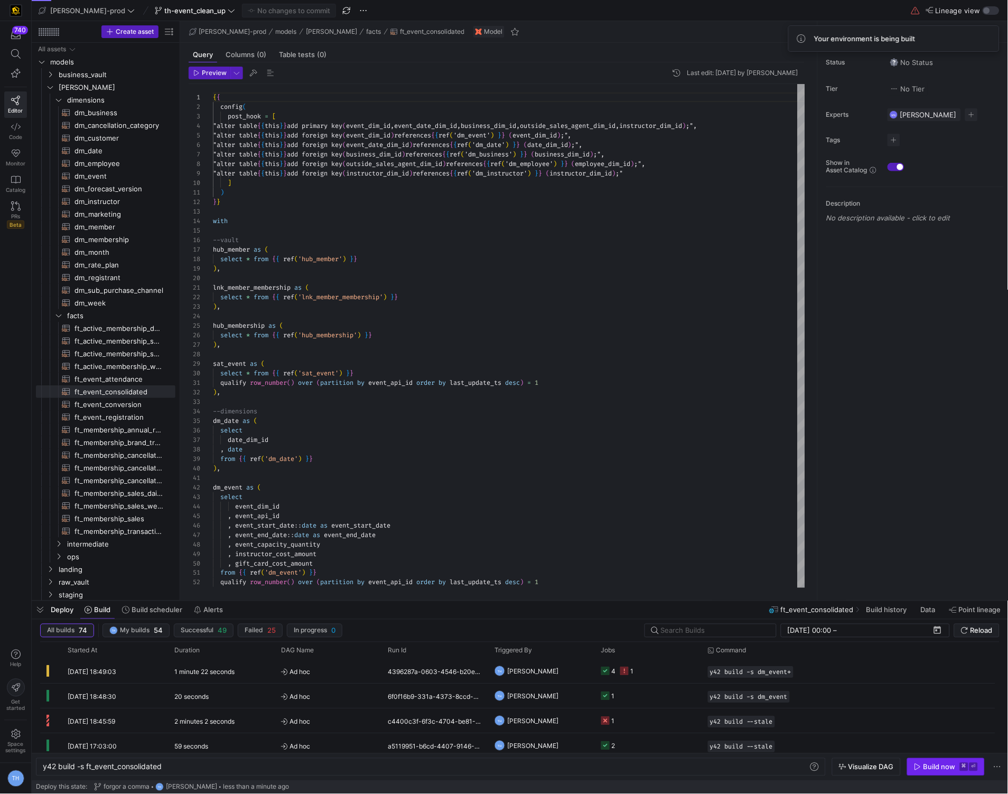
click at [926, 759] on span "button" at bounding box center [946, 766] width 77 height 17
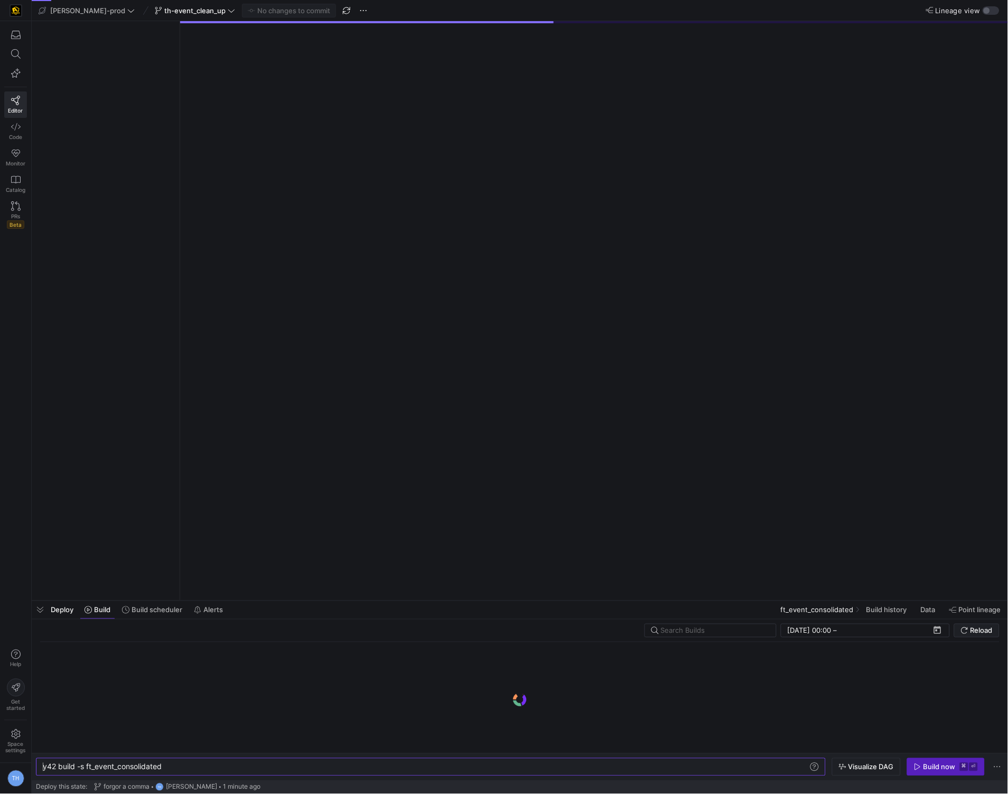
type textarea "y42 build -s ft_event_consolidated"
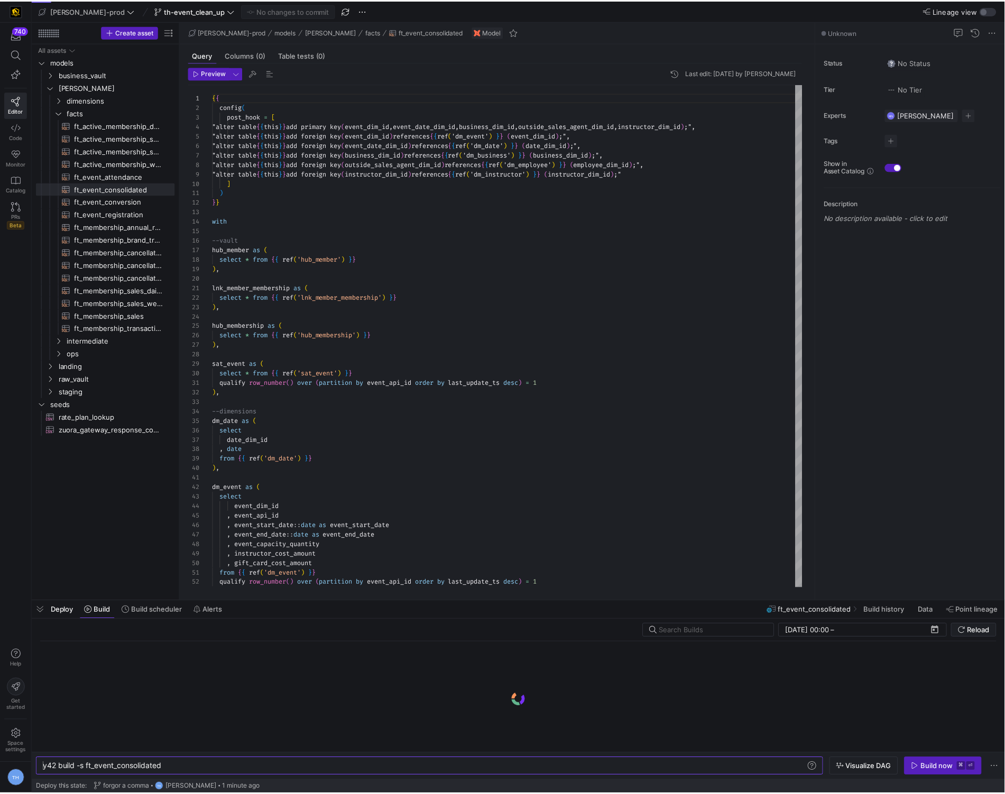
scroll to position [57, 0]
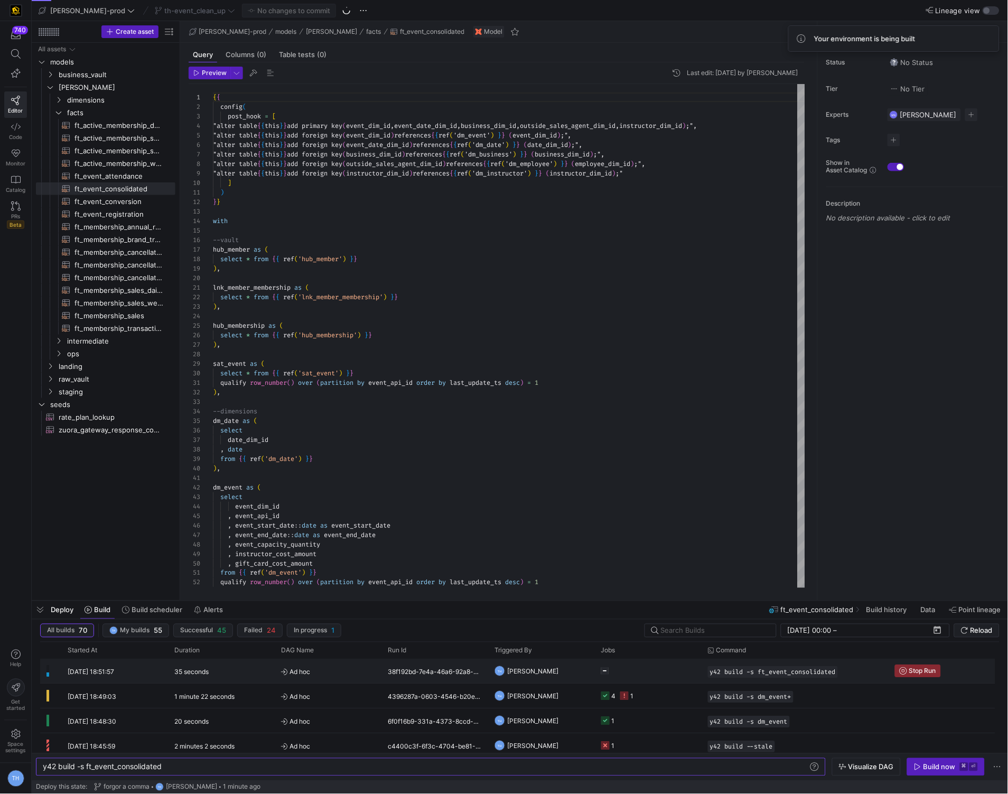
click at [632, 675] on y42-job-status-cell-renderer at bounding box center [648, 670] width 94 height 23
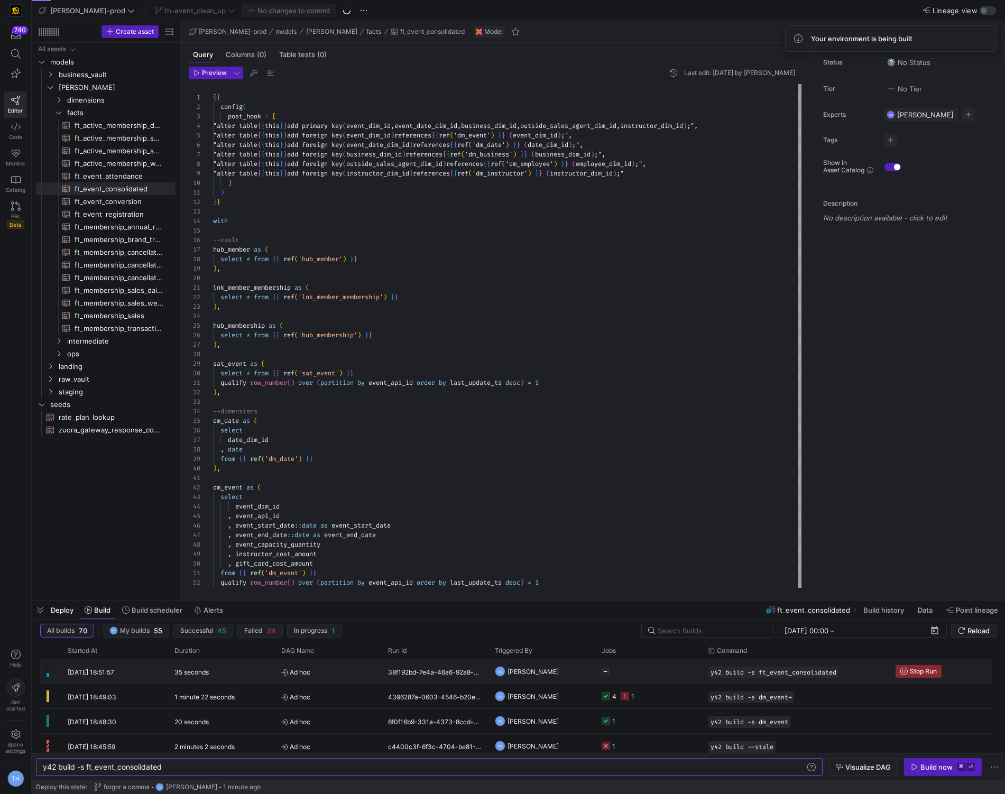
click at [632, 675] on body "740 Editor Code Monitor Catalog PRs Beta Help Get started Space settings TH [PE…" at bounding box center [502, 397] width 1005 height 794
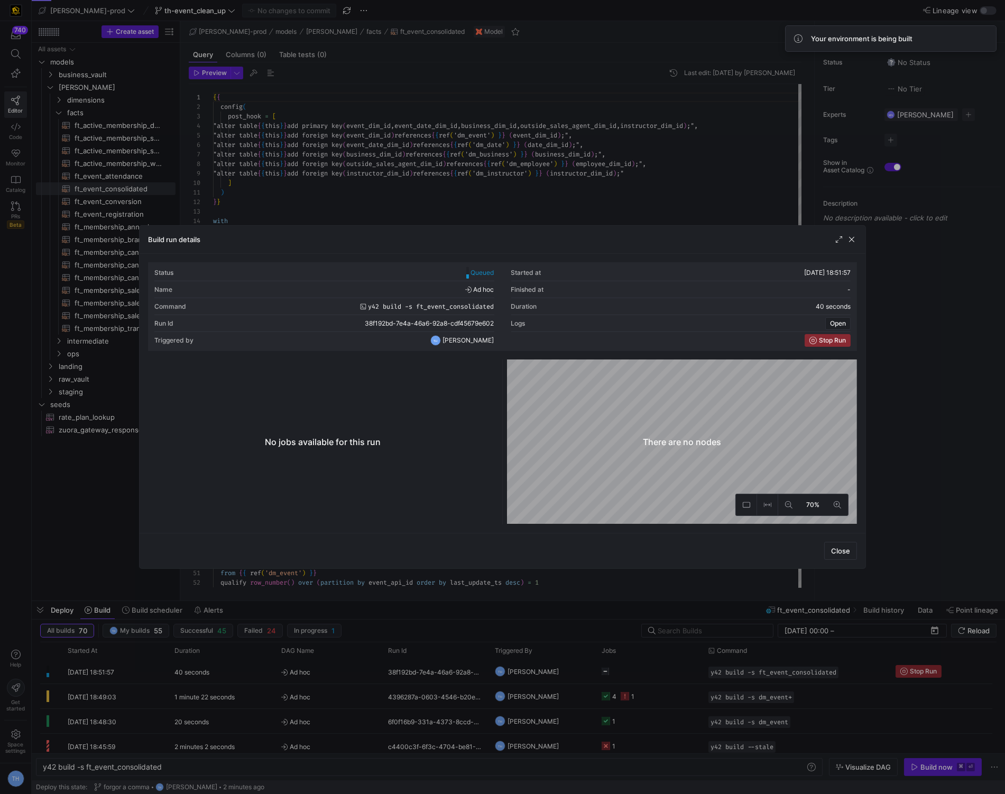
click at [532, 194] on div at bounding box center [502, 397] width 1005 height 794
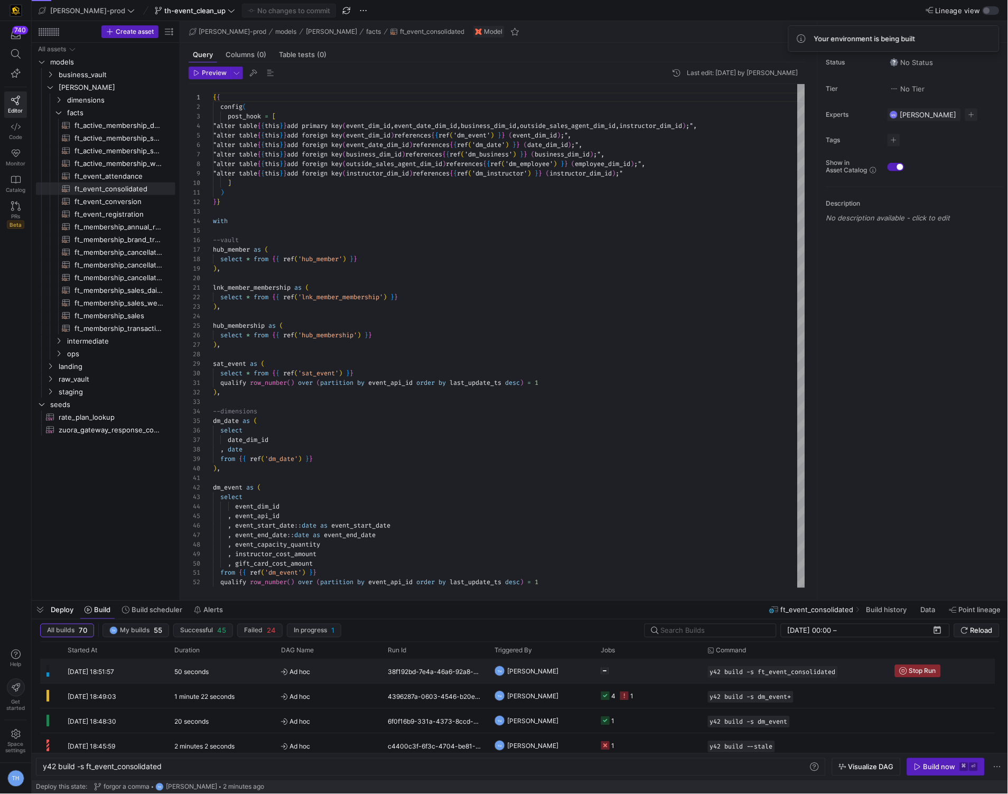
click at [680, 670] on y42-job-status-cell-renderer "Press SPACE to select this row." at bounding box center [648, 670] width 94 height 23
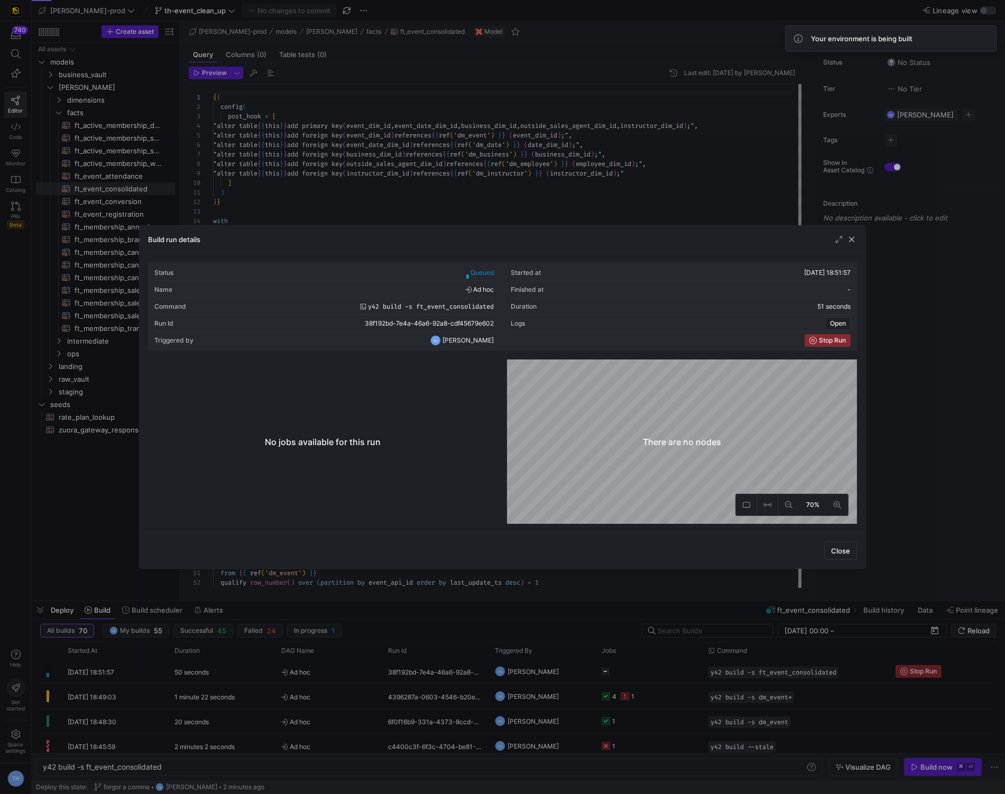
click at [652, 159] on div at bounding box center [502, 397] width 1005 height 794
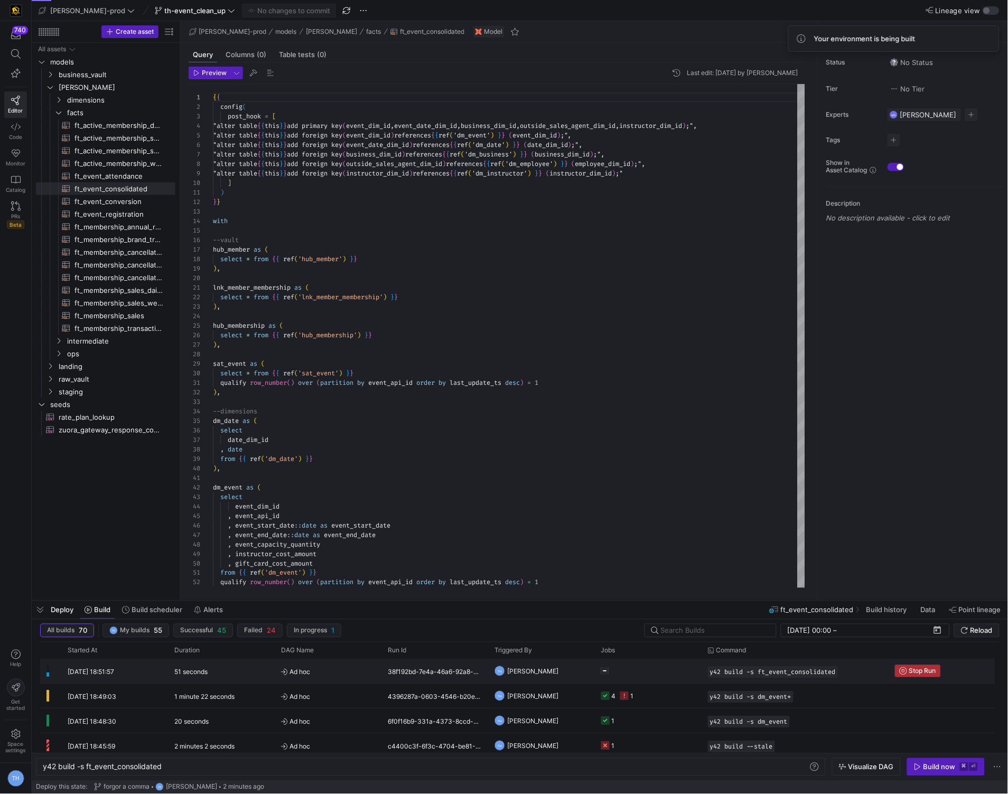
click at [926, 672] on span "Stop Run" at bounding box center [922, 670] width 27 height 7
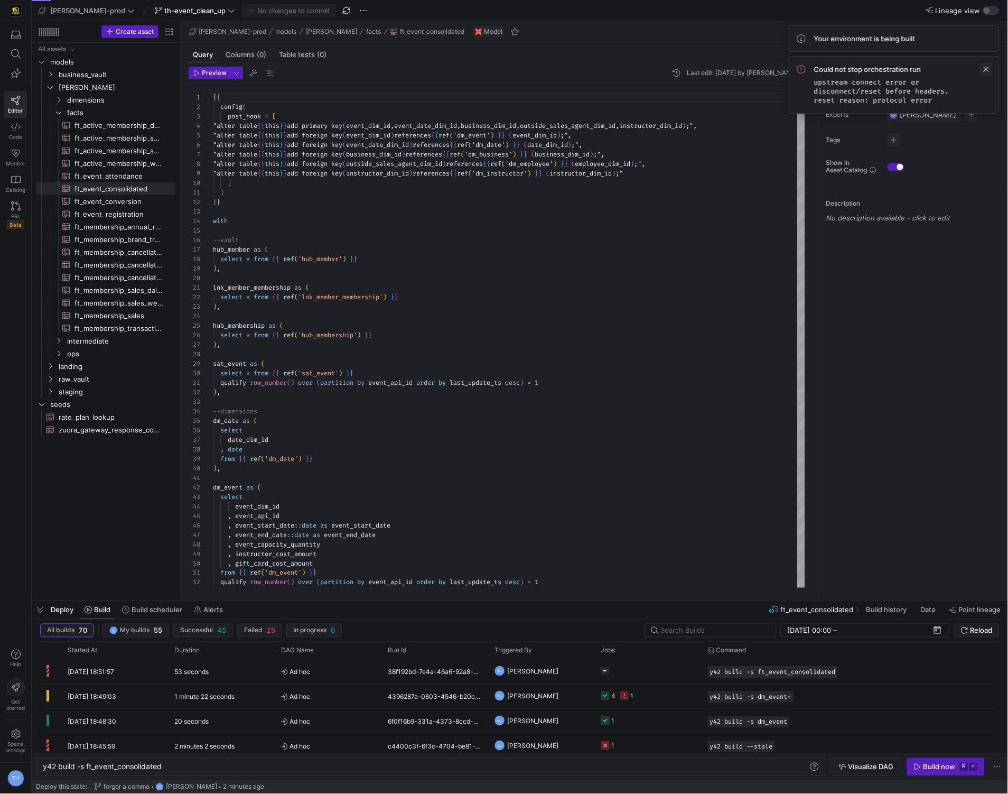
click at [988, 72] on span at bounding box center [986, 69] width 13 height 13
click at [938, 766] on div "Build now" at bounding box center [940, 767] width 32 height 8
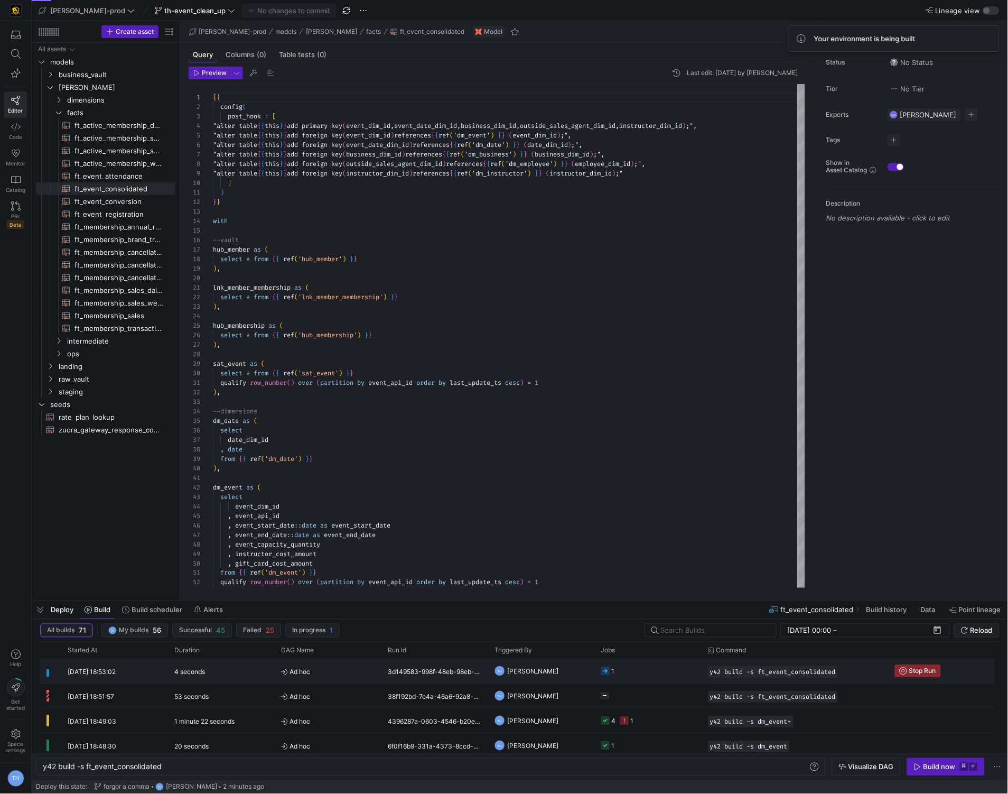
click at [633, 674] on y42-job-status-cell-renderer "1" at bounding box center [648, 670] width 94 height 23
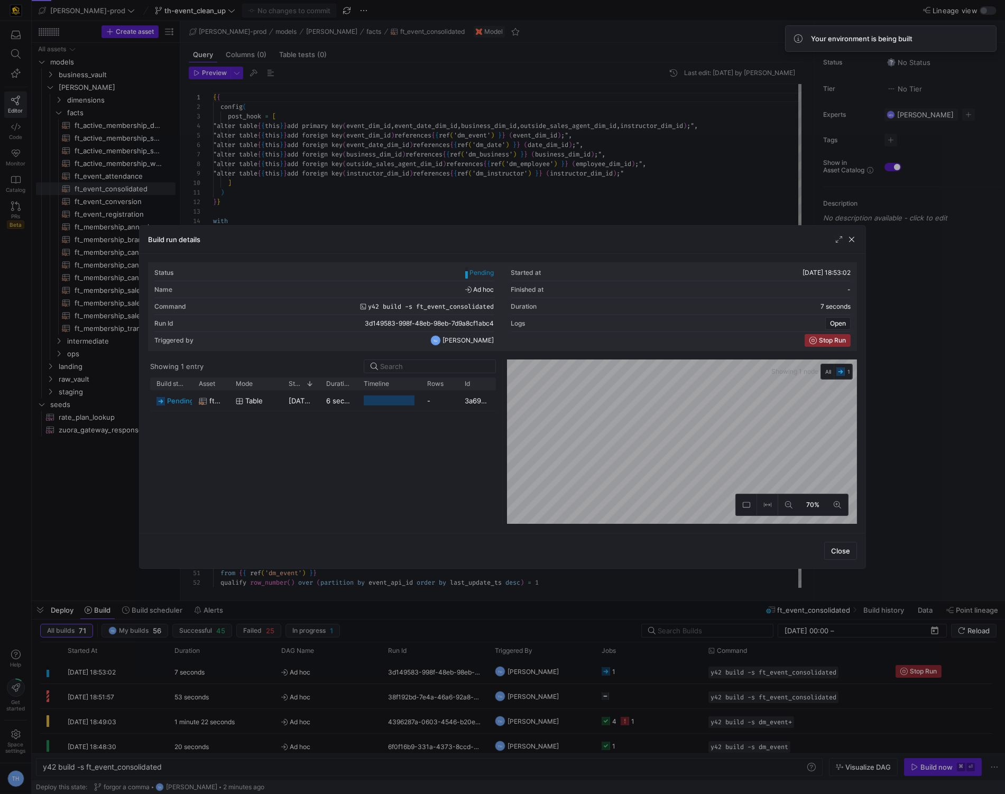
click at [607, 160] on div at bounding box center [502, 397] width 1005 height 794
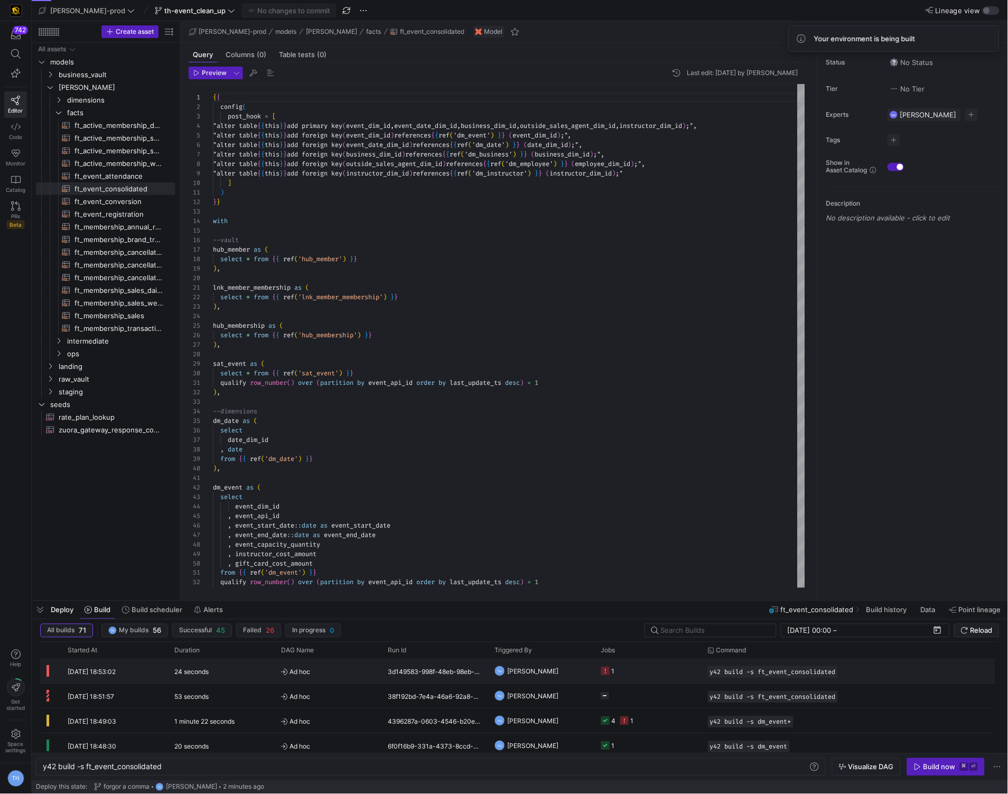
click at [657, 670] on y42-job-status-cell-renderer "1" at bounding box center [648, 670] width 94 height 23
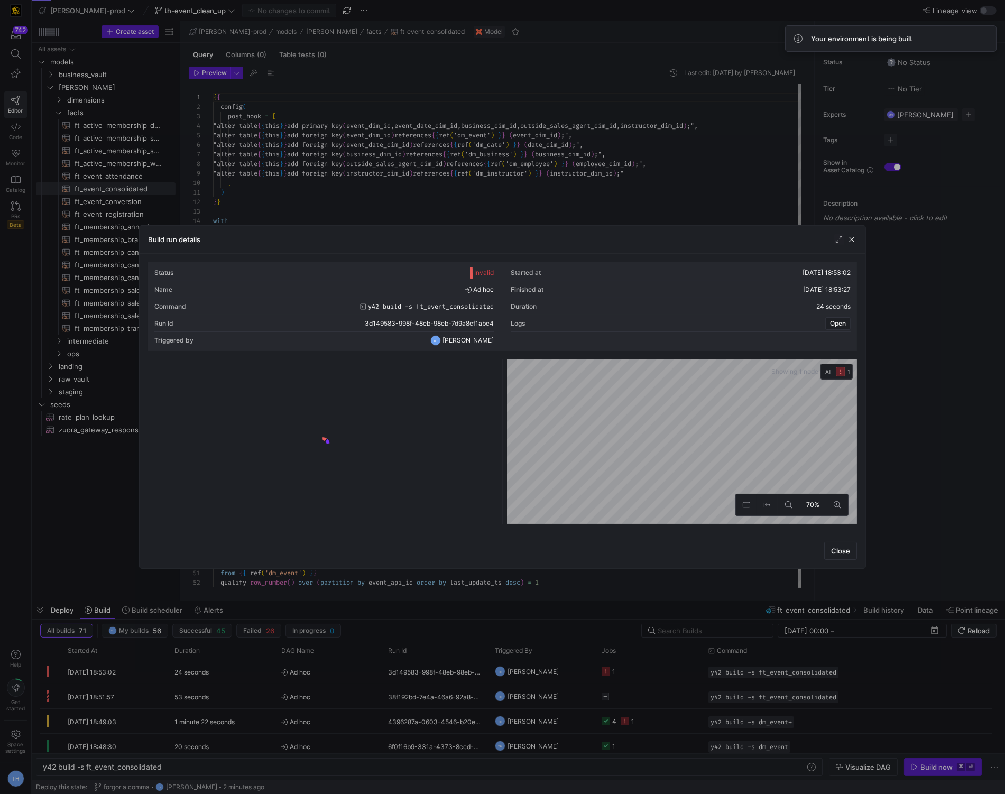
click at [416, 386] on div at bounding box center [323, 444] width 346 height 161
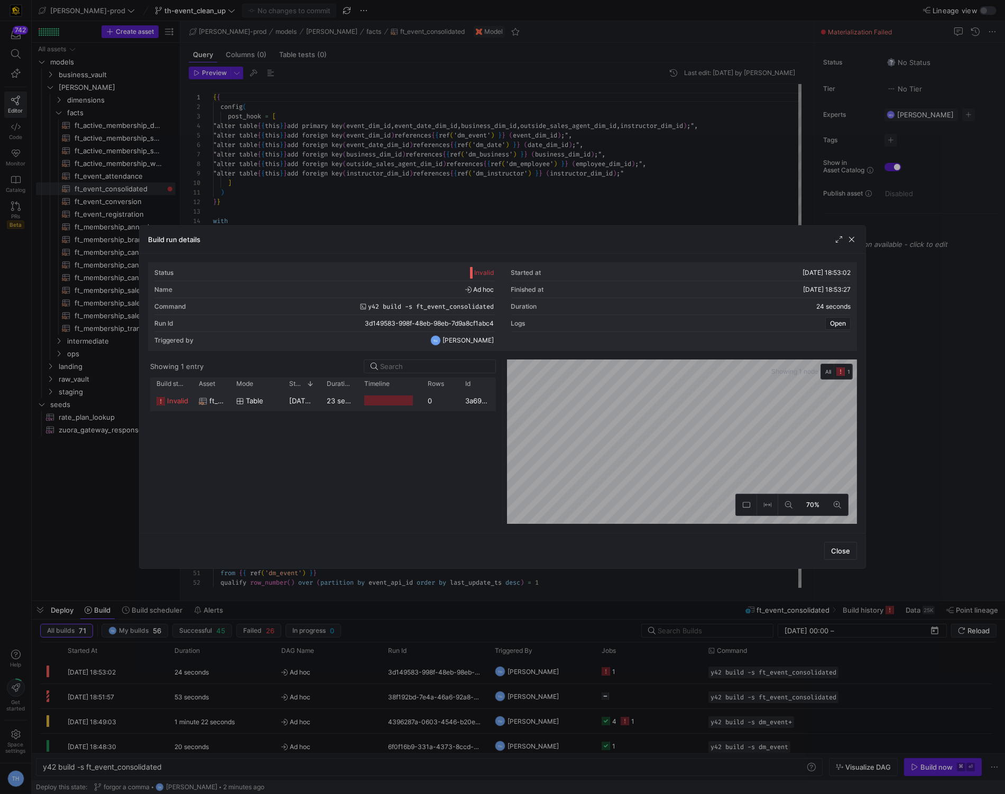
click at [411, 397] on div at bounding box center [388, 400] width 49 height 10
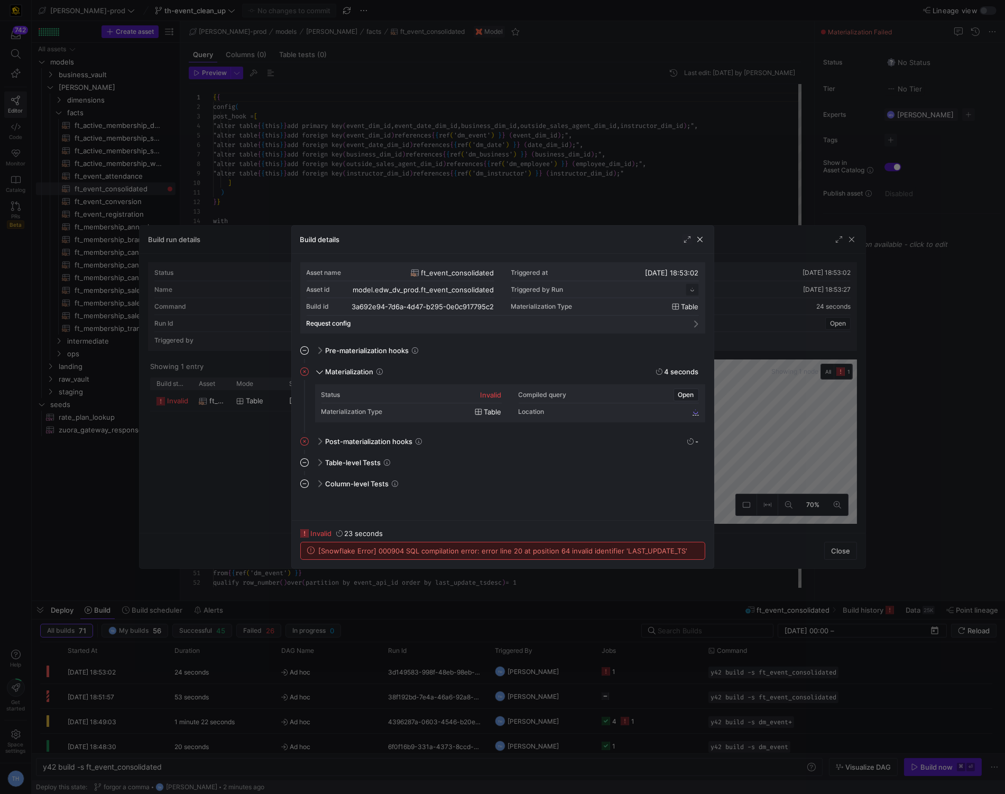
scroll to position [95, 0]
click at [479, 196] on div at bounding box center [502, 397] width 1005 height 794
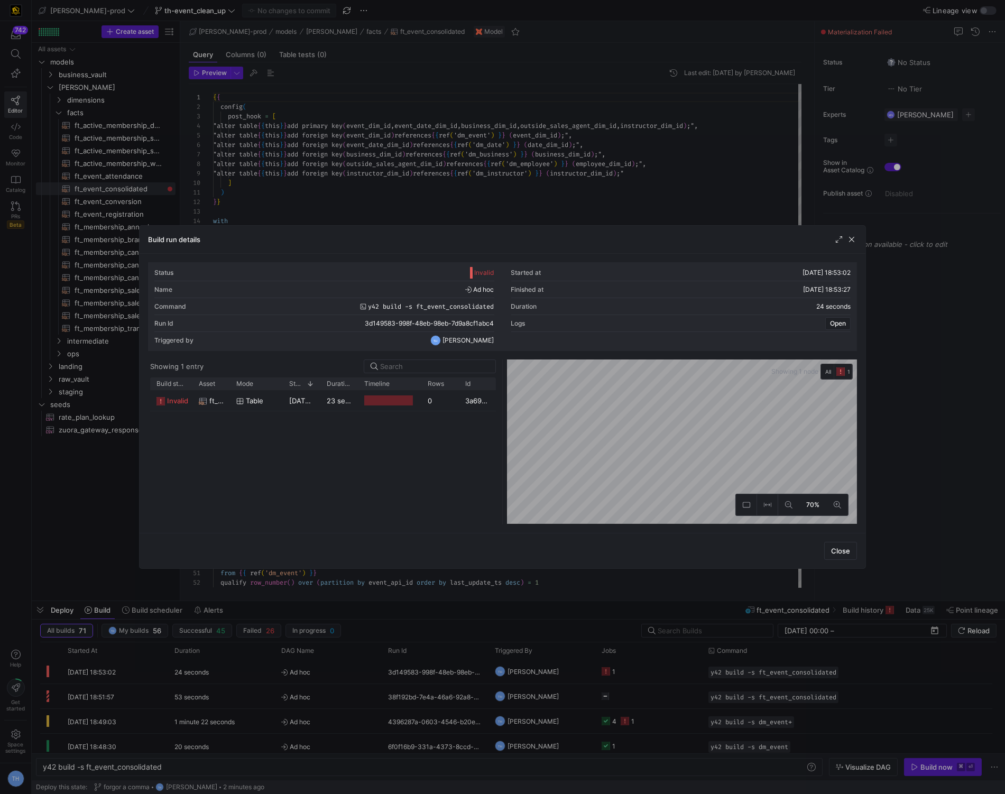
click at [479, 196] on div at bounding box center [502, 397] width 1005 height 794
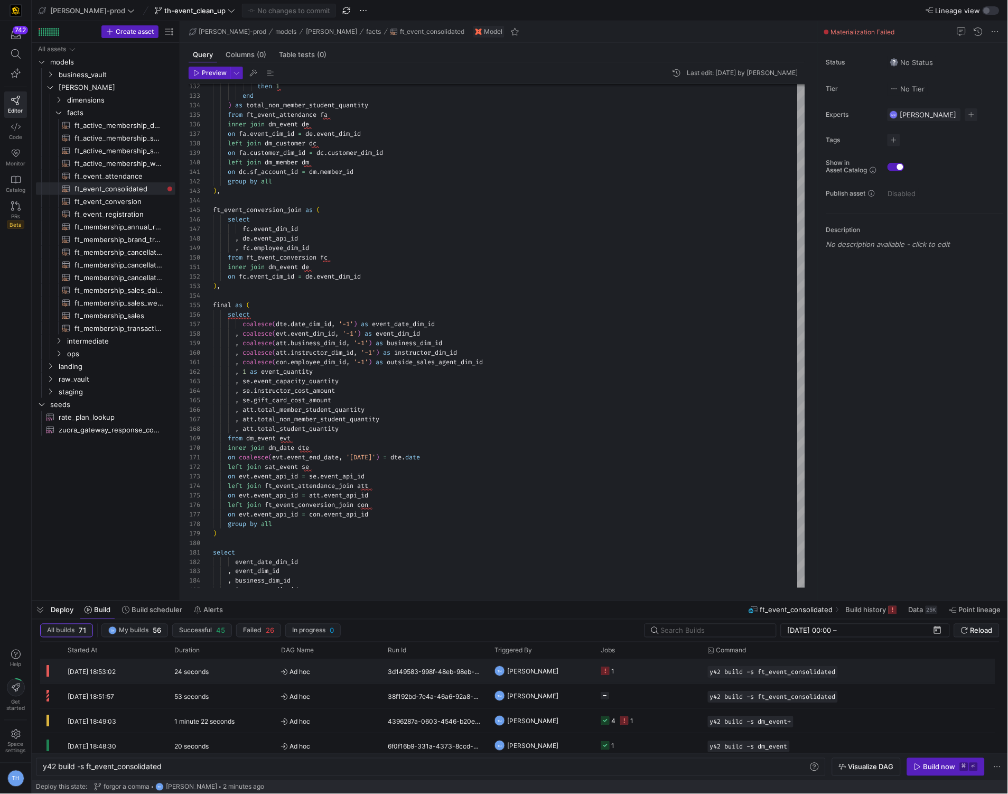
click at [396, 674] on div "3d149583-998f-48eb-98eb-7d9a8cf1abc4" at bounding box center [435, 671] width 107 height 24
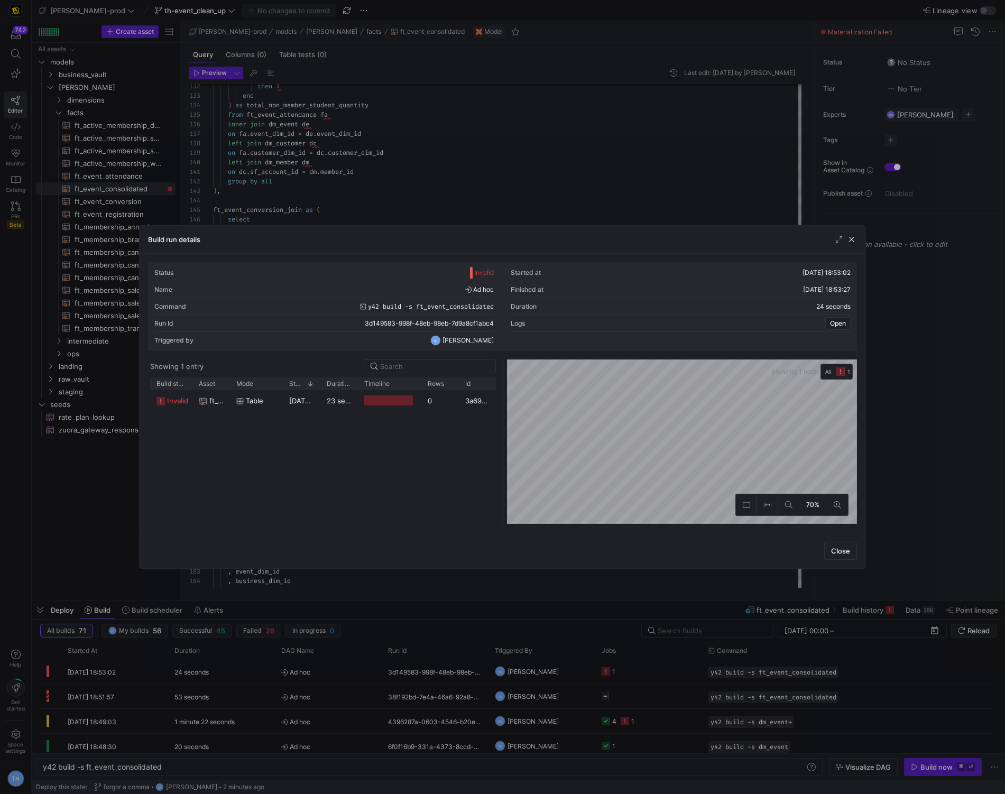
click at [395, 388] on div "Timeline" at bounding box center [389, 383] width 51 height 12
click at [395, 394] on y42-job-duration-timeline-cell-renderer at bounding box center [389, 401] width 51 height 20
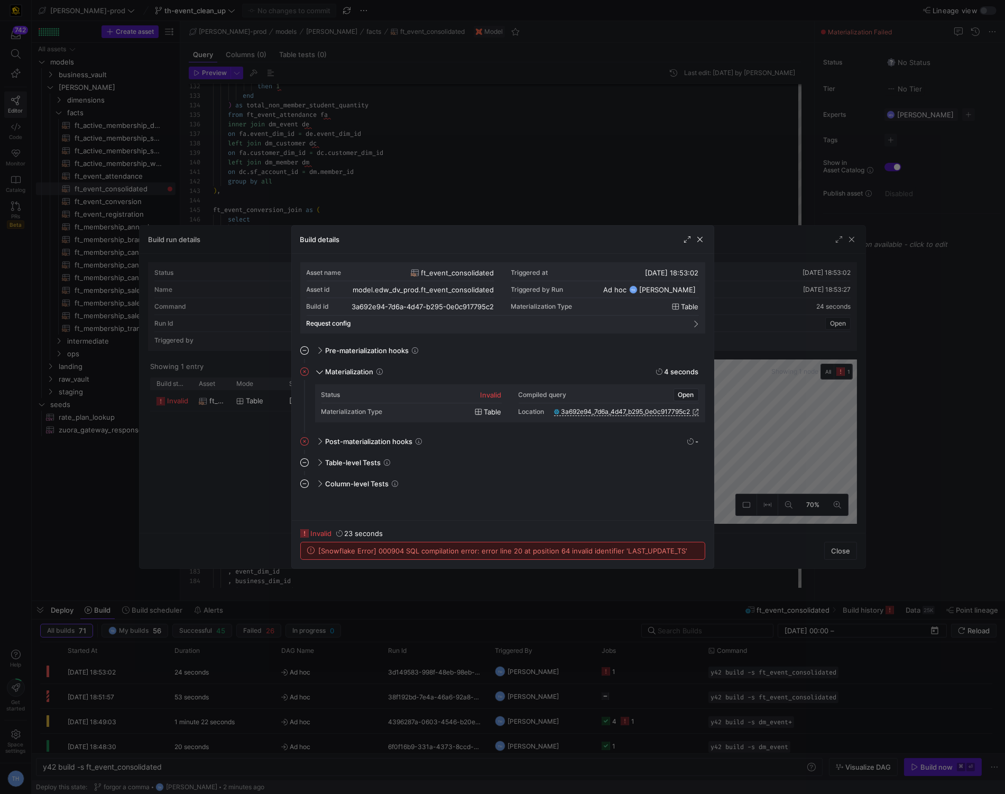
click at [443, 221] on div at bounding box center [502, 397] width 1005 height 794
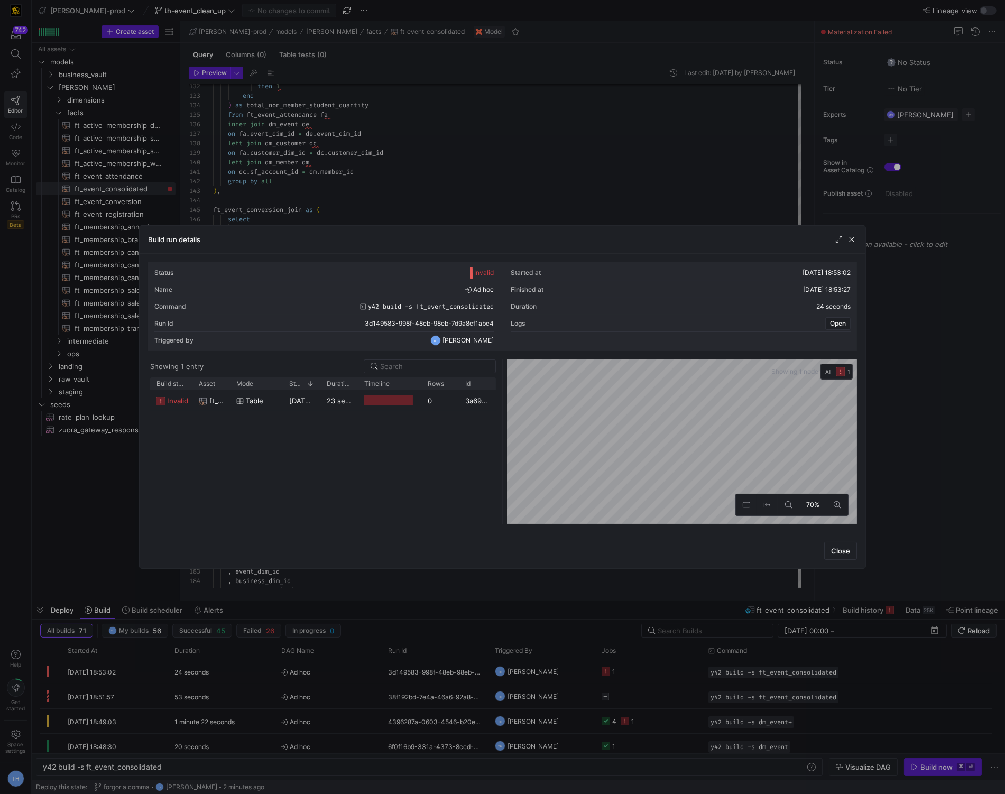
click at [443, 221] on div at bounding box center [502, 397] width 1005 height 794
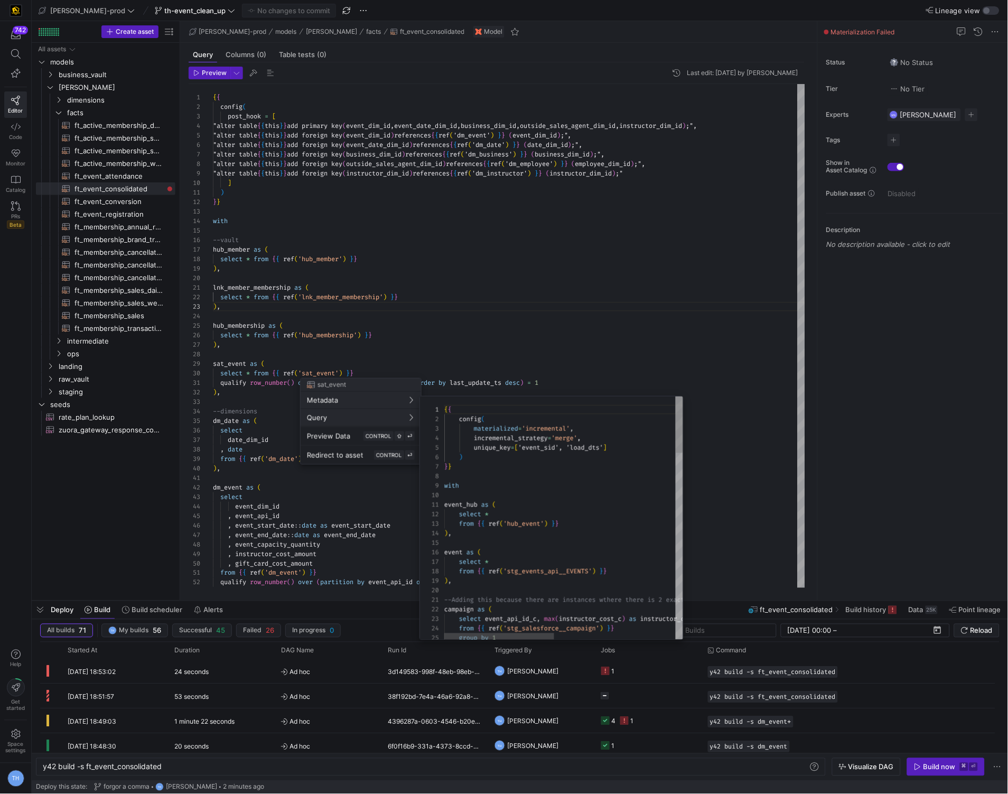
scroll to position [95, 0]
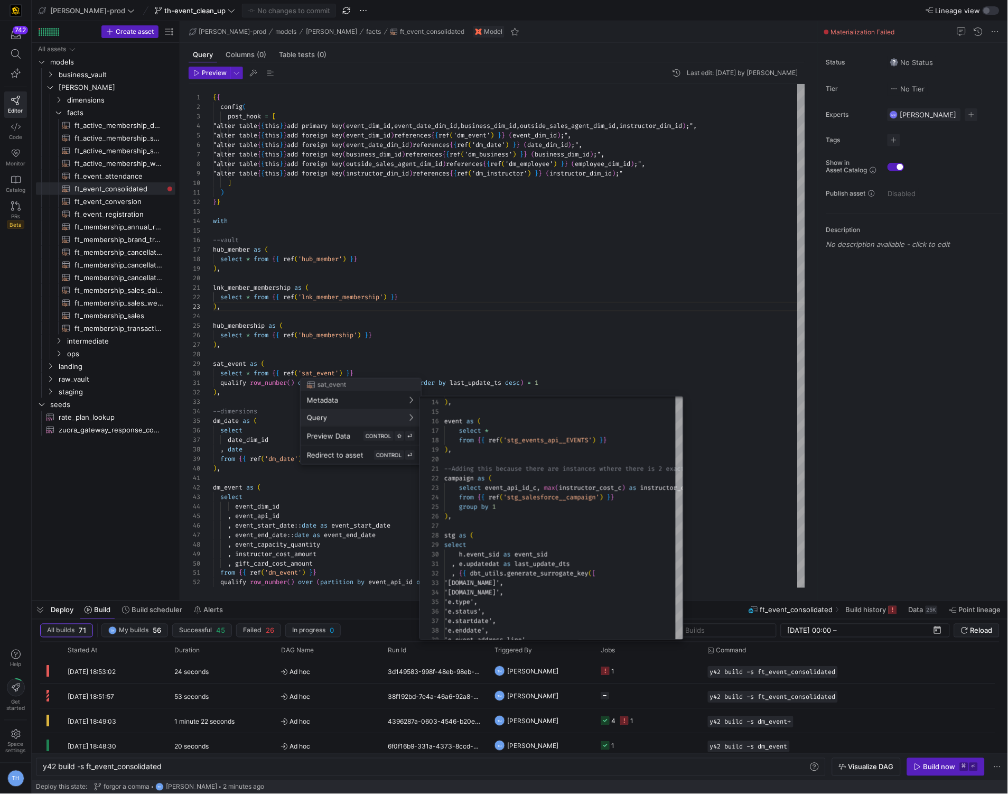
click at [513, 333] on div at bounding box center [504, 397] width 1008 height 794
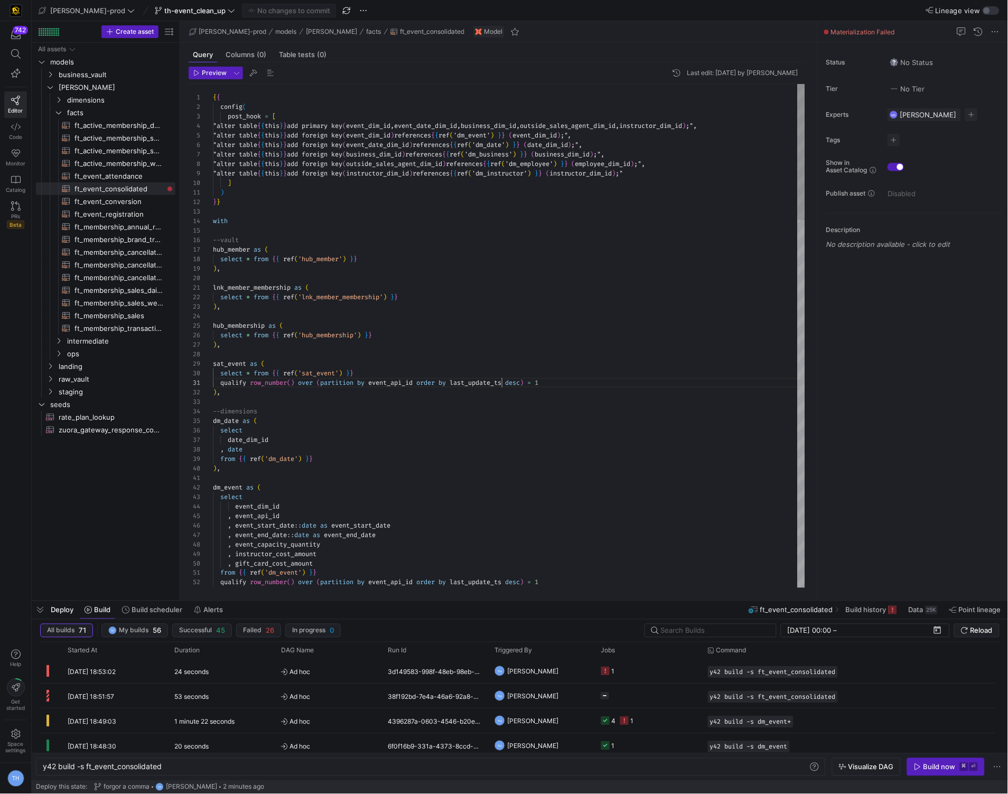
type textarea "qualify row_number() over (partition by event_api_id order by last_update_dts d…"
click at [264, 11] on span "Commit & push (1)" at bounding box center [293, 10] width 59 height 8
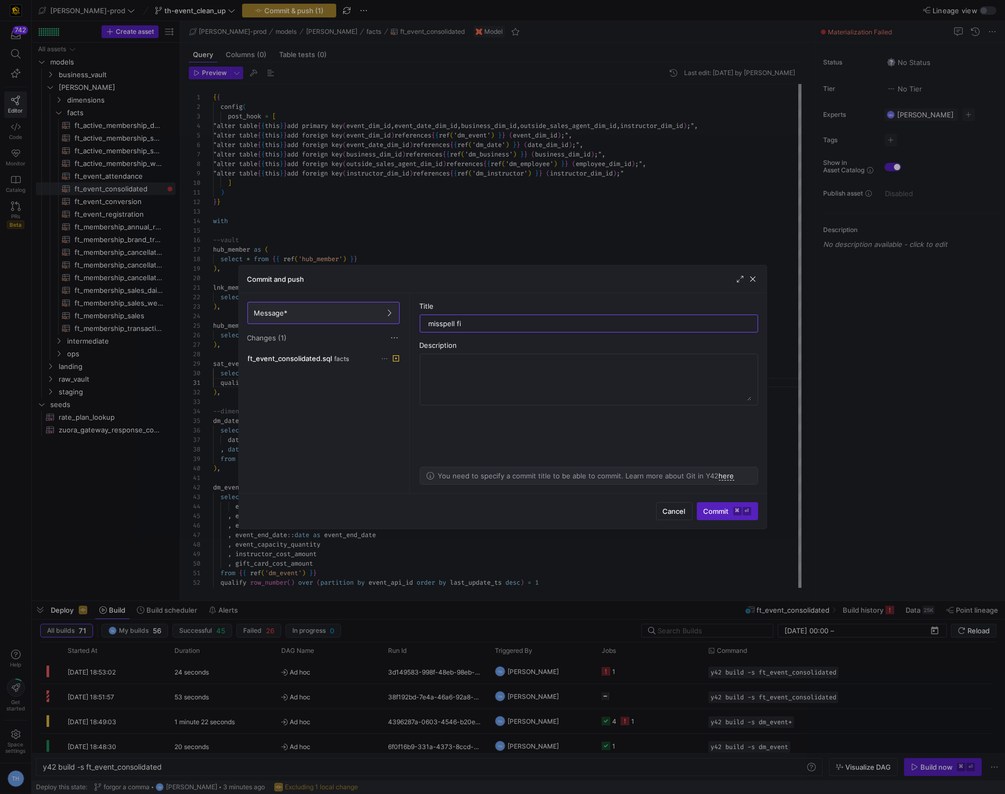
type input "misspell fix"
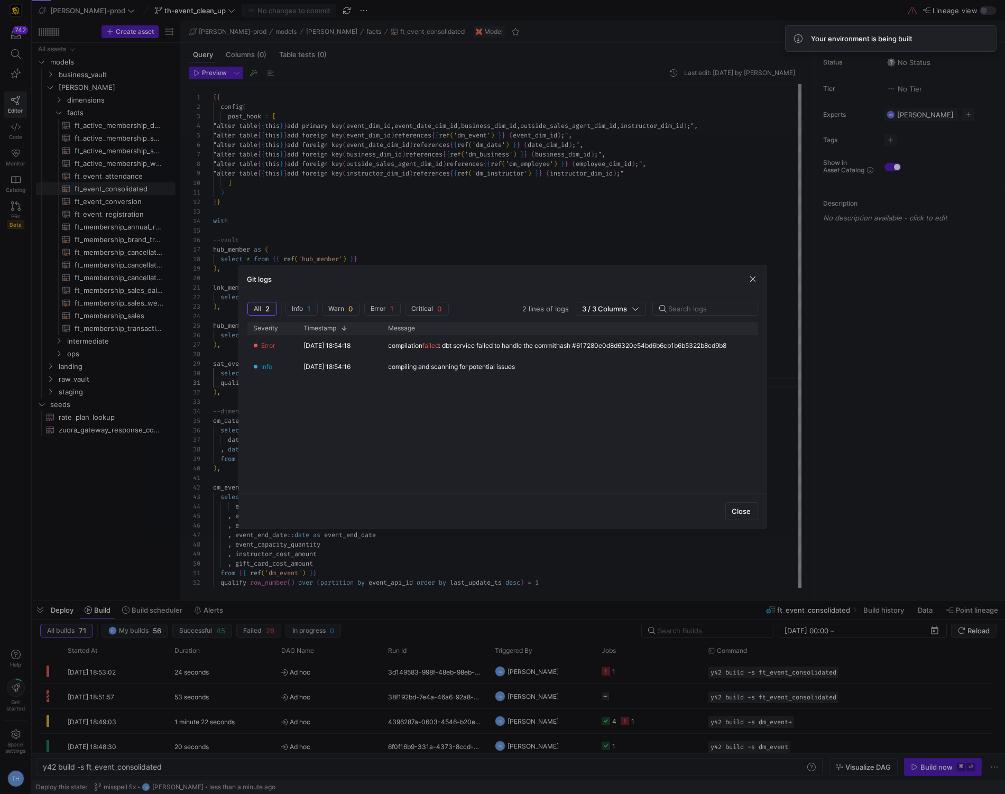
click at [447, 227] on div at bounding box center [502, 397] width 1005 height 794
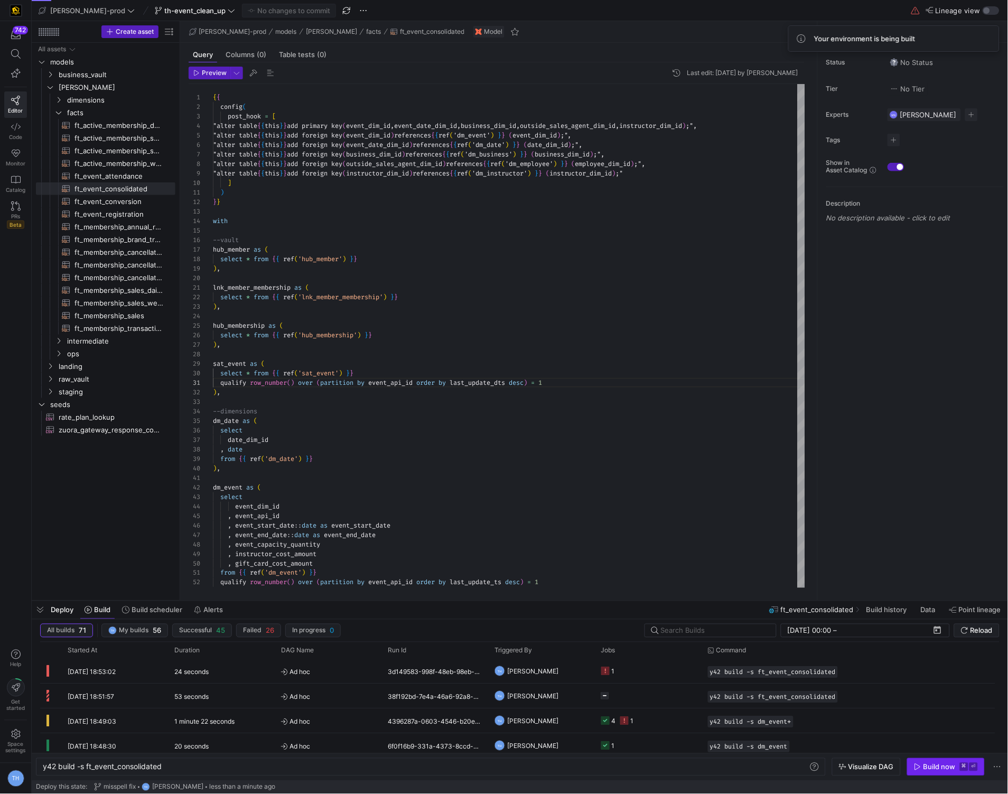
click at [935, 763] on div "Build now" at bounding box center [940, 767] width 32 height 8
click at [642, 674] on y42-job-status-cell-renderer at bounding box center [648, 670] width 94 height 23
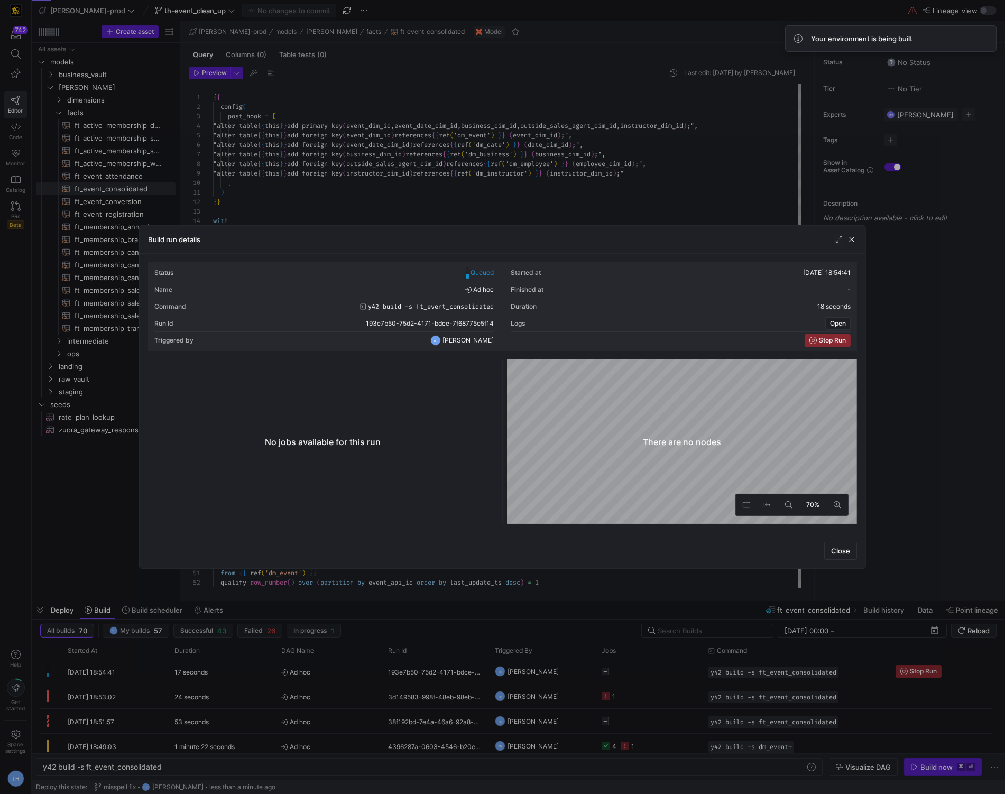
click at [543, 184] on div at bounding box center [502, 397] width 1005 height 794
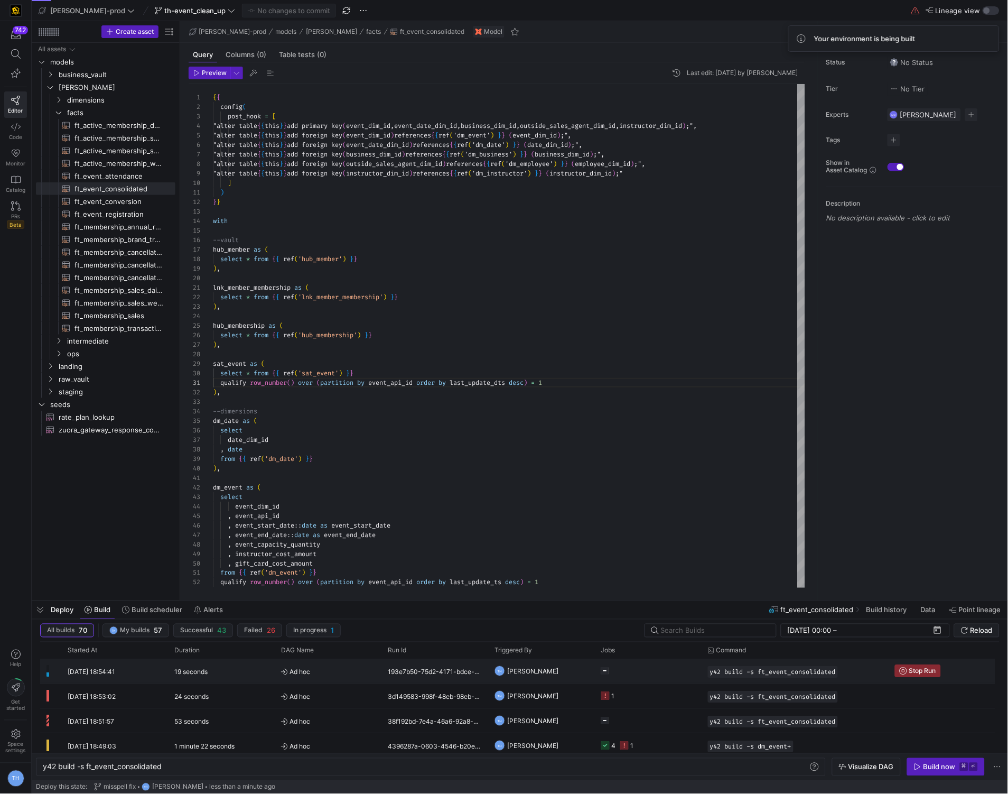
click at [662, 676] on y42-job-status-cell-renderer "Press SPACE to select this row." at bounding box center [648, 670] width 94 height 23
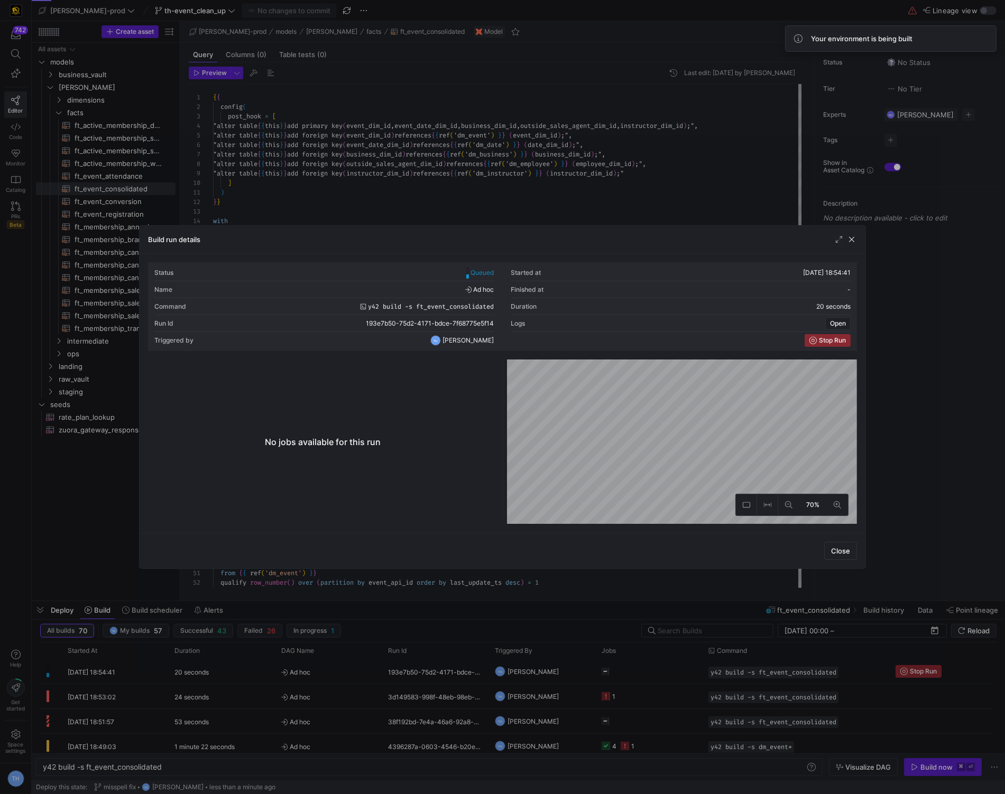
click at [591, 154] on div at bounding box center [502, 397] width 1005 height 794
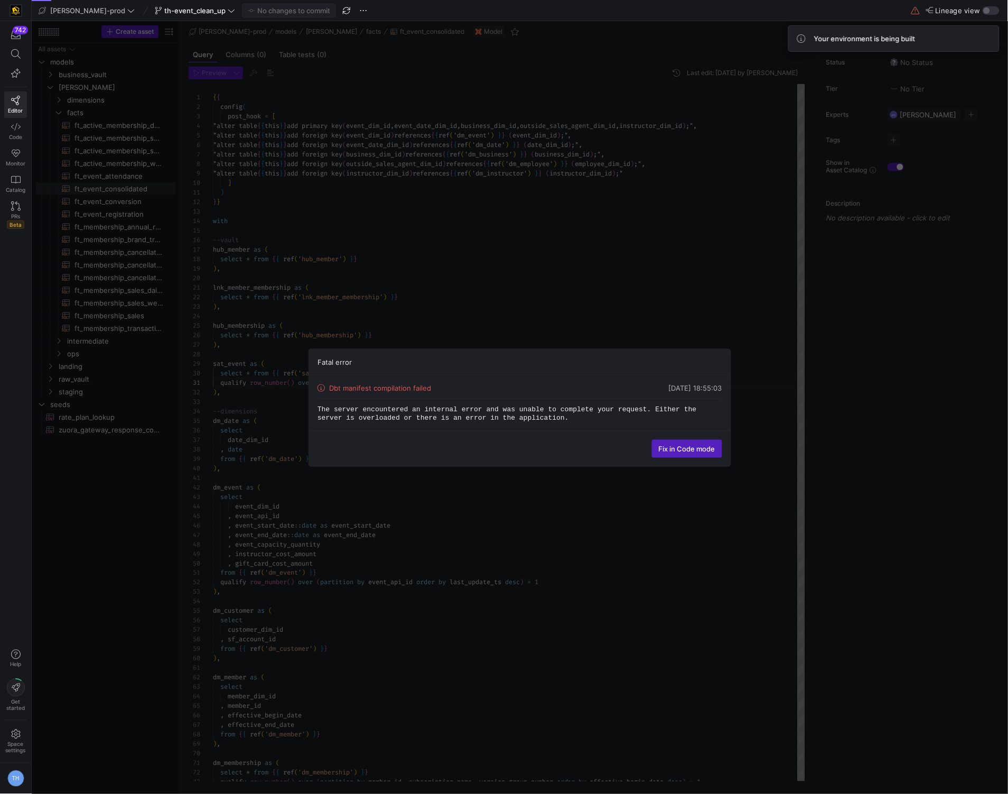
click at [916, 668] on div "Fatal error Dbt manifest compilation failed 07/10/25, 18:55:03 The server encou…" at bounding box center [520, 407] width 977 height 773
click at [699, 303] on div "Fatal error Dbt manifest compilation failed 07/10/25, 18:55:03 The server encou…" at bounding box center [520, 407] width 977 height 773
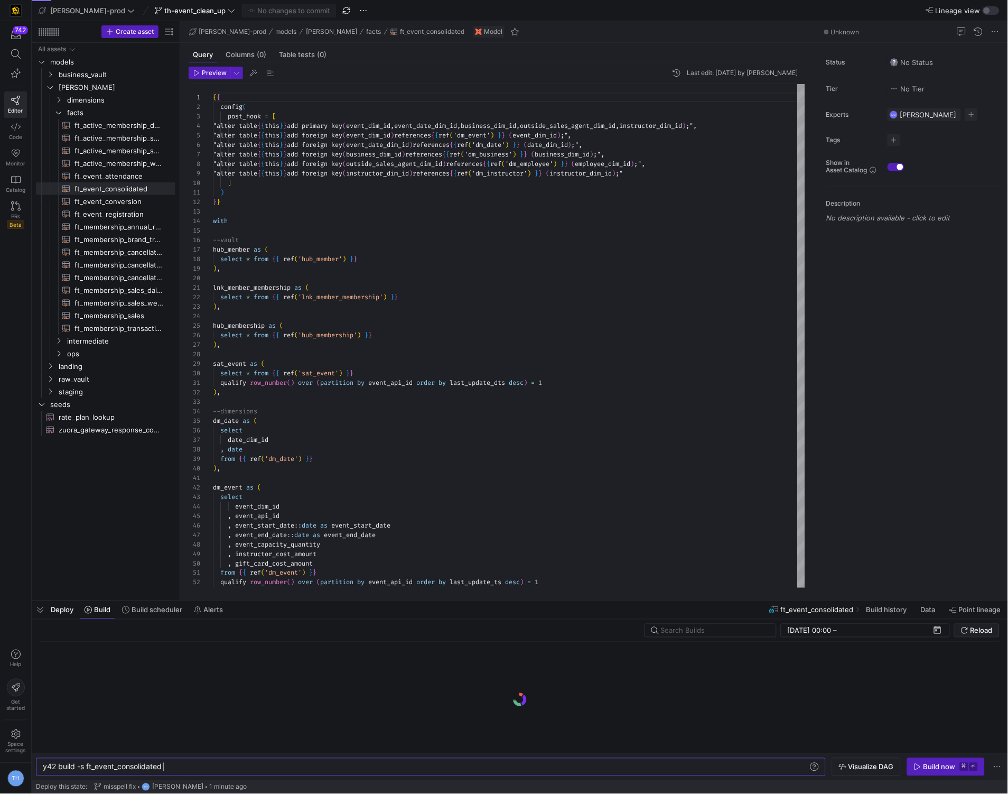
scroll to position [0, 119]
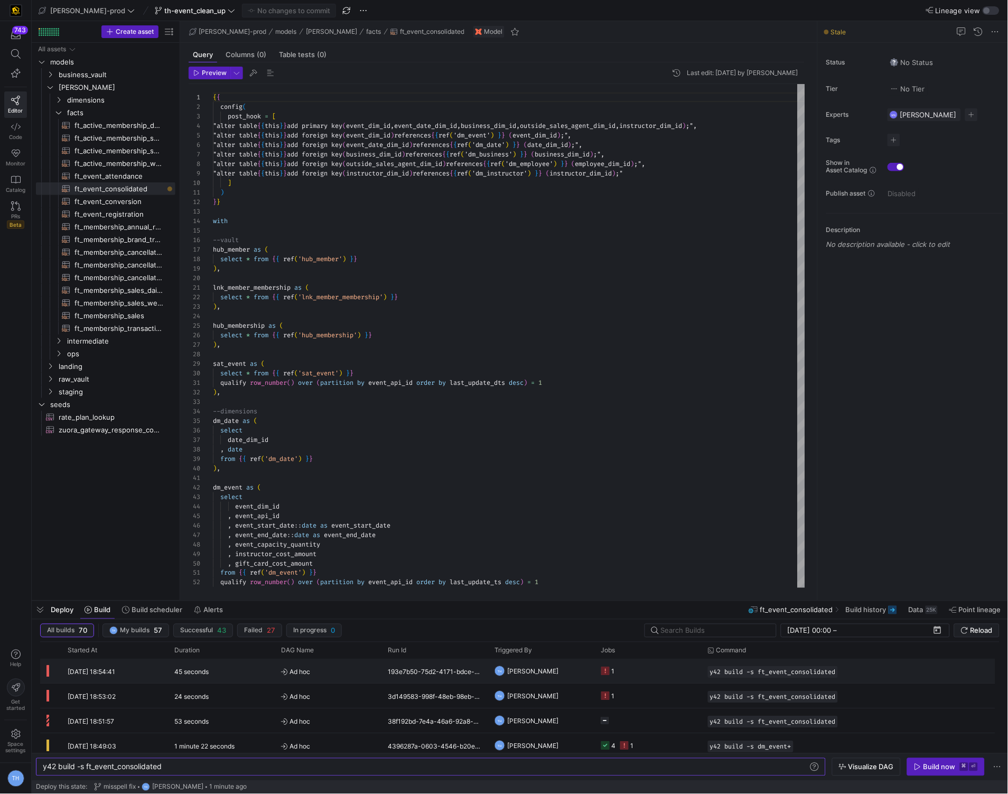
click at [625, 675] on y42-job-status-cell-renderer "1" at bounding box center [648, 670] width 94 height 23
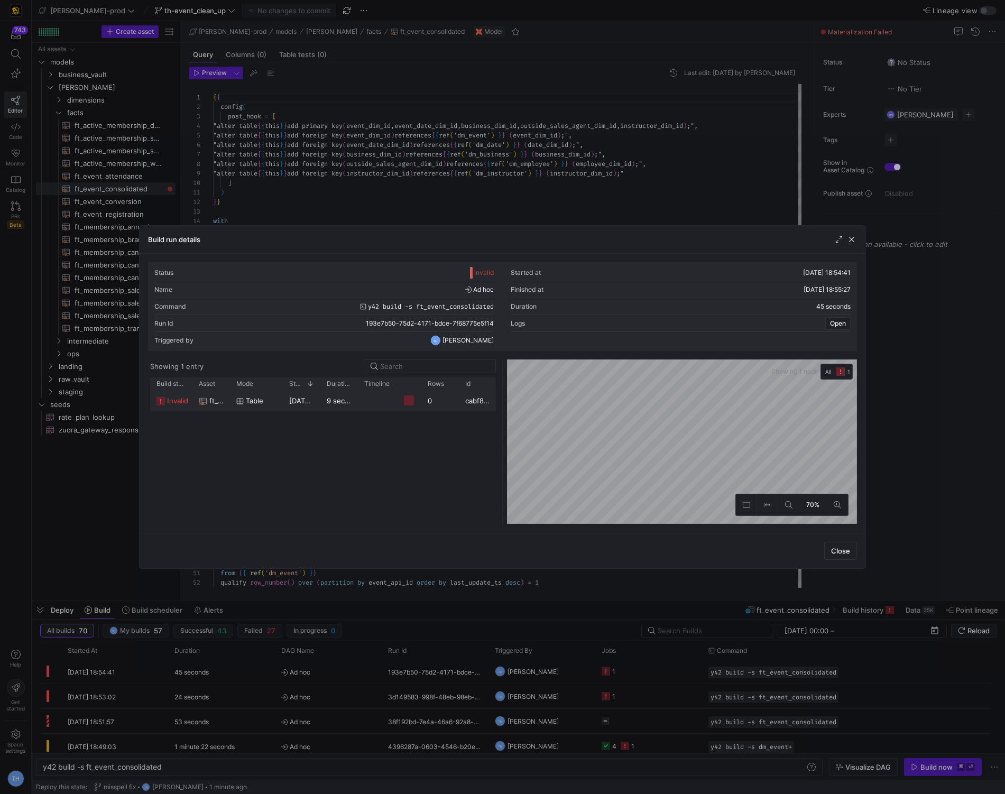
click at [374, 403] on y42-job-duration-timeline-cell-renderer at bounding box center [389, 401] width 51 height 20
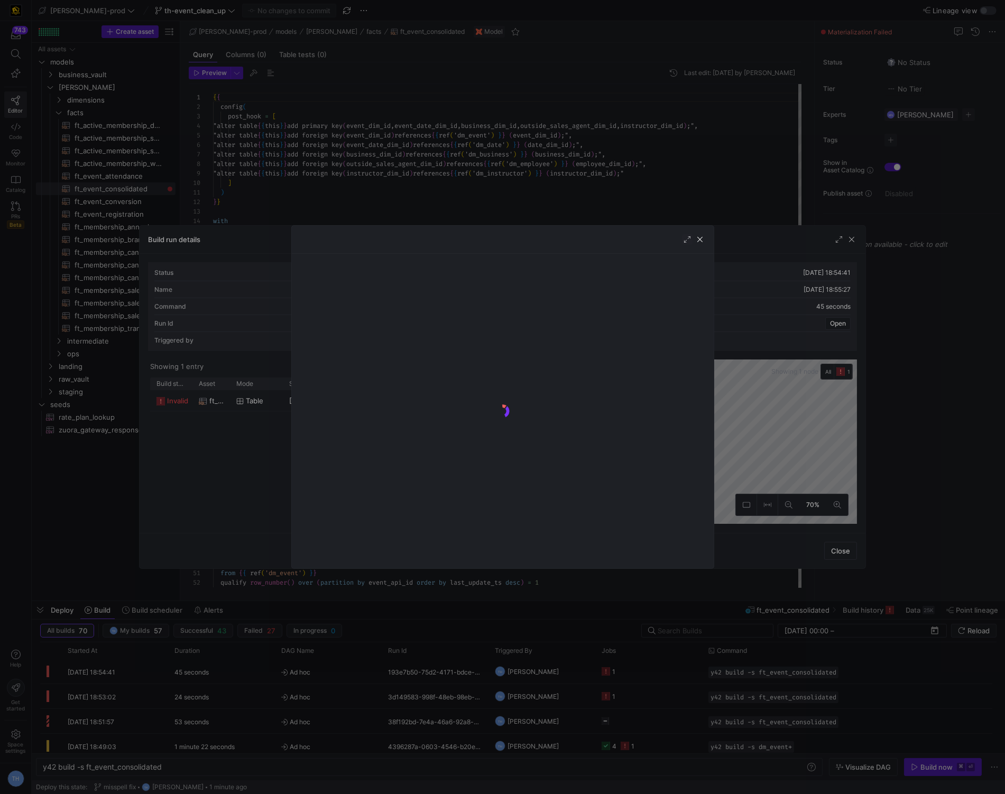
click at [414, 191] on div at bounding box center [502, 397] width 1005 height 794
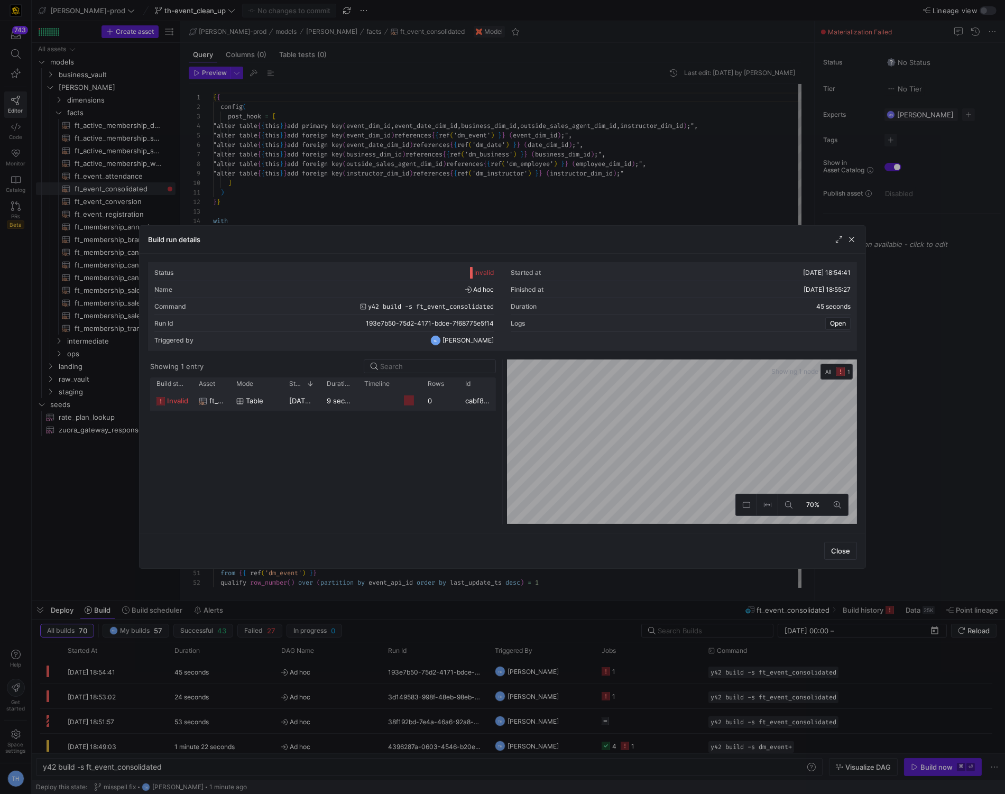
click at [435, 403] on div "0" at bounding box center [440, 400] width 38 height 21
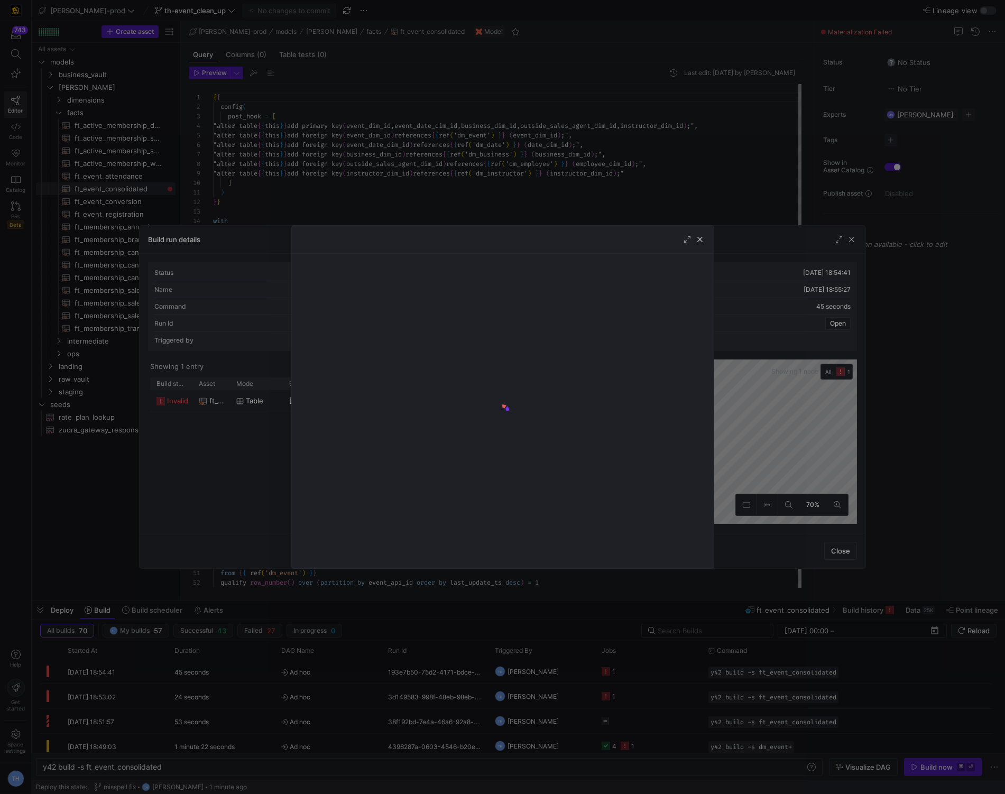
click at [475, 146] on div at bounding box center [502, 397] width 1005 height 794
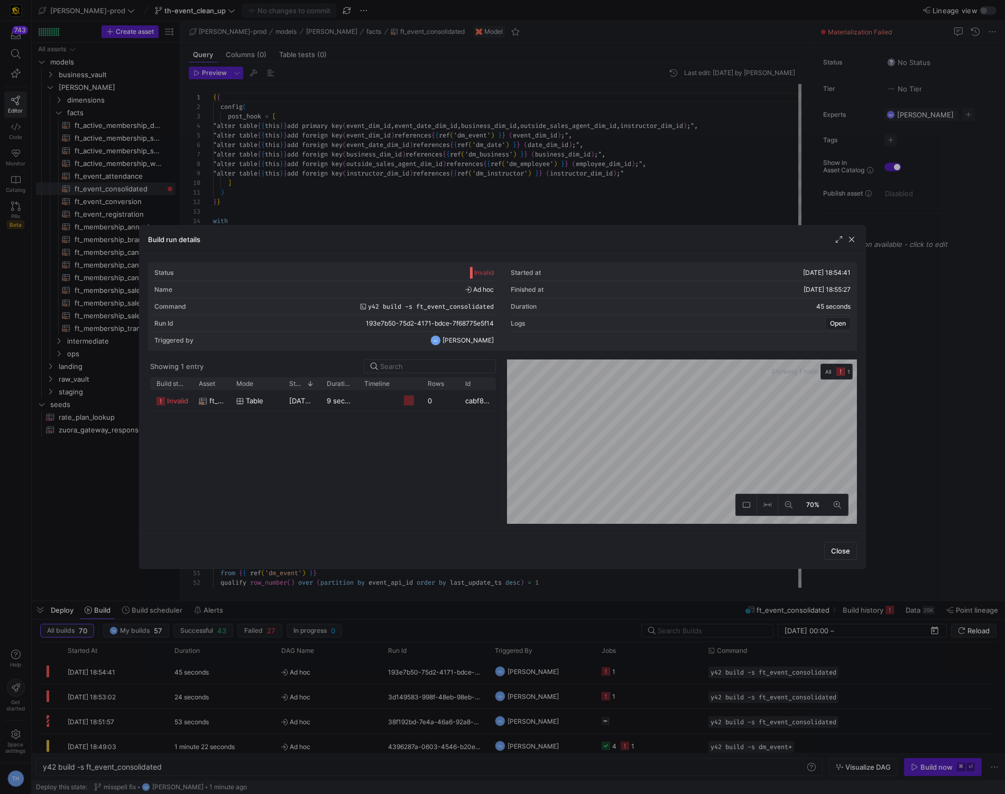
click at [475, 146] on div at bounding box center [502, 397] width 1005 height 794
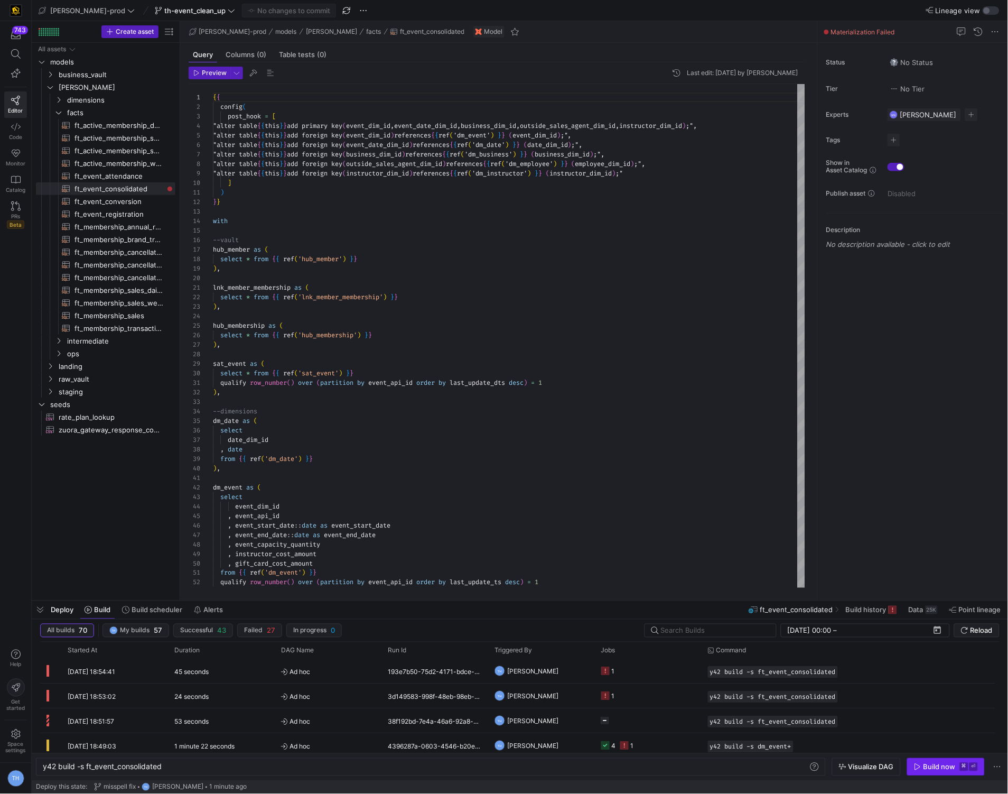
click at [950, 765] on div "Build now" at bounding box center [940, 767] width 32 height 8
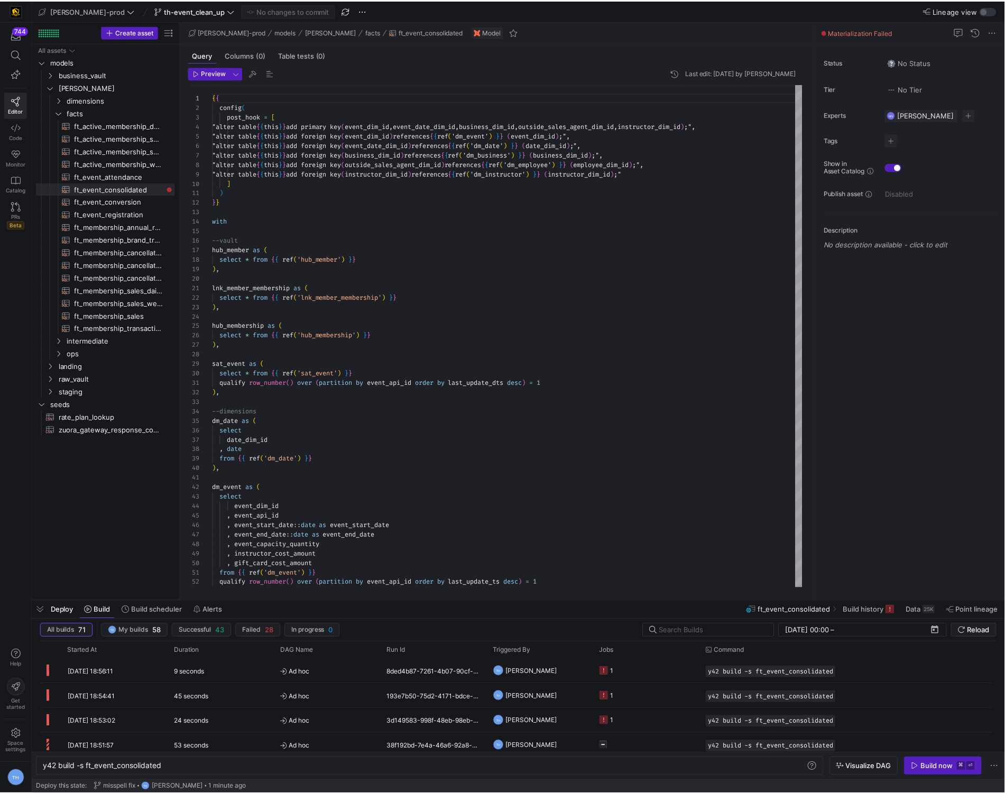
scroll to position [57, 0]
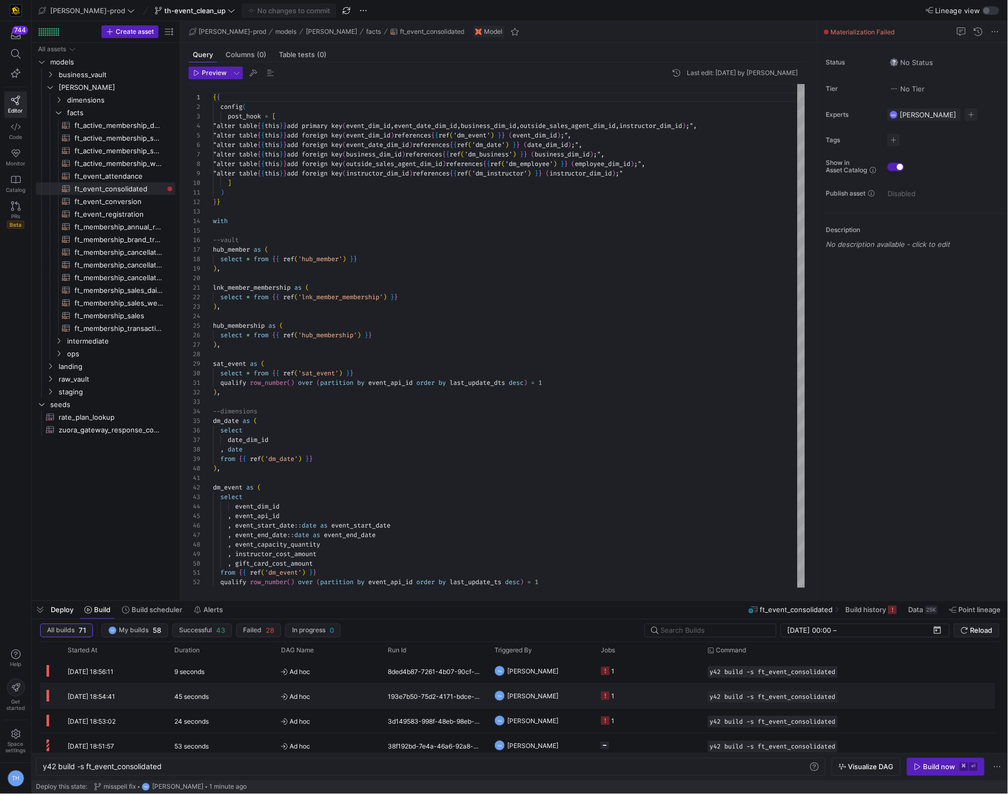
click at [649, 682] on y42-job-status-cell-renderer "1" at bounding box center [648, 670] width 94 height 23
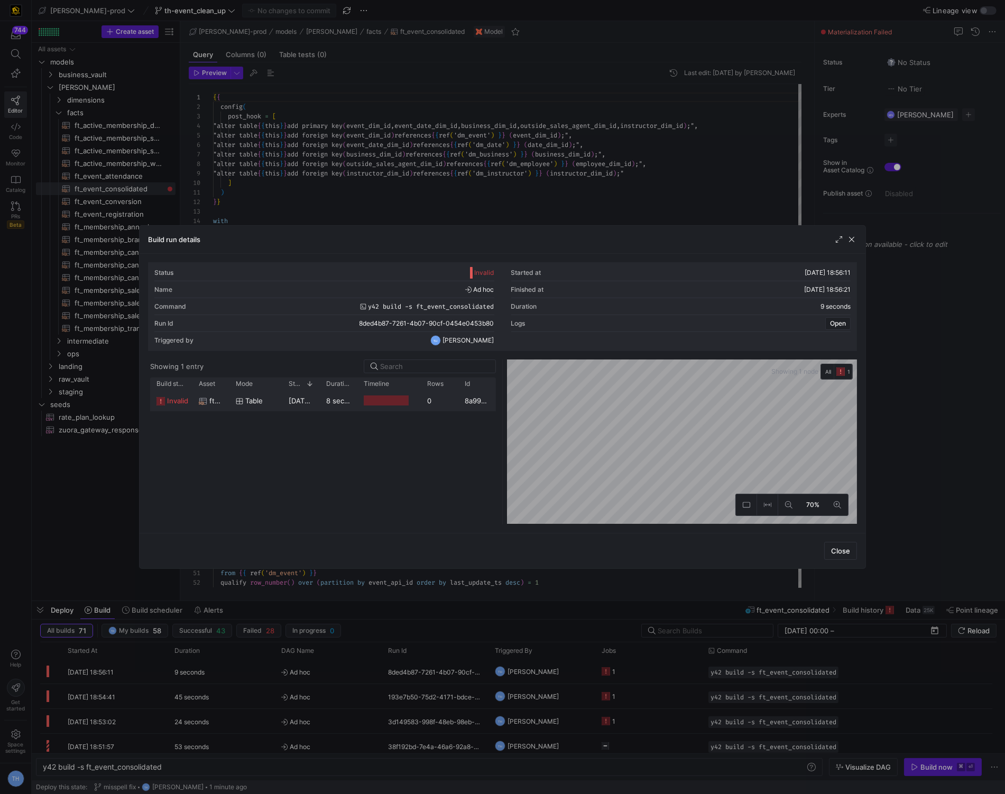
click at [421, 398] on div "0" at bounding box center [440, 400] width 38 height 21
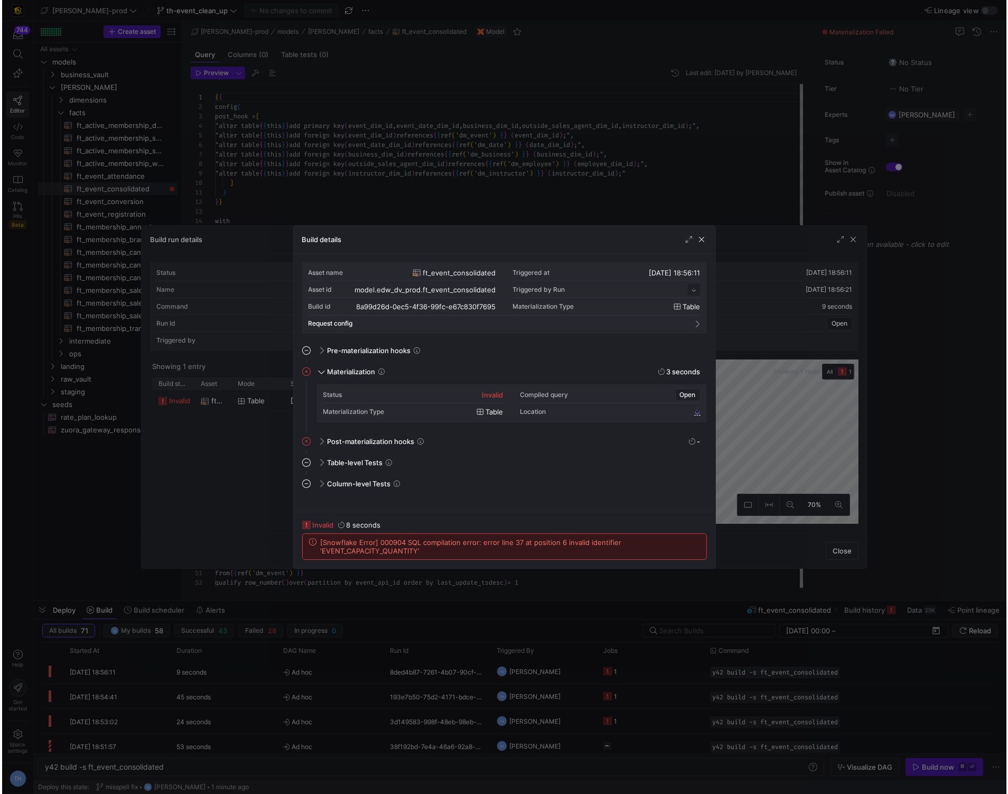
scroll to position [95, 0]
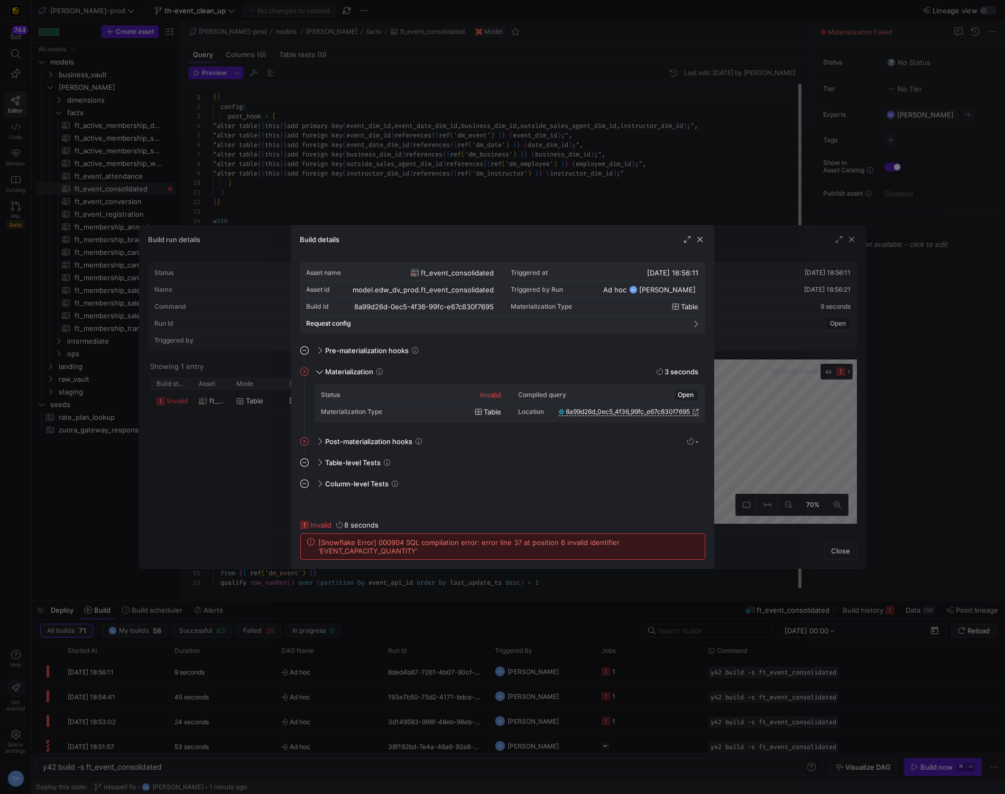
click at [463, 170] on div at bounding box center [502, 397] width 1005 height 794
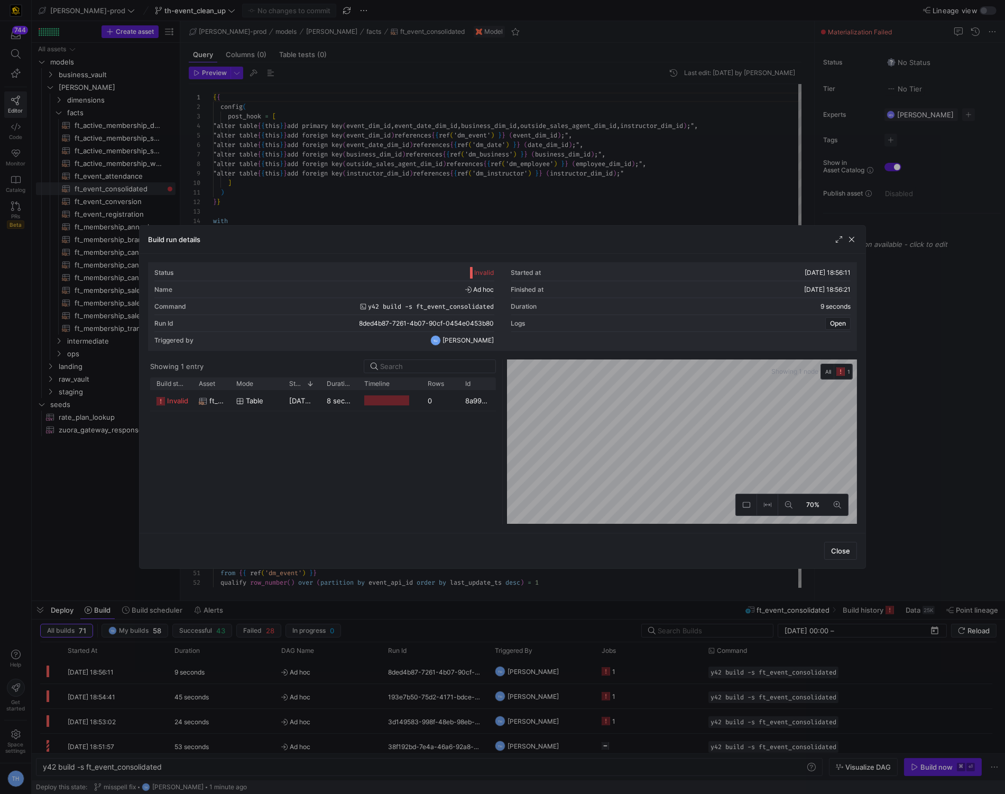
click at [463, 170] on div at bounding box center [502, 397] width 1005 height 794
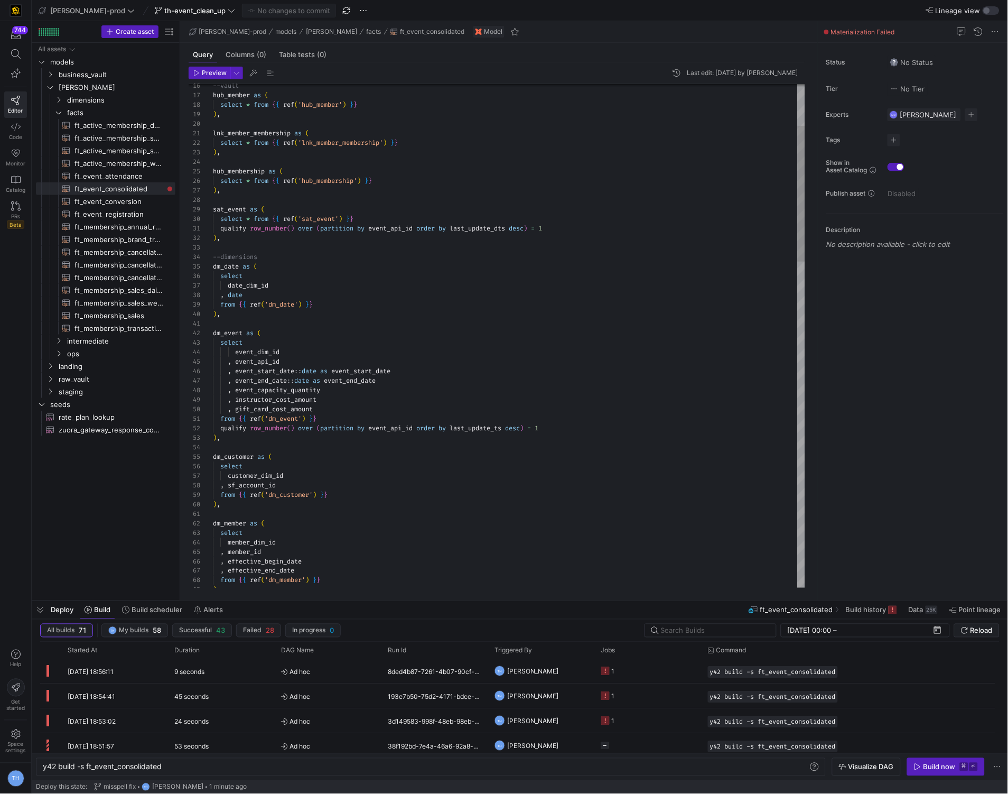
scroll to position [57, 57]
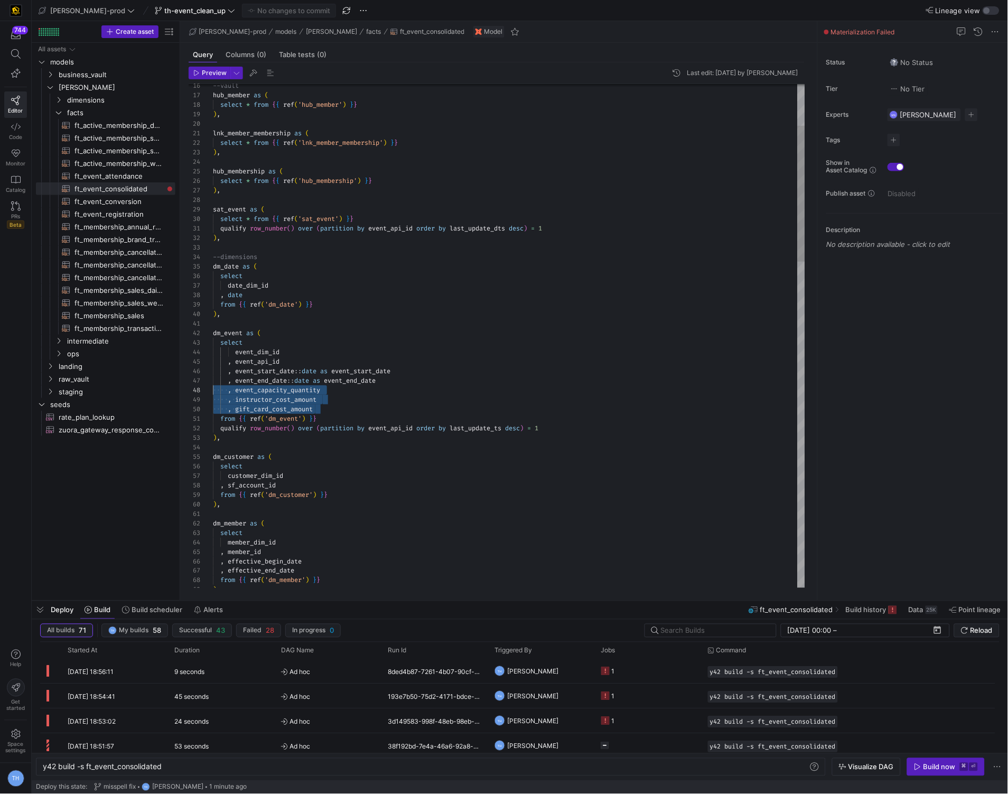
drag, startPoint x: 337, startPoint y: 407, endPoint x: 156, endPoint y: 393, distance: 180.7
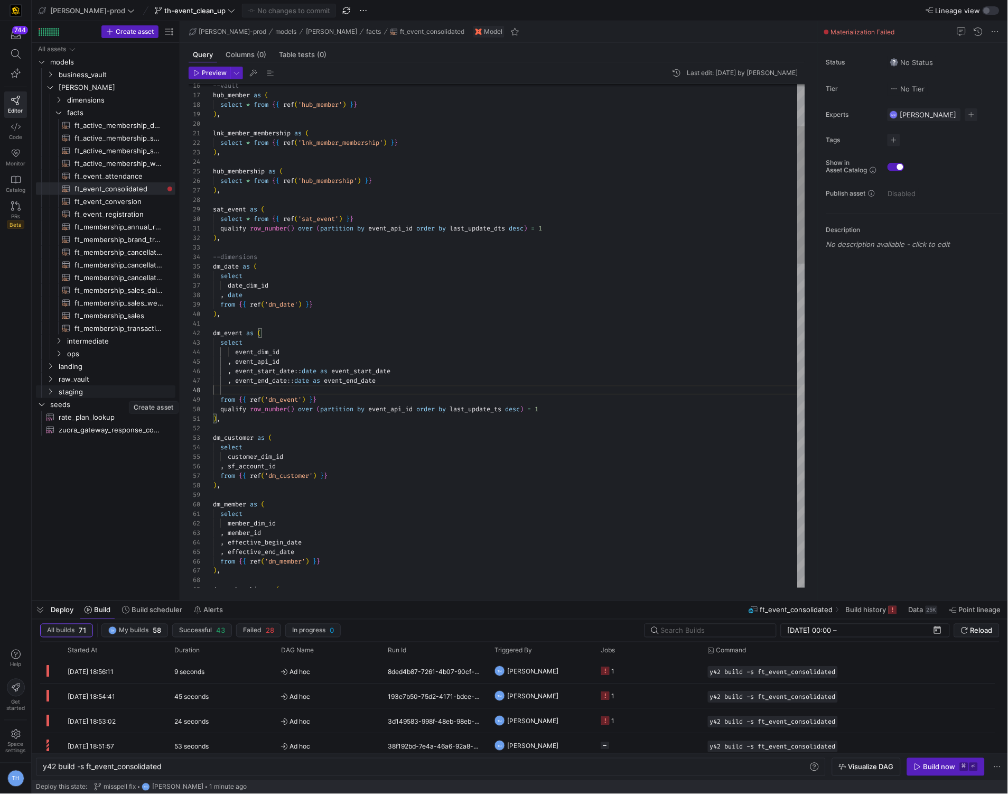
type textarea "dm_event as ( select event_dim_id , event_api_id , event_start_date::date as ev…"
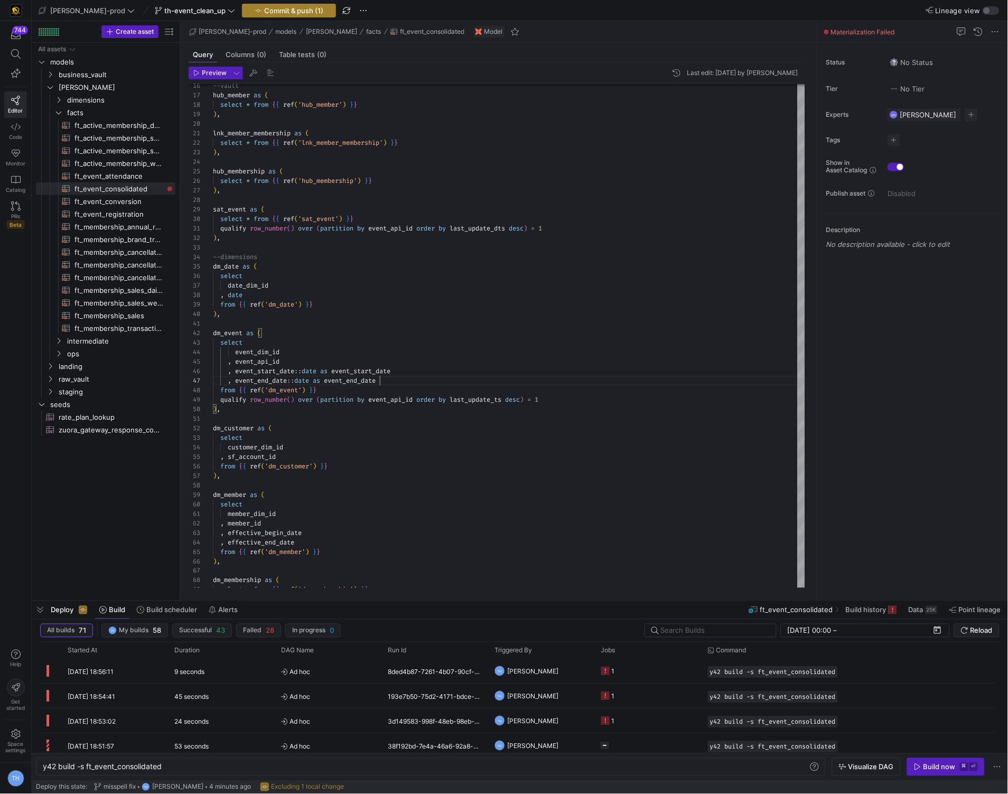
click at [283, 4] on span "button" at bounding box center [289, 10] width 93 height 13
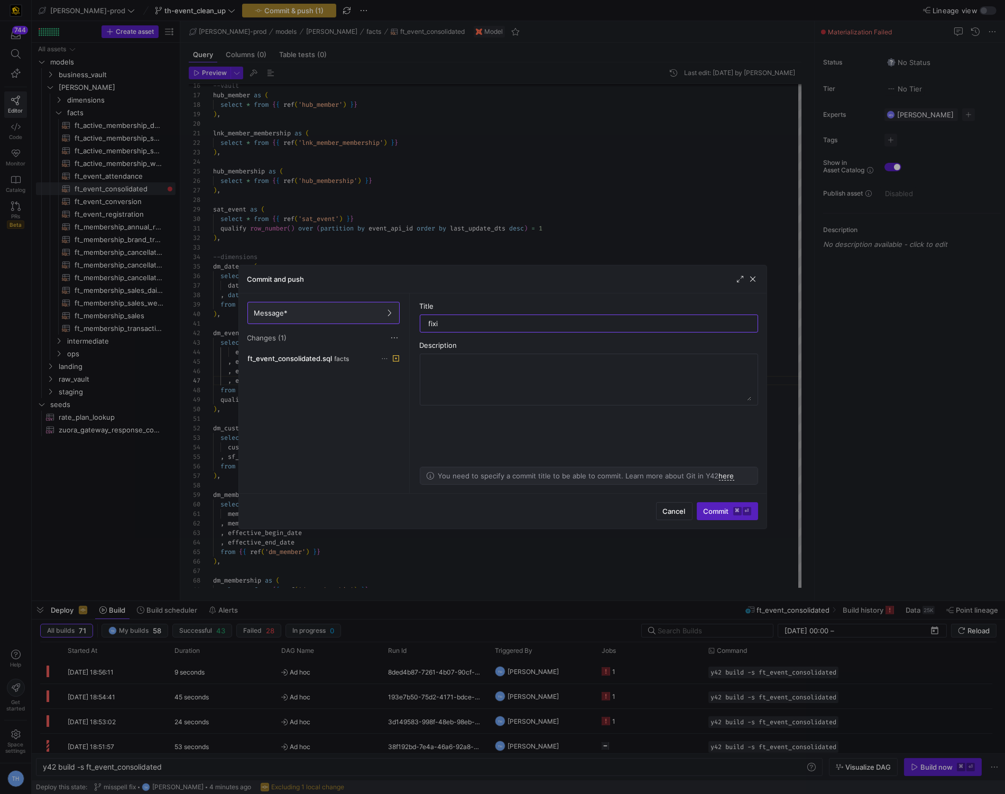
type input "fix"
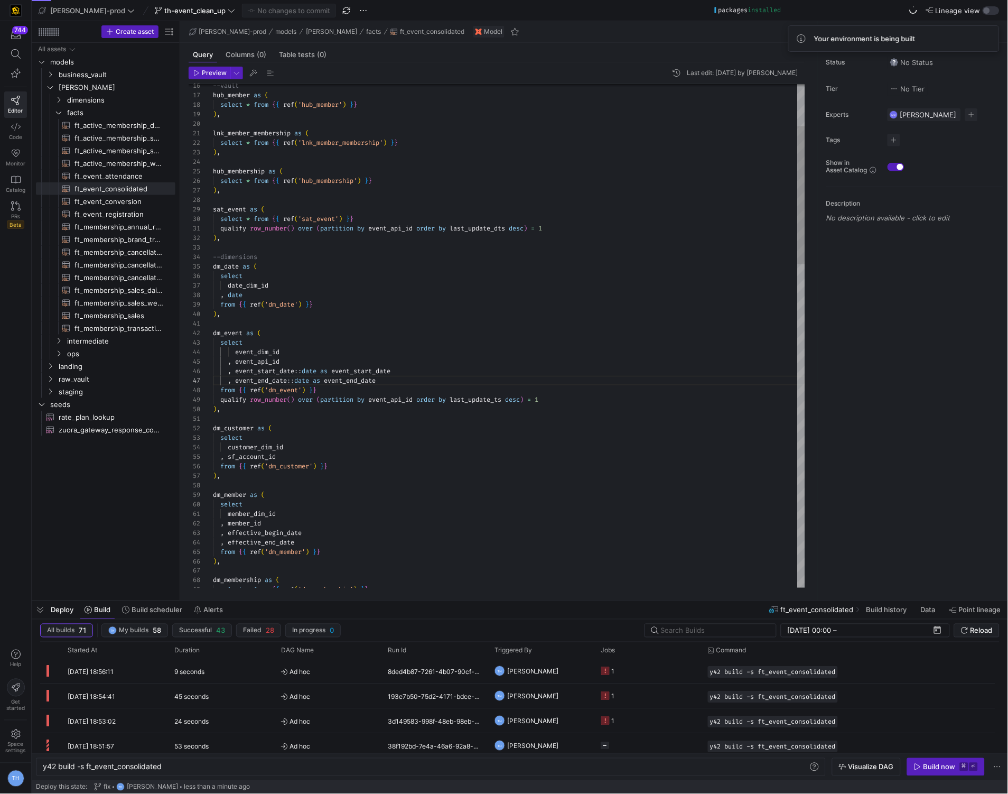
type textarea "lnk_member_membership as ( select * from {{ ref('lnk_member_membership') }} ), …"
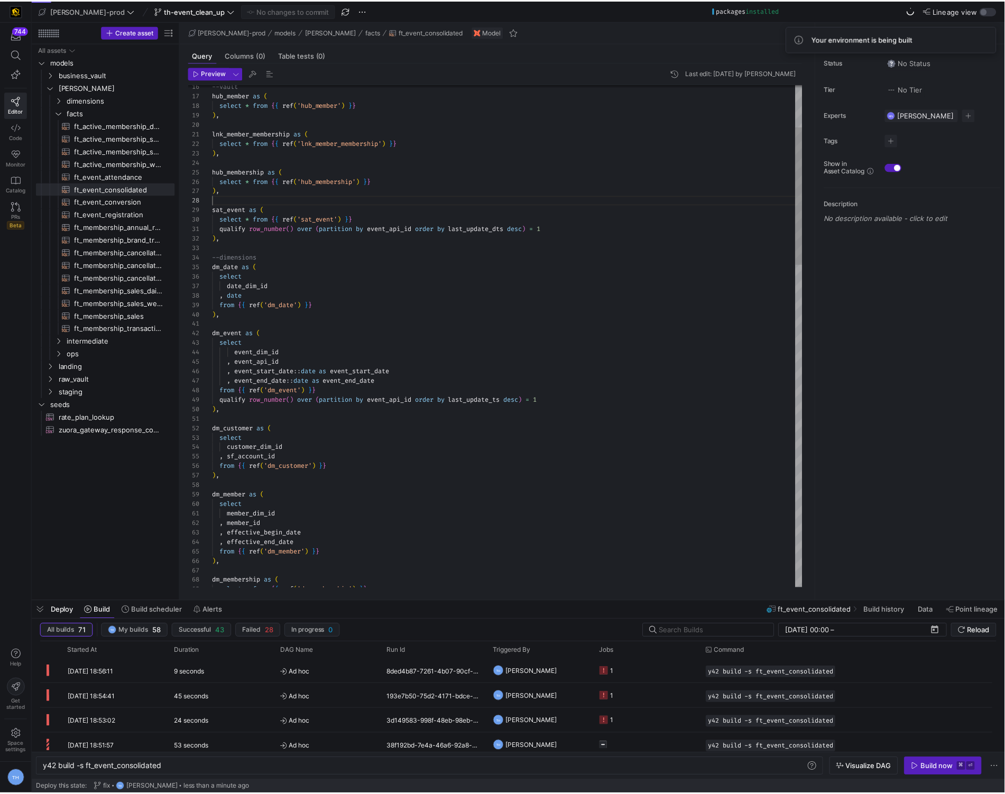
scroll to position [66, 0]
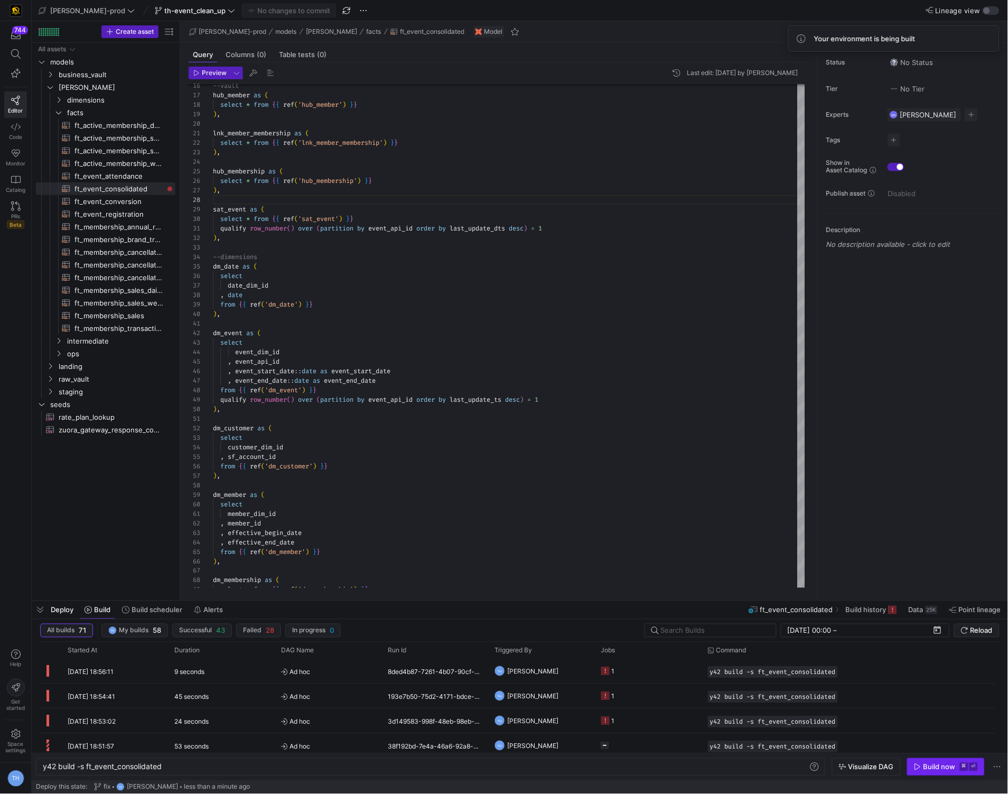
click at [949, 765] on div "Build now" at bounding box center [940, 767] width 32 height 8
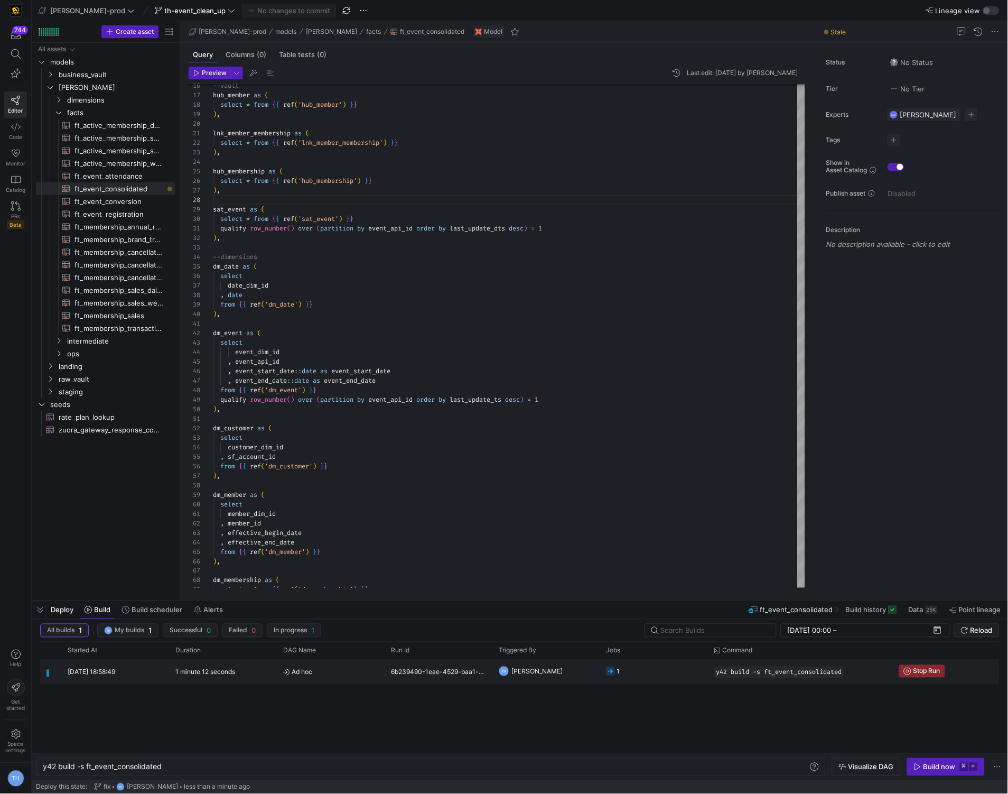
click at [690, 672] on y42-job-status-cell-renderer "1" at bounding box center [654, 670] width 95 height 23
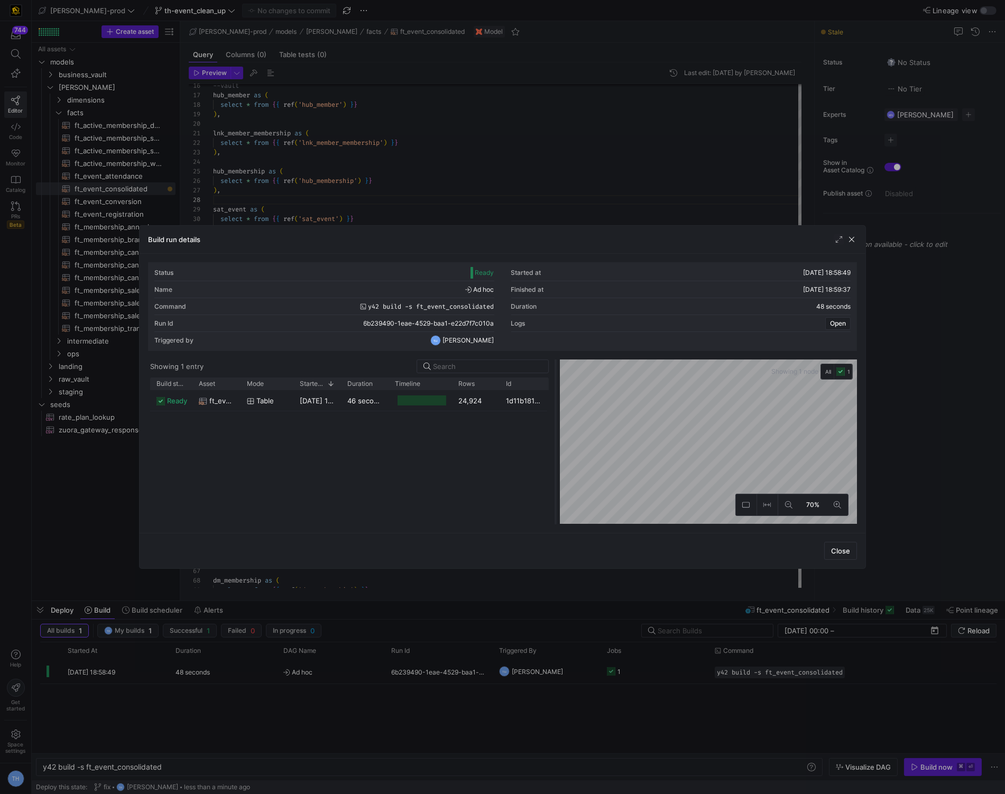
drag, startPoint x: 501, startPoint y: 394, endPoint x: 554, endPoint y: 394, distance: 52.8
click at [554, 394] on div at bounding box center [555, 441] width 4 height 165
click at [487, 398] on div "24,924" at bounding box center [476, 400] width 48 height 21
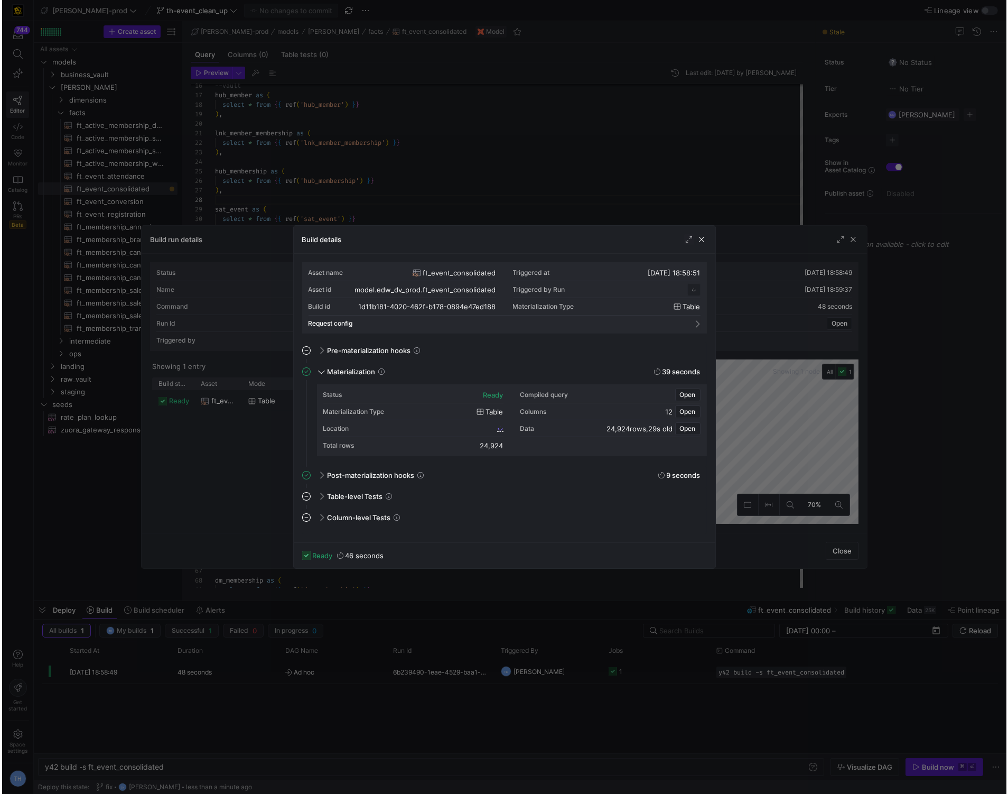
scroll to position [95, 0]
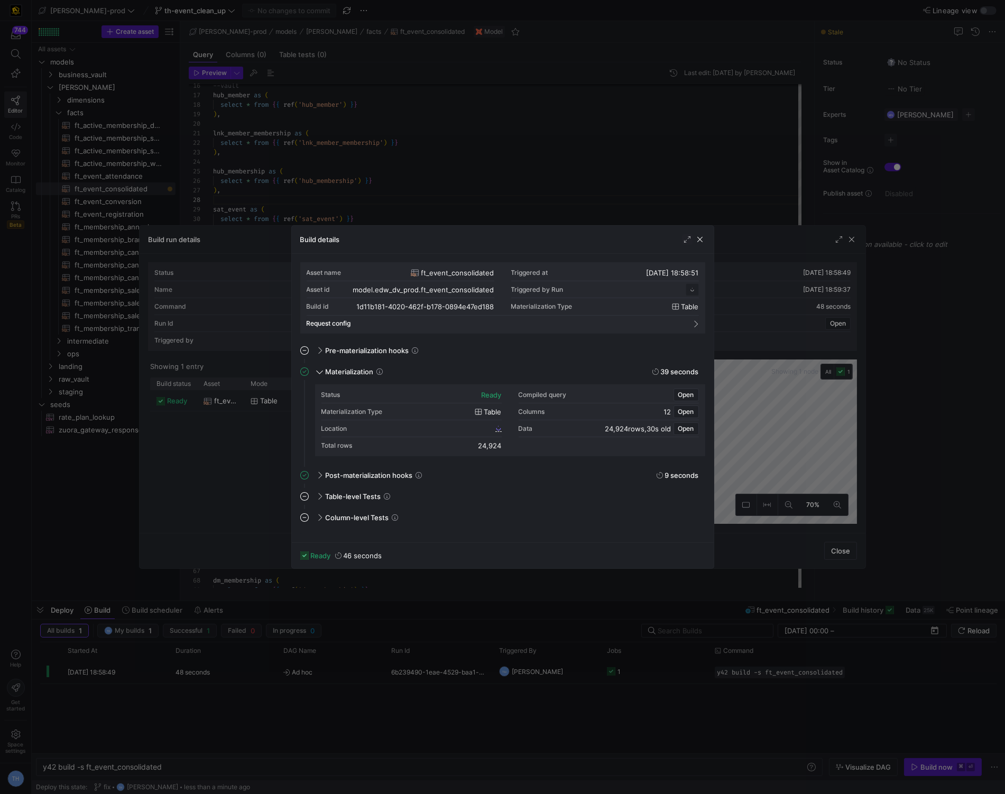
click at [553, 189] on div at bounding box center [502, 397] width 1005 height 794
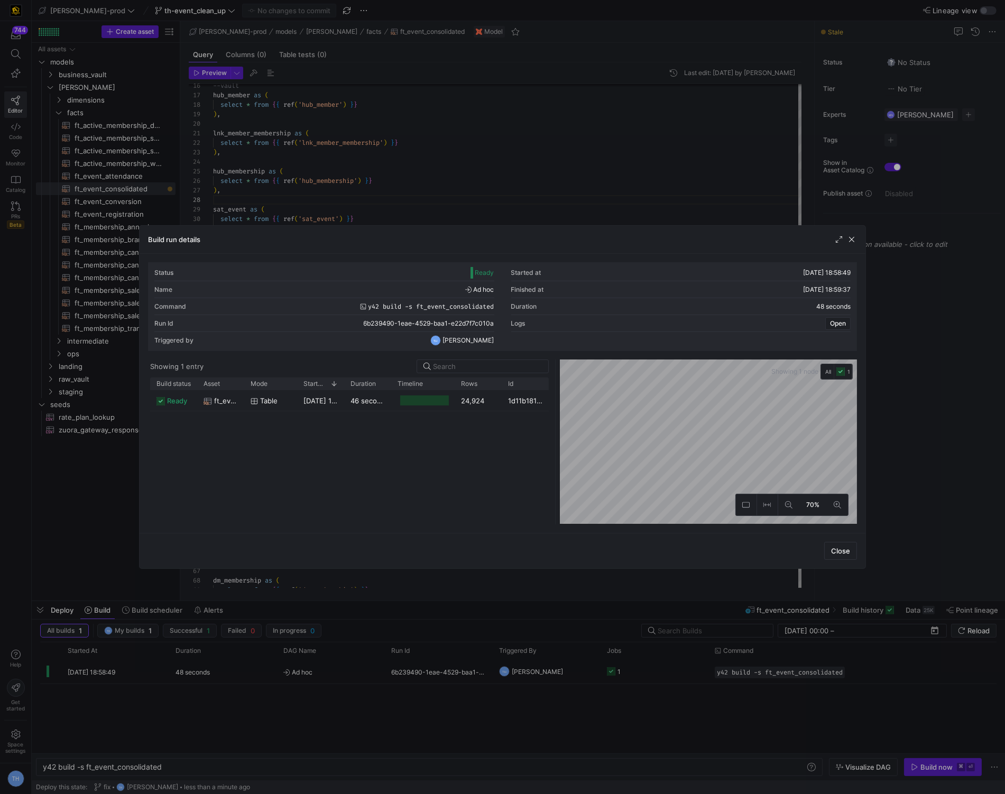
click at [553, 189] on div at bounding box center [502, 397] width 1005 height 794
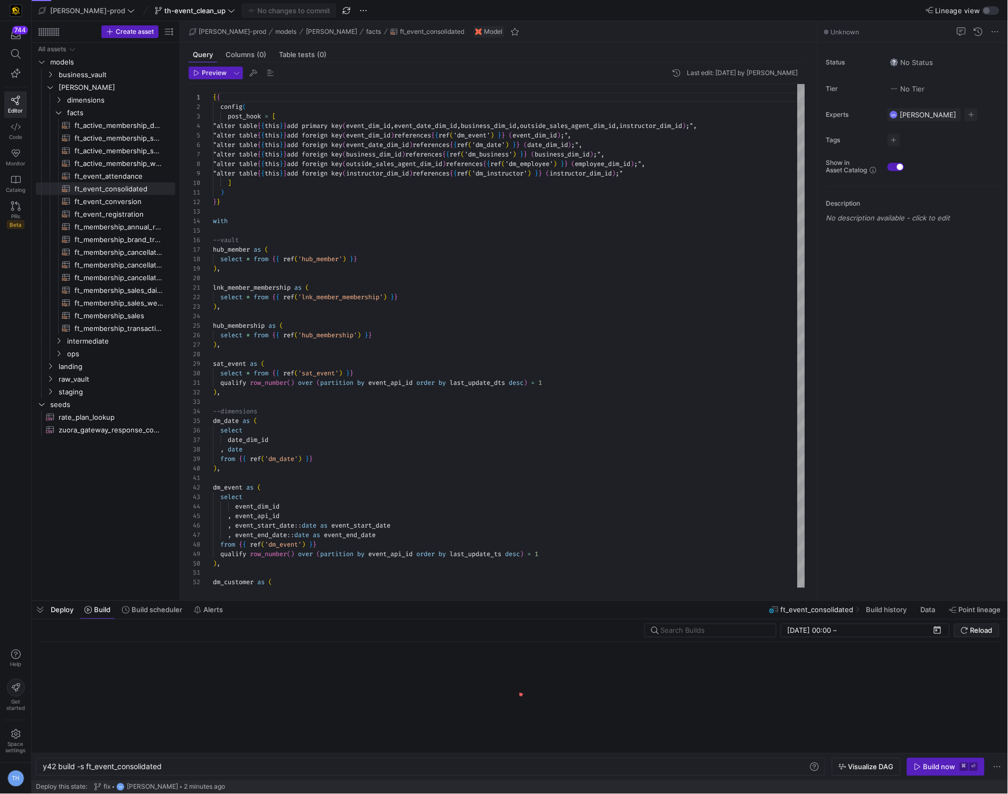
scroll to position [57, 0]
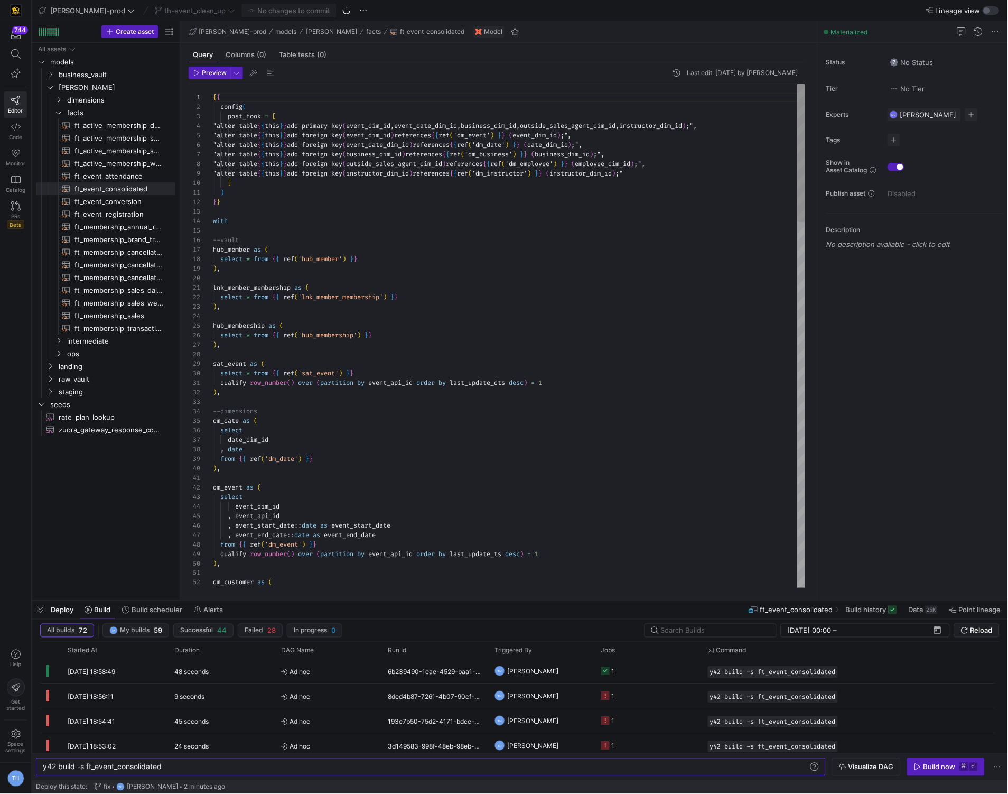
type textarea "lnk_member_membership as ( select * from {{ ref('lnk_member_membership') }} ), …"
click at [43, 34] on div at bounding box center [44, 35] width 2 height 2
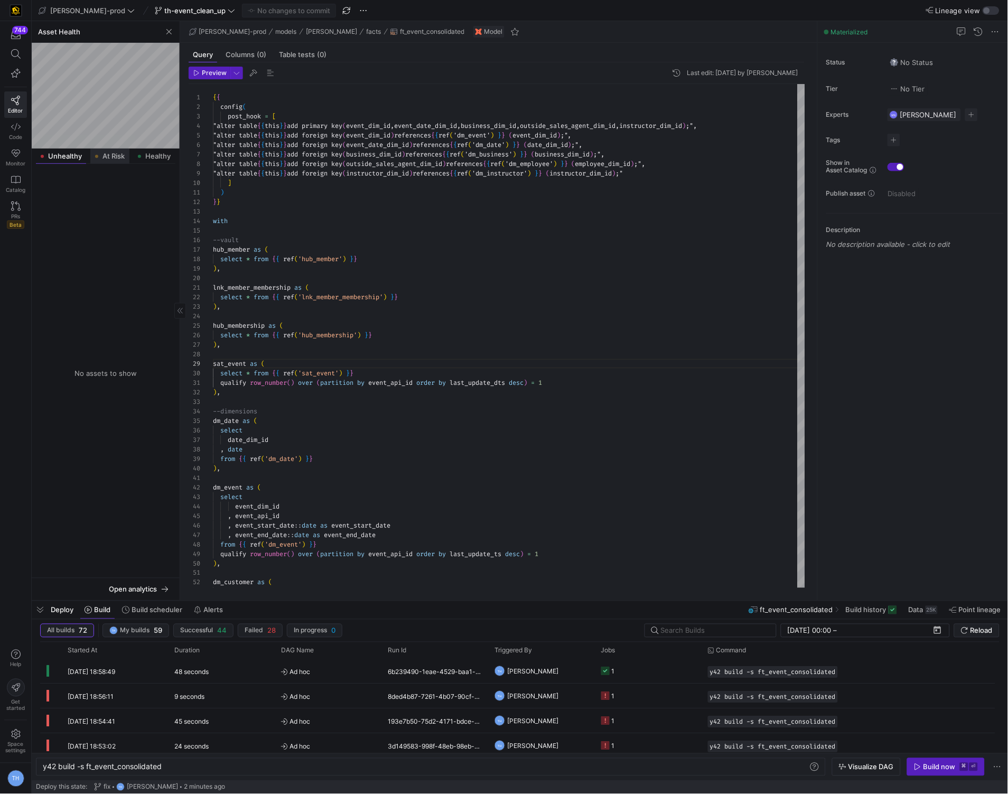
click at [111, 150] on div "At Risk" at bounding box center [109, 155] width 39 height 15
click at [160, 150] on div "Healthy" at bounding box center [155, 155] width 42 height 15
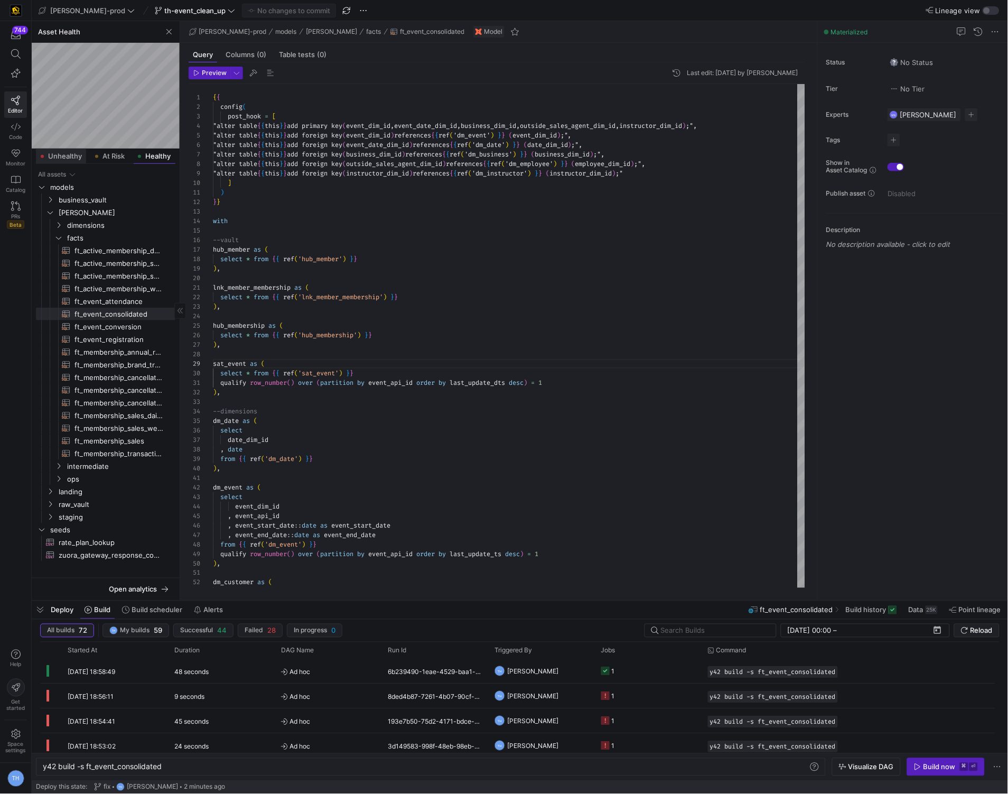
click at [48, 154] on span "Unhealthy" at bounding box center [65, 156] width 34 height 7
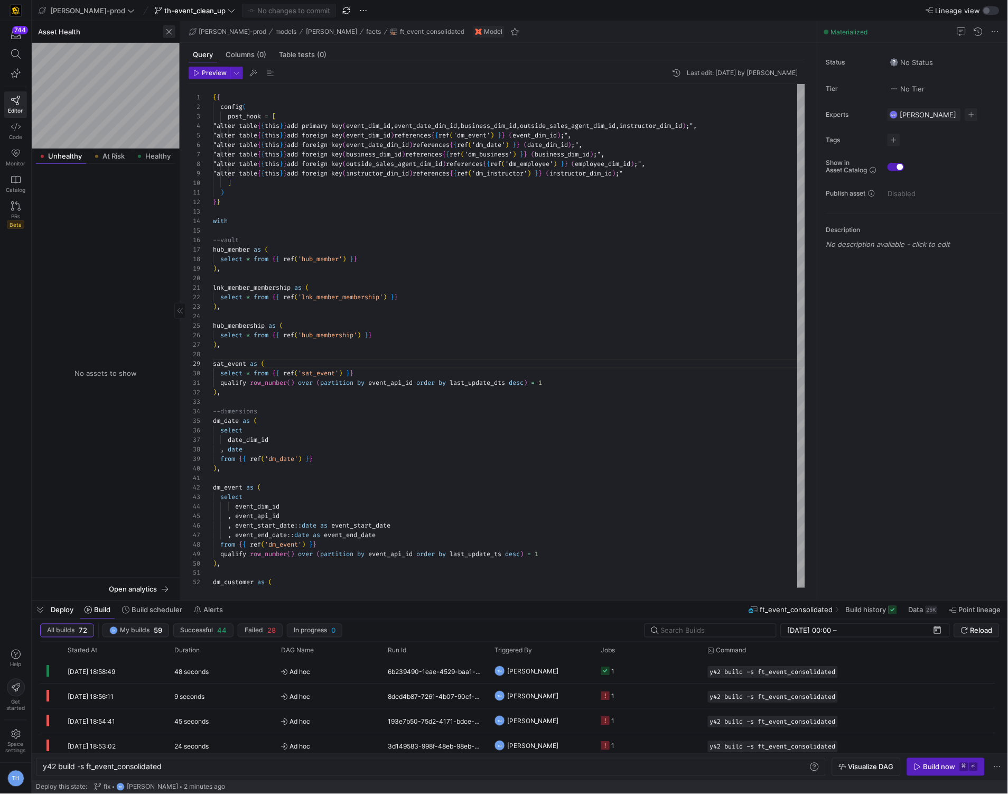
click at [171, 32] on span "button" at bounding box center [169, 31] width 13 height 13
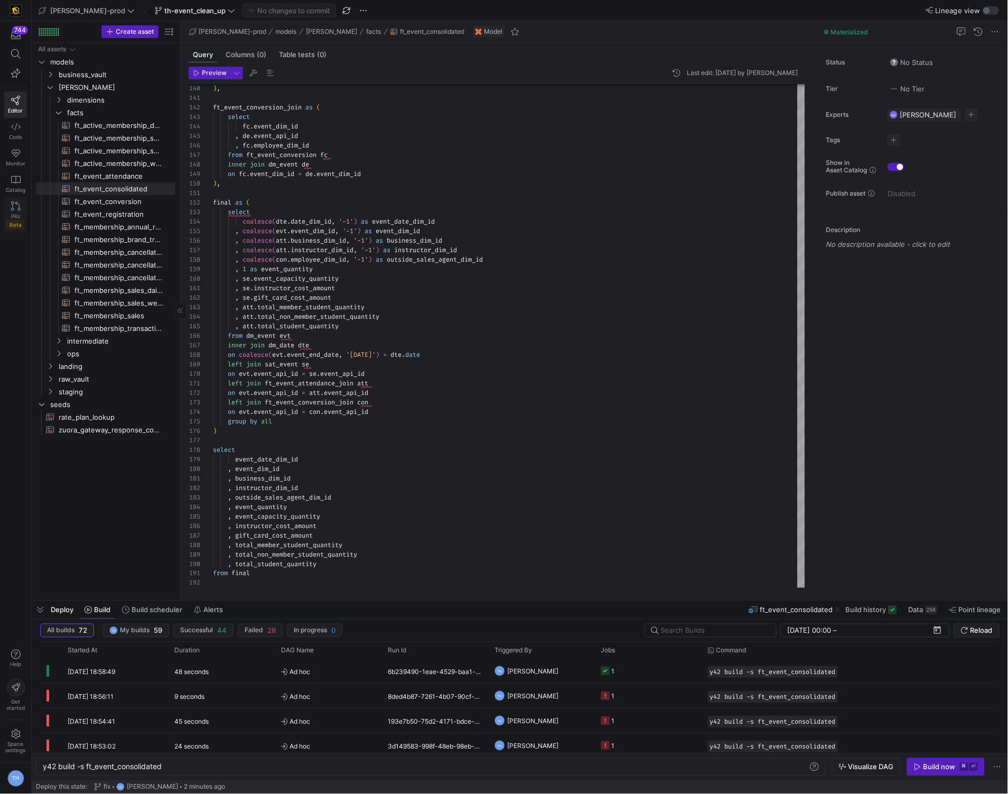
click at [17, 221] on span "Beta" at bounding box center [15, 224] width 17 height 8
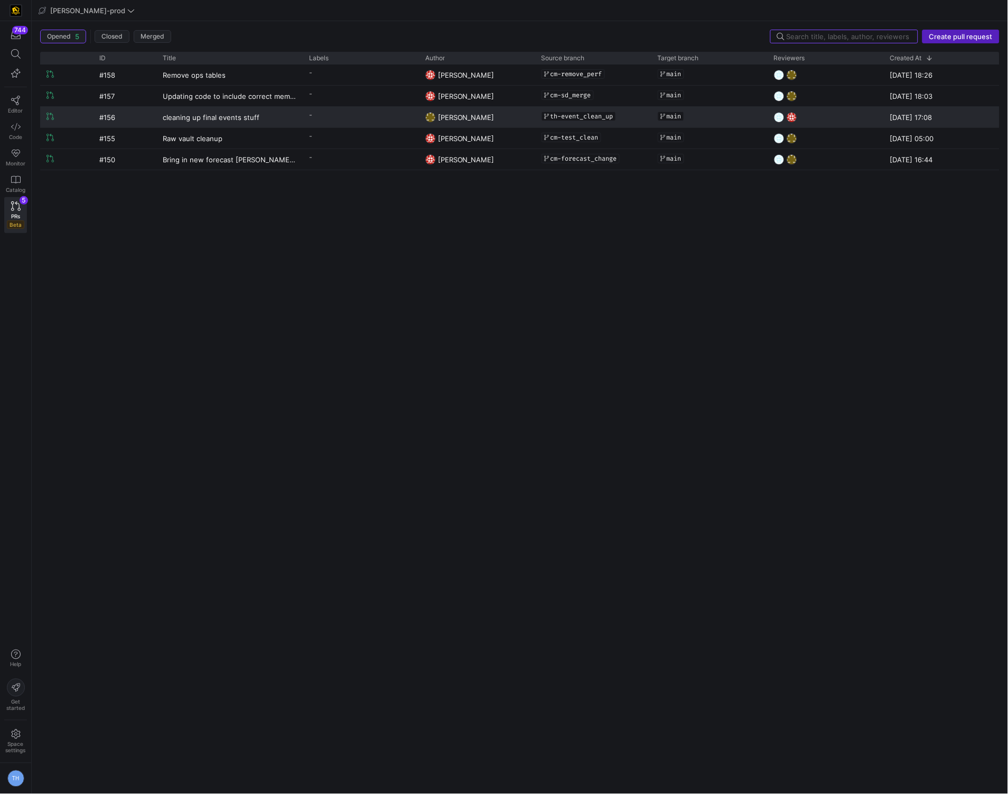
click at [328, 111] on y42-pull-request-list-view-label-cell-renderer "-" at bounding box center [361, 114] width 104 height 15
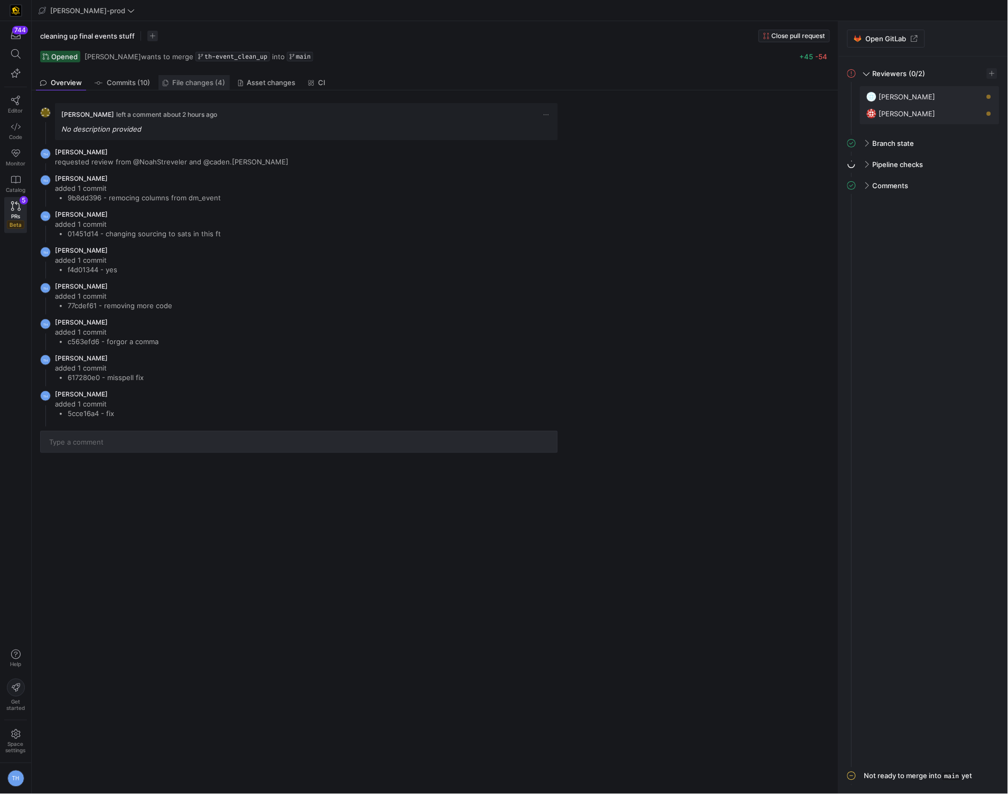
click at [202, 79] on span "File changes (4)" at bounding box center [199, 82] width 53 height 7
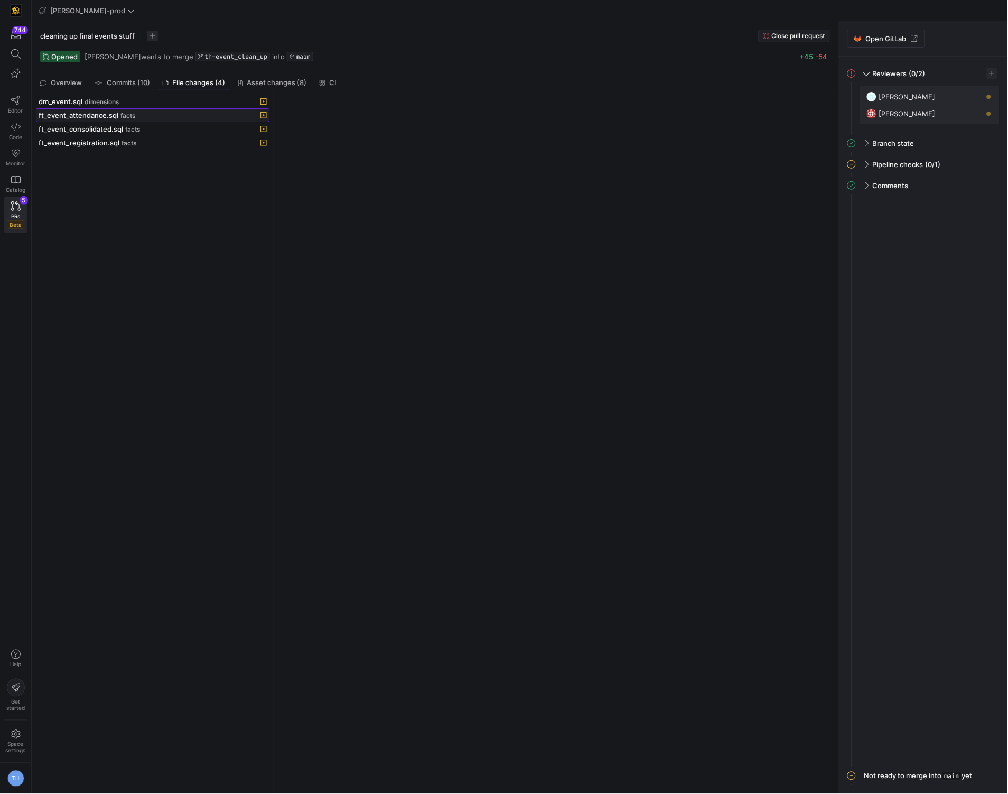
click at [146, 113] on div "ft_event_attendance.sql facts" at bounding box center [141, 115] width 205 height 8
click at [147, 105] on div "dm_event.sql dimensions" at bounding box center [141, 101] width 205 height 8
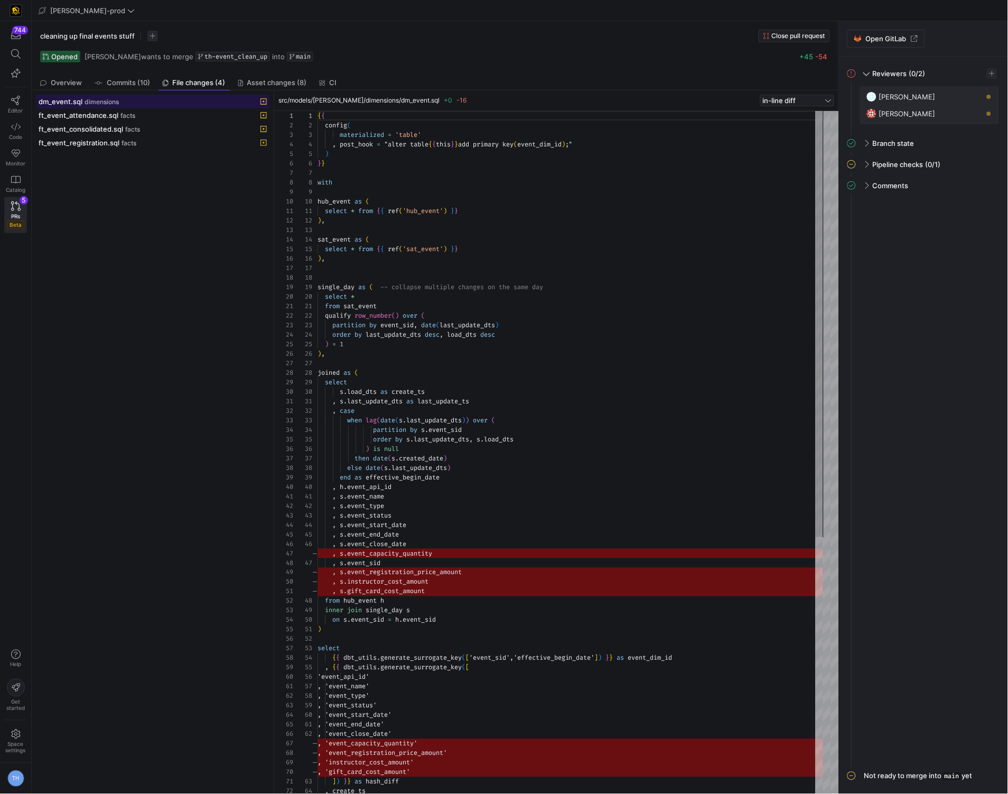
scroll to position [95, 0]
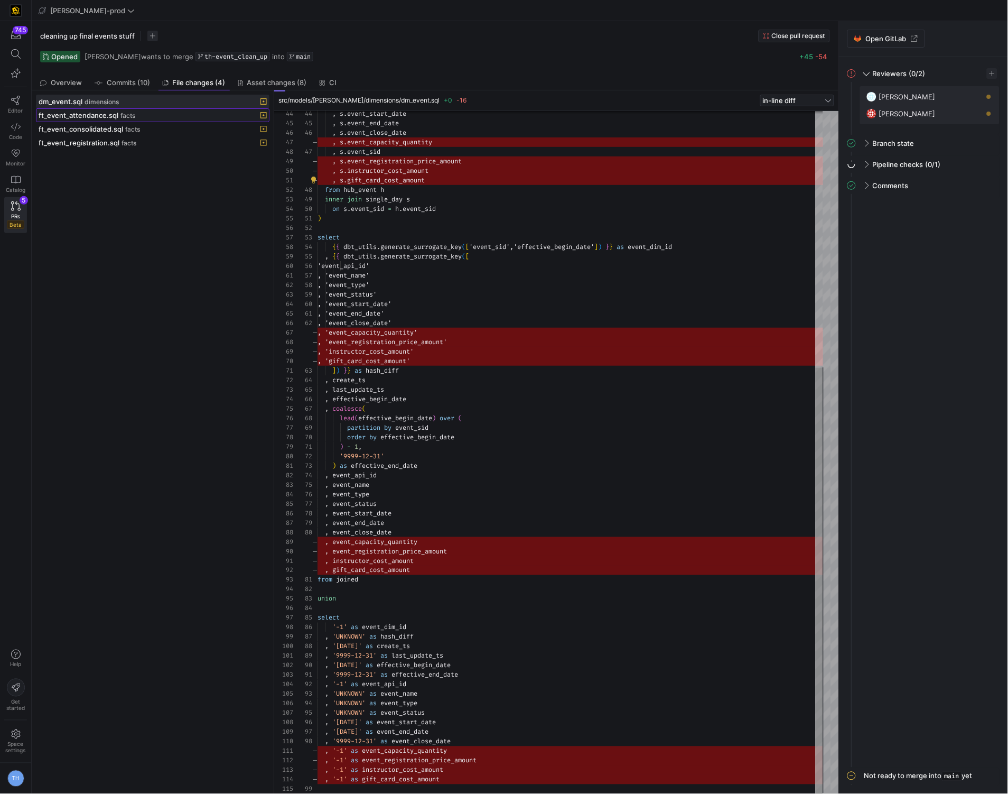
click at [151, 116] on div "ft_event_attendance.sql facts" at bounding box center [141, 115] width 205 height 8
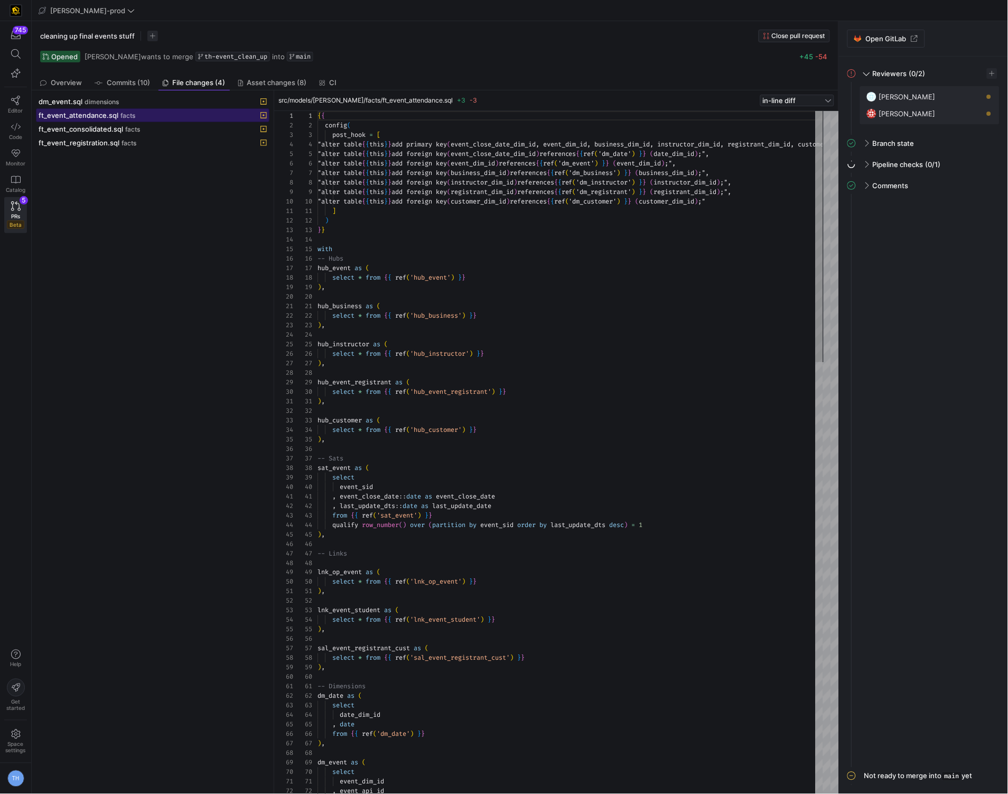
scroll to position [57, 0]
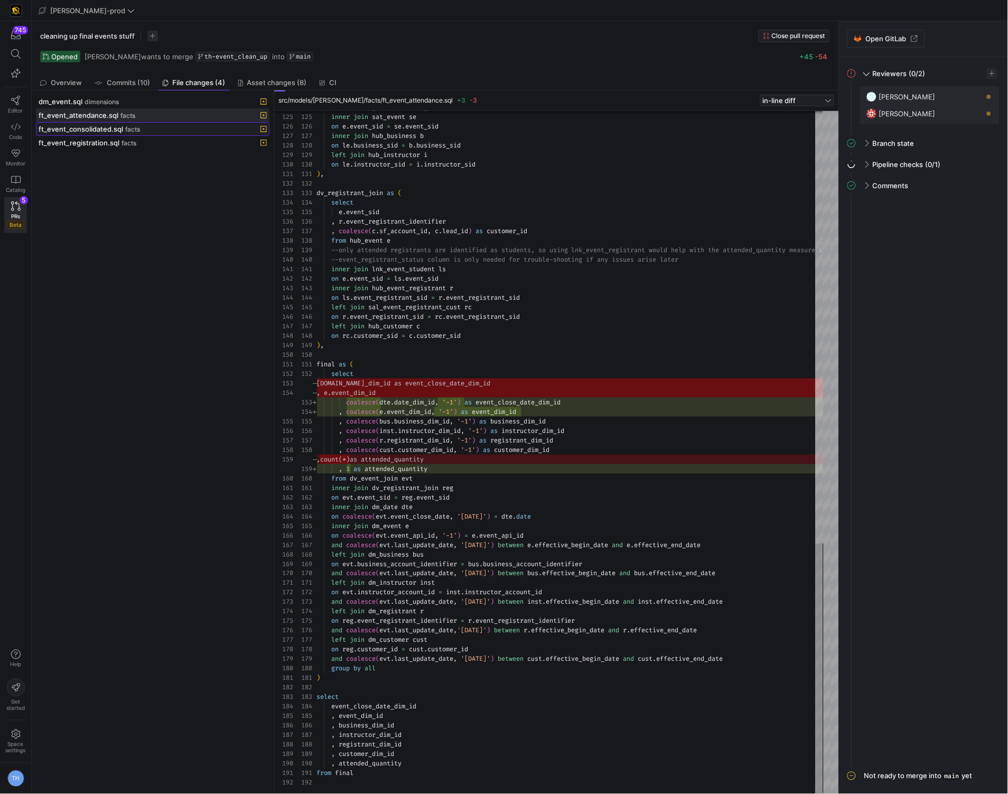
click at [182, 129] on div "ft_event_consolidated.sql facts" at bounding box center [141, 129] width 205 height 8
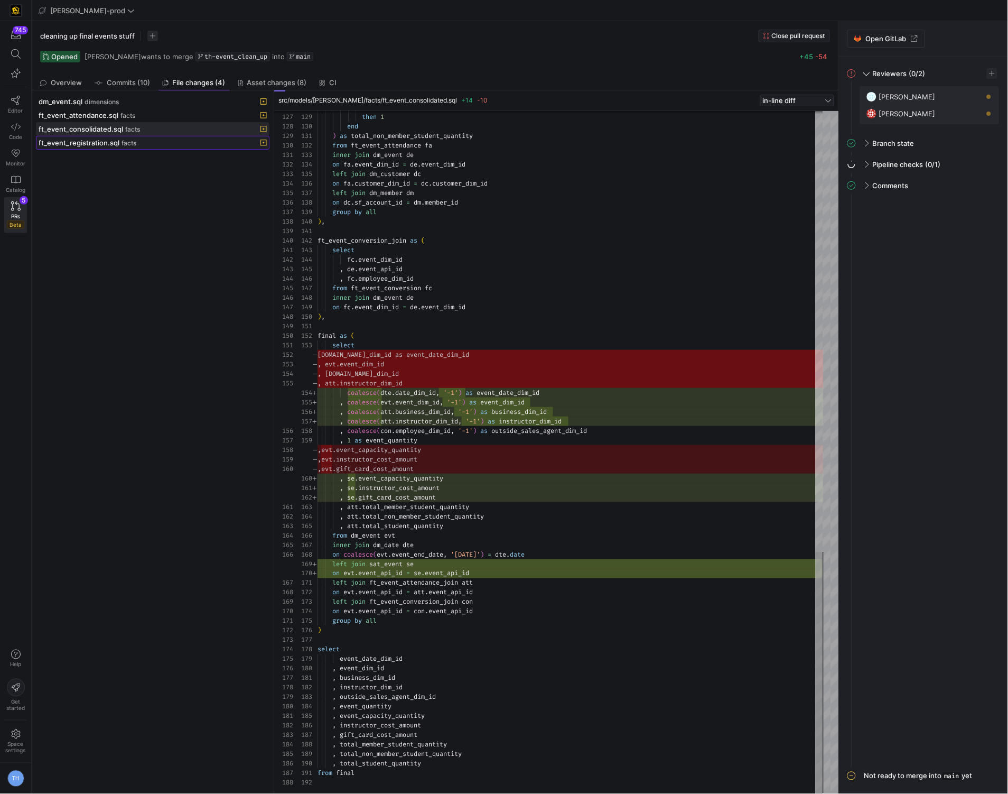
click at [142, 144] on div "ft_event_registration.sql facts" at bounding box center [141, 142] width 205 height 8
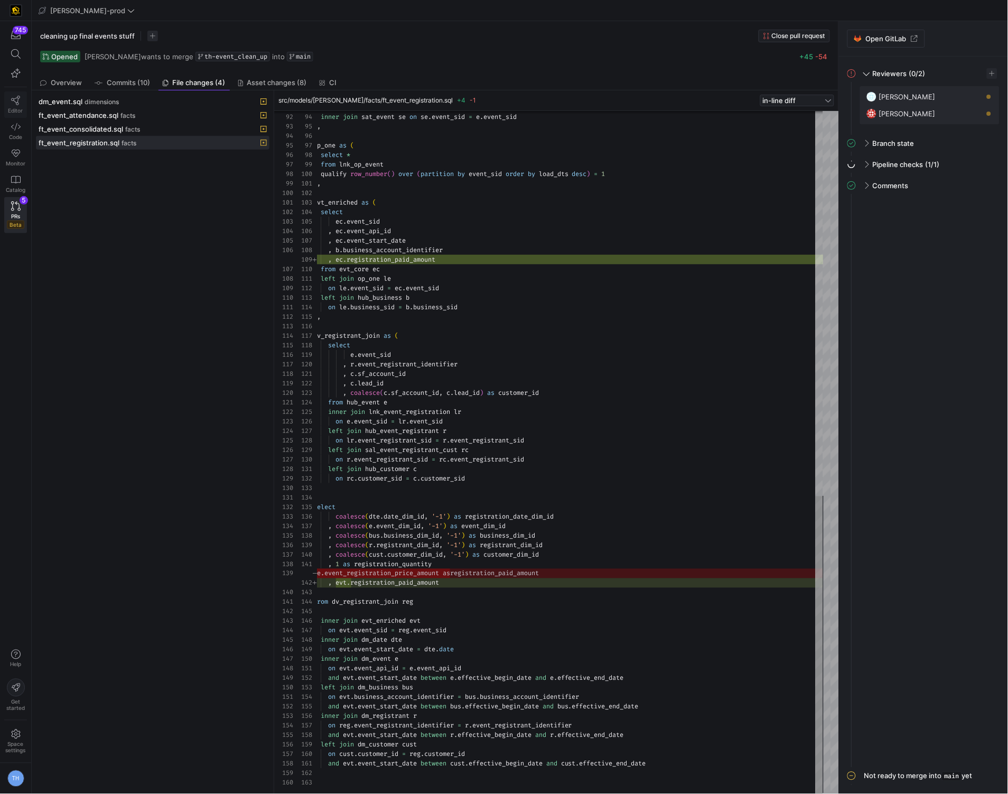
click at [15, 109] on span "Editor" at bounding box center [15, 110] width 15 height 6
